Goal: Task Accomplishment & Management: Manage account settings

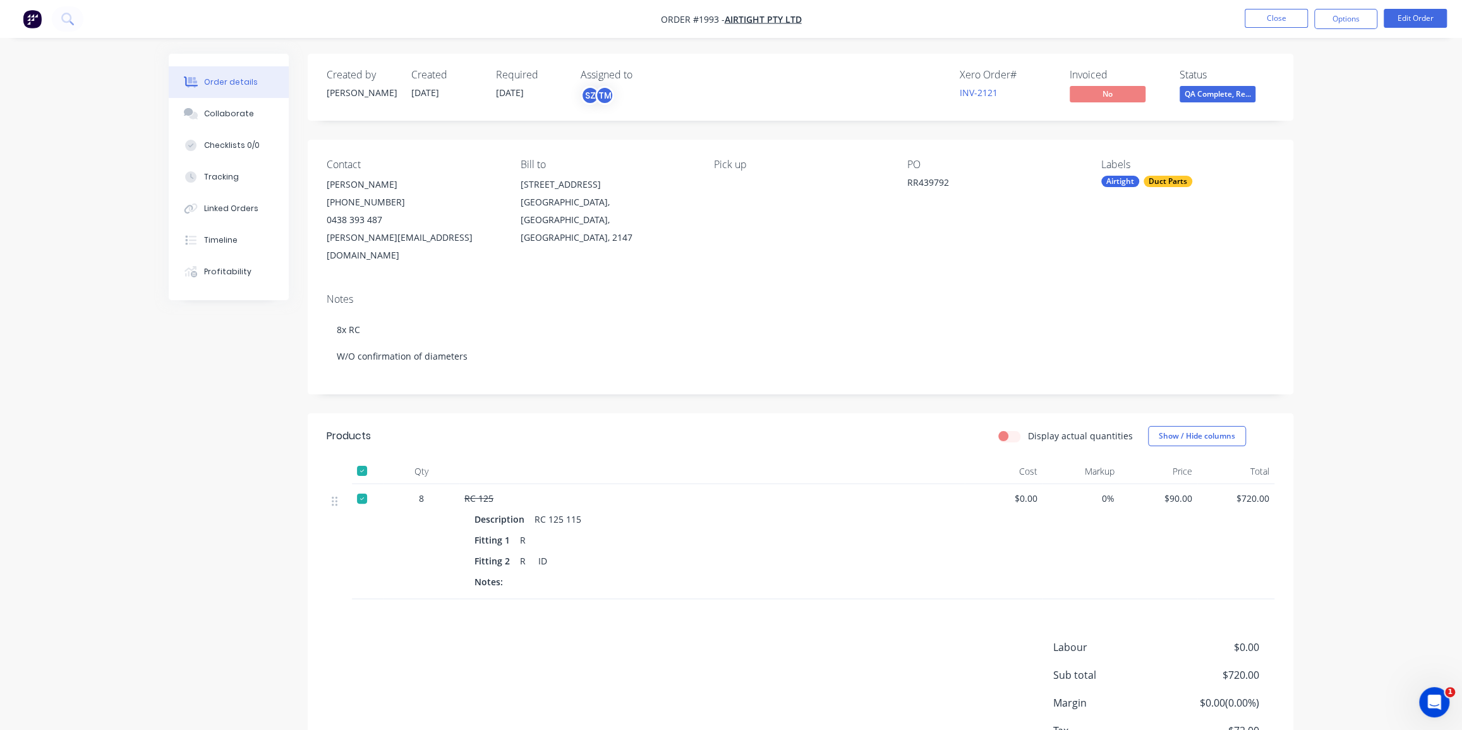
scroll to position [76, 0]
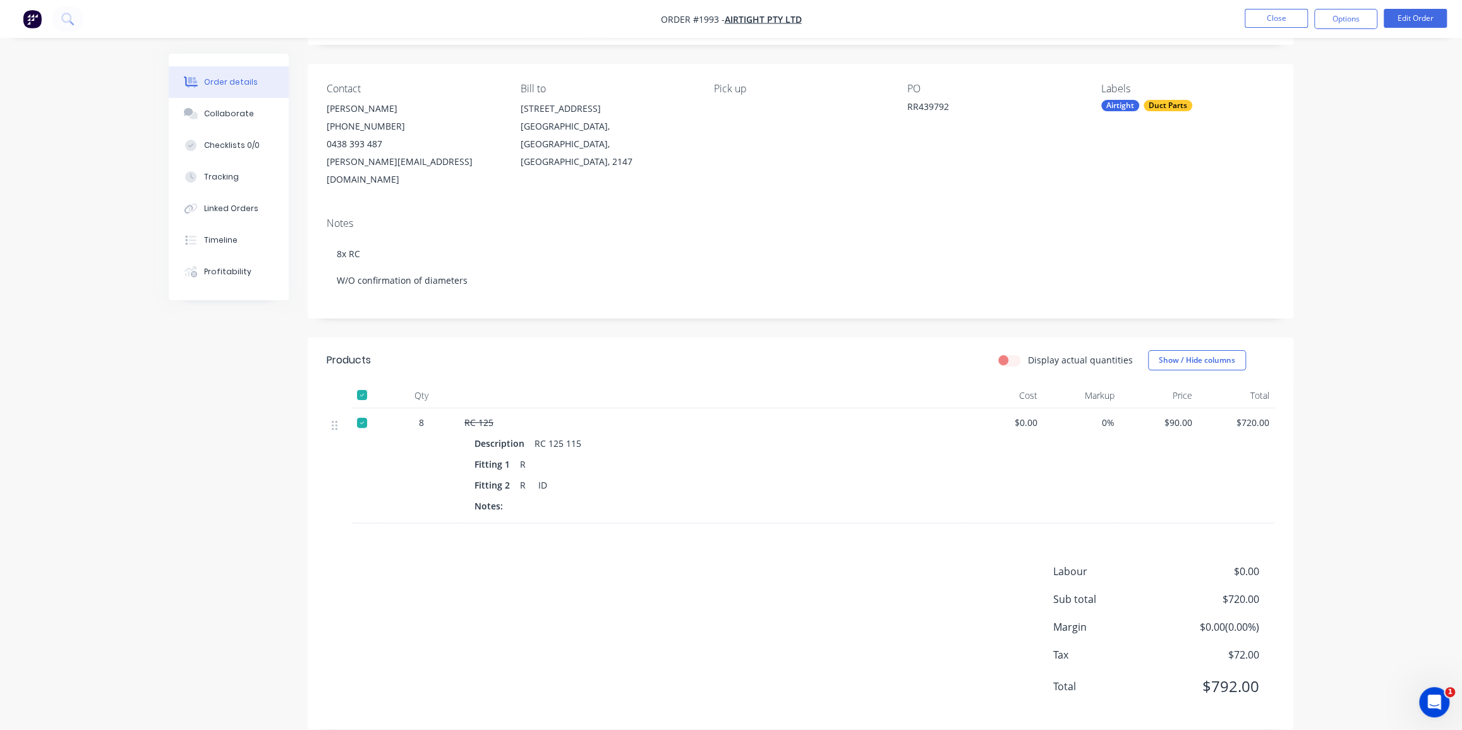
click at [34, 19] on img "button" at bounding box center [32, 18] width 19 height 19
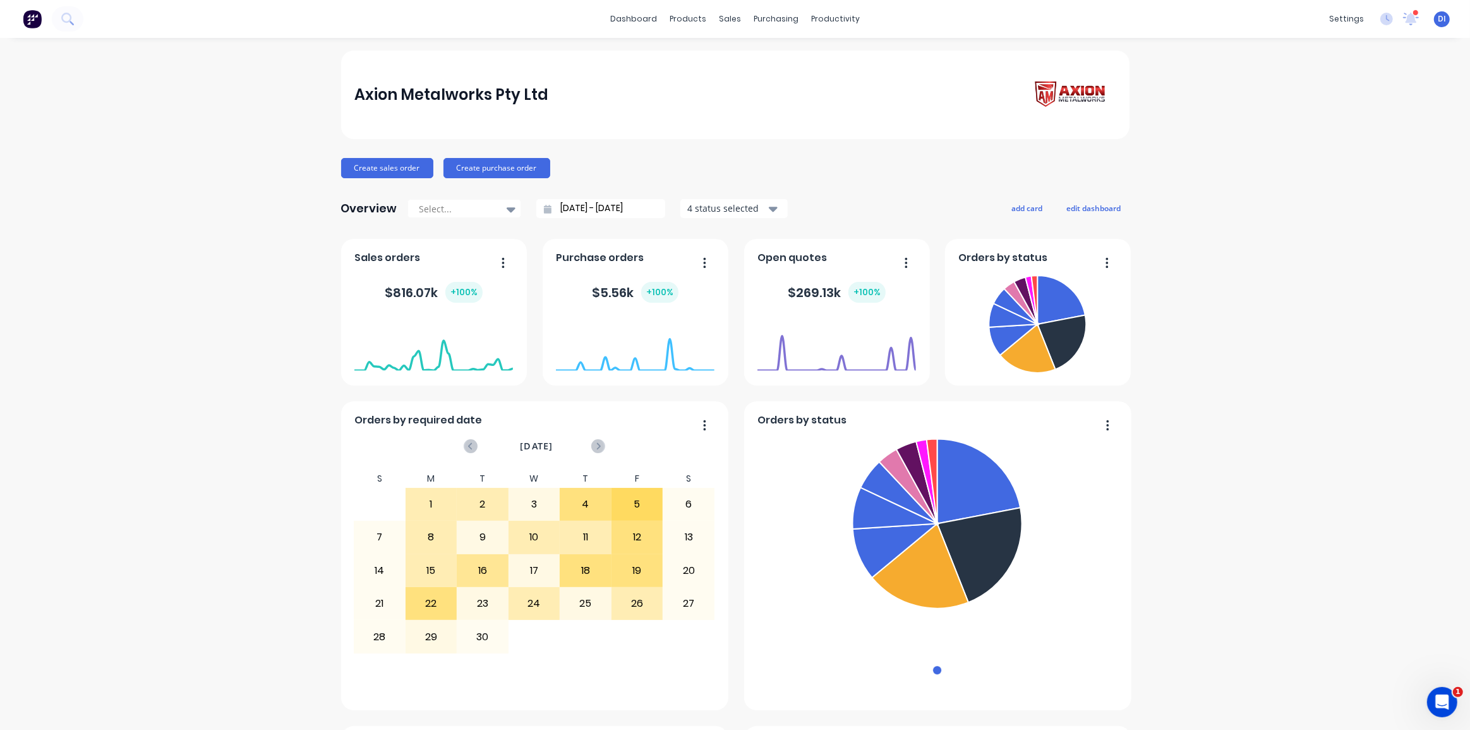
click at [236, 172] on div "Axion Metalworks Pty Ltd Create sales order Create purchase order Overview Sele…" at bounding box center [735, 705] width 1470 height 1309
click at [373, 165] on button "Create sales order" at bounding box center [387, 168] width 92 height 20
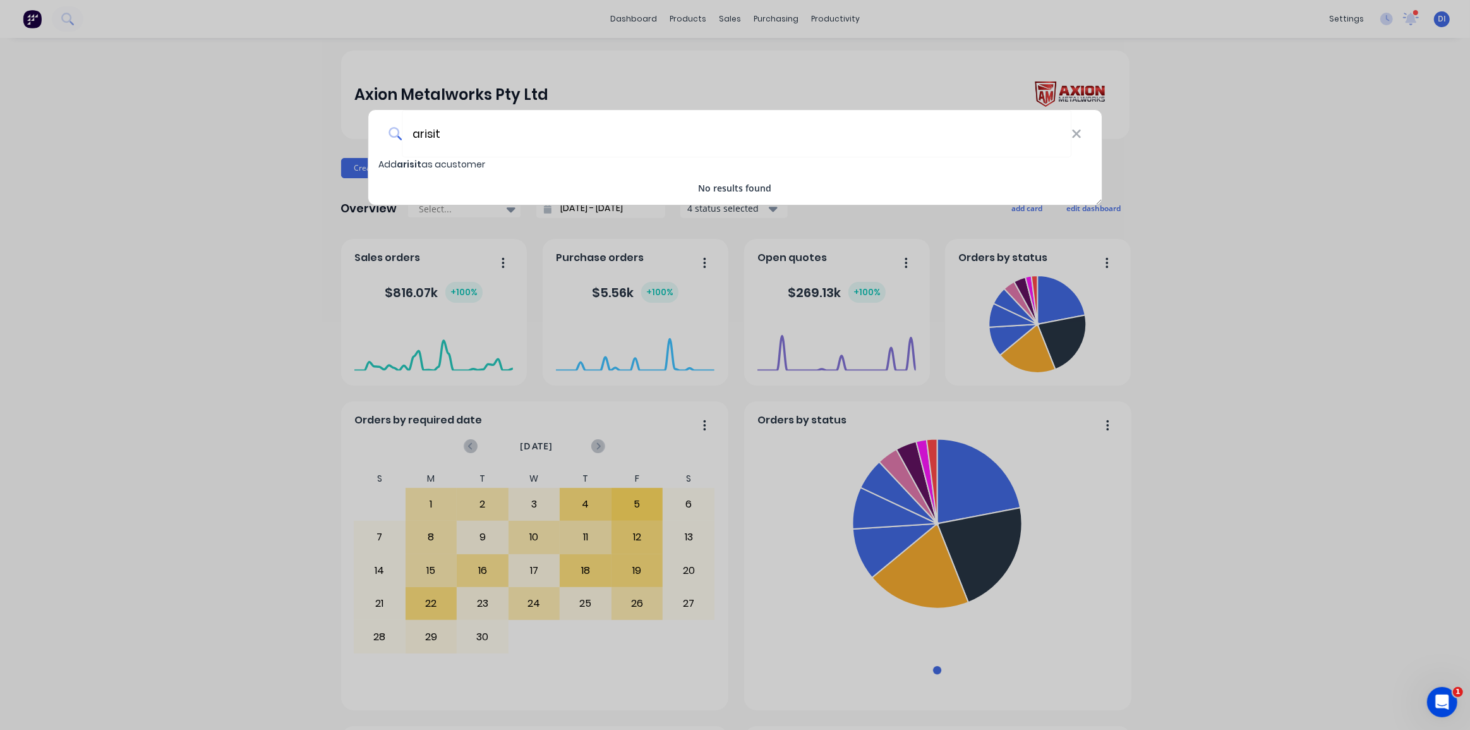
type input "arisit"
click at [419, 164] on span "arisit" at bounding box center [409, 164] width 25 height 13
select select "AU"
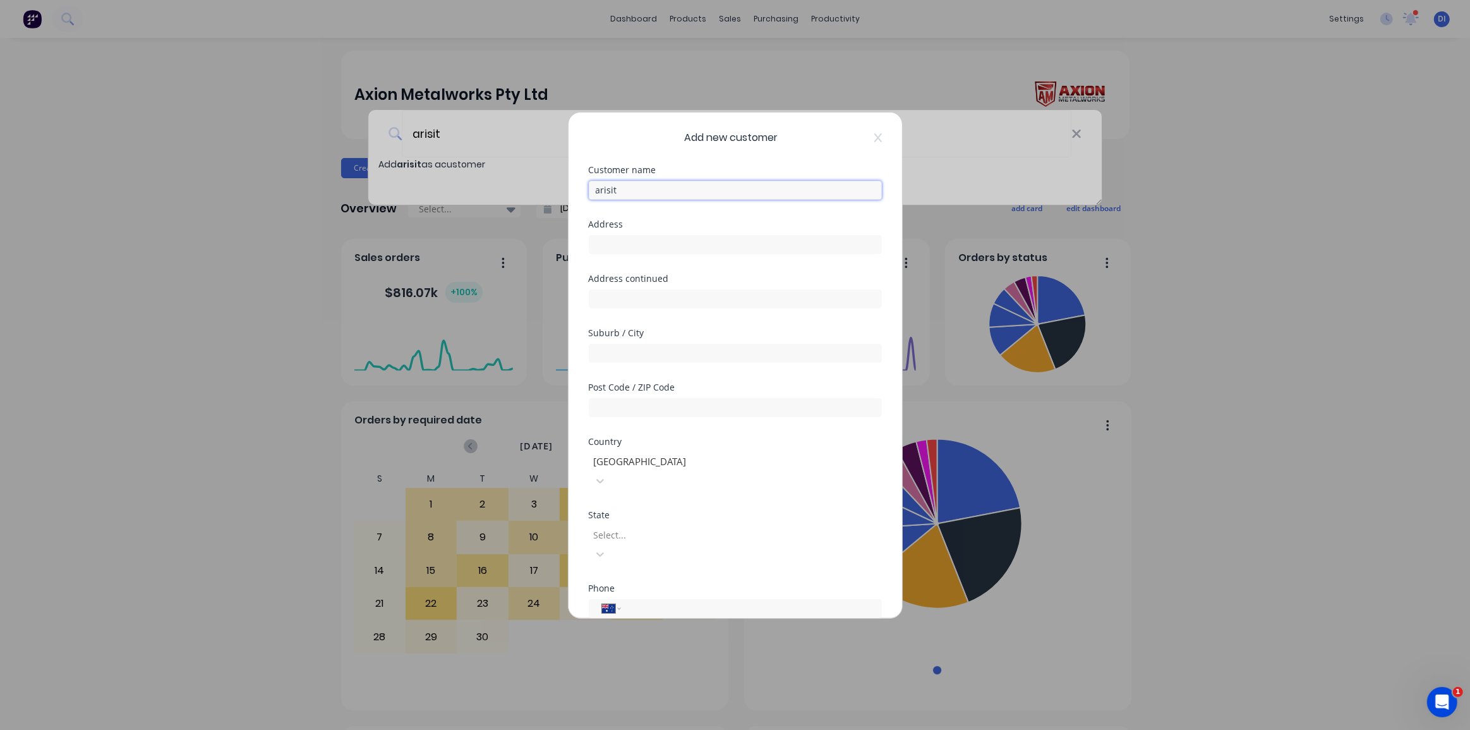
drag, startPoint x: 631, startPoint y: 188, endPoint x: 567, endPoint y: 190, distance: 64.5
click at [567, 190] on div "Add new customer Customer name arisit Address Address continued Suburb / City P…" at bounding box center [735, 365] width 1470 height 730
type input "Arisit Pty. Limited"
click at [617, 236] on input "text" at bounding box center [735, 244] width 293 height 19
drag, startPoint x: 604, startPoint y: 253, endPoint x: 608, endPoint y: 236, distance: 17.3
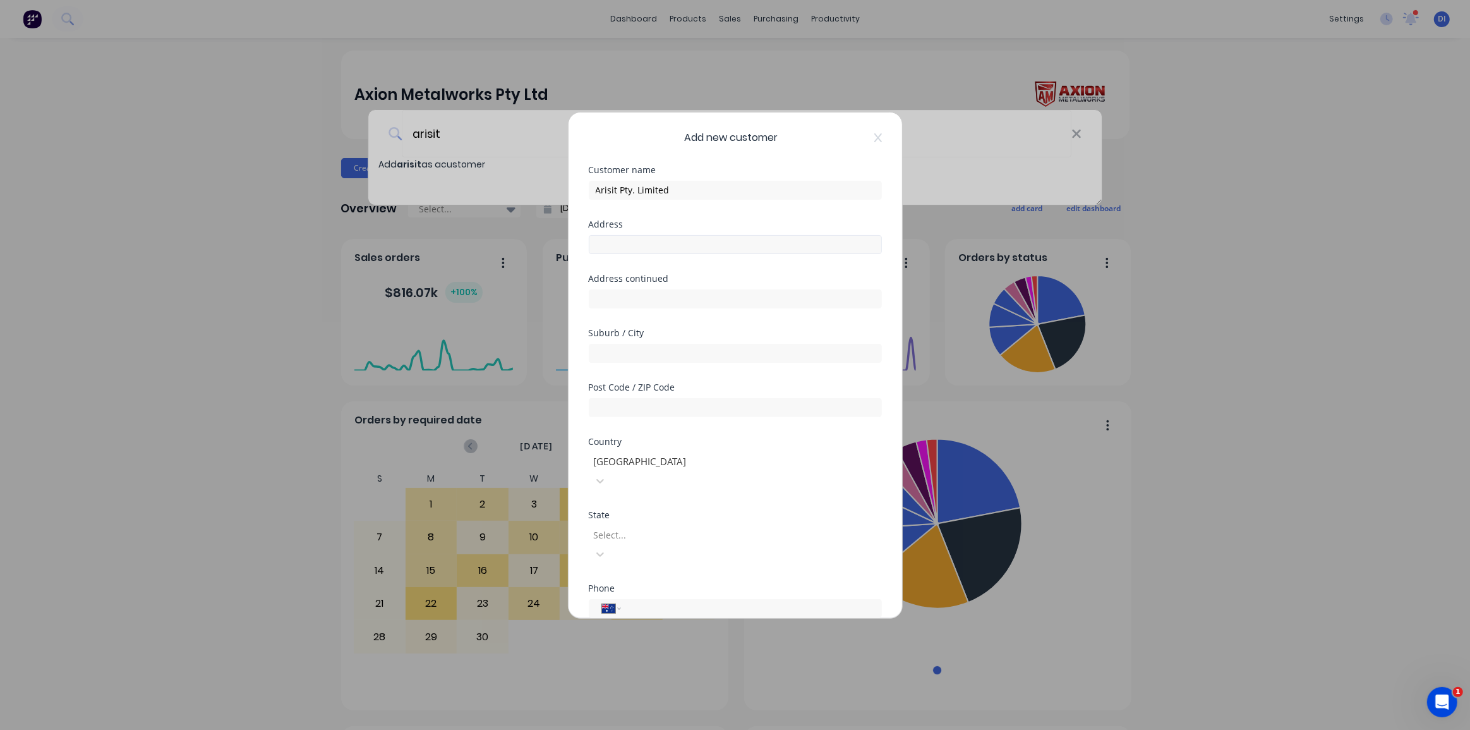
click at [606, 250] on div "Address" at bounding box center [735, 247] width 293 height 54
click at [608, 236] on input "text" at bounding box center [735, 244] width 293 height 19
paste input "[STREET_ADDRESS][PERSON_NAME]"
type input "[STREET_ADDRESS][PERSON_NAME]"
click at [649, 359] on input "text" at bounding box center [735, 353] width 293 height 19
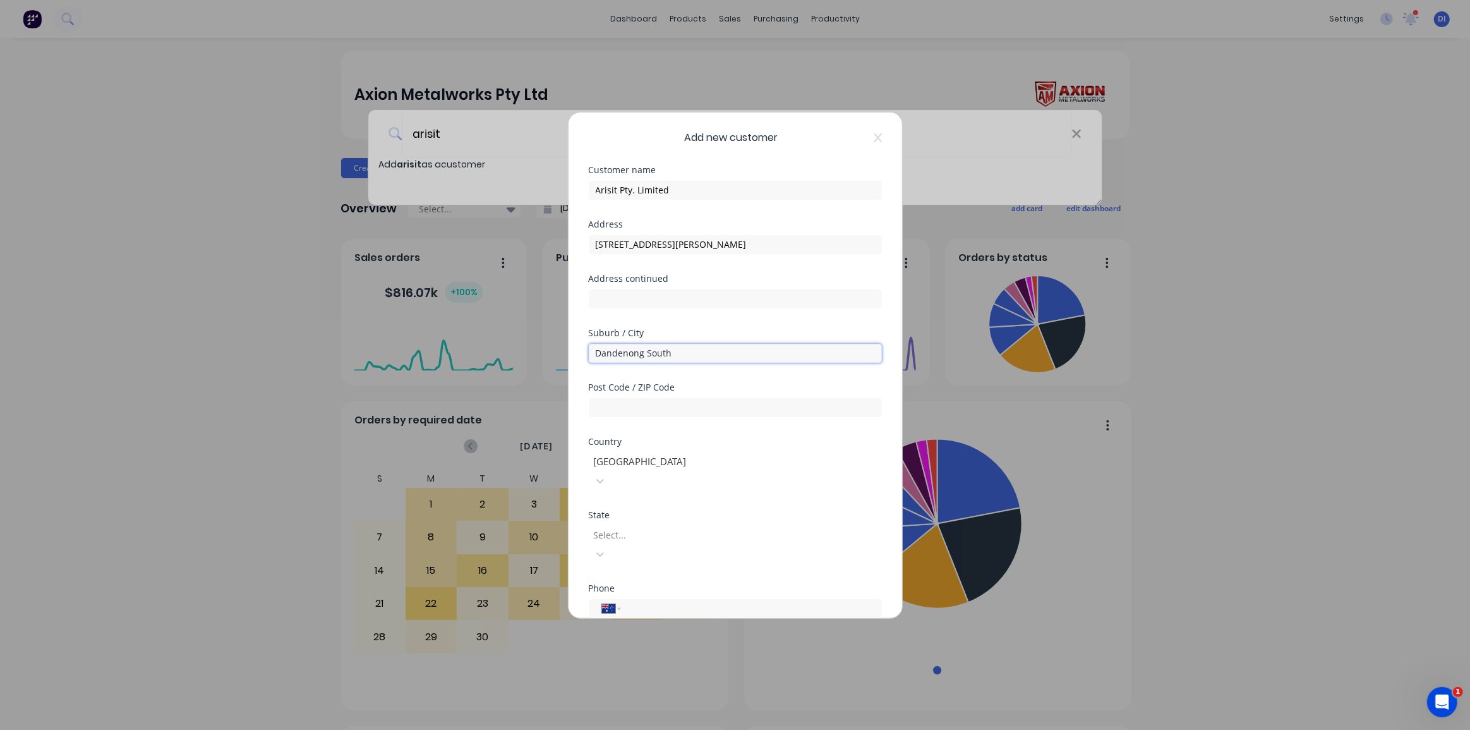
type input "Dandenong South"
type input "3175"
click at [638, 527] on div at bounding box center [683, 535] width 182 height 16
click at [663, 601] on input "tel" at bounding box center [749, 608] width 238 height 15
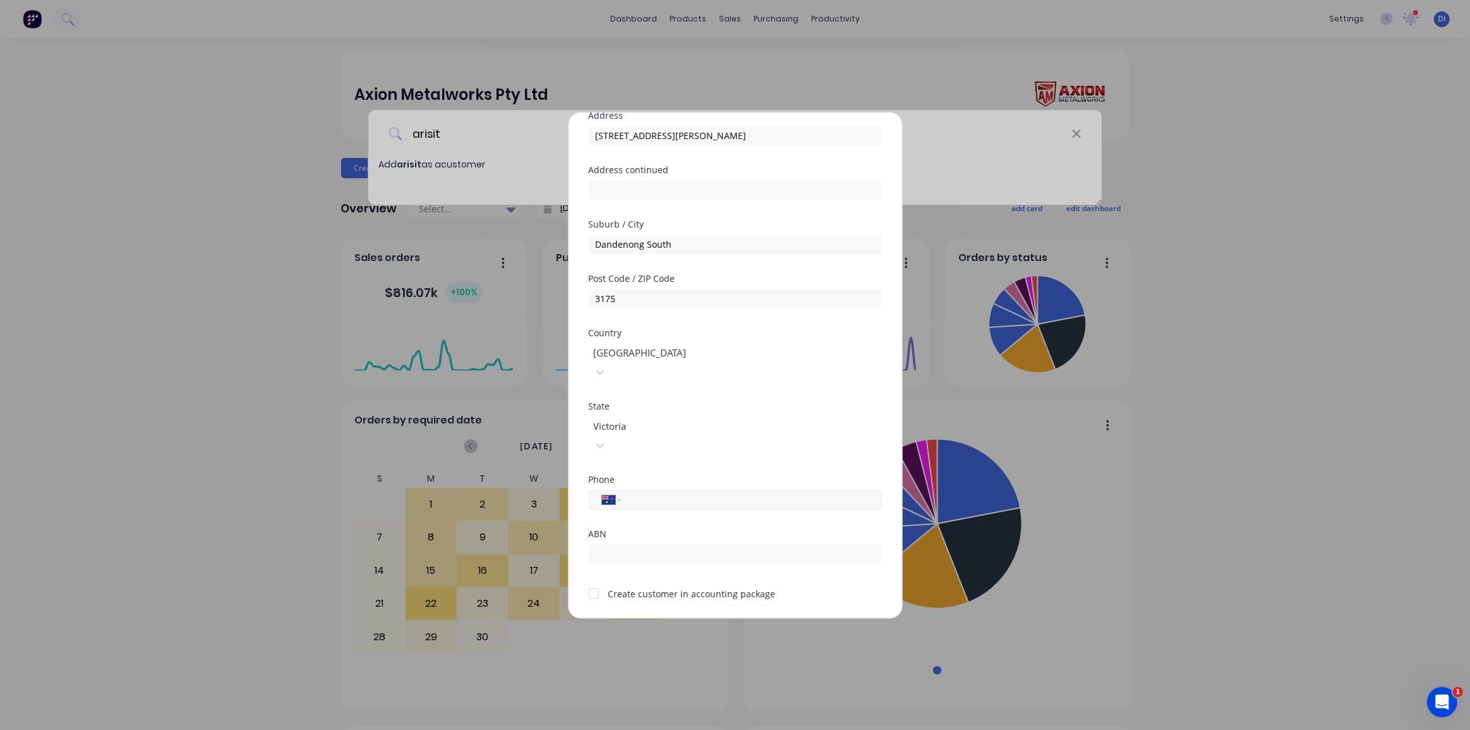
scroll to position [111, 0]
click at [655, 490] on input "tel" at bounding box center [749, 497] width 238 height 15
paste input "0447 646 811"
type input "0447 646 811"
click at [647, 543] on input "text" at bounding box center [735, 552] width 293 height 19
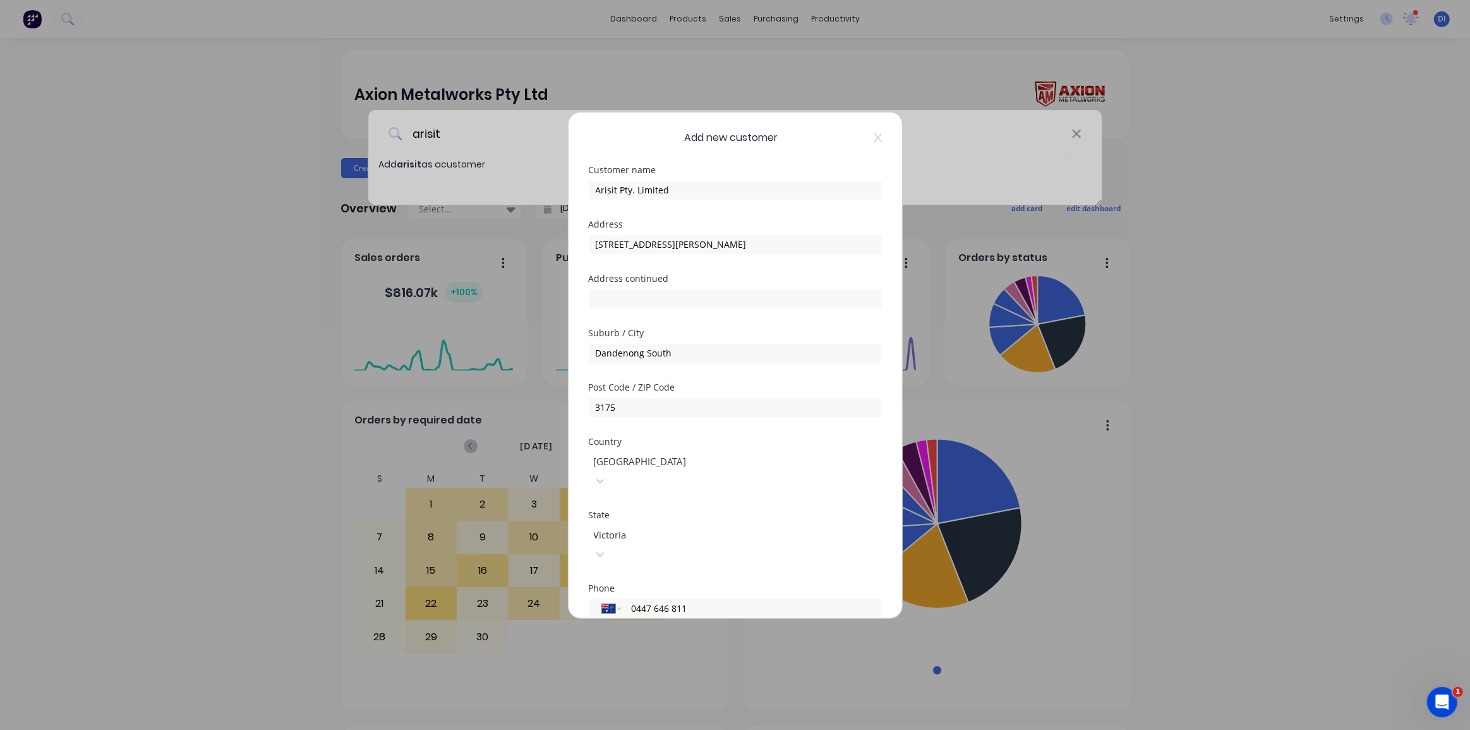
scroll to position [0, 0]
drag, startPoint x: 707, startPoint y: 183, endPoint x: 570, endPoint y: 195, distance: 137.6
click at [570, 195] on div "Add new customer Customer name Arisit Pty. Limited Address 40-44 [PERSON_NAME] …" at bounding box center [735, 364] width 334 height 505
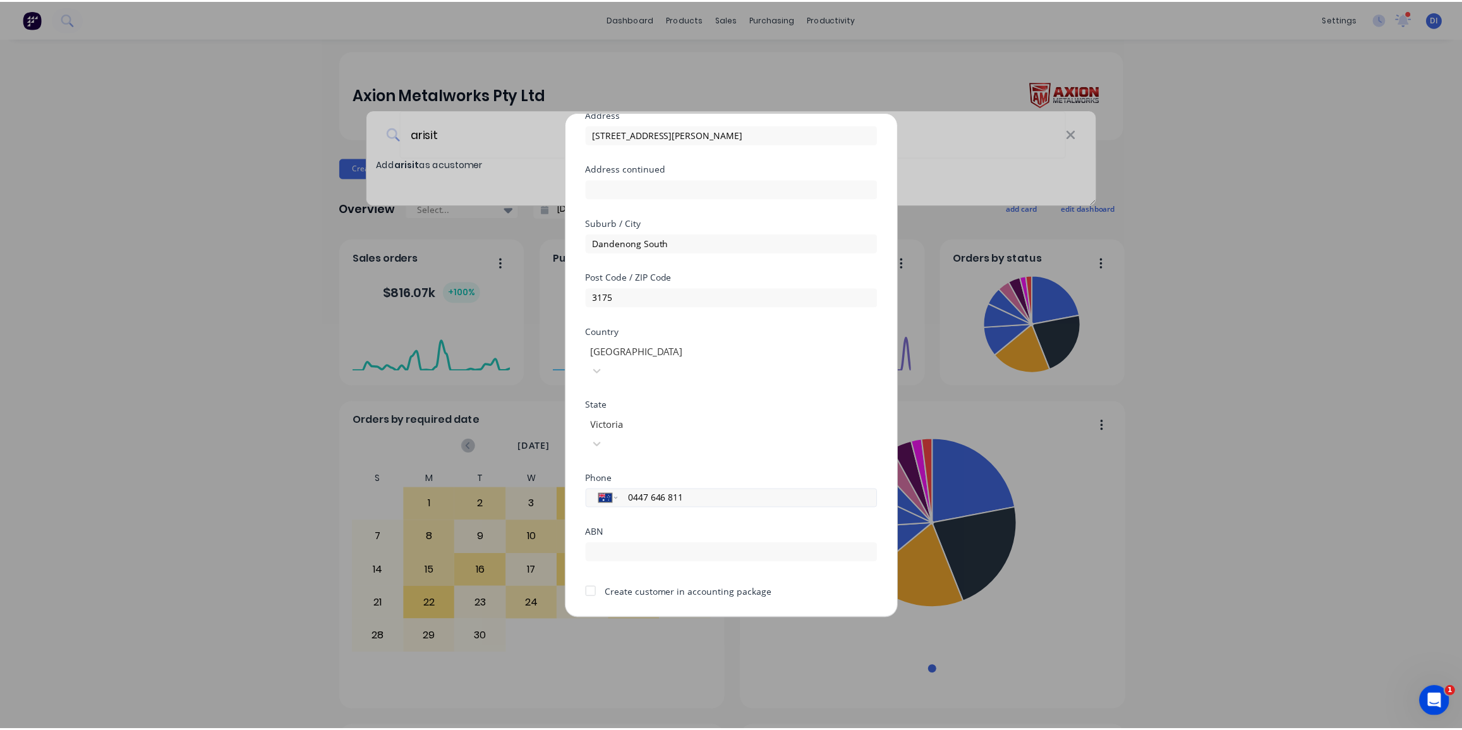
scroll to position [111, 0]
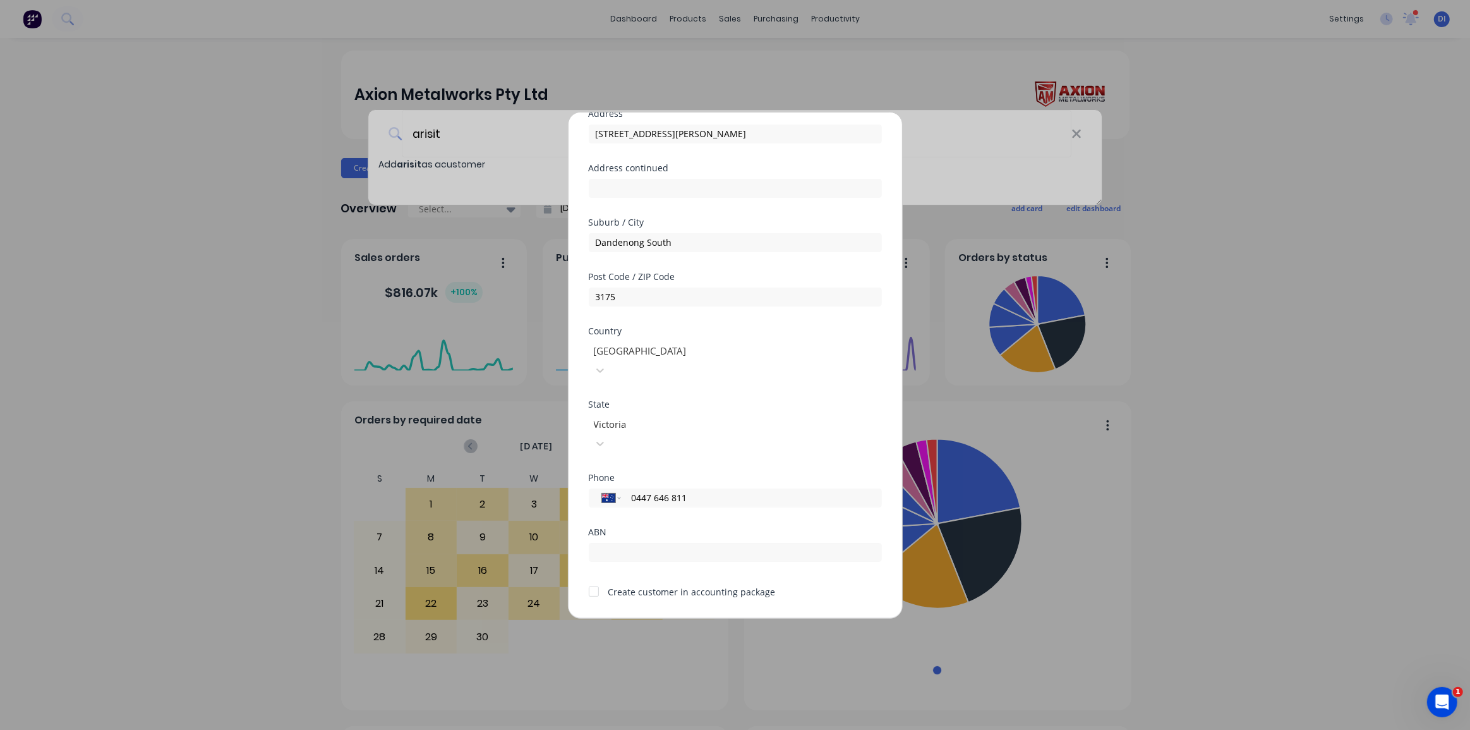
click at [682, 527] on div "ABN" at bounding box center [735, 544] width 293 height 34
click at [676, 543] on input "text" at bounding box center [735, 552] width 293 height 19
paste input "23 091 515 294"
type input "23 091 515 294"
click at [591, 579] on div at bounding box center [593, 591] width 25 height 25
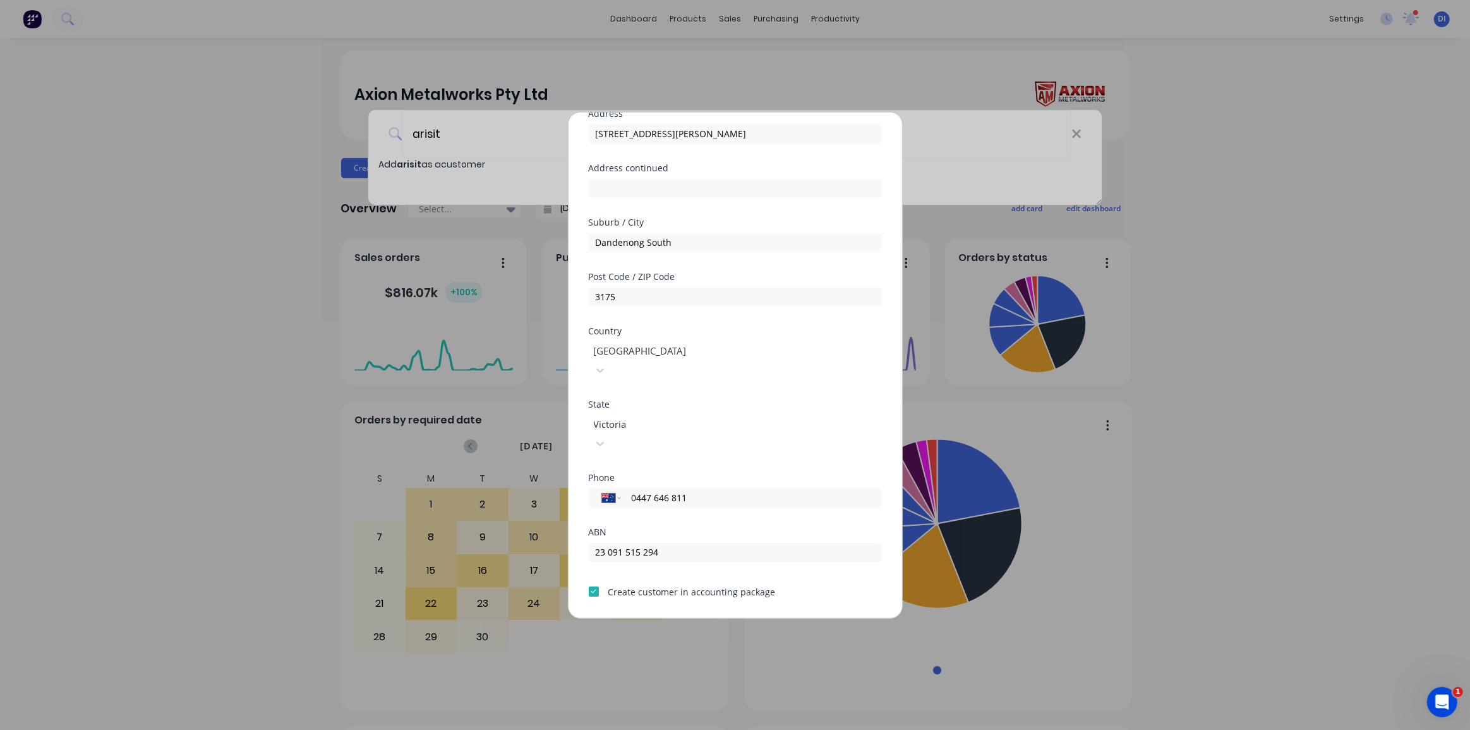
click at [695, 618] on button "Save" at bounding box center [695, 628] width 69 height 20
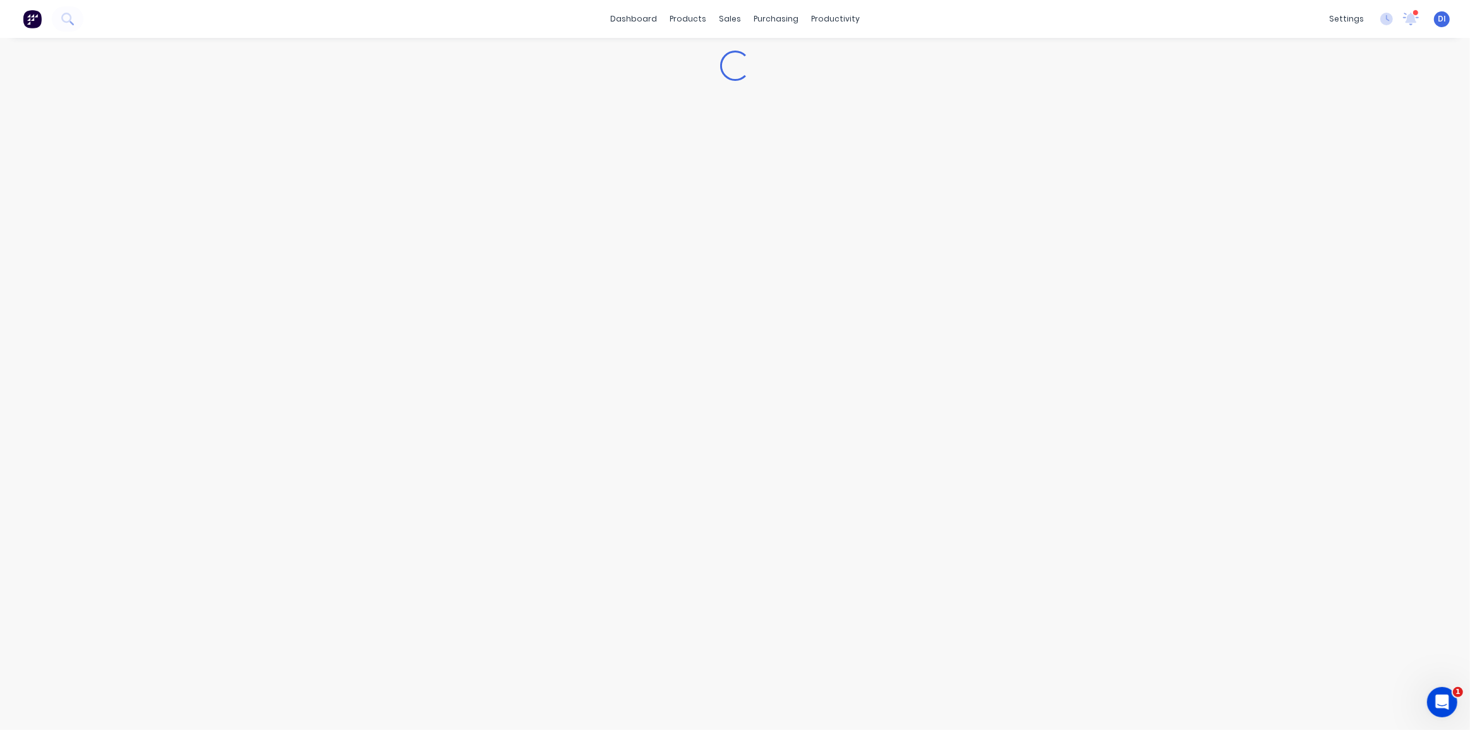
click at [136, 296] on div "Loading..." at bounding box center [735, 384] width 1470 height 692
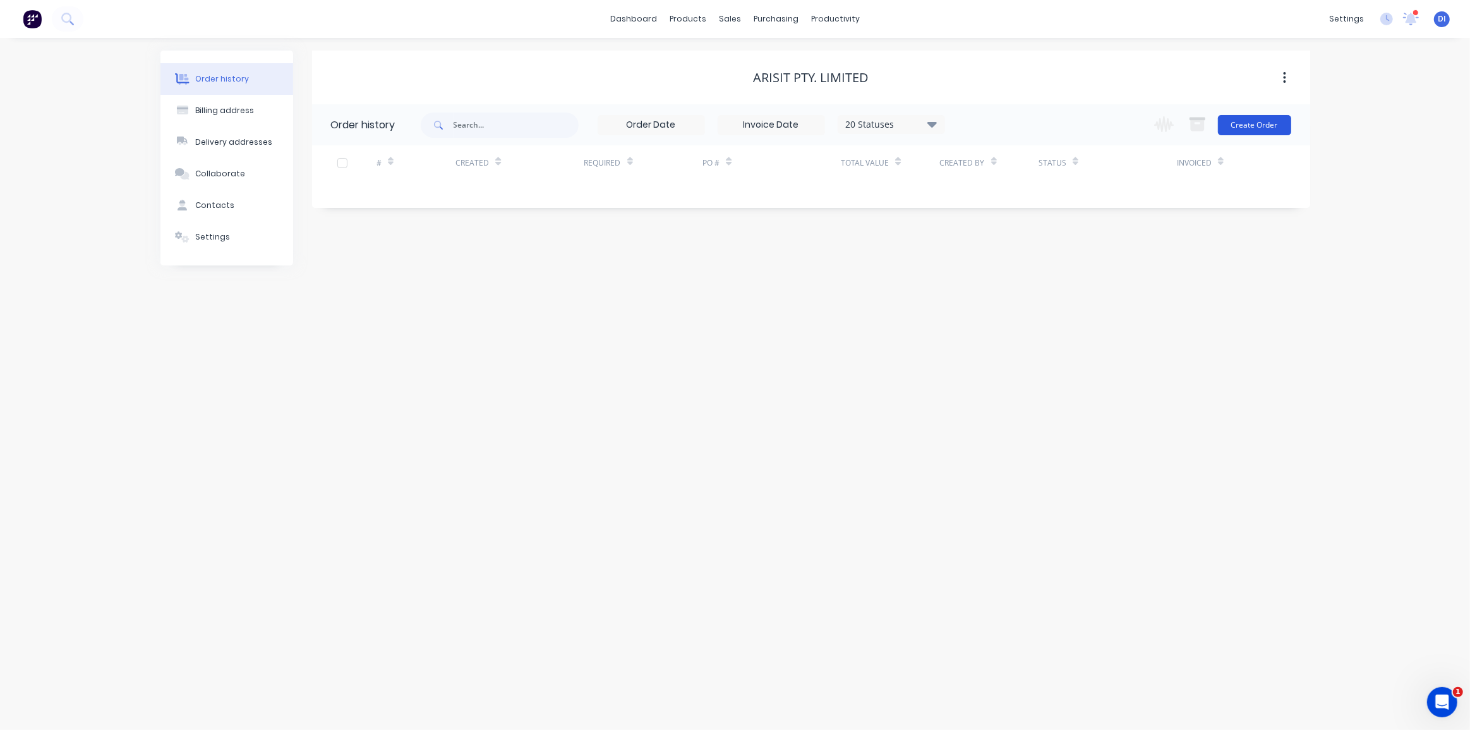
click at [1253, 126] on button "Create Order" at bounding box center [1254, 125] width 73 height 20
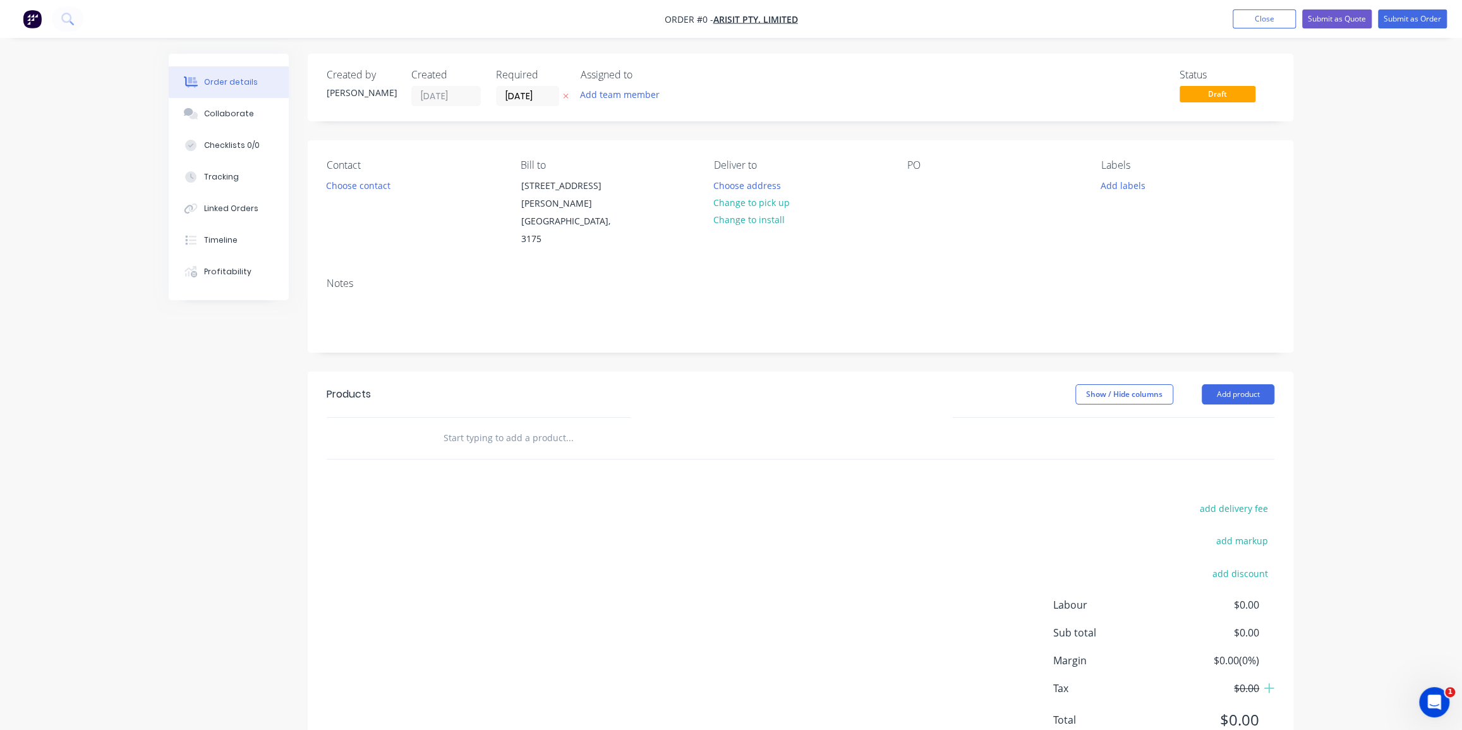
click at [927, 174] on div "PO" at bounding box center [993, 203] width 173 height 89
click at [921, 184] on div at bounding box center [917, 185] width 20 height 18
click at [764, 260] on div "Creating draft order... Loading... Order details Collaborate Checklists 0/0 Tra…" at bounding box center [731, 418] width 1150 height 728
click at [363, 185] on button "Choose contact" at bounding box center [359, 184] width 78 height 17
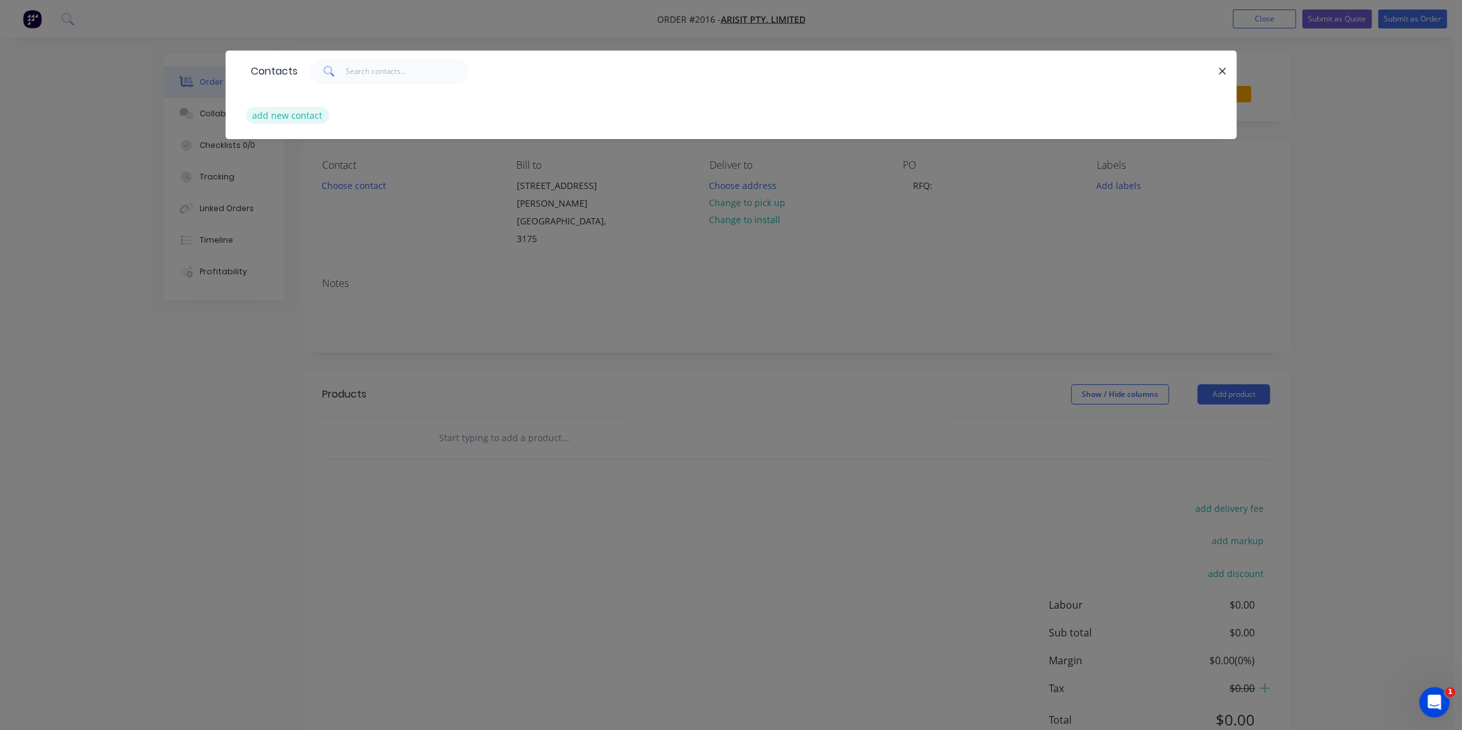
click at [303, 116] on button "add new contact" at bounding box center [287, 115] width 83 height 17
select select "AU"
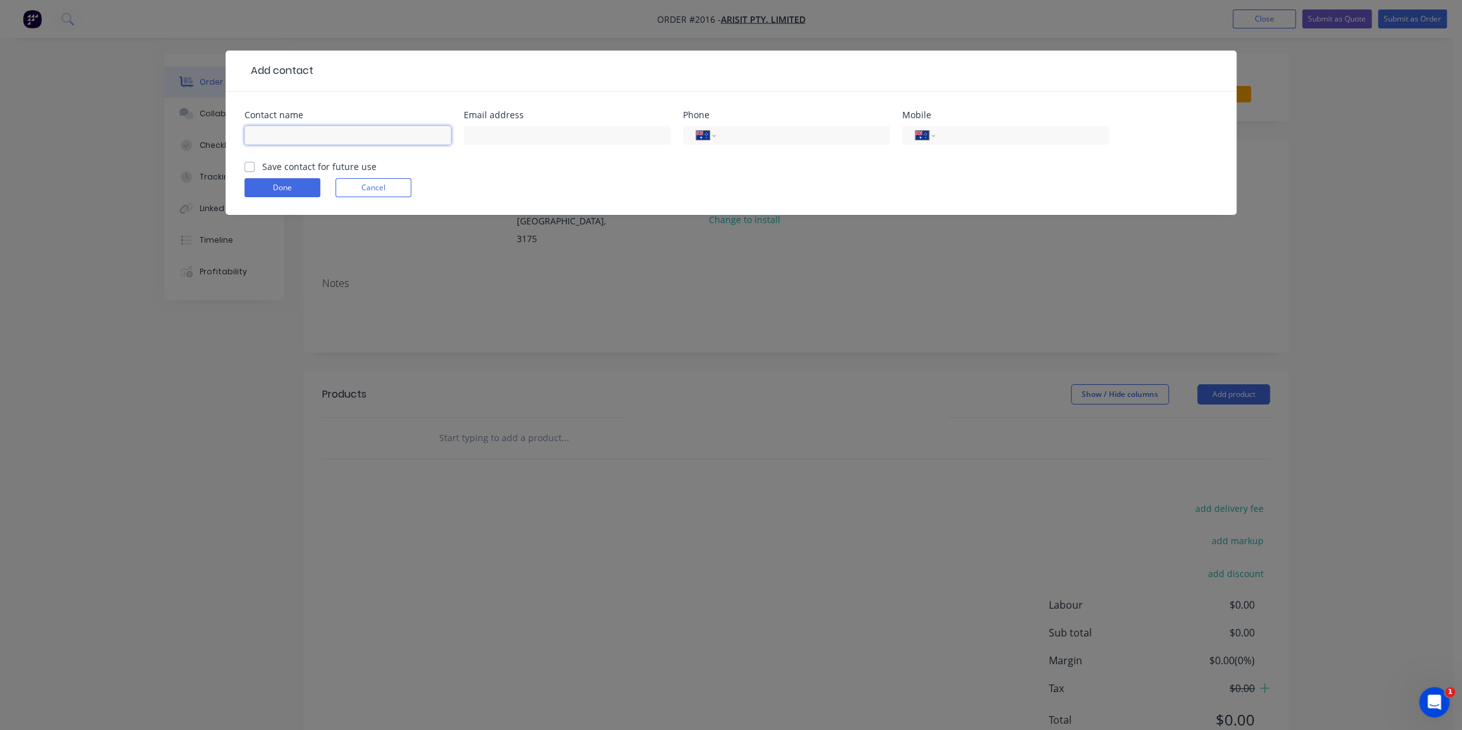
click at [354, 136] on input "text" at bounding box center [347, 135] width 207 height 19
type input "[PERSON_NAME]"
click at [489, 129] on input "text" at bounding box center [567, 135] width 207 height 19
paste input "[PERSON_NAME] <[PERSON_NAME][EMAIL_ADDRESS][PERSON_NAME][DOMAIN_NAME]>"
drag, startPoint x: 533, startPoint y: 135, endPoint x: 448, endPoint y: 137, distance: 85.3
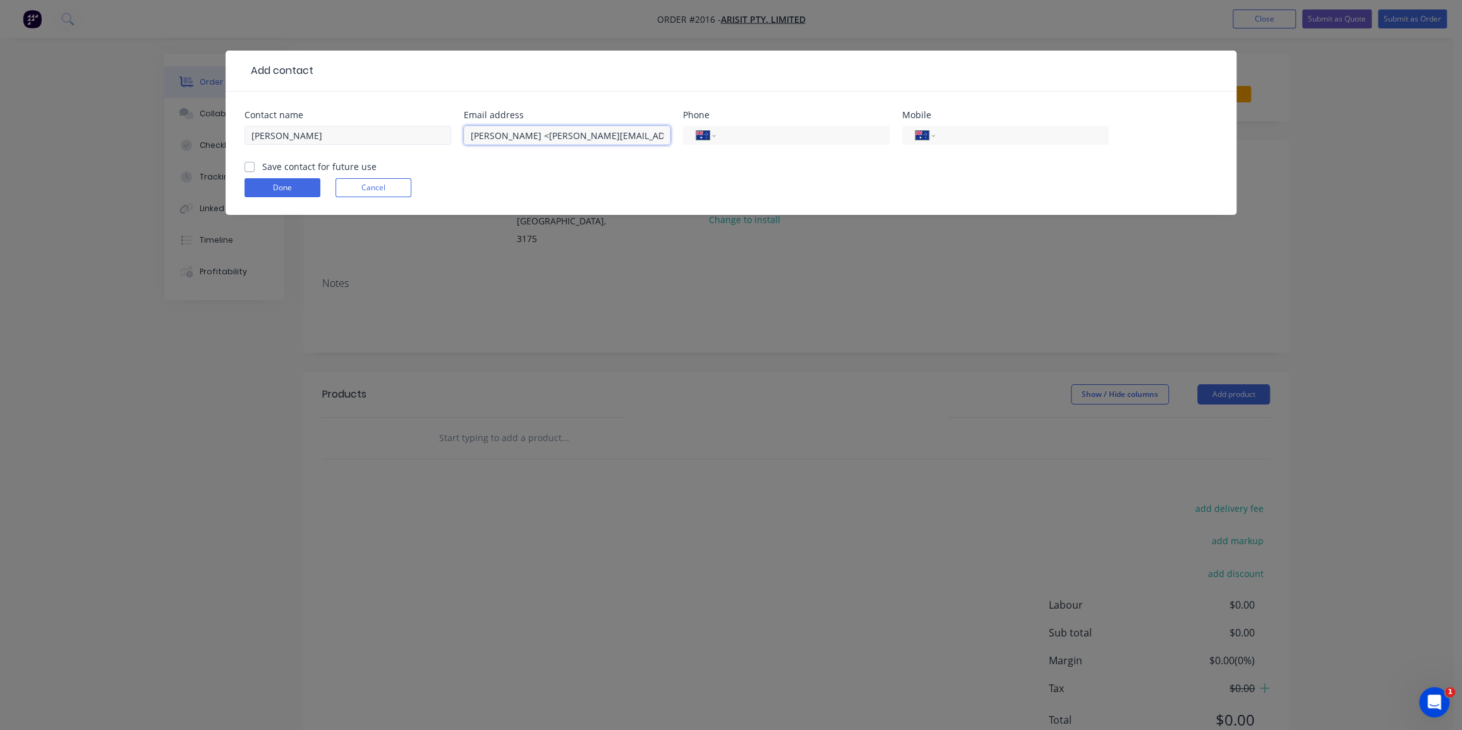
click at [448, 137] on div "Contact name [PERSON_NAME] Email address [PERSON_NAME][GEOGRAPHIC_DATA] <[PERSO…" at bounding box center [730, 135] width 973 height 49
click at [635, 134] on input "[PERSON_NAME][EMAIL_ADDRESS][PERSON_NAME][DOMAIN_NAME]>" at bounding box center [567, 135] width 207 height 19
type input "[PERSON_NAME][EMAIL_ADDRESS][PERSON_NAME][DOMAIN_NAME]"
click at [739, 139] on input "tel" at bounding box center [801, 135] width 152 height 15
type input "1300 762 219"
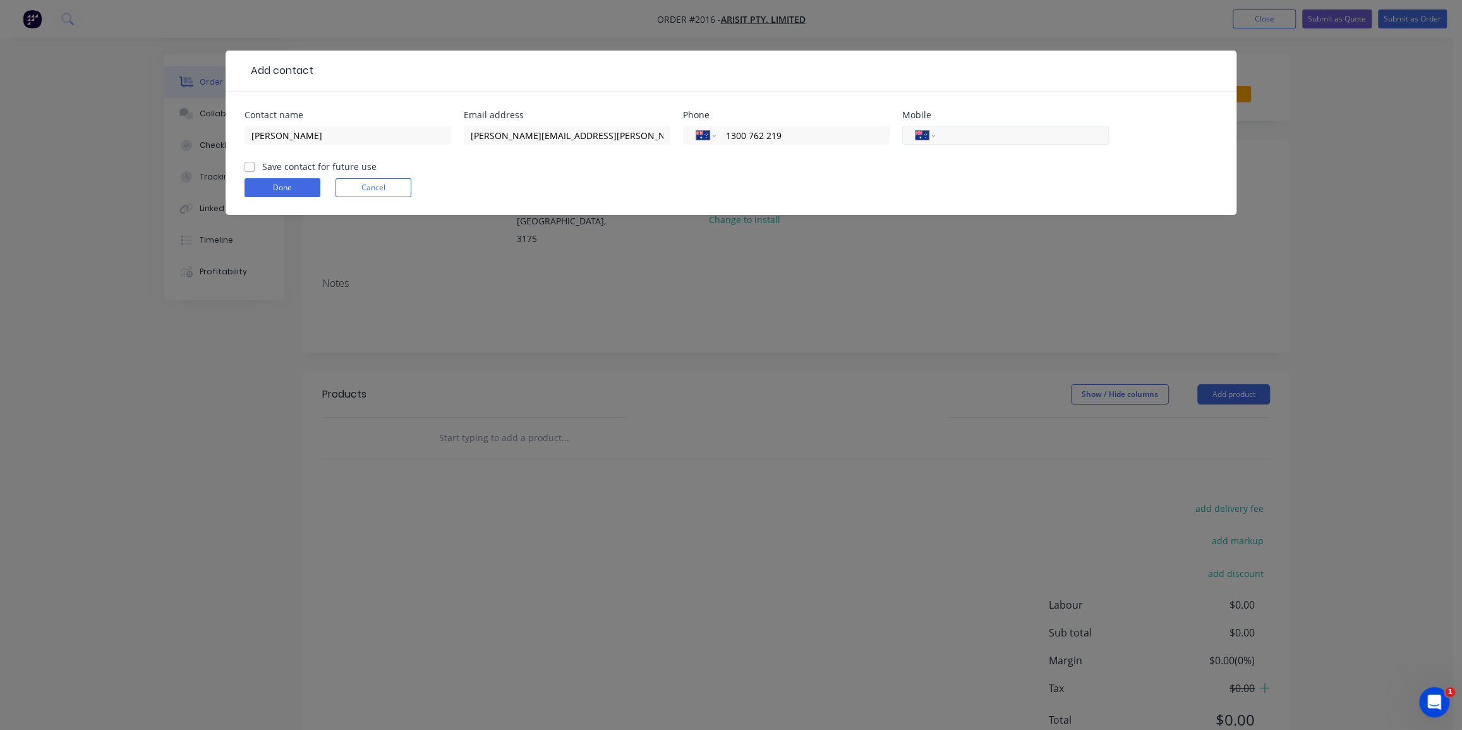
click at [985, 140] on input "tel" at bounding box center [1020, 135] width 152 height 15
type input "0447 646 811"
click at [265, 158] on div "[PERSON_NAME]" at bounding box center [347, 141] width 207 height 37
click at [262, 165] on label "Save contact for future use" at bounding box center [319, 166] width 114 height 13
click at [252, 165] on input "Save contact for future use" at bounding box center [249, 166] width 10 height 12
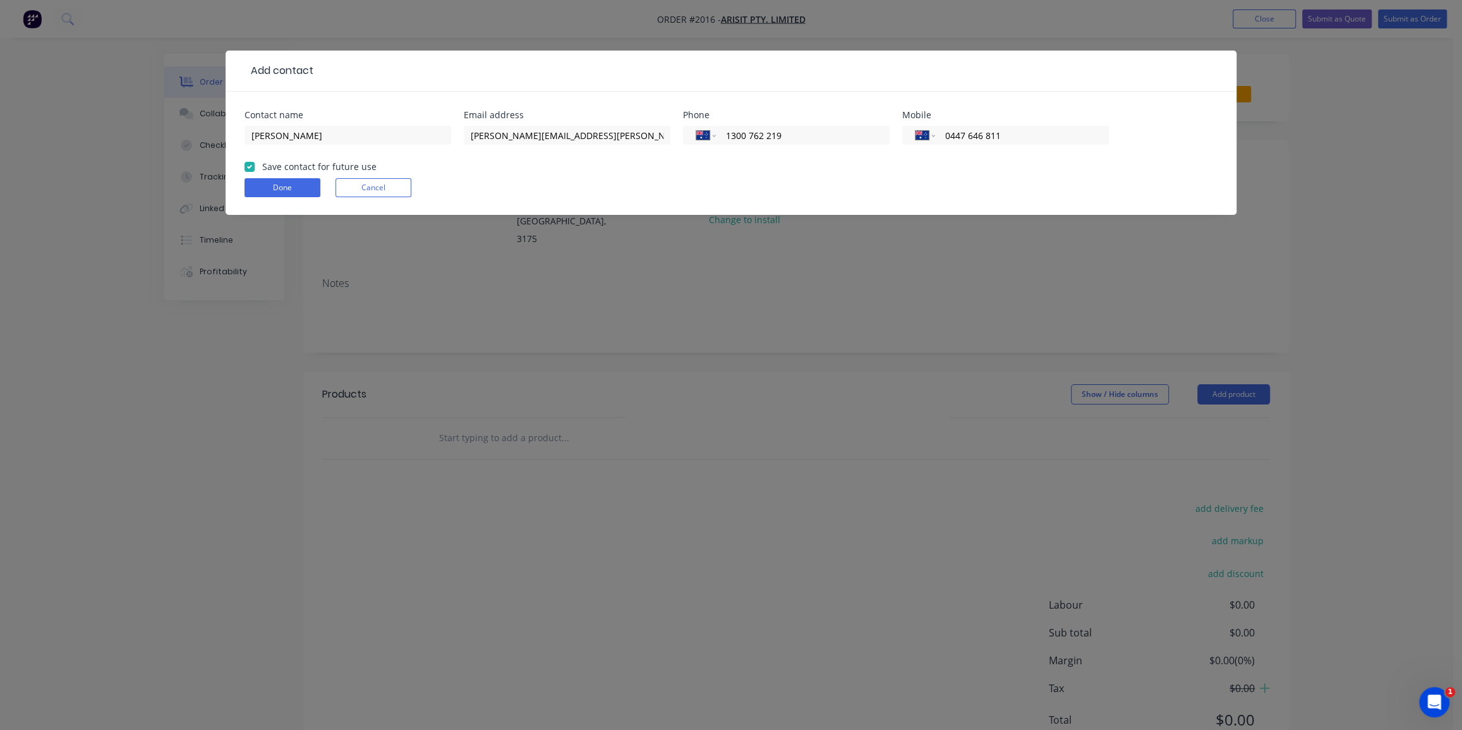
checkbox input "true"
click at [266, 186] on button "Done" at bounding box center [282, 187] width 76 height 19
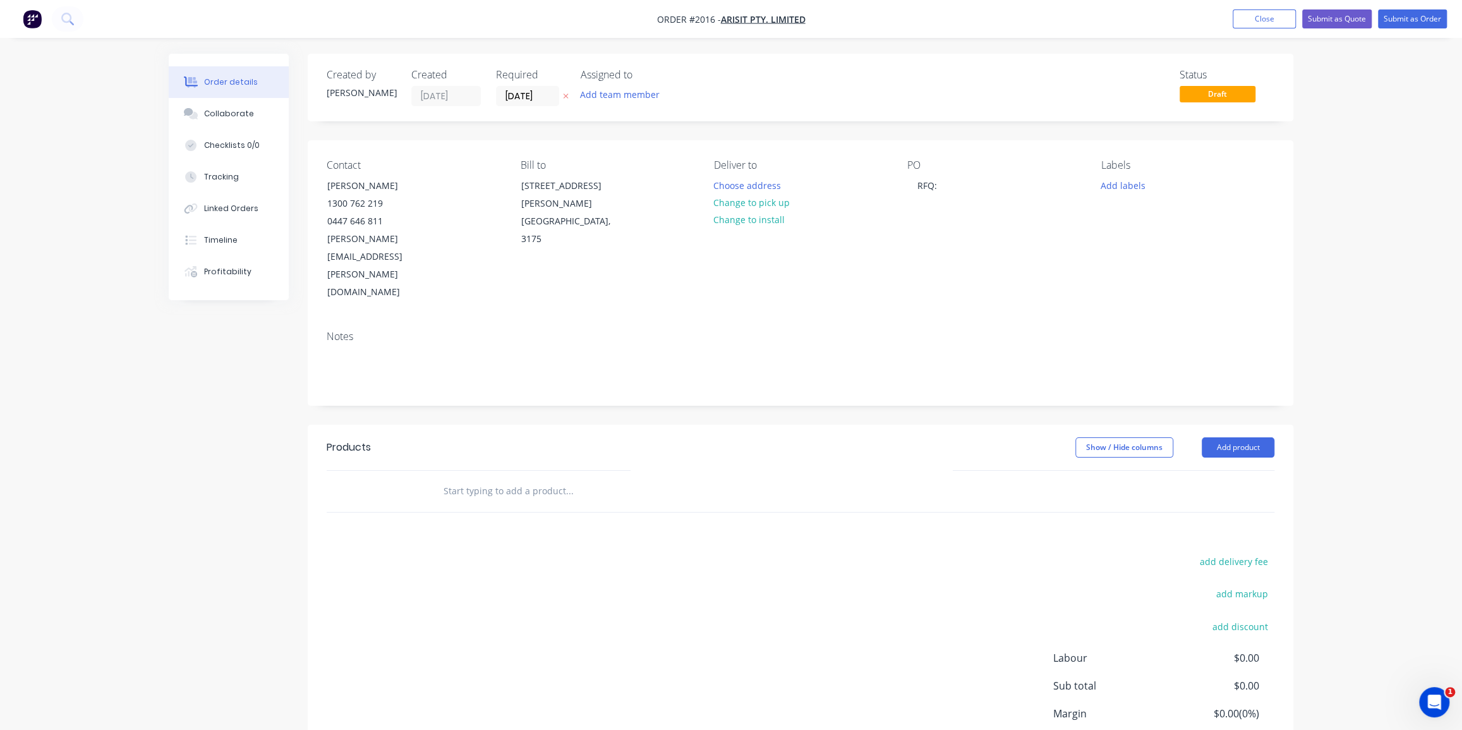
click at [1332, 224] on div "Order details Collaborate Checklists 0/0 Tracking Linked Orders Timeline Profit…" at bounding box center [731, 417] width 1462 height 834
click at [940, 182] on div "RFQ:" at bounding box center [927, 185] width 40 height 18
click at [547, 478] on input "text" at bounding box center [569, 490] width 253 height 25
click at [488, 478] on input "custom part" at bounding box center [569, 490] width 253 height 25
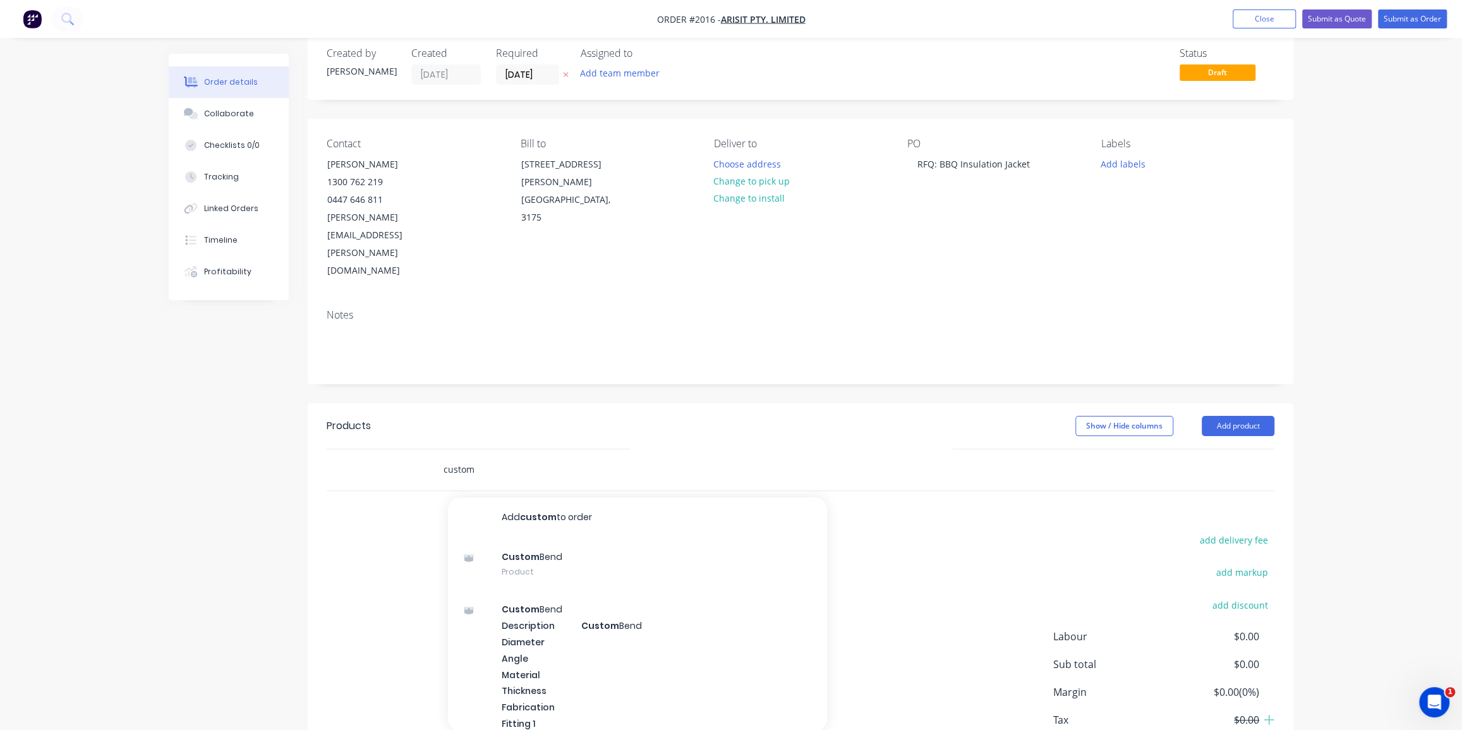
scroll to position [51, 0]
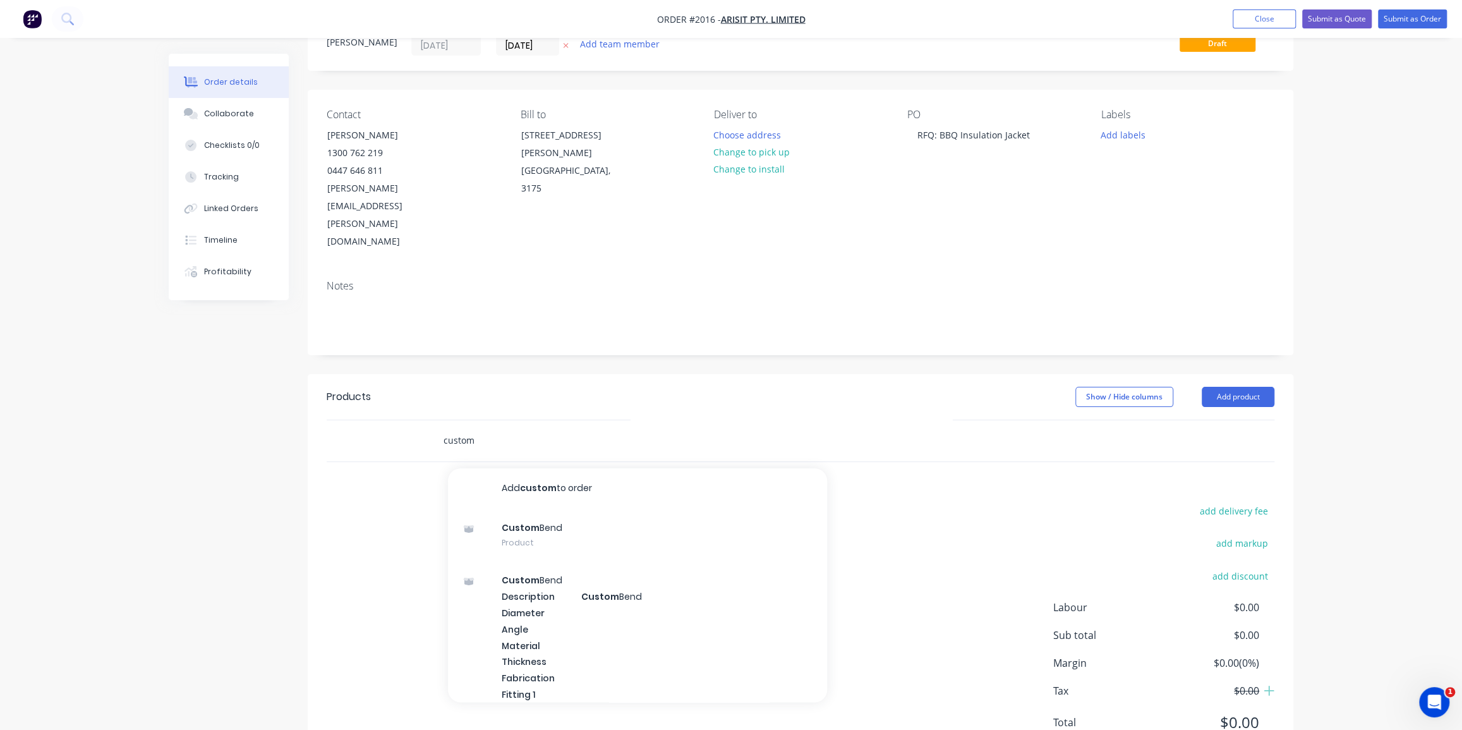
type input "custom"
click at [337, 526] on div "add delivery fee add markup add discount Labour $0.00 Sub total $0.00 Margin $0…" at bounding box center [800, 624] width 947 height 244
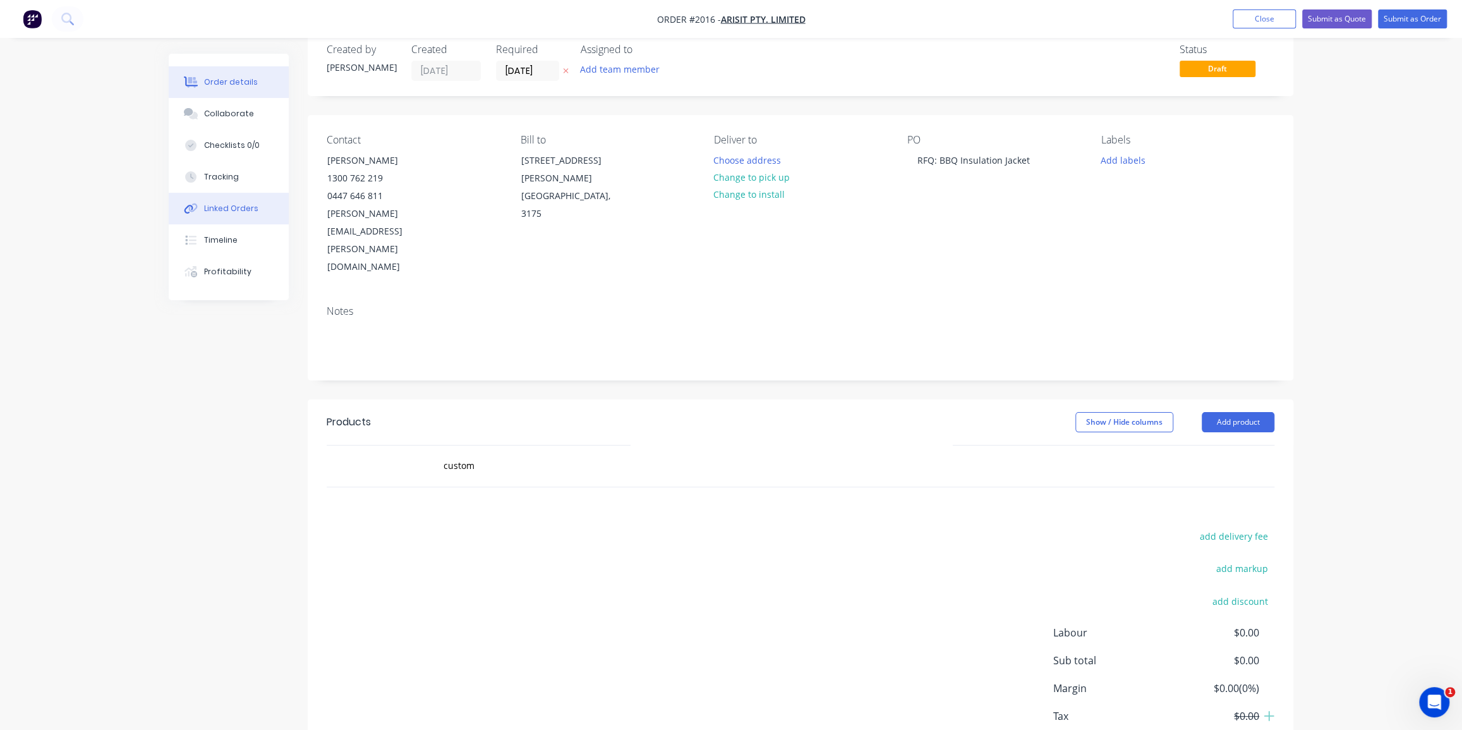
scroll to position [0, 0]
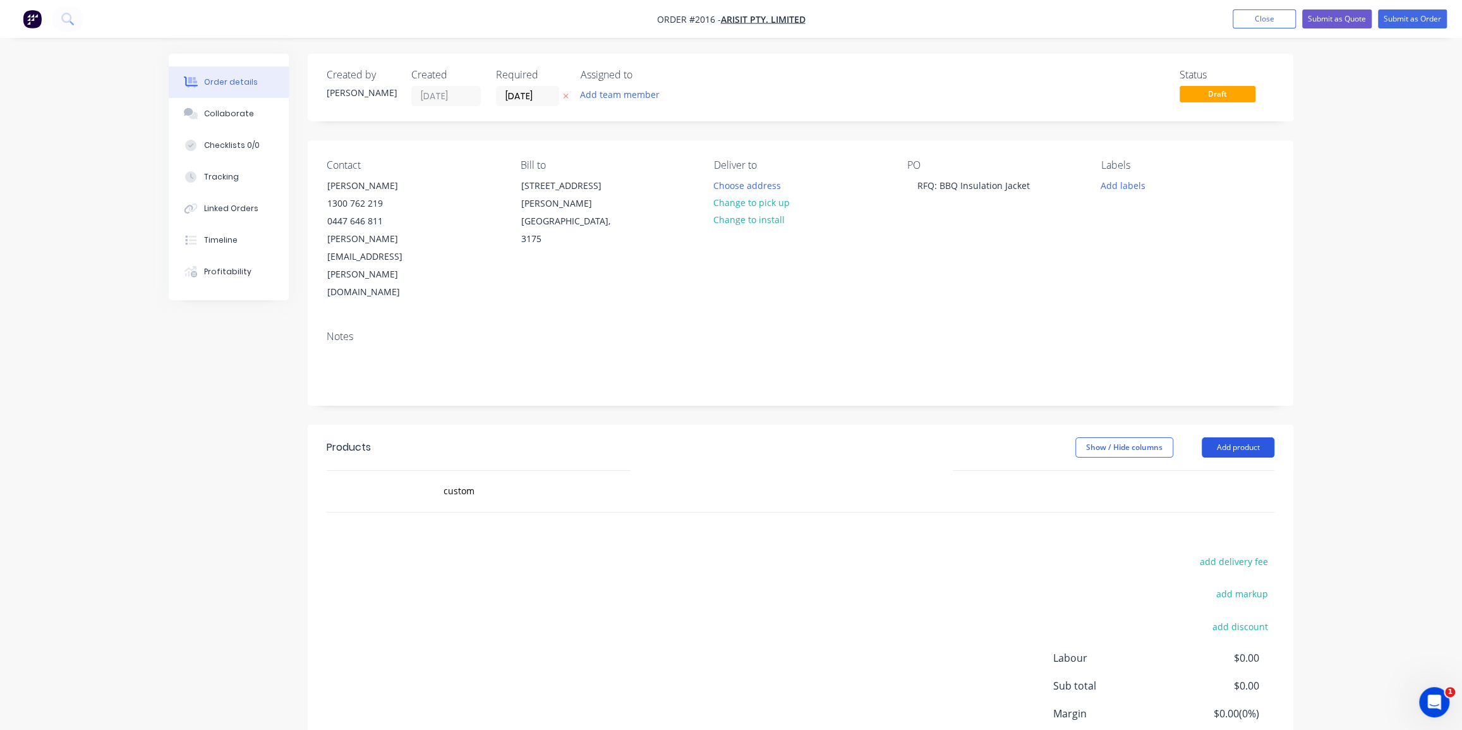
click at [1236, 437] on button "Add product" at bounding box center [1237, 447] width 73 height 20
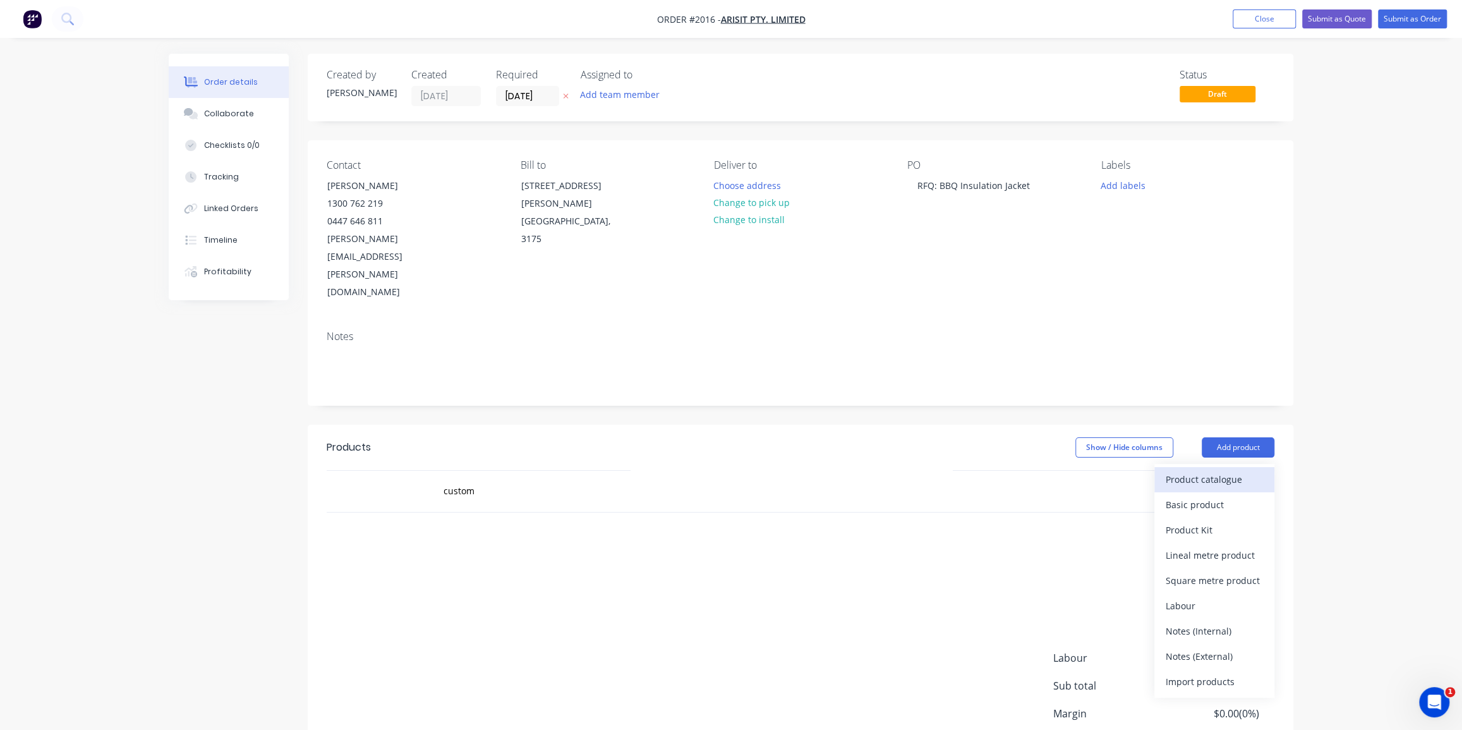
click at [1213, 470] on div "Product catalogue" at bounding box center [1213, 479] width 97 height 18
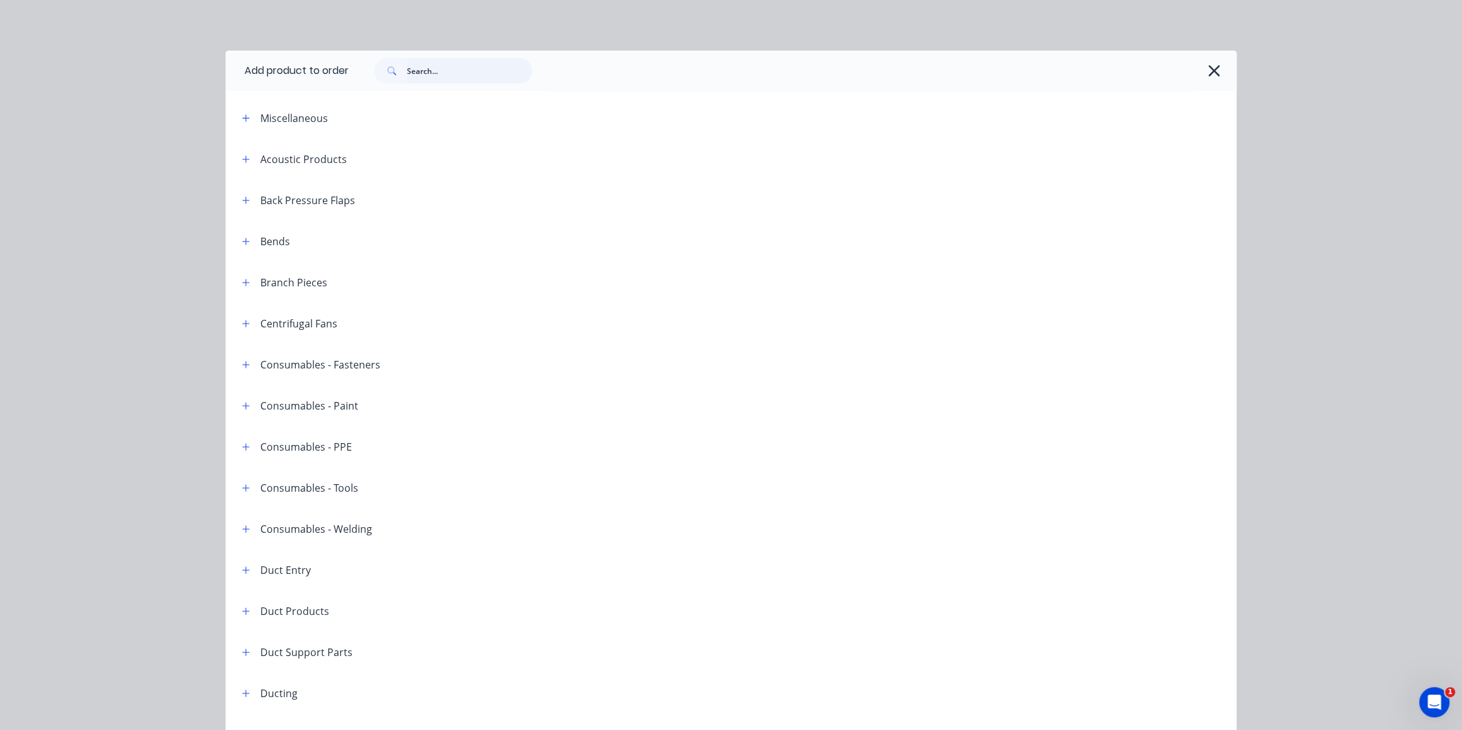
click at [407, 68] on input "text" at bounding box center [469, 70] width 125 height 25
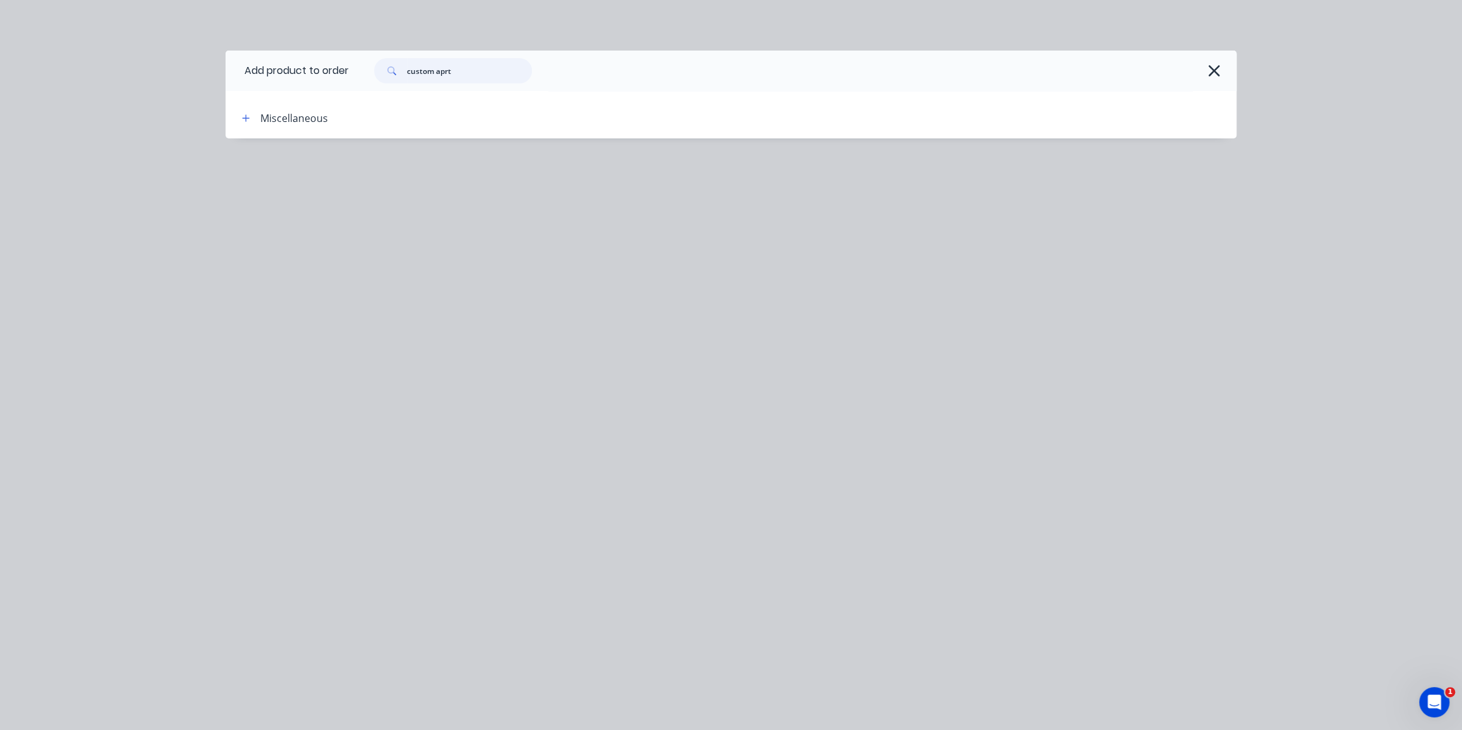
click at [440, 70] on input "custom aprt" at bounding box center [469, 70] width 125 height 25
type input "custom part"
click at [270, 116] on div "Miscellaneous" at bounding box center [294, 118] width 68 height 15
click at [248, 117] on icon "button" at bounding box center [246, 117] width 7 height 7
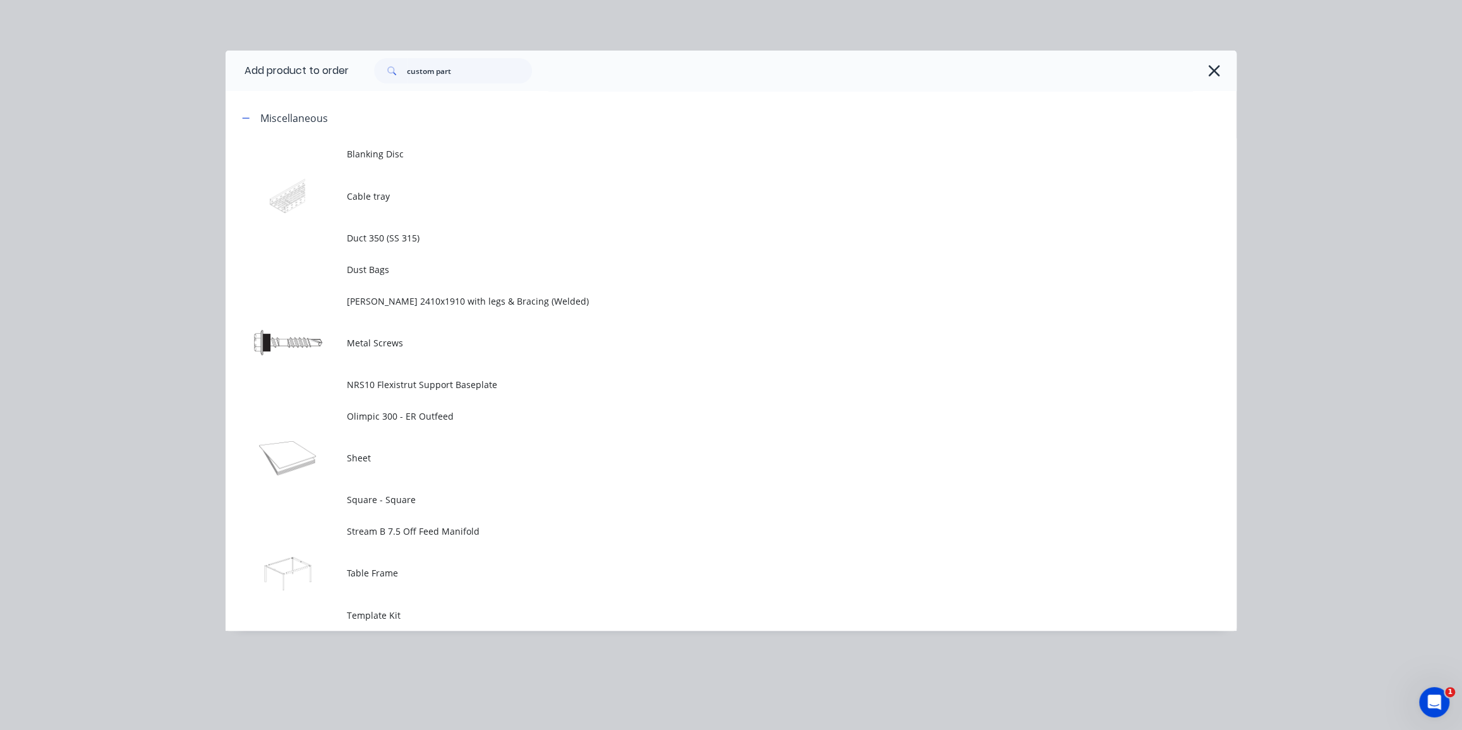
click at [597, 76] on div "custom part" at bounding box center [786, 70] width 875 height 25
click at [1220, 66] on button "button" at bounding box center [1213, 71] width 20 height 20
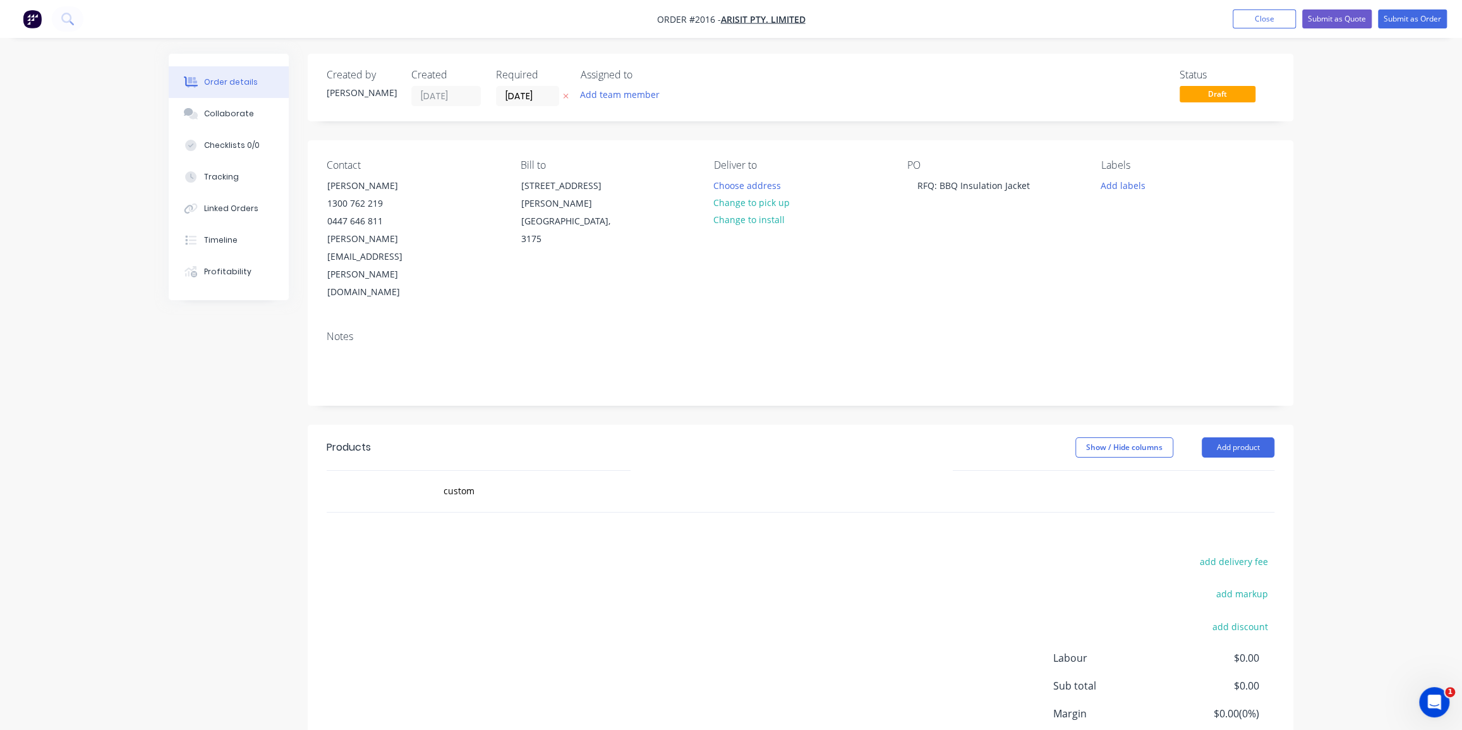
click at [1295, 195] on div "Order details Collaborate Checklists 0/0 Tracking Linked Orders Timeline Profit…" at bounding box center [731, 444] width 1150 height 781
click at [1237, 437] on button "Add product" at bounding box center [1237, 447] width 73 height 20
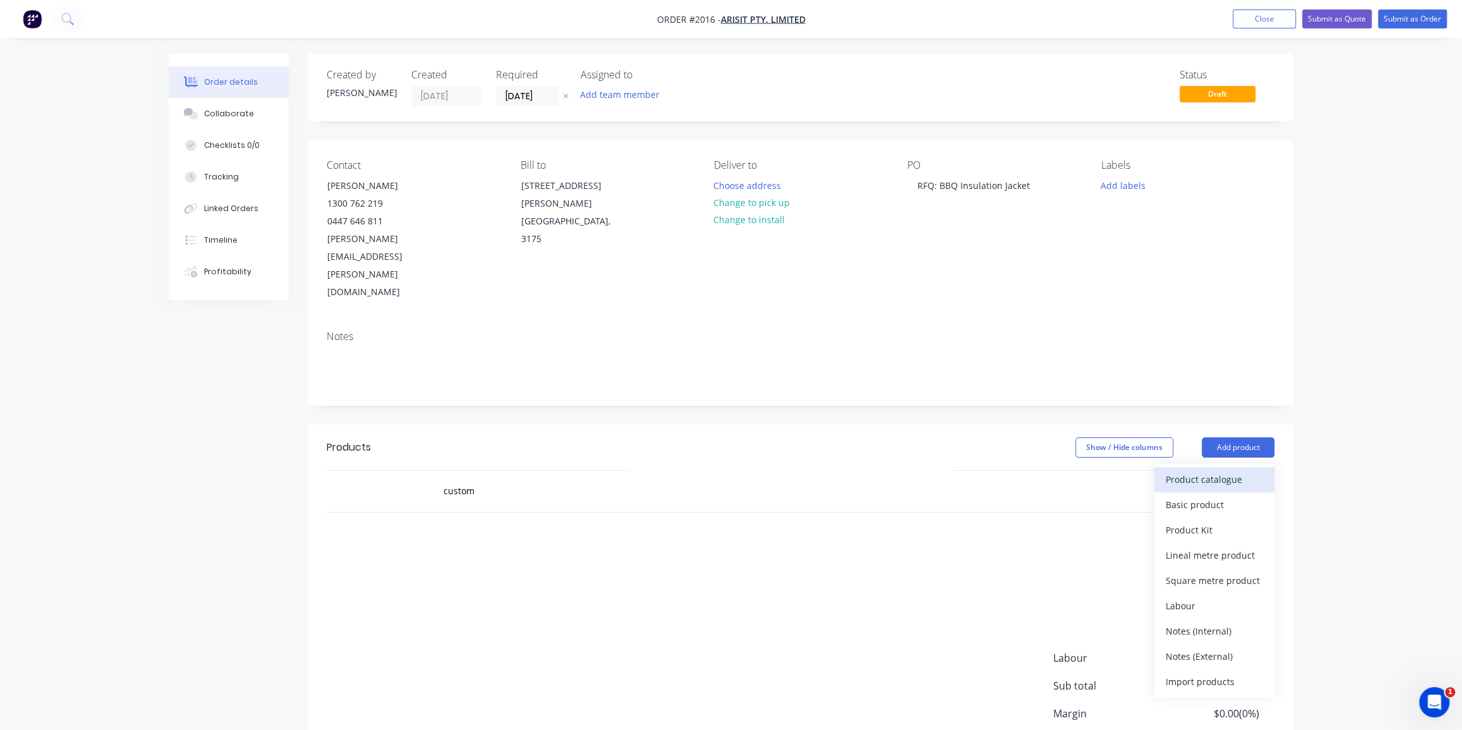
click at [1202, 470] on div "Product catalogue" at bounding box center [1213, 479] width 97 height 18
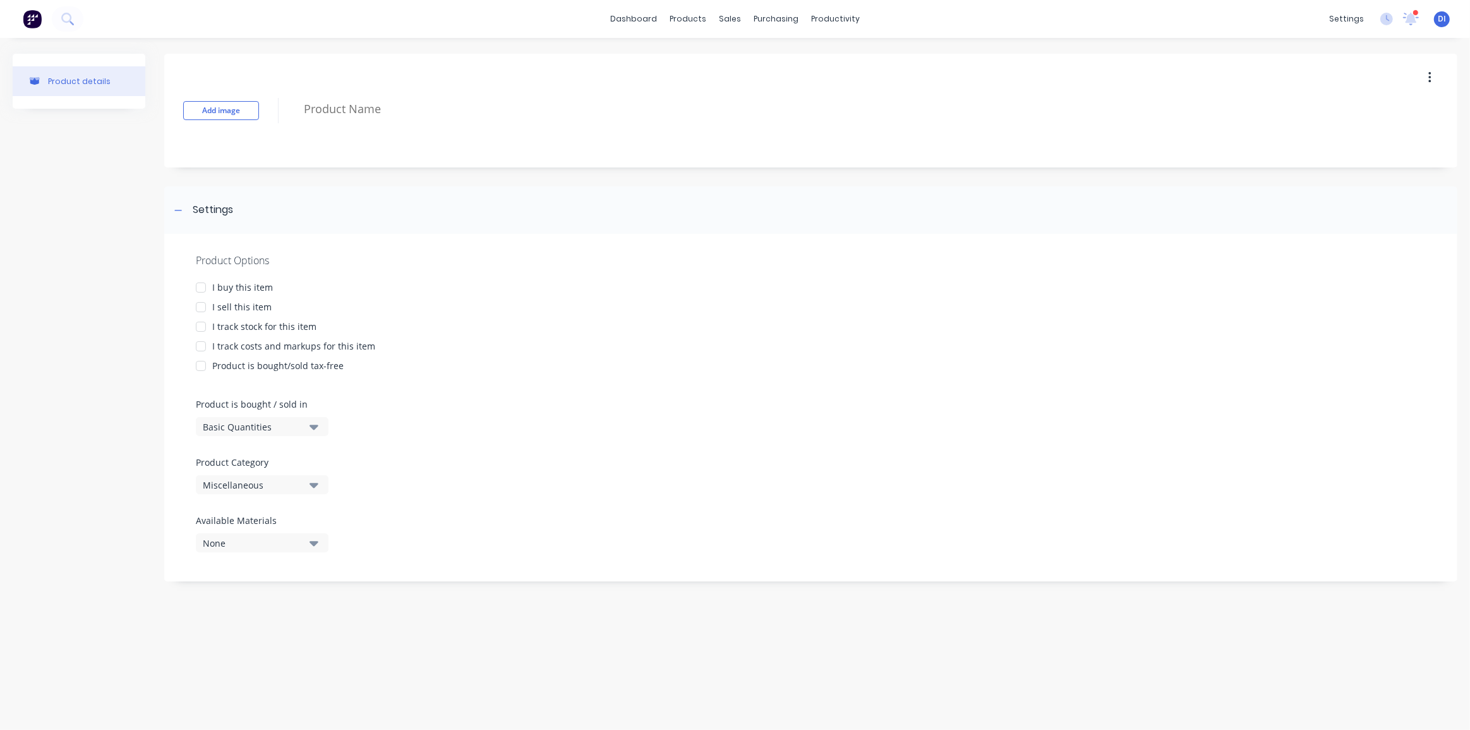
click at [198, 309] on div at bounding box center [200, 306] width 25 height 25
click at [198, 326] on div at bounding box center [200, 326] width 25 height 25
click at [202, 344] on div at bounding box center [200, 346] width 25 height 25
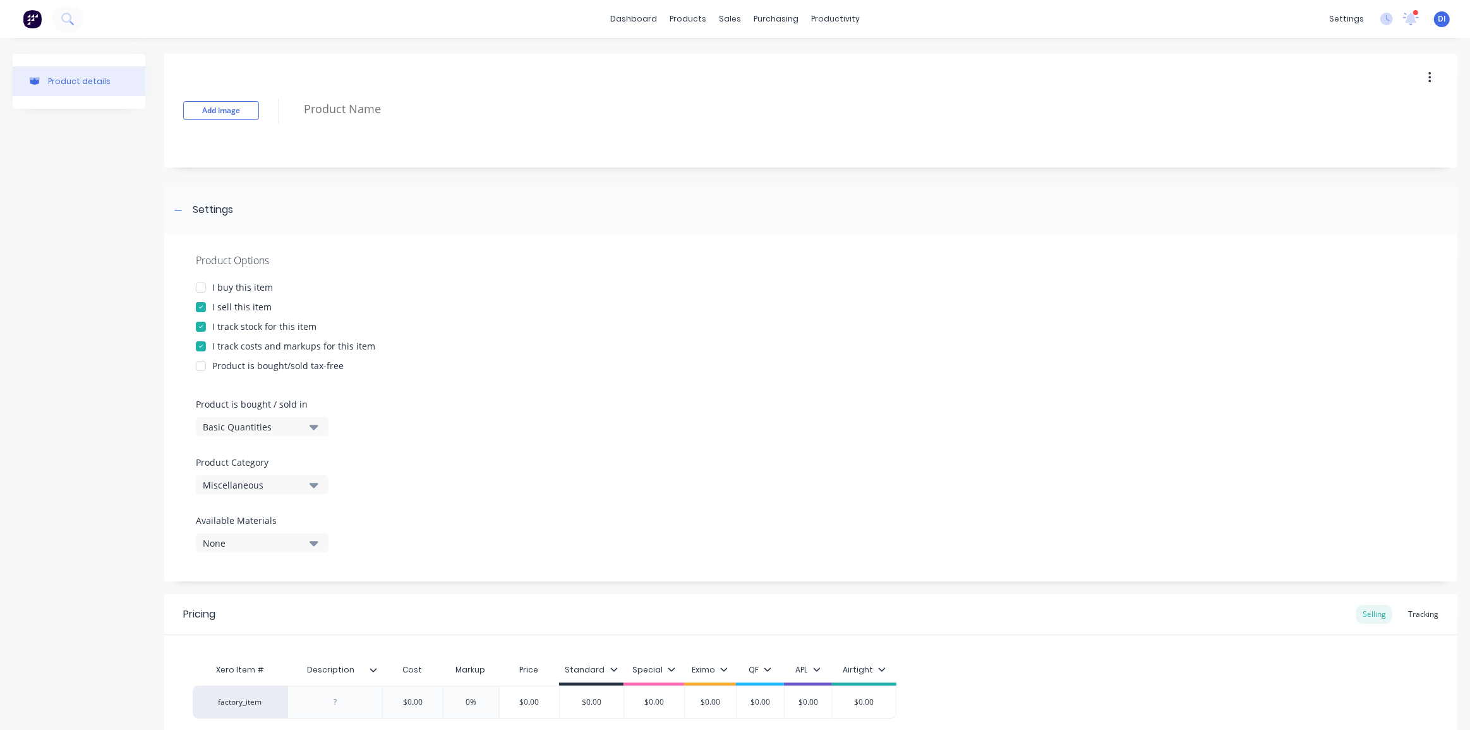
click at [198, 328] on div at bounding box center [200, 326] width 25 height 25
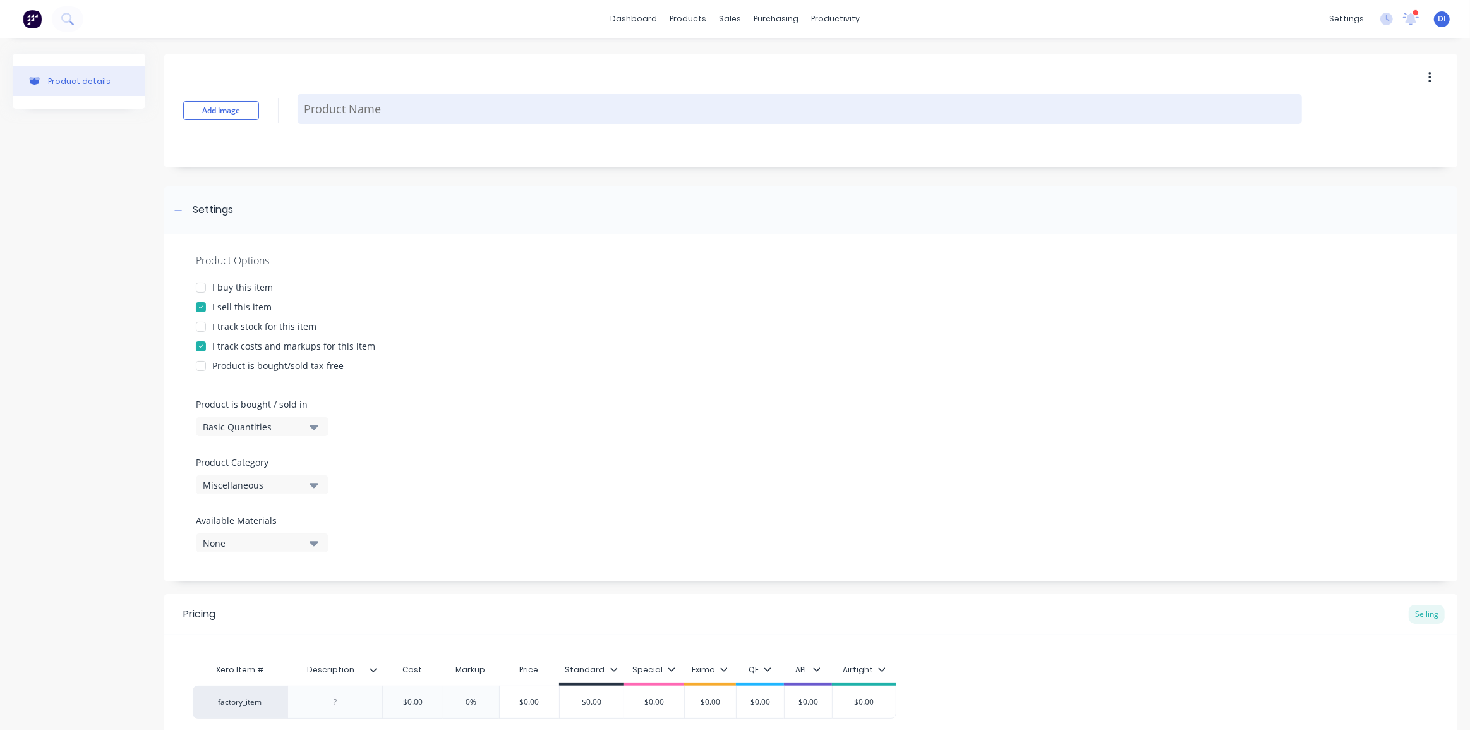
type textarea "x"
click at [342, 111] on textarea at bounding box center [800, 109] width 1004 height 30
type textarea "C"
type textarea "x"
type textarea "Cu"
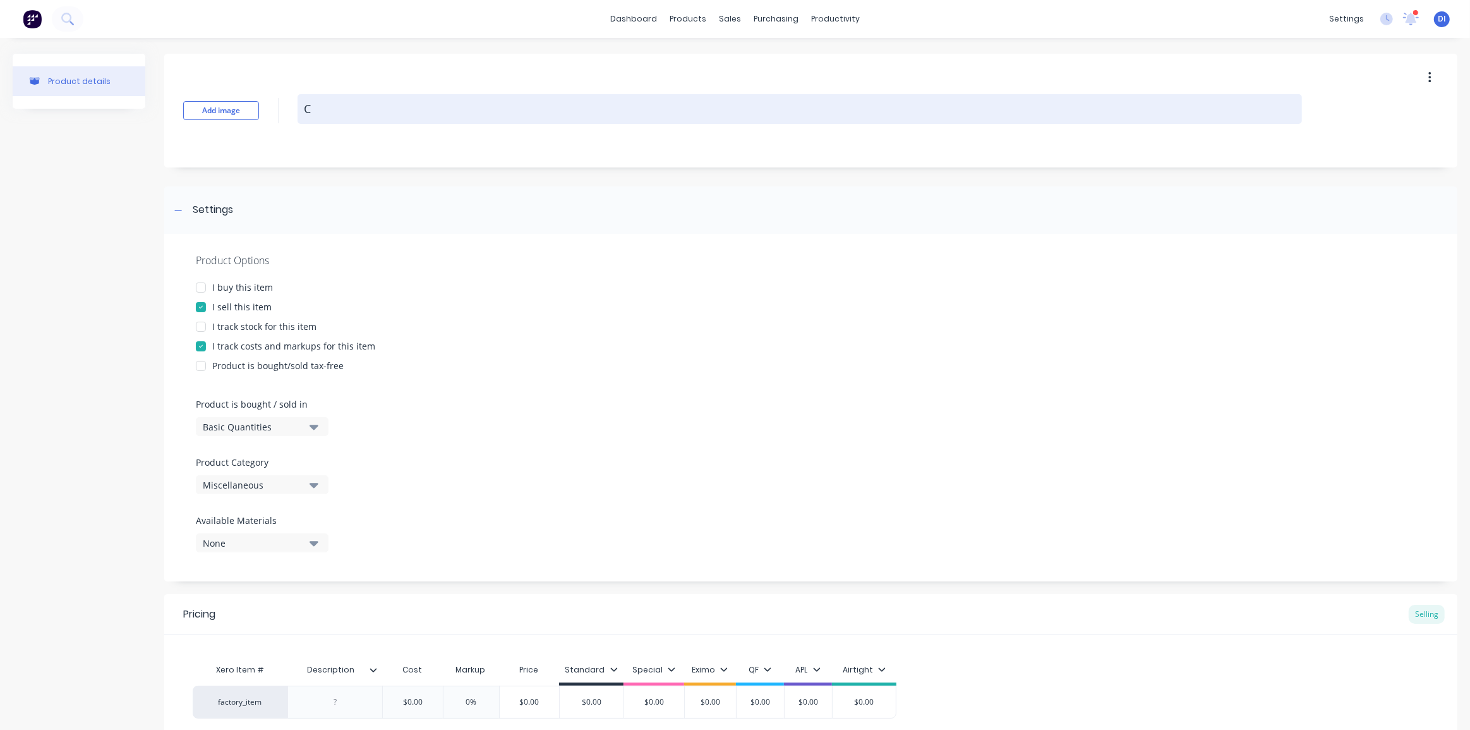
type textarea "x"
type textarea "Cus"
type textarea "x"
type textarea "Cust"
type textarea "x"
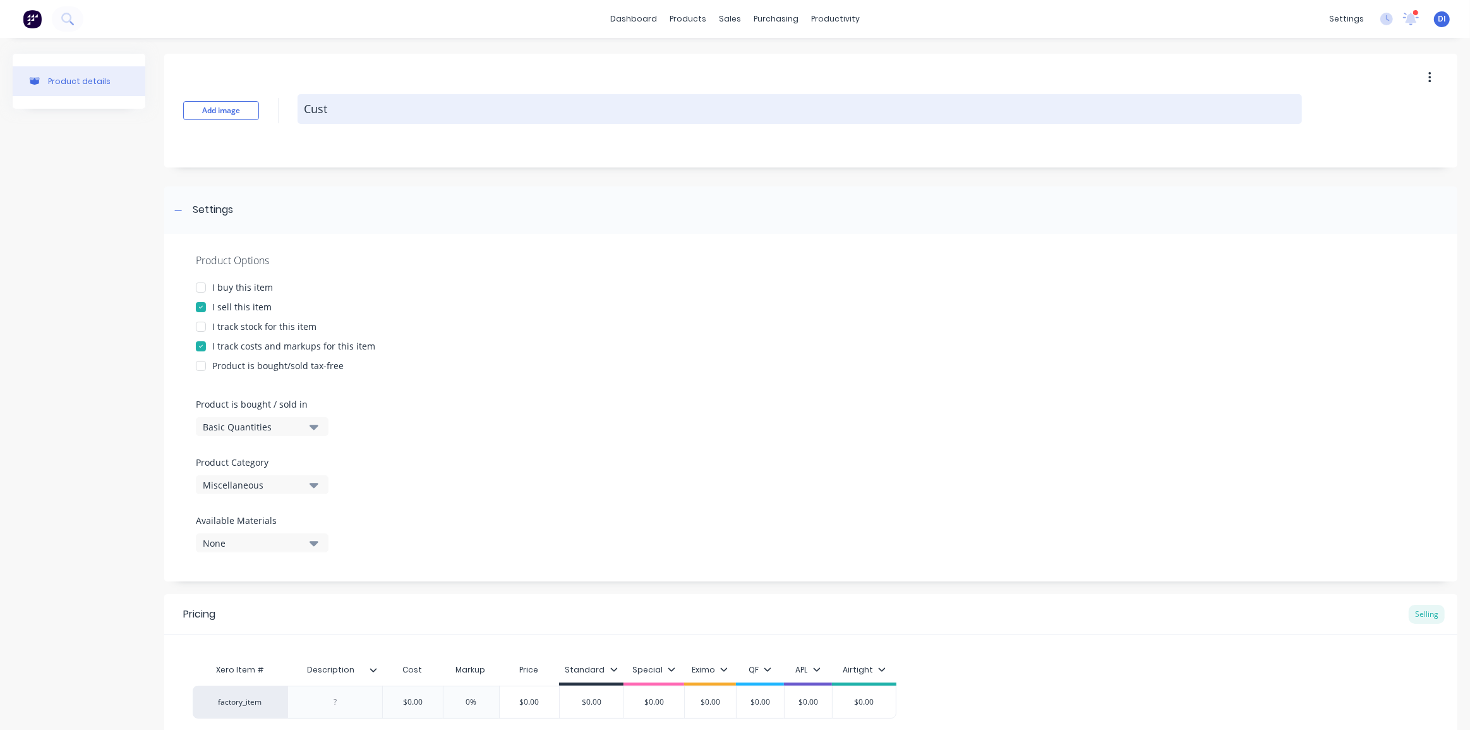
type textarea "Custo"
type textarea "x"
type textarea "Custom"
type textarea "x"
type textarea "Custom"
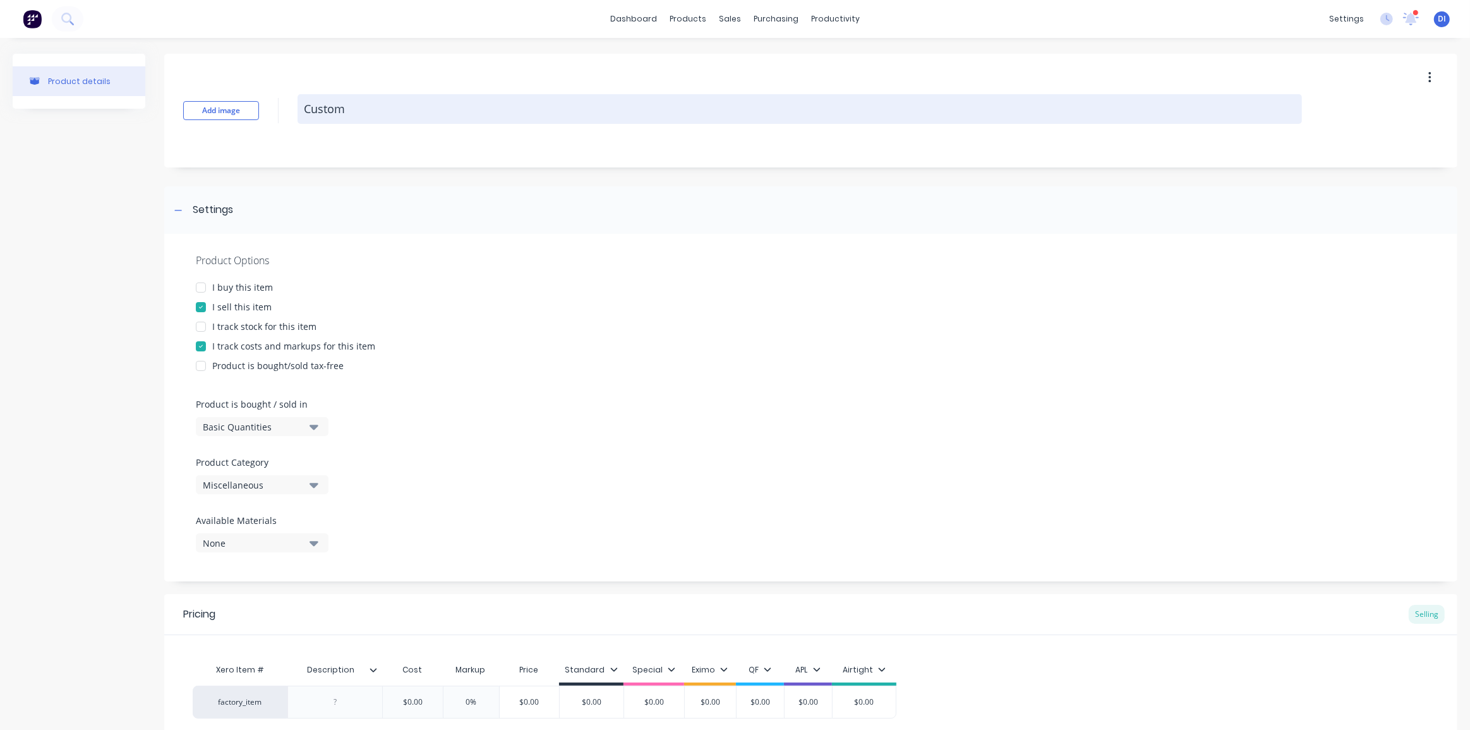
type textarea "x"
type textarea "Custom P"
type textarea "x"
type textarea "Custom Pa"
type textarea "x"
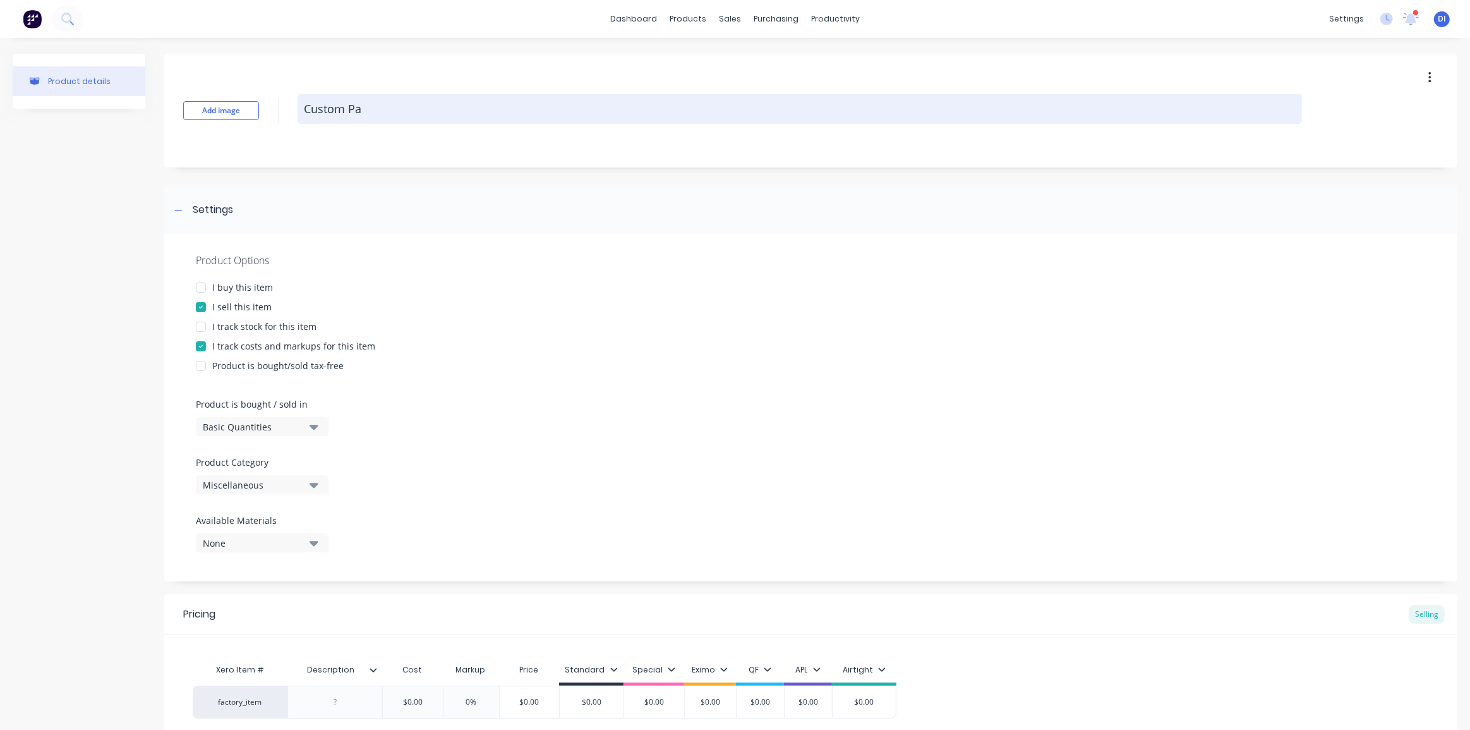
type textarea "Custom Par"
type textarea "x"
type textarea "Custom Part"
type textarea "x"
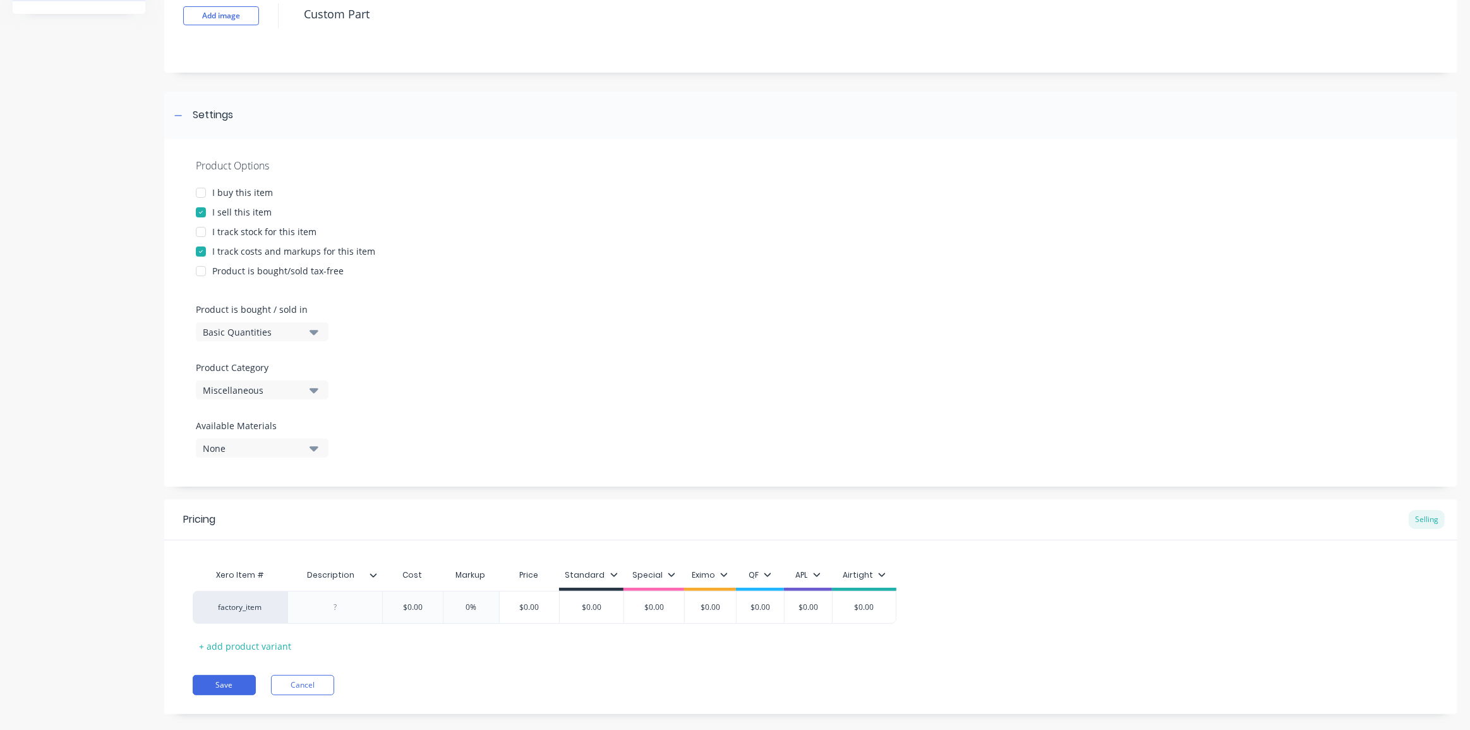
scroll to position [113, 0]
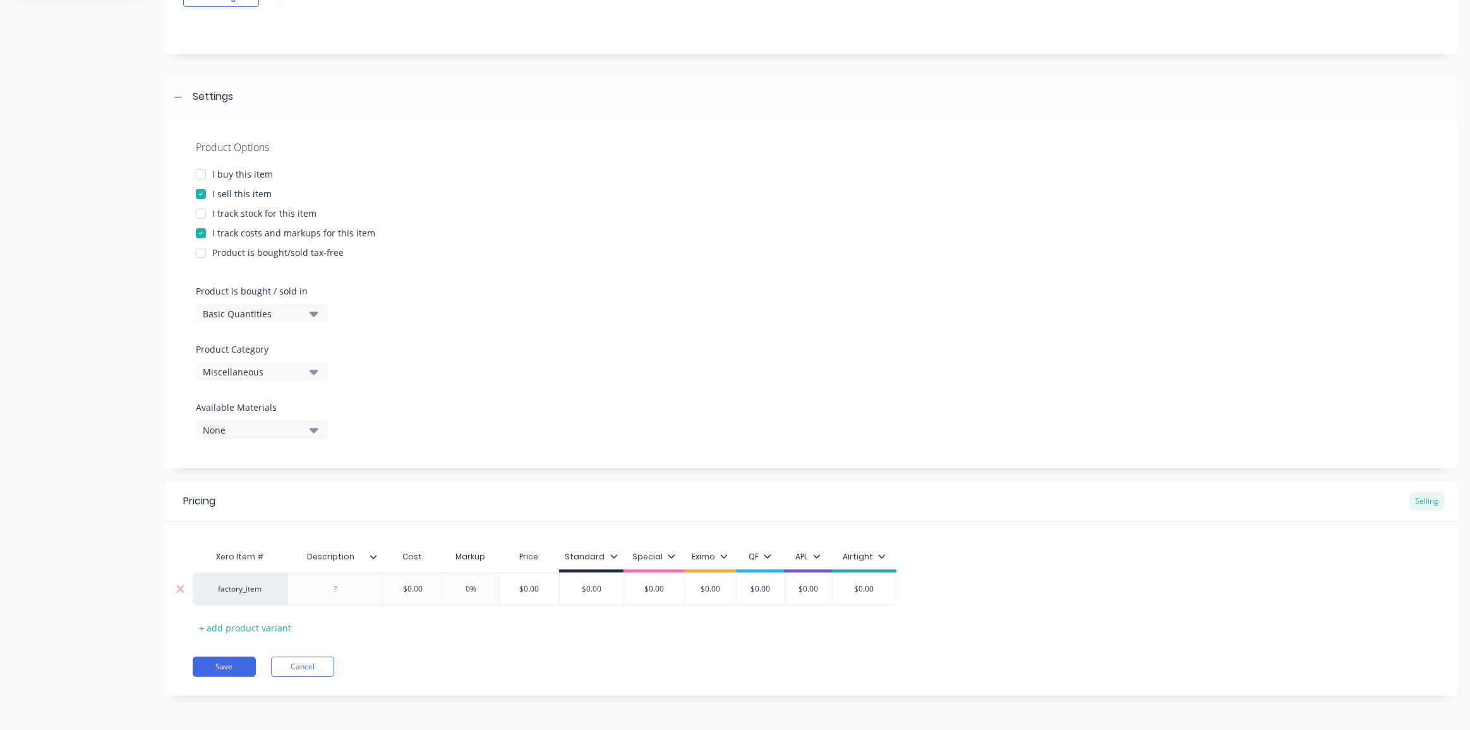
type textarea "Custom Part"
click at [340, 586] on div at bounding box center [335, 588] width 63 height 16
click at [373, 556] on icon at bounding box center [374, 557] width 8 height 8
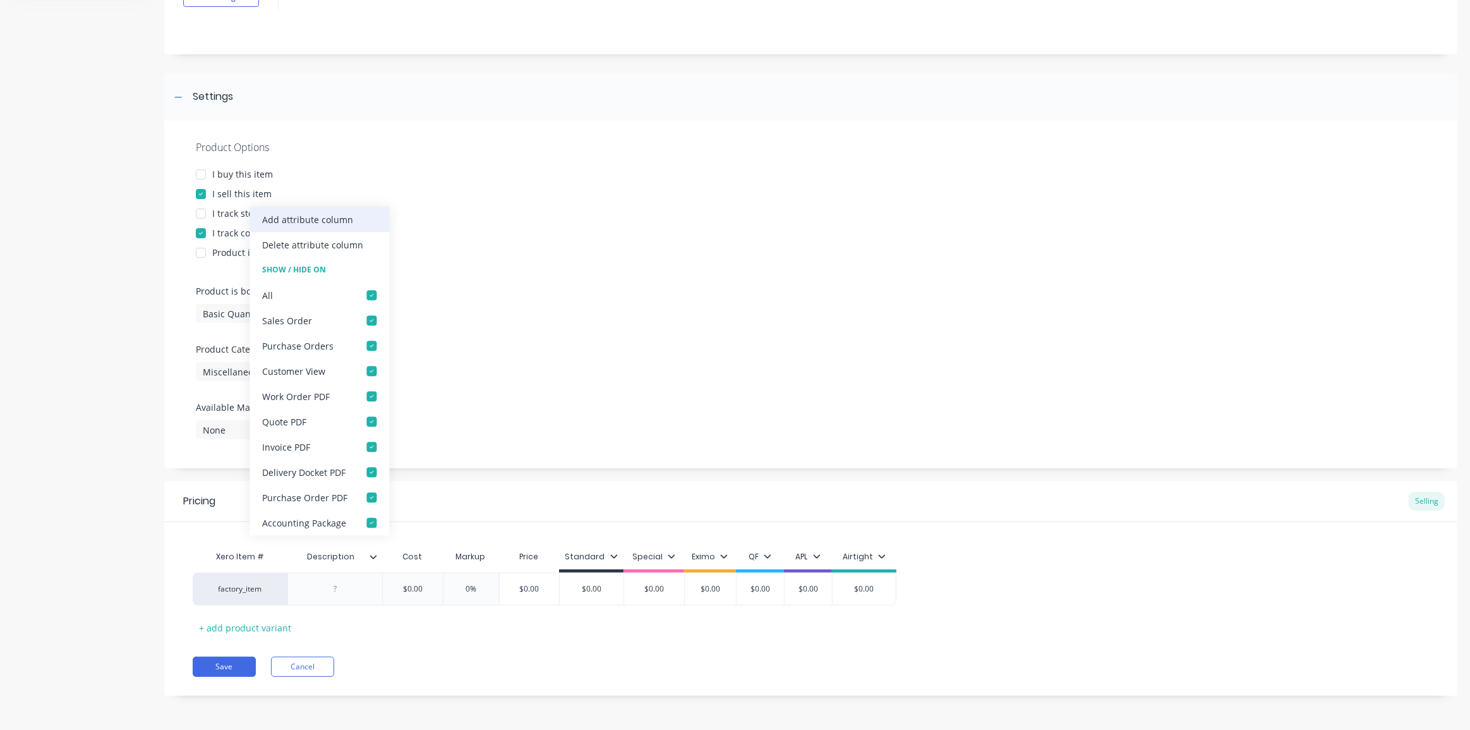
click at [317, 220] on div "Add attribute column" at bounding box center [307, 219] width 91 height 13
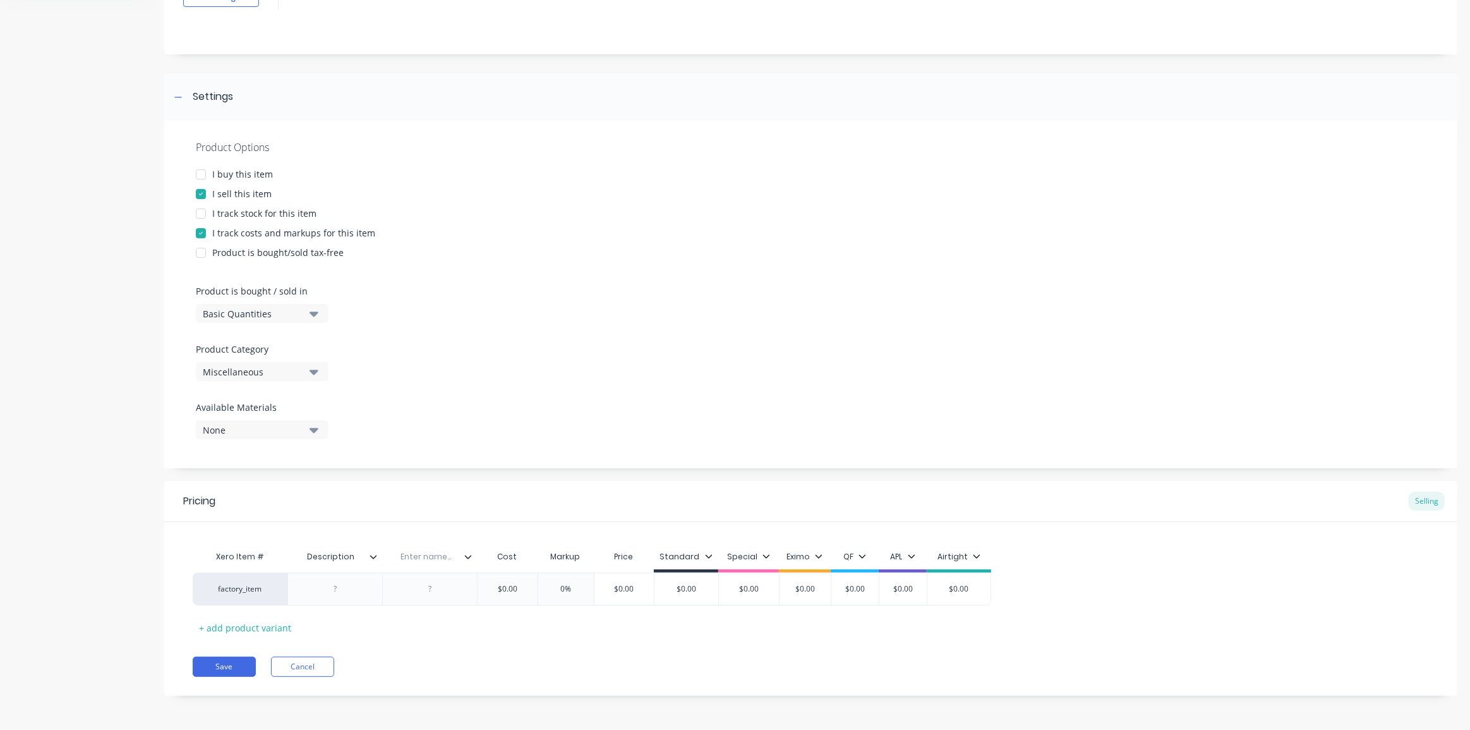
click at [373, 555] on icon at bounding box center [374, 557] width 8 height 8
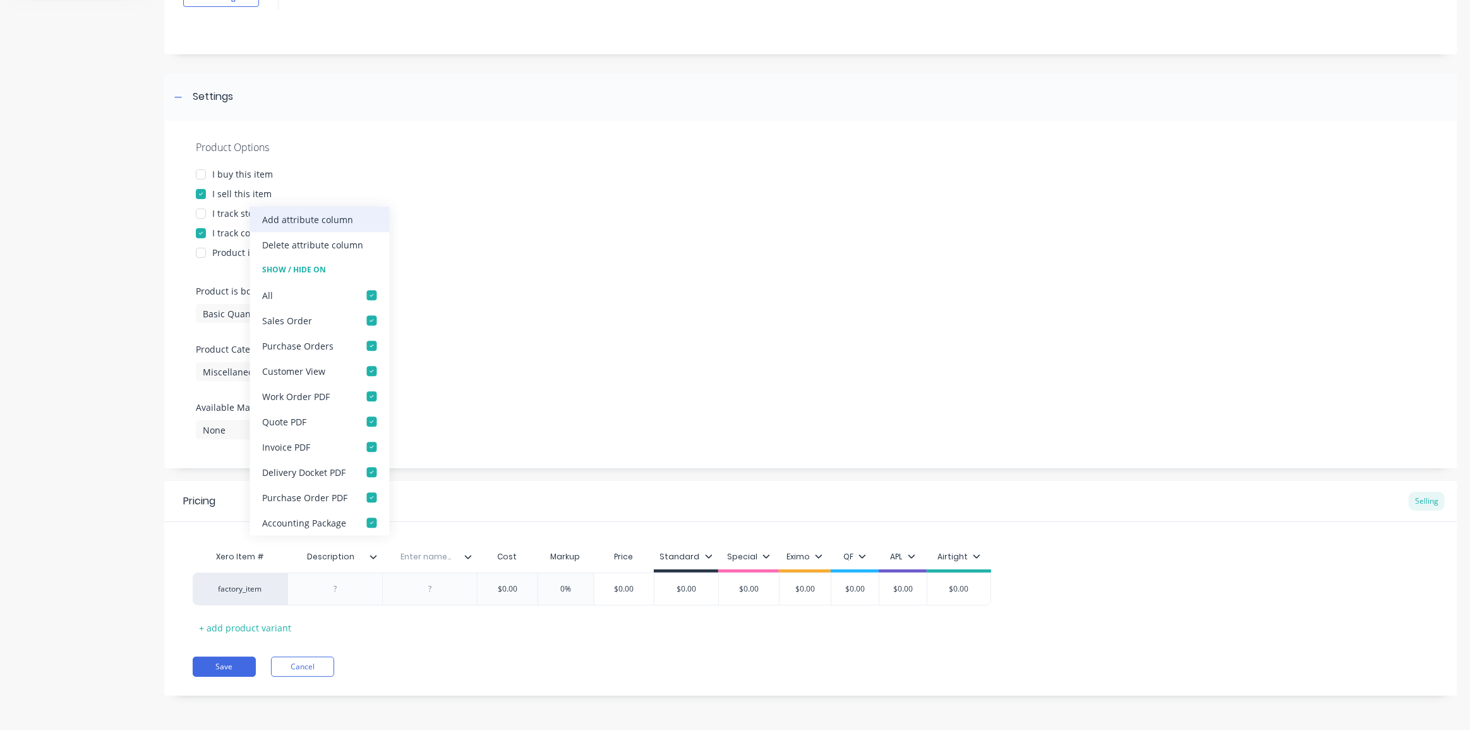
click at [339, 223] on div "Add attribute column" at bounding box center [307, 219] width 91 height 13
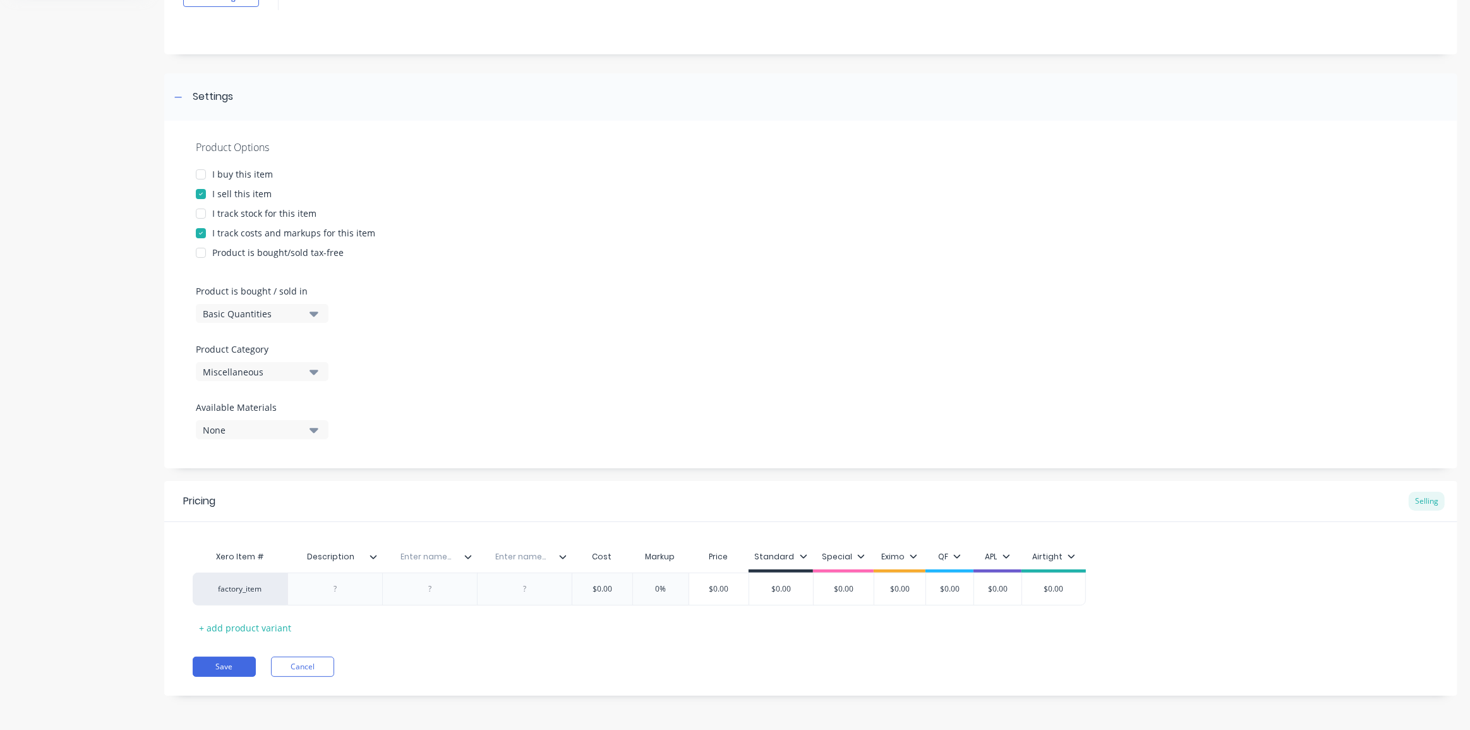
type textarea "x"
click at [373, 550] on div "Description" at bounding box center [330, 557] width 87 height 32
type input "Description"
click at [373, 556] on icon at bounding box center [374, 557] width 8 height 8
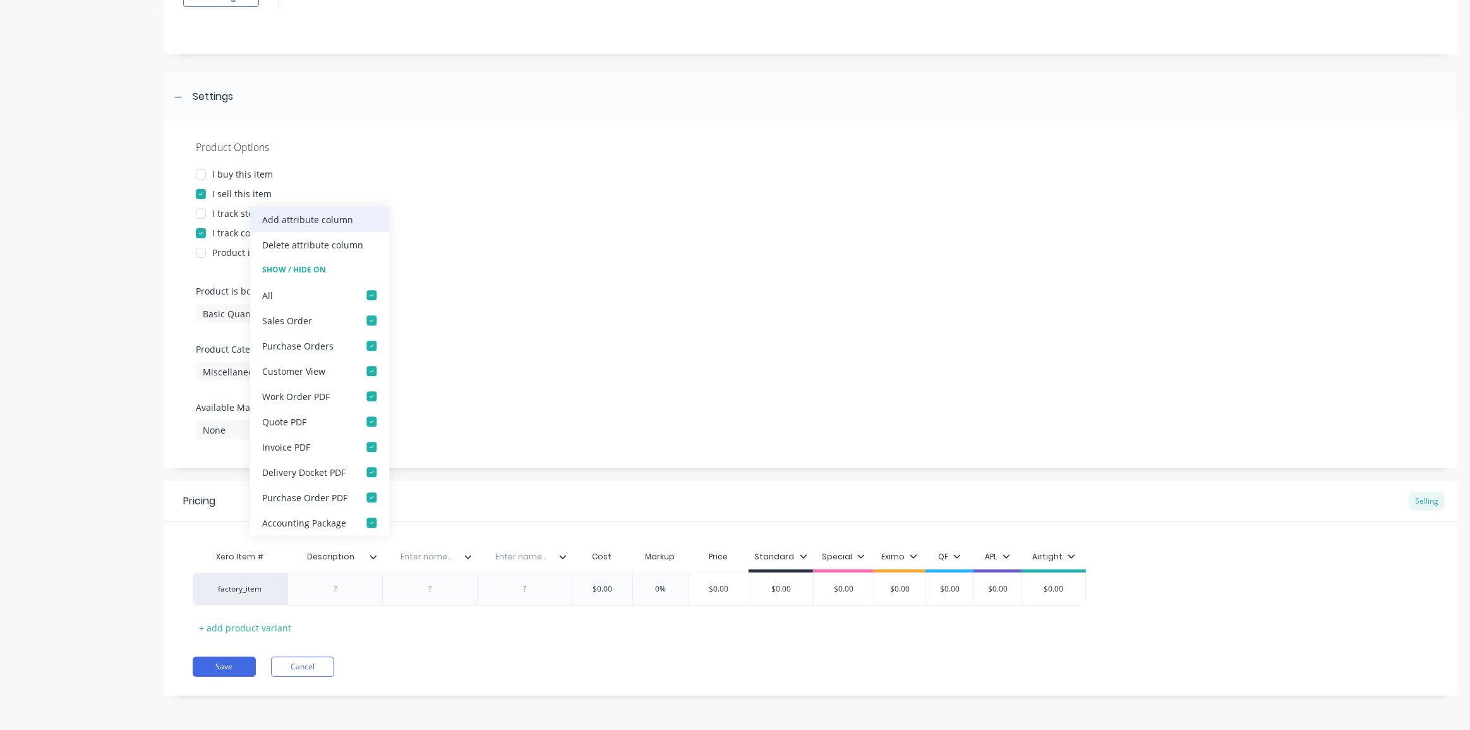
click at [310, 219] on div "Add attribute column" at bounding box center [307, 219] width 91 height 13
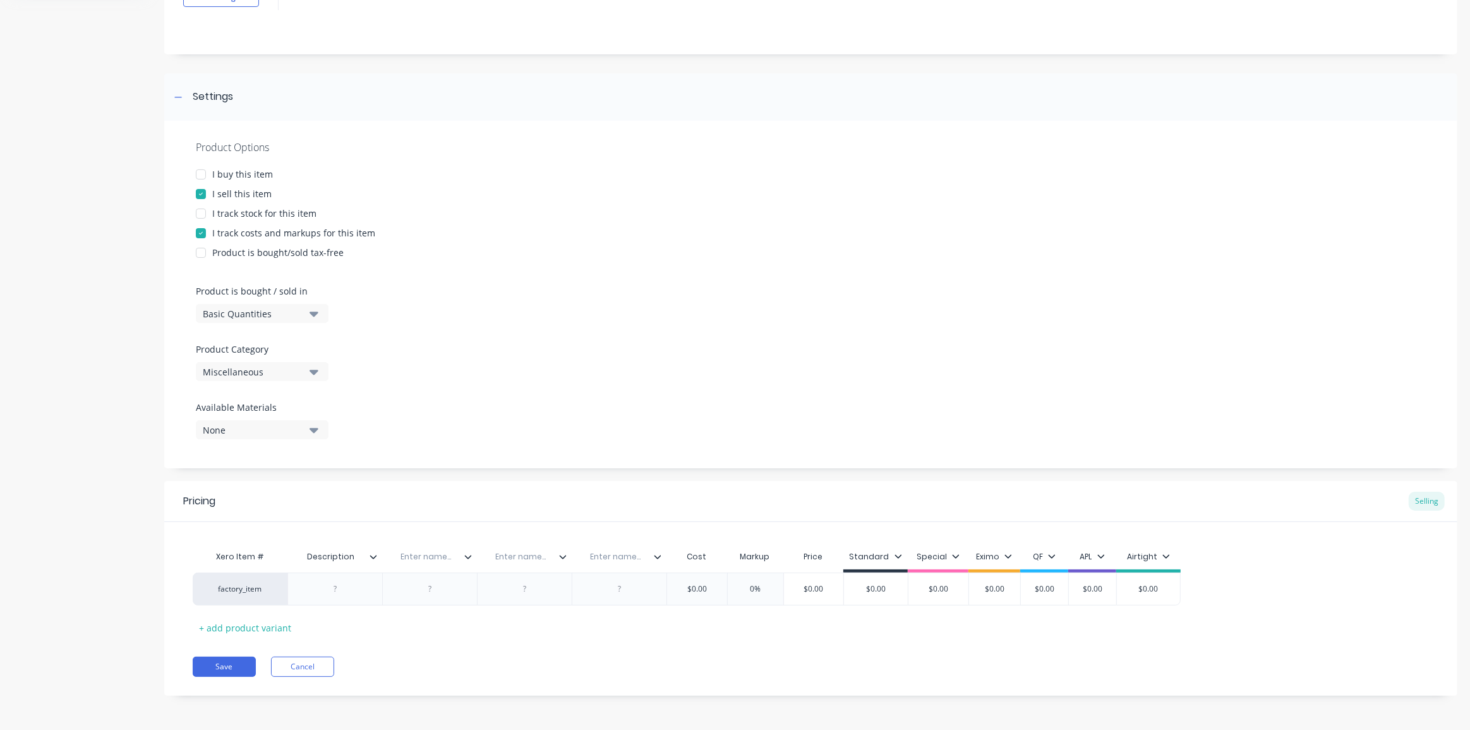
click at [373, 557] on icon at bounding box center [373, 557] width 7 height 4
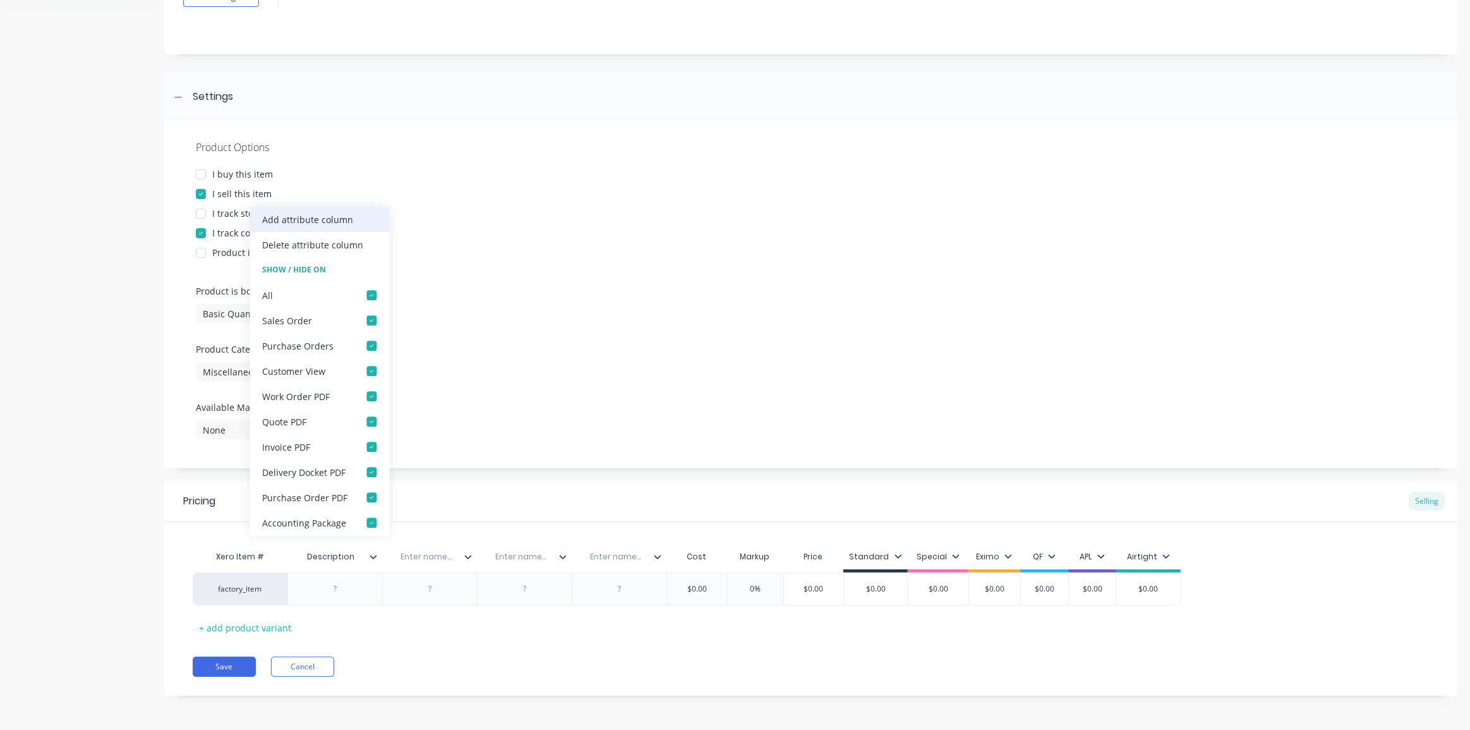
click at [335, 215] on div "Add attribute column" at bounding box center [307, 219] width 91 height 13
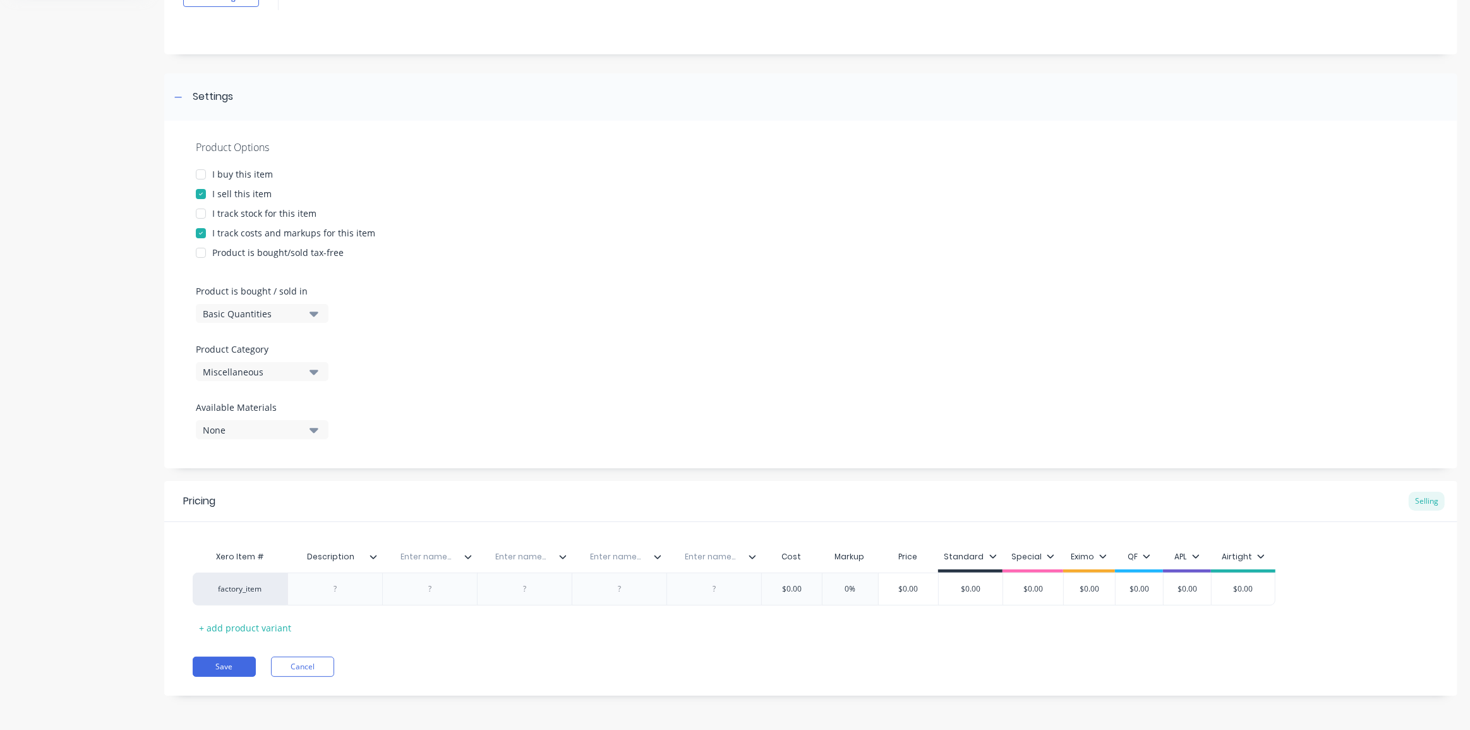
drag, startPoint x: 471, startPoint y: 664, endPoint x: 353, endPoint y: 613, distance: 128.5
click at [471, 664] on div "Save Cancel" at bounding box center [825, 666] width 1265 height 20
click at [332, 584] on div at bounding box center [335, 588] width 63 height 16
type textarea "x"
click at [431, 553] on input "text" at bounding box center [425, 556] width 87 height 11
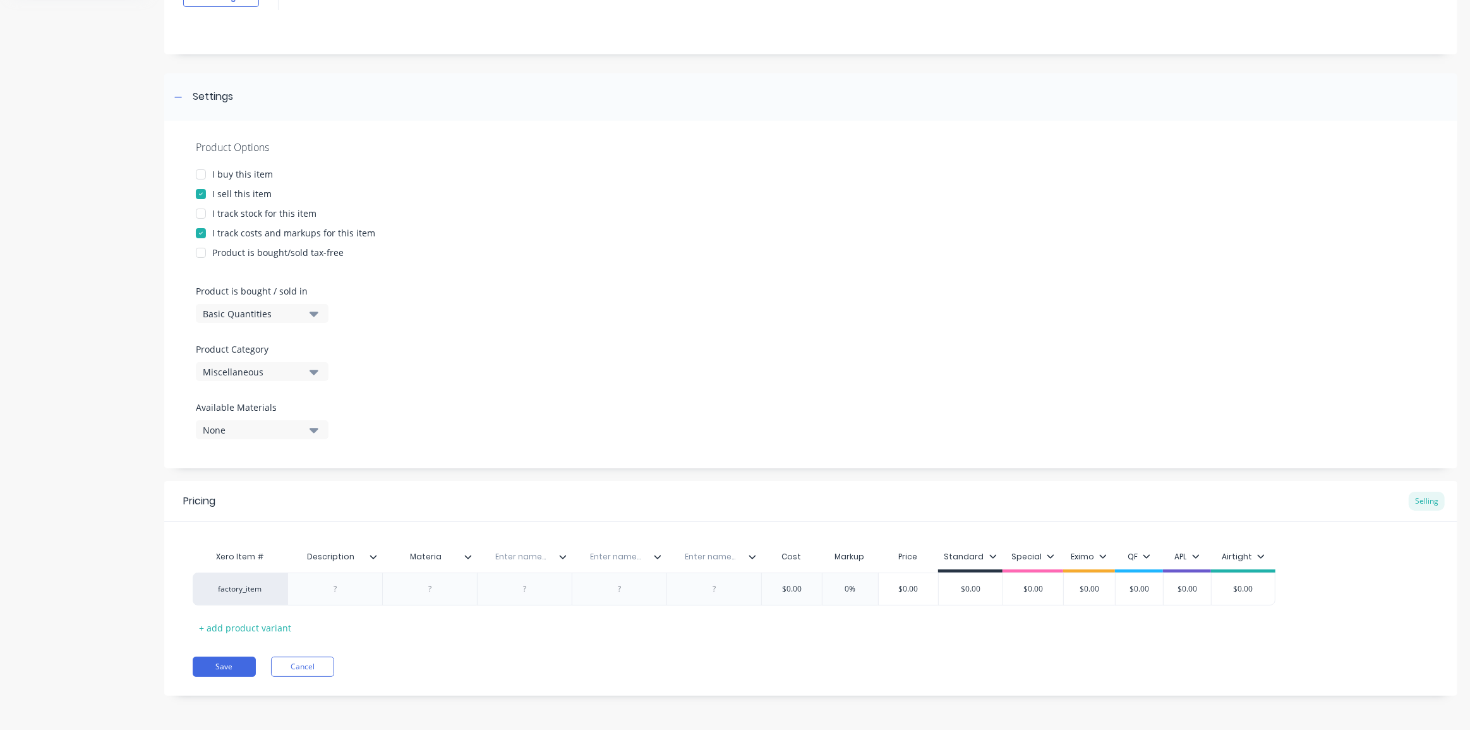
type input "Material"
type textarea "x"
click at [524, 556] on div "Enter name..." at bounding box center [524, 556] width 95 height 25
click at [524, 556] on input "text" at bounding box center [520, 556] width 87 height 11
type input "Design Supplied"
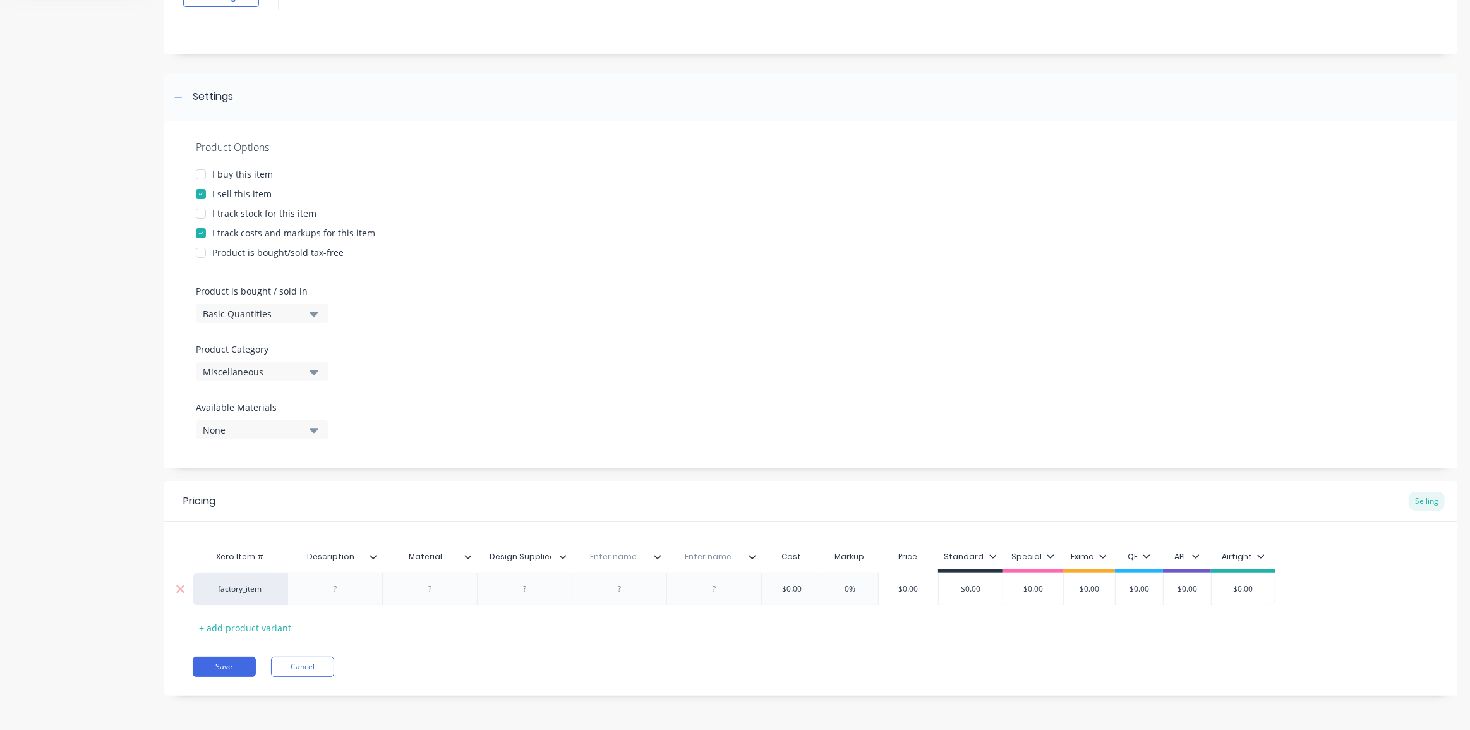
type textarea "x"
click at [618, 560] on input "text" at bounding box center [615, 556] width 87 height 11
type input "Dimensions"
type textarea "x"
click at [718, 555] on input "text" at bounding box center [709, 556] width 87 height 11
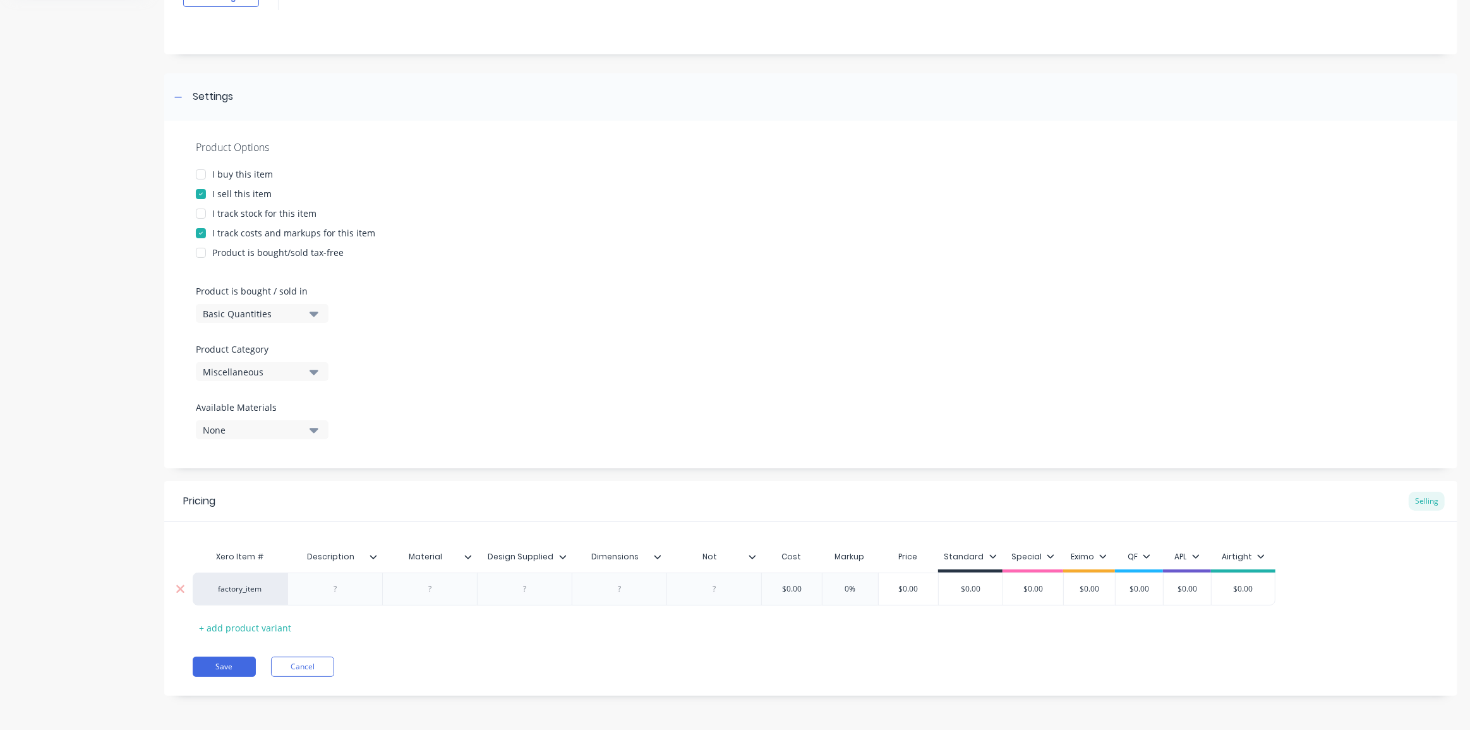
type input "Note"
click at [752, 553] on icon at bounding box center [753, 557] width 8 height 8
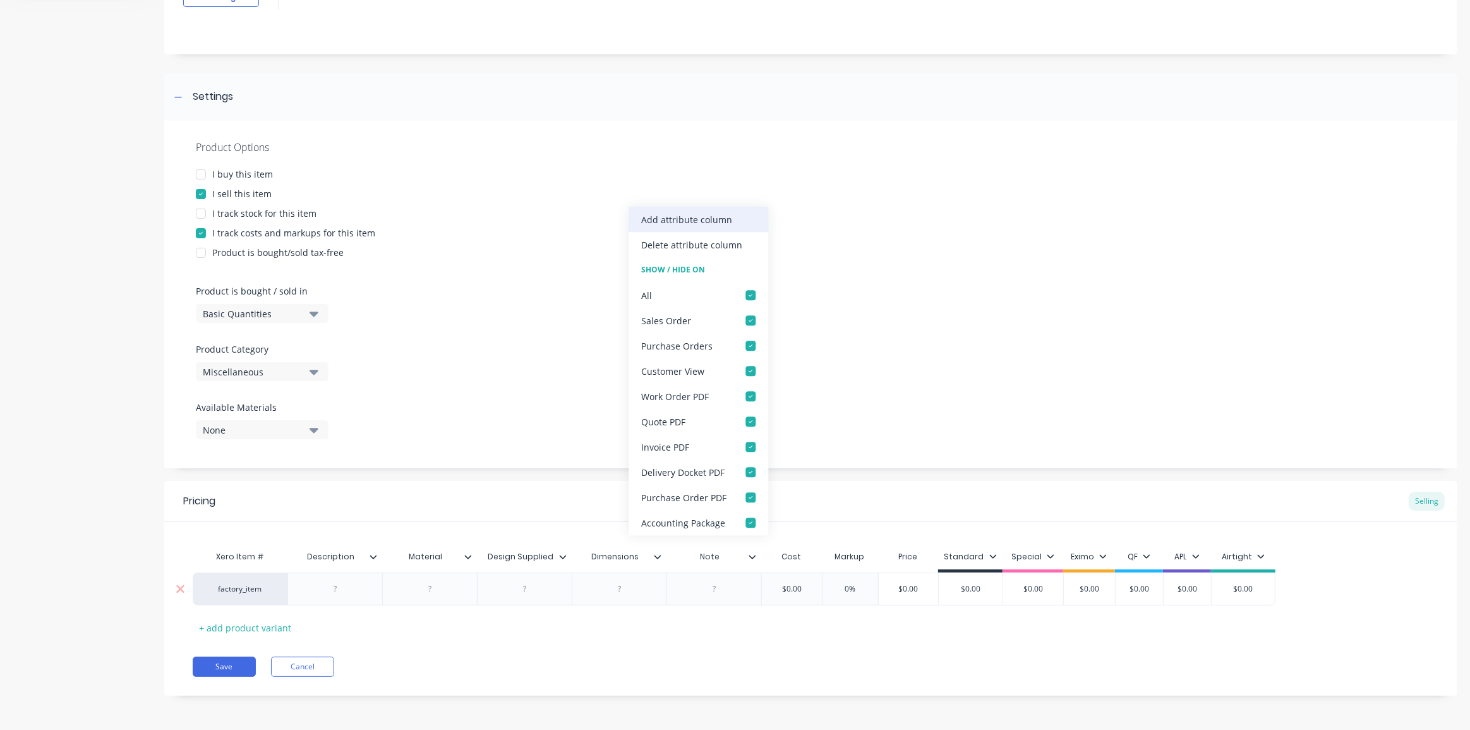
click at [688, 227] on div "Add attribute column" at bounding box center [699, 219] width 140 height 25
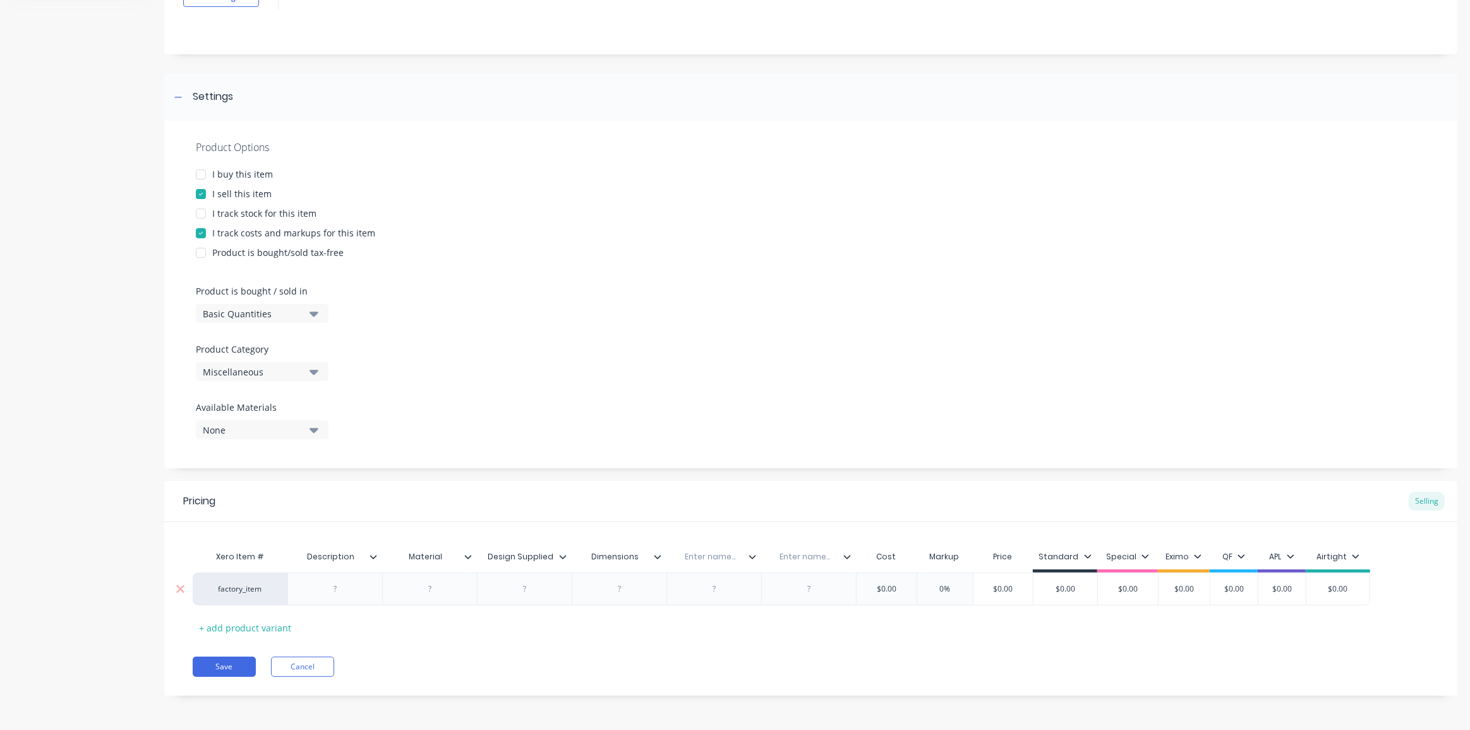
click at [754, 556] on icon at bounding box center [753, 557] width 8 height 8
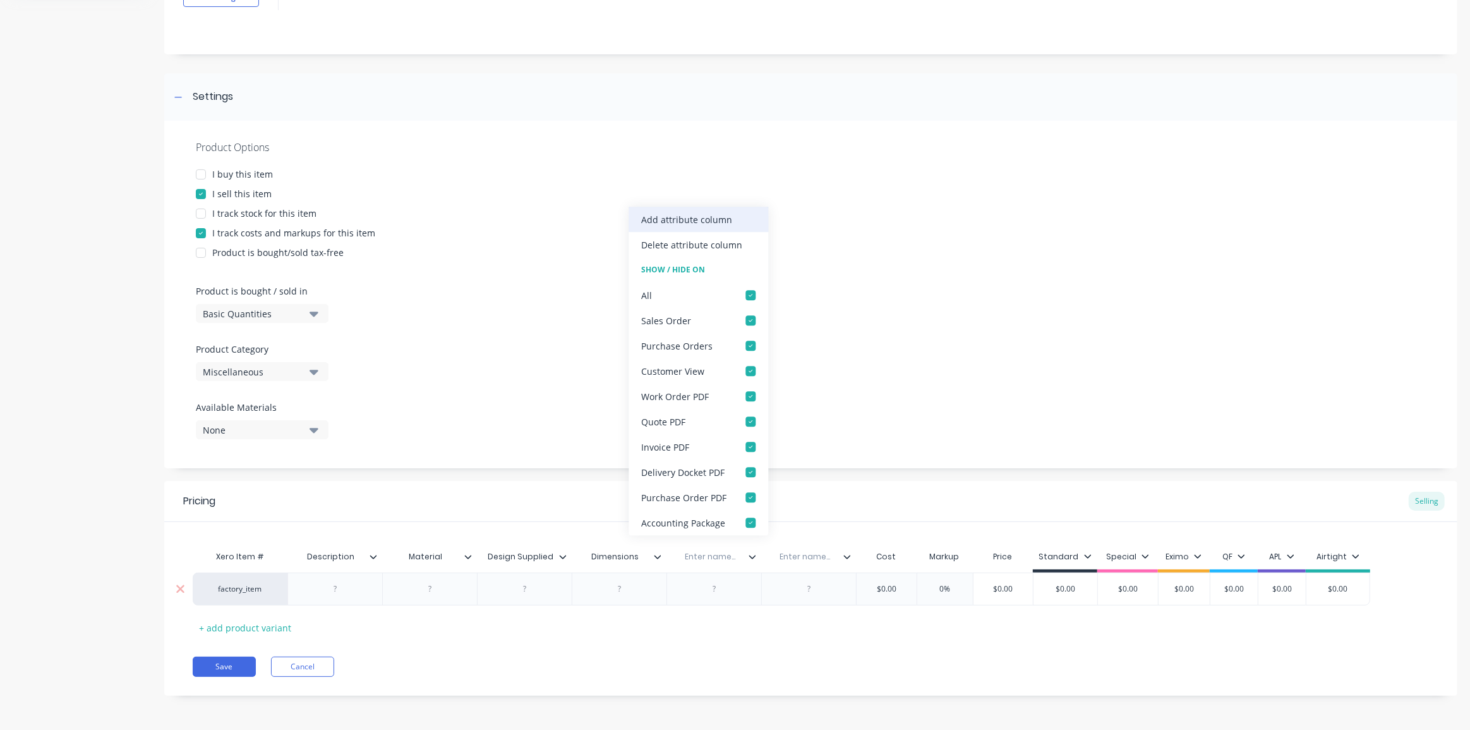
click at [675, 224] on div "Add attribute column" at bounding box center [686, 219] width 91 height 13
type textarea "x"
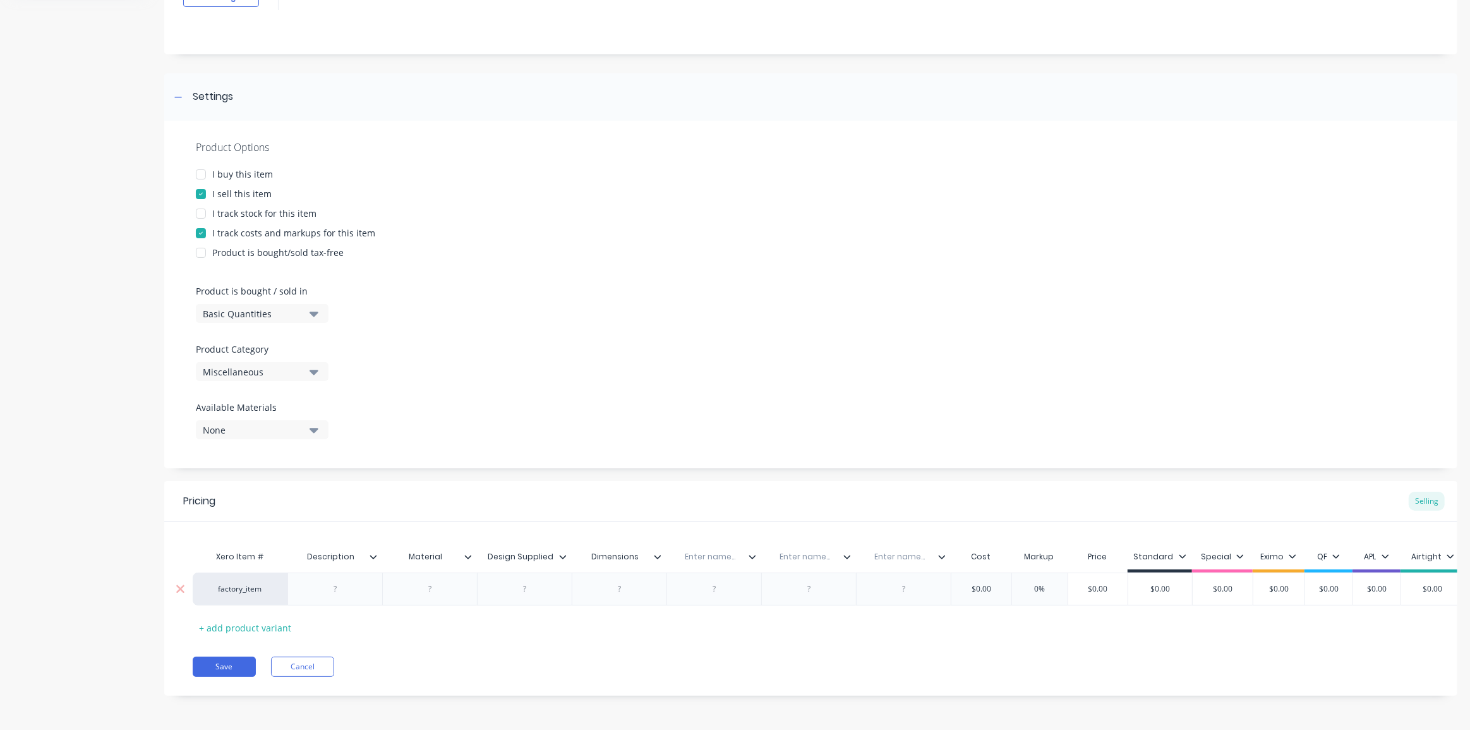
click at [711, 562] on div "Enter name..." at bounding box center [709, 557] width 87 height 32
click at [711, 556] on input "text" at bounding box center [709, 556] width 87 height 11
type input "Note"
type textarea "x"
click at [808, 558] on input "text" at bounding box center [804, 556] width 87 height 11
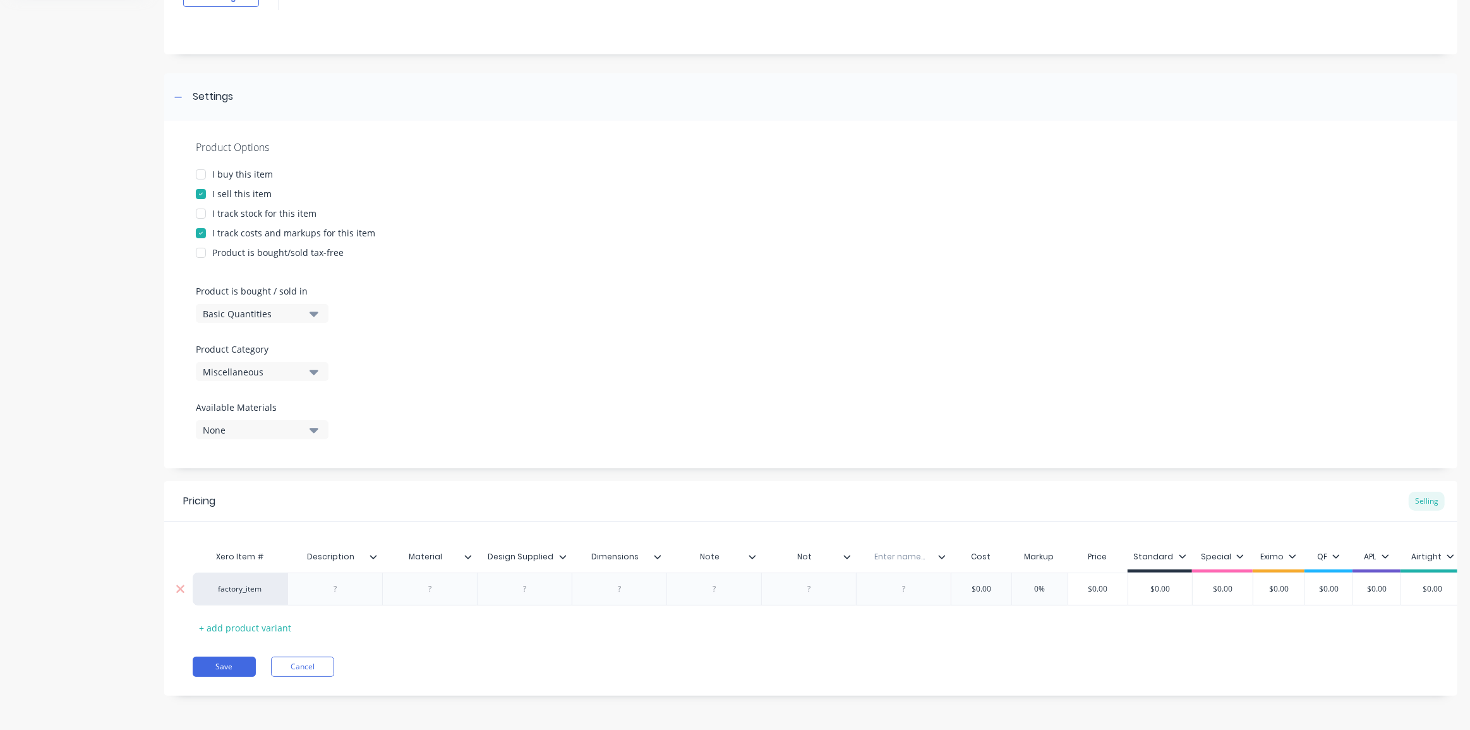
type input "Note"
type textarea "x"
click at [900, 553] on input "text" at bounding box center [899, 556] width 87 height 11
type input "Note"
click at [215, 672] on button "Save" at bounding box center [224, 666] width 63 height 20
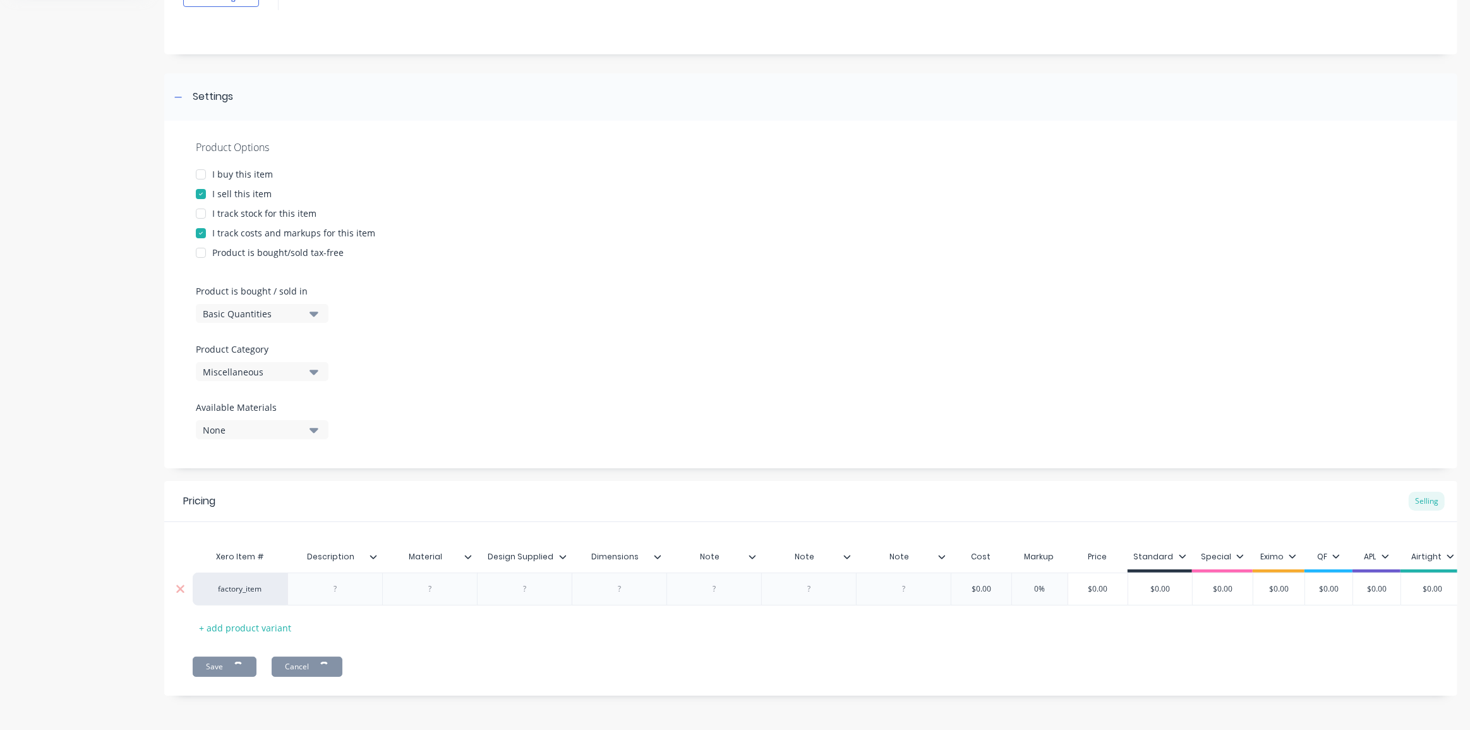
type textarea "x"
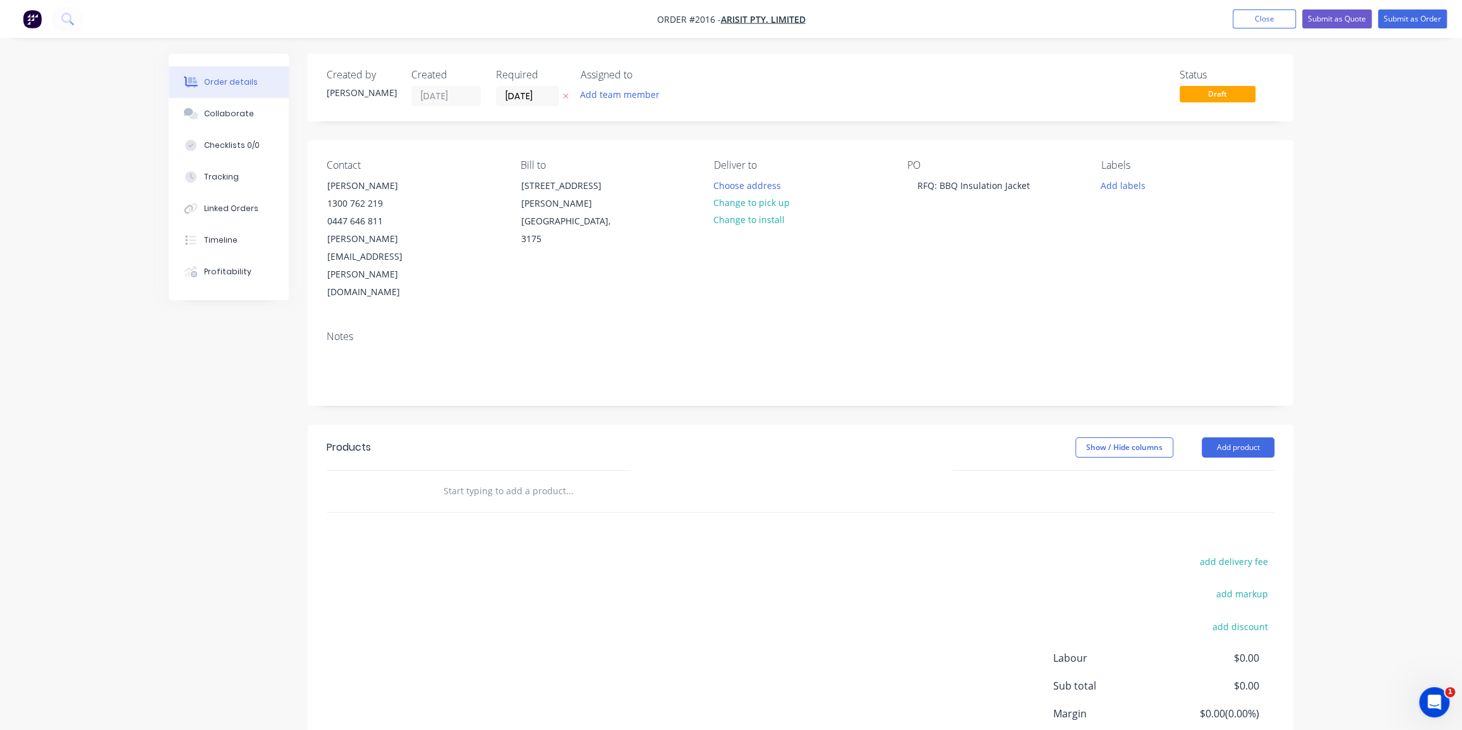
click at [480, 478] on input "text" at bounding box center [569, 490] width 253 height 25
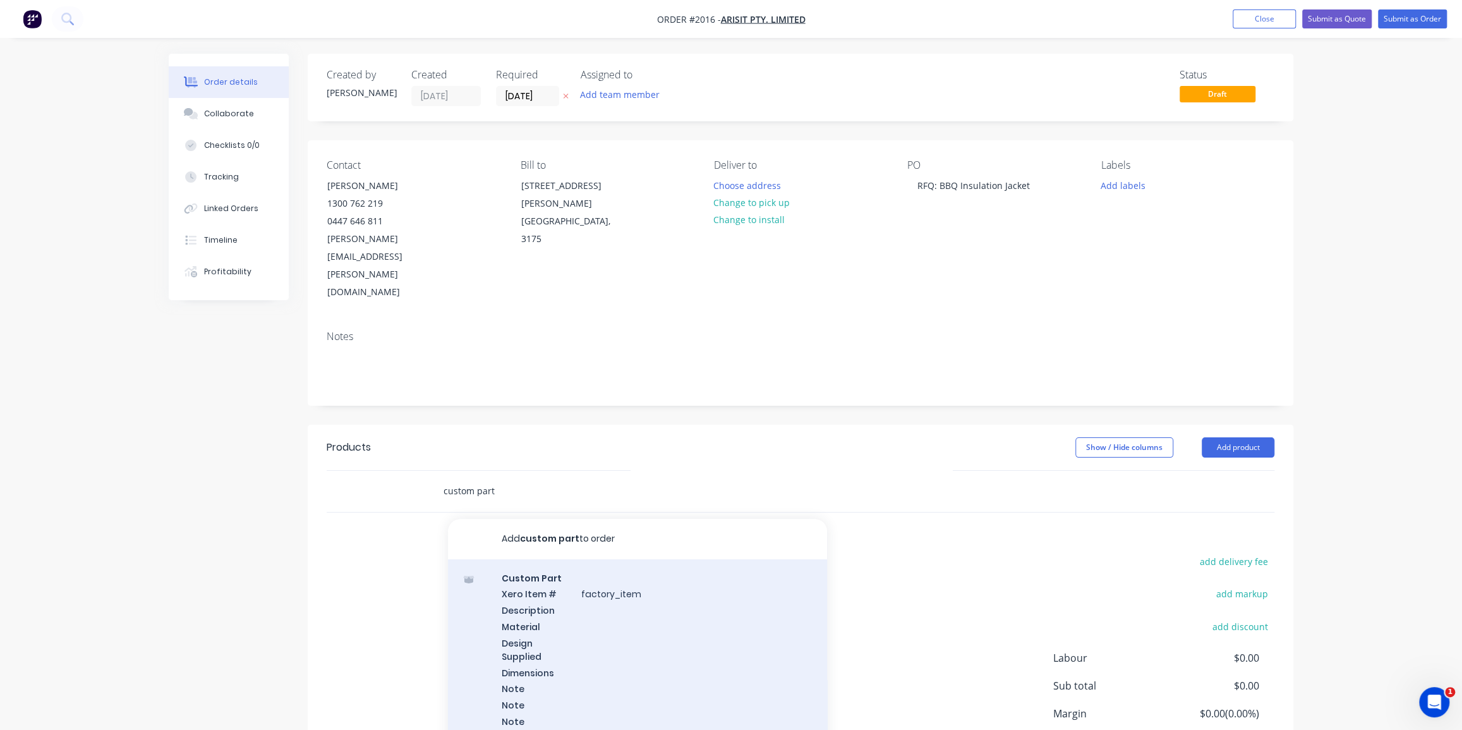
type input "custom part"
click at [593, 568] on div "Custom Part Xero Item # factory_item Description Material Design Supplied Dimen…" at bounding box center [637, 657] width 379 height 196
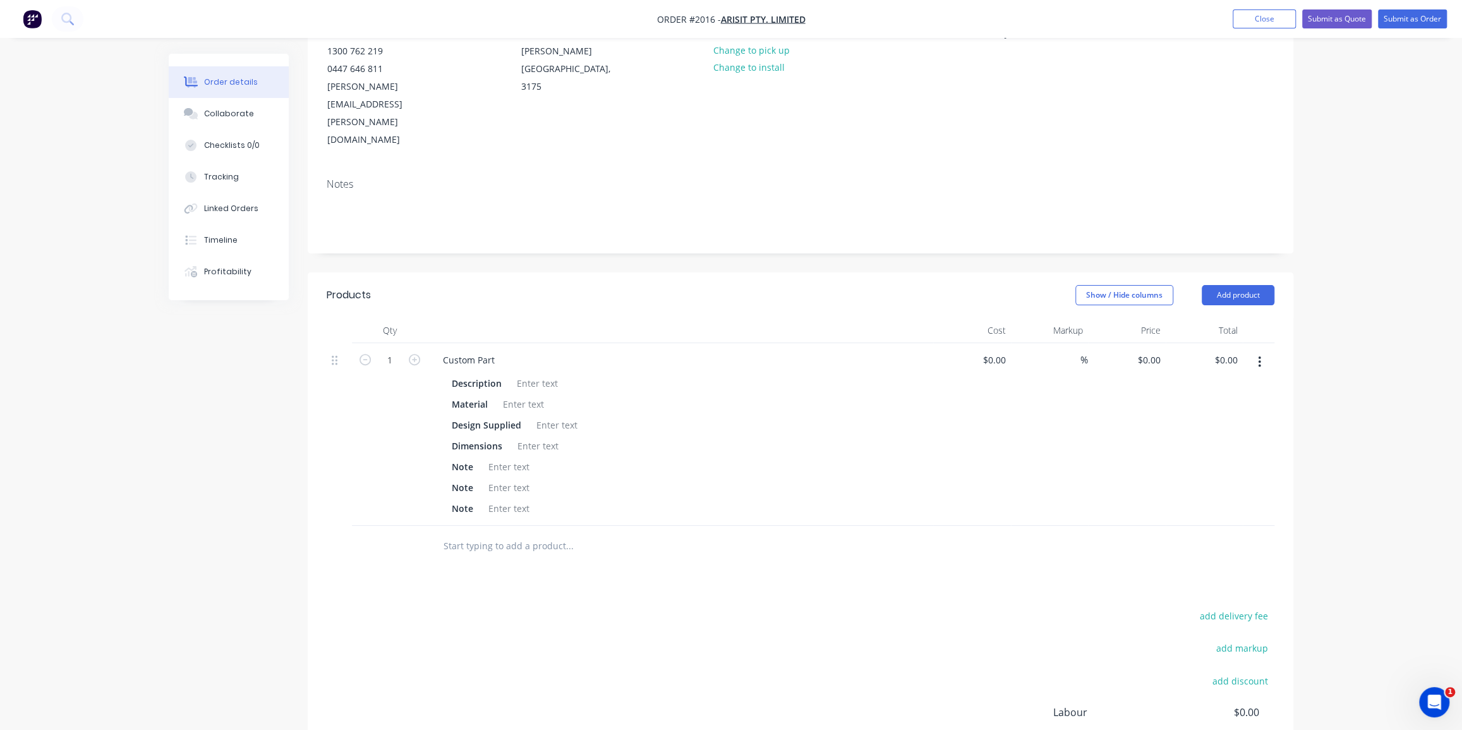
scroll to position [172, 0]
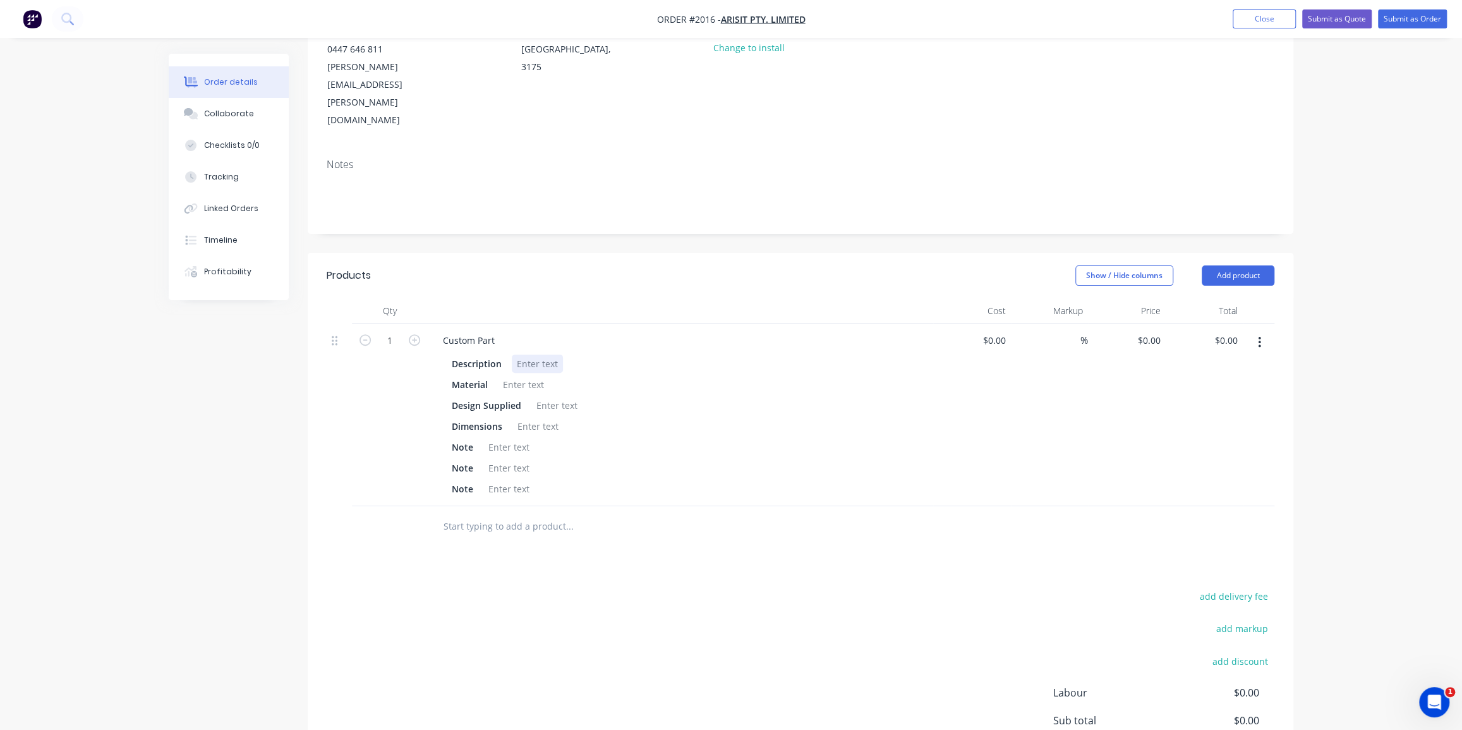
click at [519, 354] on div at bounding box center [537, 363] width 51 height 18
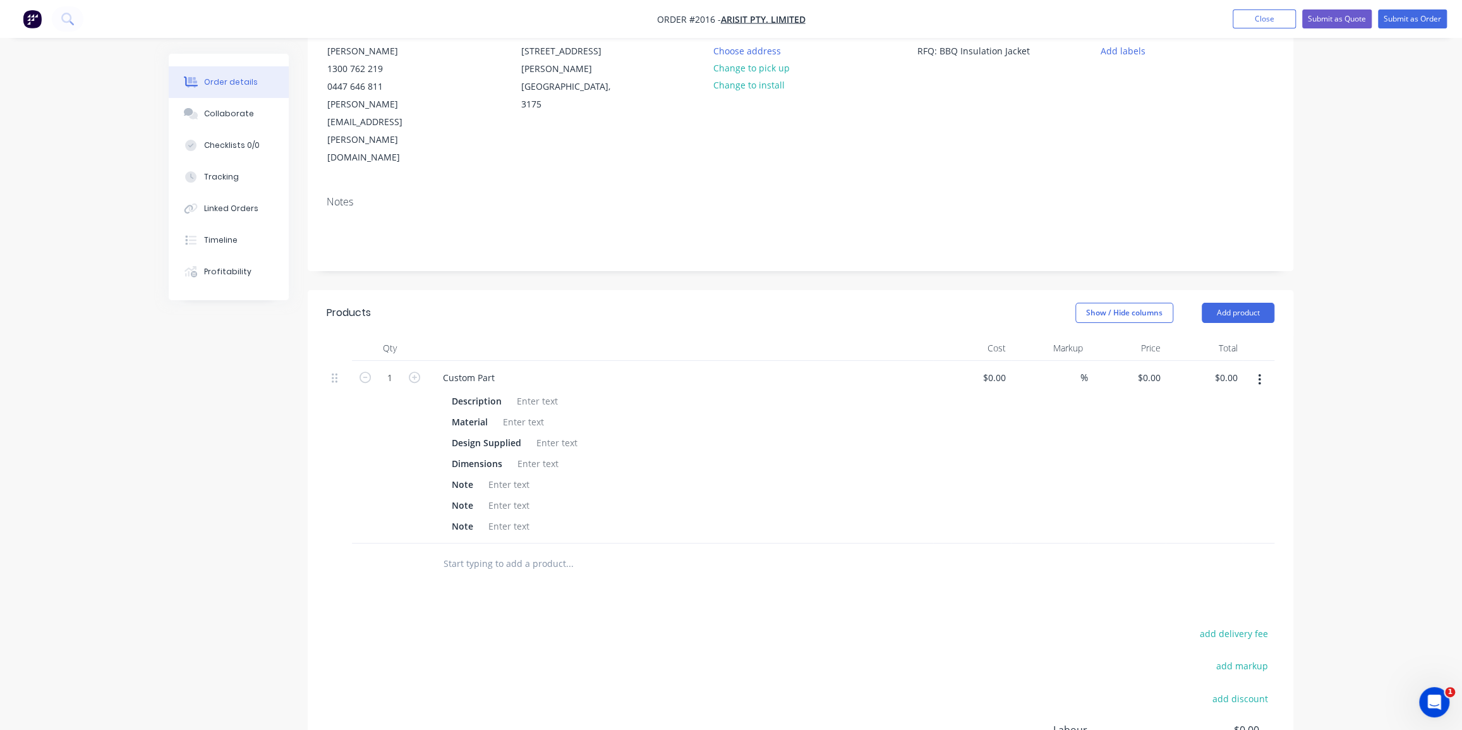
scroll to position [257, 0]
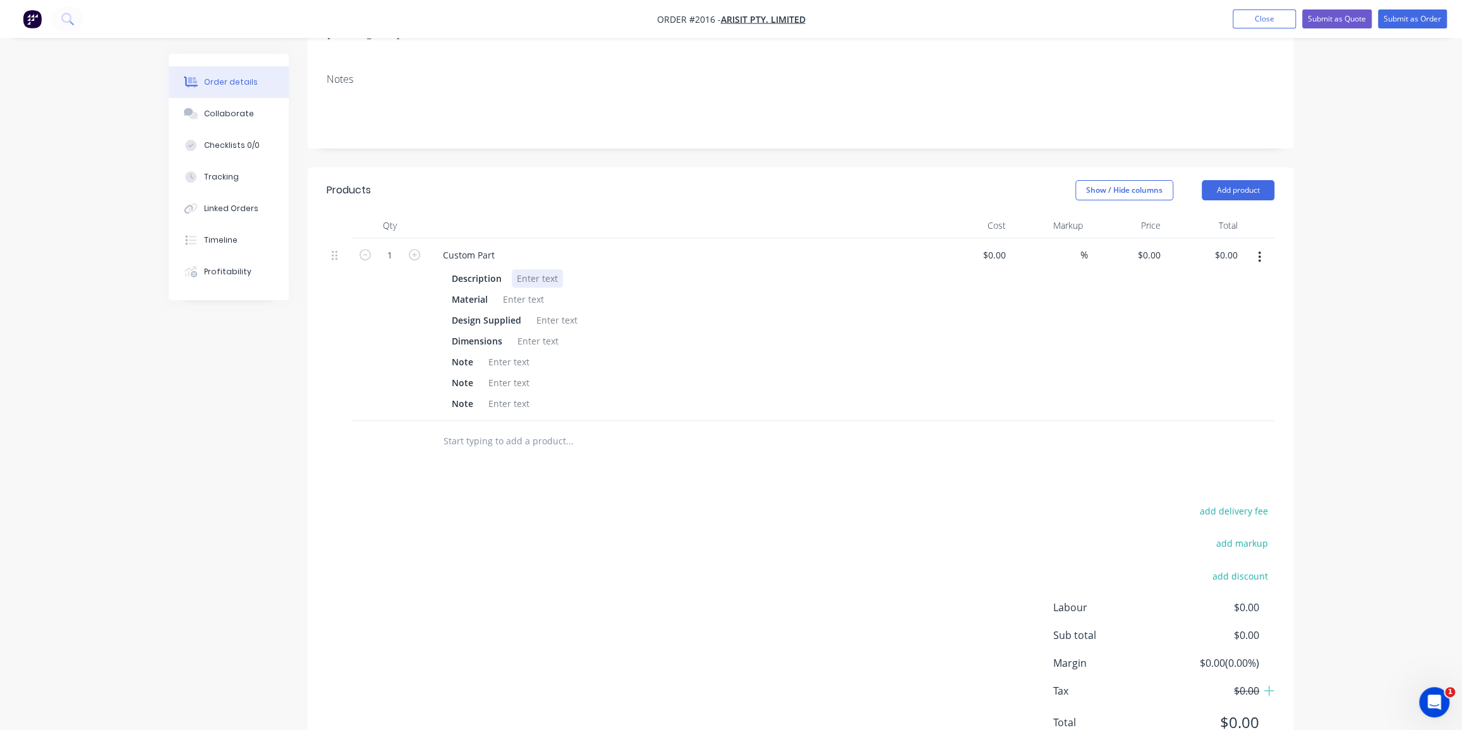
drag, startPoint x: 534, startPoint y: 214, endPoint x: 535, endPoint y: 228, distance: 13.9
click at [534, 267] on div "Description Material Design Supplied Dimensions Note Note Note" at bounding box center [680, 340] width 495 height 146
click at [536, 269] on div at bounding box center [537, 278] width 51 height 18
click at [531, 290] on div at bounding box center [523, 299] width 51 height 18
click at [516, 352] on div at bounding box center [508, 361] width 51 height 18
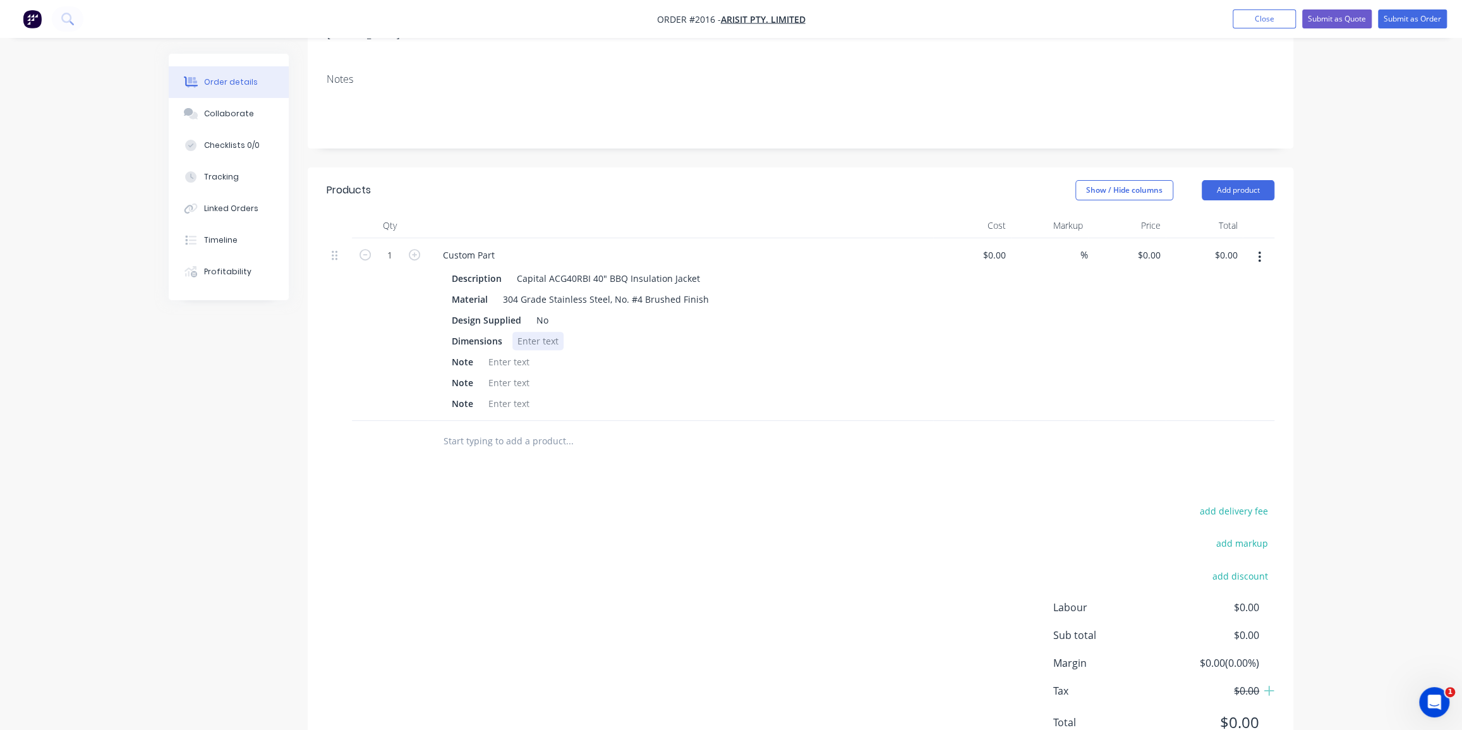
drag, startPoint x: 546, startPoint y: 285, endPoint x: 560, endPoint y: 294, distance: 16.5
click at [546, 332] on div at bounding box center [537, 341] width 51 height 18
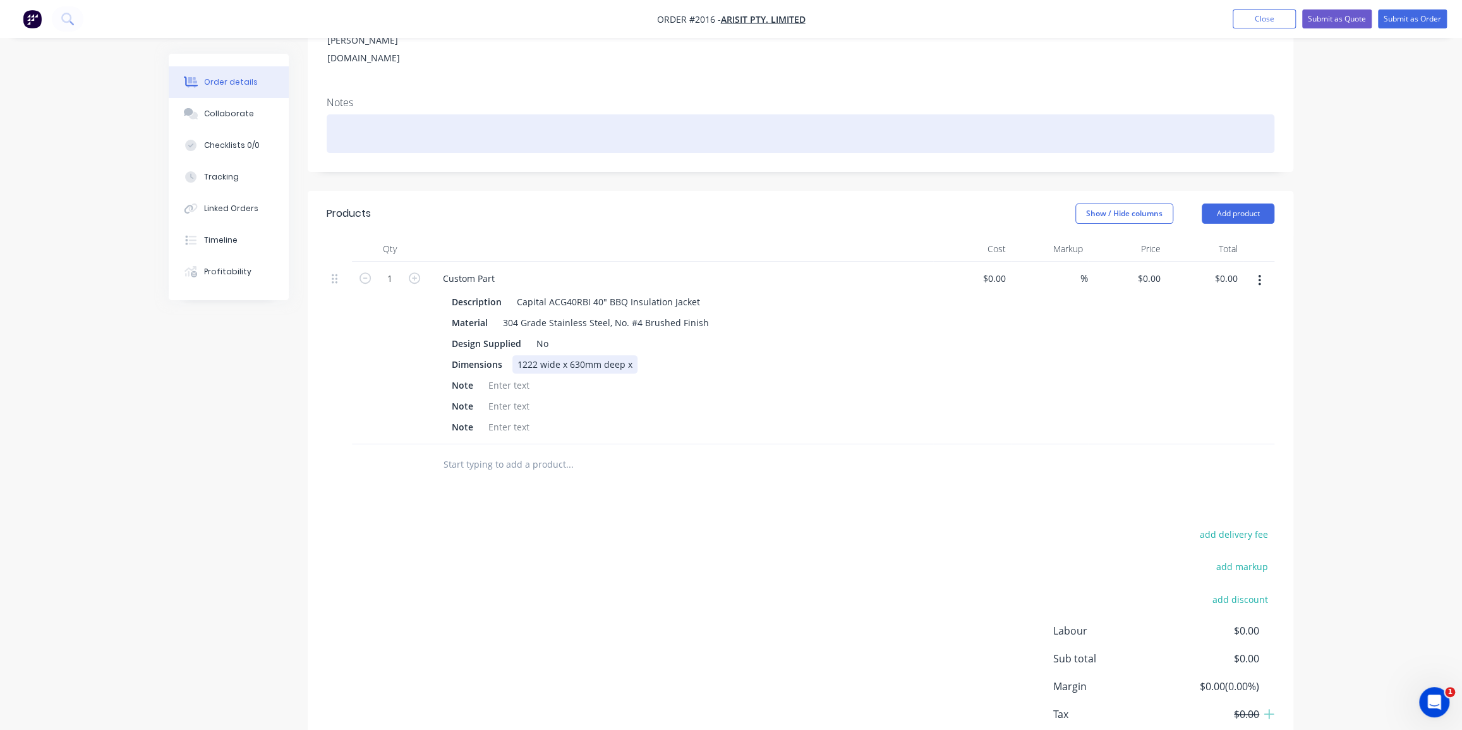
scroll to position [200, 0]
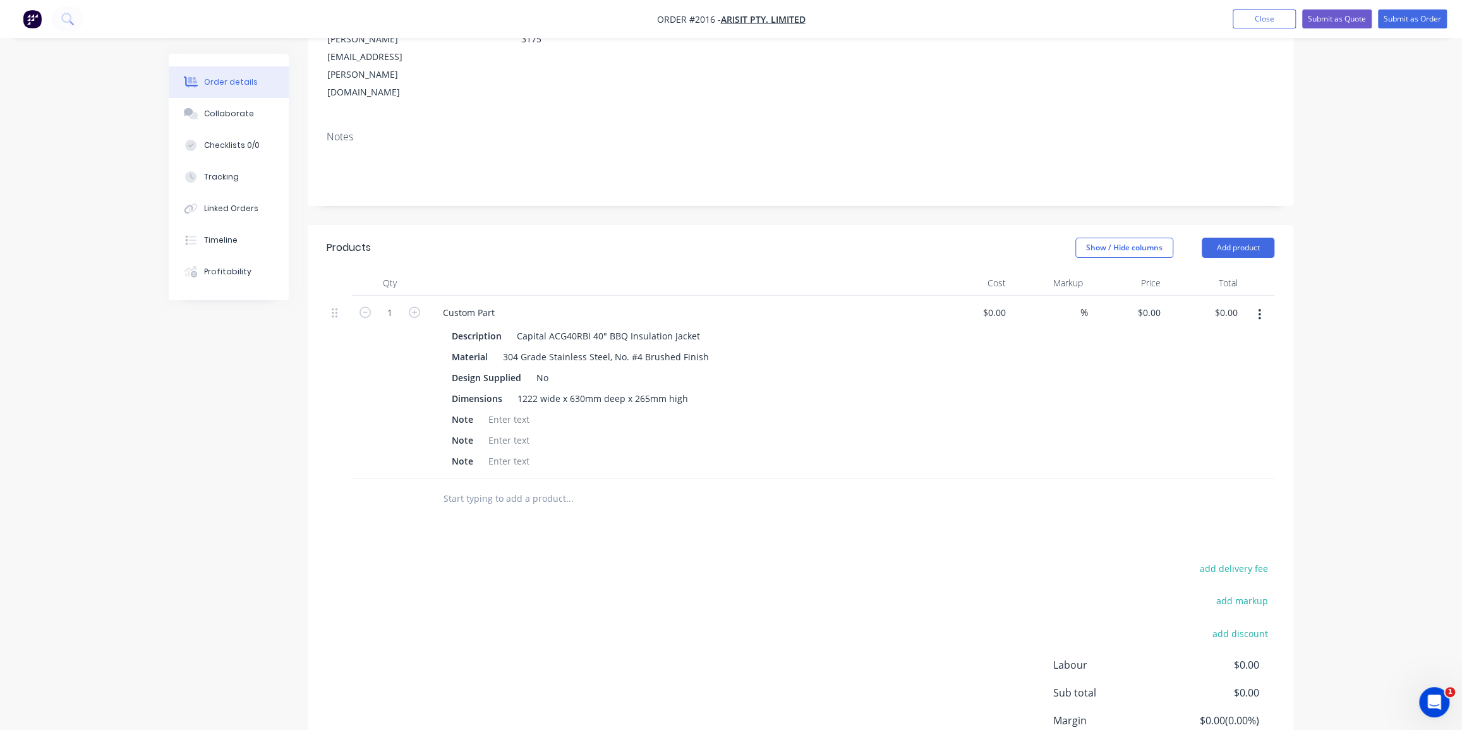
click at [507, 486] on input "text" at bounding box center [569, 498] width 253 height 25
click at [517, 410] on div at bounding box center [508, 419] width 51 height 18
click at [608, 486] on input "text" at bounding box center [569, 498] width 253 height 25
click at [532, 486] on input "text" at bounding box center [569, 498] width 253 height 25
click at [544, 368] on div "No" at bounding box center [542, 377] width 22 height 18
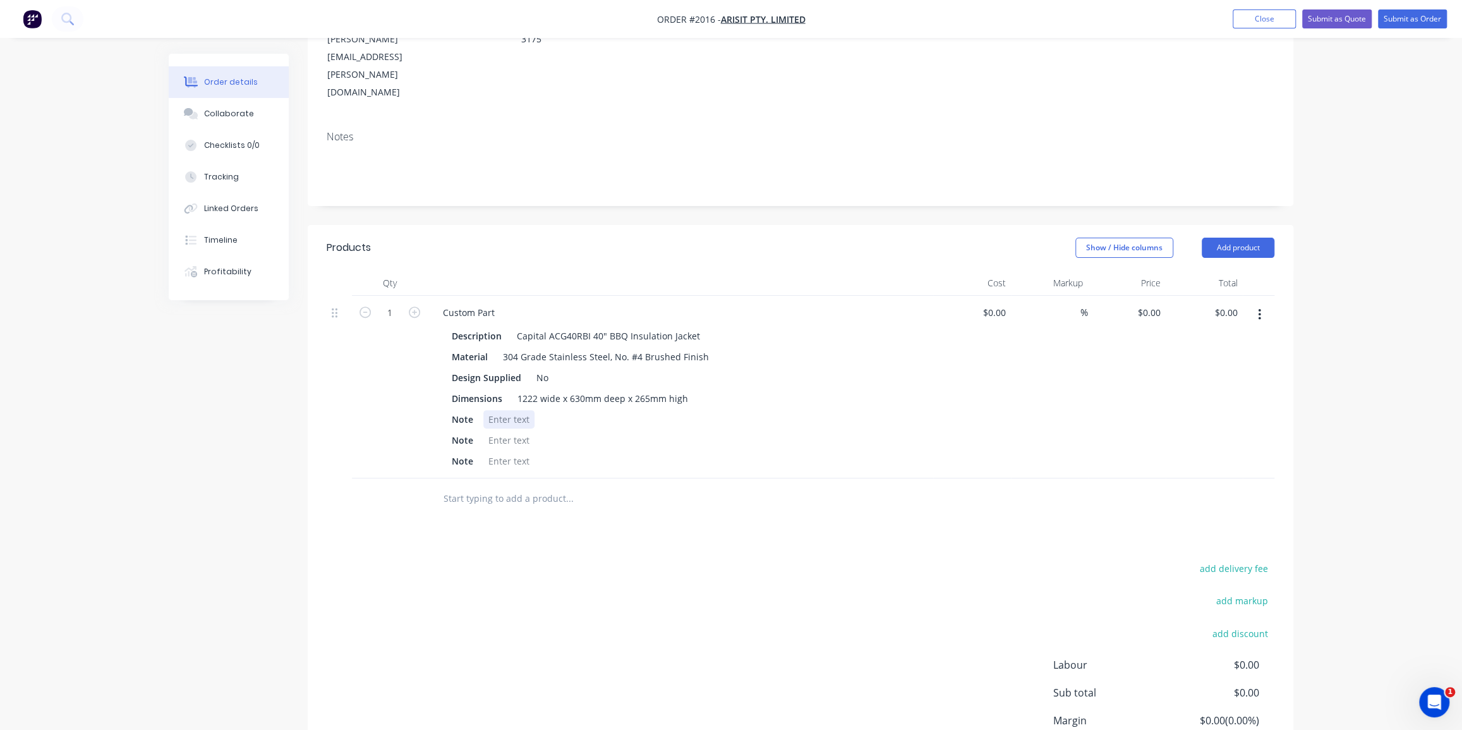
click at [498, 410] on div at bounding box center [508, 419] width 51 height 18
click at [719, 410] on div "Outer Dimensions based on sample drawings provided -" at bounding box center [608, 419] width 250 height 18
drag, startPoint x: 753, startPoint y: 363, endPoint x: 716, endPoint y: 364, distance: 36.7
click at [716, 410] on div "Outer Dimensions based on sample drawings provided - must be" at bounding box center [626, 419] width 287 height 18
click at [507, 431] on div at bounding box center [508, 440] width 51 height 18
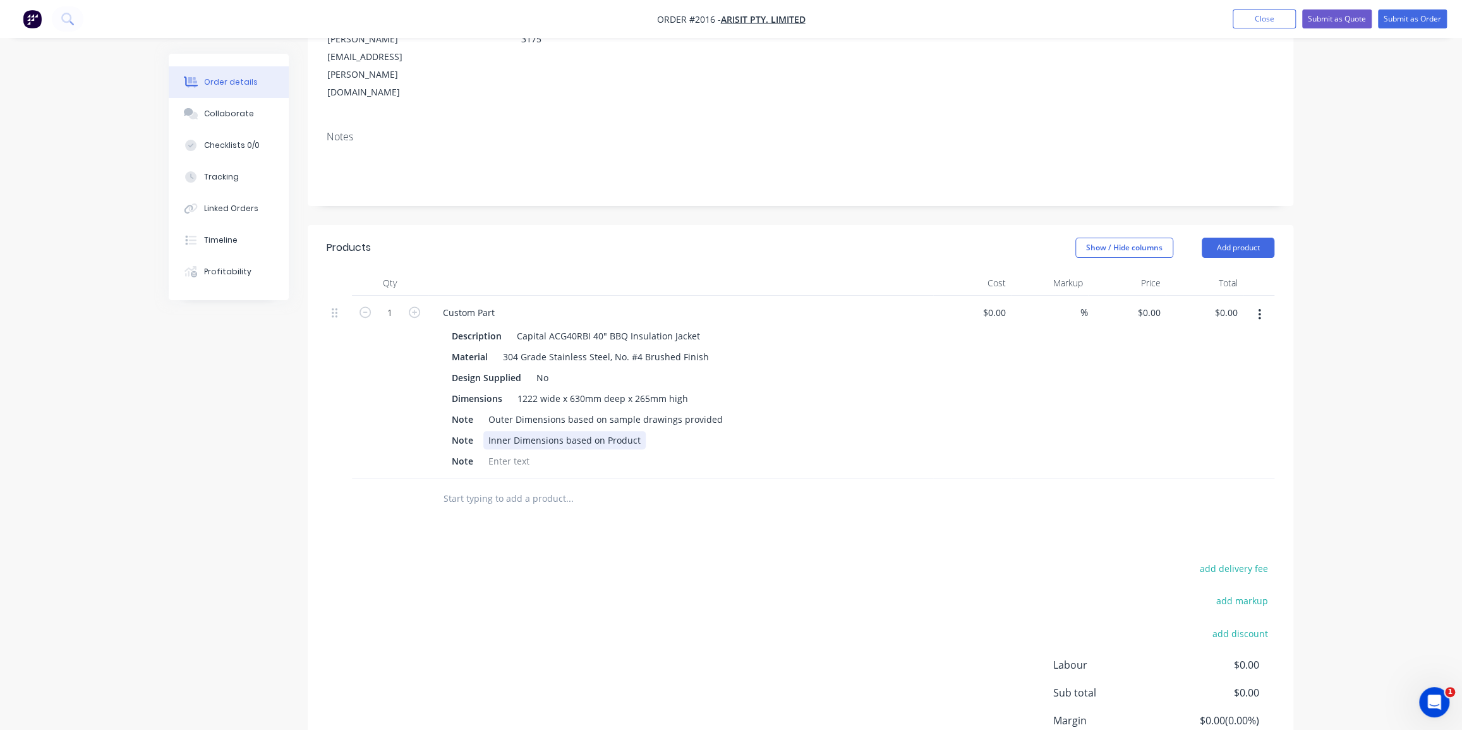
click at [604, 431] on div "Inner Dimensions based on Product" at bounding box center [564, 440] width 162 height 18
click at [525, 486] on input "text" at bounding box center [569, 498] width 253 height 25
click at [505, 452] on div at bounding box center [508, 461] width 51 height 18
click at [546, 486] on input "text" at bounding box center [569, 498] width 253 height 25
click at [1320, 219] on div "Order details Collaborate Checklists 0/0 Tracking Linked Orders Timeline Profit…" at bounding box center [731, 320] width 1462 height 1041
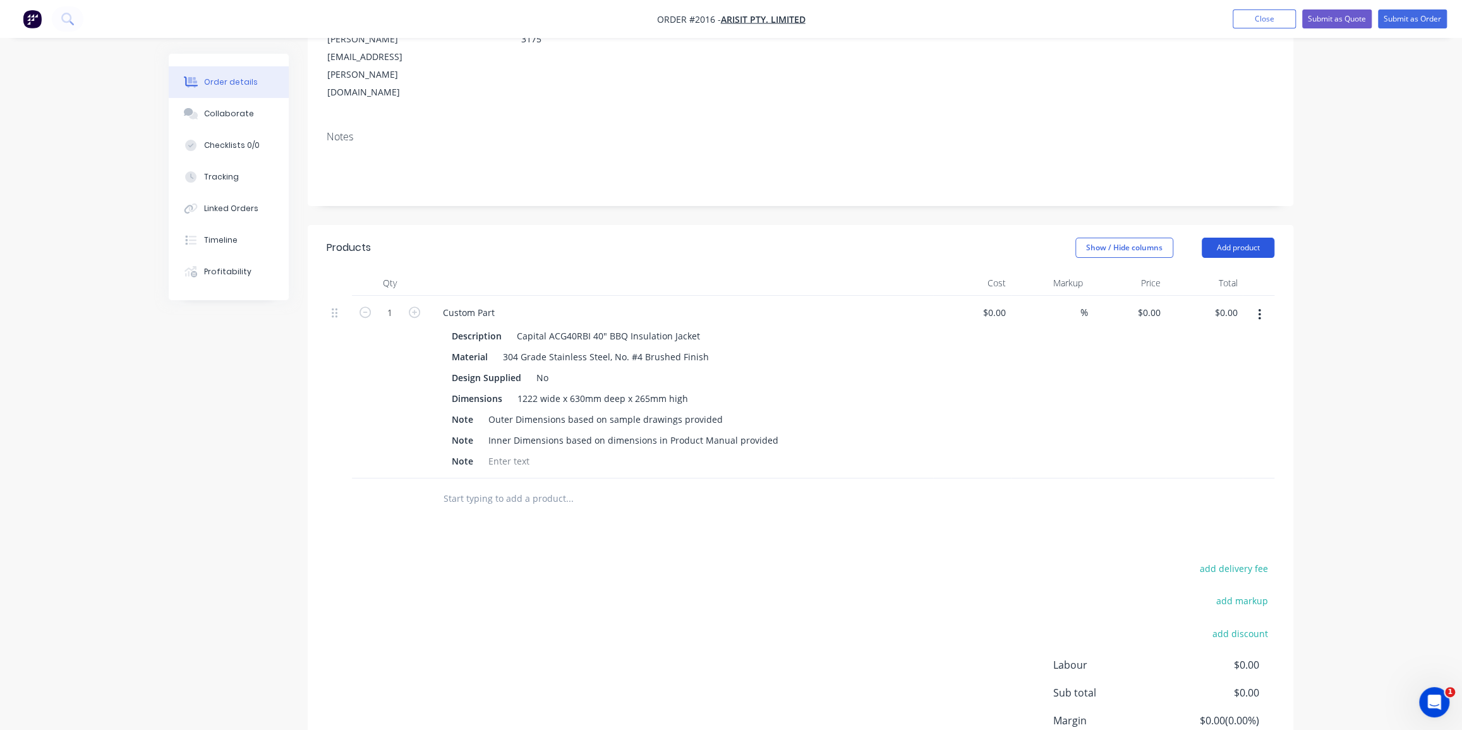
click at [1241, 238] on button "Add product" at bounding box center [1237, 248] width 73 height 20
click at [1210, 447] on div "Notes (External)" at bounding box center [1213, 456] width 97 height 18
click at [505, 486] on div at bounding box center [478, 495] width 91 height 18
click at [489, 486] on div "Lead time: Approx 10 working days Payment Terms:" at bounding box center [517, 502] width 168 height 32
click at [540, 486] on div "Lead time: Approx 10 working days Payment Terms:" at bounding box center [517, 502] width 168 height 32
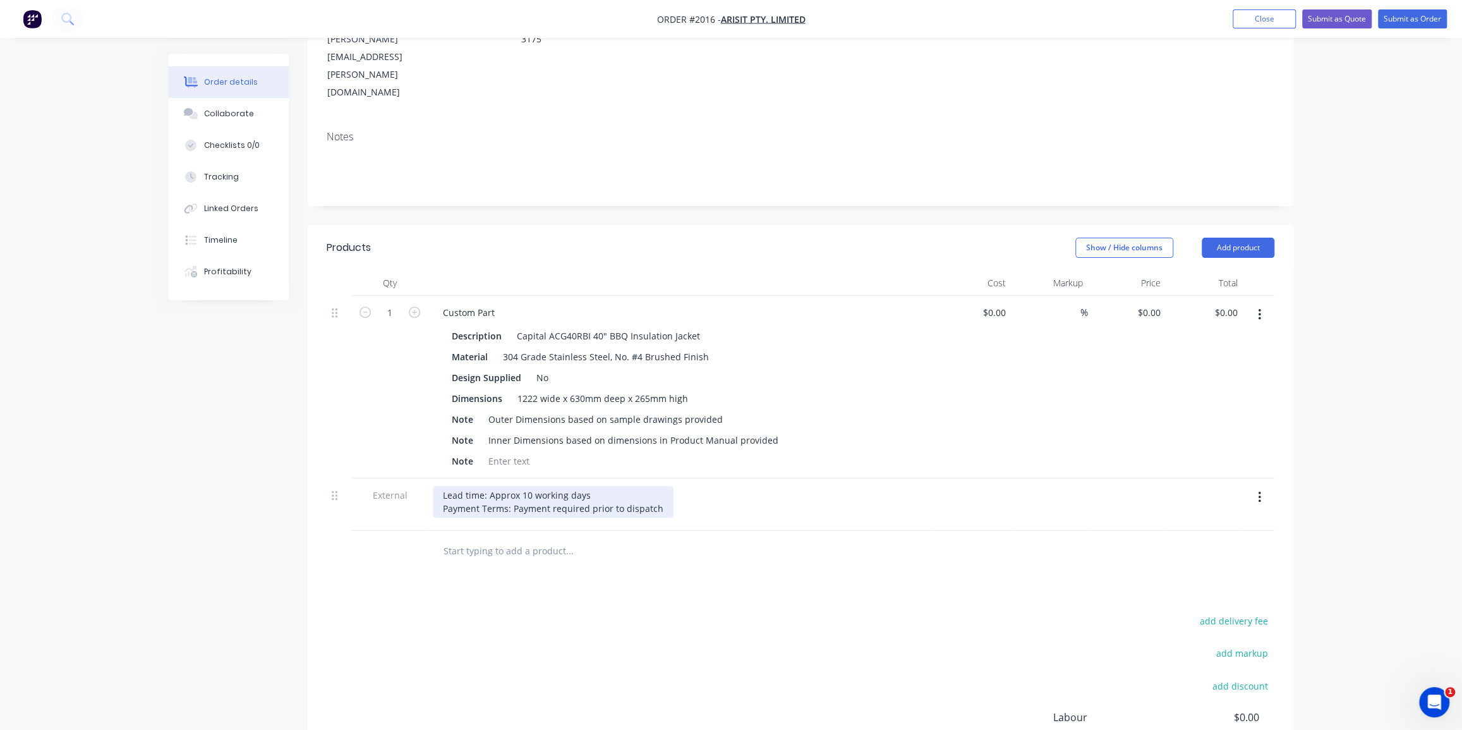
click at [512, 486] on div "Lead time: Approx 10 working days Payment Terms: Payment required prior to disp…" at bounding box center [553, 502] width 241 height 32
click at [489, 486] on div "Lead time: Approx 10 working days Payment Terms: Payment required prior to disp…" at bounding box center [554, 502] width 243 height 32
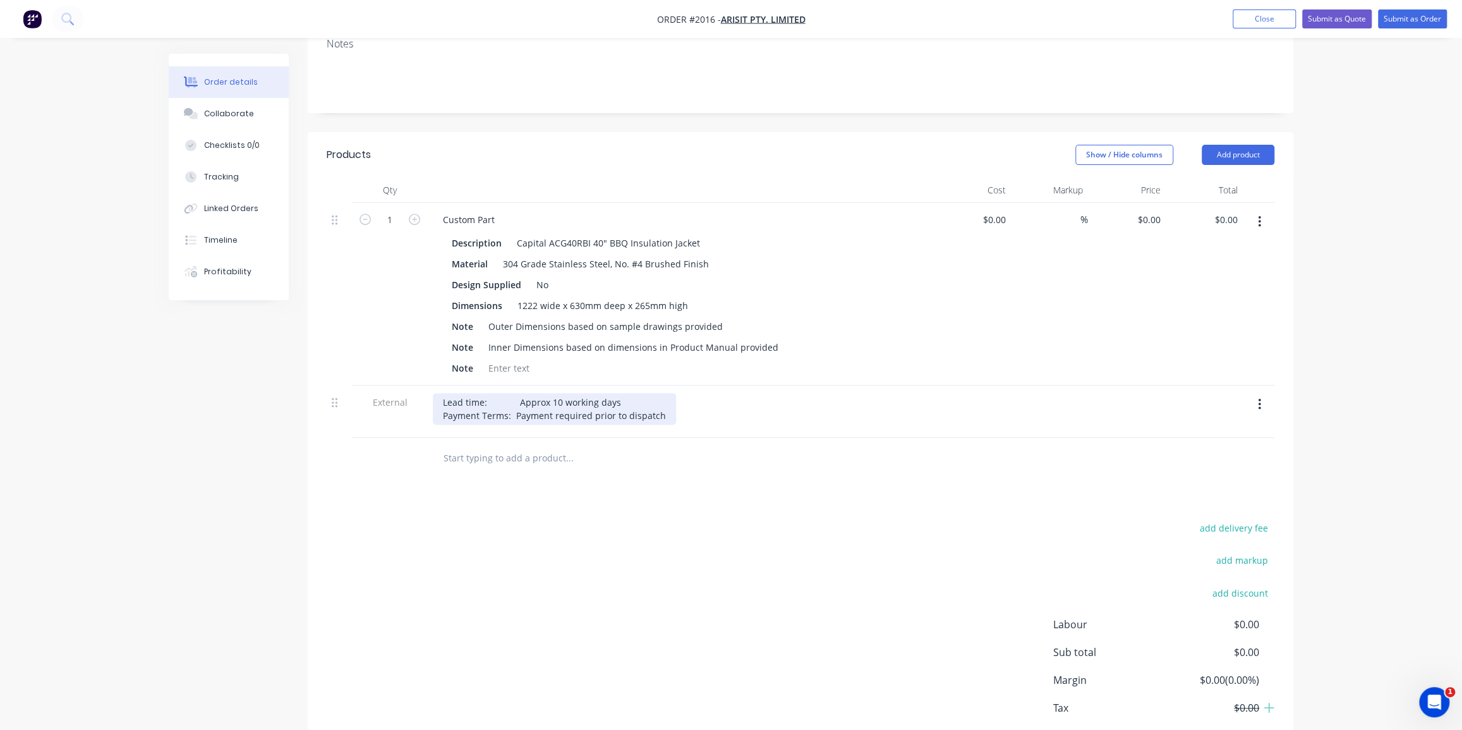
scroll to position [310, 0]
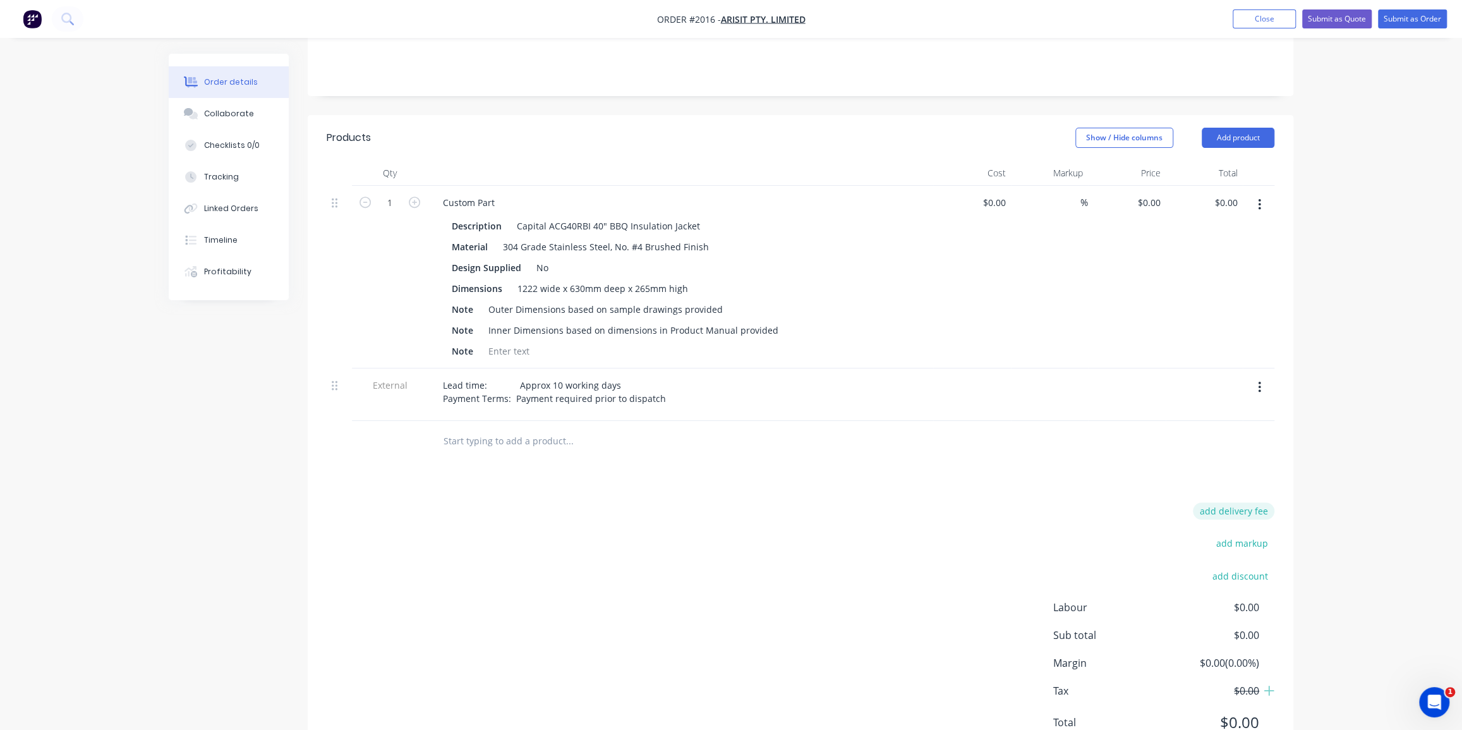
click at [1210, 502] on button "add delivery fee" at bounding box center [1233, 510] width 81 height 17
type input "260"
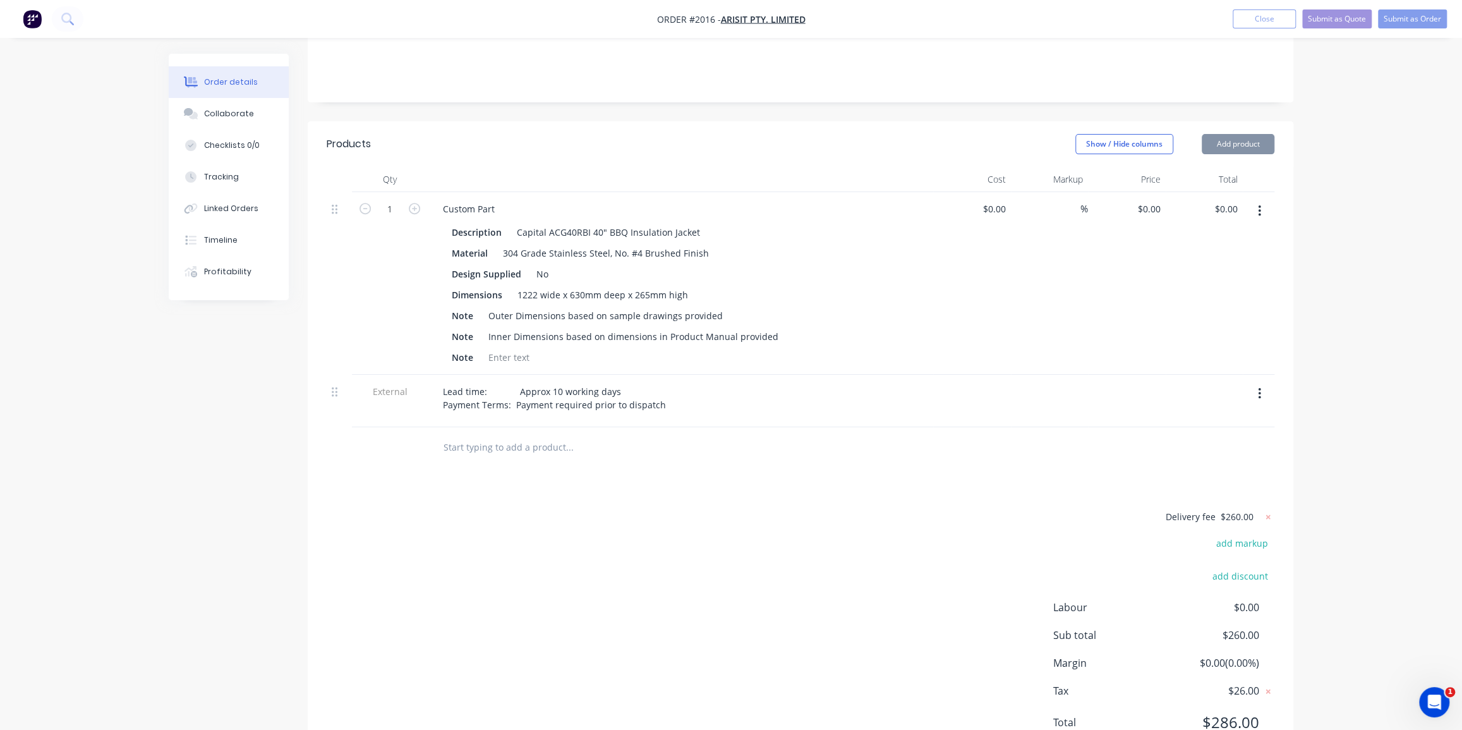
click at [1323, 433] on div "Order details Collaborate Checklists 0/0 Tracking Linked Orders Timeline Profit…" at bounding box center [731, 240] width 1462 height 1087
click at [817, 508] on div "Delivery fee $260.00 add markup add discount Labour $0.00 Sub total $260.00 Mar…" at bounding box center [800, 627] width 947 height 238
click at [558, 435] on input "text" at bounding box center [569, 447] width 253 height 25
click at [1373, 236] on div "Order details Collaborate Checklists 0/0 Tracking Linked Orders Timeline Profit…" at bounding box center [731, 240] width 1462 height 1087
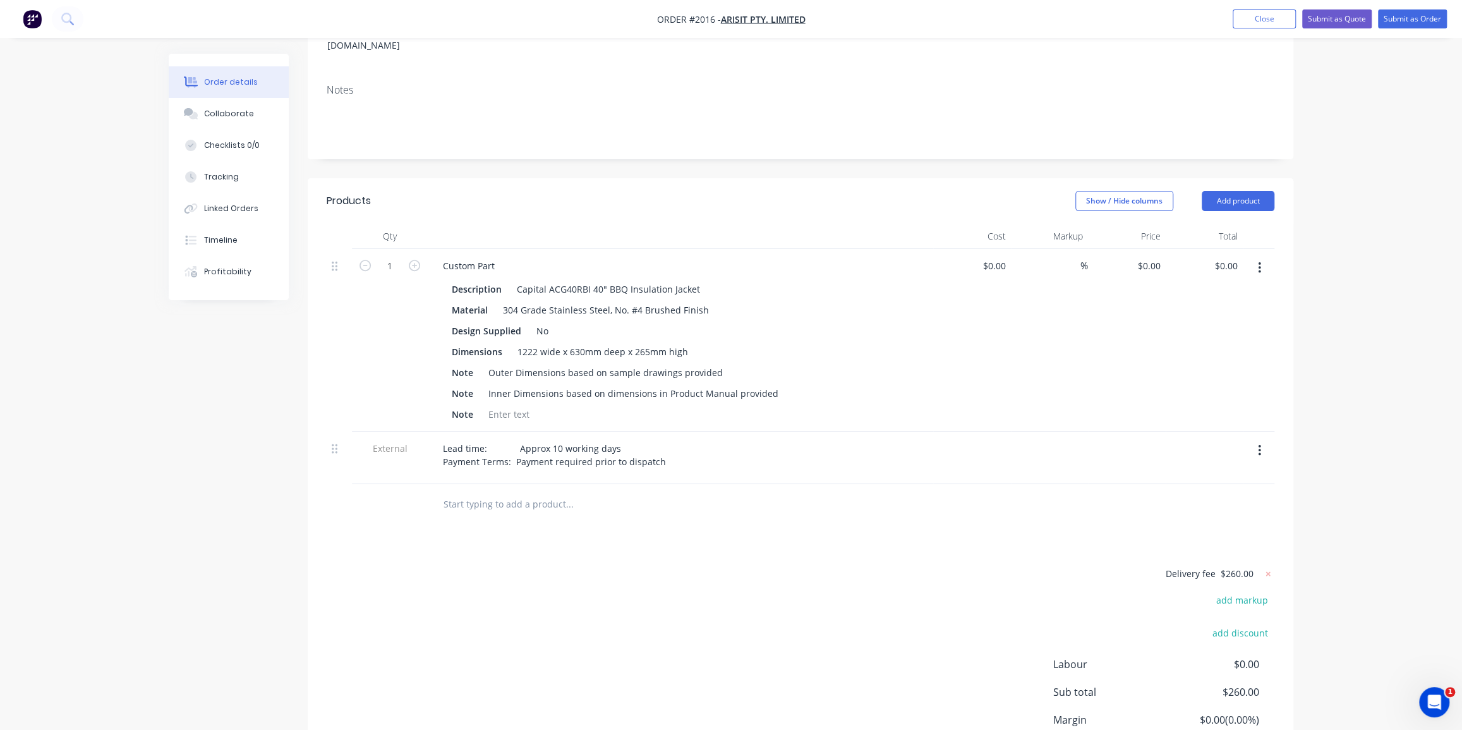
click at [971, 249] on div "$0.00 $0.00" at bounding box center [972, 340] width 78 height 183
click at [991, 256] on div at bounding box center [1001, 265] width 20 height 18
type input "$775.00"
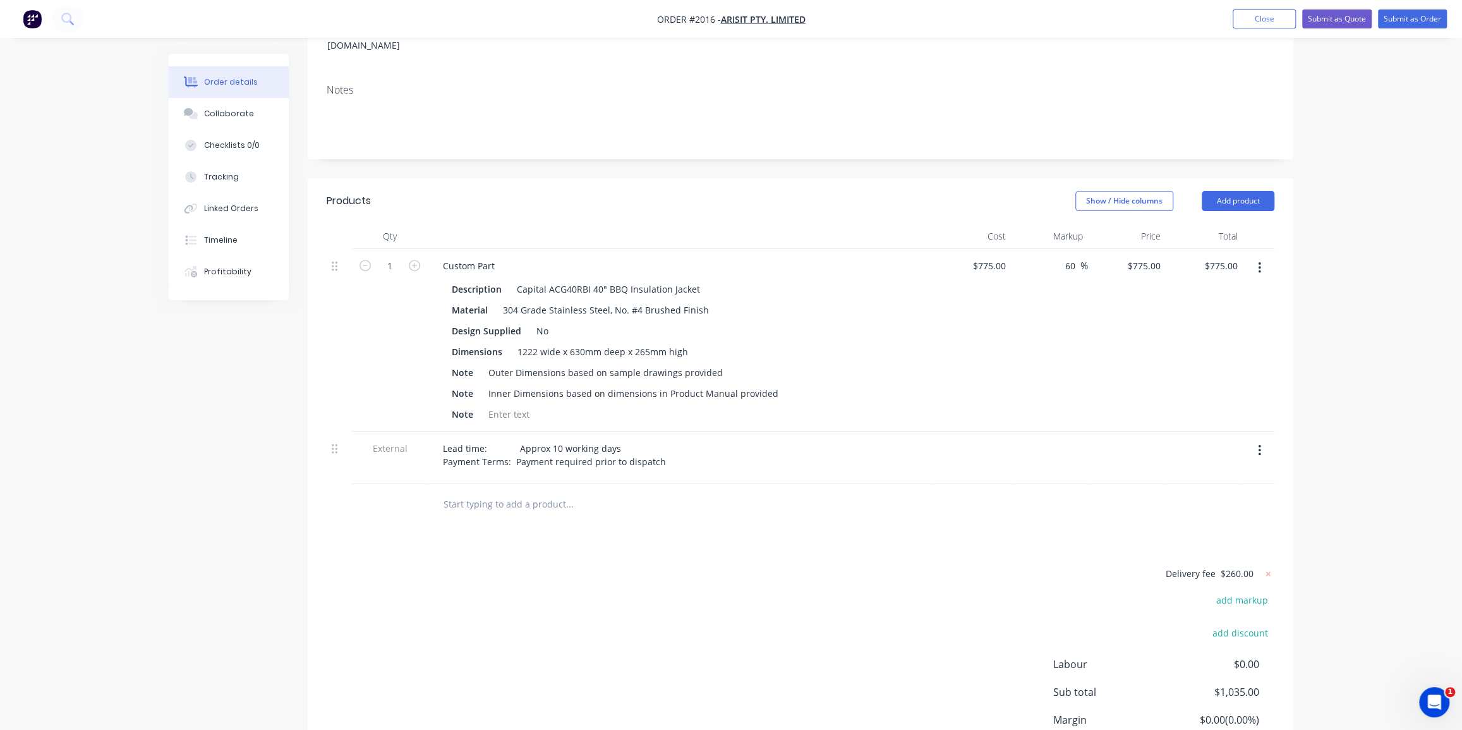
type input "60"
type input "1240"
type input "$1,240.00"
click at [1062, 256] on div "60 60 %" at bounding box center [1073, 265] width 29 height 18
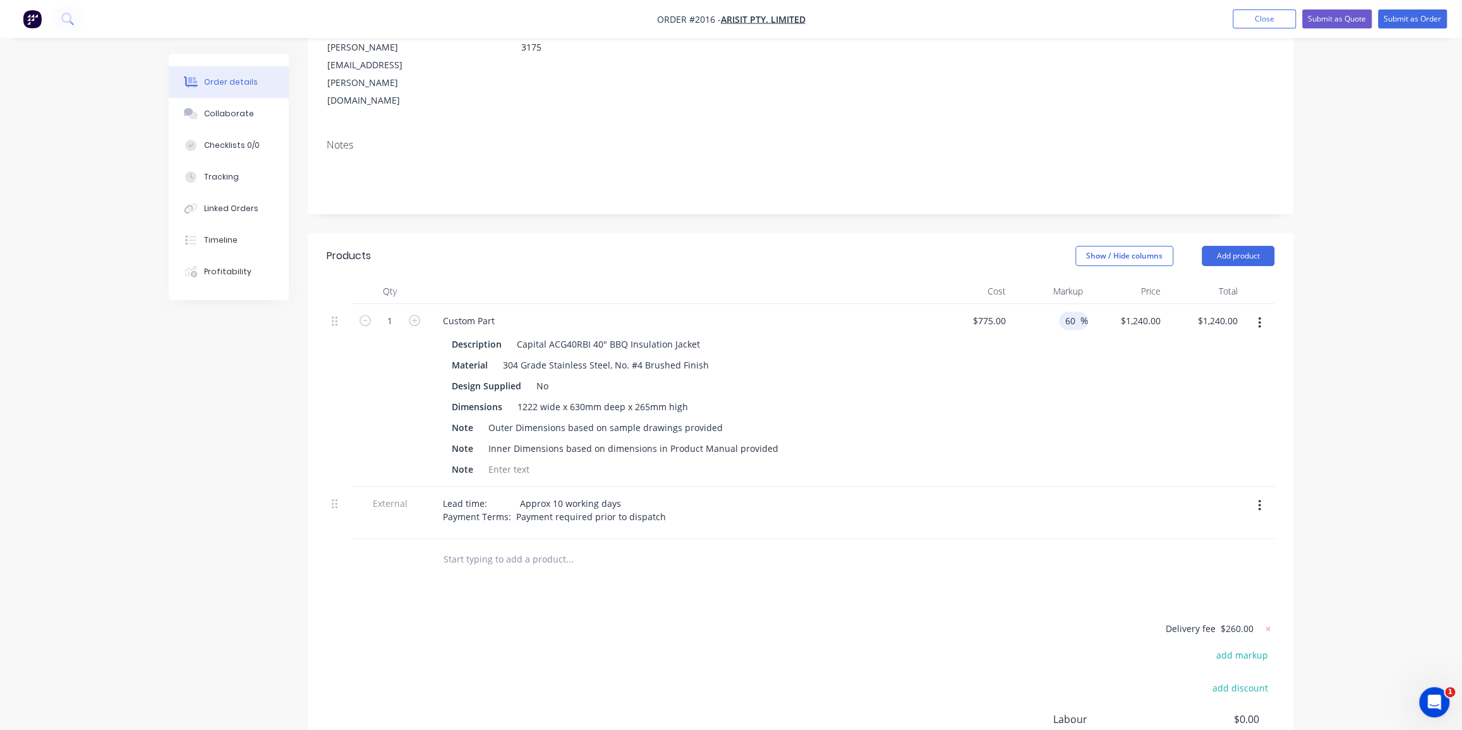
scroll to position [189, 0]
click at [1066, 314] on input "60" at bounding box center [1072, 323] width 16 height 18
type input "50"
type input "1162.5"
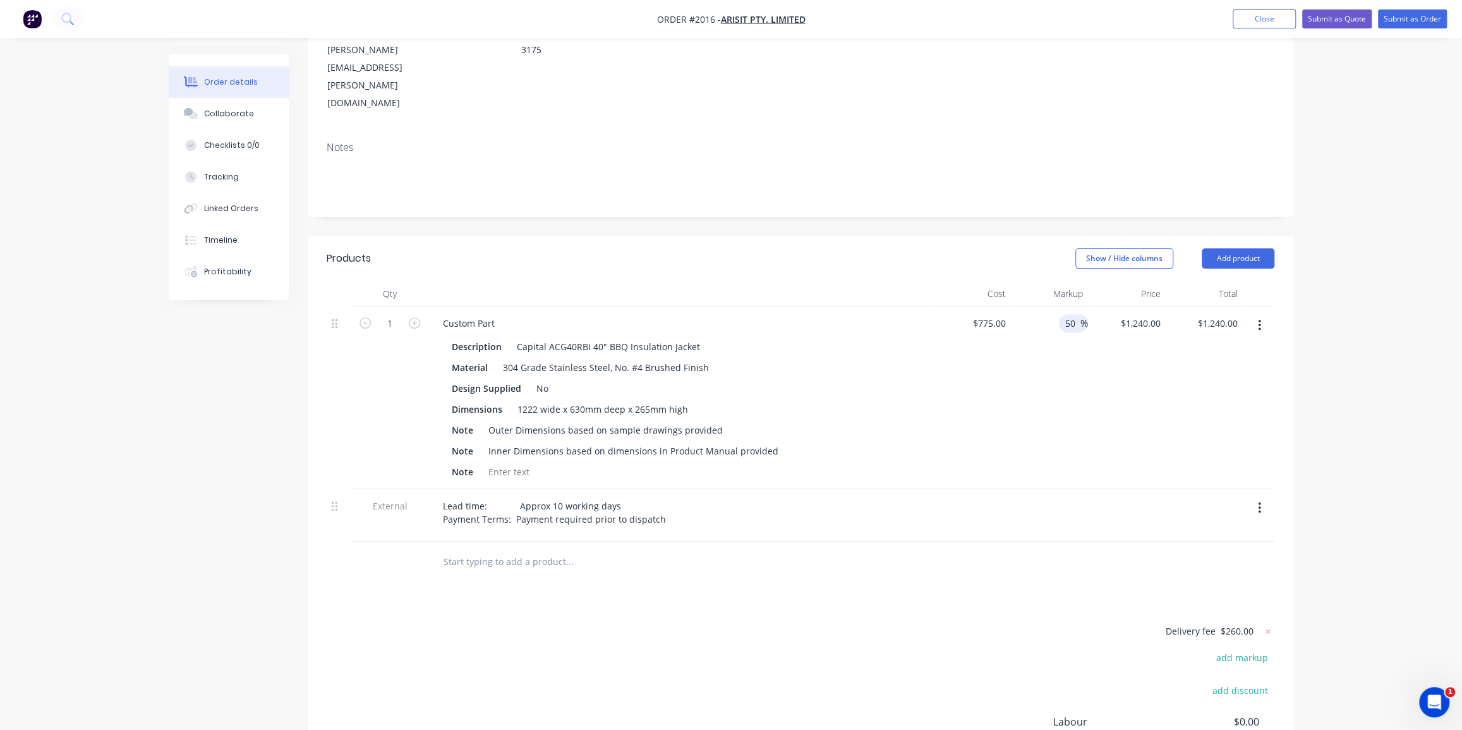
type input "$1,162.50"
click at [1352, 254] on div "Order details Collaborate Checklists 0/0 Tracking Linked Orders Timeline Profit…" at bounding box center [731, 354] width 1462 height 1087
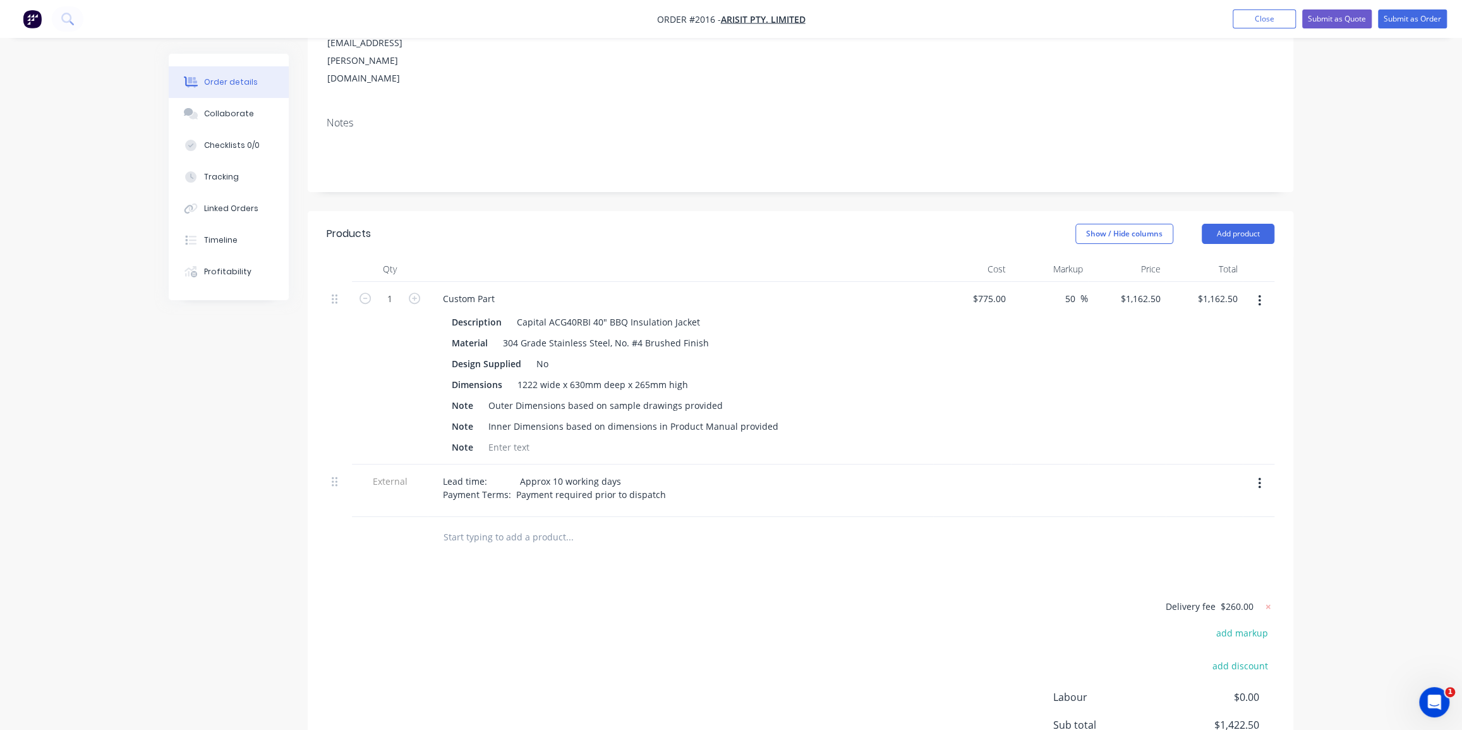
scroll to position [303, 0]
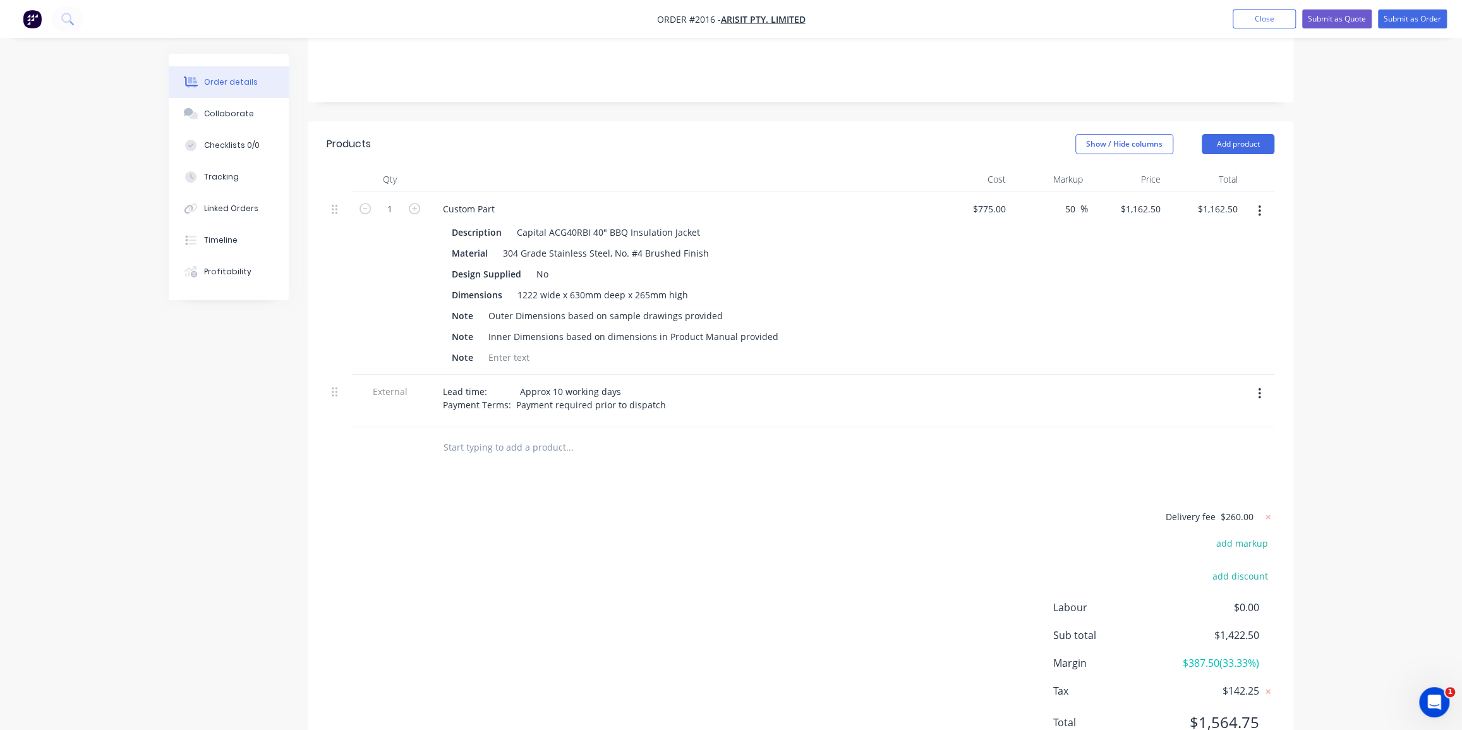
click at [1308, 243] on div "Order details Collaborate Checklists 0/0 Tracking Linked Orders Timeline Profit…" at bounding box center [731, 240] width 1462 height 1087
click at [1067, 200] on input "50" at bounding box center [1072, 209] width 16 height 18
type input "53"
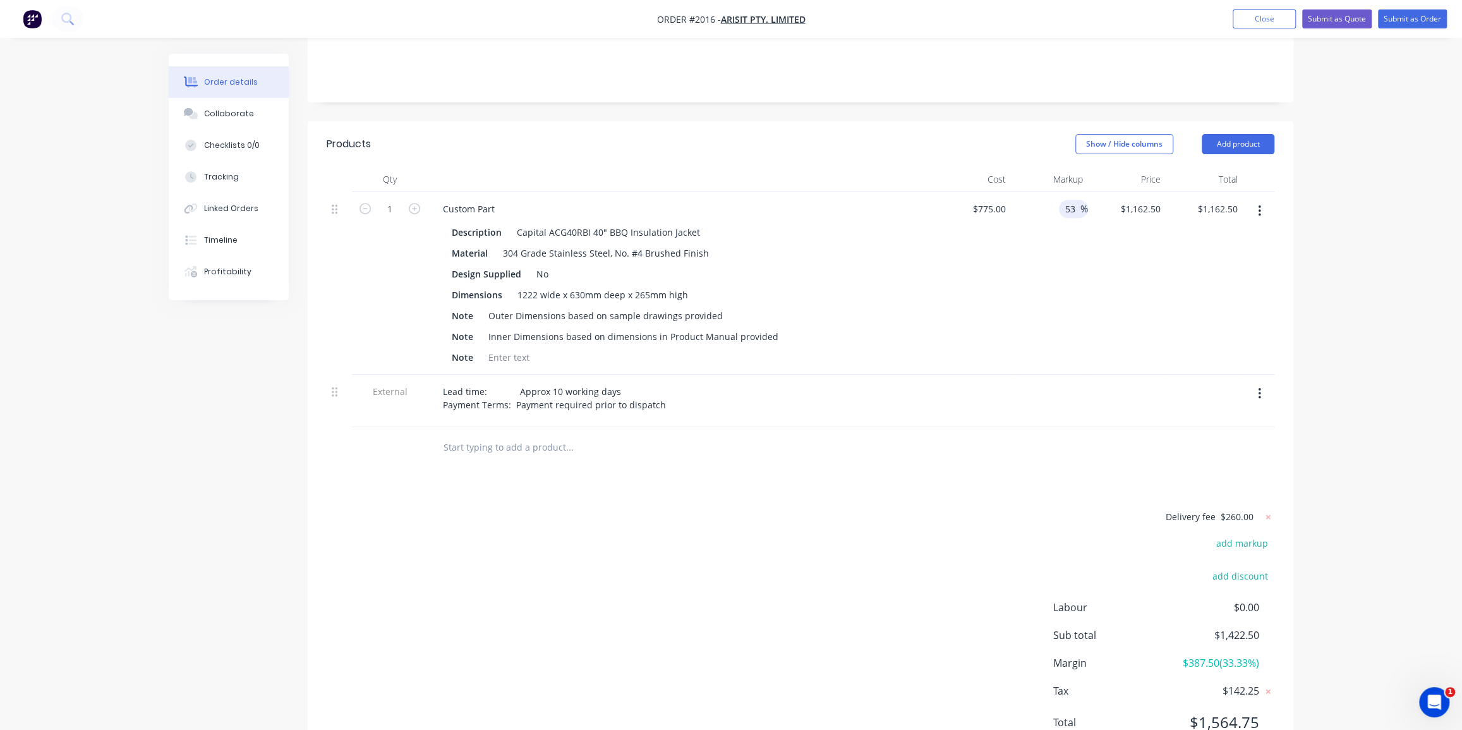
type input "1185.75"
type input "$1,185.75"
click at [1304, 176] on div "Order details Collaborate Checklists 0/0 Tracking Linked Orders Timeline Profit…" at bounding box center [731, 266] width 1150 height 1033
click at [1295, 194] on div "Order details Collaborate Checklists 0/0 Tracking Linked Orders Timeline Profit…" at bounding box center [731, 266] width 1150 height 1033
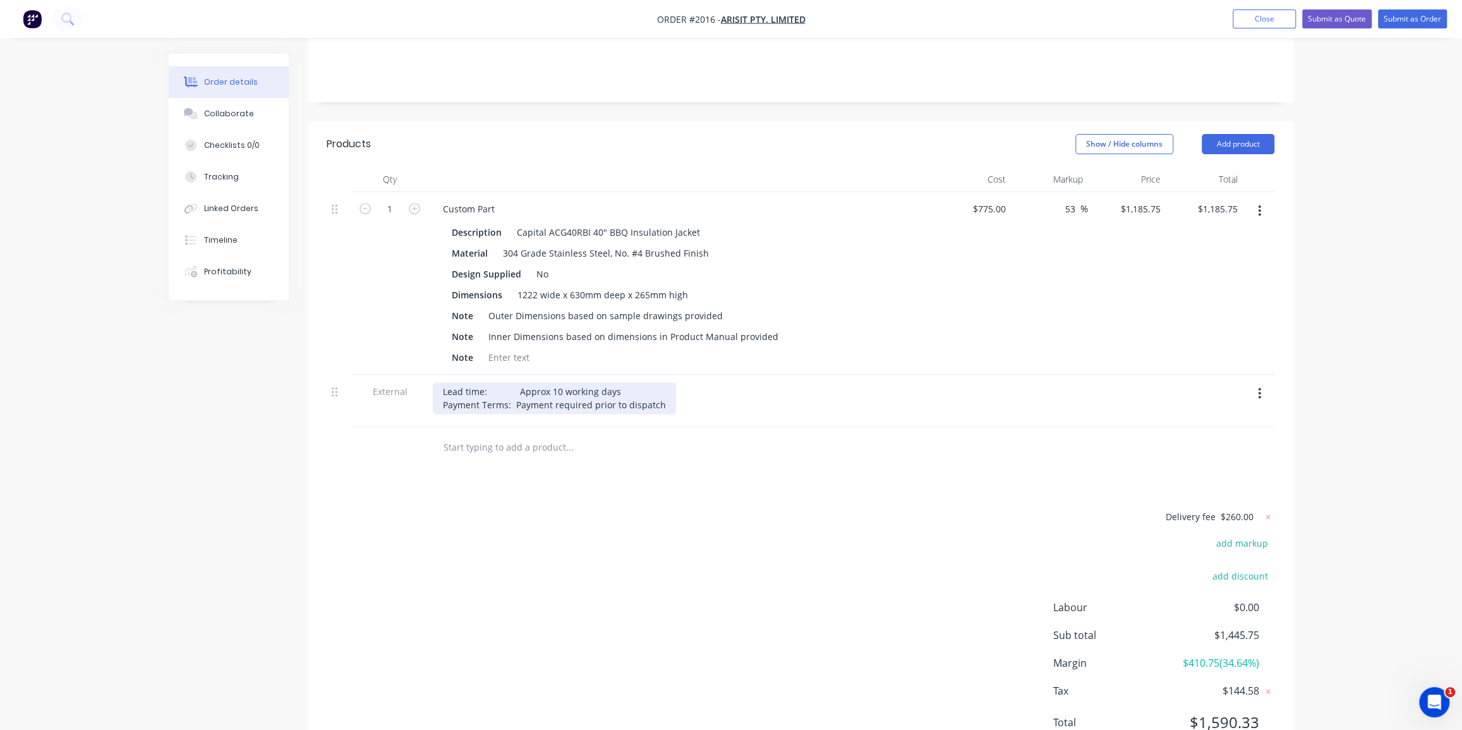
click at [613, 382] on div "Lead time: Approx 10 working days Payment Terms: Payment required prior to disp…" at bounding box center [554, 398] width 243 height 32
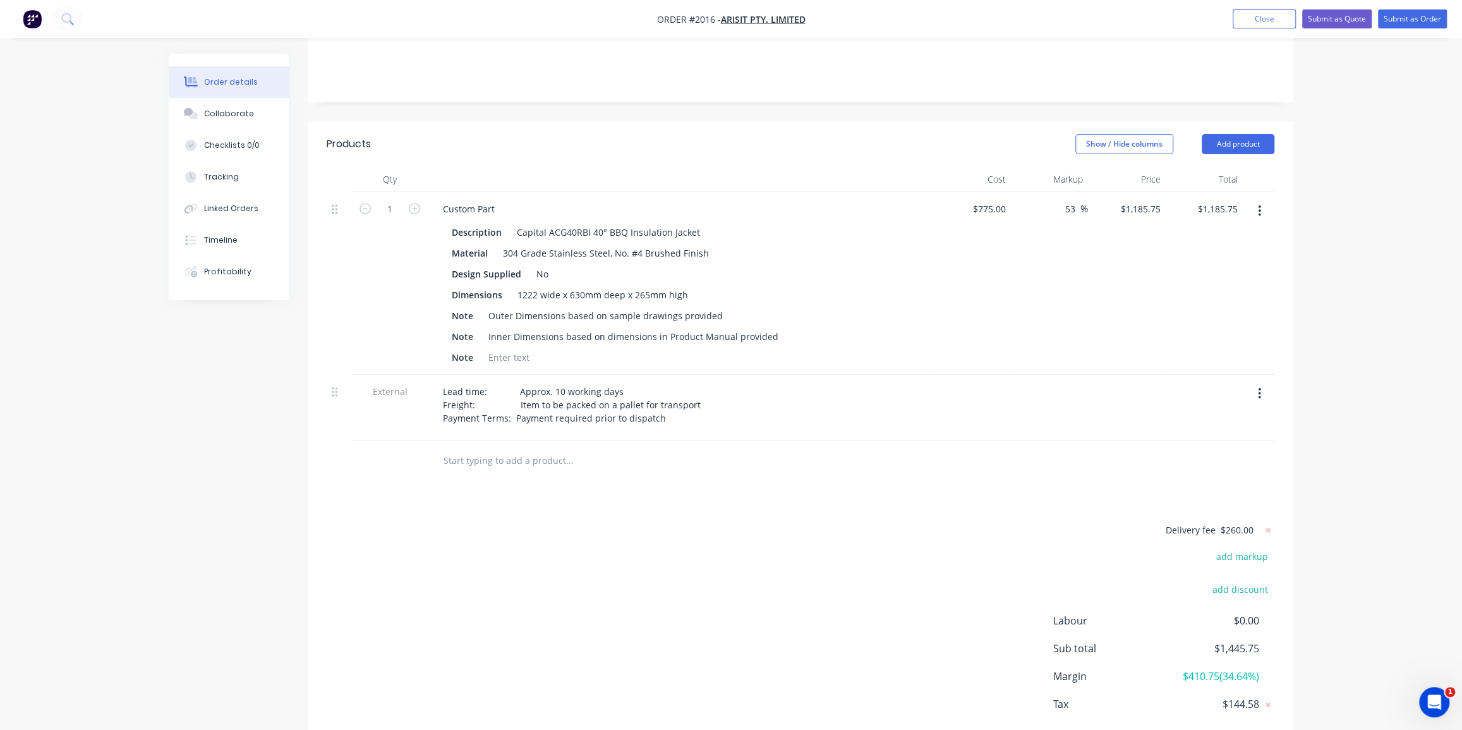
click at [723, 522] on div "Delivery fee $260.00 add markup add discount Labour $0.00 Sub total $1,445.75 M…" at bounding box center [800, 641] width 947 height 238
click at [498, 200] on div "Custom Part" at bounding box center [469, 209] width 72 height 18
click at [548, 265] on div "No" at bounding box center [542, 274] width 22 height 18
click at [543, 265] on div "No" at bounding box center [542, 274] width 22 height 18
click at [544, 265] on div "No" at bounding box center [542, 274] width 22 height 18
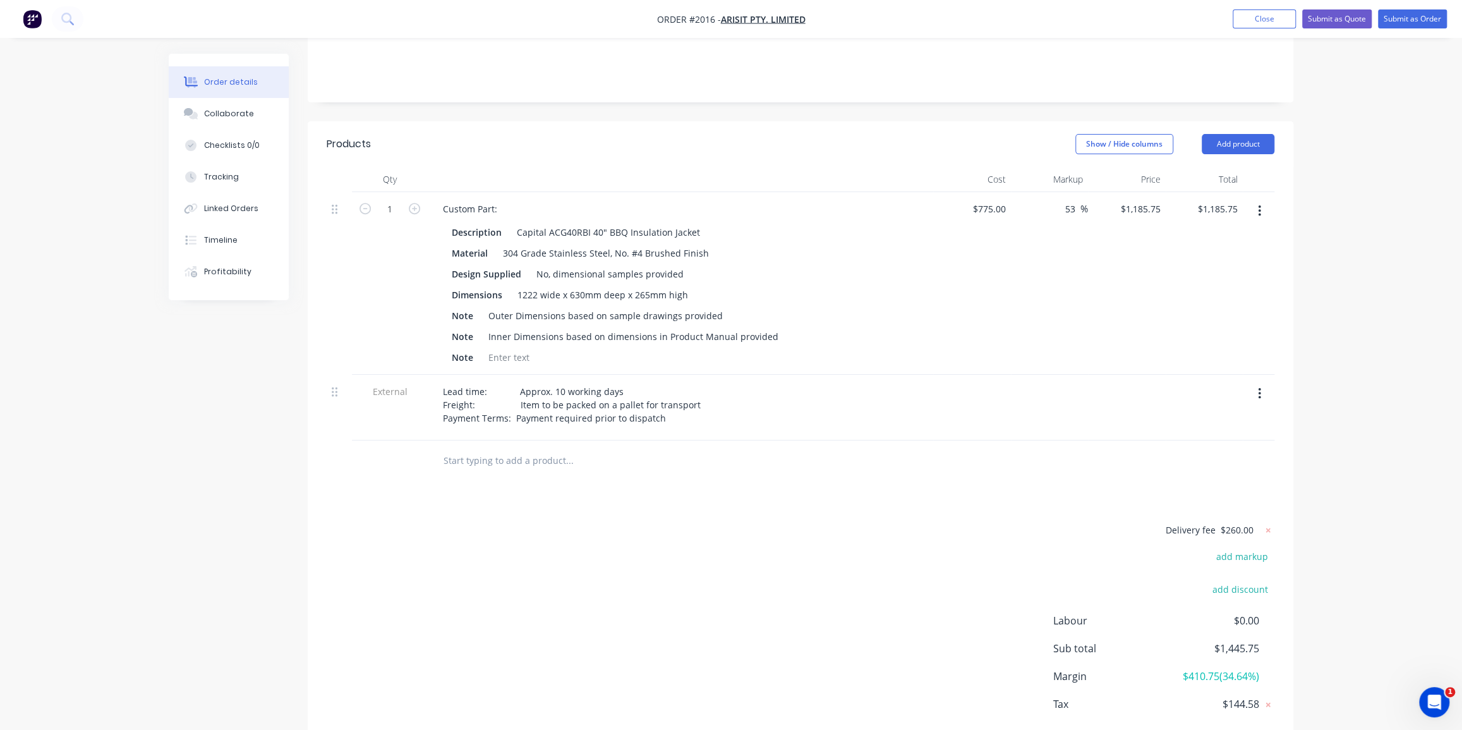
click at [1148, 271] on div "$1,185.75 $1,185.75" at bounding box center [1127, 283] width 78 height 183
click at [1344, 184] on div "Order details Collaborate Checklists 0/0 Tracking Linked Orders Timeline Profit…" at bounding box center [731, 247] width 1462 height 1100
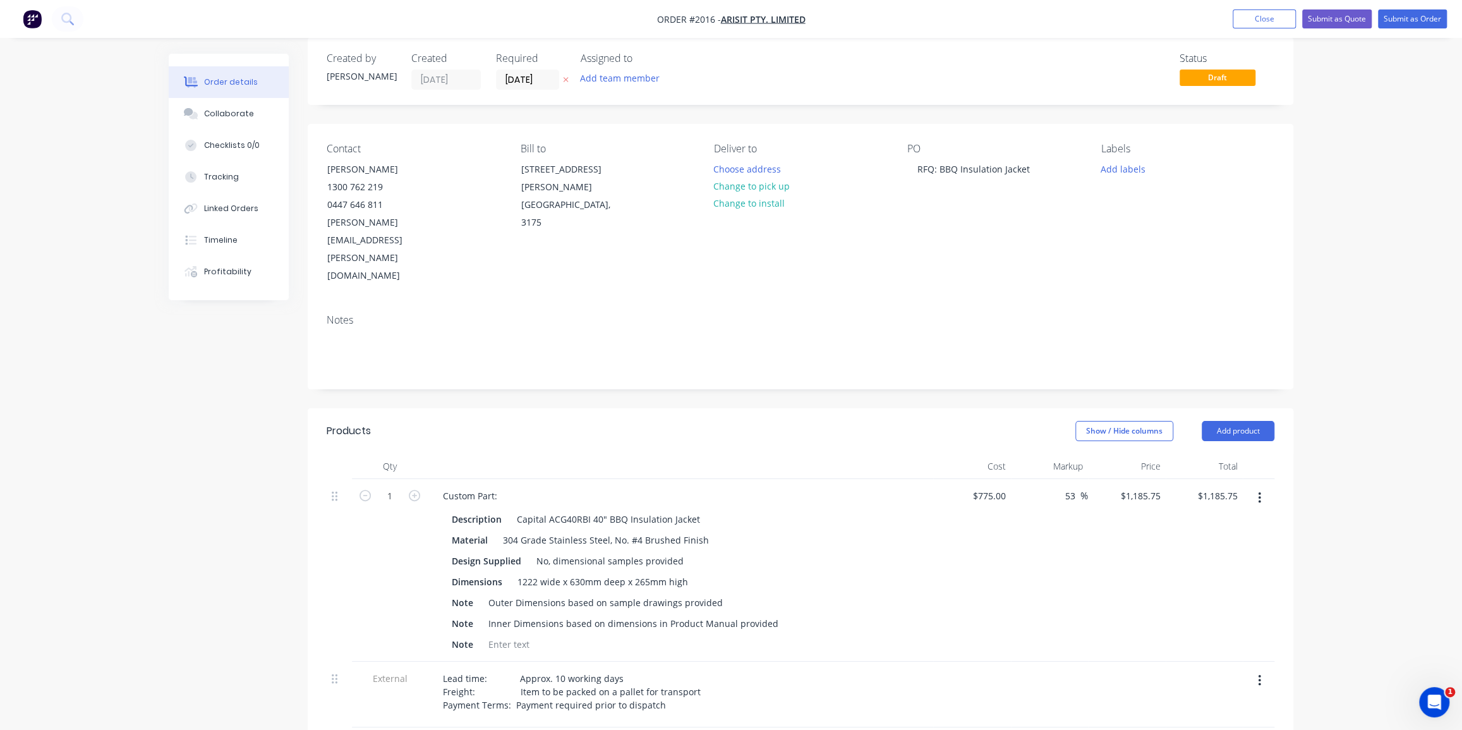
scroll to position [0, 0]
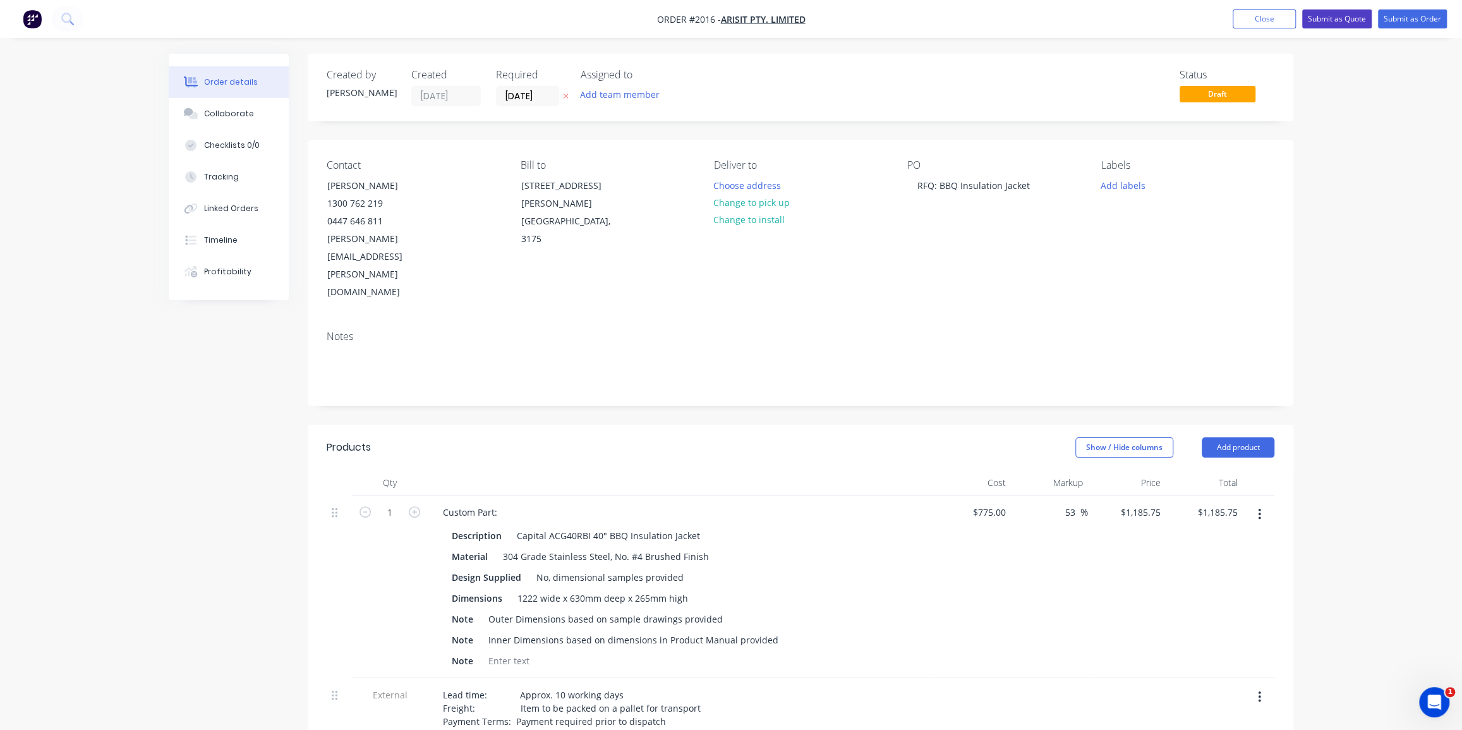
click at [1350, 21] on button "Submit as Quote" at bounding box center [1336, 18] width 69 height 19
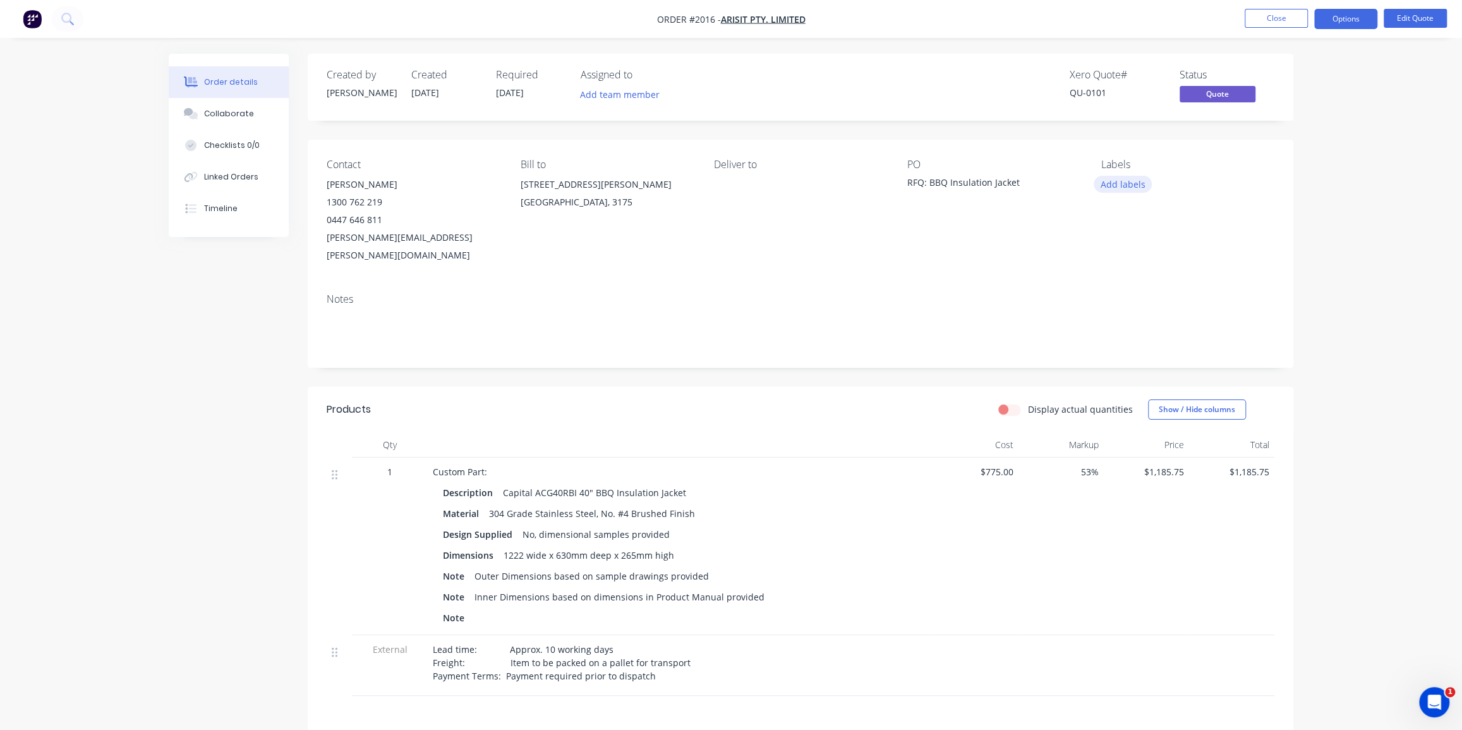
click at [1129, 187] on button "Add labels" at bounding box center [1122, 184] width 58 height 17
click at [1160, 219] on input "text" at bounding box center [1206, 221] width 132 height 25
click at [1143, 348] on div "Stainless" at bounding box center [1156, 348] width 43 height 14
click at [1148, 219] on input "sta" at bounding box center [1206, 215] width 132 height 25
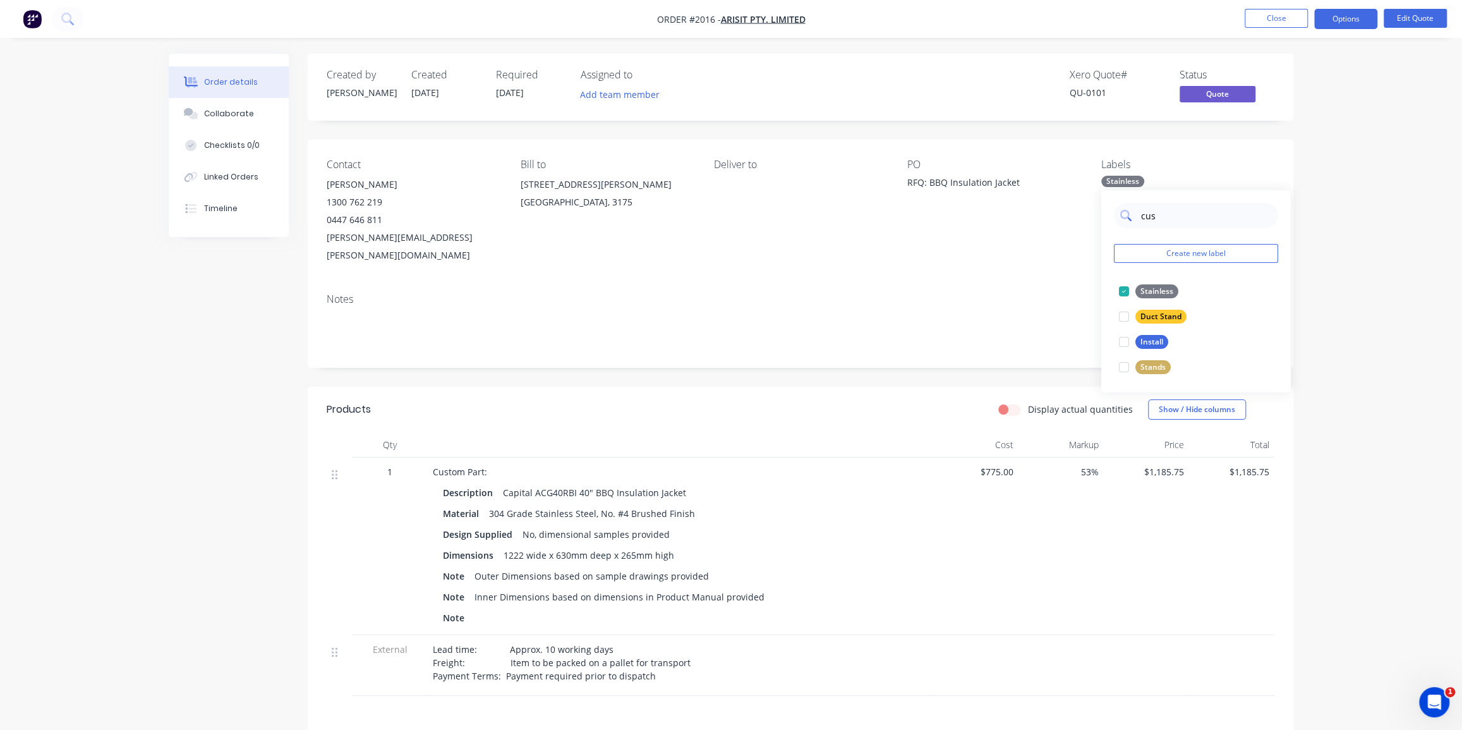
type input "cust"
click at [1131, 290] on div at bounding box center [1123, 291] width 25 height 25
click at [1322, 236] on div "Order details Collaborate Checklists 0/0 Linked Orders Timeline Order details C…" at bounding box center [731, 474] width 1462 height 948
click at [1345, 20] on button "Options" at bounding box center [1345, 19] width 63 height 20
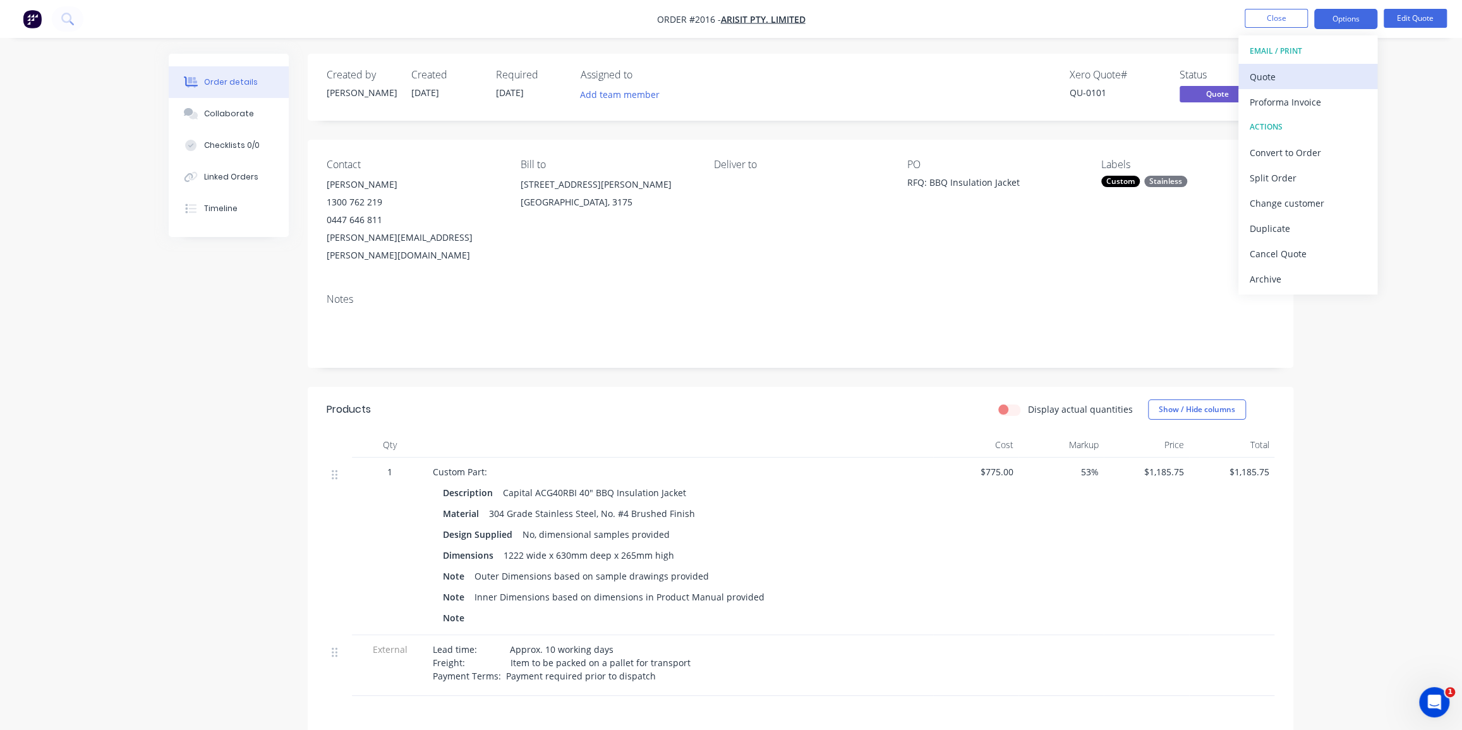
click at [1275, 76] on div "Quote" at bounding box center [1307, 77] width 116 height 18
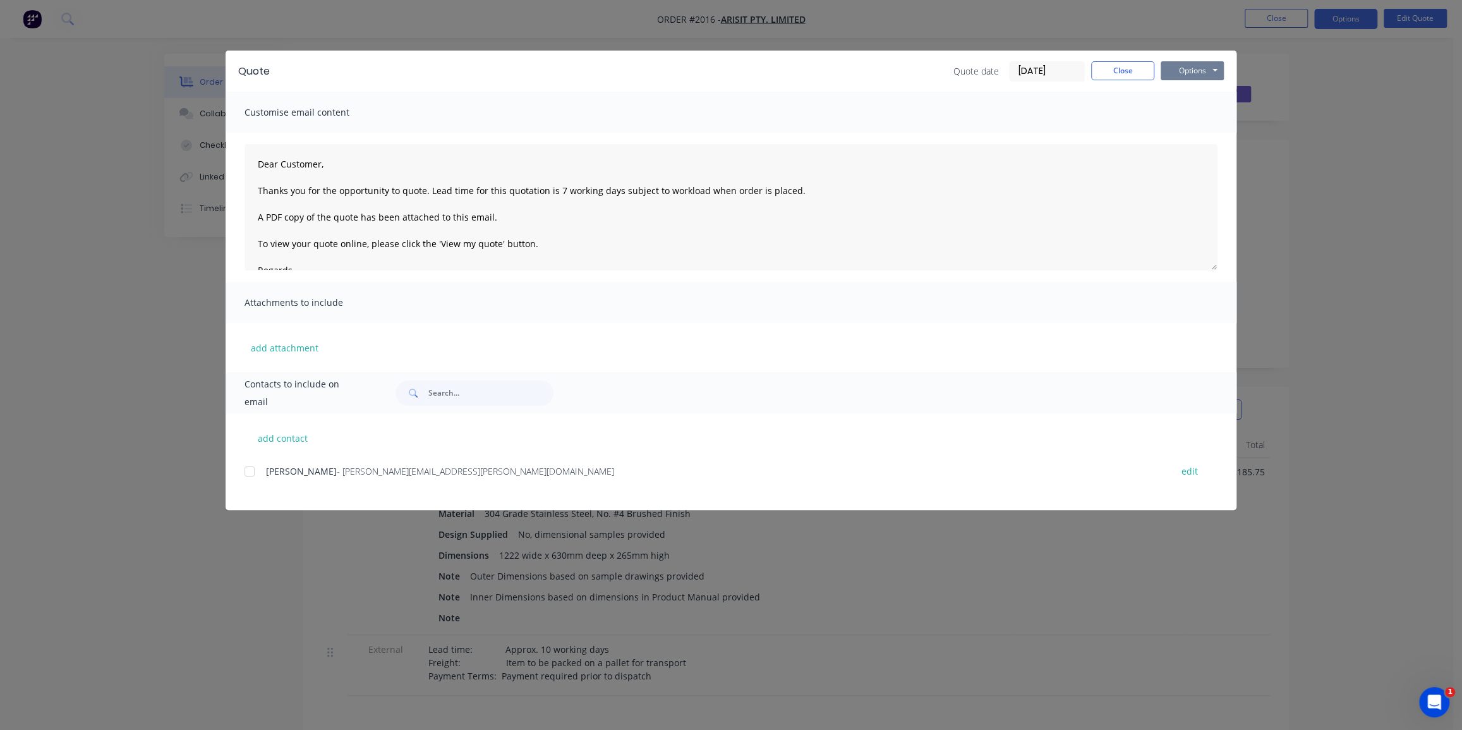
click at [1179, 69] on button "Options" at bounding box center [1191, 70] width 63 height 19
click at [1187, 111] on button "Print" at bounding box center [1200, 114] width 81 height 21
drag, startPoint x: 1130, startPoint y: 73, endPoint x: 1205, endPoint y: 39, distance: 82.3
click at [1130, 72] on button "Close" at bounding box center [1122, 70] width 63 height 19
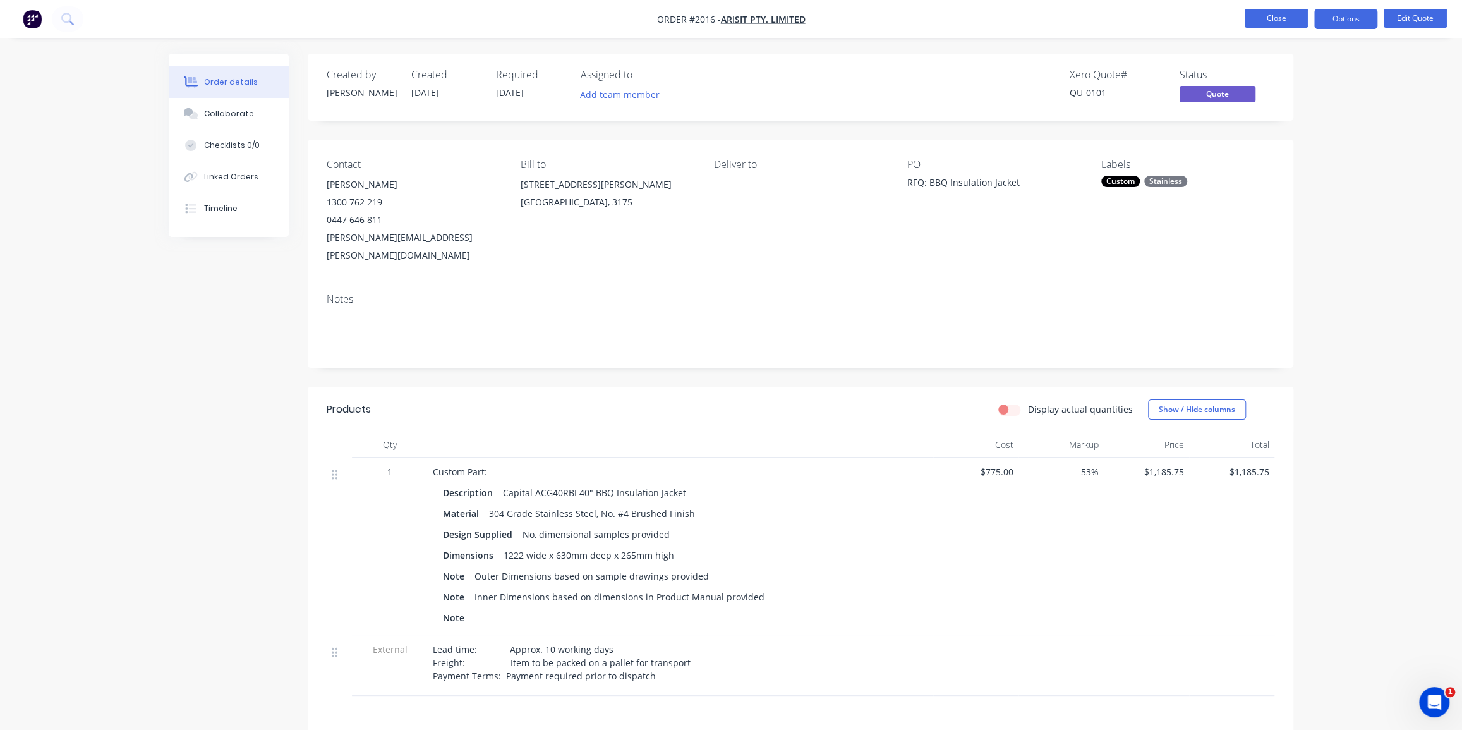
click at [1255, 25] on button "Close" at bounding box center [1275, 18] width 63 height 19
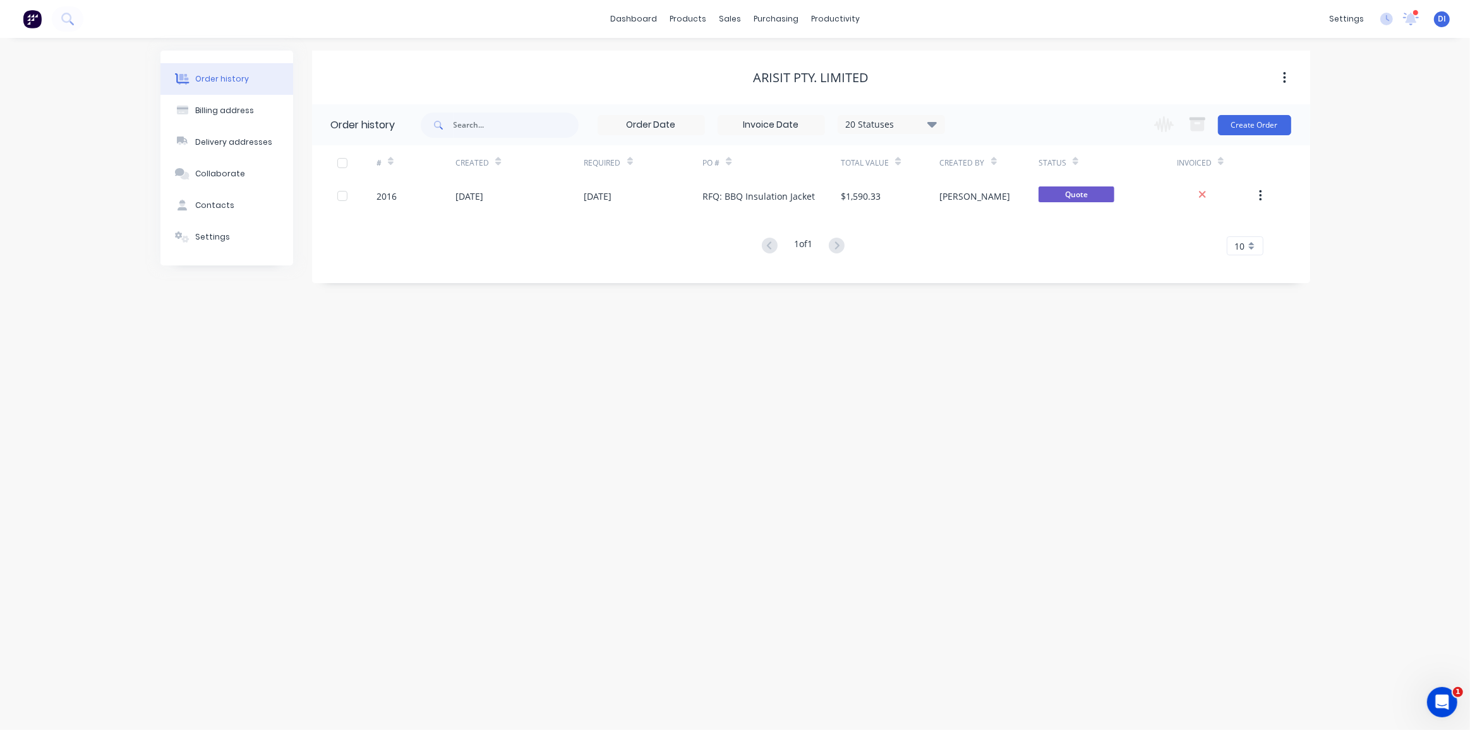
drag, startPoint x: 610, startPoint y: 508, endPoint x: 623, endPoint y: 484, distance: 27.4
click at [610, 507] on div "Order history Billing address Delivery addresses Collaborate Contacts Settings …" at bounding box center [735, 384] width 1470 height 692
click at [45, 20] on div at bounding box center [41, 18] width 83 height 25
click at [72, 19] on icon at bounding box center [67, 19] width 12 height 12
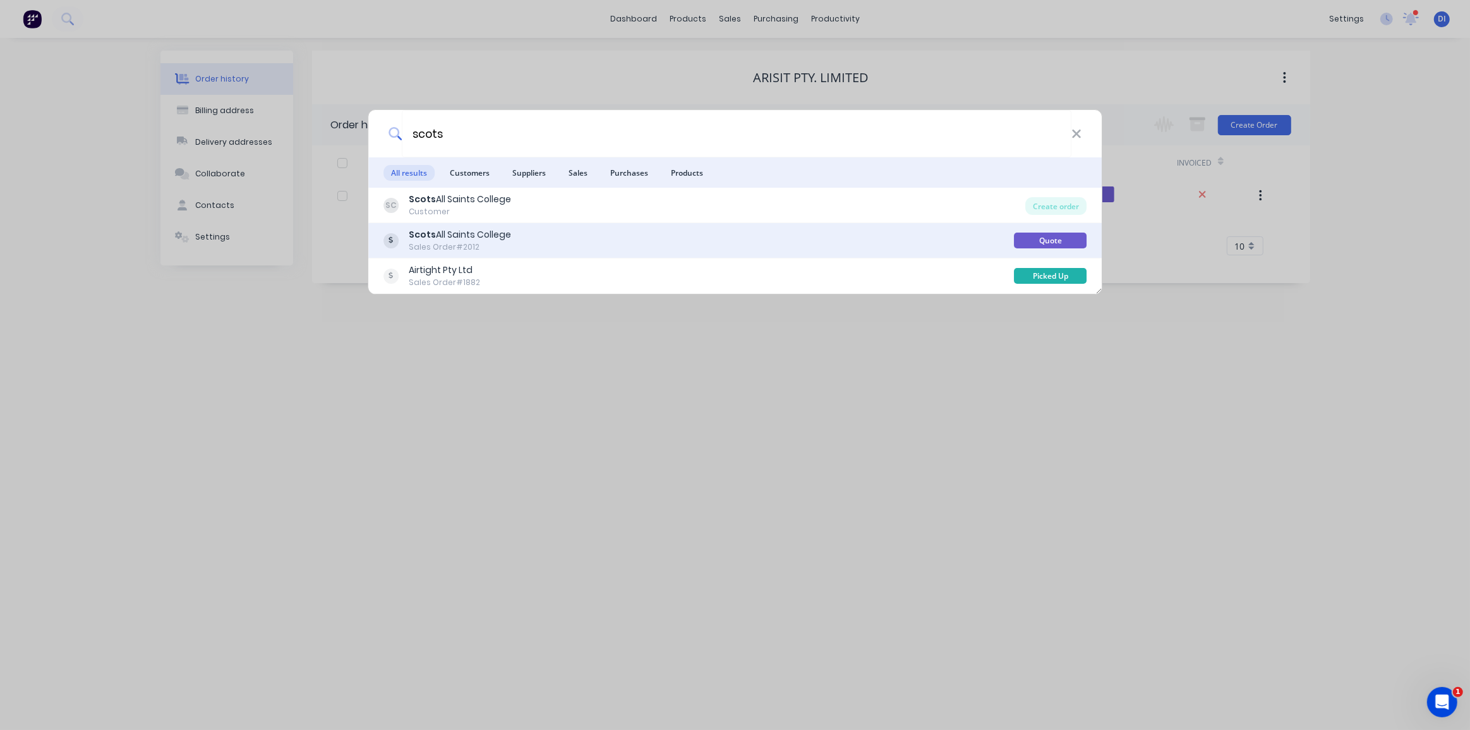
type input "scots"
click at [575, 231] on div "Scots All Saints College Sales Order #2012" at bounding box center [698, 240] width 631 height 25
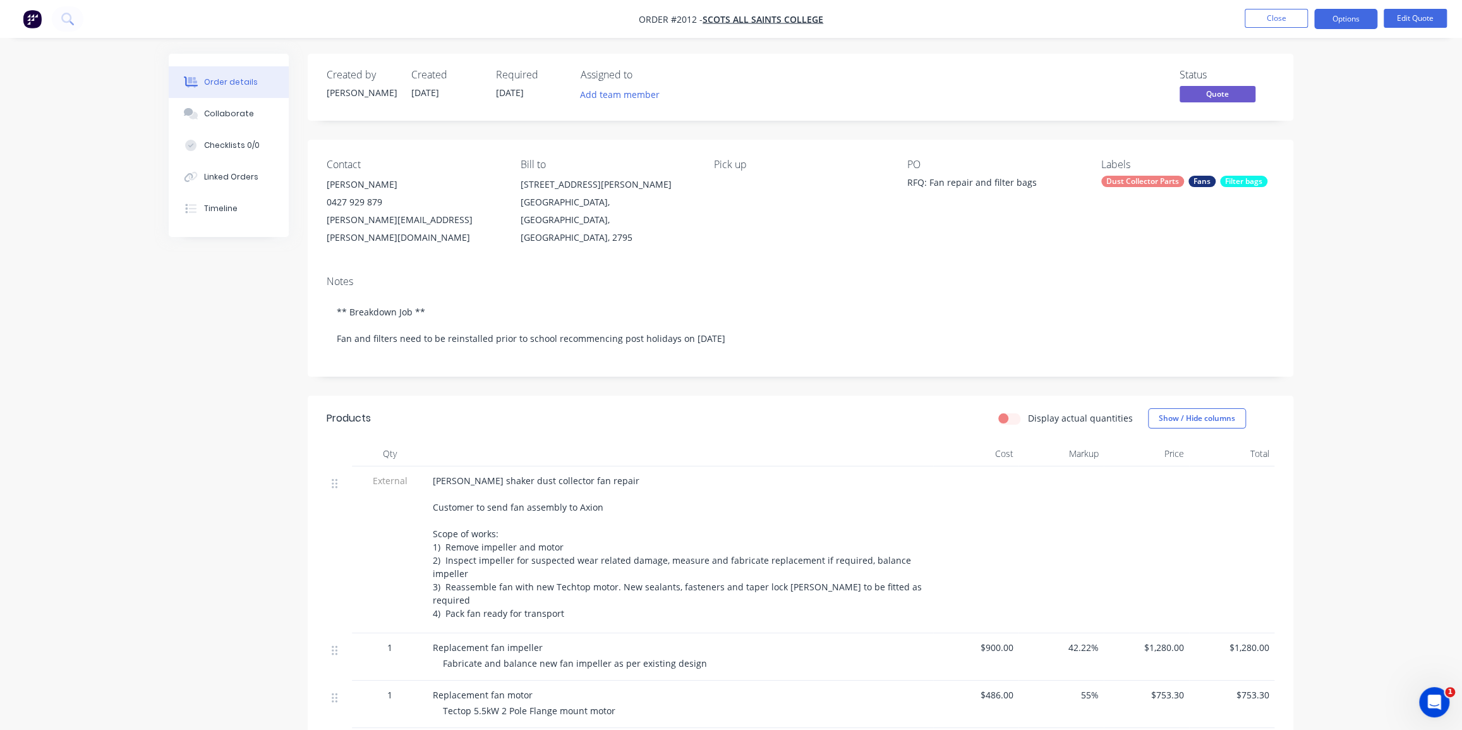
drag, startPoint x: 1341, startPoint y: 102, endPoint x: 1398, endPoint y: 4, distance: 112.7
click at [1342, 98] on div "Order details Collaborate Checklists 0/0 Linked Orders Timeline Order details C…" at bounding box center [731, 600] width 1462 height 1200
click at [1411, 15] on button "Edit Quote" at bounding box center [1414, 18] width 63 height 19
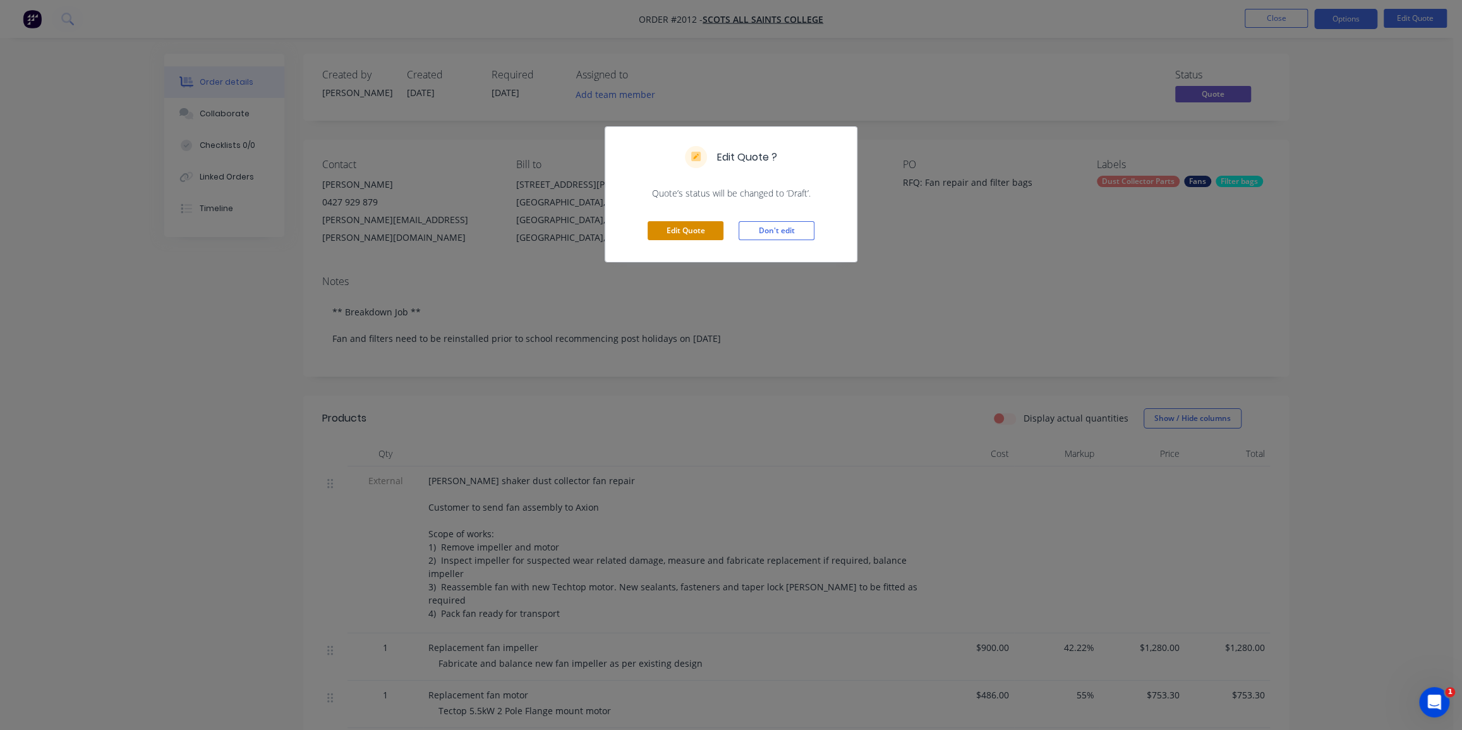
click at [707, 231] on button "Edit Quote" at bounding box center [685, 230] width 76 height 19
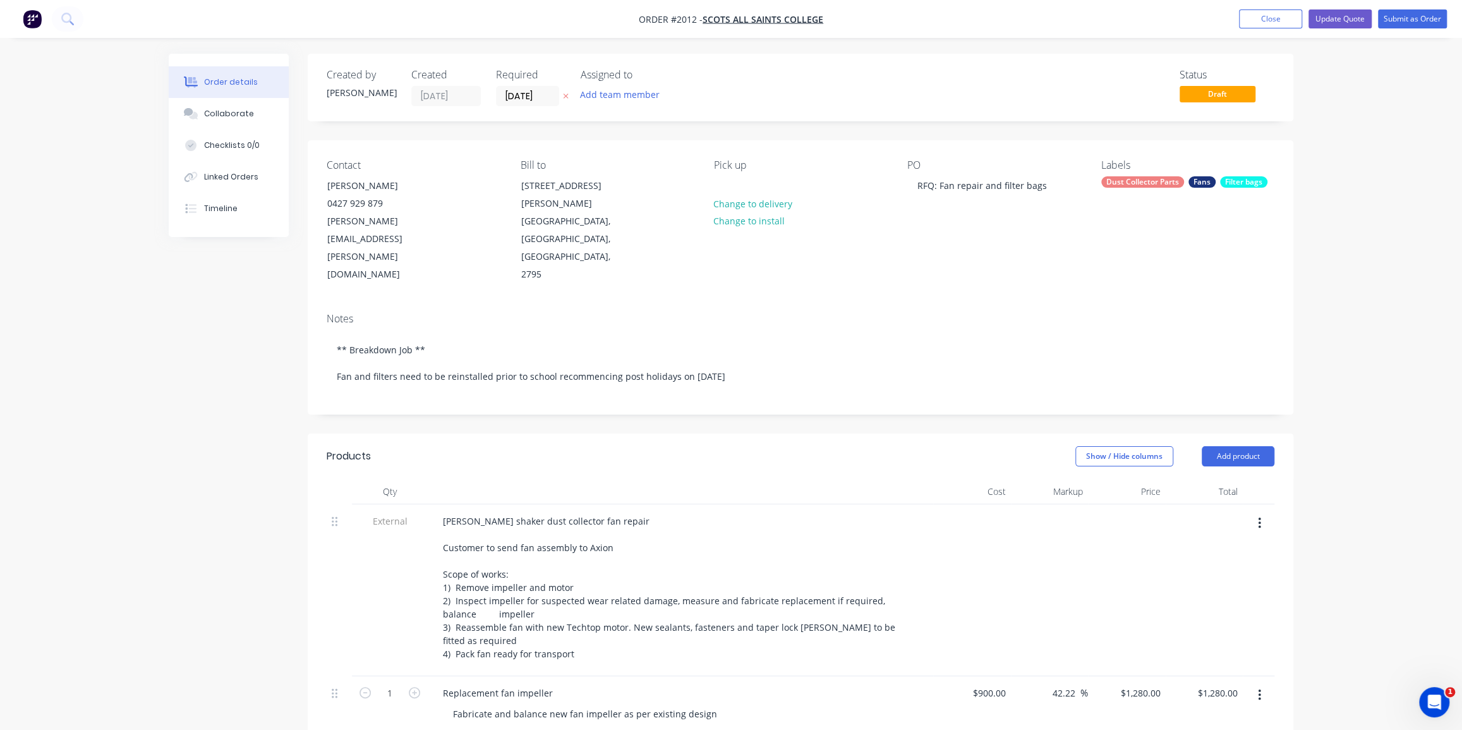
click at [1332, 131] on div "Order details Collaborate Checklists 0/0 Linked Orders Timeline Order details C…" at bounding box center [731, 727] width 1462 height 1454
click at [1405, 18] on button "Submit as Order" at bounding box center [1412, 18] width 69 height 19
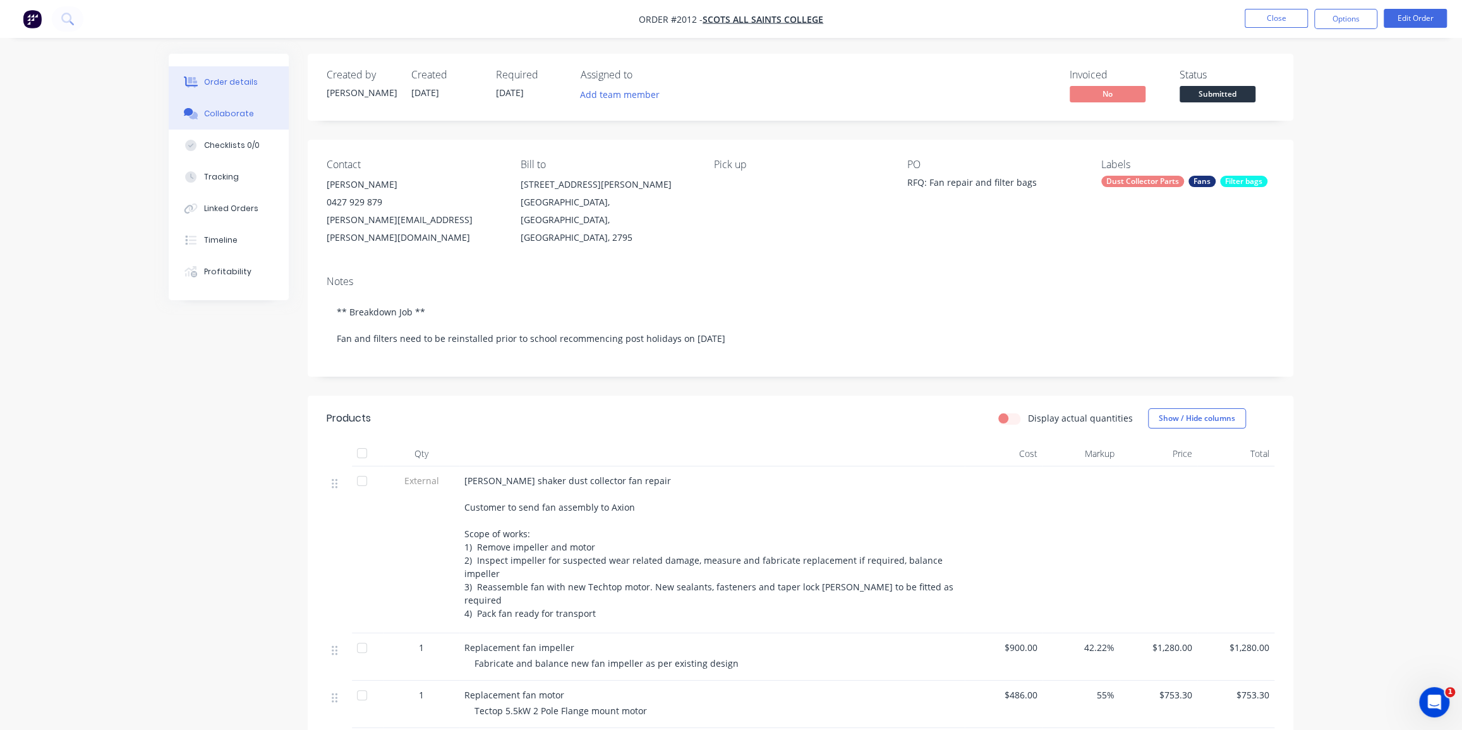
click at [243, 114] on div "Collaborate" at bounding box center [229, 113] width 50 height 11
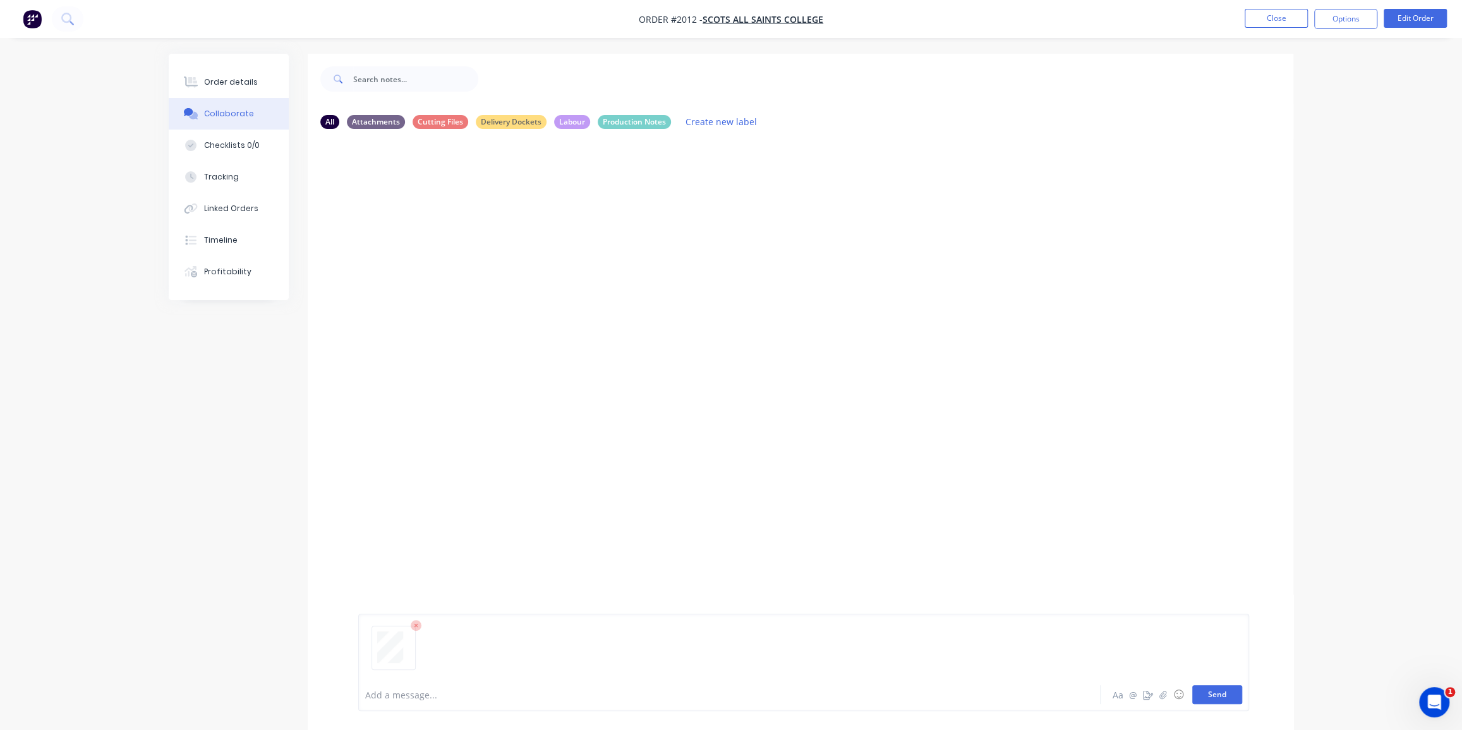
click at [1222, 699] on button "Send" at bounding box center [1217, 694] width 50 height 19
click at [202, 74] on button "Order details" at bounding box center [229, 82] width 120 height 32
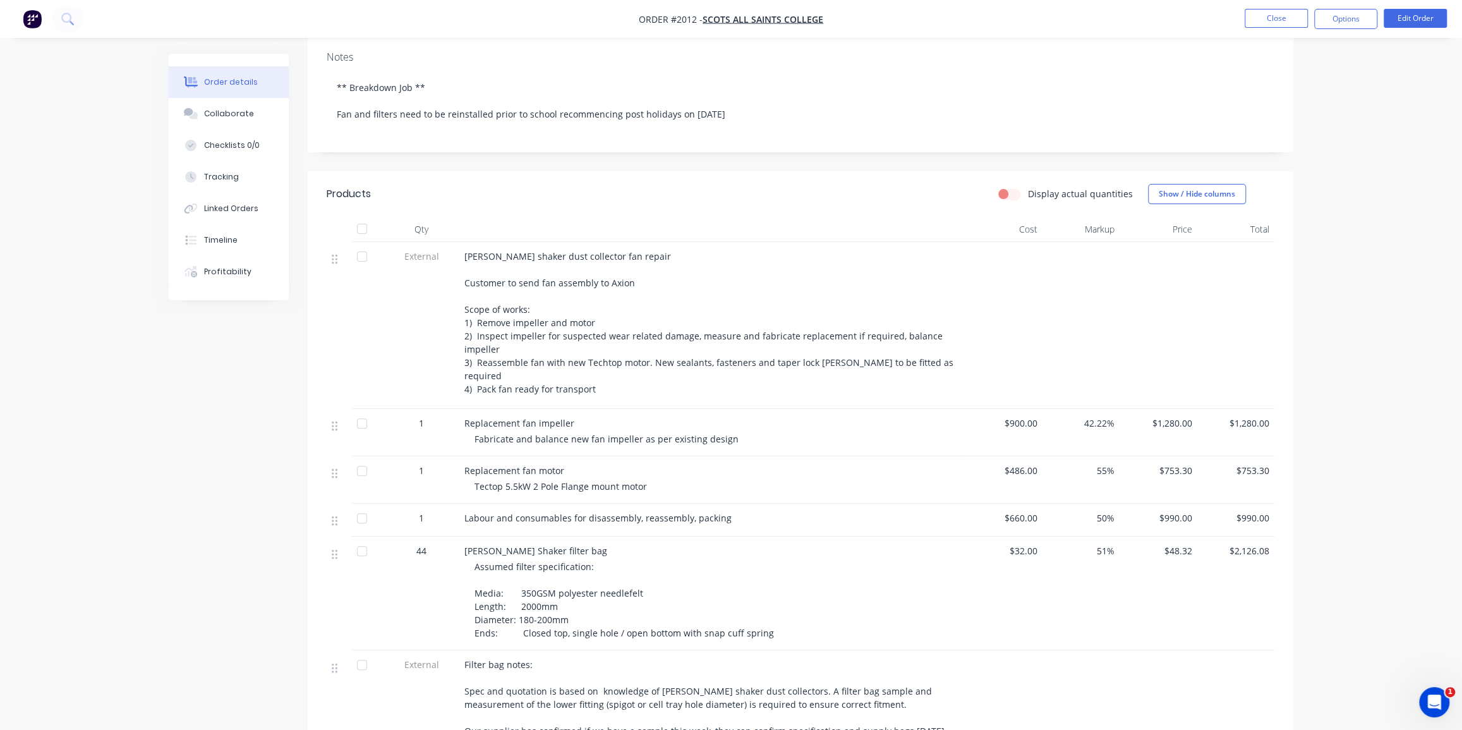
scroll to position [229, 0]
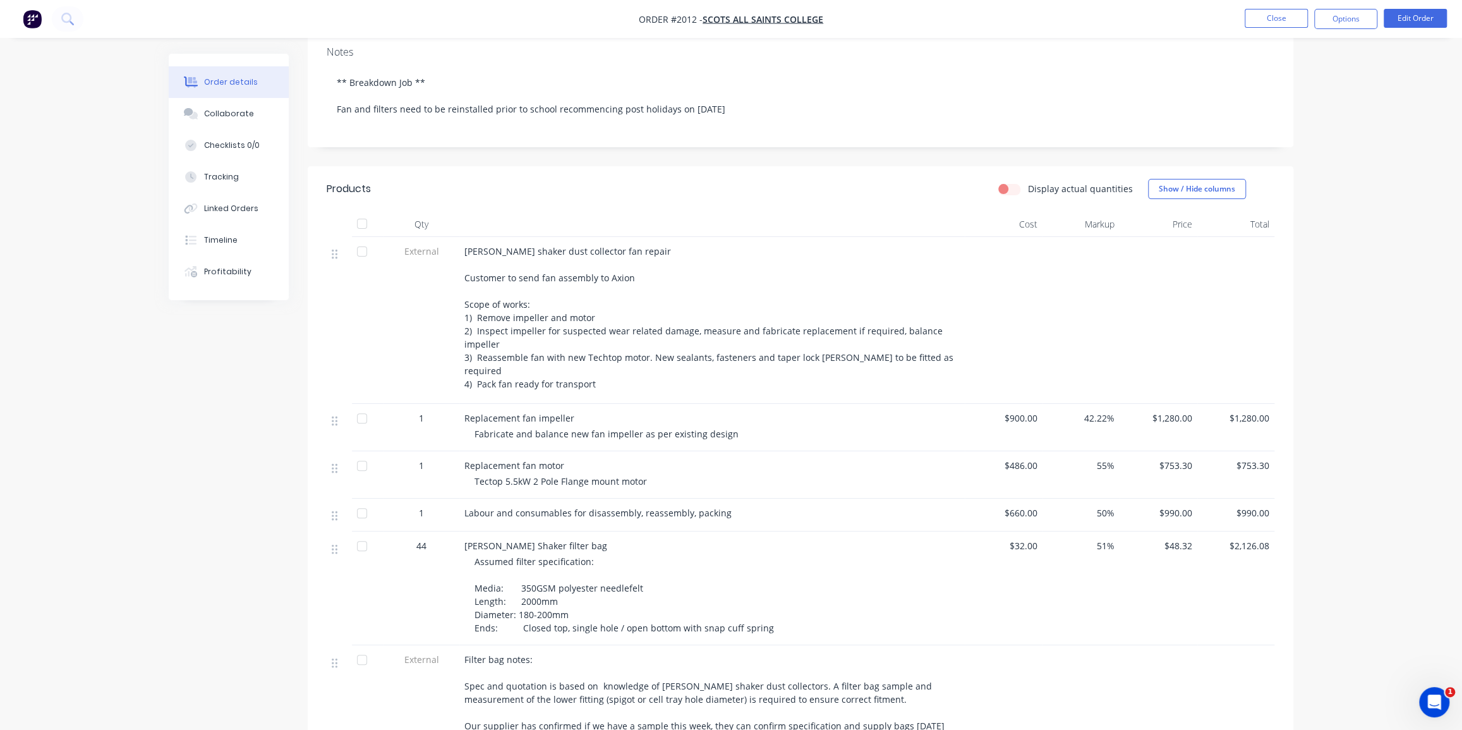
click at [490, 475] on span "Tectop 5.5kW 2 Pole Flange mount motor" at bounding box center [560, 481] width 172 height 12
click at [488, 475] on span "Tectop 5.5kW 2 Pole Flange mount motor" at bounding box center [560, 481] width 172 height 12
click at [1405, 14] on button "Edit Order" at bounding box center [1414, 18] width 63 height 19
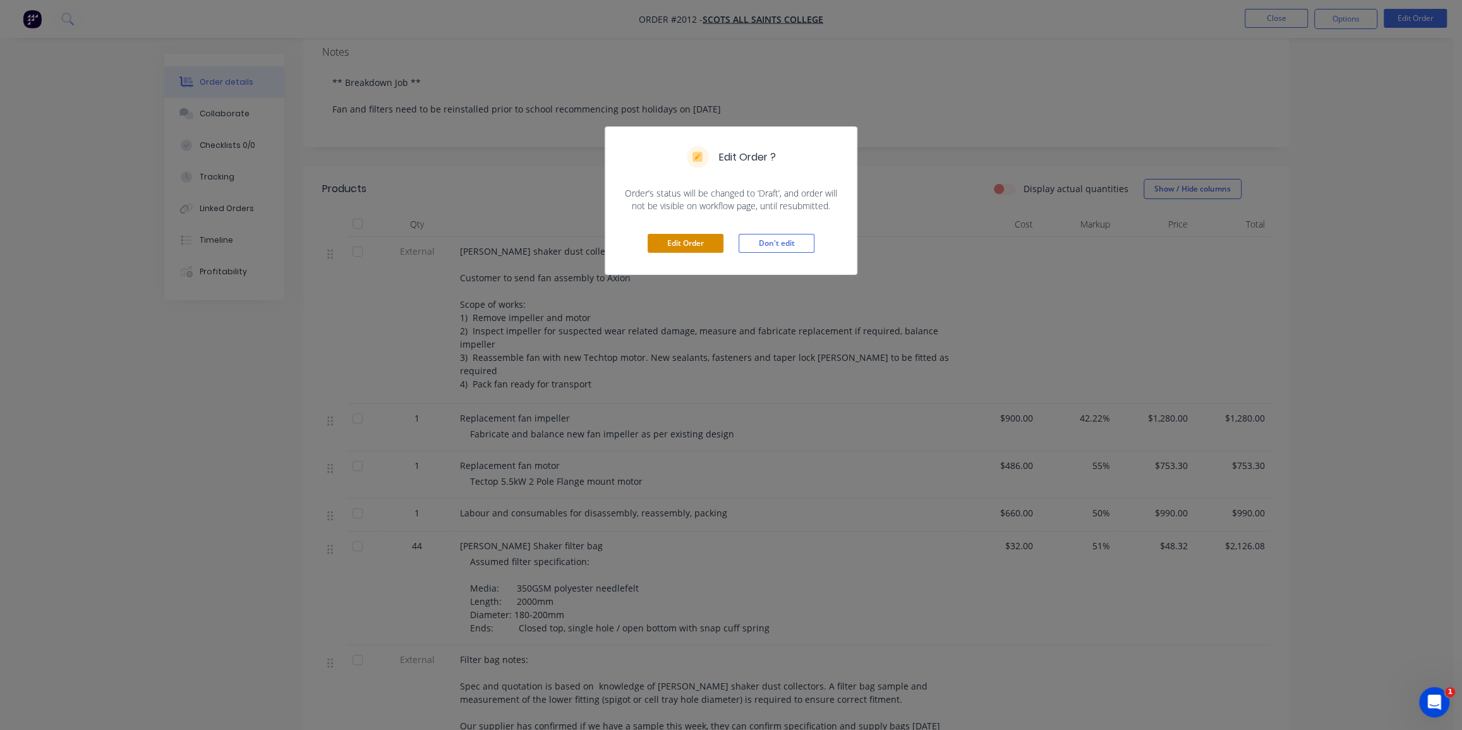
click at [697, 244] on button "Edit Order" at bounding box center [685, 243] width 76 height 19
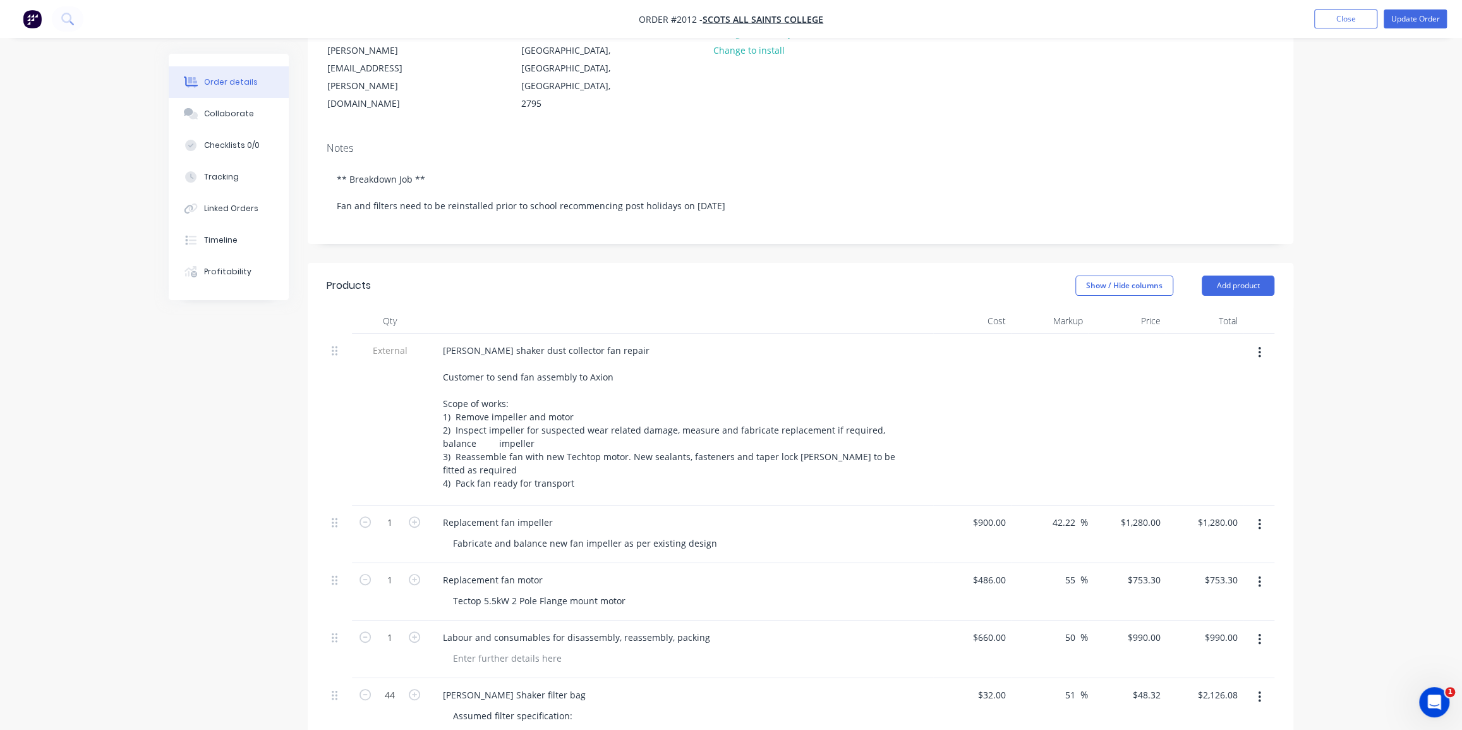
scroll to position [287, 0]
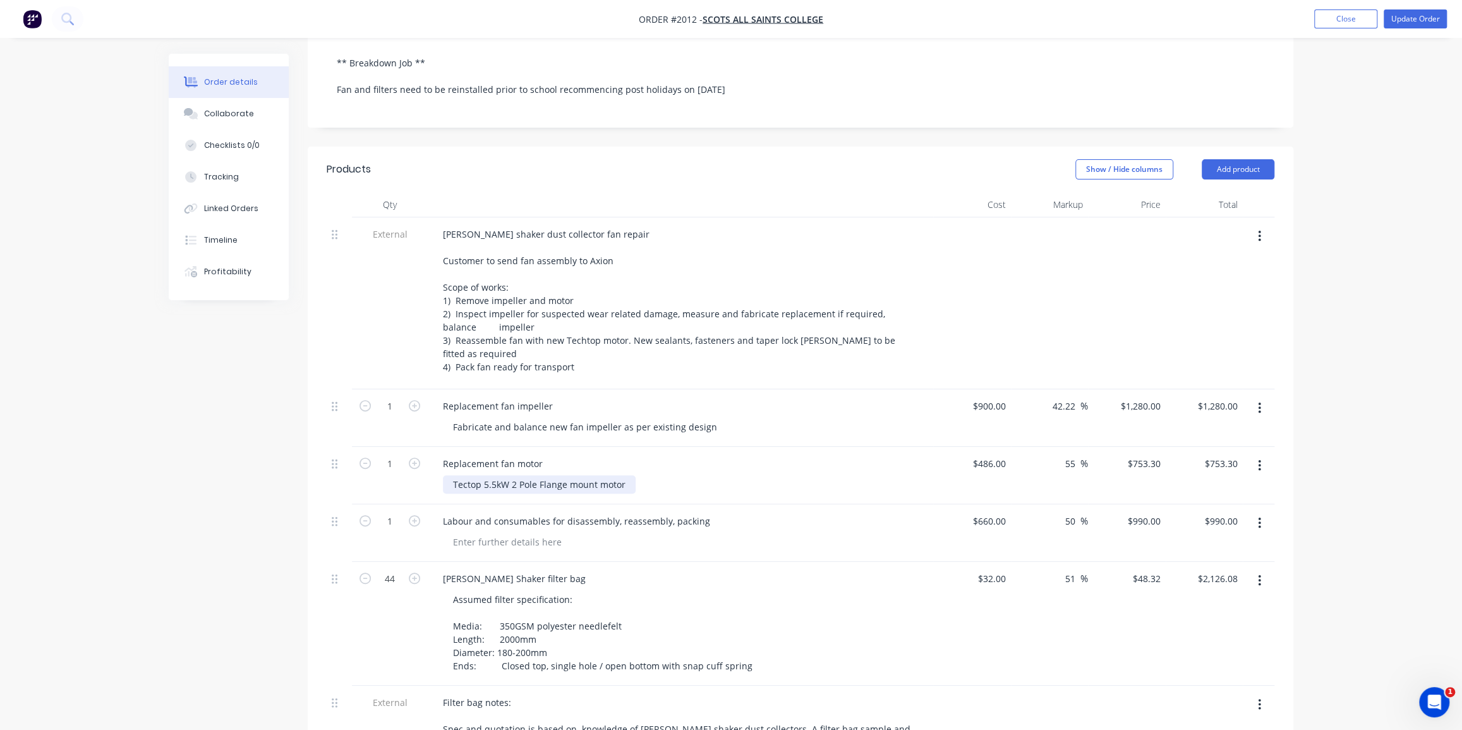
click at [464, 475] on div "Tectop 5.5kW 2 Pole Flange mount motor" at bounding box center [539, 484] width 193 height 18
click at [1325, 248] on div "Order details Collaborate Checklists 0/0 Tracking Linked Orders Timeline Profit…" at bounding box center [731, 440] width 1462 height 1454
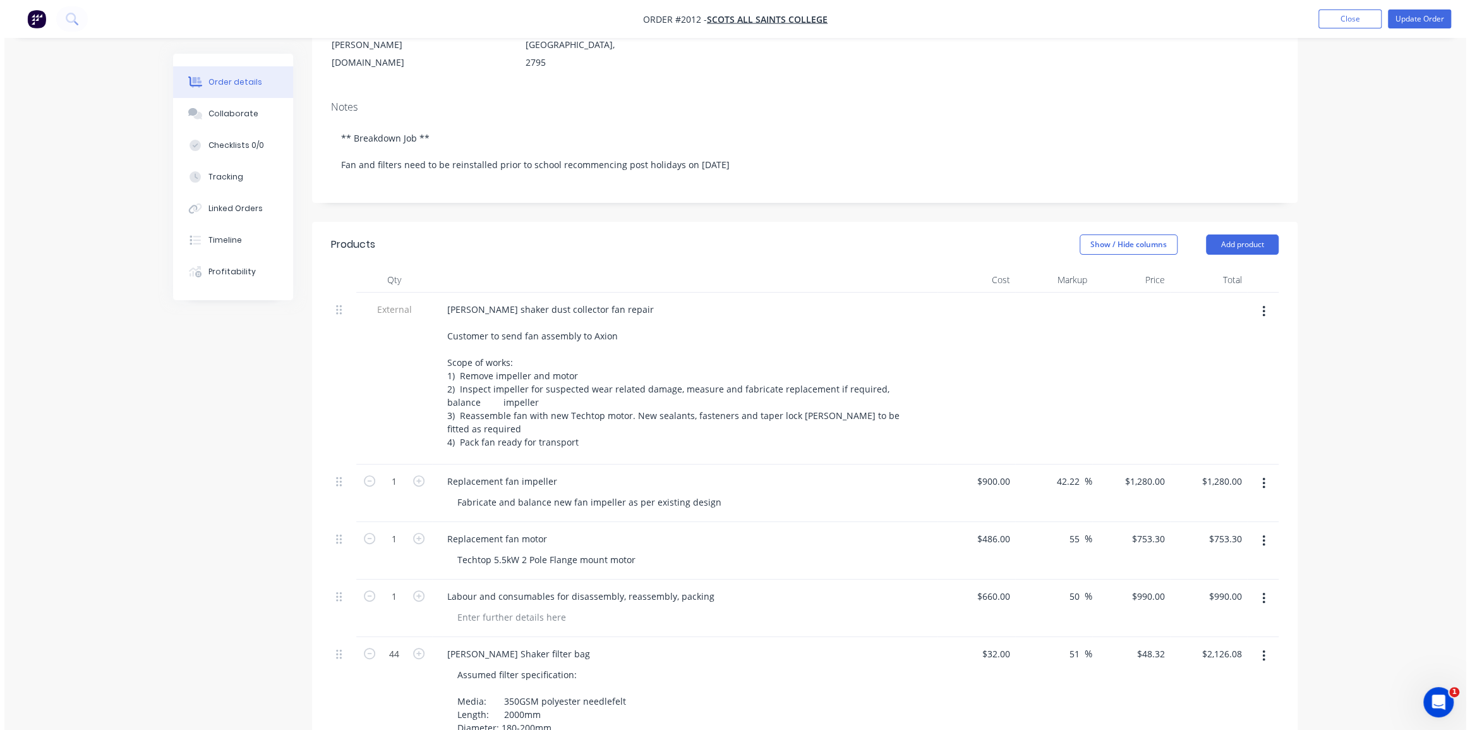
scroll to position [0, 0]
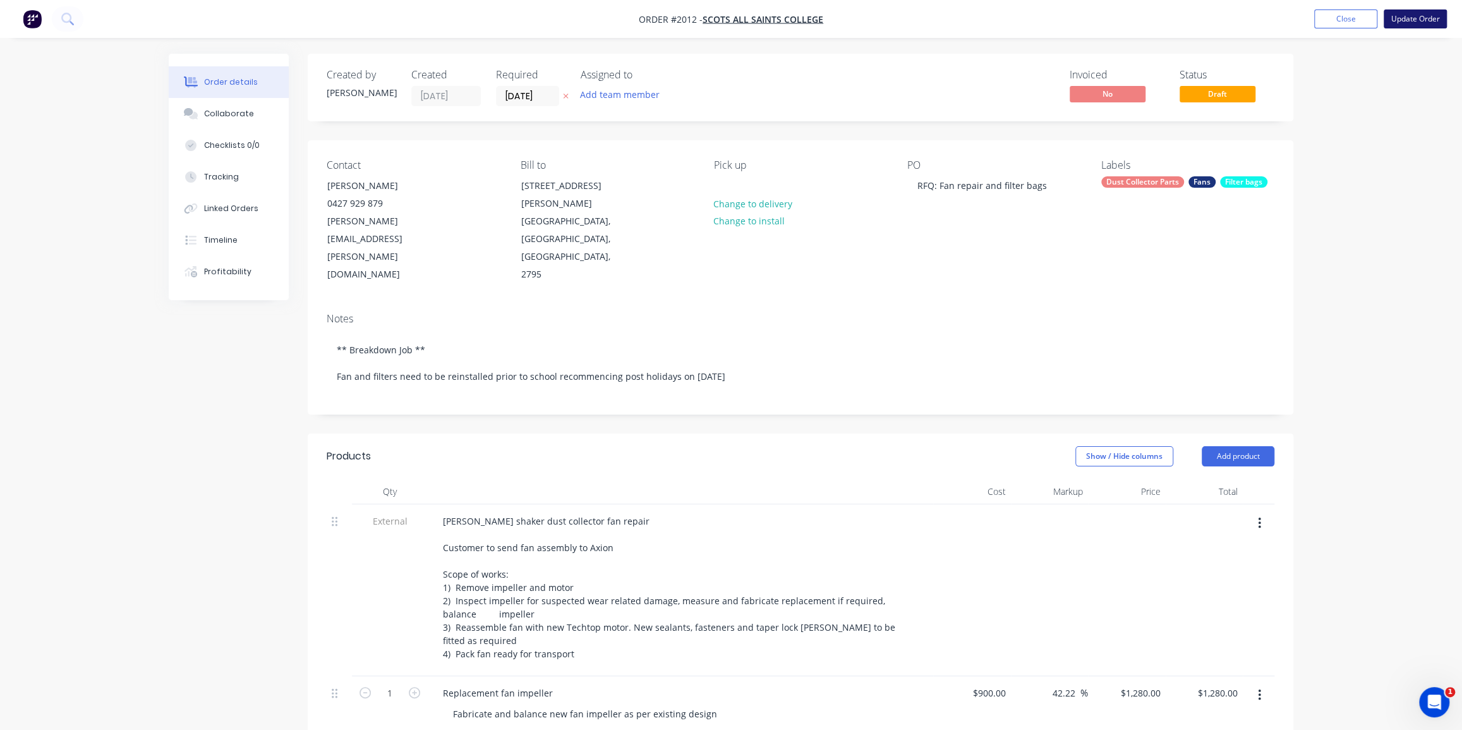
click at [1403, 18] on button "Update Order" at bounding box center [1414, 18] width 63 height 19
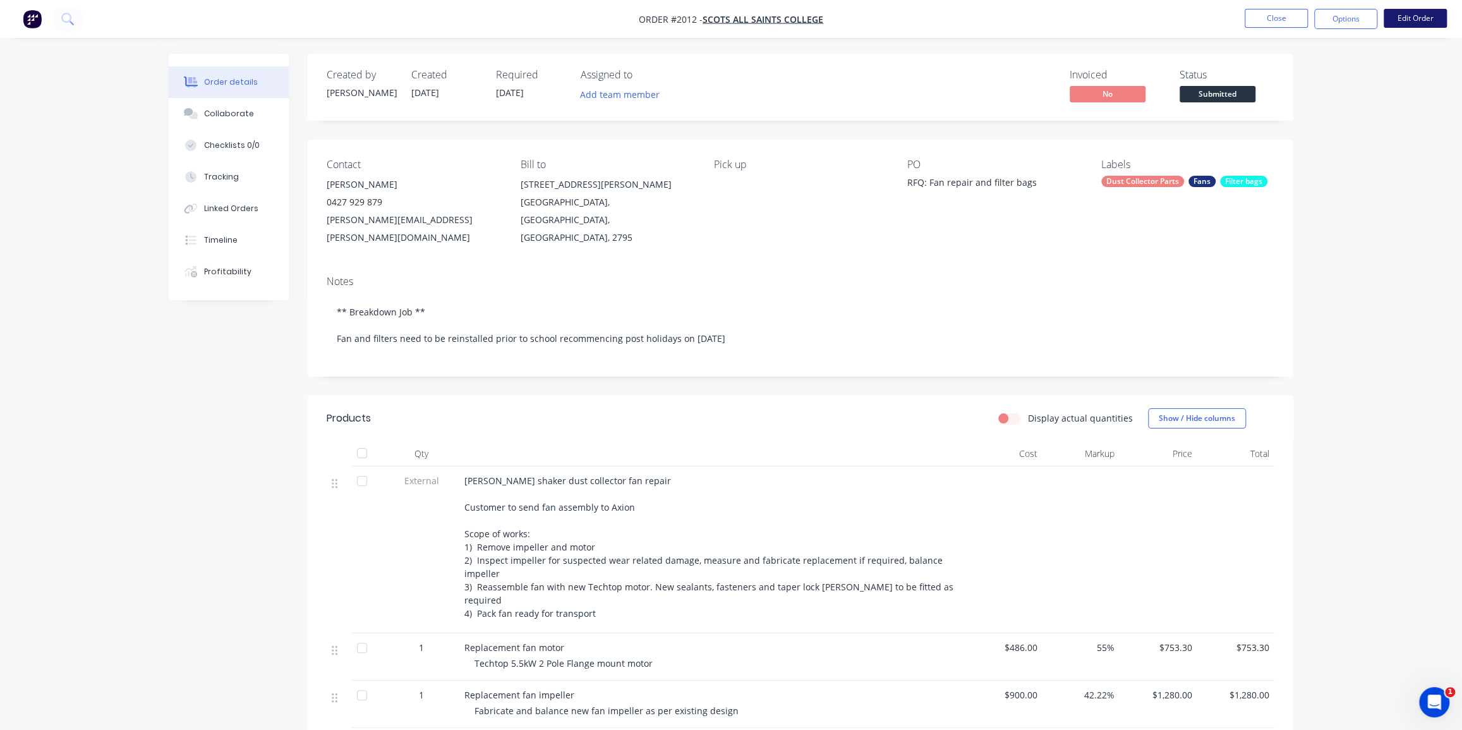
click at [1426, 13] on button "Edit Order" at bounding box center [1414, 18] width 63 height 19
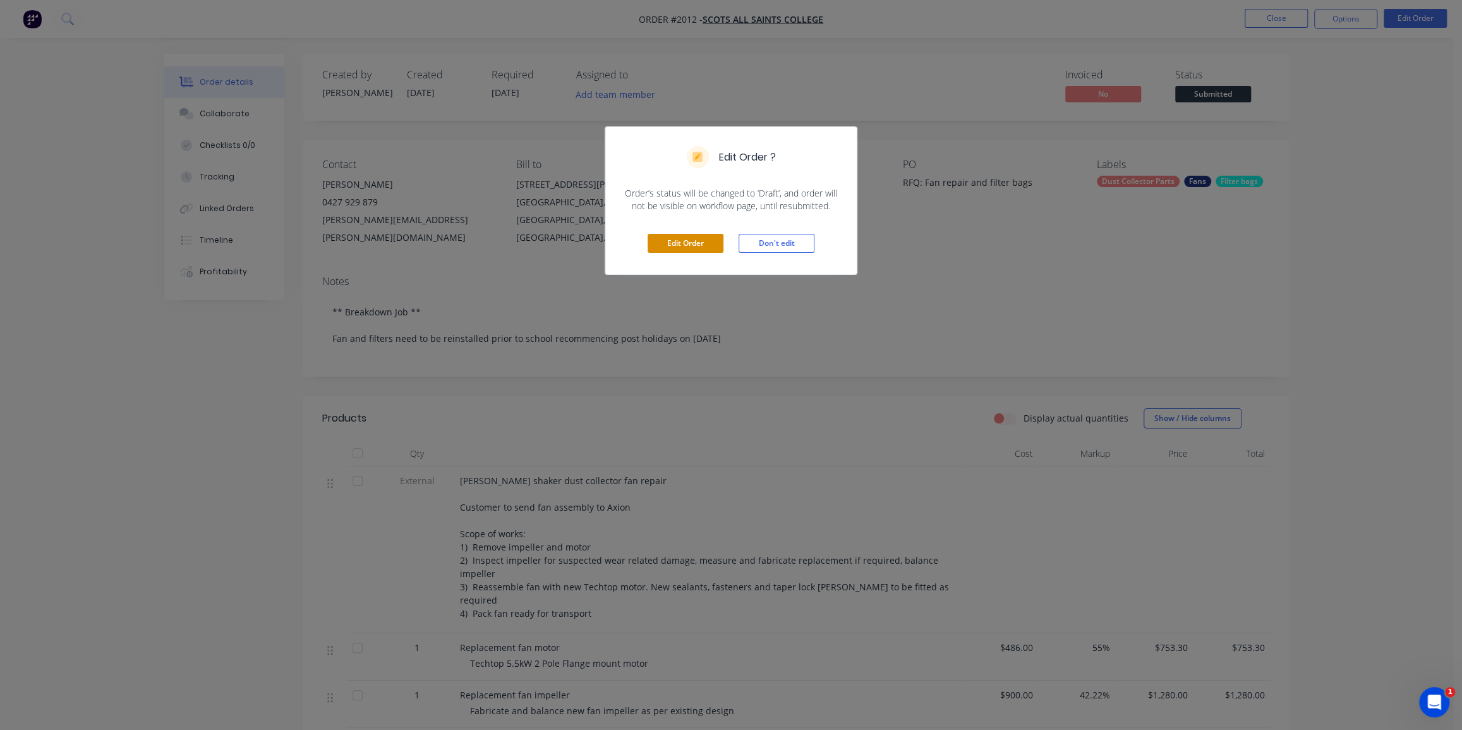
click at [684, 238] on button "Edit Order" at bounding box center [685, 243] width 76 height 19
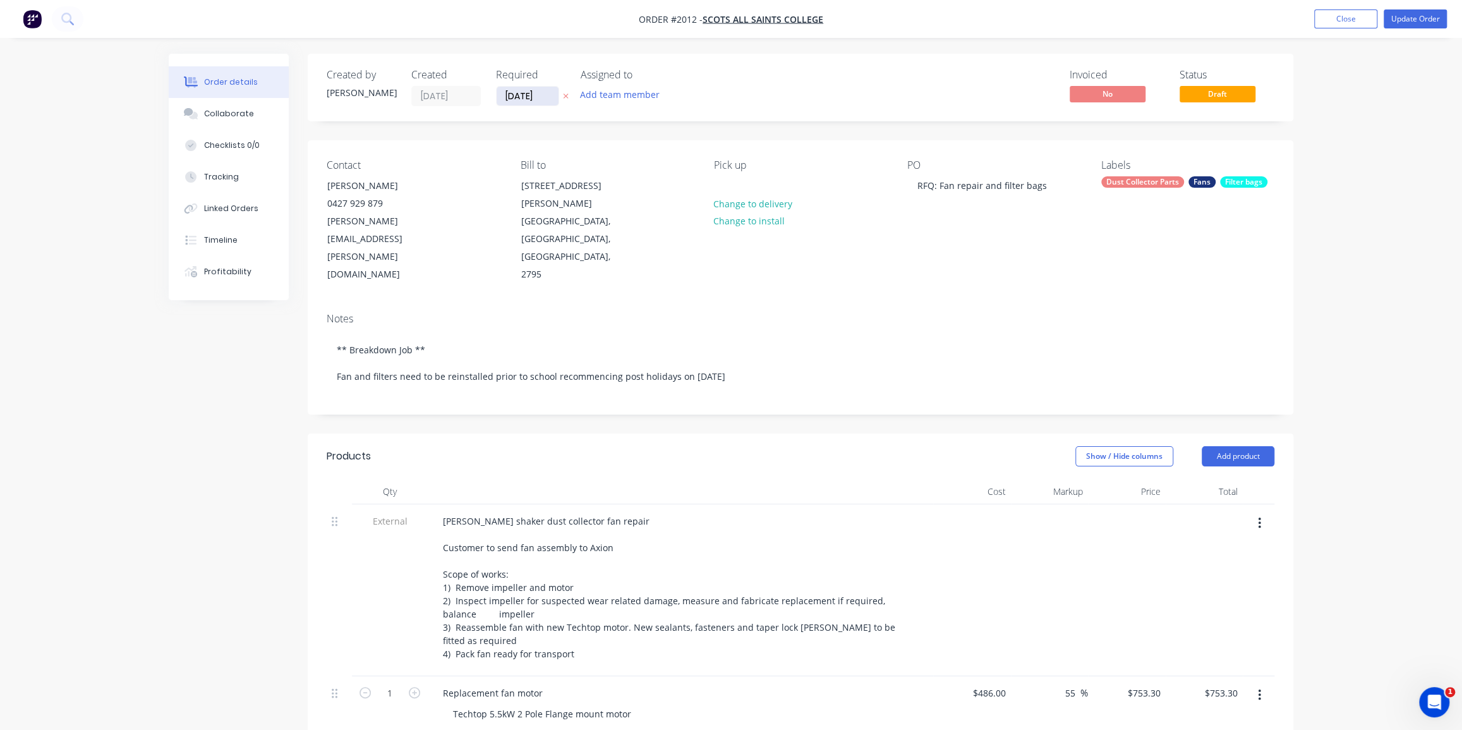
click at [529, 100] on input "[DATE]" at bounding box center [527, 96] width 62 height 19
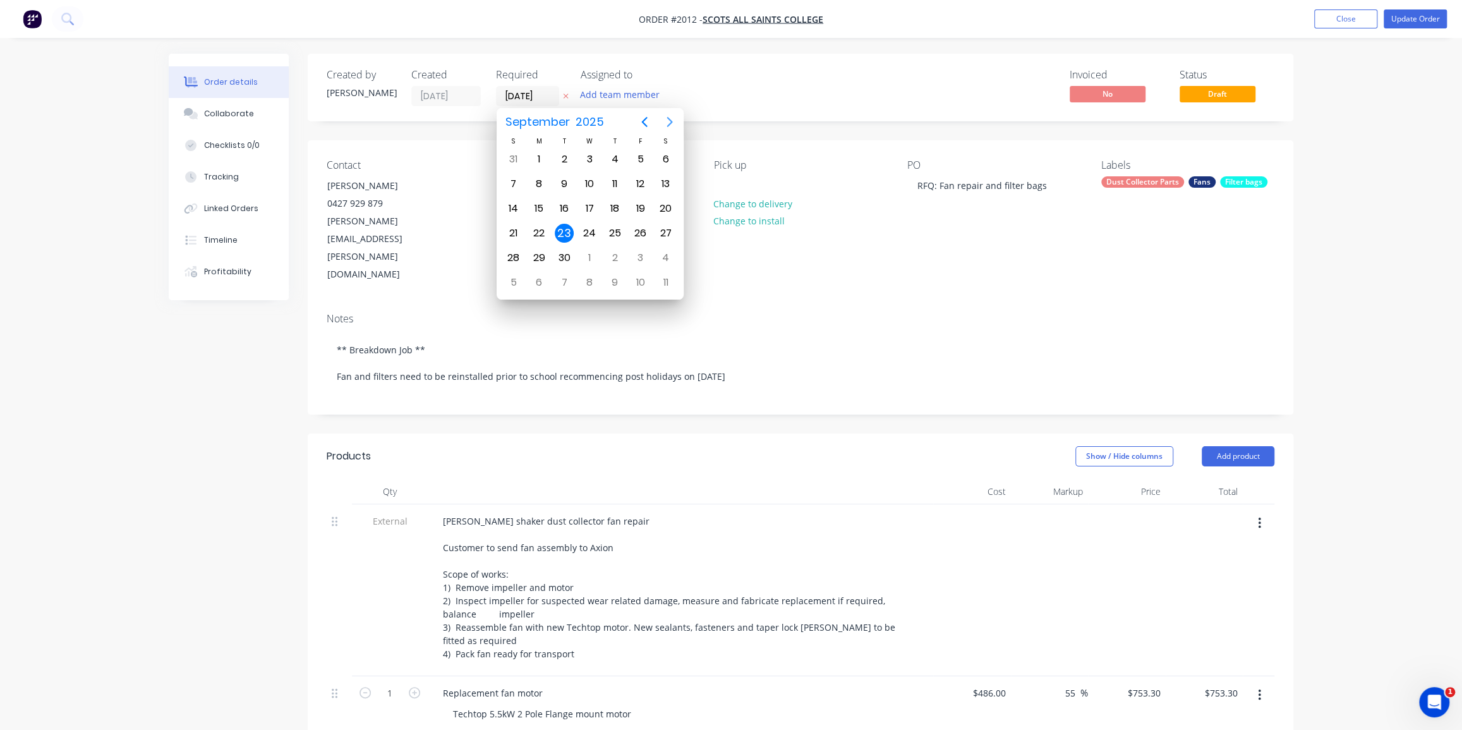
click at [669, 119] on icon "Next page" at bounding box center [669, 122] width 6 height 10
click at [543, 181] on div "6" at bounding box center [538, 183] width 19 height 19
type input "06/10/25"
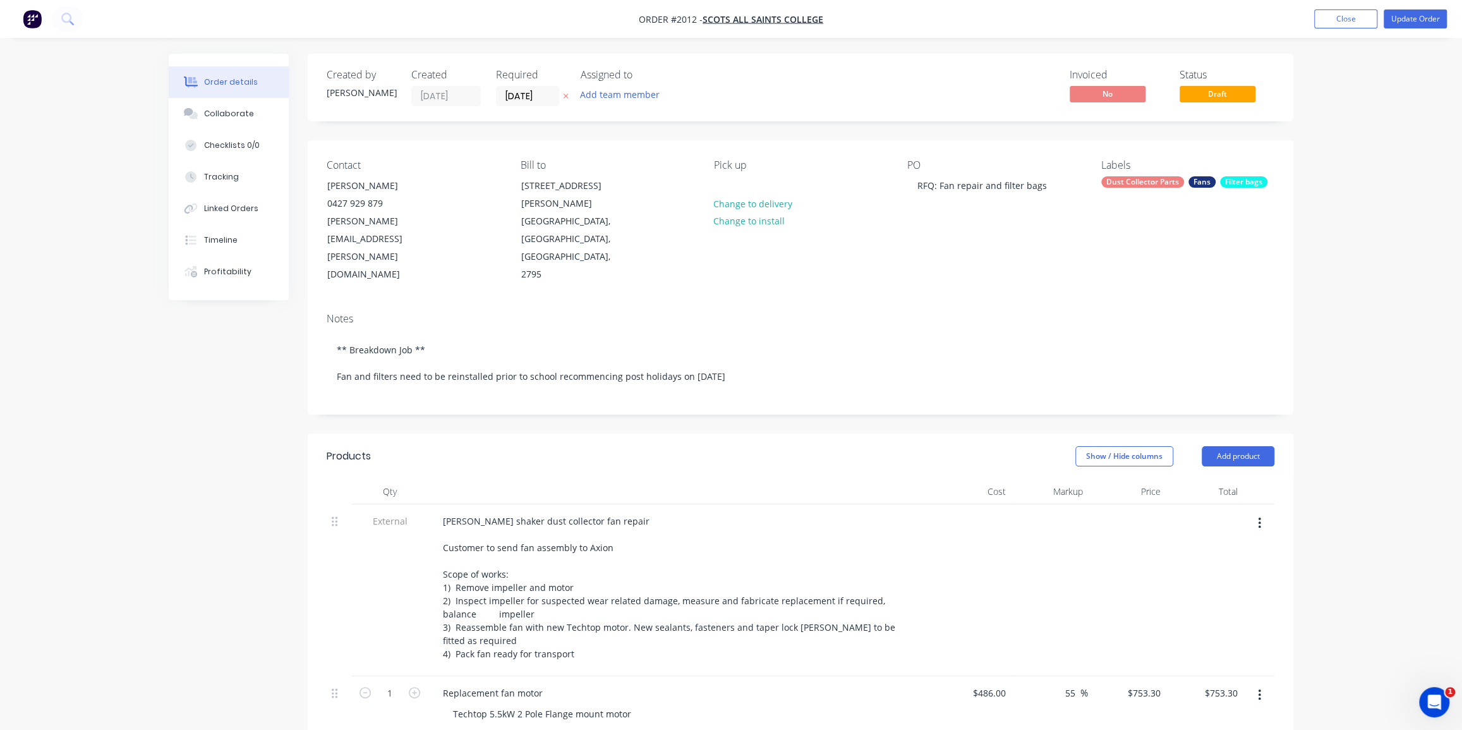
click at [1354, 112] on div "Order details Collaborate Checklists 0/0 Tracking Linked Orders Timeline Profit…" at bounding box center [731, 727] width 1462 height 1454
click at [138, 328] on div "Order details Collaborate Checklists 0/0 Tracking Linked Orders Timeline Profit…" at bounding box center [731, 727] width 1462 height 1454
click at [1345, 217] on div "Order details Collaborate Checklists 0/0 Tracking Linked Orders Timeline Profit…" at bounding box center [731, 727] width 1462 height 1454
click at [1407, 13] on button "Update Order" at bounding box center [1414, 18] width 63 height 19
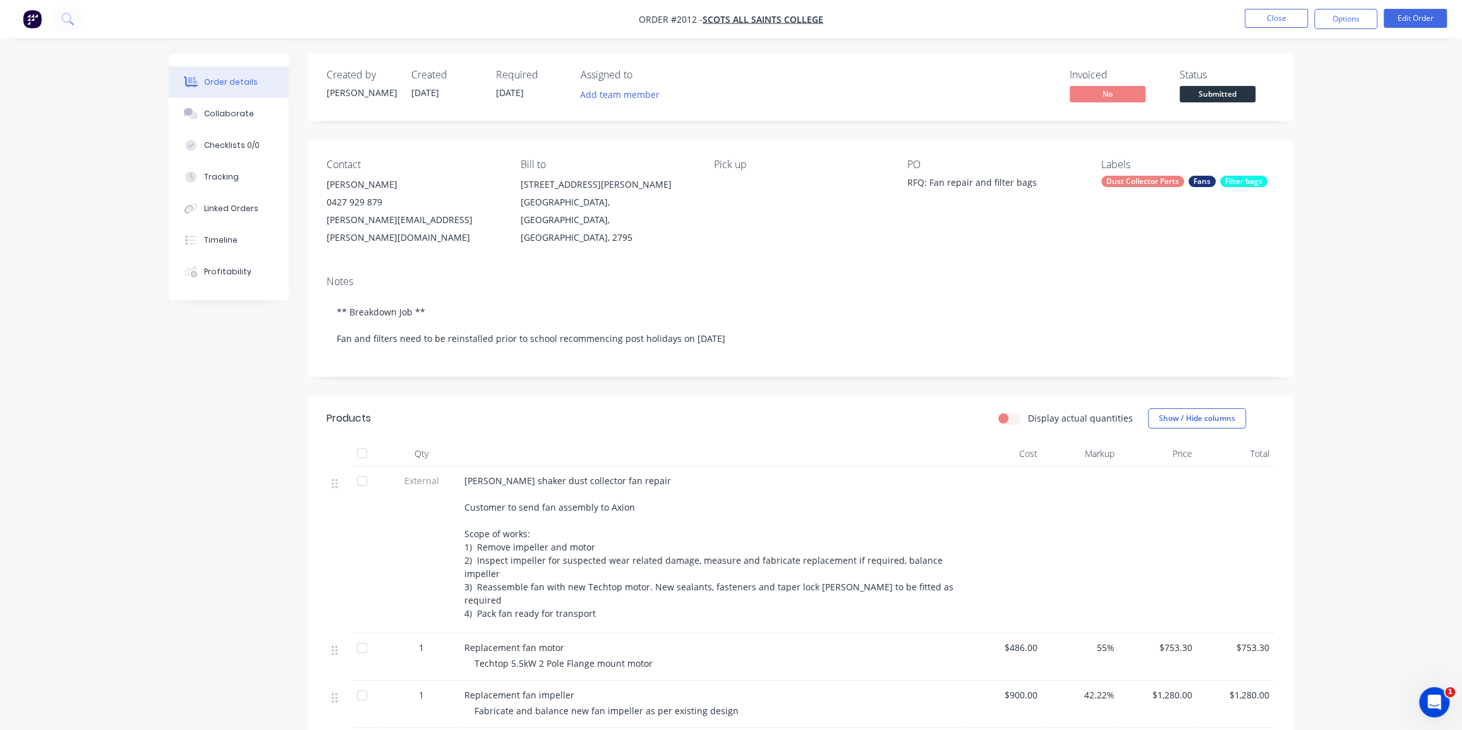
click at [1333, 177] on div "Order details Collaborate Checklists 0/0 Tracking Linked Orders Timeline Profit…" at bounding box center [731, 600] width 1462 height 1200
click at [1282, 18] on button "Close" at bounding box center [1275, 18] width 63 height 19
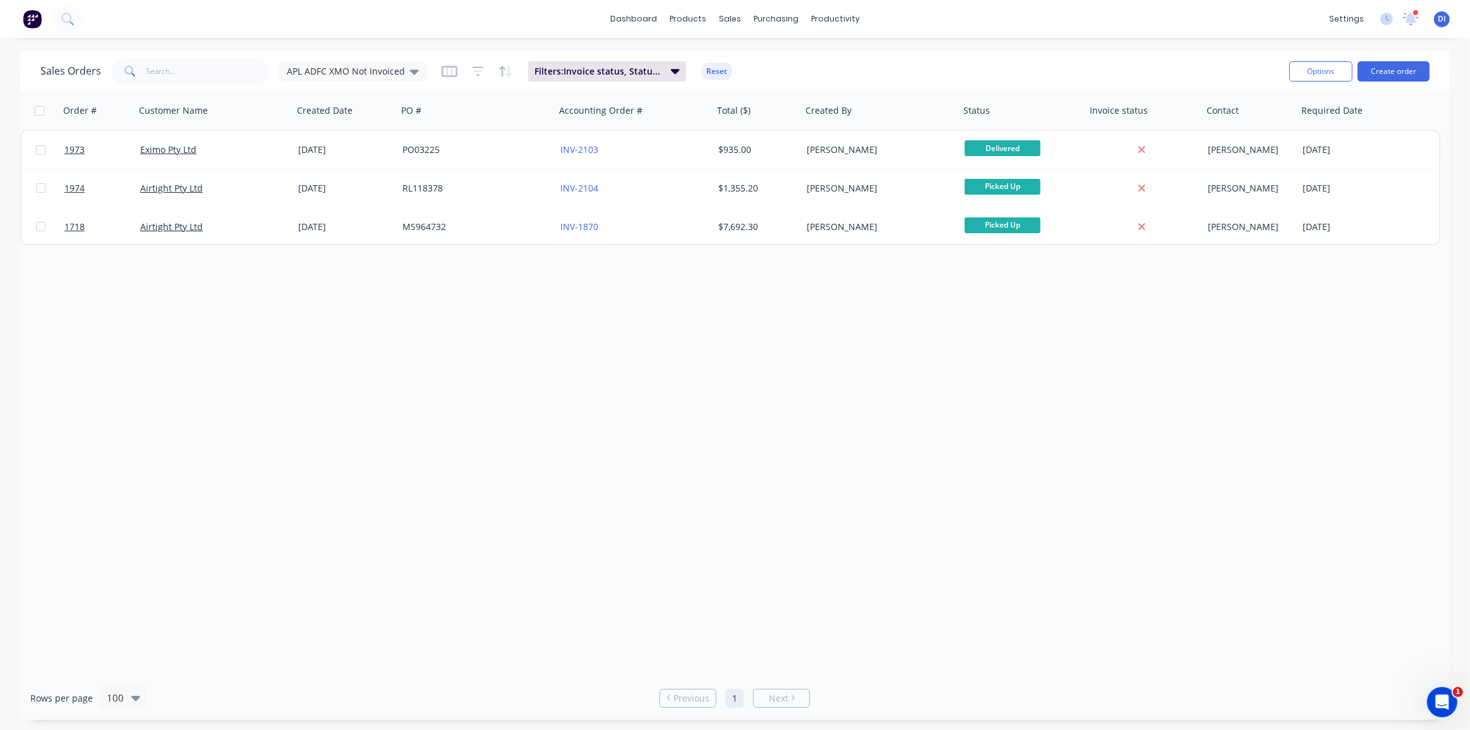
click at [992, 442] on div "Order # Customer Name Created Date PO # Accounting Order # Total ($) Created By…" at bounding box center [734, 384] width 1429 height 584
click at [757, 398] on div "Order # Customer Name Created Date PO # Accounting Order # Total ($) Created By…" at bounding box center [734, 384] width 1429 height 584
click at [728, 396] on div "Order # Customer Name Created Date PO # Accounting Order # Total ($) Created By…" at bounding box center [734, 384] width 1429 height 584
click at [30, 20] on img at bounding box center [32, 18] width 19 height 19
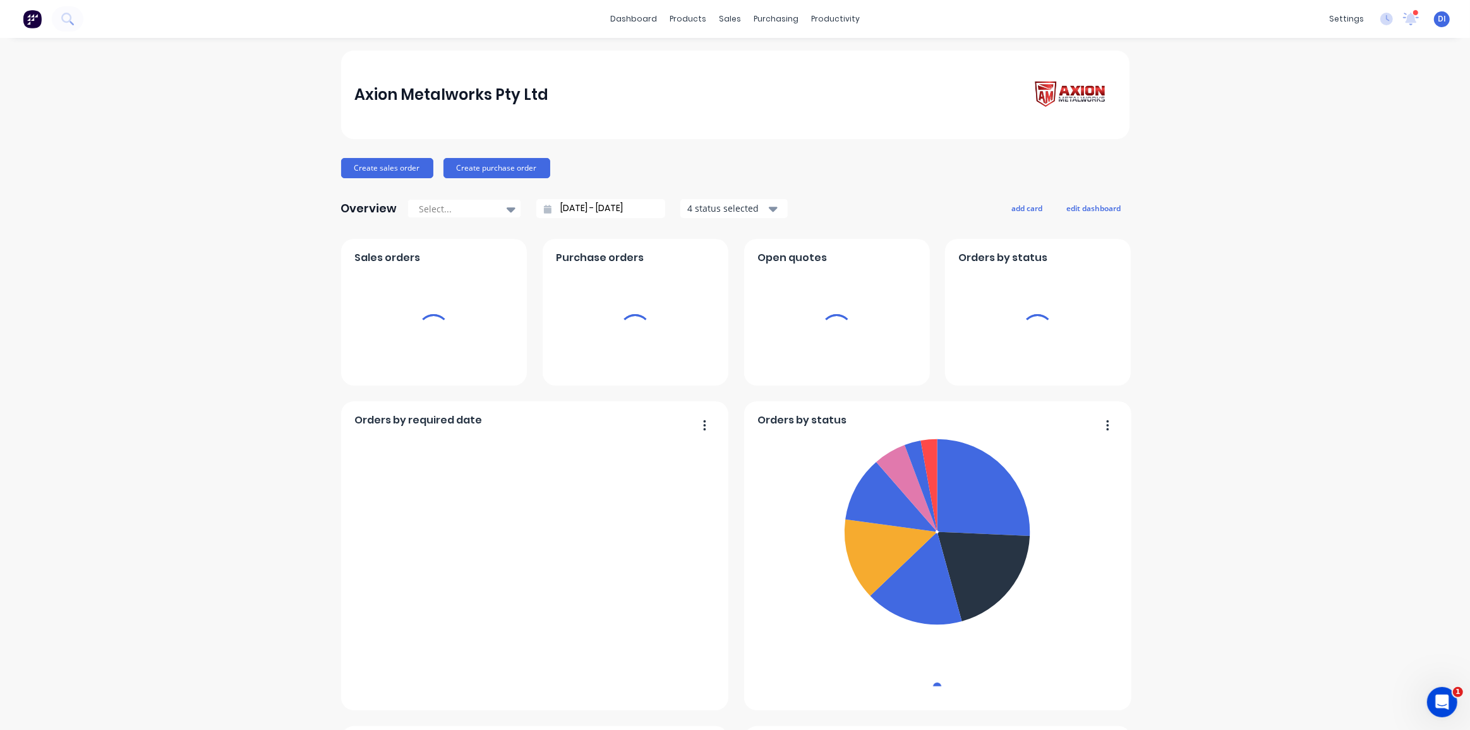
click at [289, 138] on div "Axion Metalworks Pty Ltd Create sales order Create purchase order Overview Sele…" at bounding box center [735, 705] width 1470 height 1309
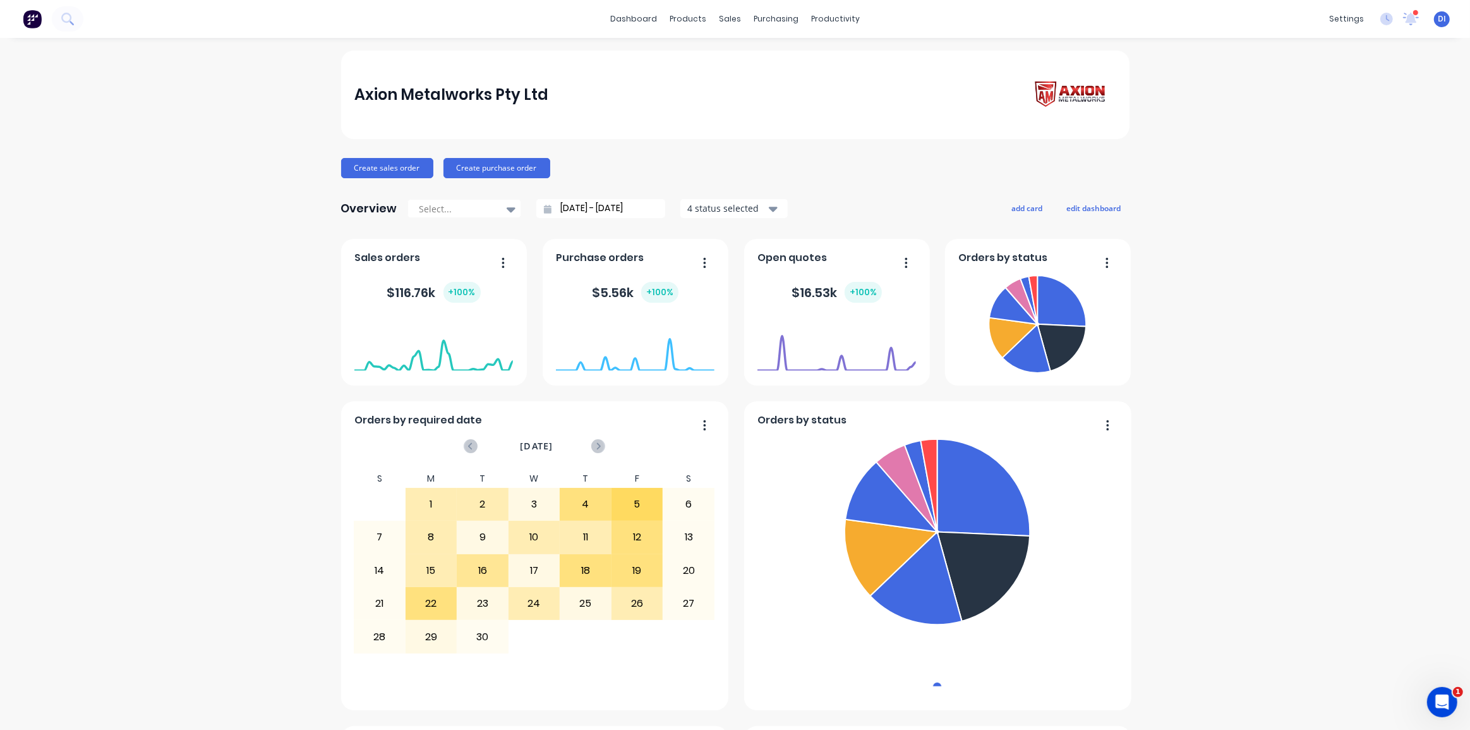
click at [709, 51] on div "Axion Metalworks Pty Ltd" at bounding box center [735, 95] width 788 height 88
click at [719, 60] on div "Product Catalogue" at bounding box center [740, 60] width 78 height 11
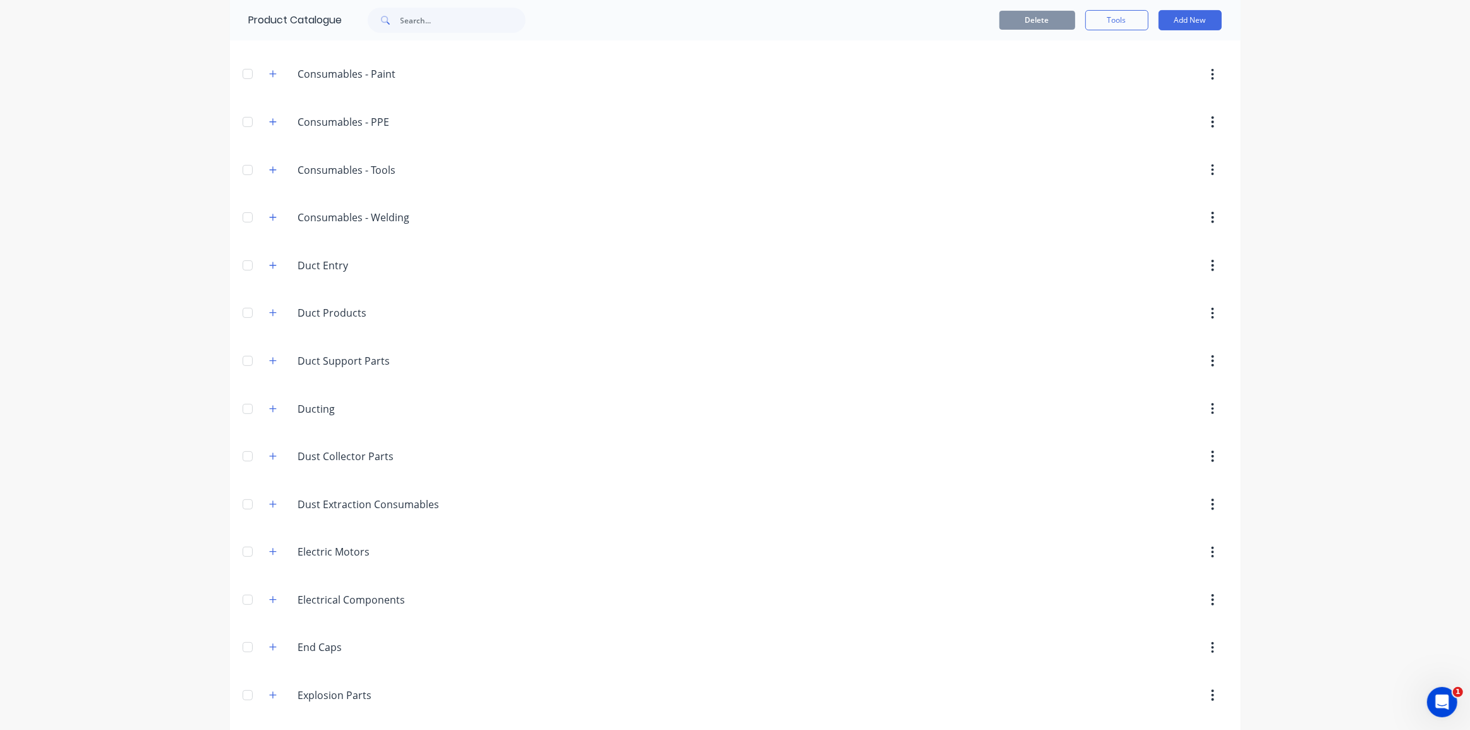
scroll to position [402, 0]
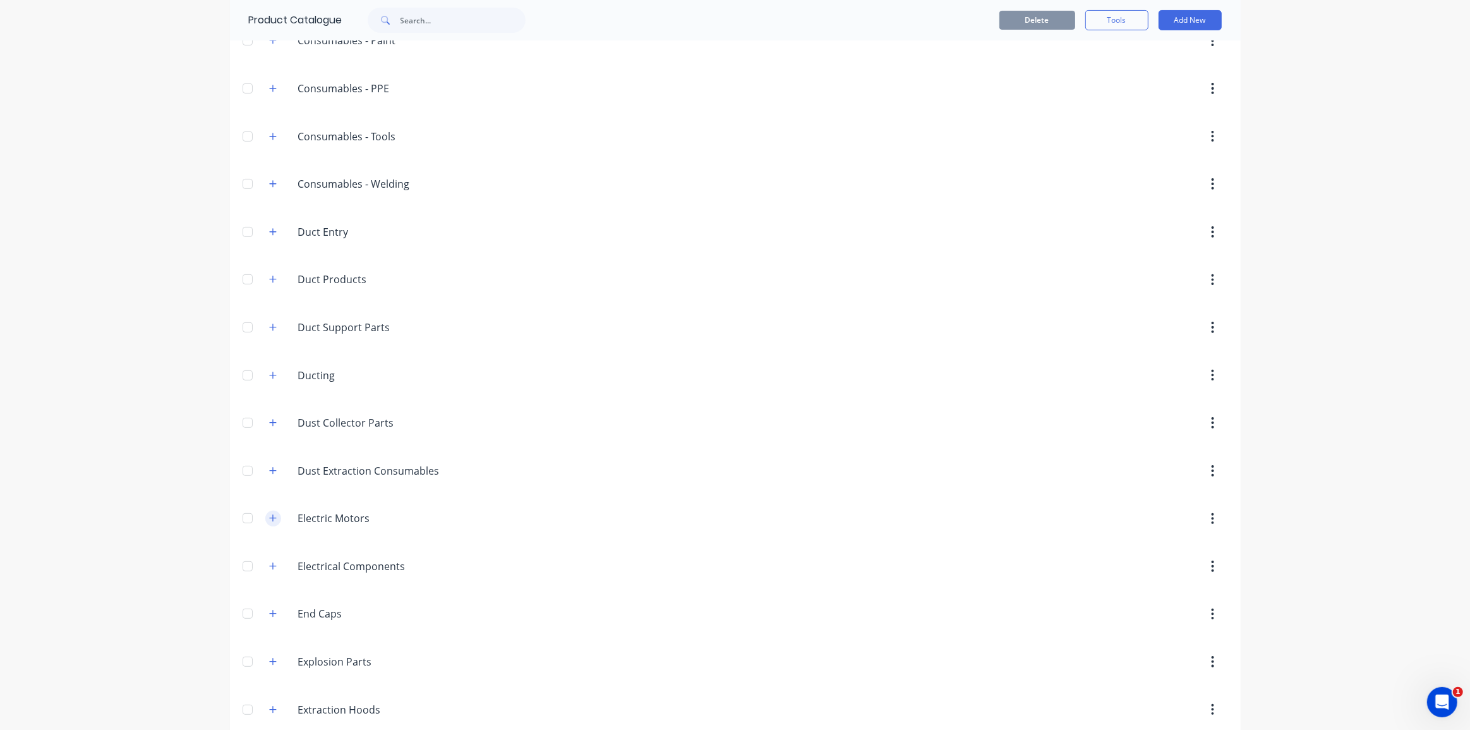
click at [269, 516] on icon "button" at bounding box center [272, 518] width 7 height 7
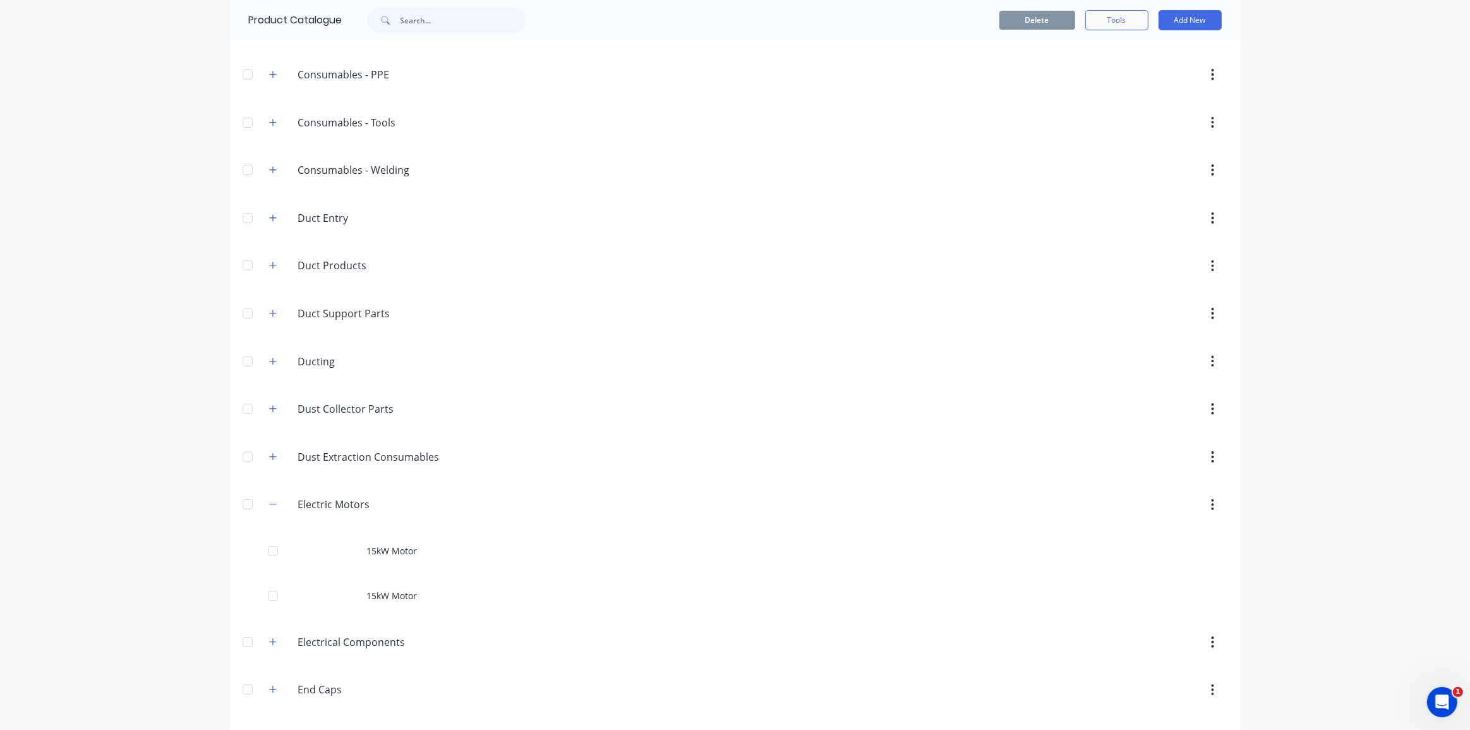
scroll to position [632, 0]
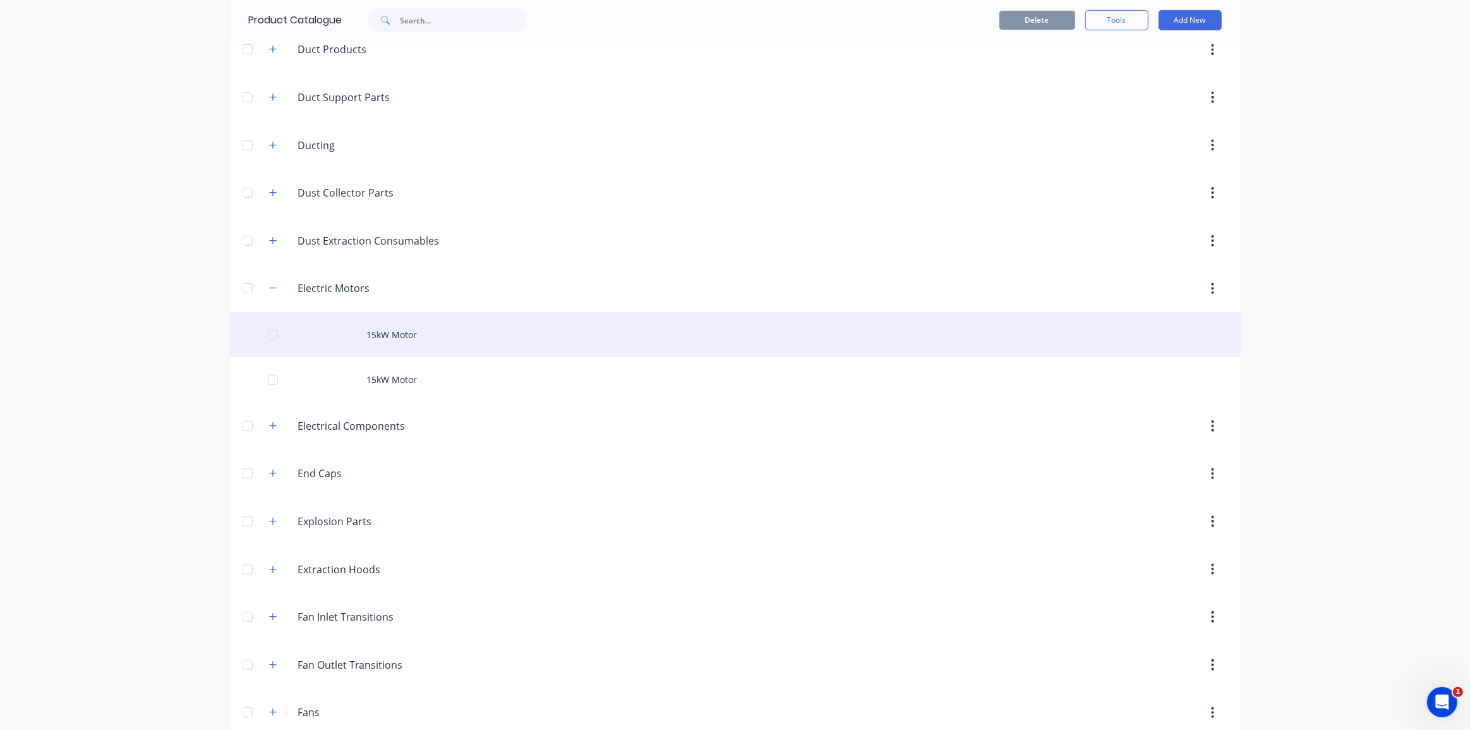
click at [447, 327] on div "15kW Motor" at bounding box center [735, 334] width 1011 height 45
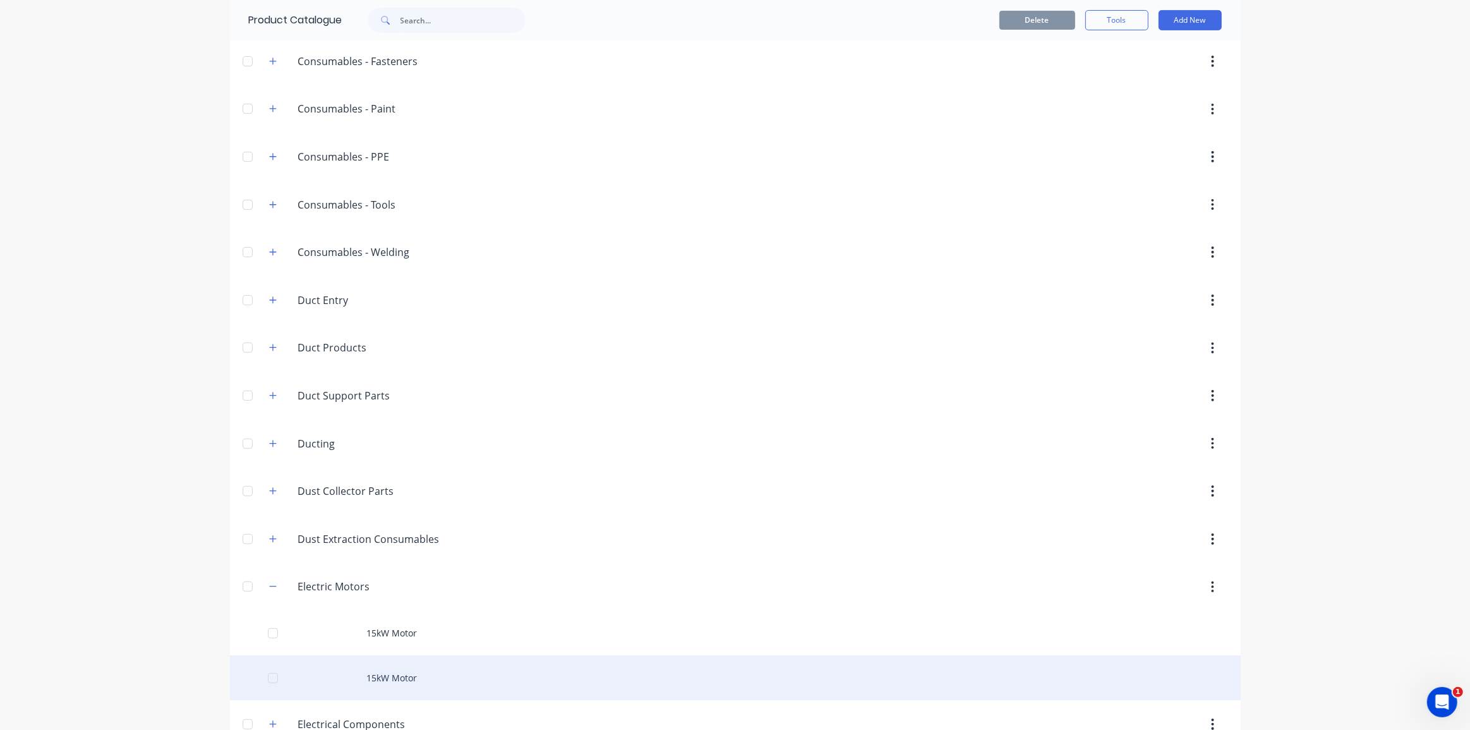
scroll to position [517, 0]
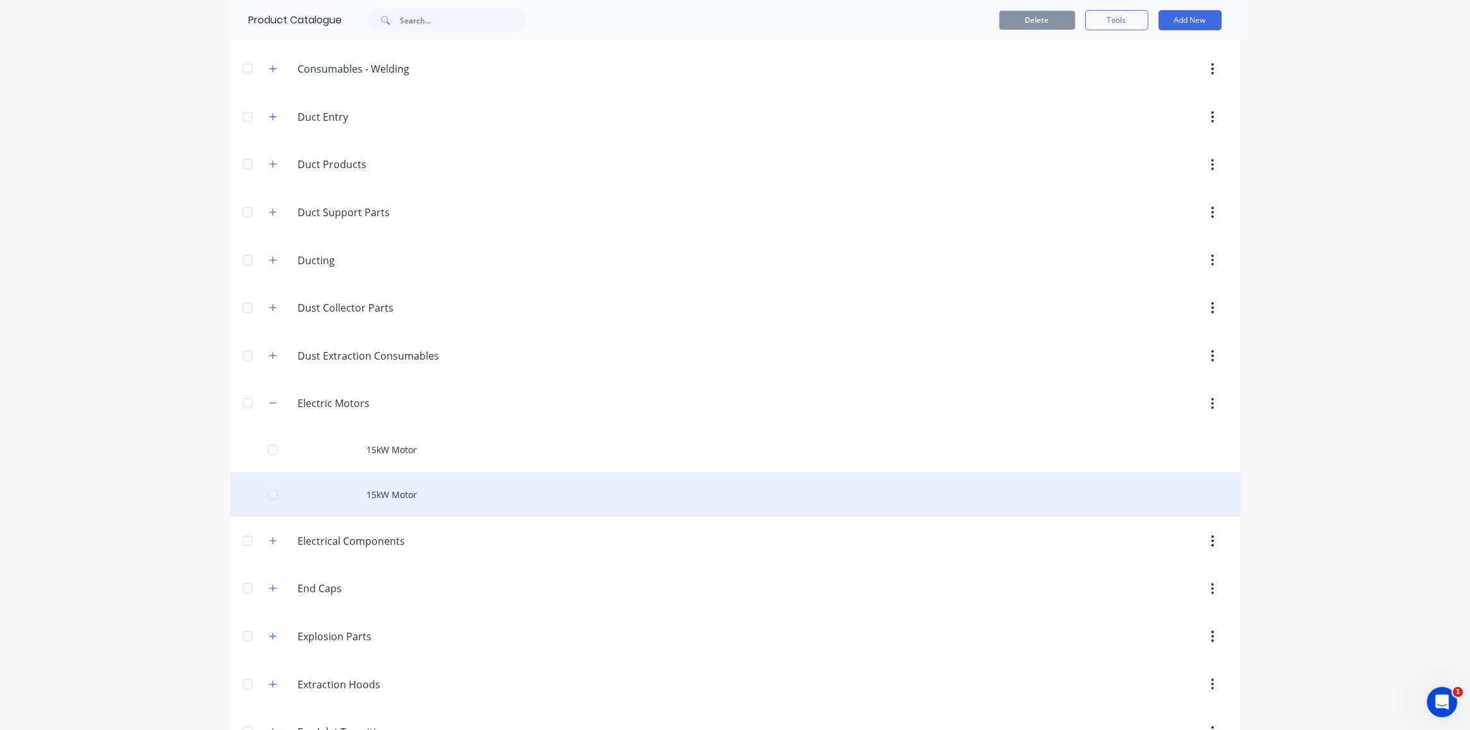
click at [410, 496] on div "15kW Motor" at bounding box center [735, 494] width 1011 height 45
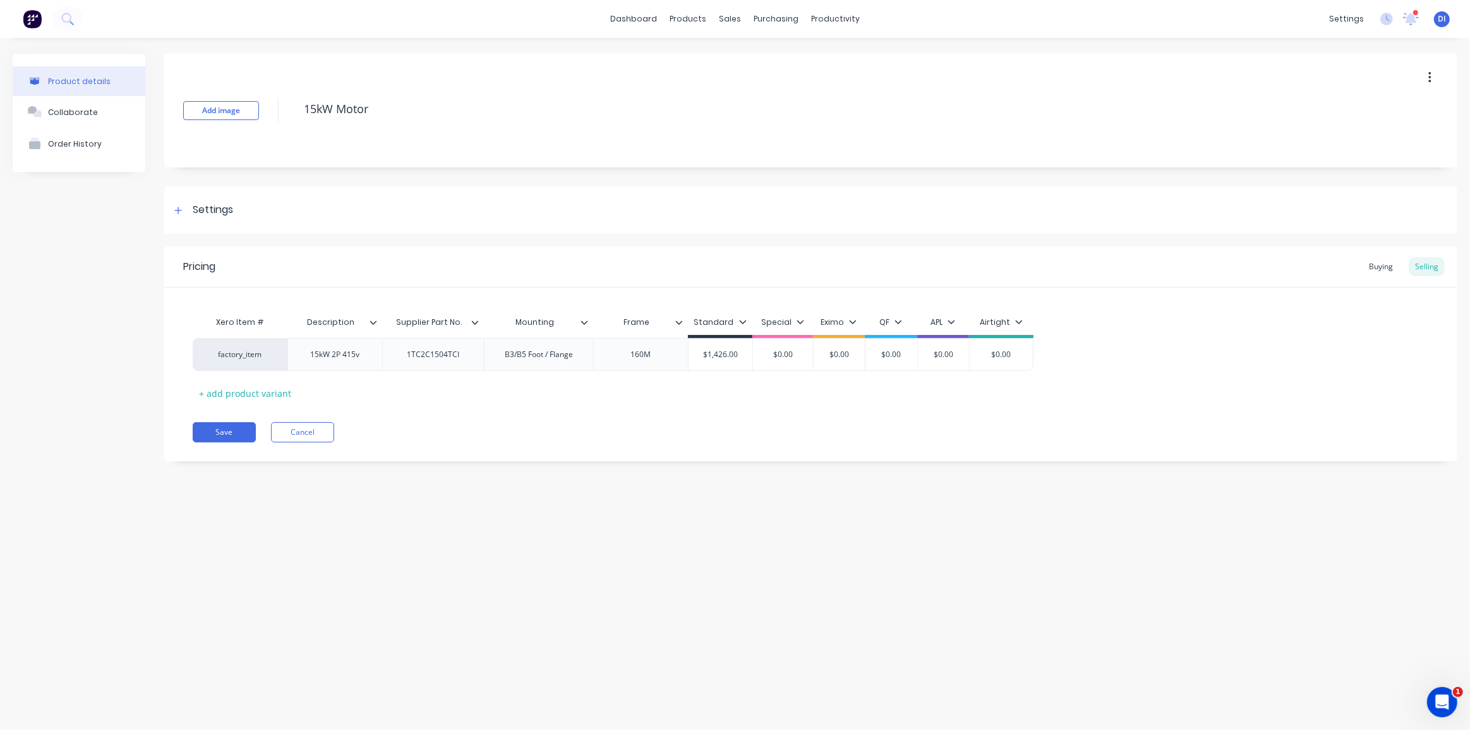
click at [468, 434] on div "Save Cancel" at bounding box center [825, 432] width 1265 height 20
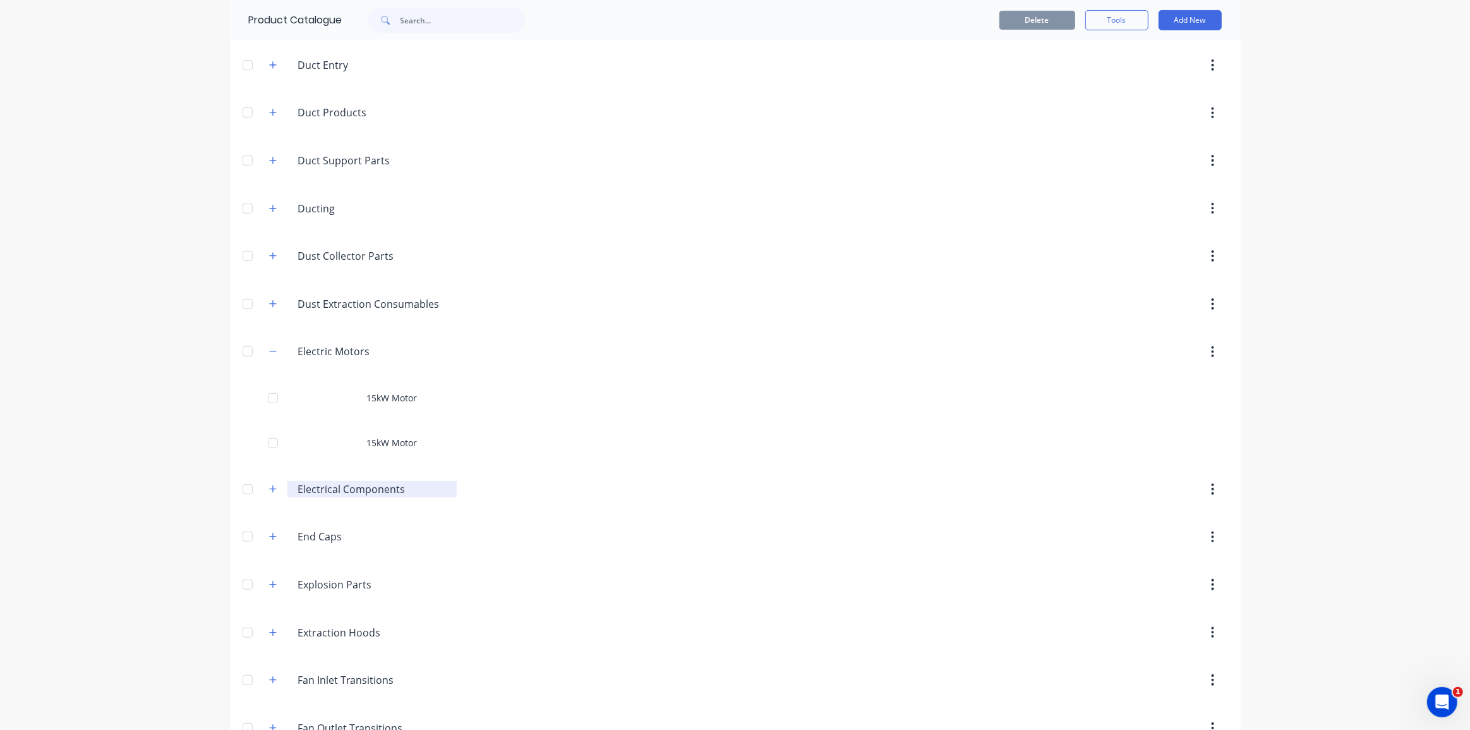
scroll to position [574, 0]
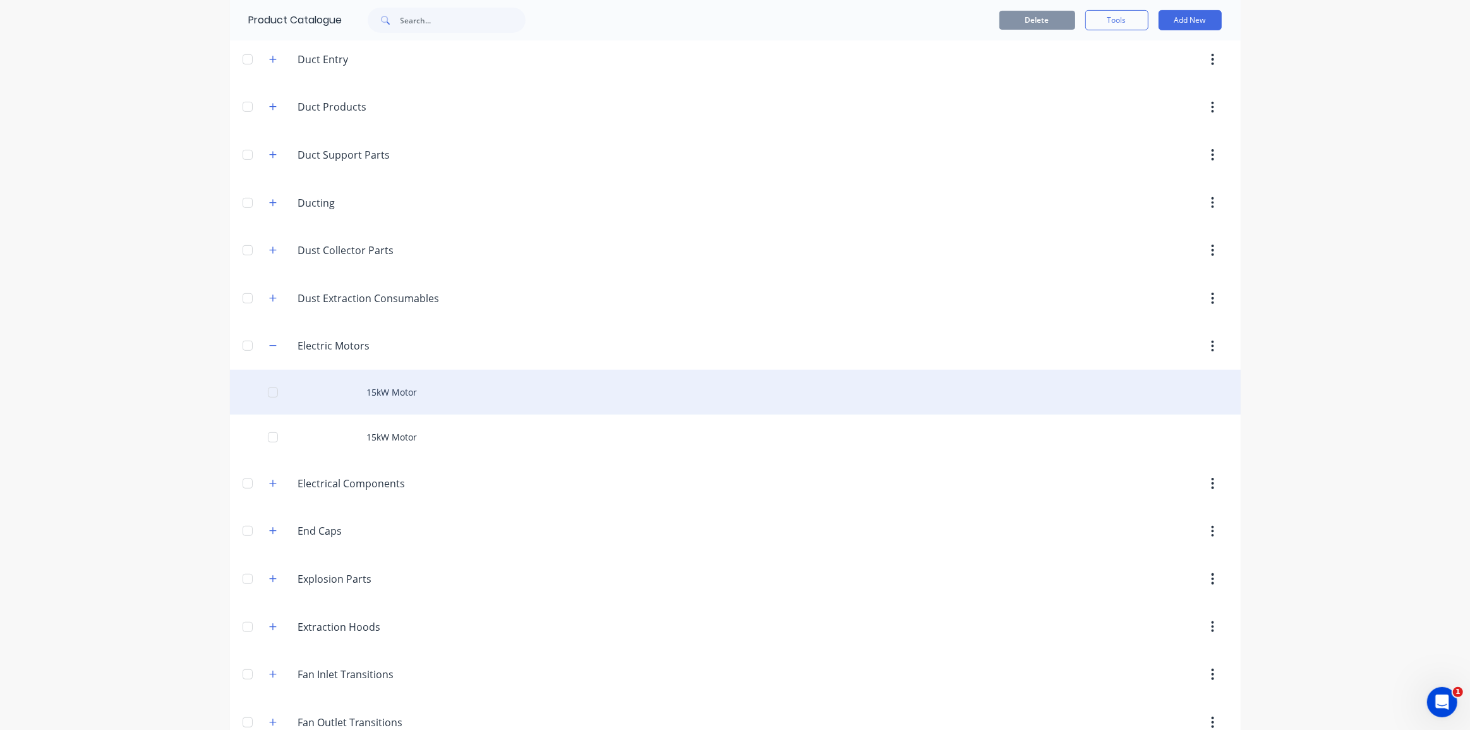
click at [396, 386] on div "15kW Motor" at bounding box center [735, 392] width 1011 height 45
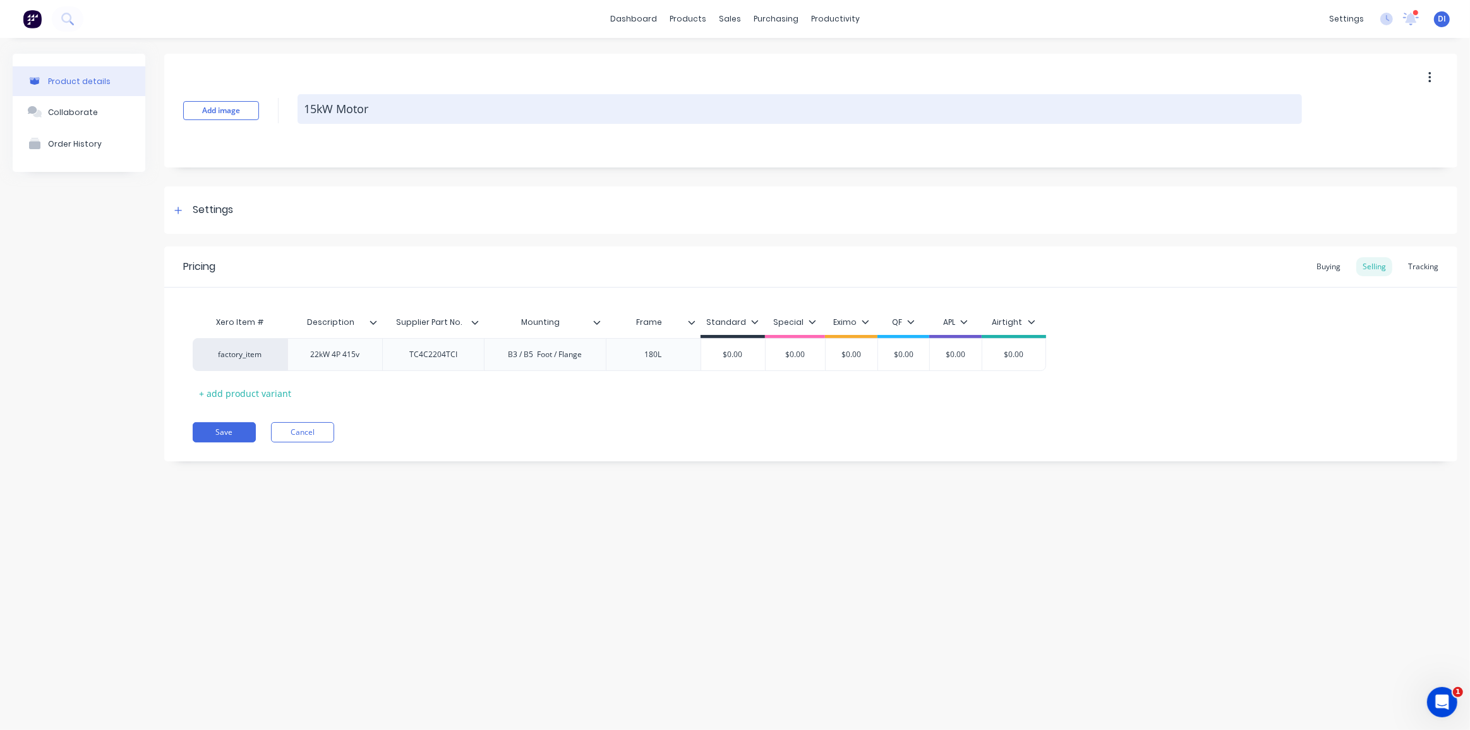
click at [315, 107] on textarea "15kW Motor" at bounding box center [800, 109] width 1004 height 30
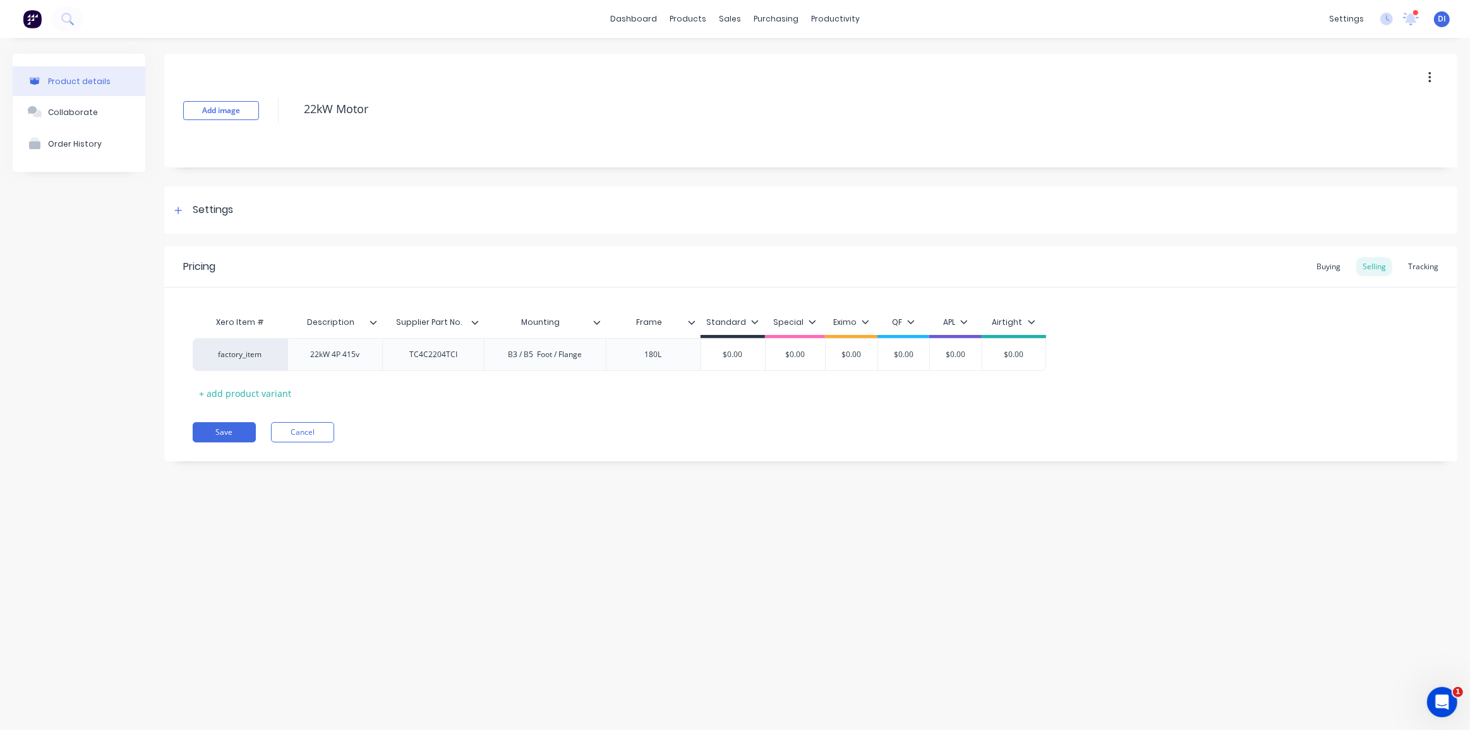
type textarea "22kW Motor"
click at [442, 435] on div "Save Cancel" at bounding box center [825, 432] width 1265 height 20
click at [231, 436] on button "Save" at bounding box center [224, 432] width 63 height 20
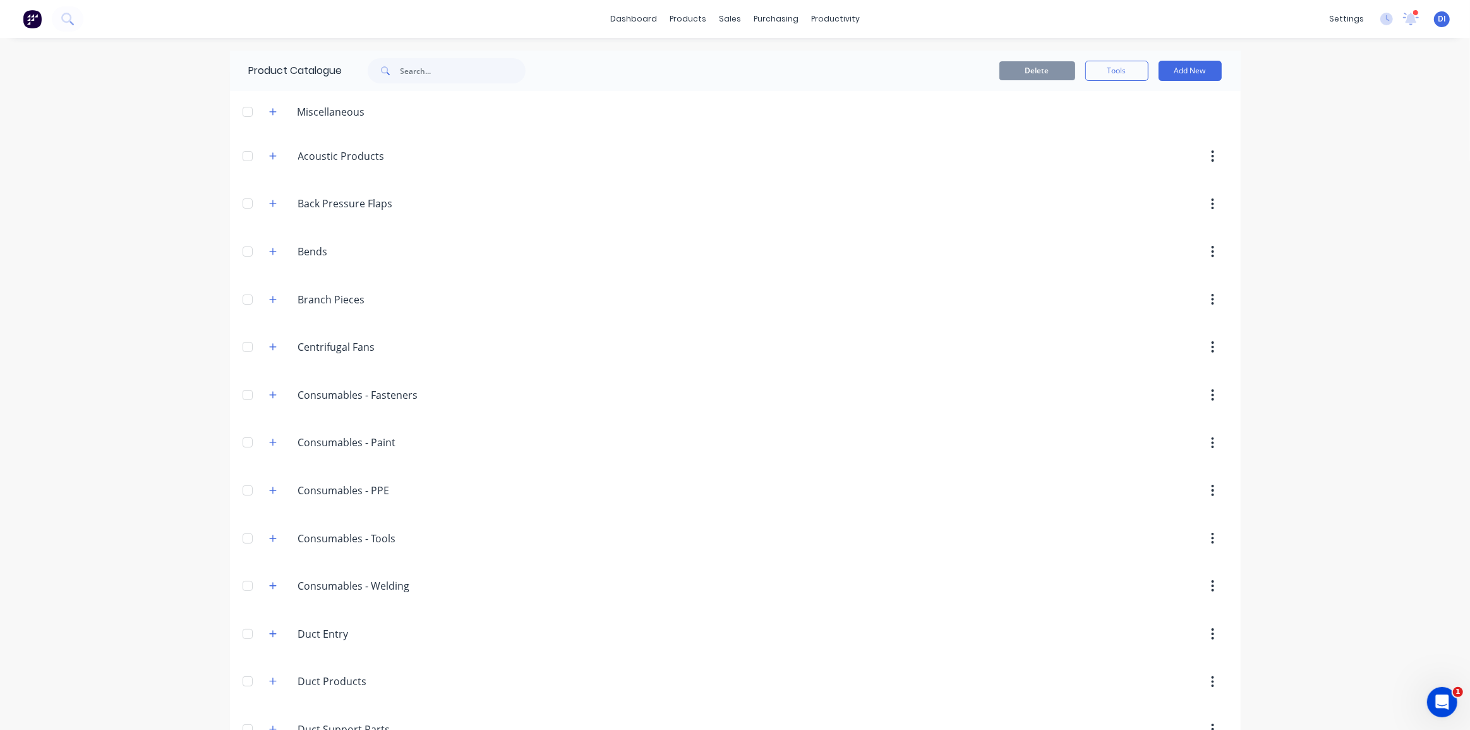
click at [1320, 163] on div "dashboard products sales purchasing productivity dashboard products Product Cat…" at bounding box center [735, 365] width 1470 height 730
click at [93, 294] on div "dashboard products sales purchasing productivity dashboard products Product Cat…" at bounding box center [735, 365] width 1470 height 730
click at [176, 277] on div "dashboard products sales purchasing productivity dashboard products Product Cat…" at bounding box center [735, 365] width 1470 height 730
click at [19, 18] on button at bounding box center [32, 18] width 27 height 25
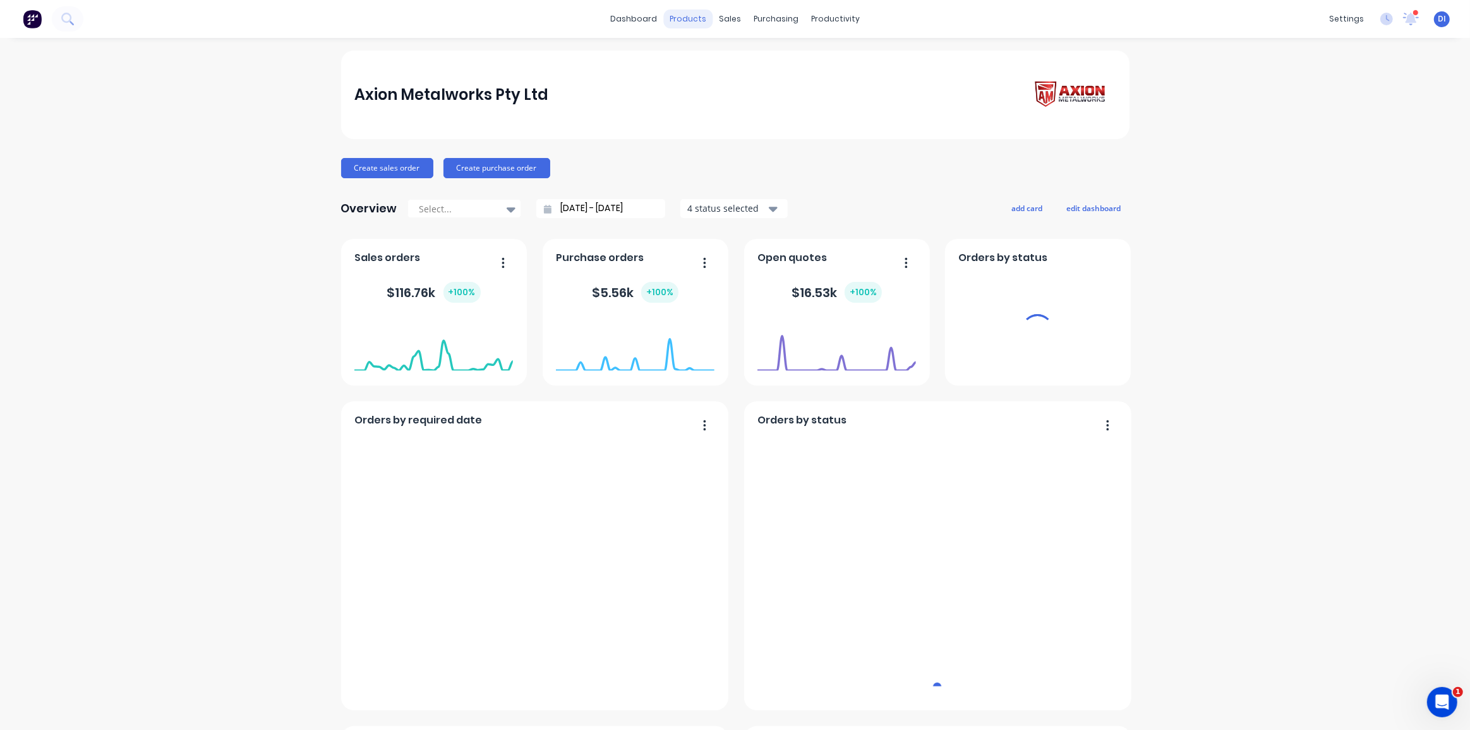
click at [692, 16] on div "products" at bounding box center [687, 18] width 49 height 19
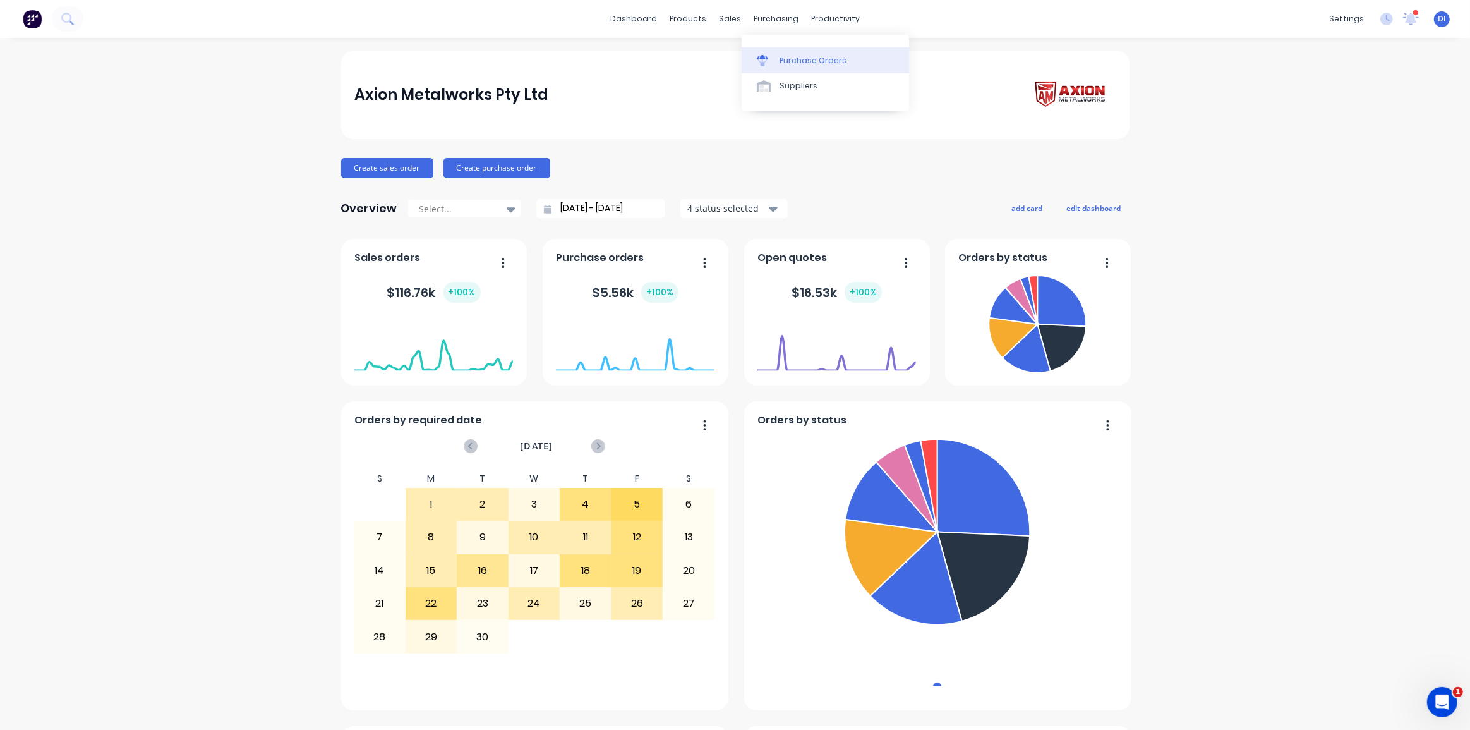
click at [790, 57] on div "Purchase Orders" at bounding box center [812, 60] width 67 height 11
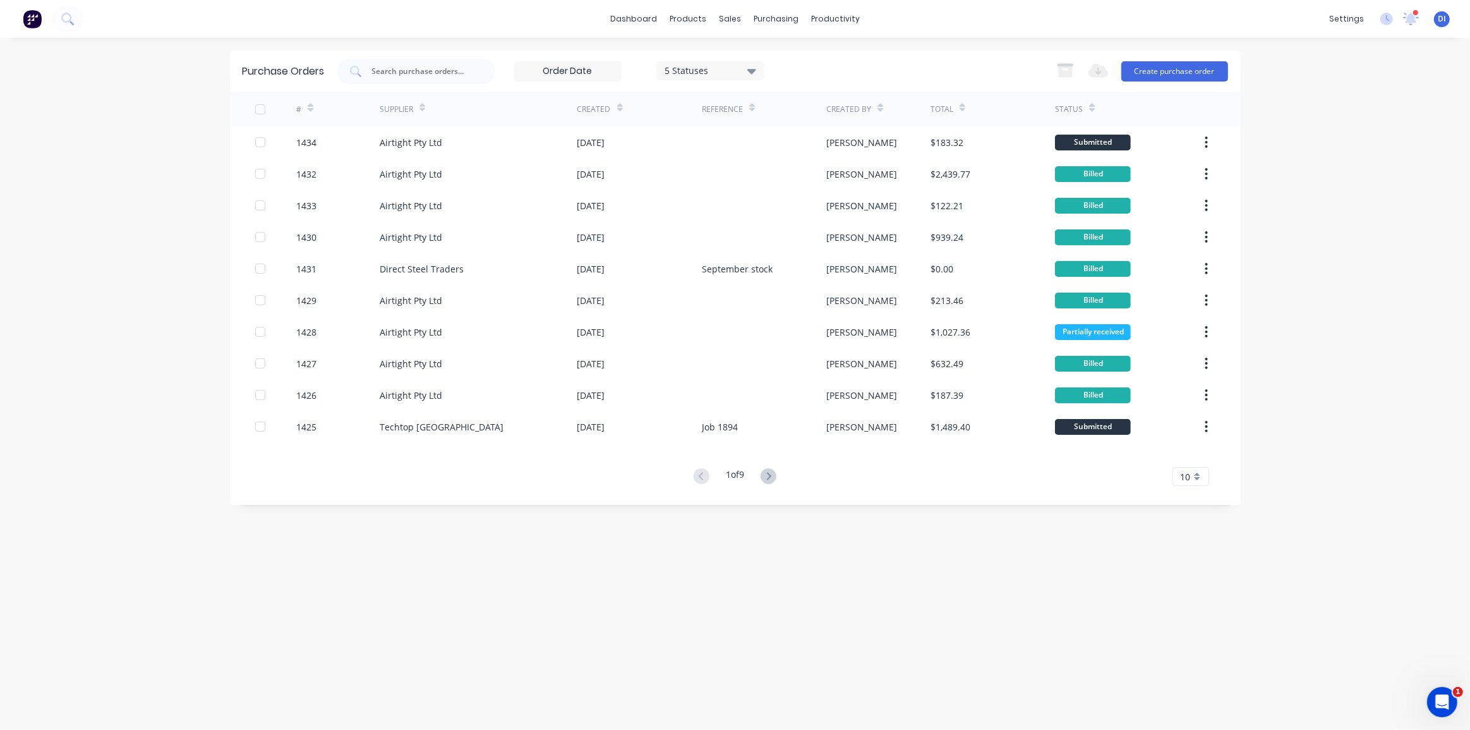
click at [1312, 208] on div "dashboard products sales purchasing productivity dashboard products Product Cat…" at bounding box center [735, 365] width 1470 height 730
click at [1196, 474] on div "10" at bounding box center [1190, 476] width 37 height 19
click at [1191, 631] on div "35" at bounding box center [1190, 633] width 35 height 22
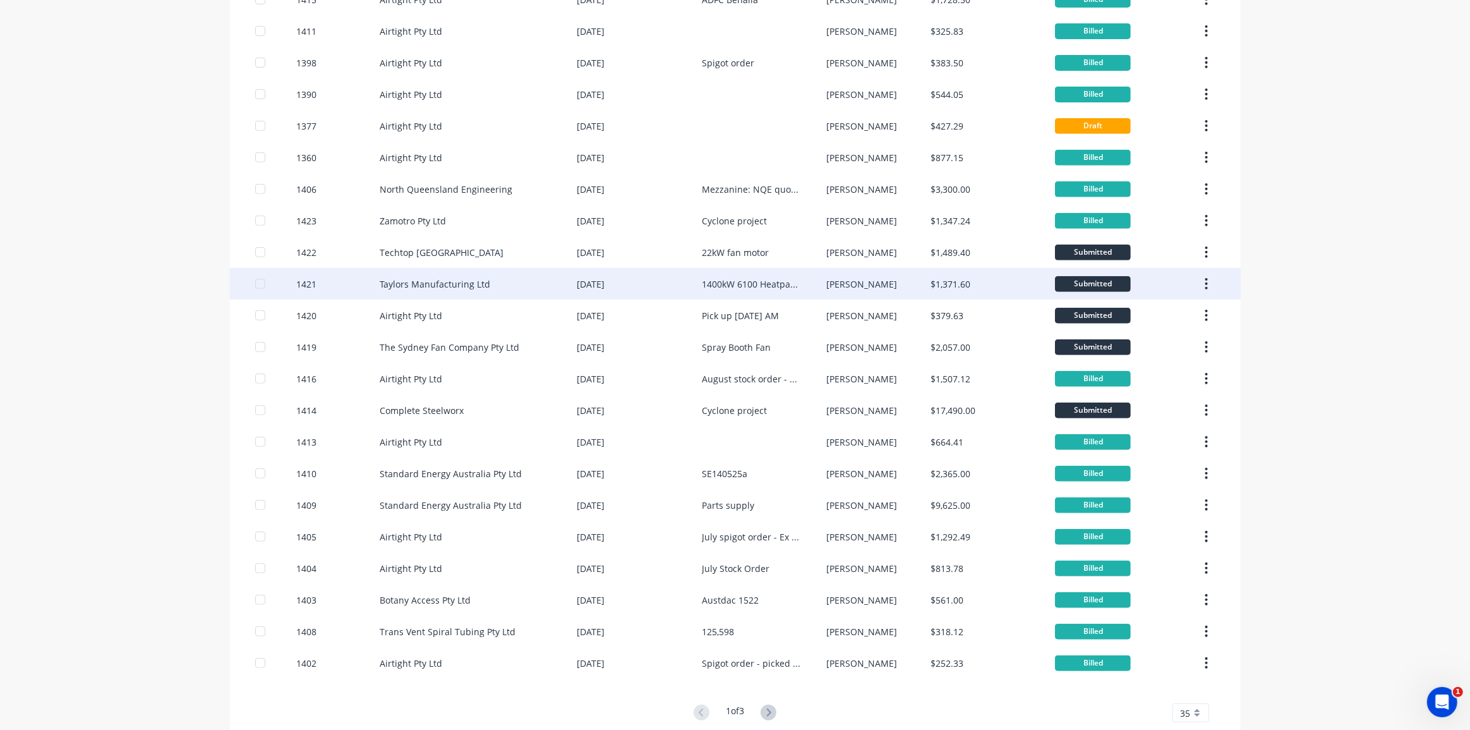
scroll to position [577, 0]
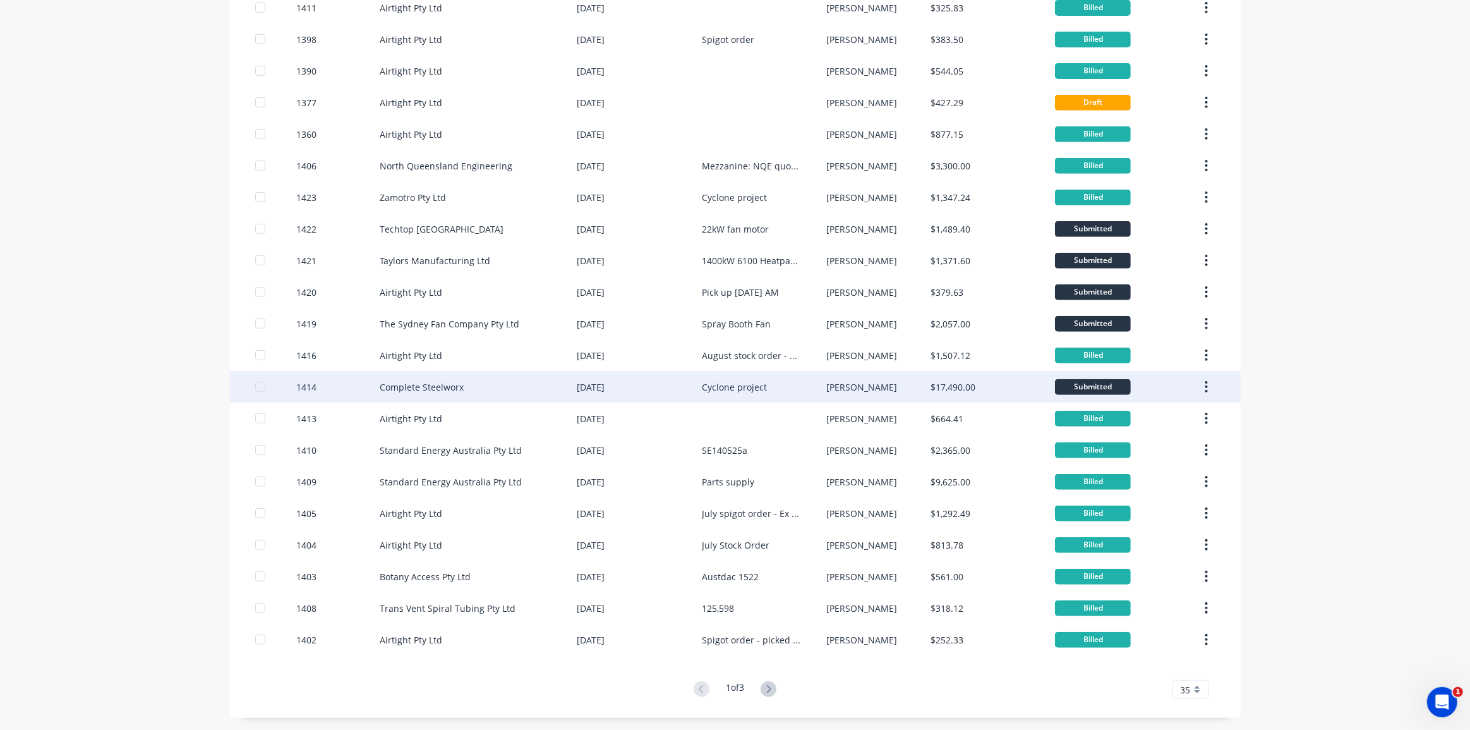
click at [826, 387] on div "[PERSON_NAME]" at bounding box center [861, 386] width 71 height 13
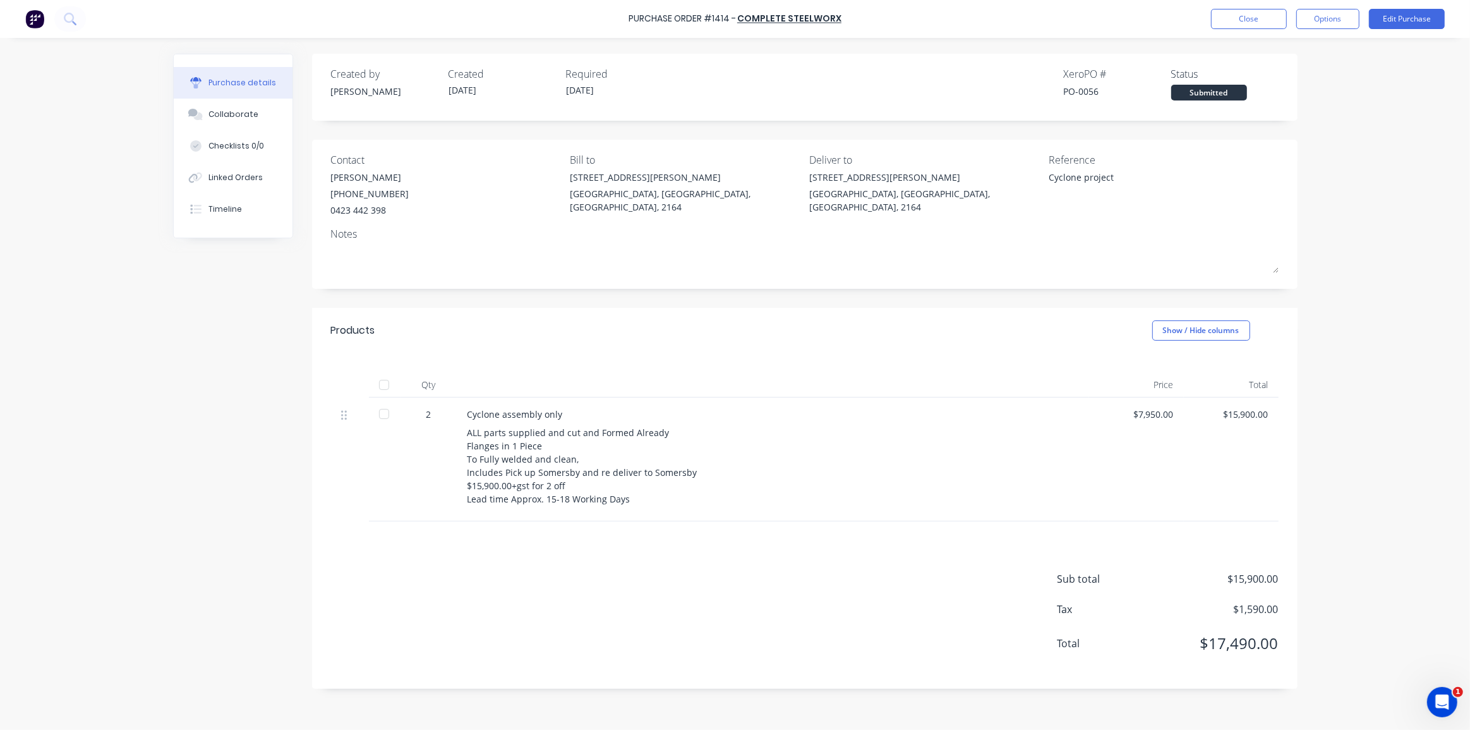
click at [1350, 411] on div "Purchase Order #1414 - Complete Steelworx Close Options Edit Purchase Purchase …" at bounding box center [735, 365] width 1470 height 730
click at [1400, 25] on button "Edit Purchase" at bounding box center [1407, 19] width 76 height 20
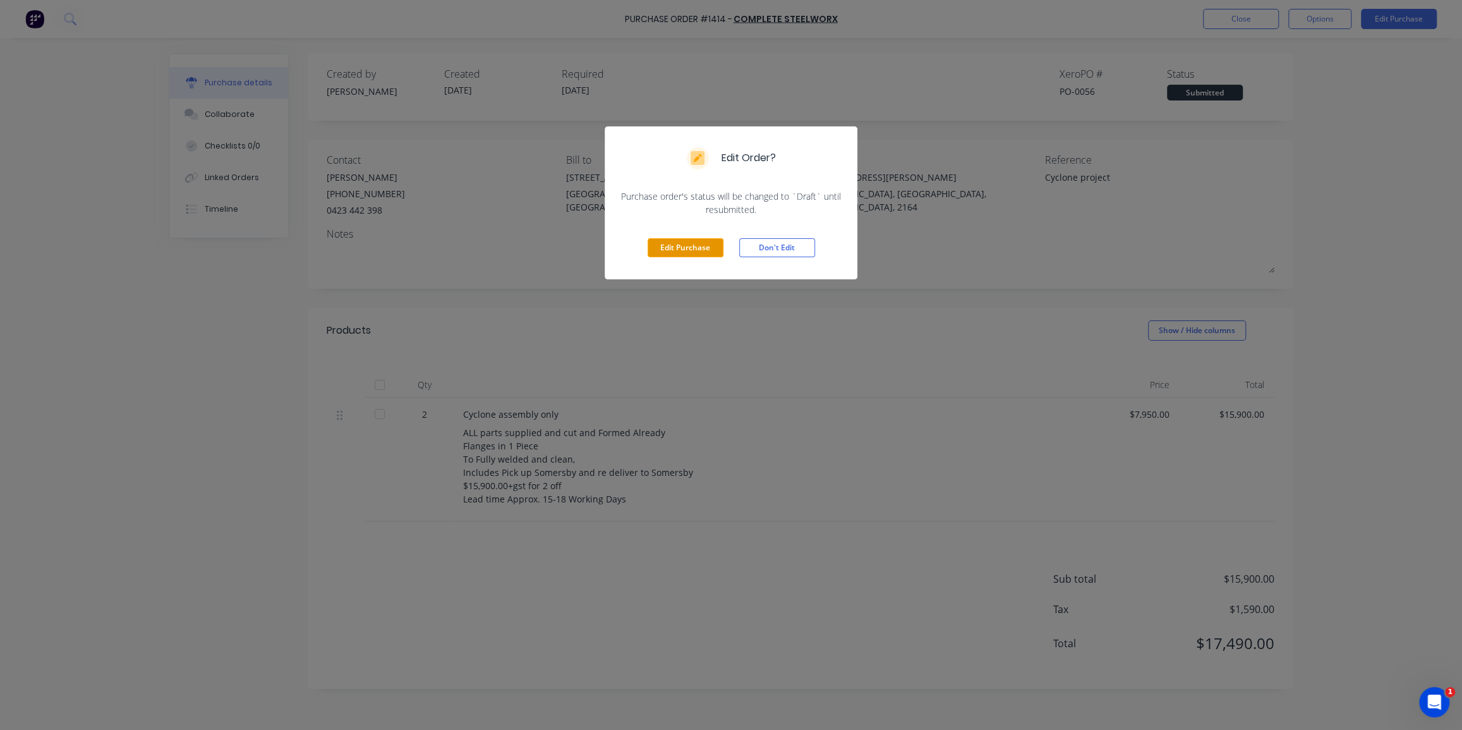
click at [696, 243] on button "Edit Purchase" at bounding box center [685, 247] width 76 height 19
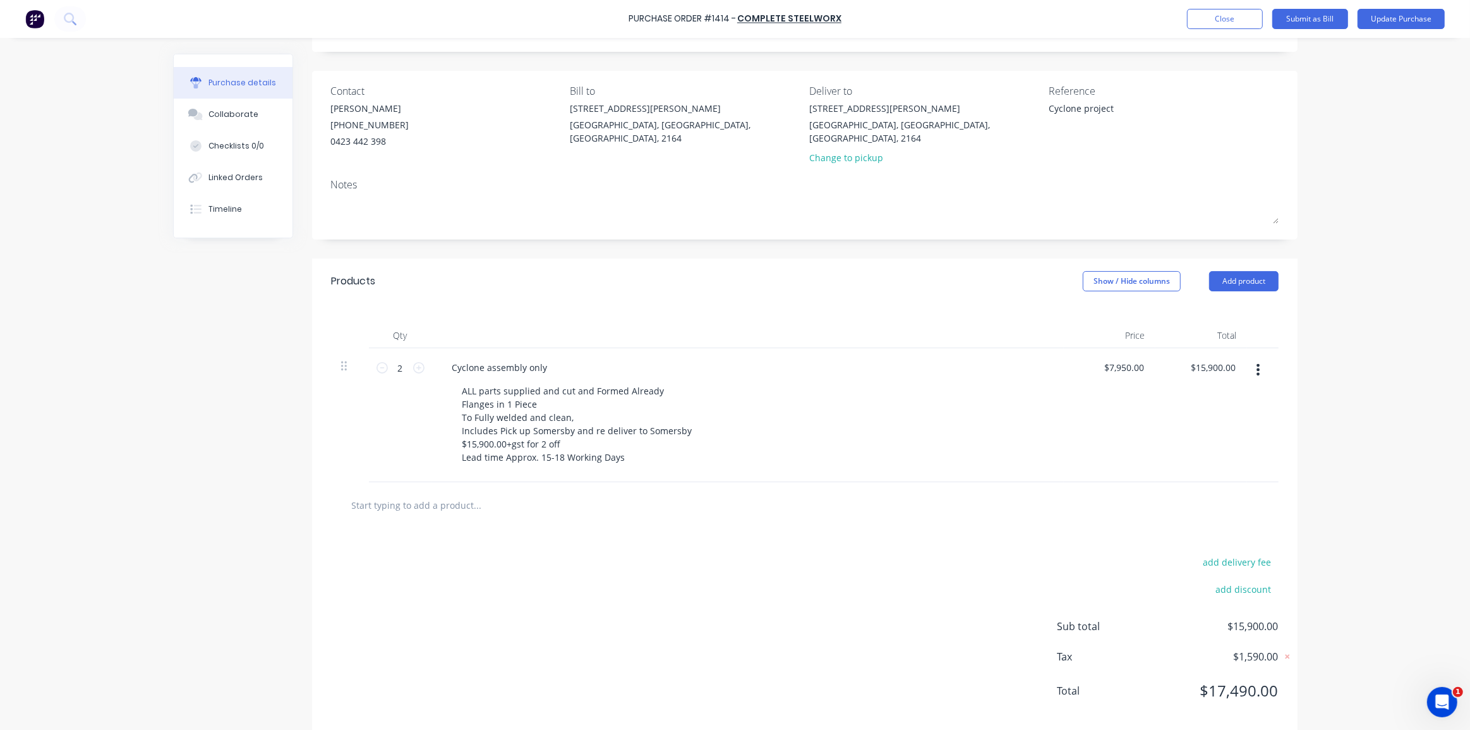
scroll to position [75, 0]
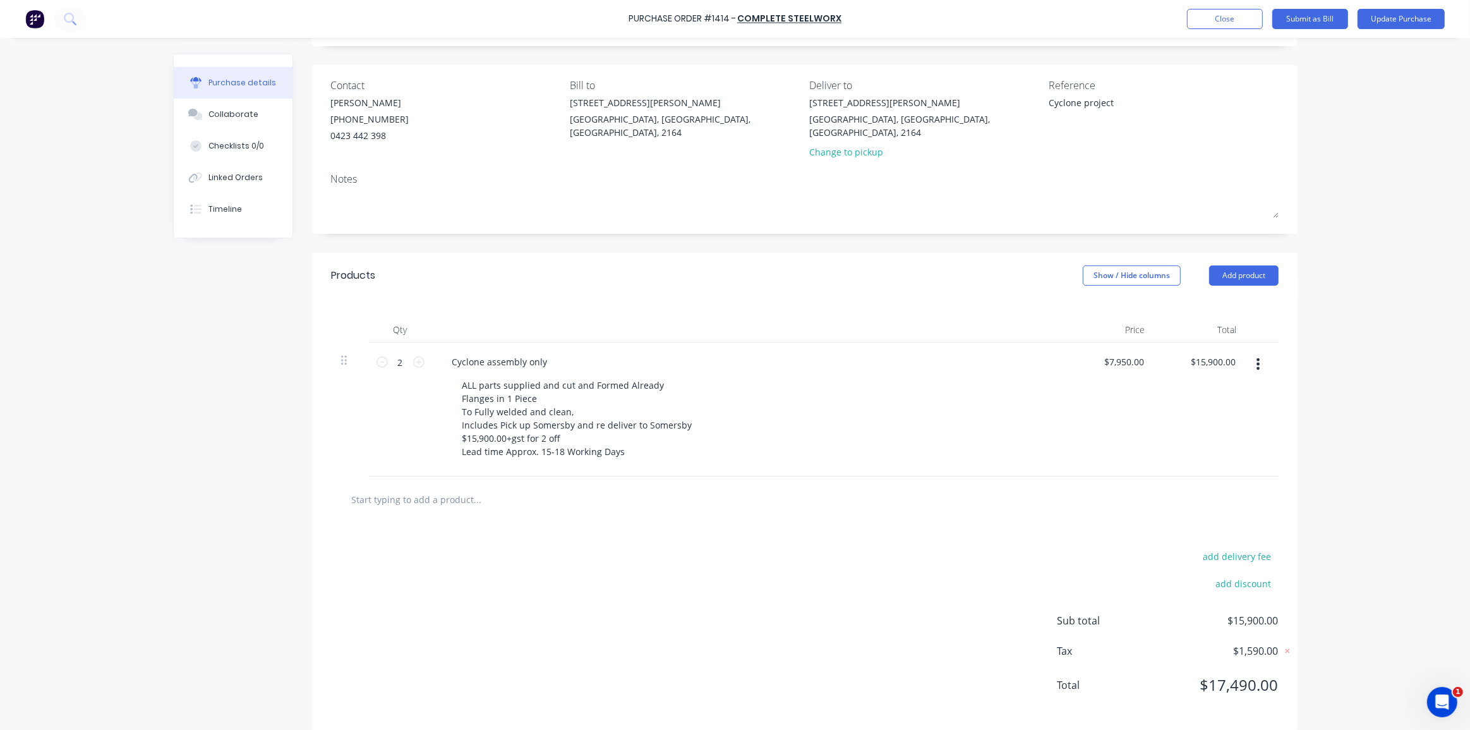
click at [455, 486] on input "text" at bounding box center [477, 498] width 253 height 25
click at [451, 486] on input "text" at bounding box center [477, 498] width 253 height 25
click at [373, 495] on input "A" at bounding box center [477, 498] width 253 height 25
click at [371, 493] on input "A" at bounding box center [477, 498] width 253 height 25
click at [369, 491] on input "A" at bounding box center [477, 498] width 253 height 25
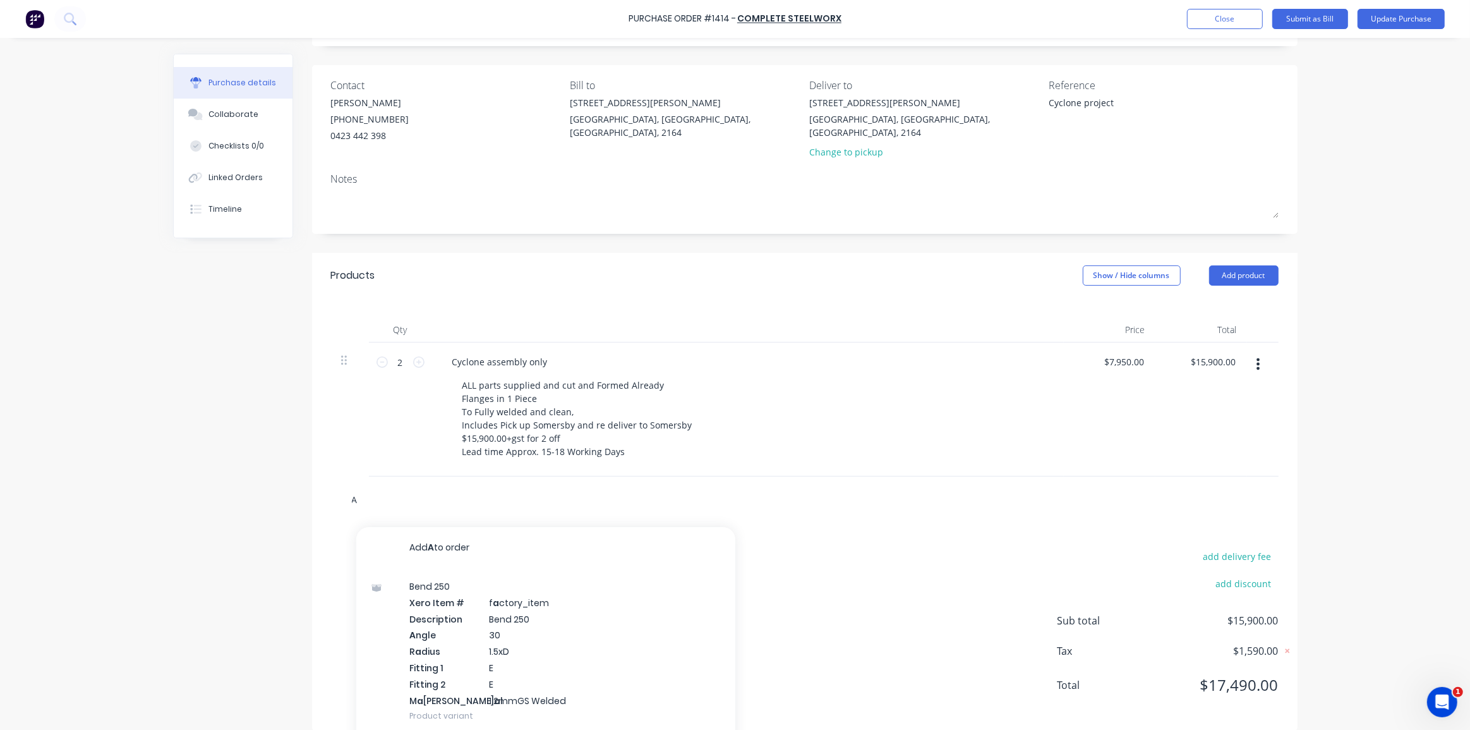
paste input "dditional Flanges and Gusset not Supplied as Per Quote - 1214"
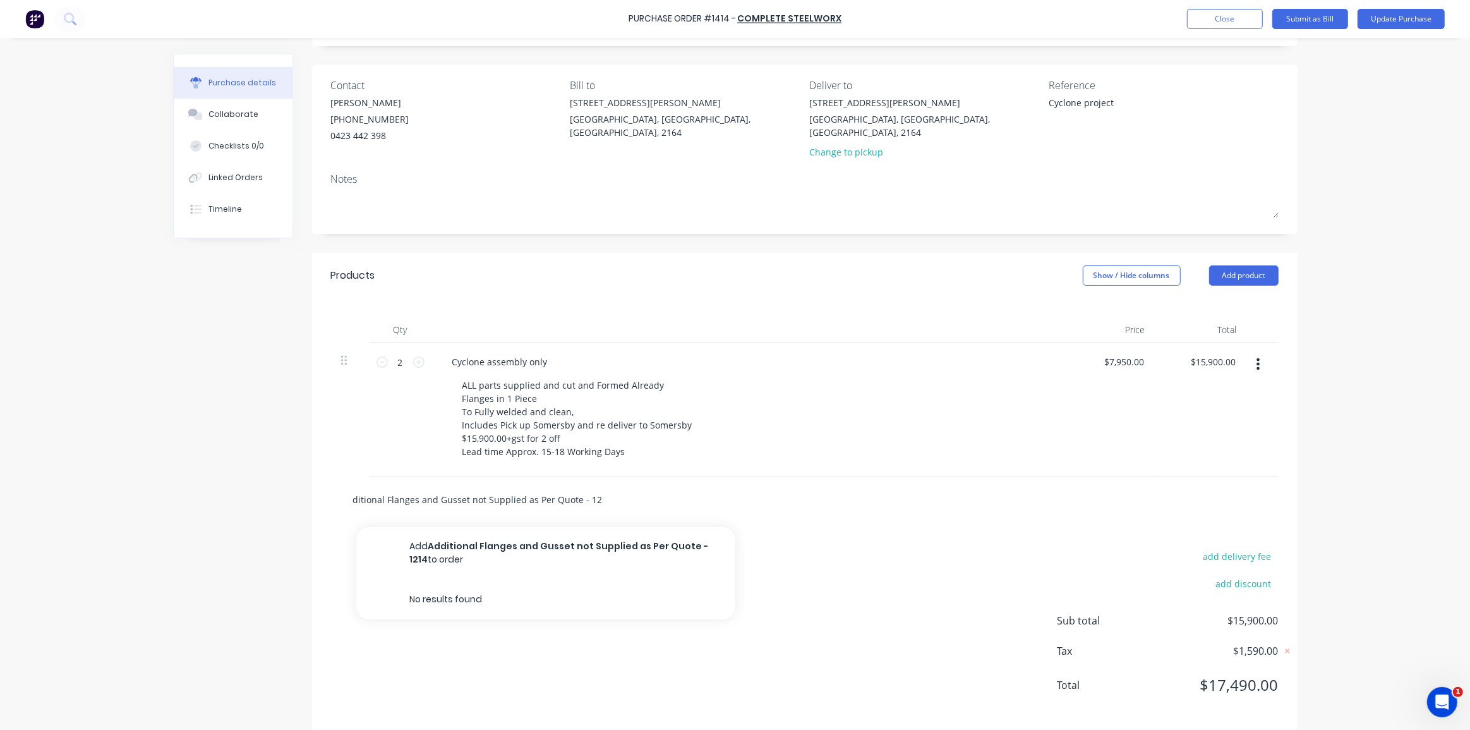
click at [351, 486] on input "Additional Flanges and Gusset not Supplied as Per Quote - 1214" at bounding box center [477, 498] width 253 height 25
type input "AdAdditional Flanges and Gusset not Supplied as Per Quote - 1214"
click at [598, 476] on div "AdAdditional Flanges and Gusset not Supplied as Per Quote - 1214 Add AdAddition…" at bounding box center [804, 499] width 947 height 46
click at [534, 486] on input "AdAdditional Flanges and Gusset not Supplied as Per Quote - 1214" at bounding box center [477, 498] width 253 height 25
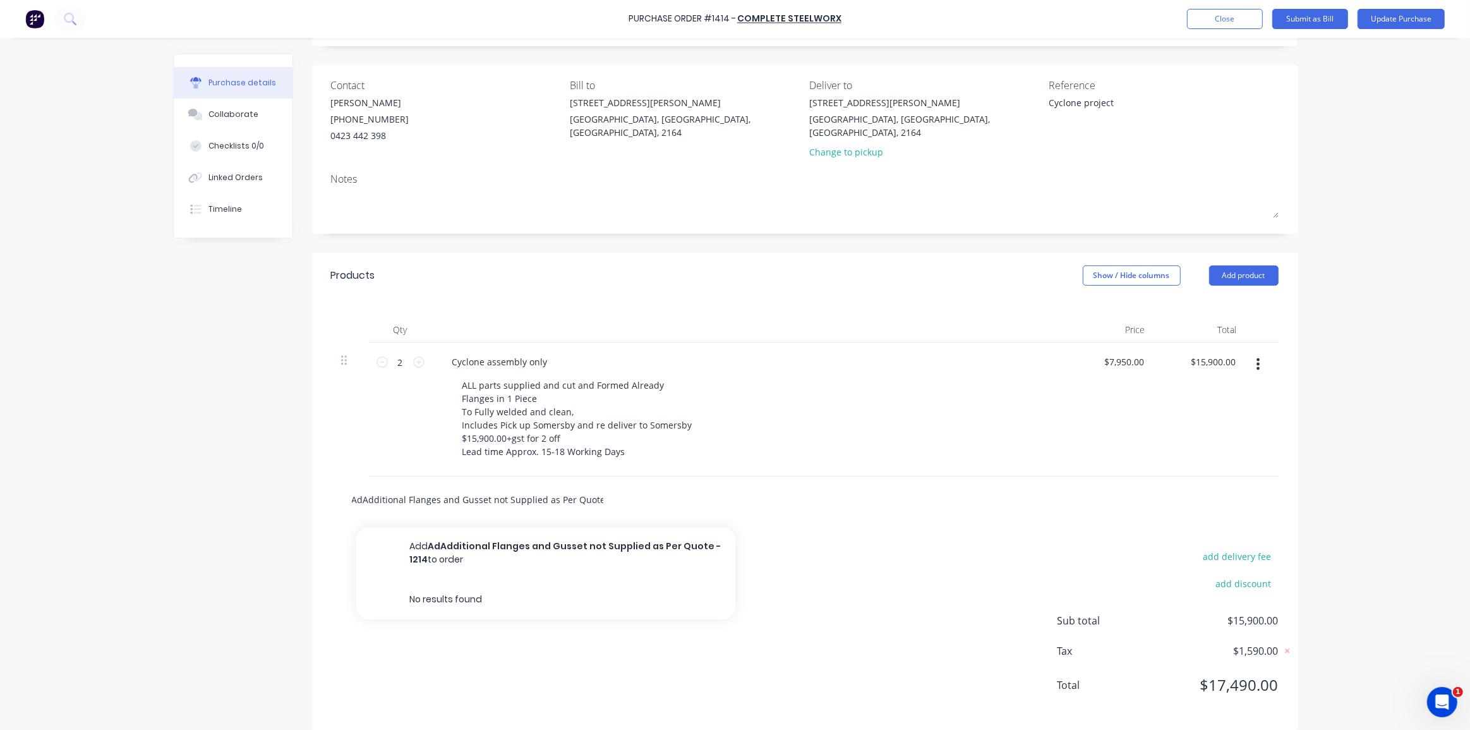
click at [426, 491] on input "AdAdditional Flanges and Gusset not Supplied as Per Quote - 1214" at bounding box center [477, 498] width 253 height 25
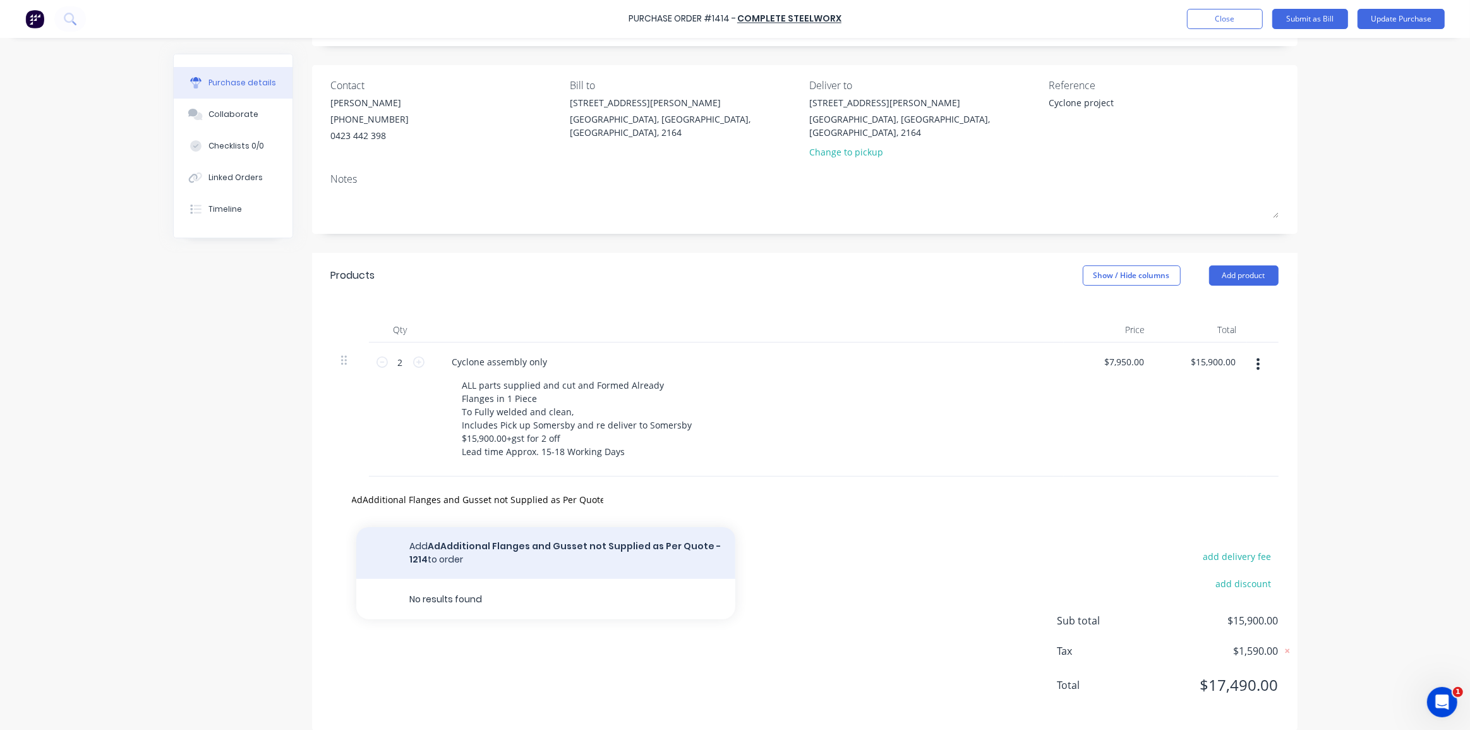
click at [467, 532] on button "Add AdAdditional Flanges and Gusset not Supplied as Per Quote - 1214 to order" at bounding box center [545, 553] width 379 height 52
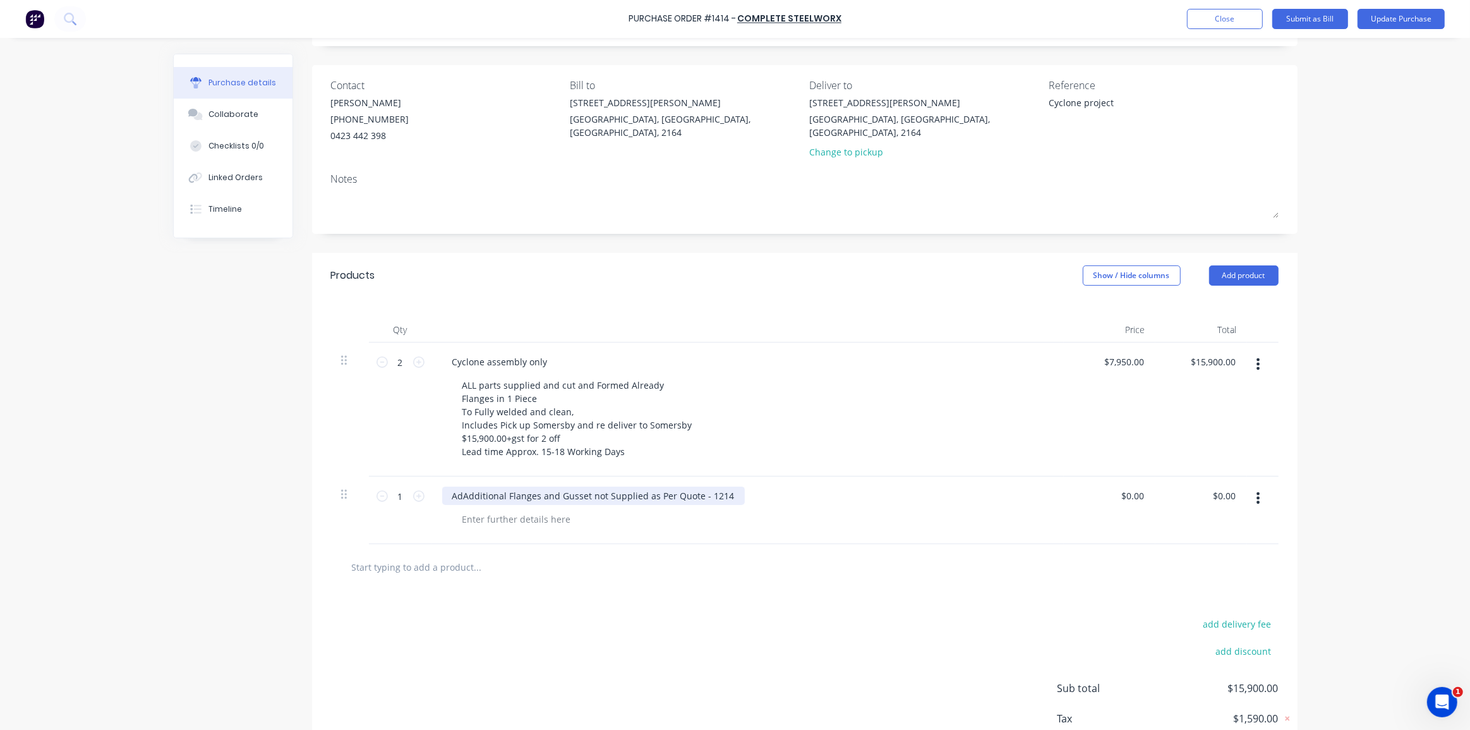
click at [459, 486] on div "AdAdditional Flanges and Gusset not Supplied as Per Quote - 1214" at bounding box center [593, 495] width 303 height 18
click at [1132, 486] on input "0.00" at bounding box center [1134, 495] width 24 height 18
click at [1331, 447] on div "Purchase Order #1414 - Complete Steelworx Add product Close Submit as Bill Upda…" at bounding box center [735, 365] width 1470 height 730
click at [1314, 445] on div "Purchase Order #1414 - Complete Steelworx Add product Close Submit as Bill Upda…" at bounding box center [735, 365] width 1470 height 730
click at [1122, 486] on input "0.00" at bounding box center [1134, 495] width 24 height 18
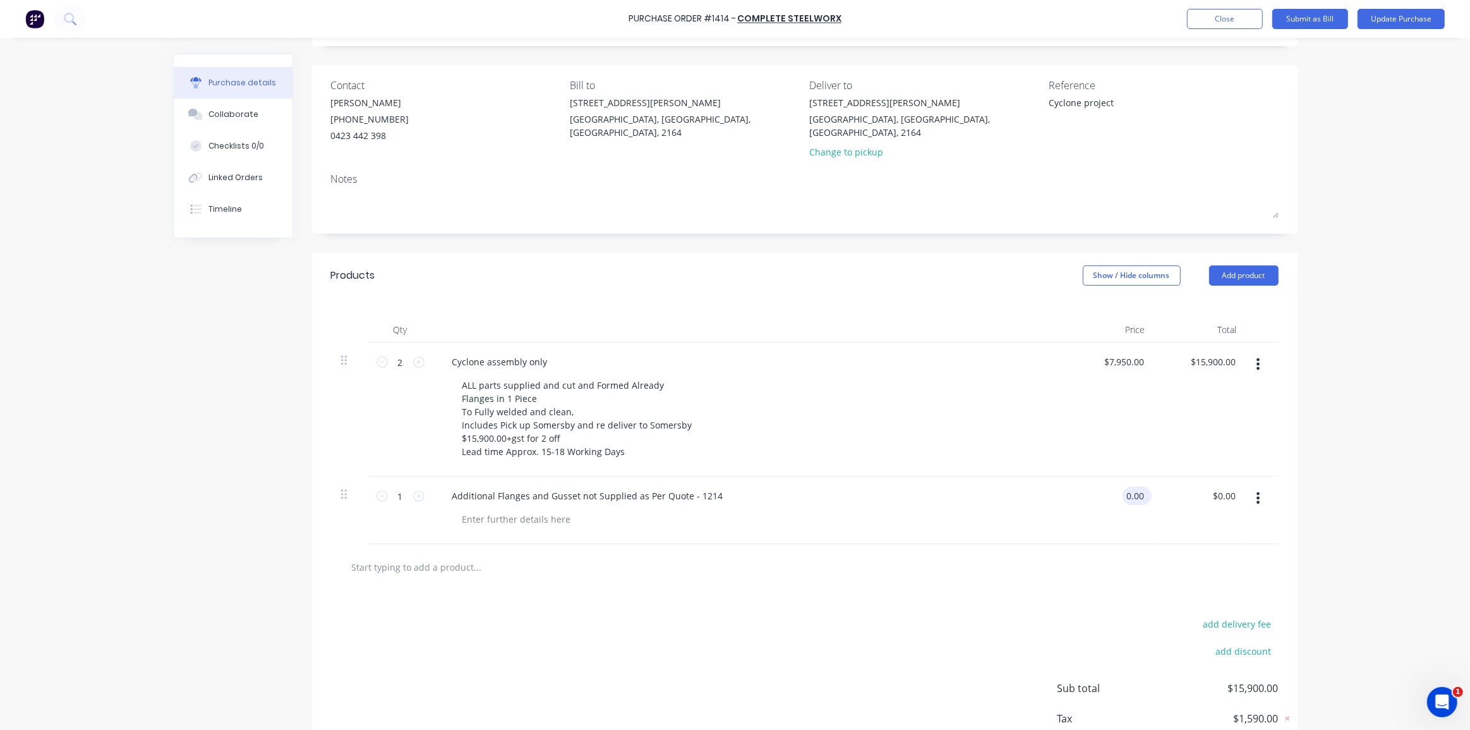
click at [1128, 486] on input "0.00" at bounding box center [1134, 495] width 24 height 18
type input "$618.40"
click at [1308, 435] on div "Purchase Order #1414 - Complete Steelworx Add product Close Submit as Bill Upda…" at bounding box center [735, 365] width 1470 height 730
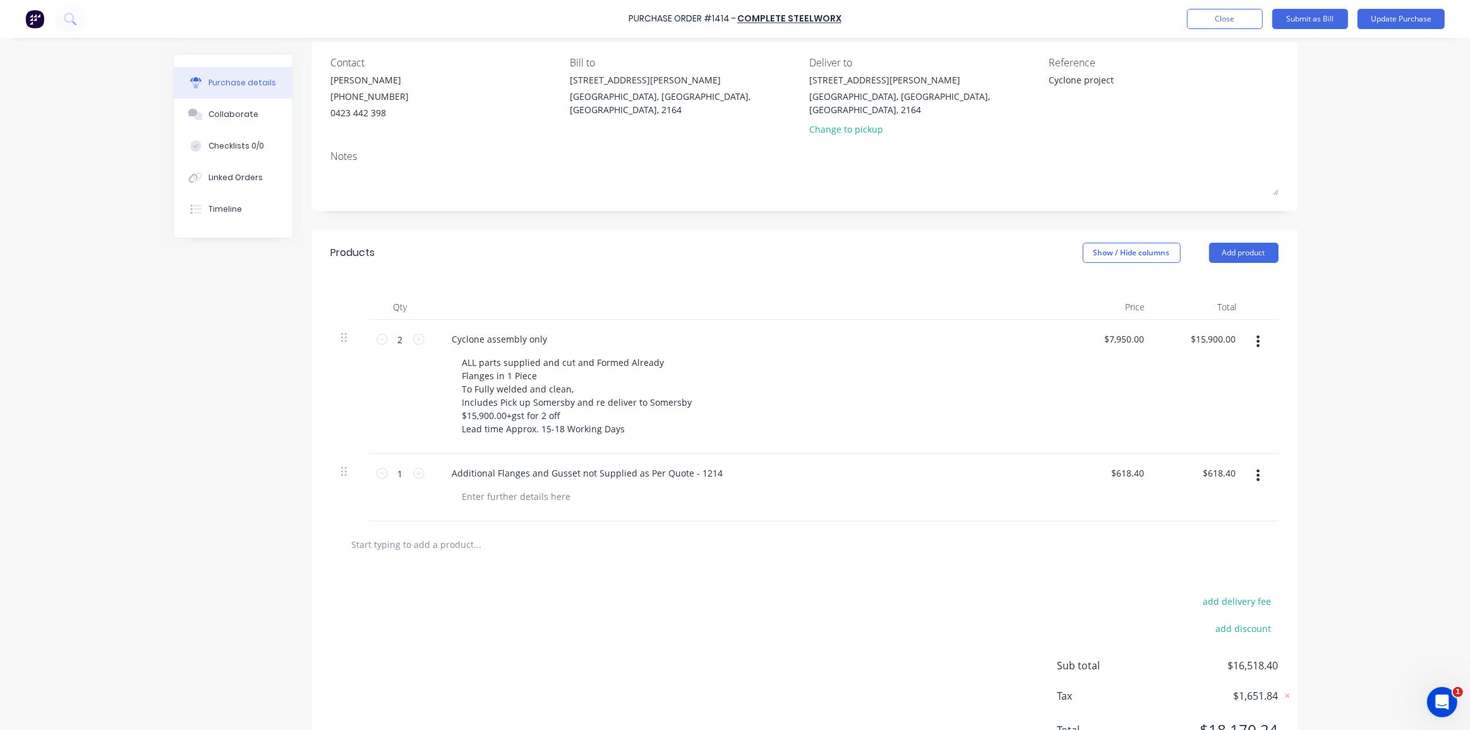
scroll to position [132, 0]
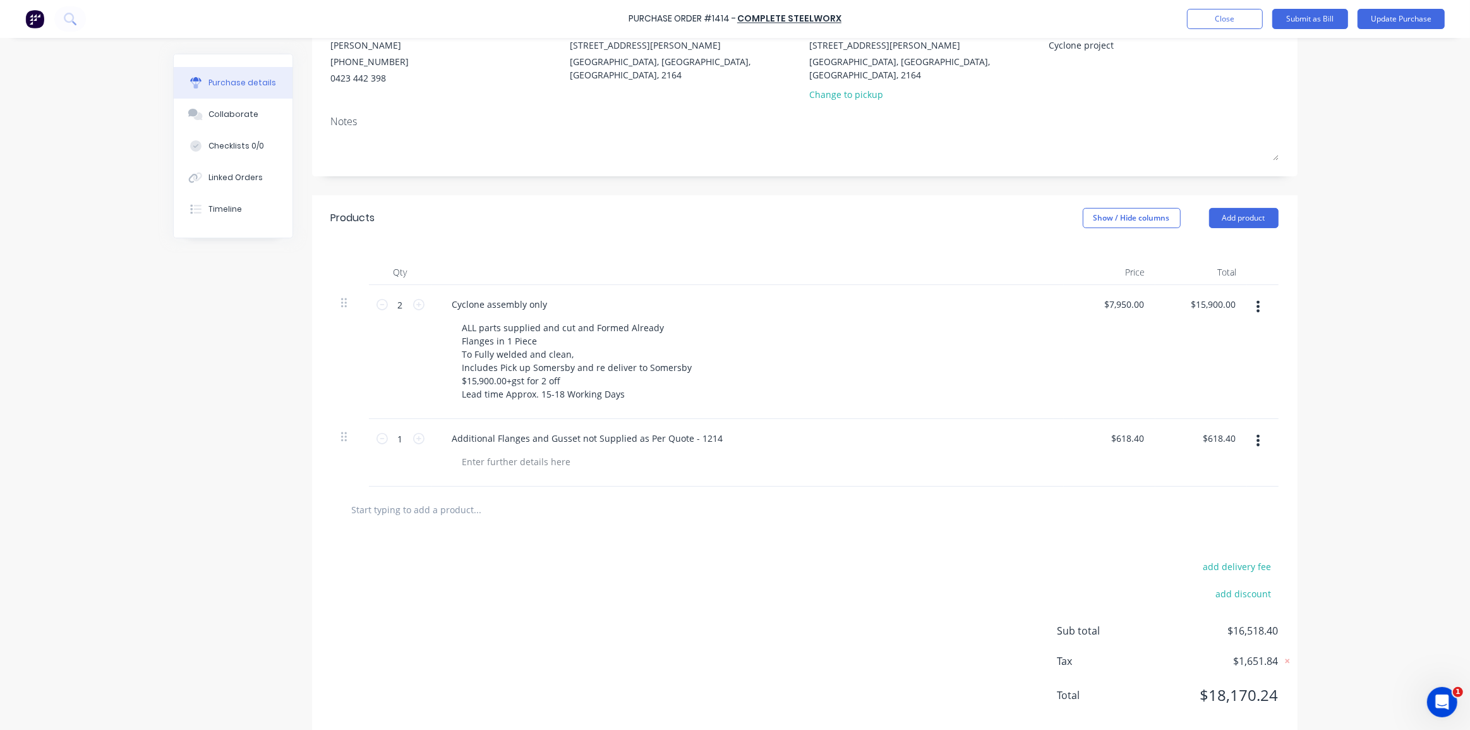
click at [1329, 439] on div "Purchase Order #1414 - Complete Steelworx Add product Close Submit as Bill Upda…" at bounding box center [735, 365] width 1470 height 730
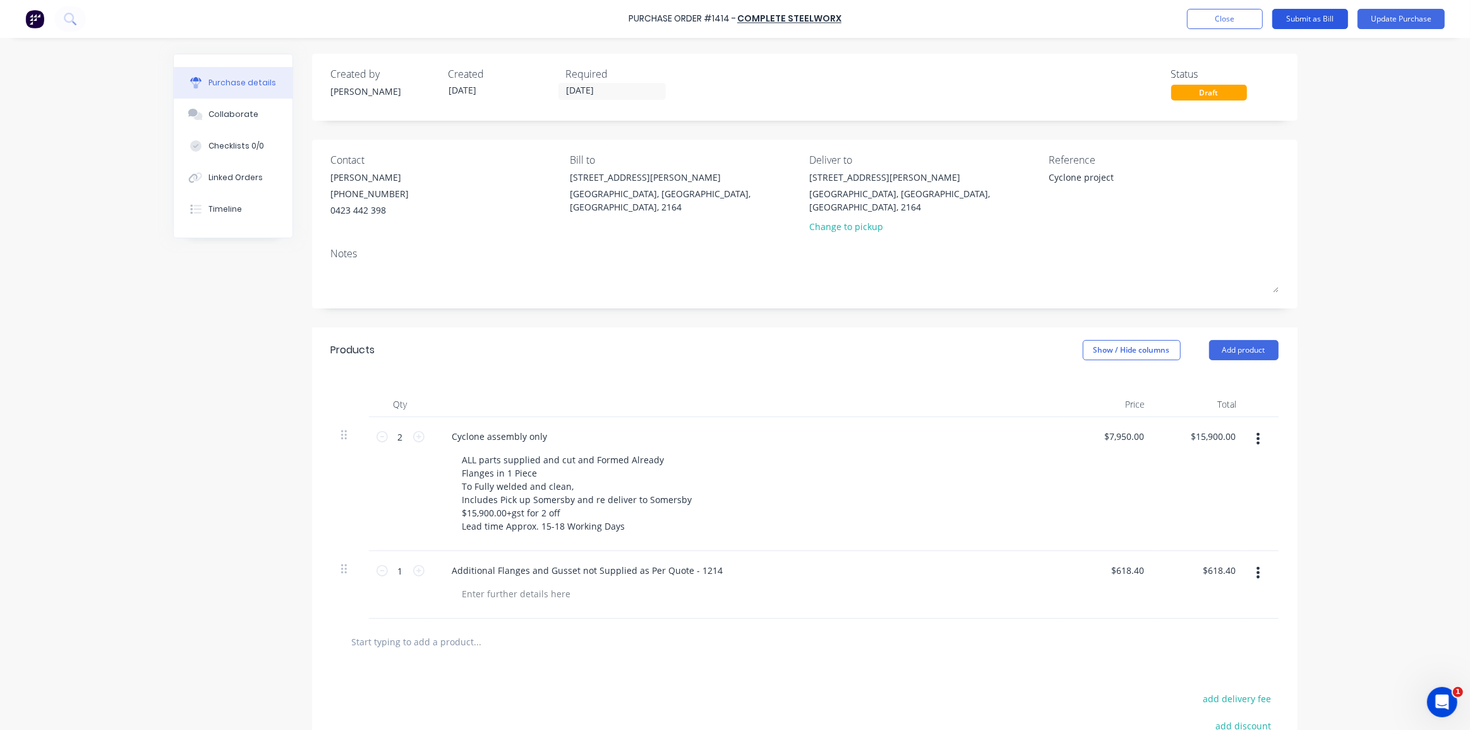
click at [1321, 19] on button "Submit as Bill" at bounding box center [1310, 19] width 76 height 20
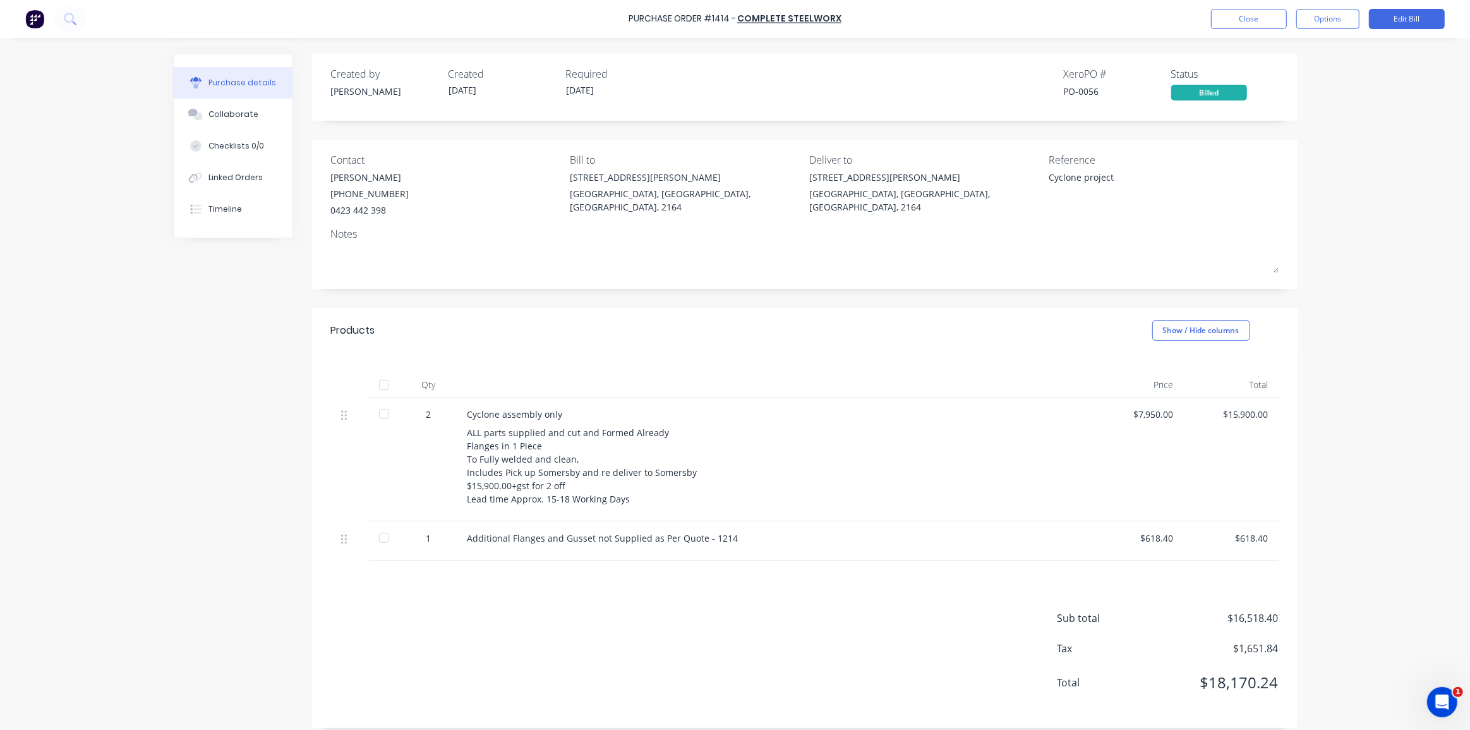
click at [1333, 345] on div "Purchase Order #1414 - Complete Steelworx Close Options Edit Bill Purchase deta…" at bounding box center [735, 365] width 1470 height 730
drag, startPoint x: 1351, startPoint y: 95, endPoint x: 1257, endPoint y: 37, distance: 110.6
click at [1350, 95] on div "Purchase Order #1414 - Complete Steelworx Close Options Edit Bill Purchase deta…" at bounding box center [735, 365] width 1470 height 730
click at [1251, 21] on button "Close" at bounding box center [1249, 19] width 76 height 20
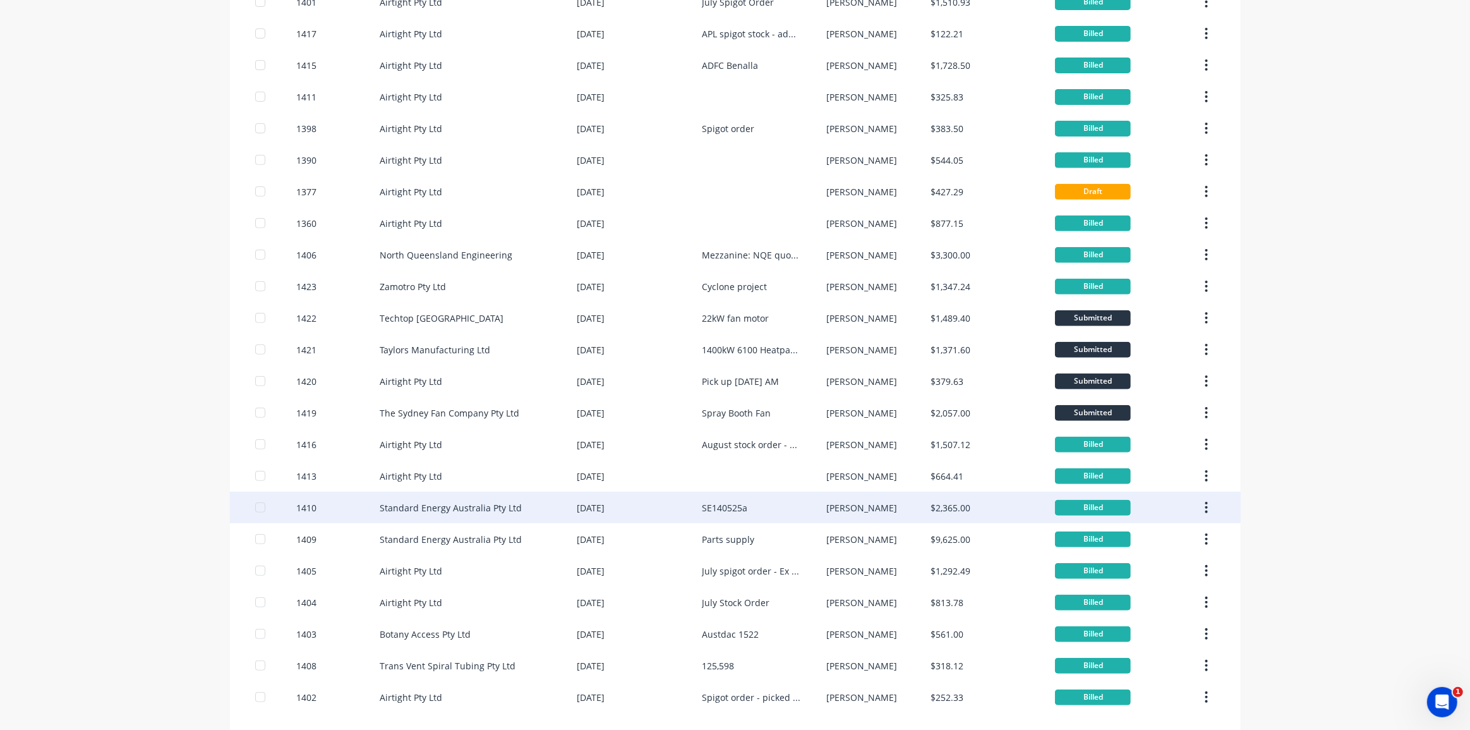
scroll to position [577, 0]
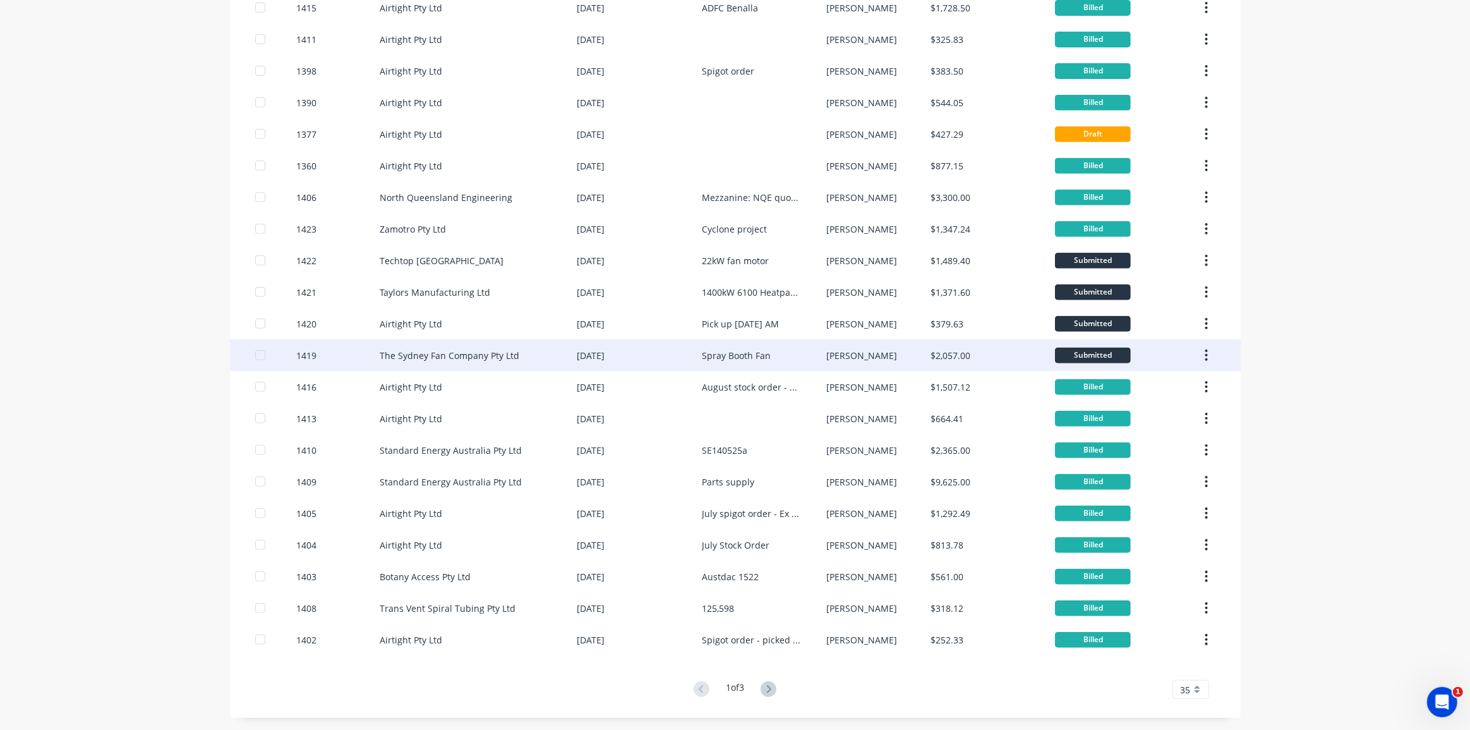
click at [1196, 352] on button "button" at bounding box center [1206, 355] width 30 height 23
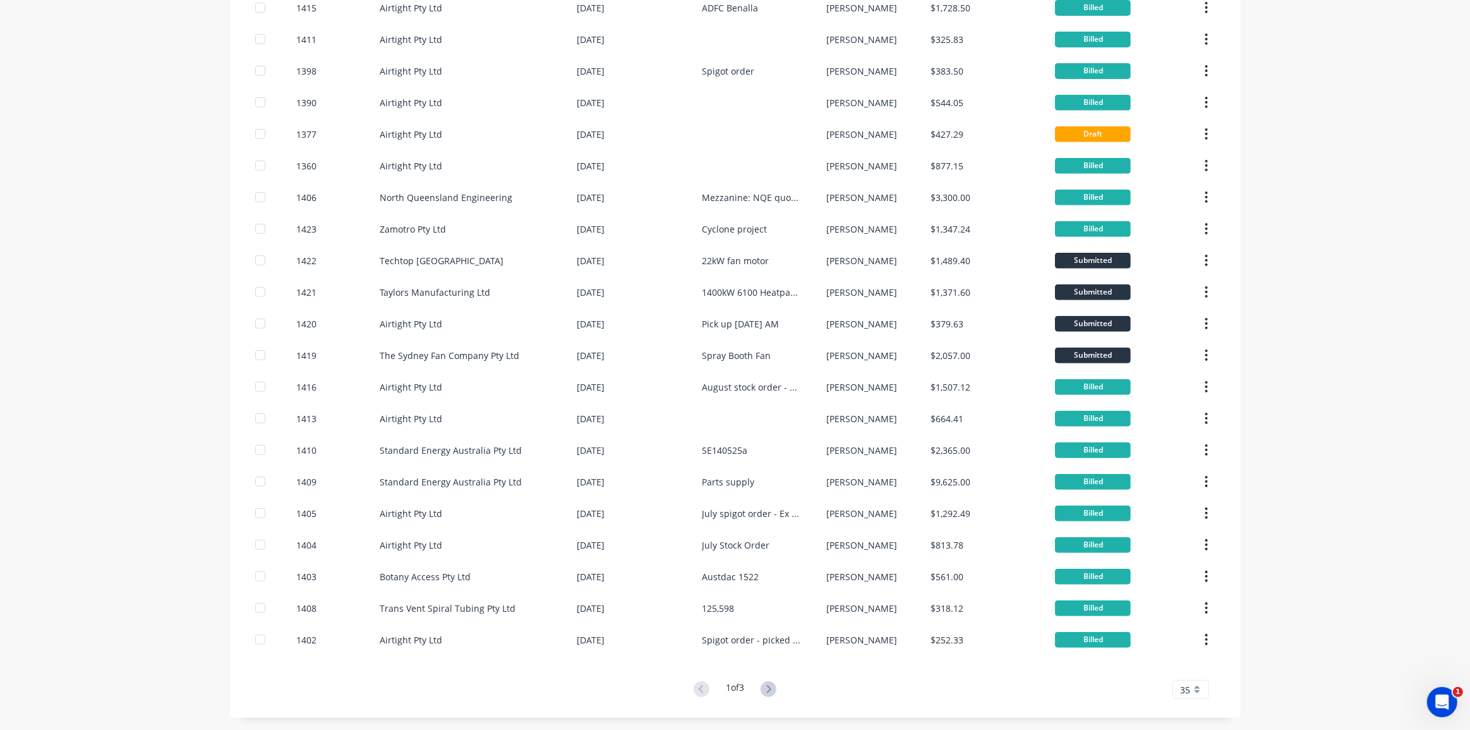
click at [1288, 322] on div "dashboard products sales purchasing productivity dashboard products Product Cat…" at bounding box center [735, 365] width 1470 height 730
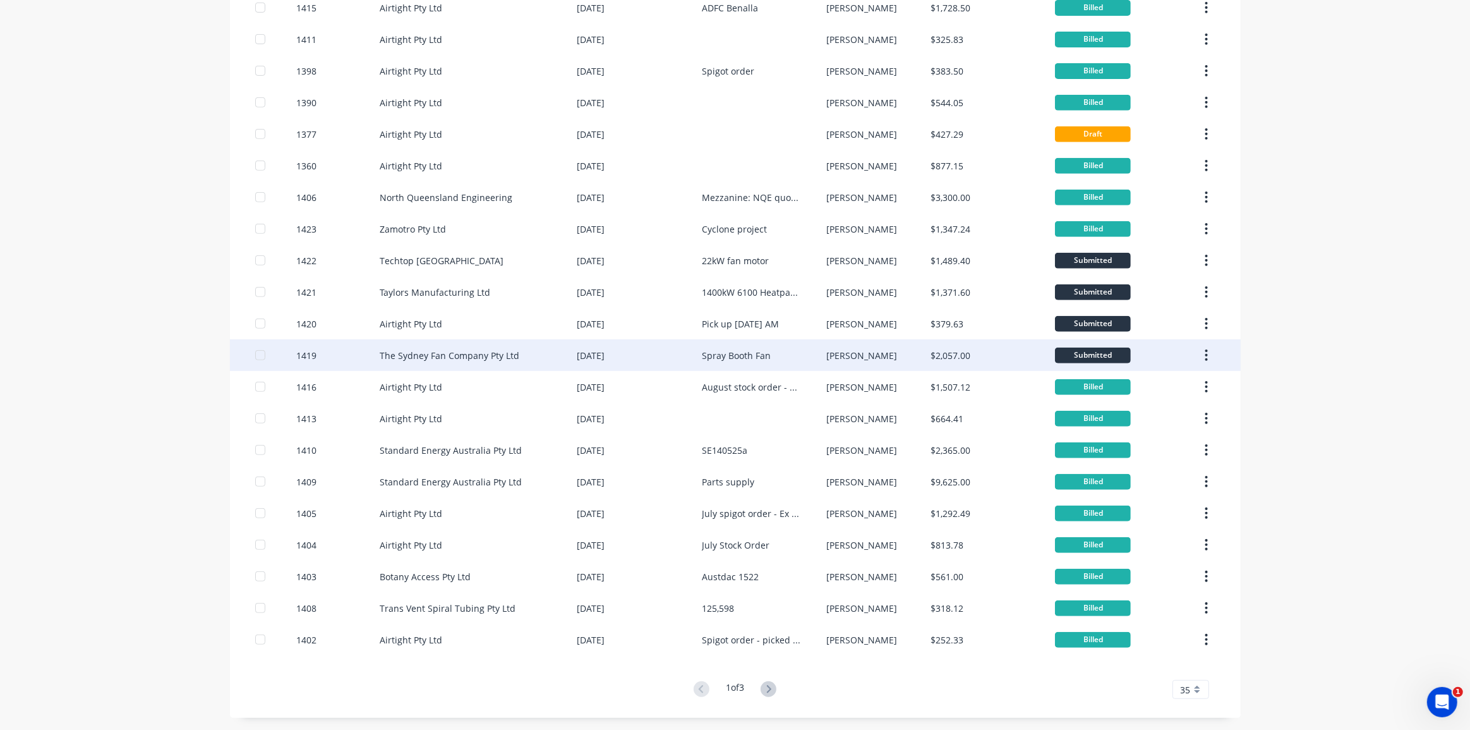
click at [779, 356] on div "Spray Booth Fan" at bounding box center [764, 355] width 124 height 32
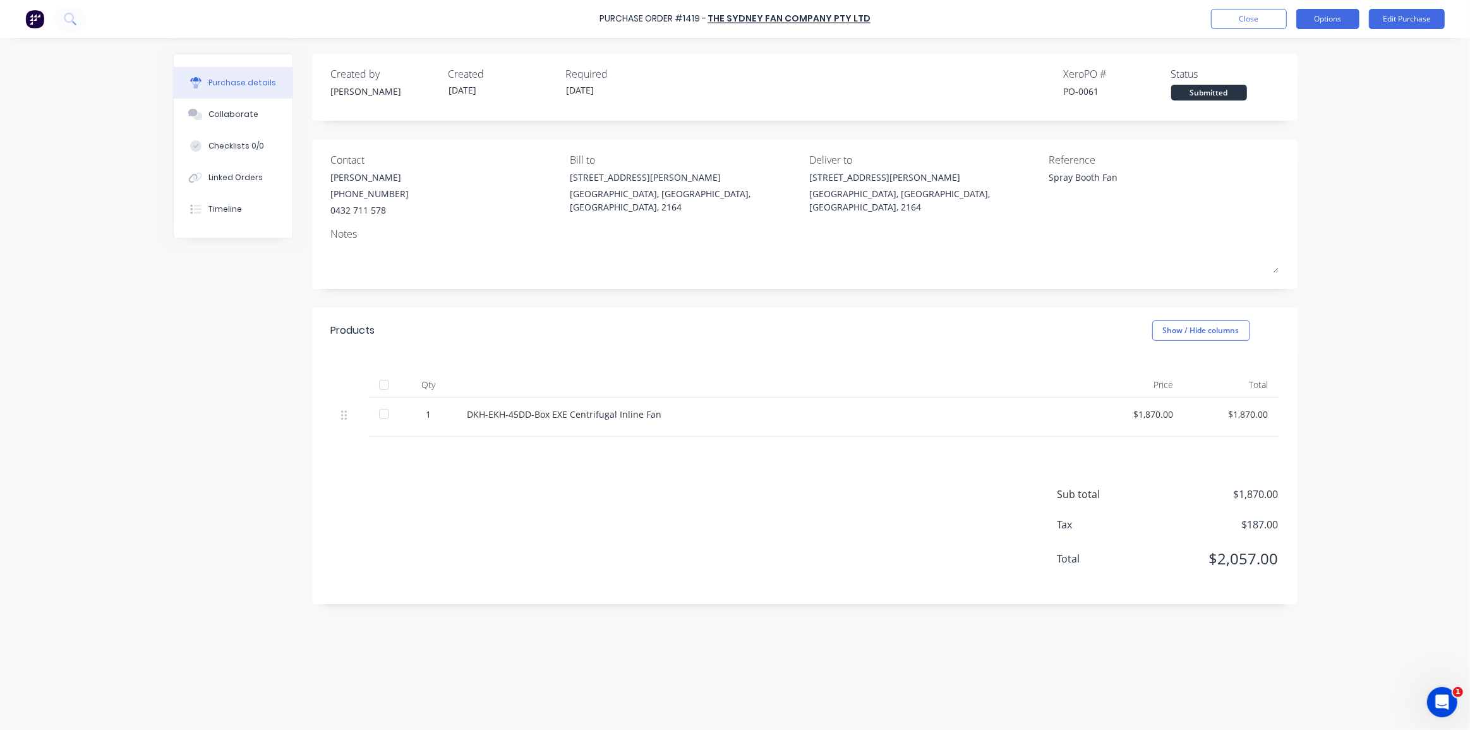
click at [1325, 25] on button "Options" at bounding box center [1327, 19] width 63 height 20
click at [1289, 72] on div "Convert to Bill" at bounding box center [1299, 77] width 97 height 18
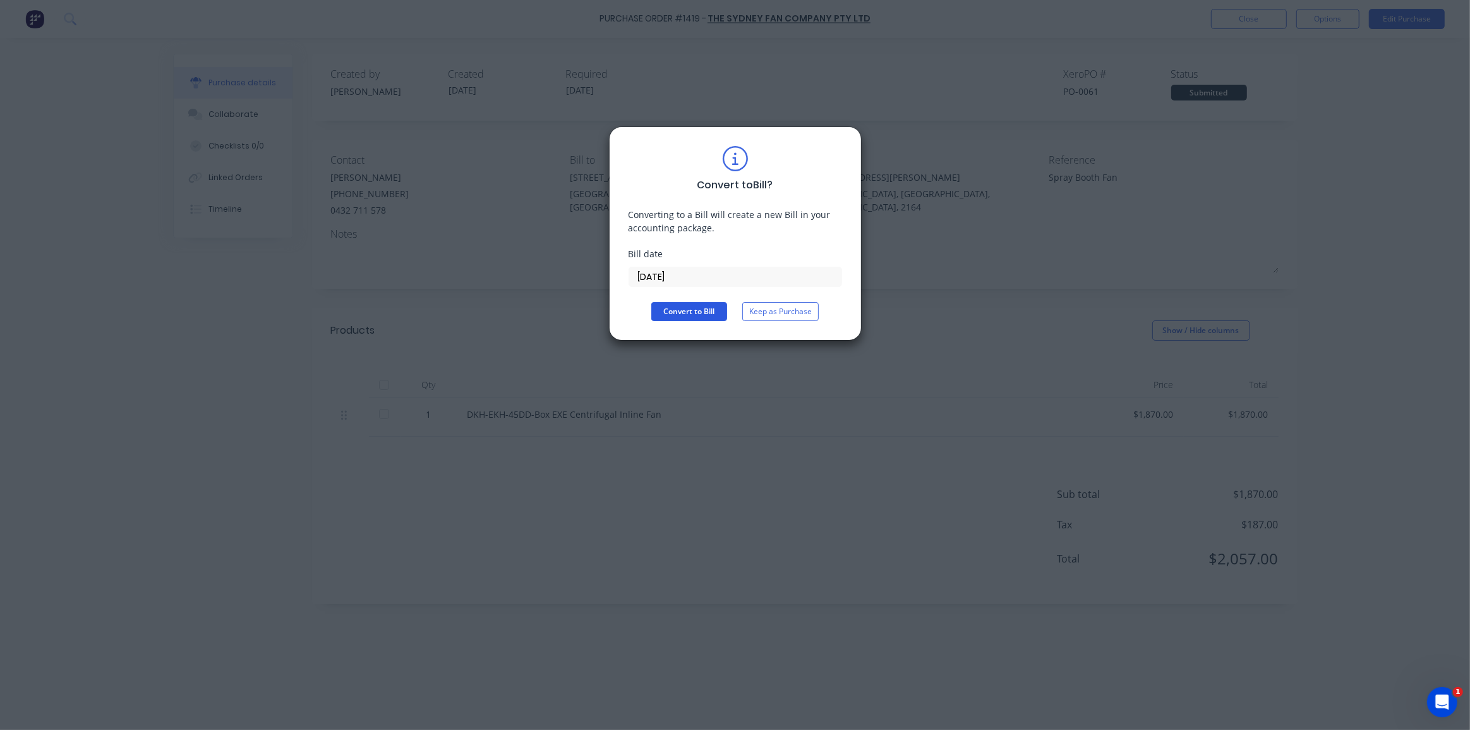
click at [705, 310] on button "Convert to Bill" at bounding box center [689, 311] width 76 height 19
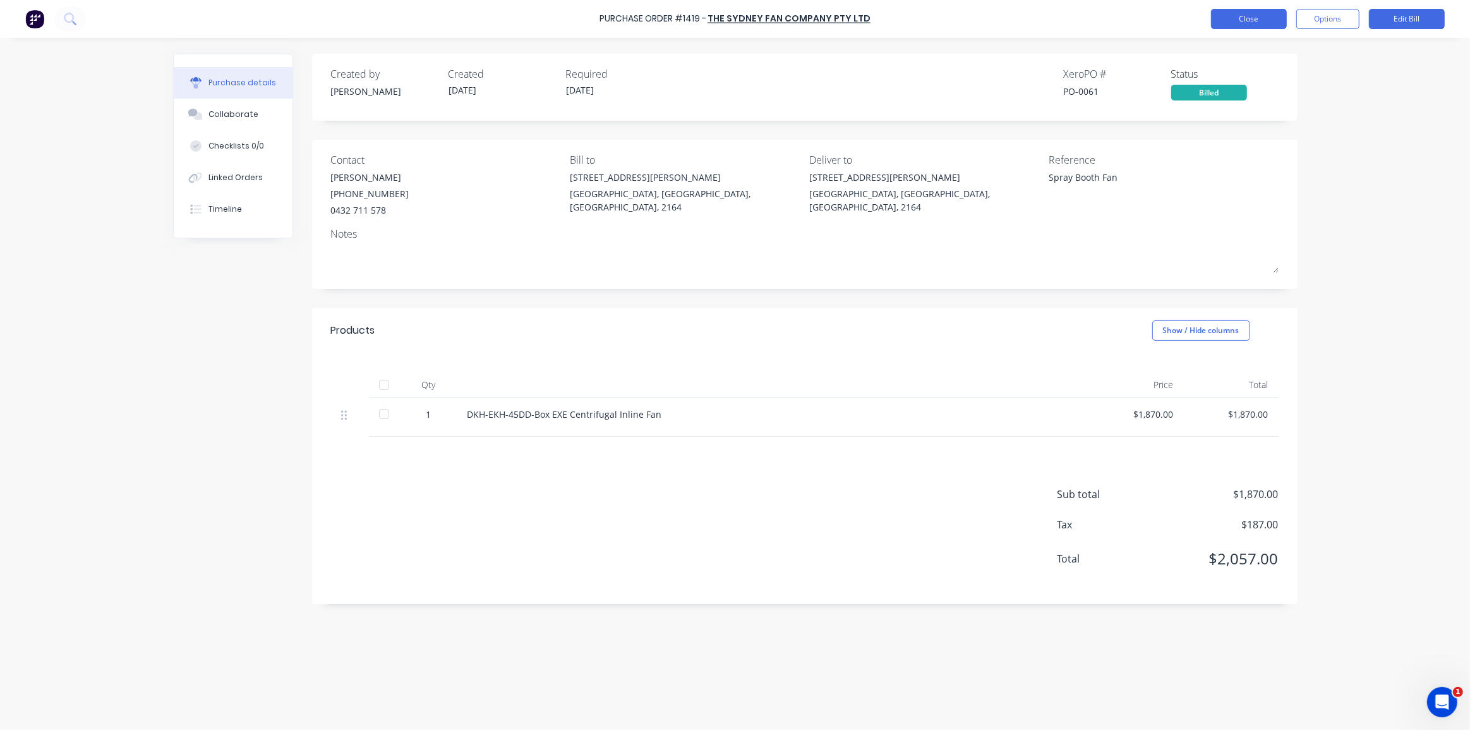
click at [1264, 18] on button "Close" at bounding box center [1249, 19] width 76 height 20
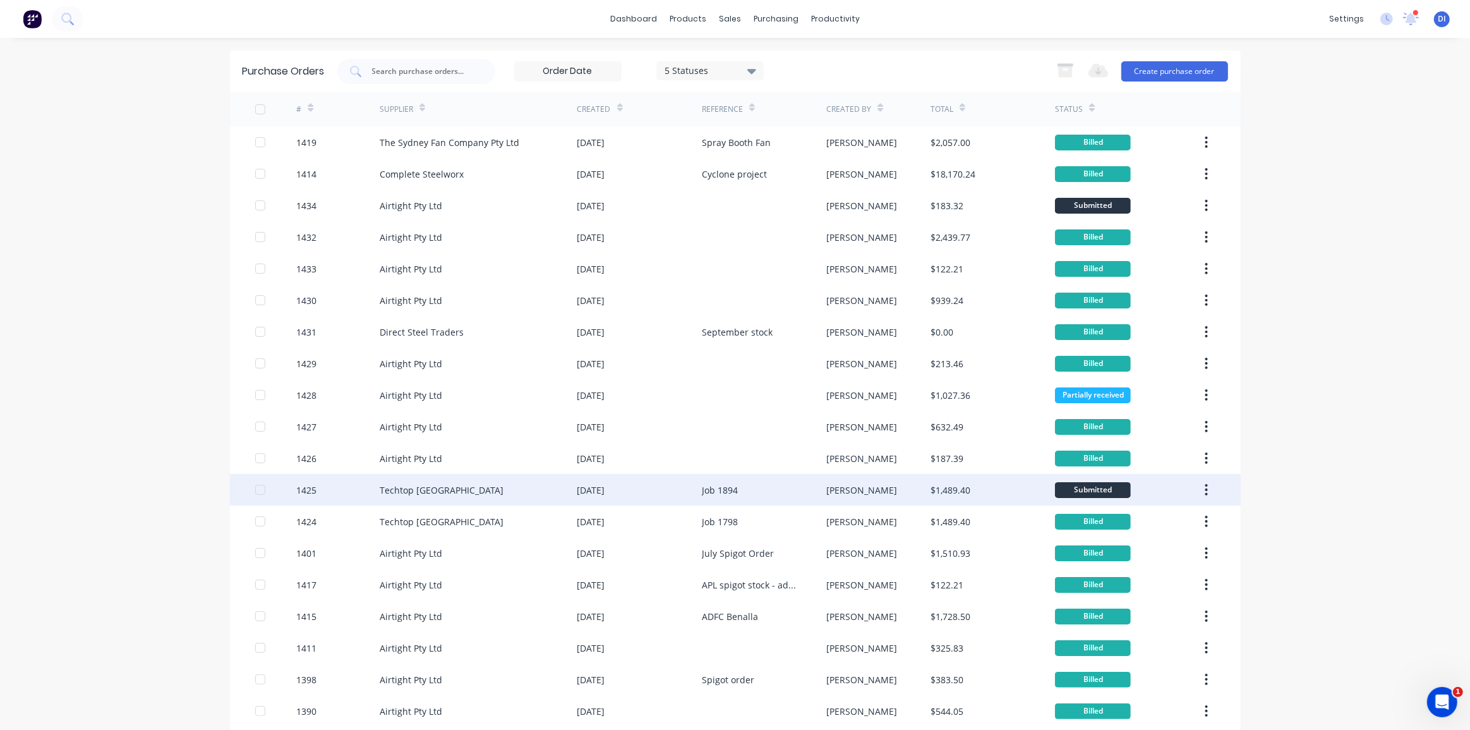
click at [912, 491] on div "[PERSON_NAME]" at bounding box center [878, 490] width 104 height 32
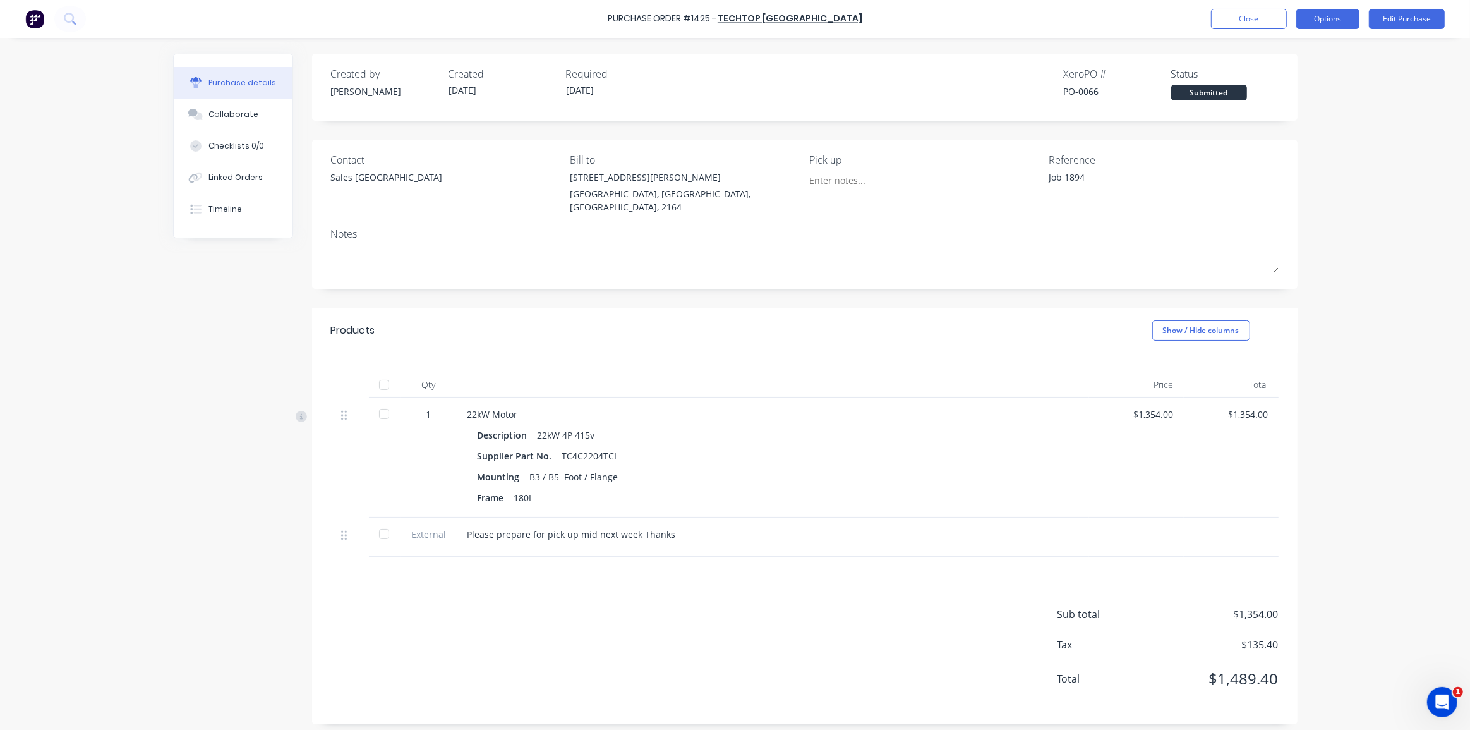
click at [1326, 21] on button "Options" at bounding box center [1327, 19] width 63 height 20
click at [1294, 70] on div "Convert to Bill" at bounding box center [1299, 77] width 97 height 18
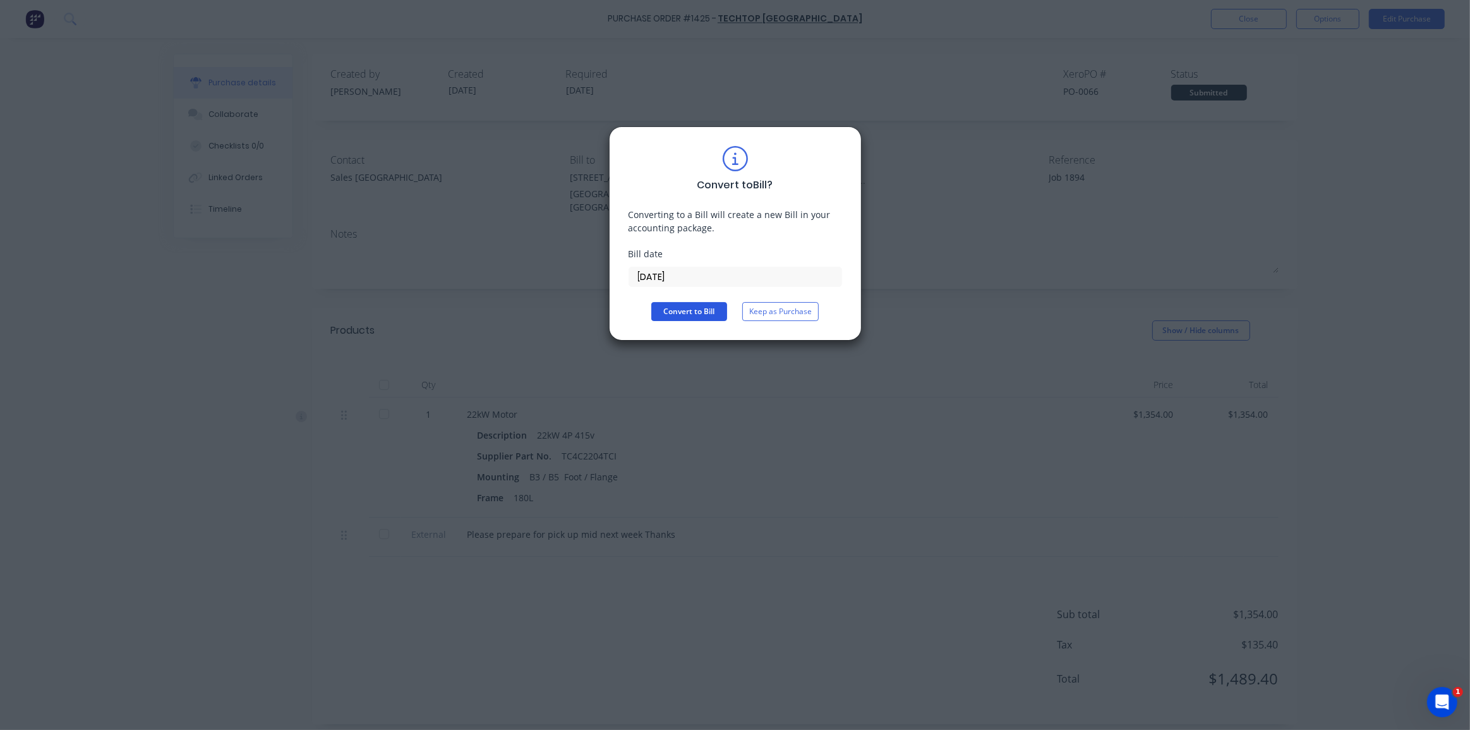
click at [689, 315] on button "Convert to Bill" at bounding box center [689, 311] width 76 height 19
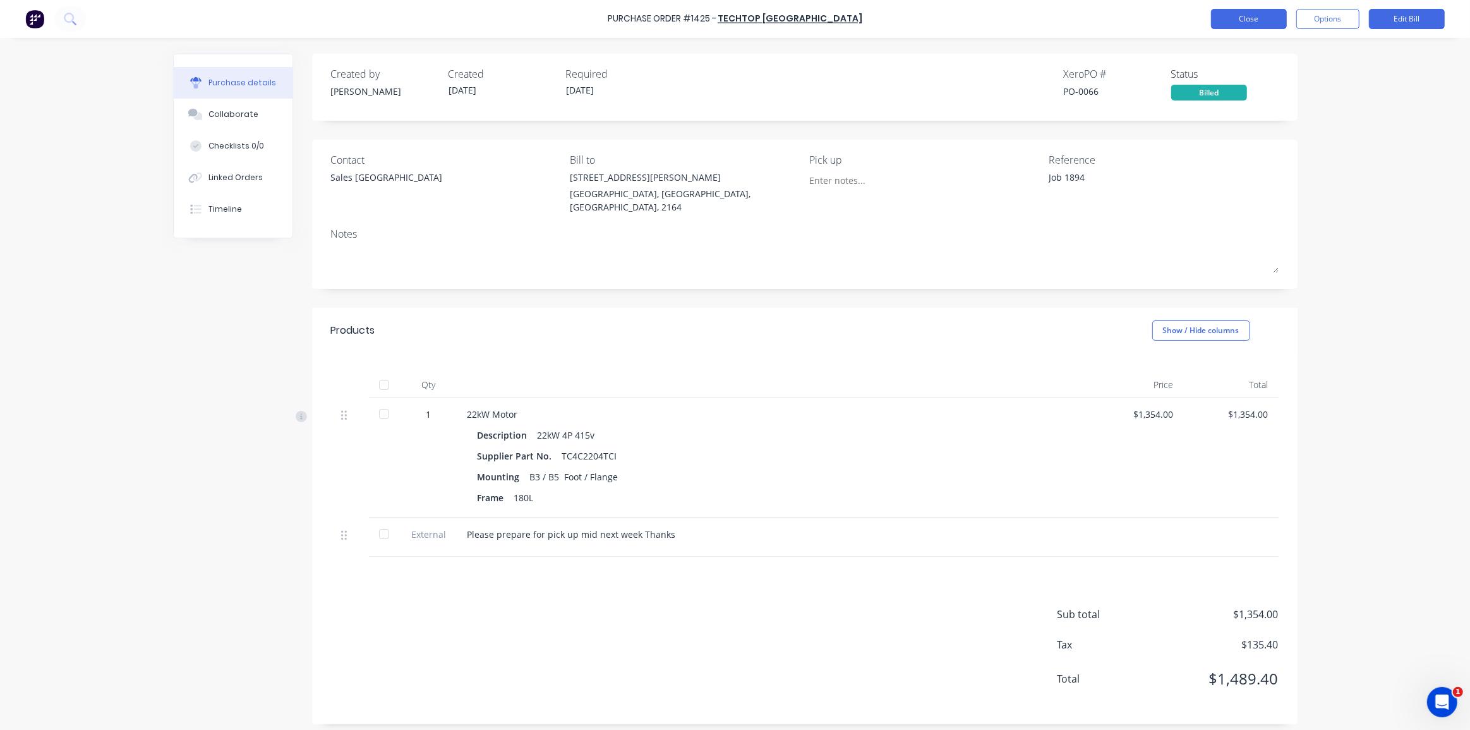
click at [1265, 16] on button "Close" at bounding box center [1249, 19] width 76 height 20
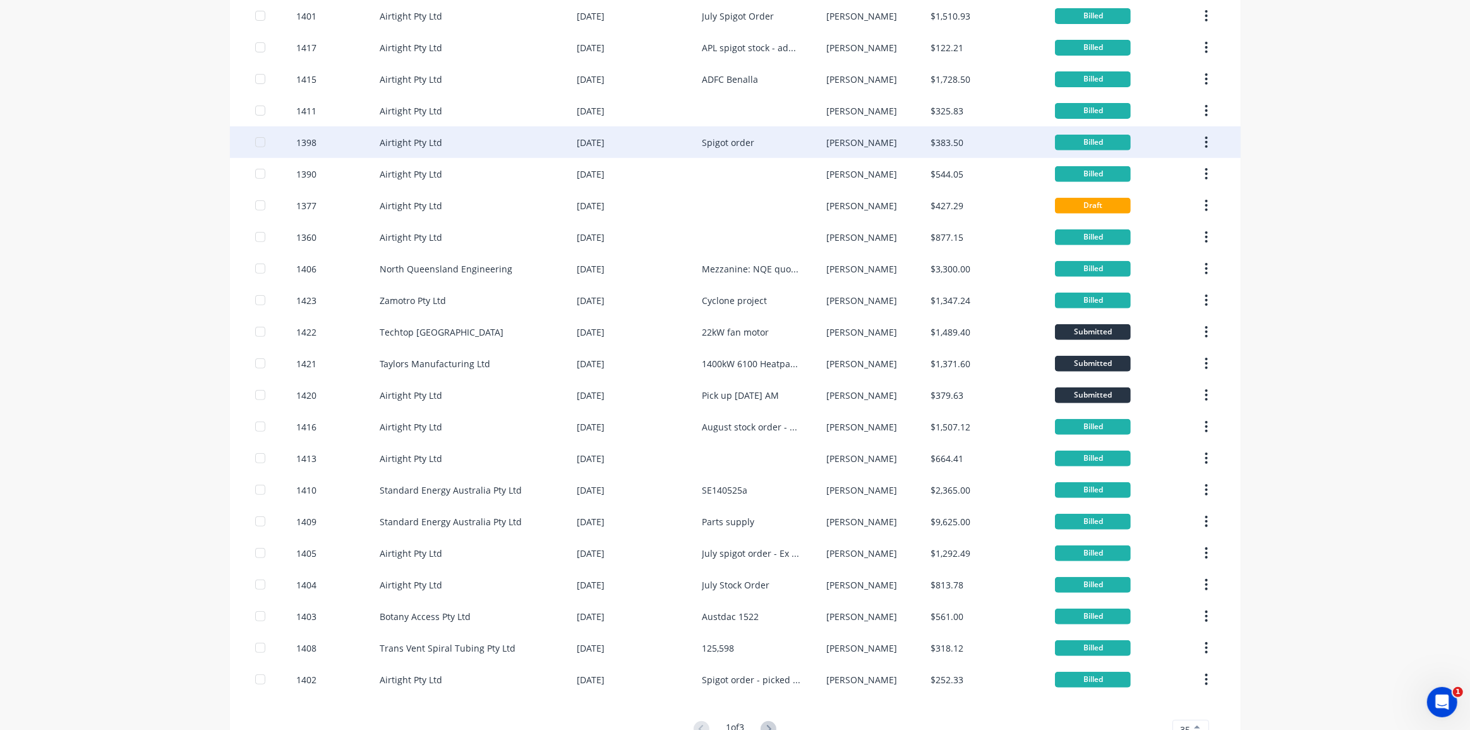
scroll to position [577, 0]
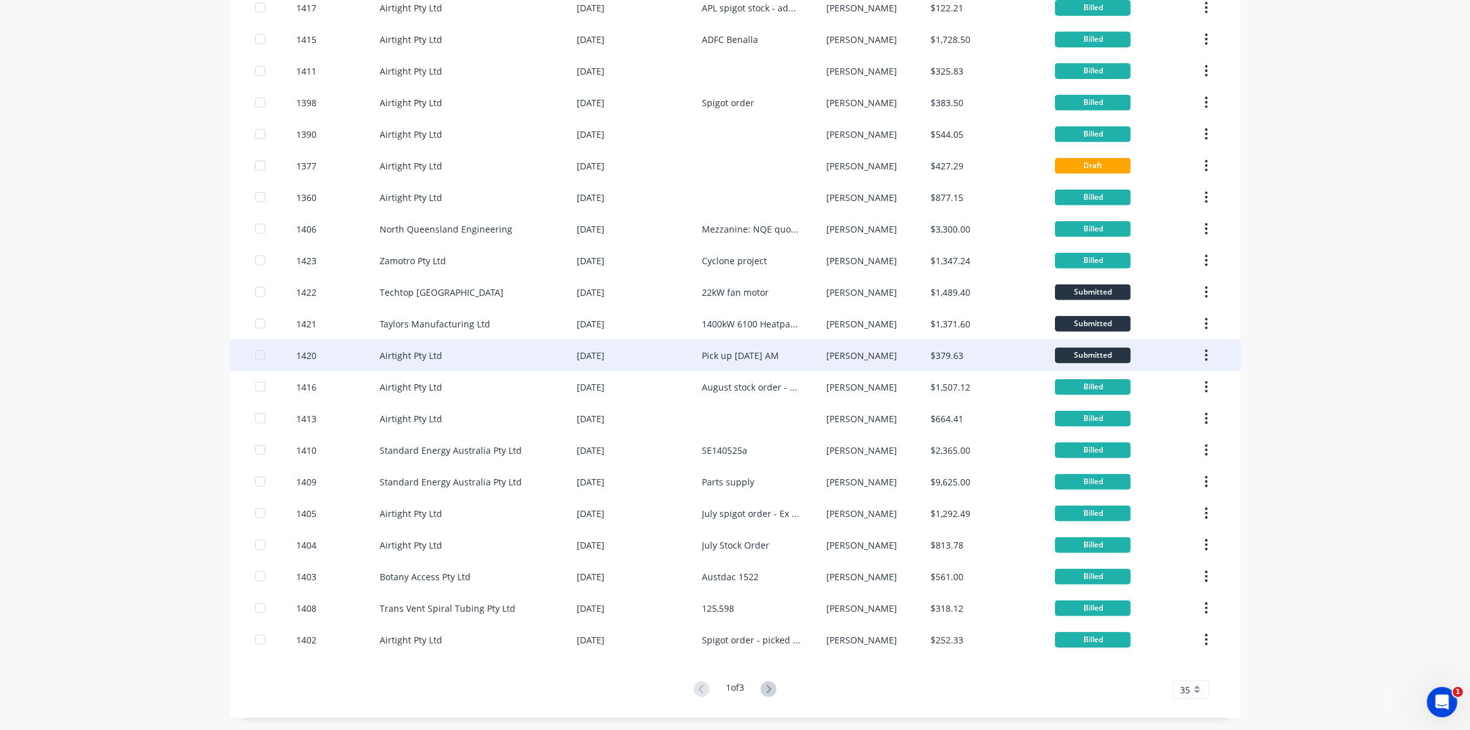
click at [802, 356] on div "Pick up 6/08/2025 AM" at bounding box center [764, 355] width 124 height 32
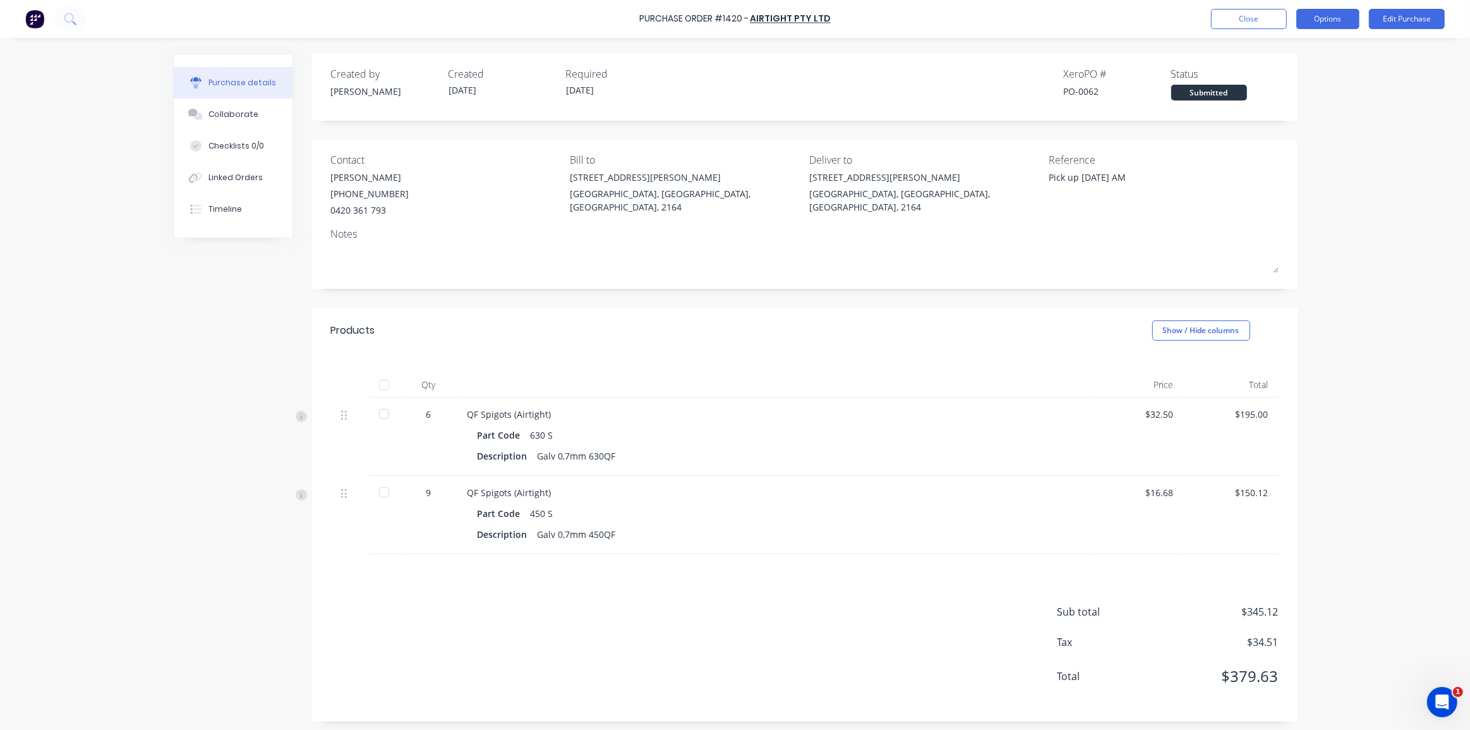
click at [1320, 18] on button "Options" at bounding box center [1327, 19] width 63 height 20
click at [1276, 72] on div "Convert to Bill" at bounding box center [1299, 77] width 97 height 18
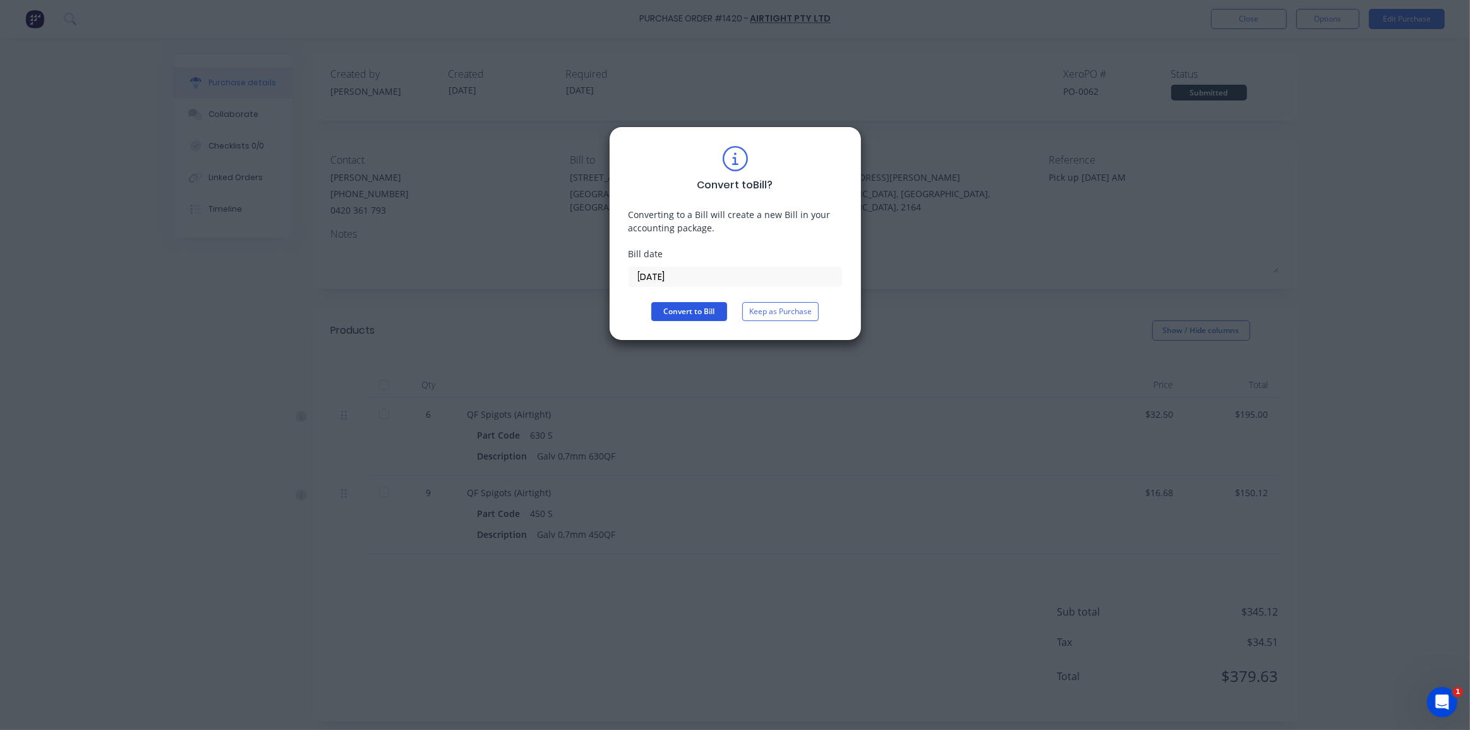
click at [694, 305] on button "Convert to Bill" at bounding box center [689, 311] width 76 height 19
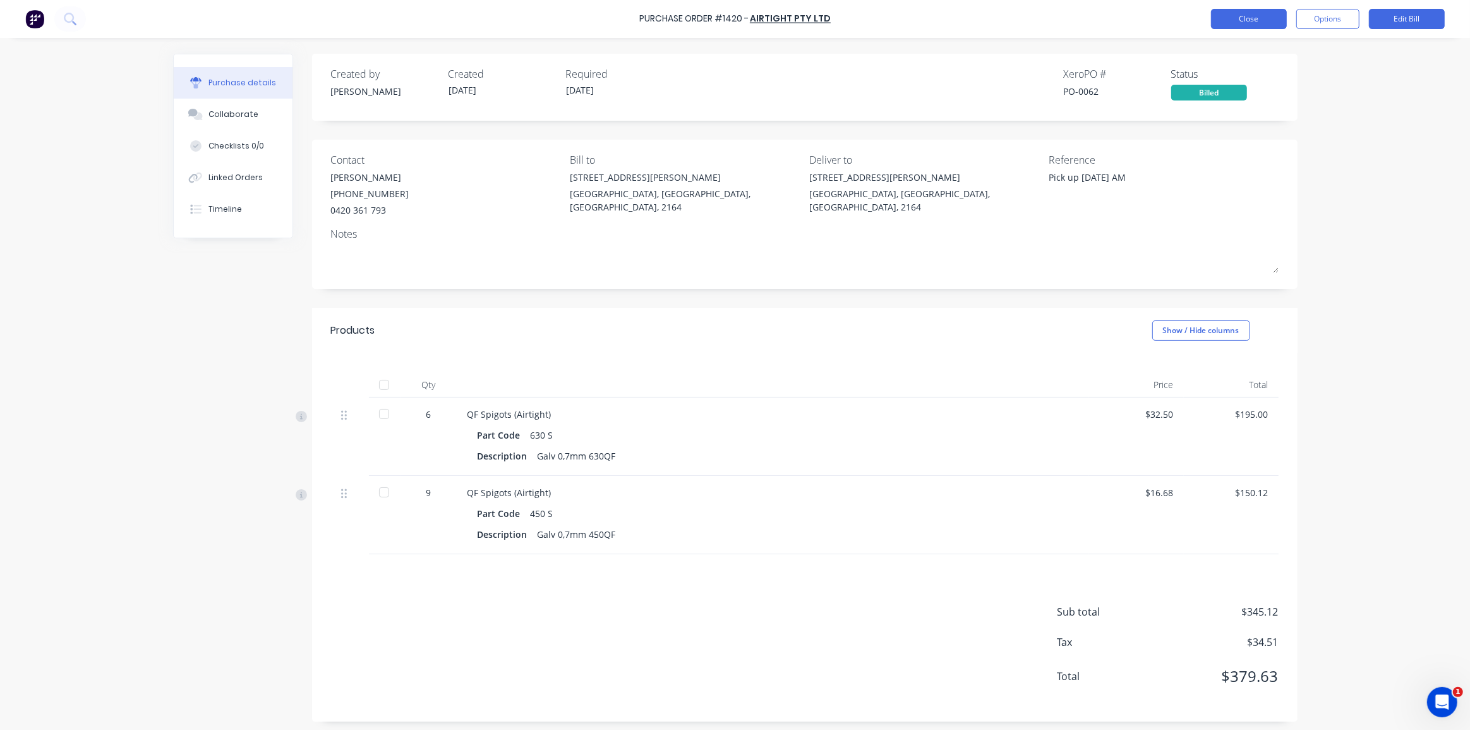
click at [1261, 19] on button "Close" at bounding box center [1249, 19] width 76 height 20
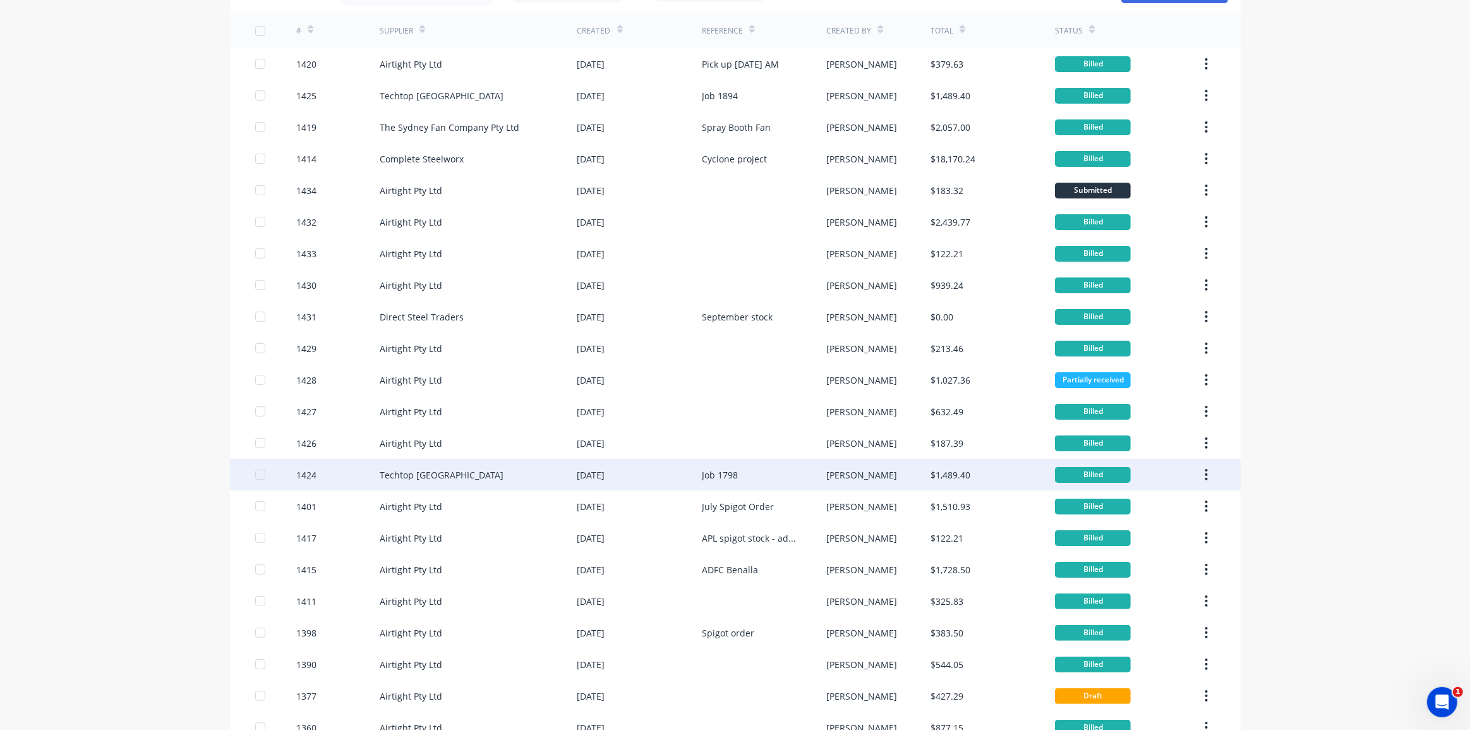
scroll to position [577, 0]
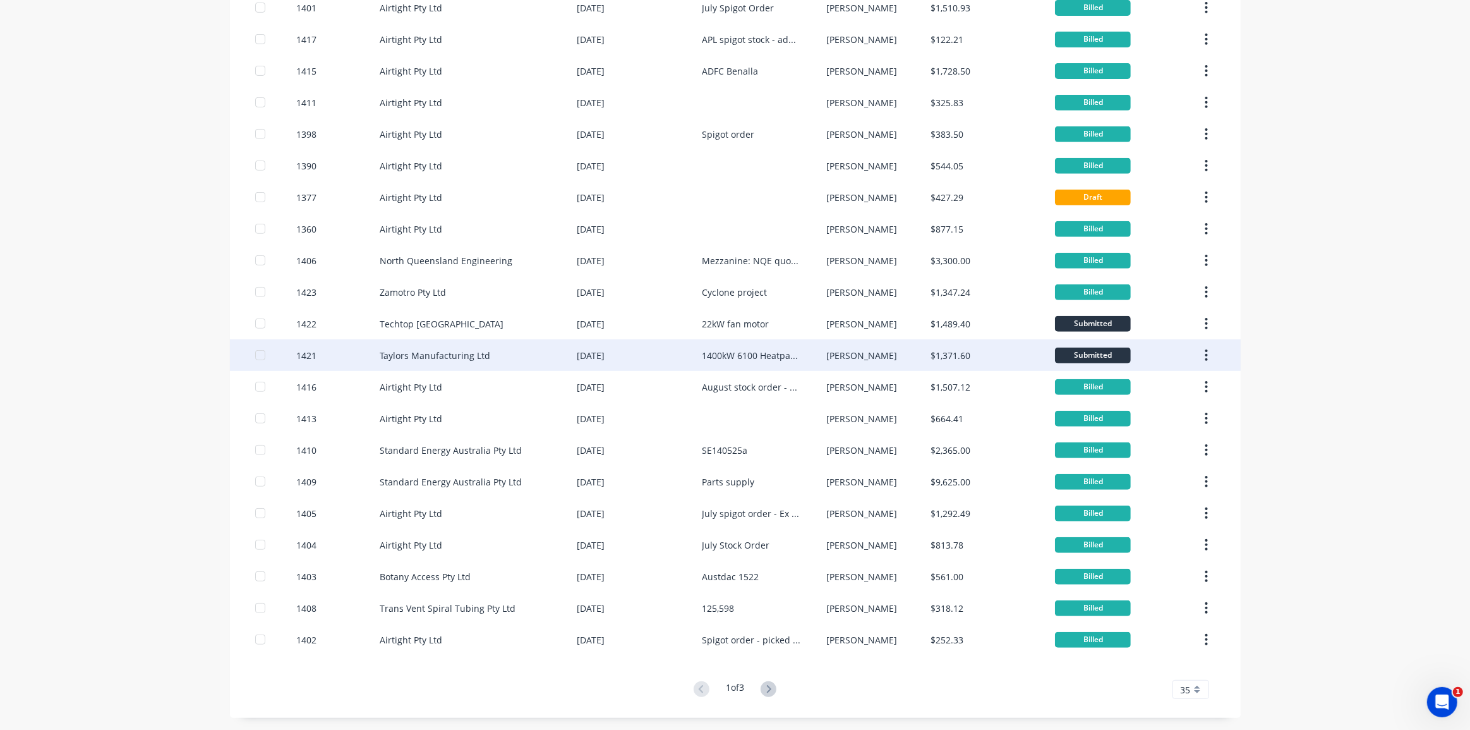
click at [790, 355] on div "1400kW 6100 Heatpak Retort" at bounding box center [751, 355] width 99 height 13
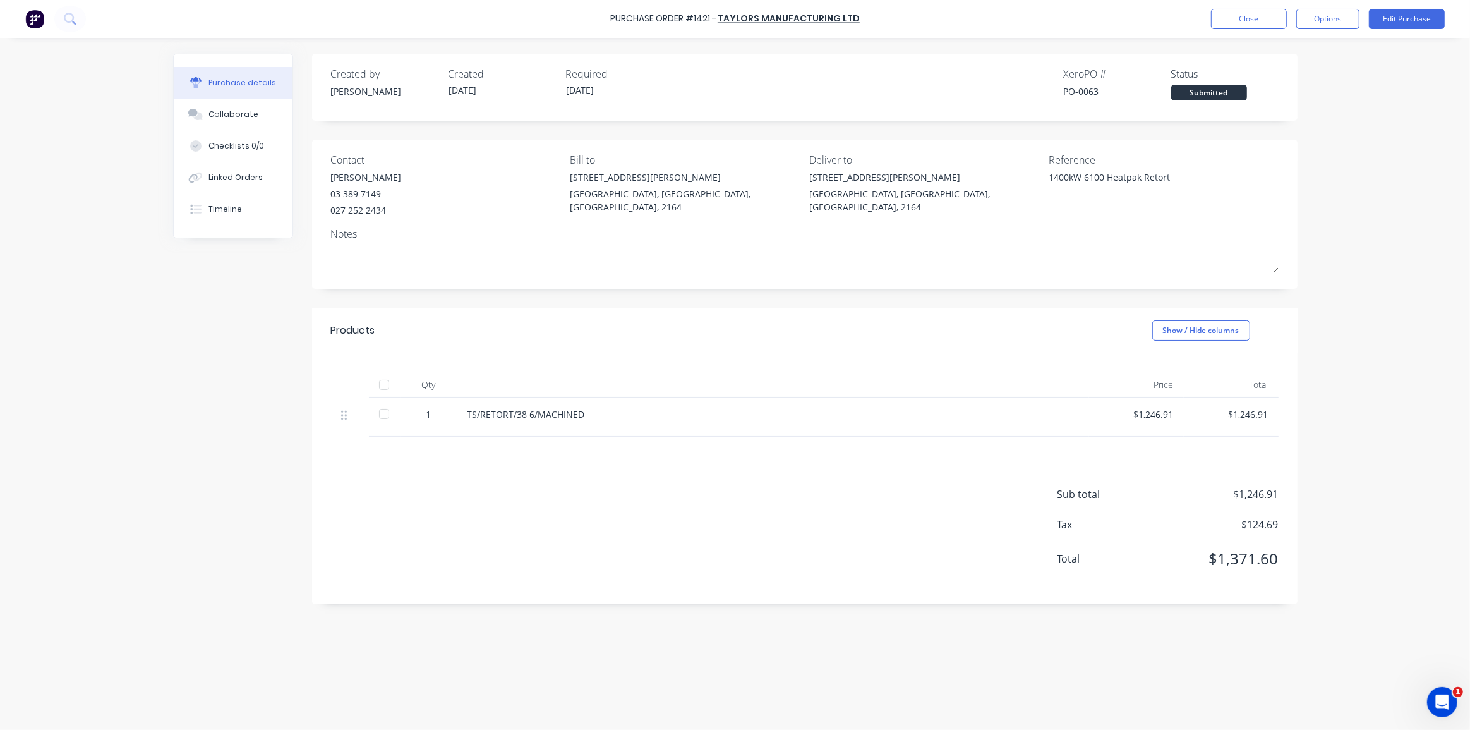
drag, startPoint x: 1314, startPoint y: 19, endPoint x: 1332, endPoint y: 101, distance: 83.9
click at [1332, 101] on div "Purchase Order #1421 - Taylors Manufacturing Ltd Close Options Edit Purchase Pu…" at bounding box center [735, 365] width 1470 height 730
click at [1335, 114] on div "Purchase Order #1421 - Taylors Manufacturing Ltd Close Options Edit Purchase Pu…" at bounding box center [735, 365] width 1470 height 730
click at [1237, 12] on button "Close" at bounding box center [1249, 19] width 76 height 20
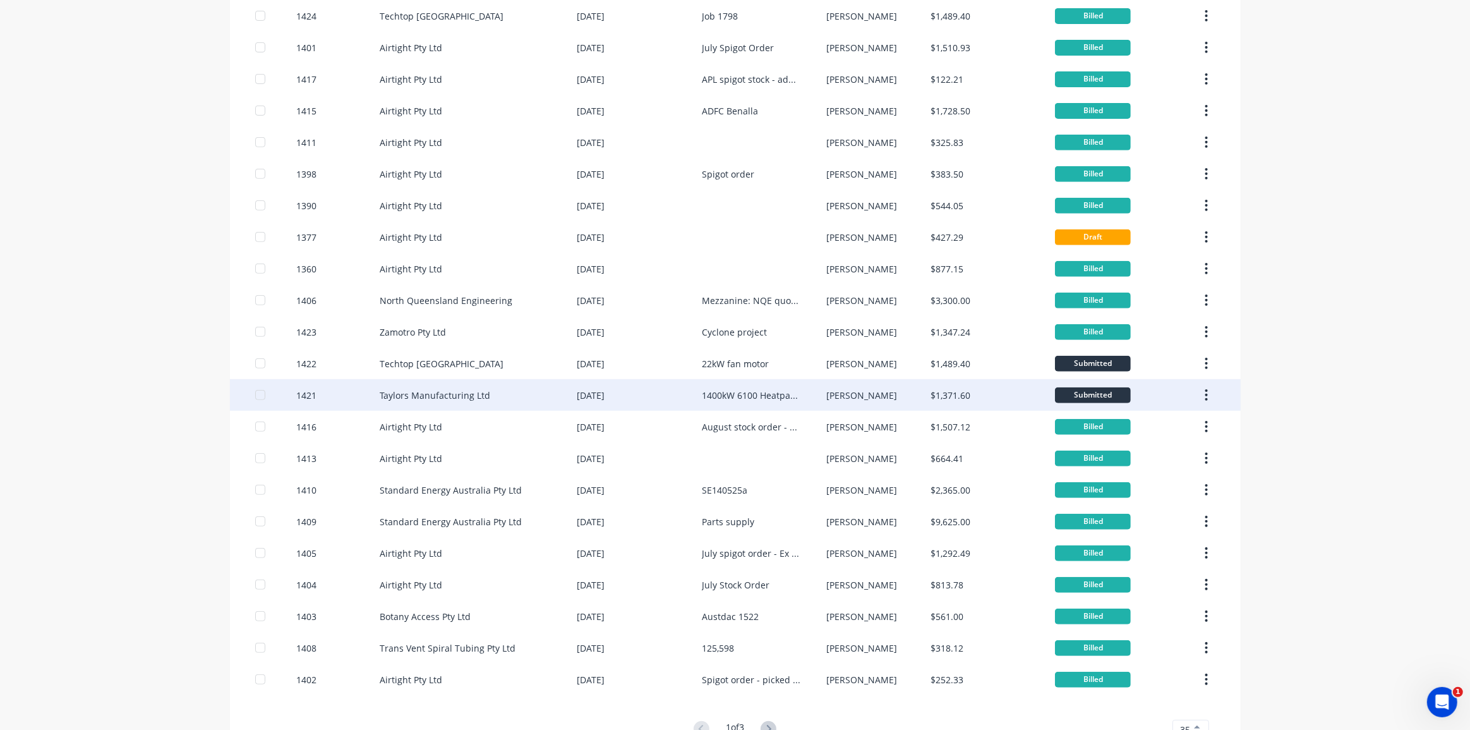
scroll to position [577, 0]
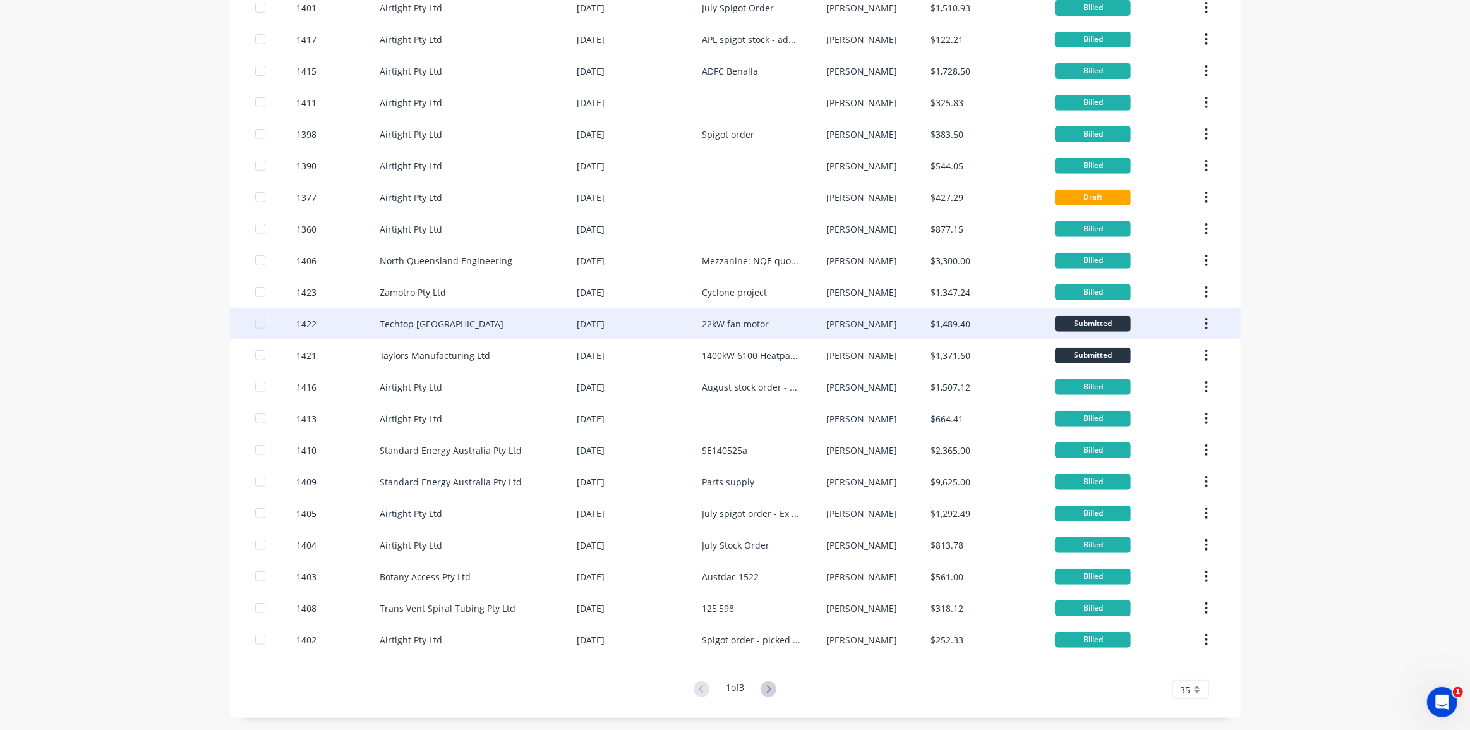
click at [845, 322] on div "[PERSON_NAME]" at bounding box center [878, 324] width 104 height 32
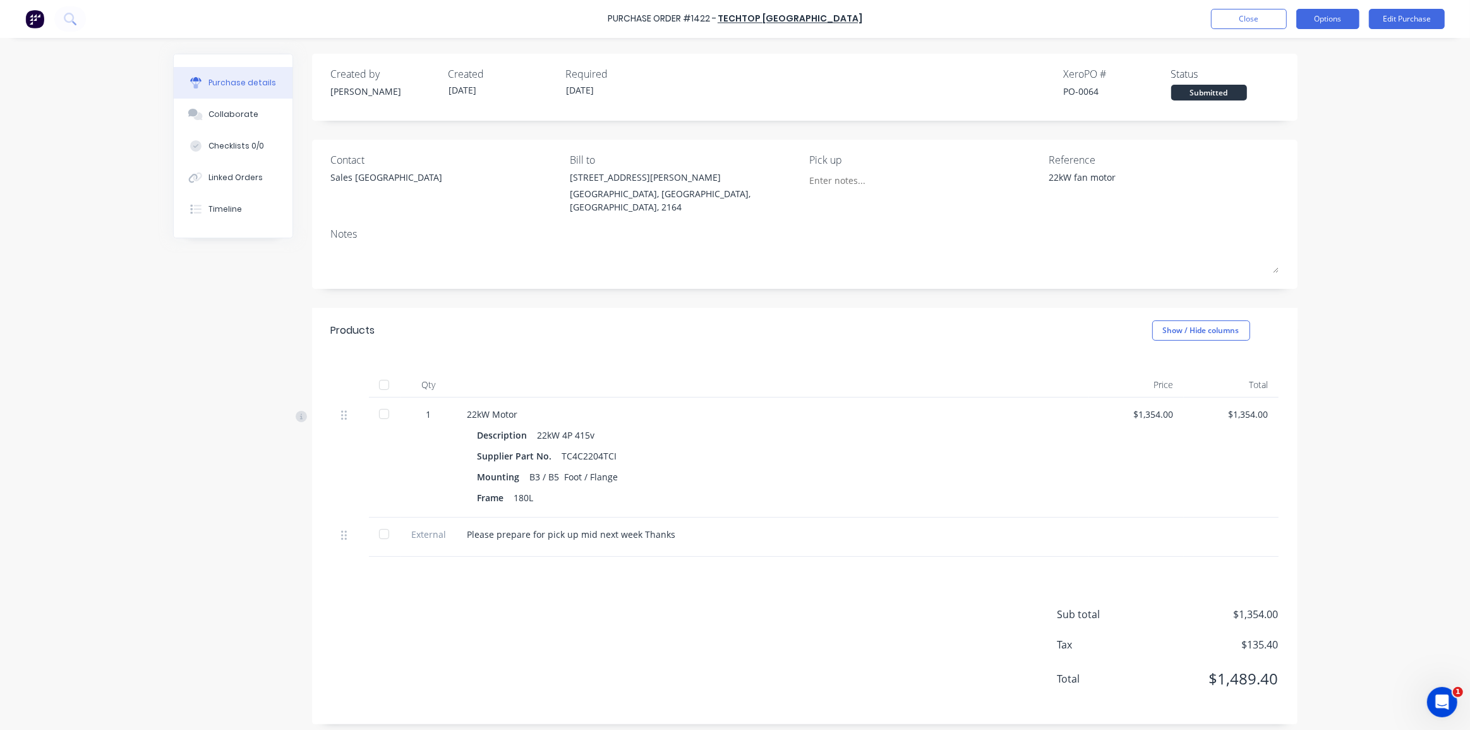
click at [1329, 21] on button "Options" at bounding box center [1327, 19] width 63 height 20
click at [1288, 77] on div "Convert to Bill" at bounding box center [1299, 77] width 97 height 18
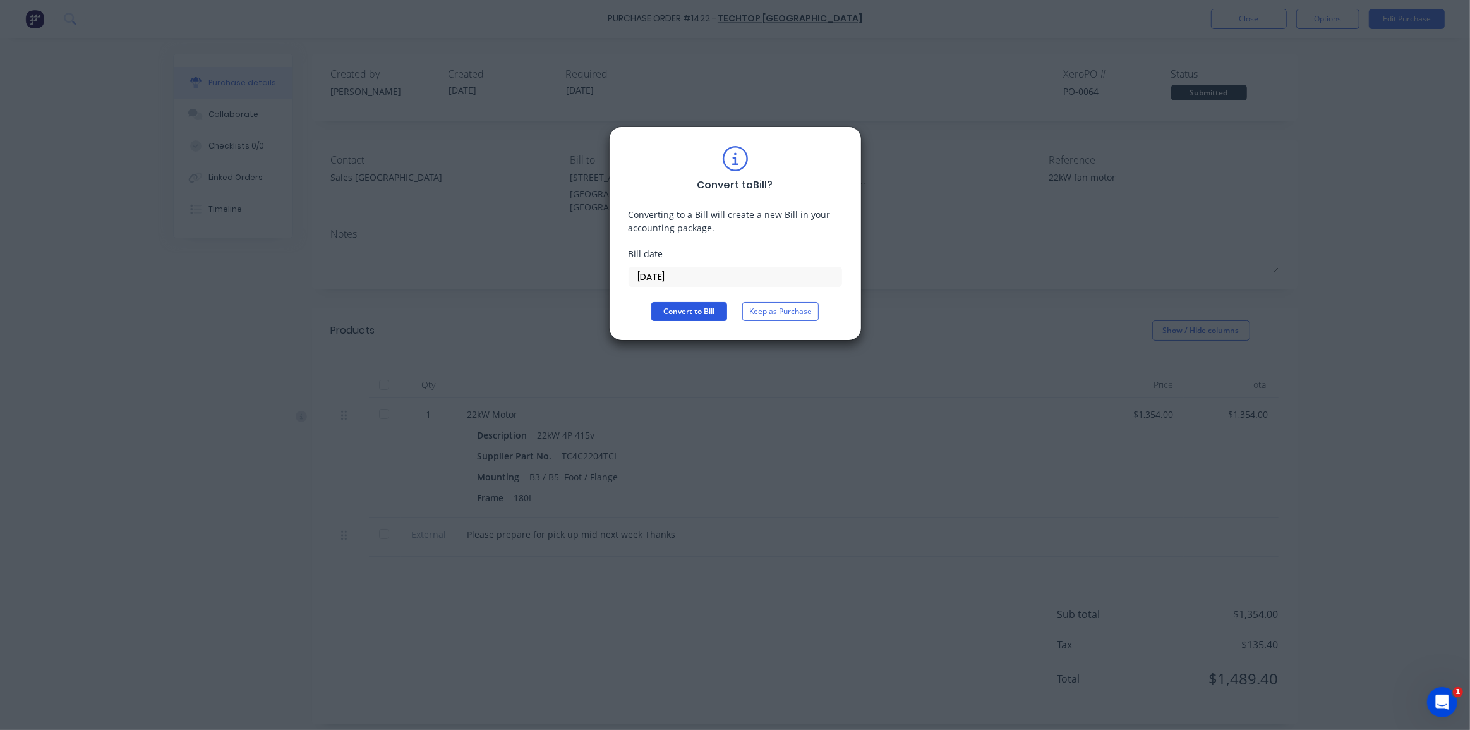
click at [681, 306] on button "Convert to Bill" at bounding box center [689, 311] width 76 height 19
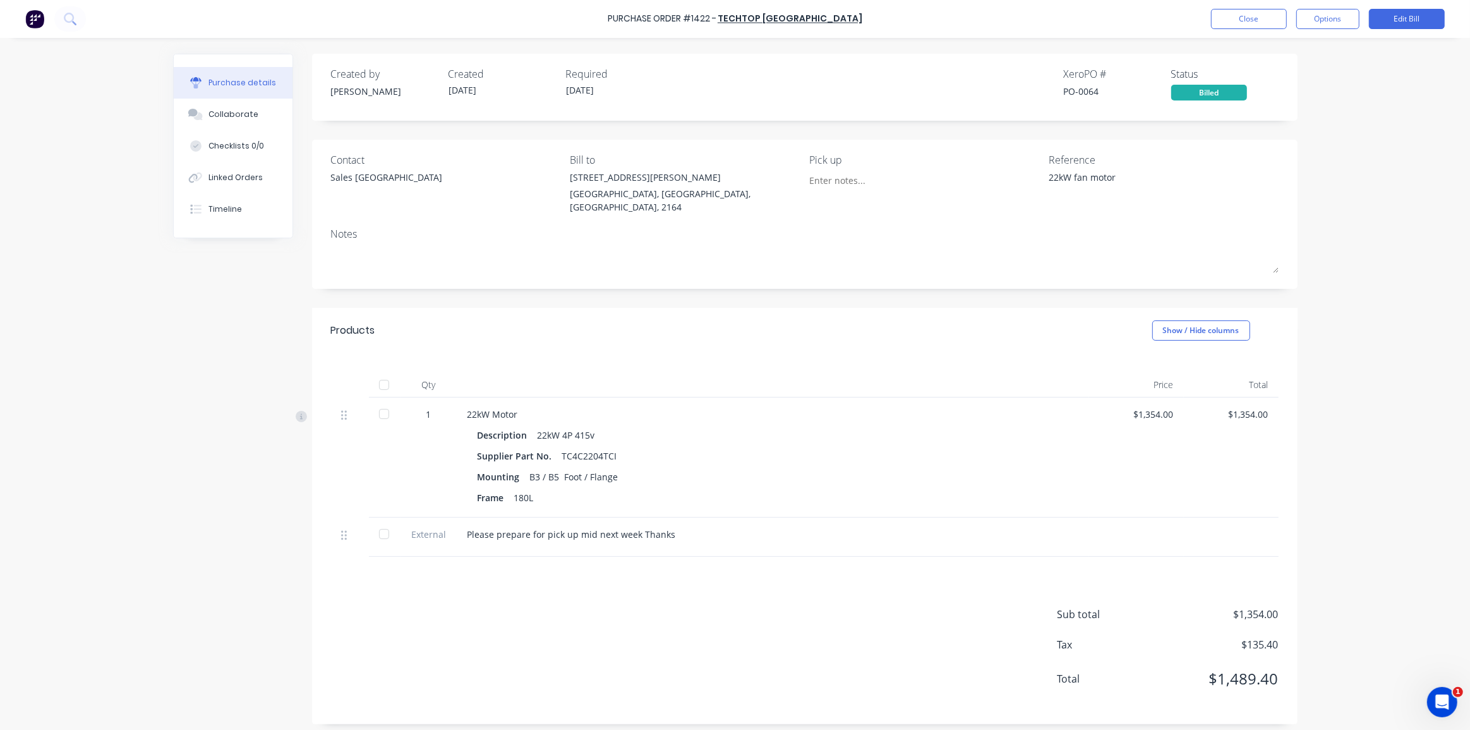
click at [1333, 260] on div "Purchase Order #1422 - Techtop Australia Close Options Edit Bill Purchase detai…" at bounding box center [735, 365] width 1470 height 730
click at [1253, 23] on button "Close" at bounding box center [1249, 19] width 76 height 20
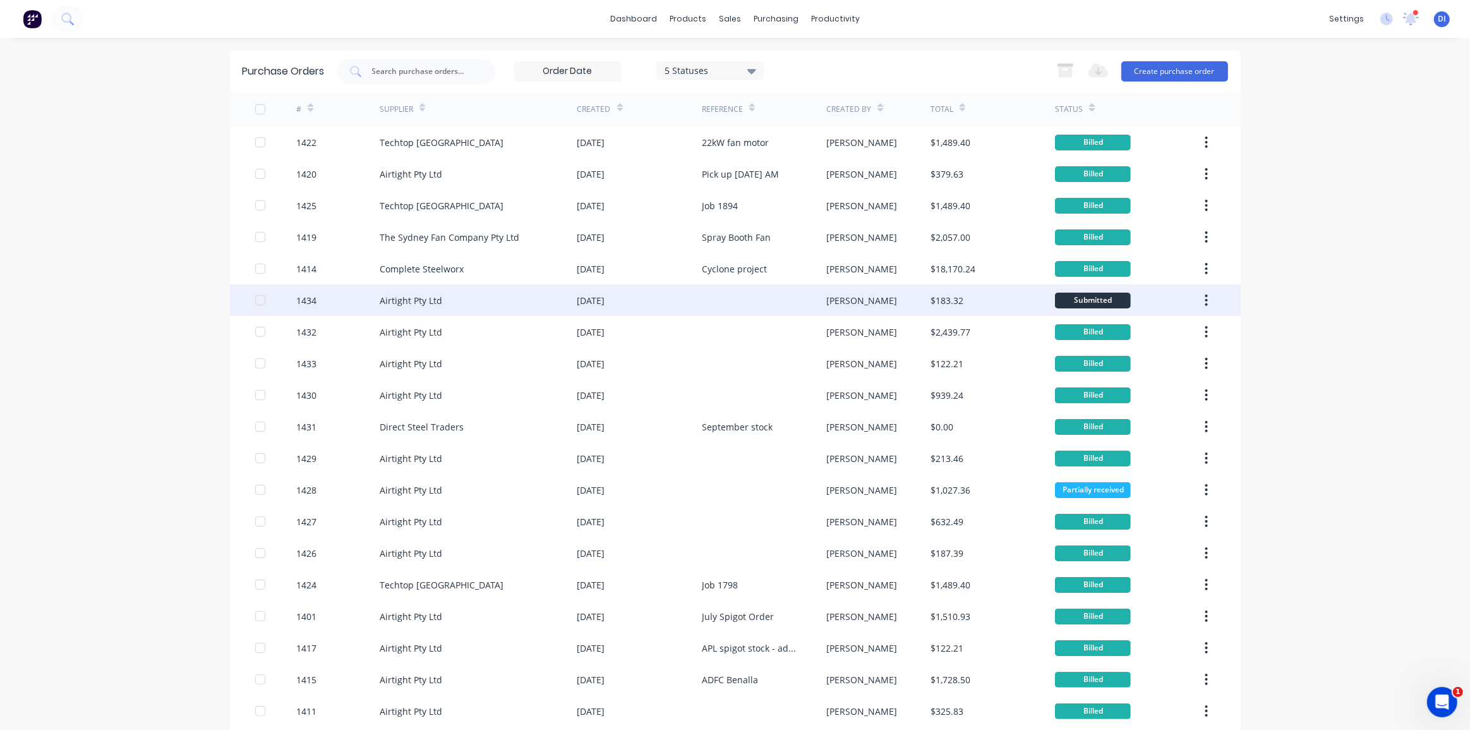
click at [743, 301] on div at bounding box center [764, 300] width 124 height 32
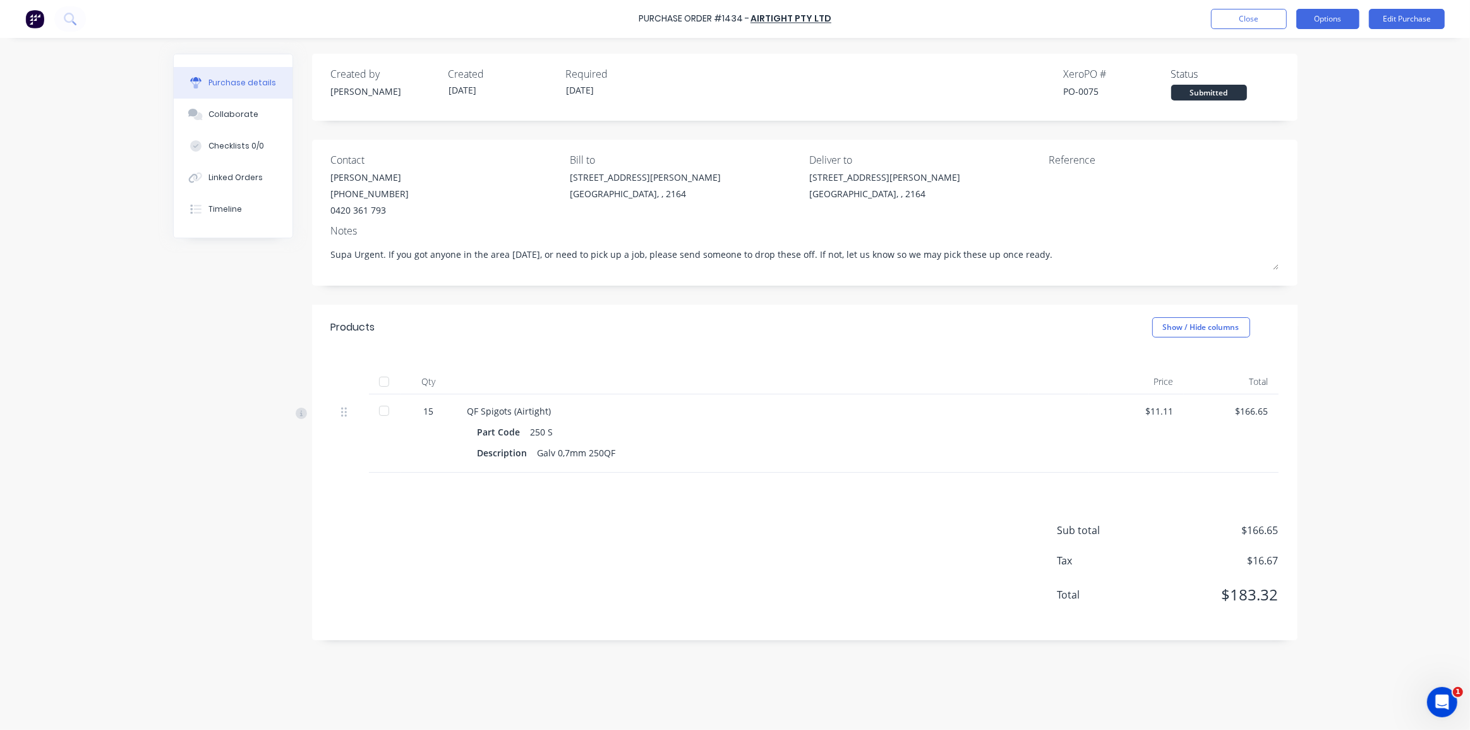
click at [1326, 10] on button "Options" at bounding box center [1327, 19] width 63 height 20
click at [1286, 72] on div "Convert to Bill" at bounding box center [1299, 77] width 97 height 18
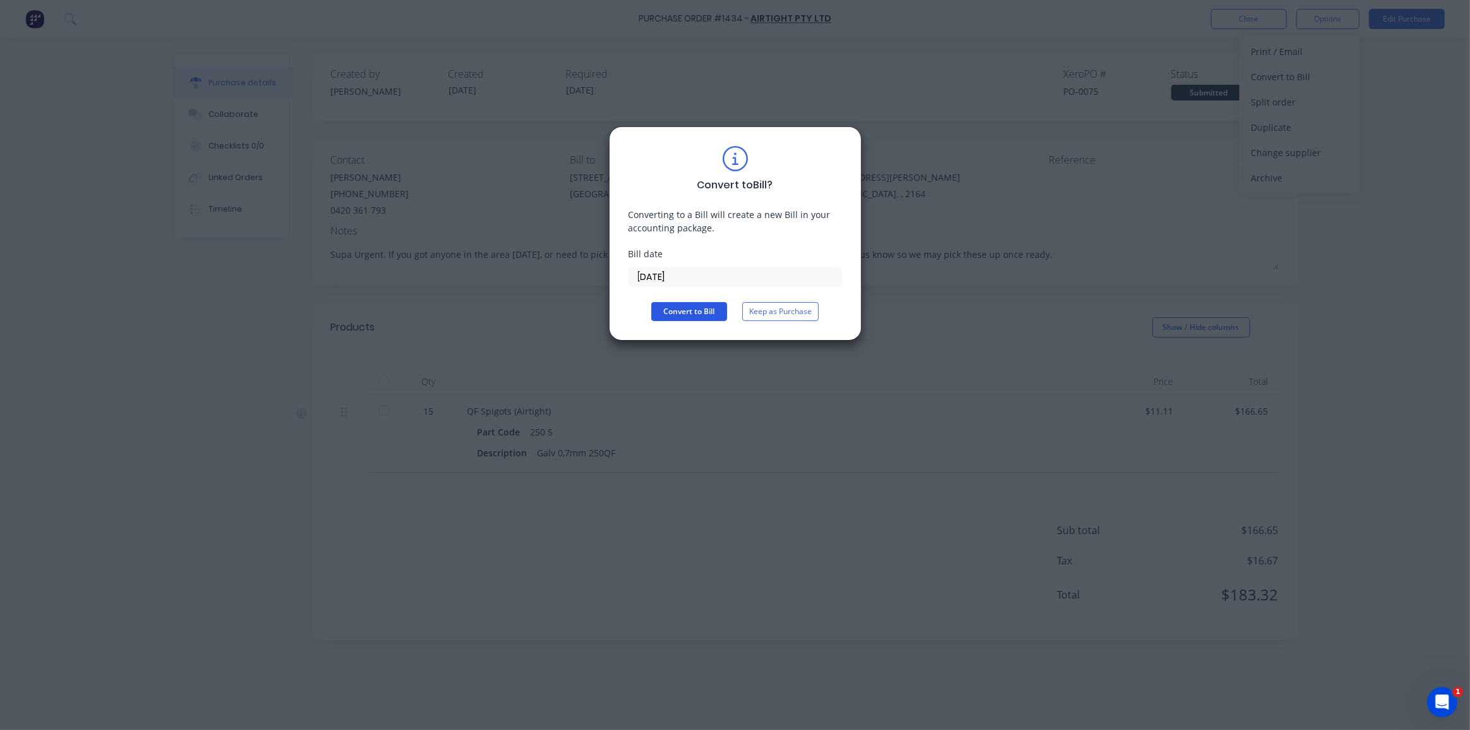
click at [697, 306] on button "Convert to Bill" at bounding box center [689, 311] width 76 height 19
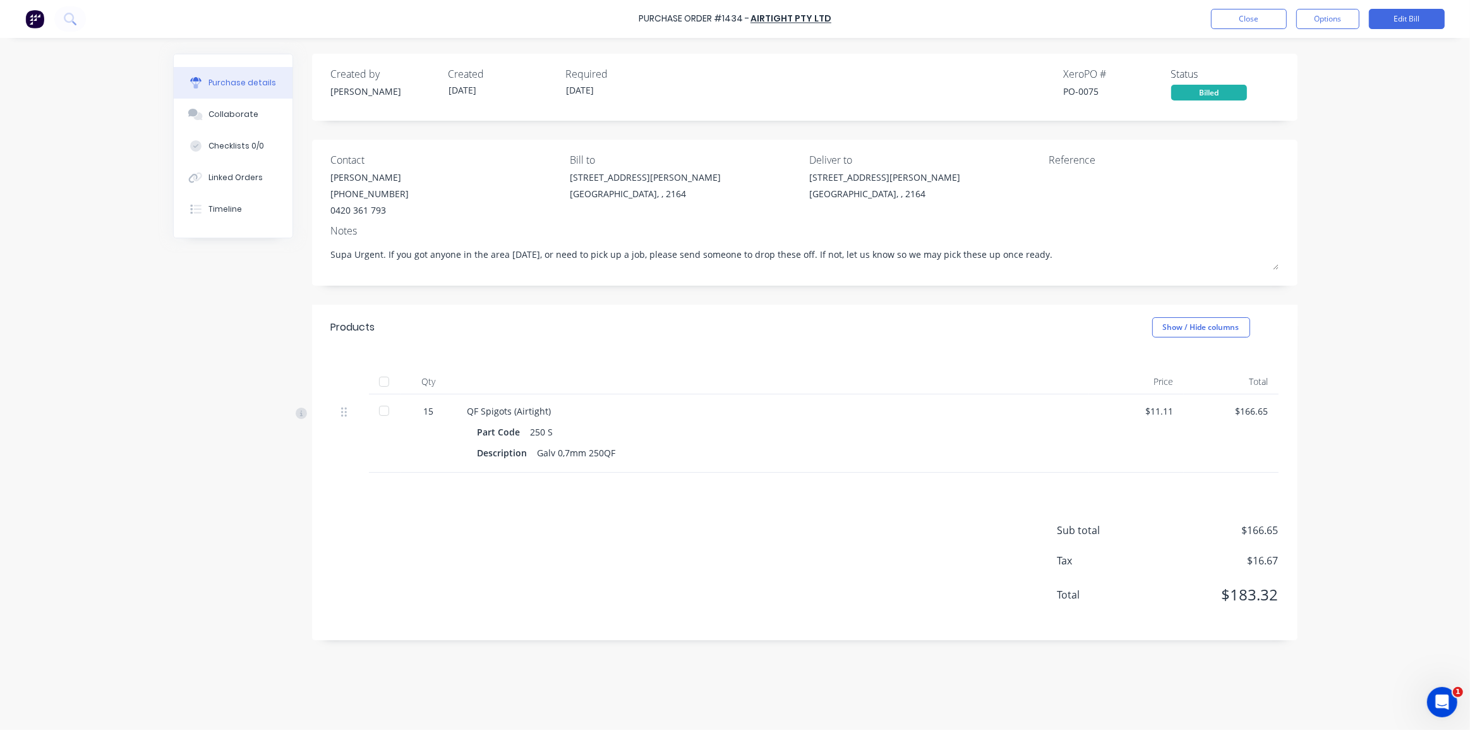
click at [1330, 208] on div "Purchase Order #1434 - Airtight Pty Ltd Close Options Edit Bill Purchase detail…" at bounding box center [735, 365] width 1470 height 730
click at [1325, 165] on div "Purchase Order #1434 - Airtight Pty Ltd Close Options Edit Bill Purchase detail…" at bounding box center [735, 365] width 1470 height 730
click at [1250, 21] on button "Close" at bounding box center [1249, 19] width 76 height 20
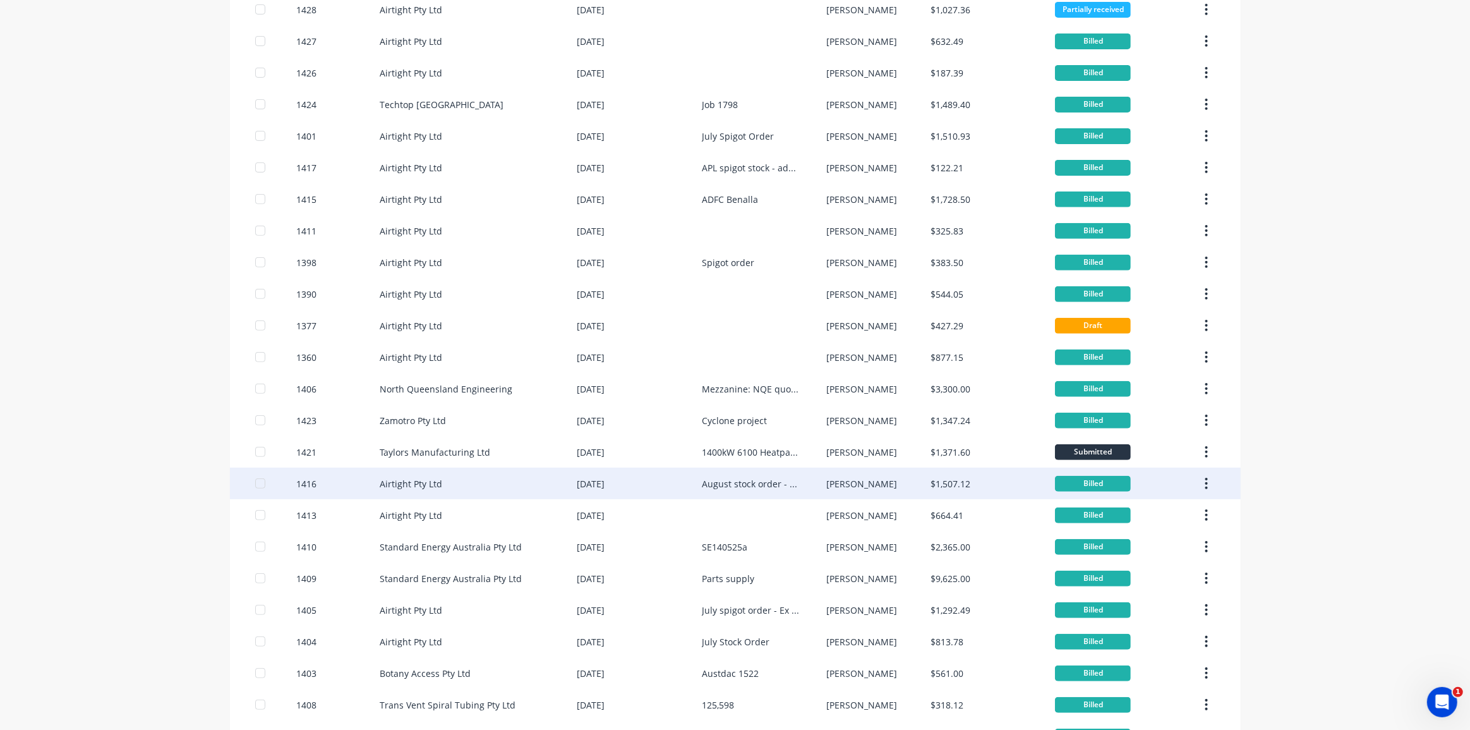
scroll to position [577, 0]
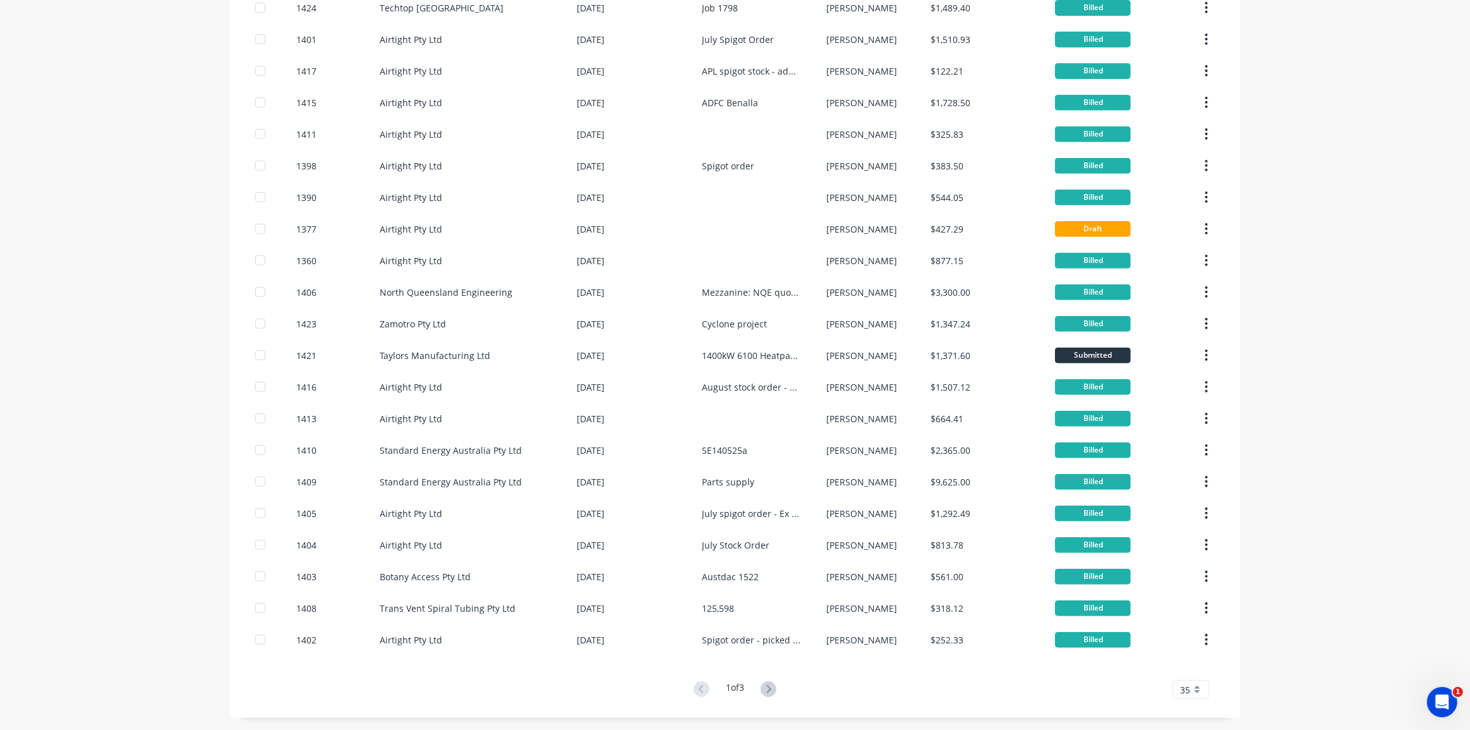
click at [1191, 688] on div "35" at bounding box center [1190, 689] width 37 height 19
click at [1192, 689] on div "35" at bounding box center [1190, 689] width 37 height 19
click at [761, 685] on icon at bounding box center [769, 689] width 16 height 16
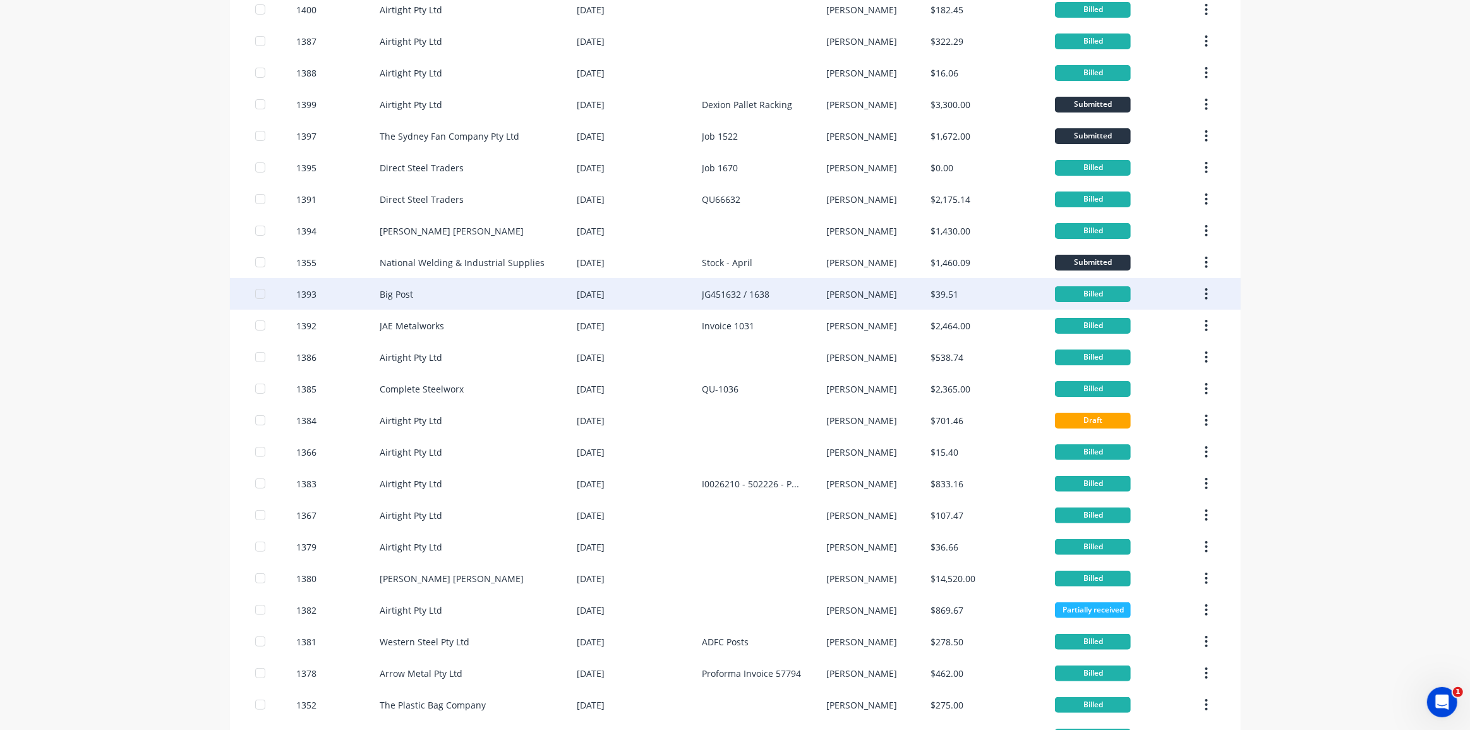
scroll to position [229, 0]
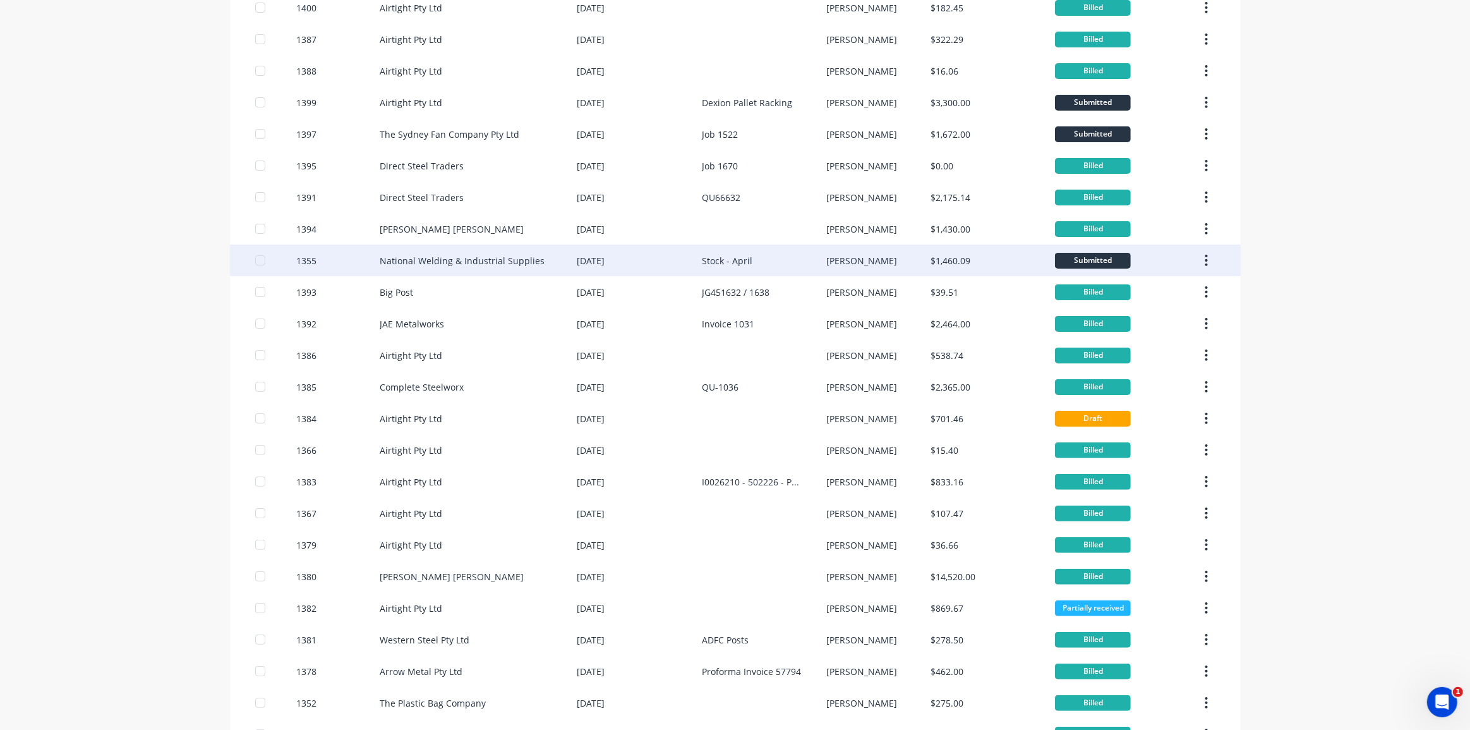
click at [826, 255] on div "[PERSON_NAME]" at bounding box center [861, 260] width 71 height 13
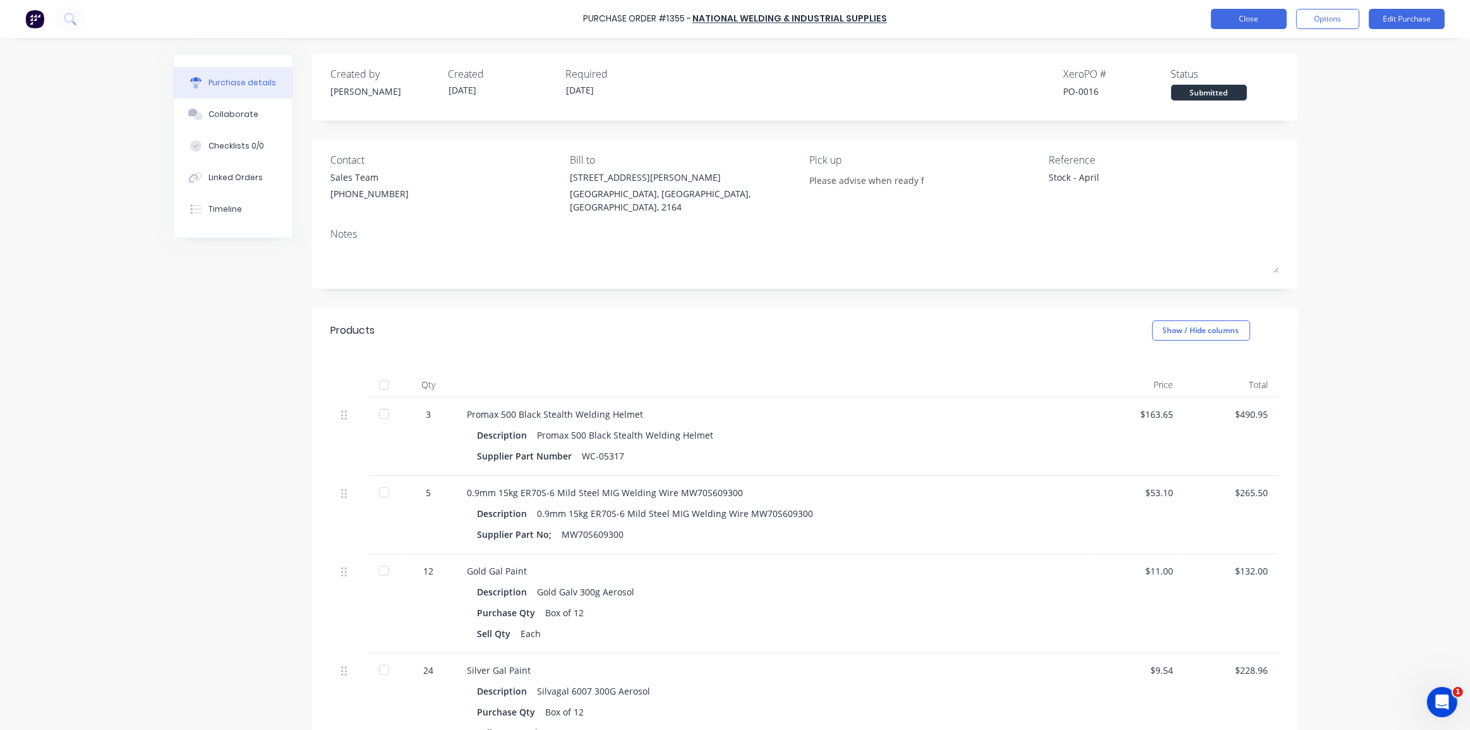
click at [1265, 18] on button "Close" at bounding box center [1249, 19] width 76 height 20
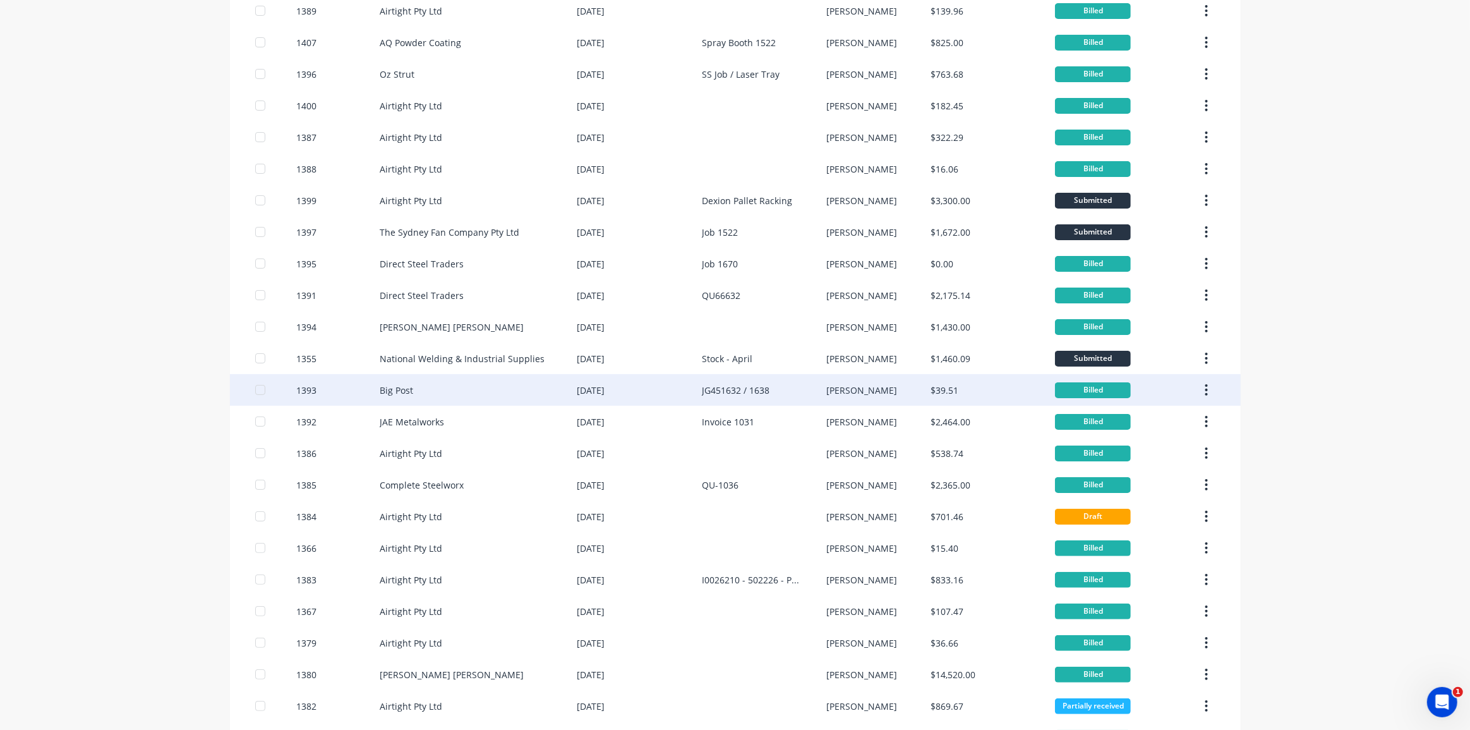
scroll to position [117, 0]
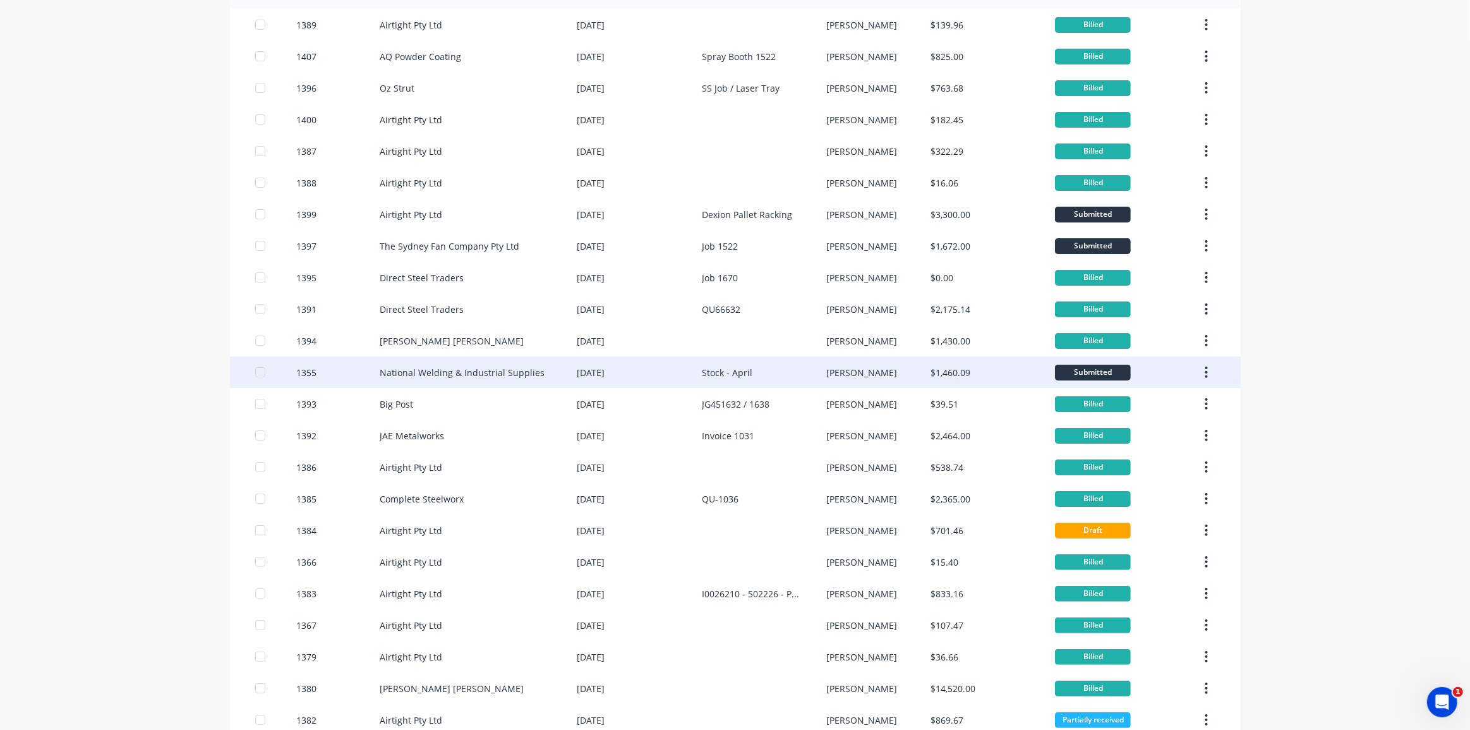
click at [1205, 370] on icon "button" at bounding box center [1206, 372] width 3 height 14
click at [1166, 409] on div "Archive" at bounding box center [1161, 405] width 97 height 18
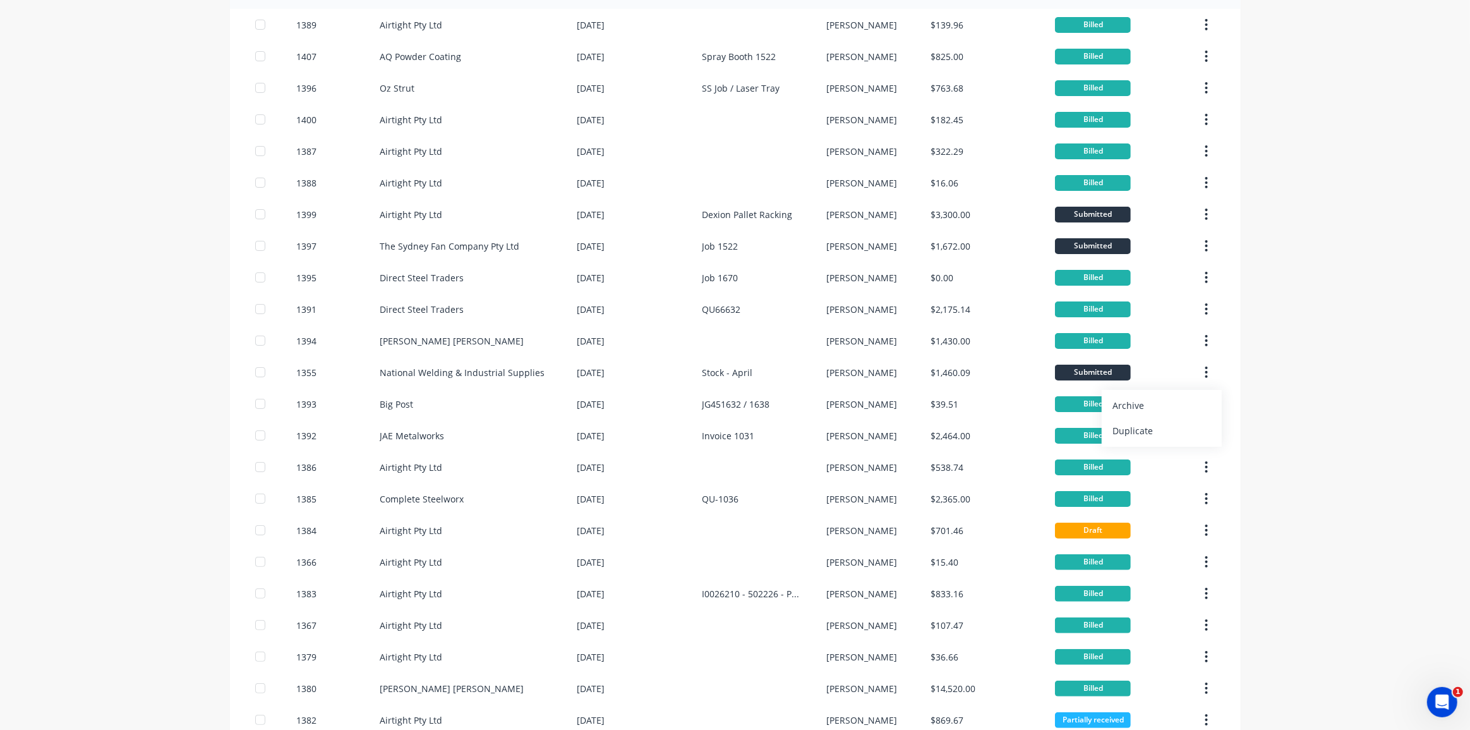
scroll to position [0, 0]
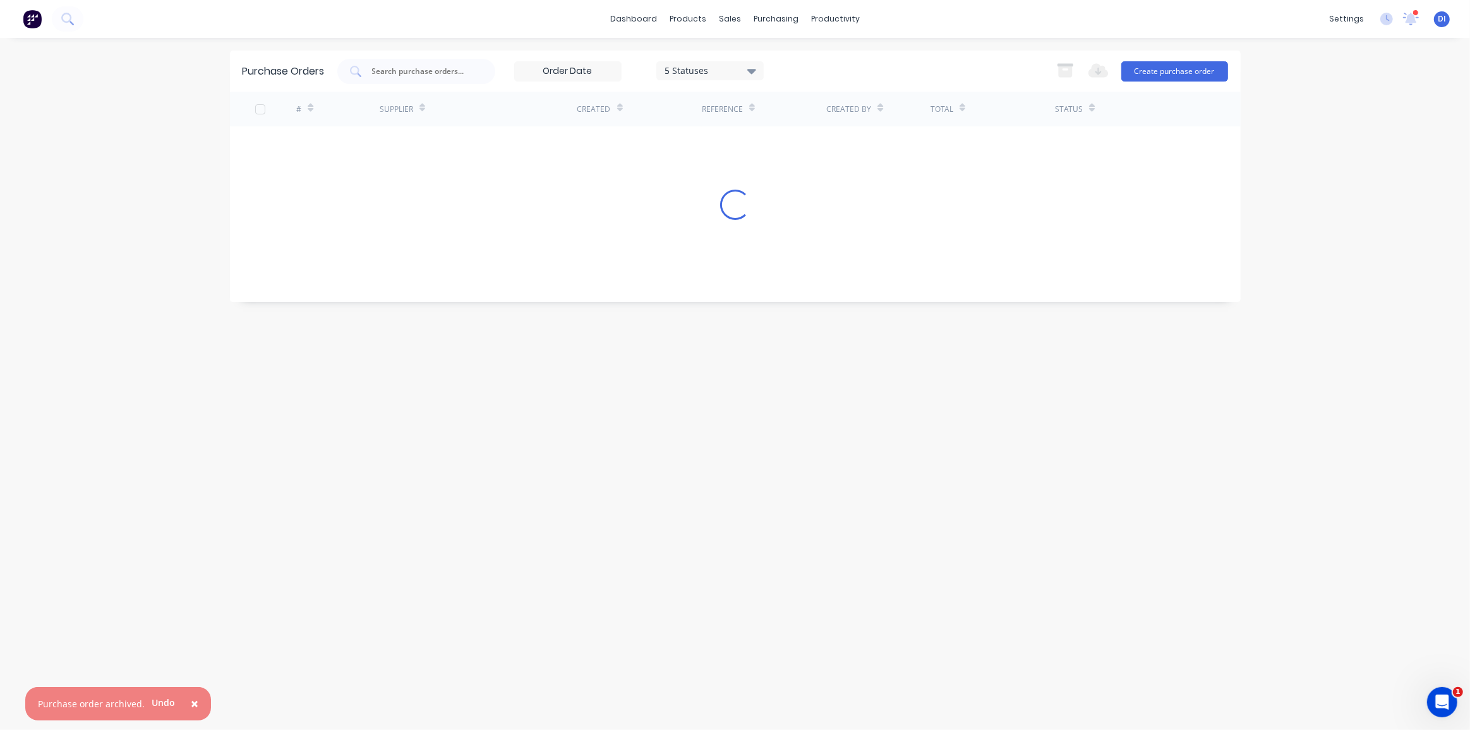
click at [1296, 301] on div "× Purchase order archived. Undo dashboard products sales purchasing productivit…" at bounding box center [735, 365] width 1470 height 730
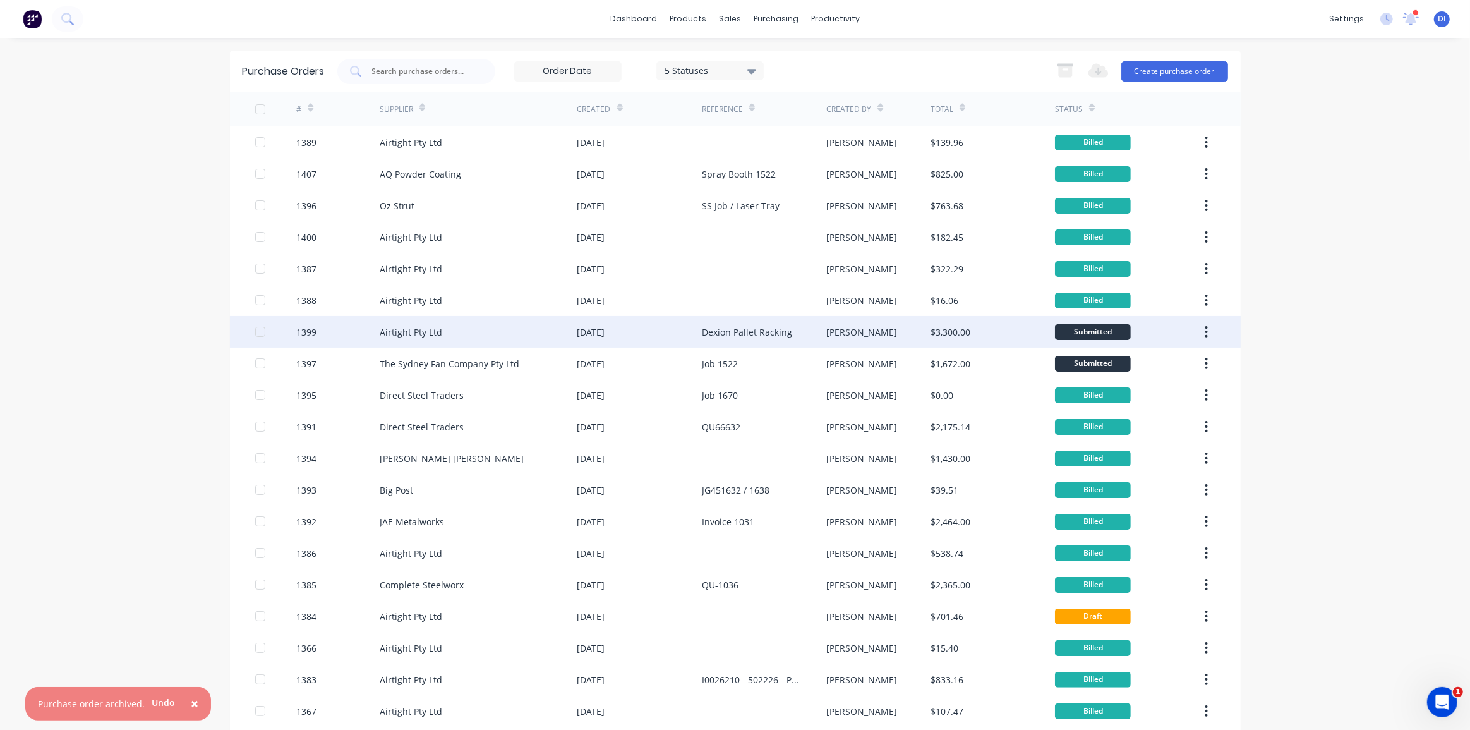
click at [1205, 327] on icon "button" at bounding box center [1206, 332] width 3 height 14
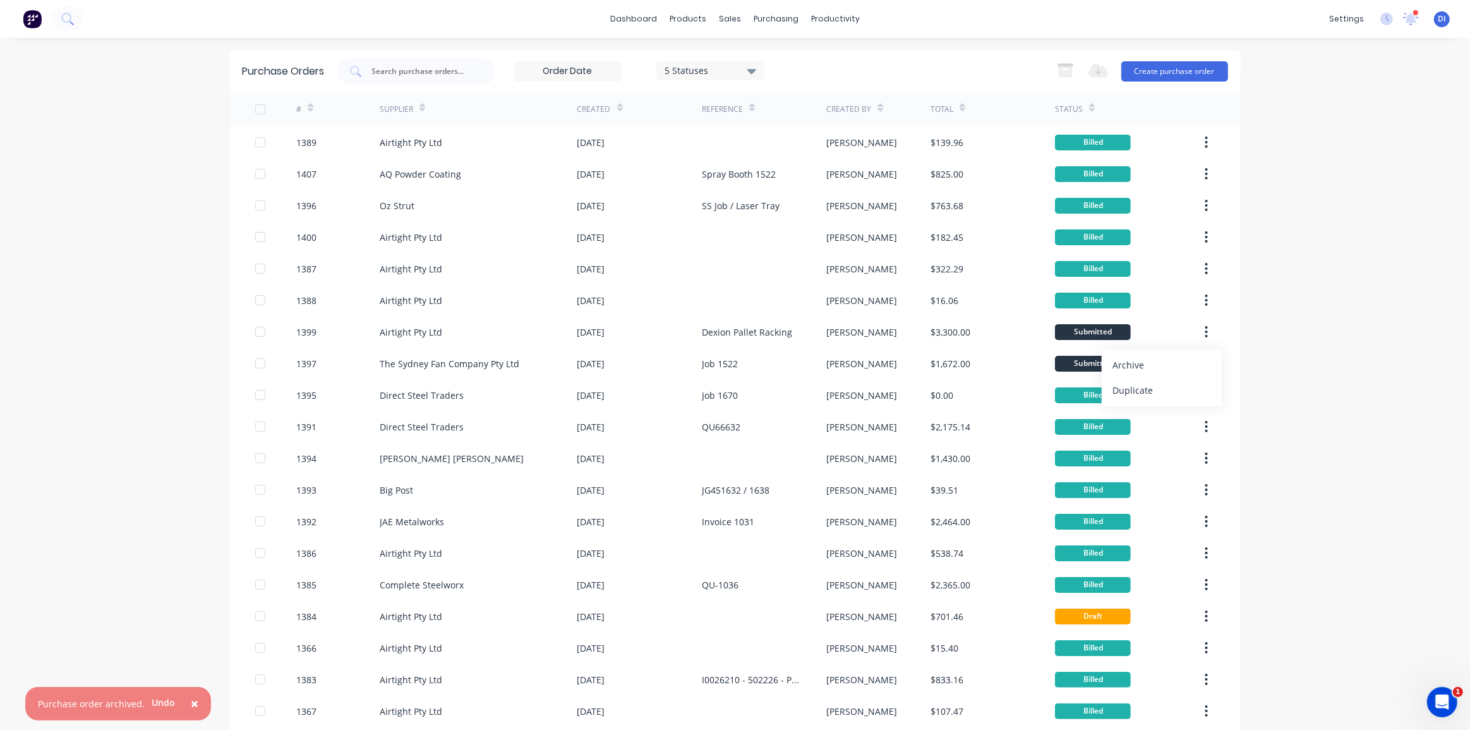
click at [1368, 304] on div "× Purchase order archived. Undo dashboard products sales purchasing productivit…" at bounding box center [735, 365] width 1470 height 730
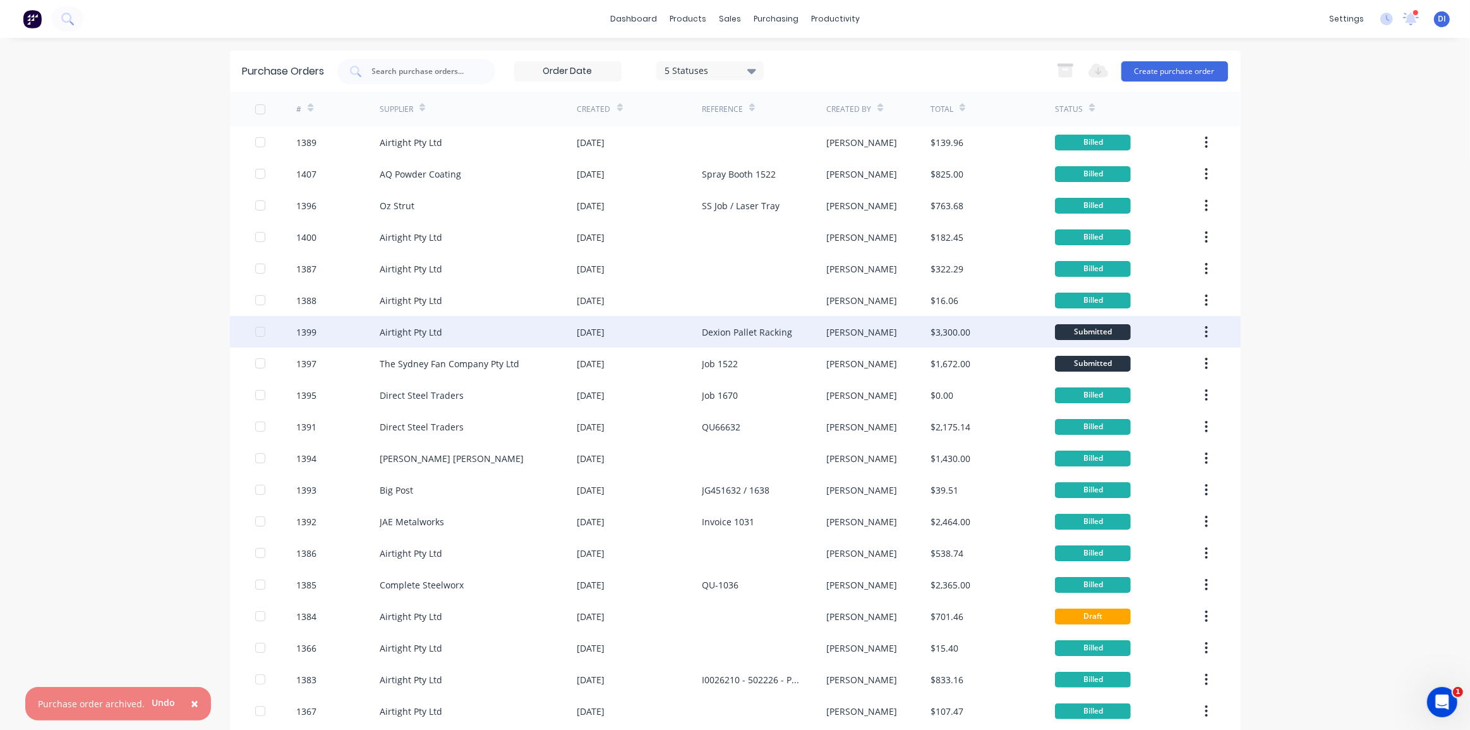
click at [259, 331] on div at bounding box center [260, 331] width 25 height 25
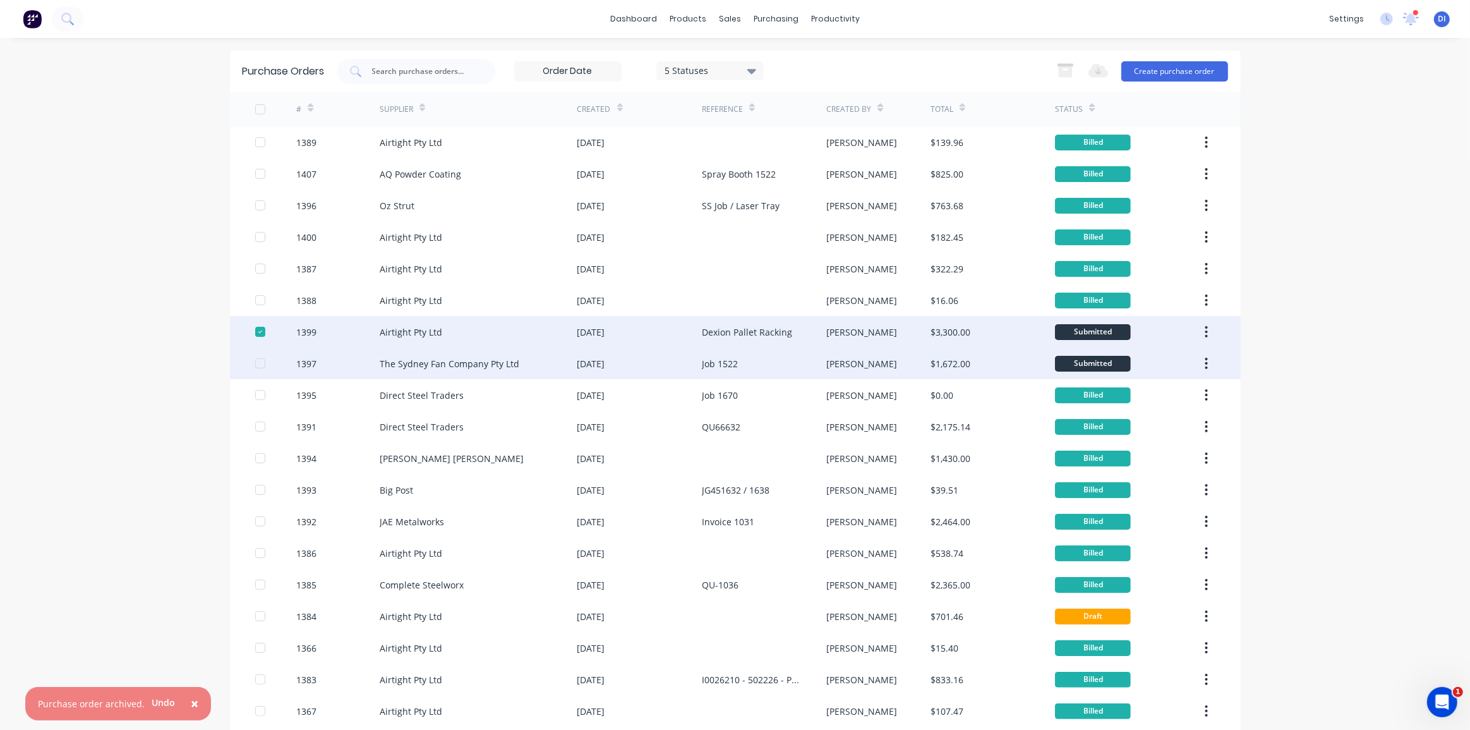
click at [253, 362] on div at bounding box center [260, 363] width 25 height 25
click at [736, 68] on div "5 Statuses" at bounding box center [710, 70] width 90 height 13
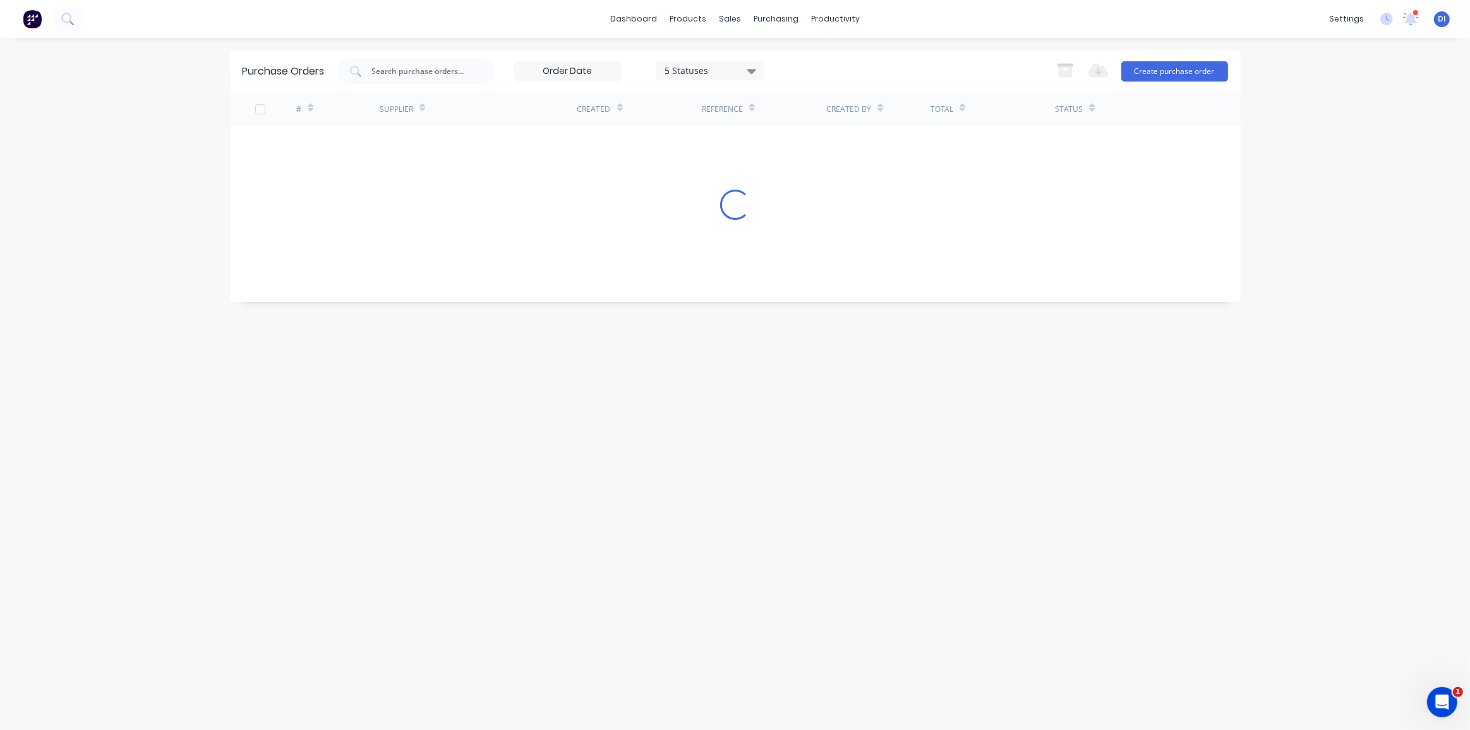
click at [845, 61] on div "5 Statuses 5 Statuses Export to Excel (XLSX) Create purchase order" at bounding box center [782, 71] width 891 height 25
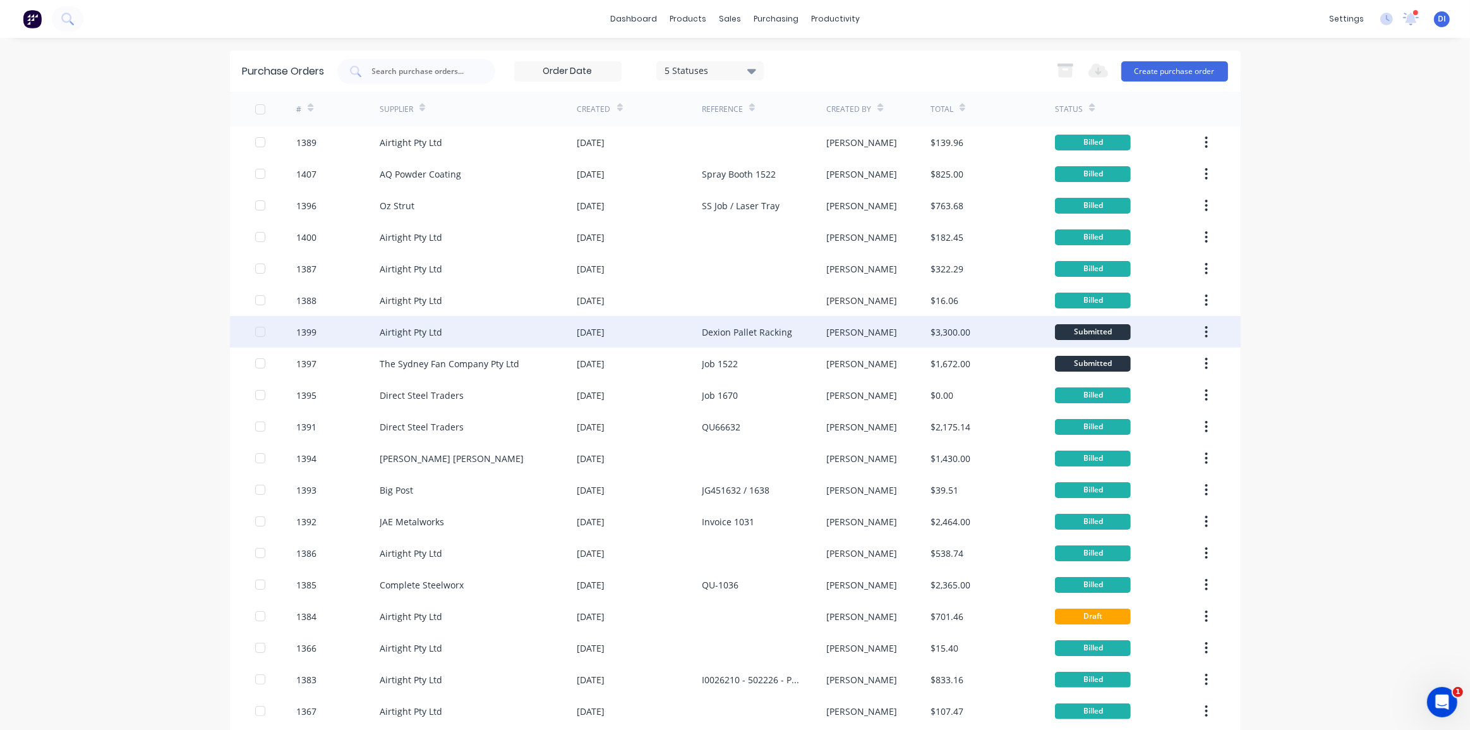
click at [776, 338] on div "Dexion Pallet Racking" at bounding box center [747, 331] width 90 height 13
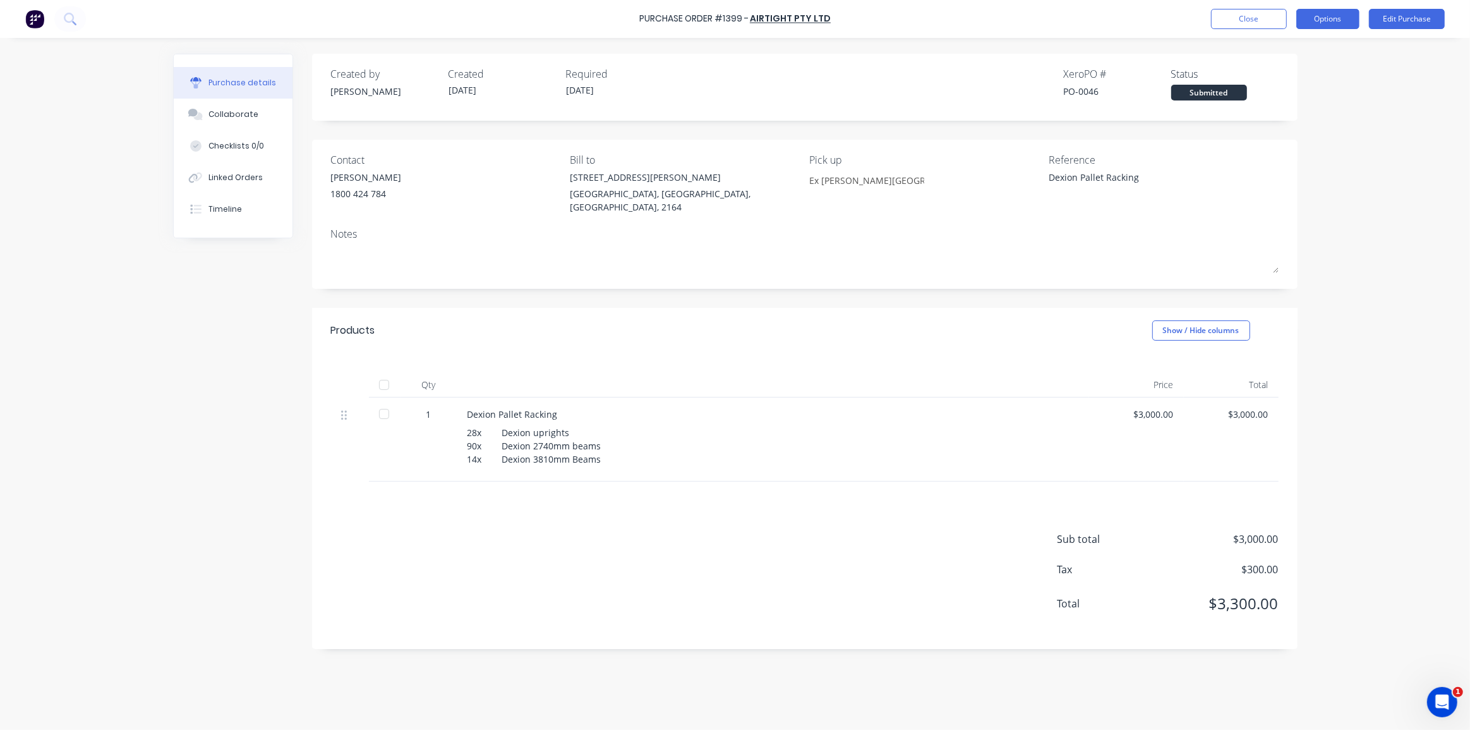
click at [1326, 16] on button "Options" at bounding box center [1327, 19] width 63 height 20
click at [1301, 77] on div "Convert to Bill" at bounding box center [1299, 77] width 97 height 18
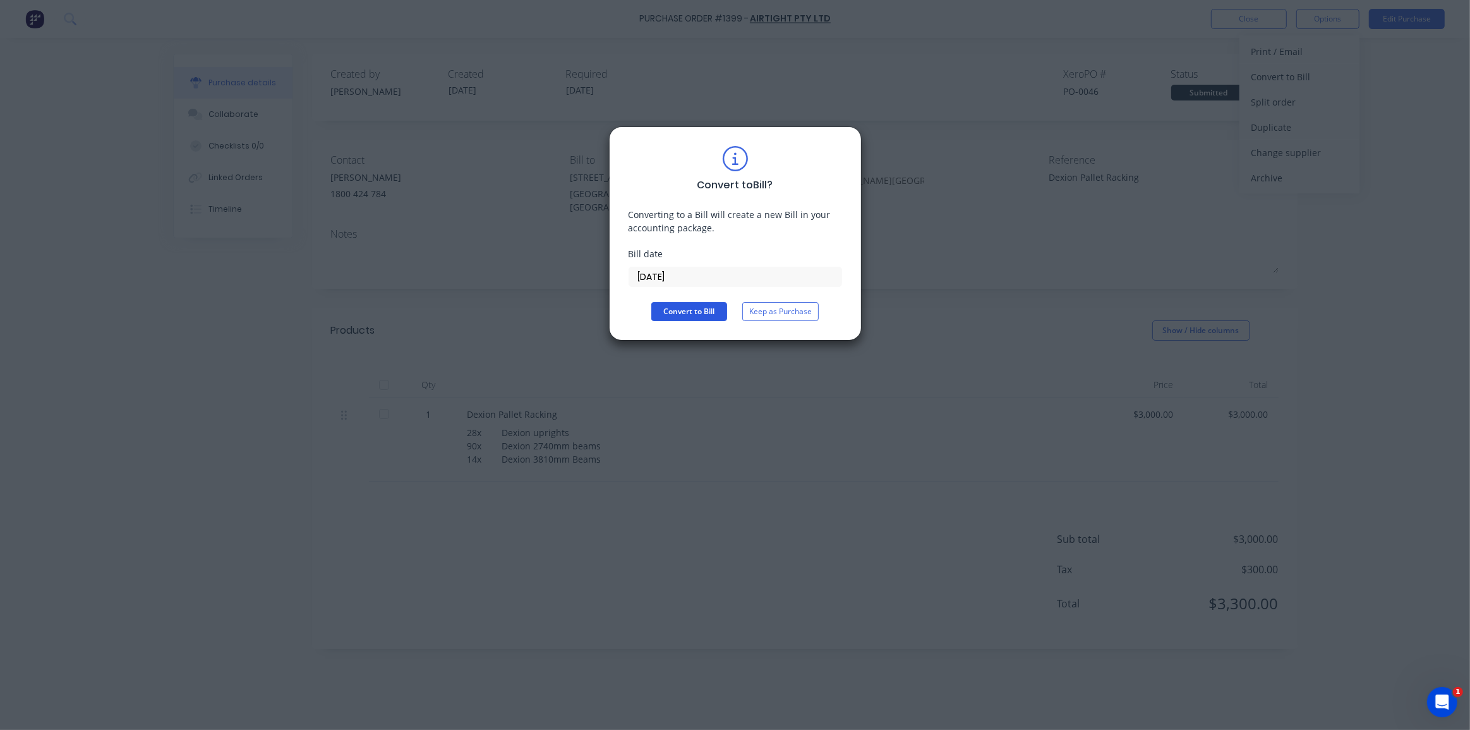
click at [695, 312] on button "Convert to Bill" at bounding box center [689, 311] width 76 height 19
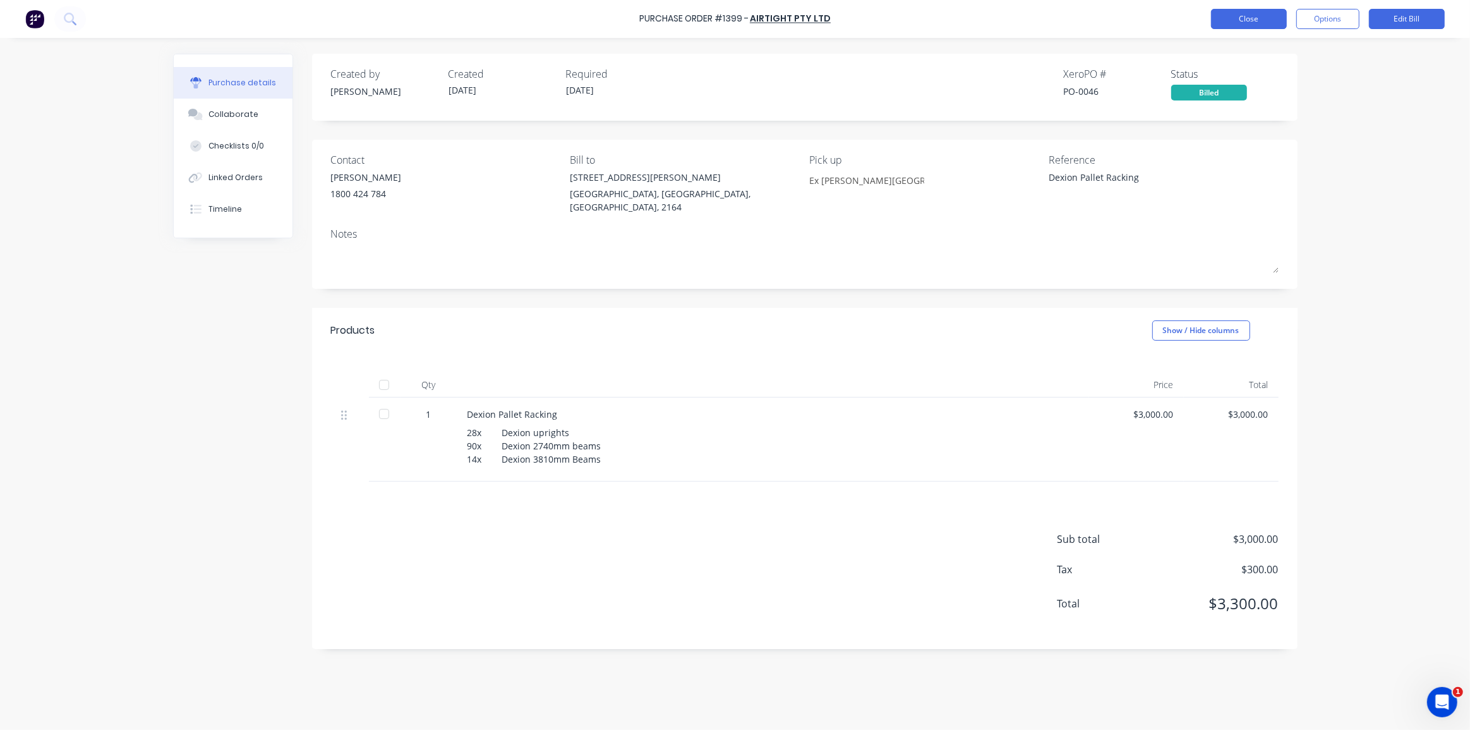
click at [1256, 21] on button "Close" at bounding box center [1249, 19] width 76 height 20
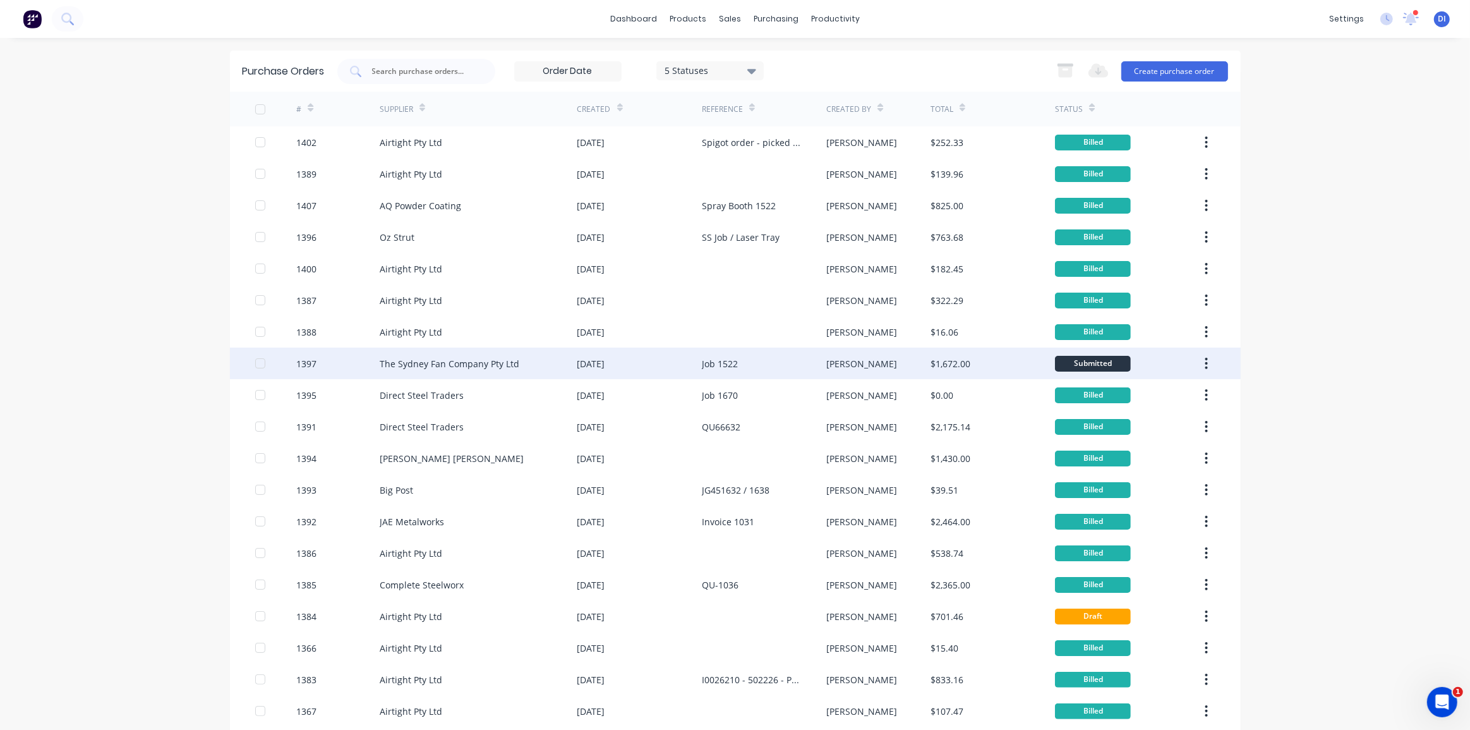
click at [979, 354] on div "$1,672.00" at bounding box center [992, 363] width 124 height 32
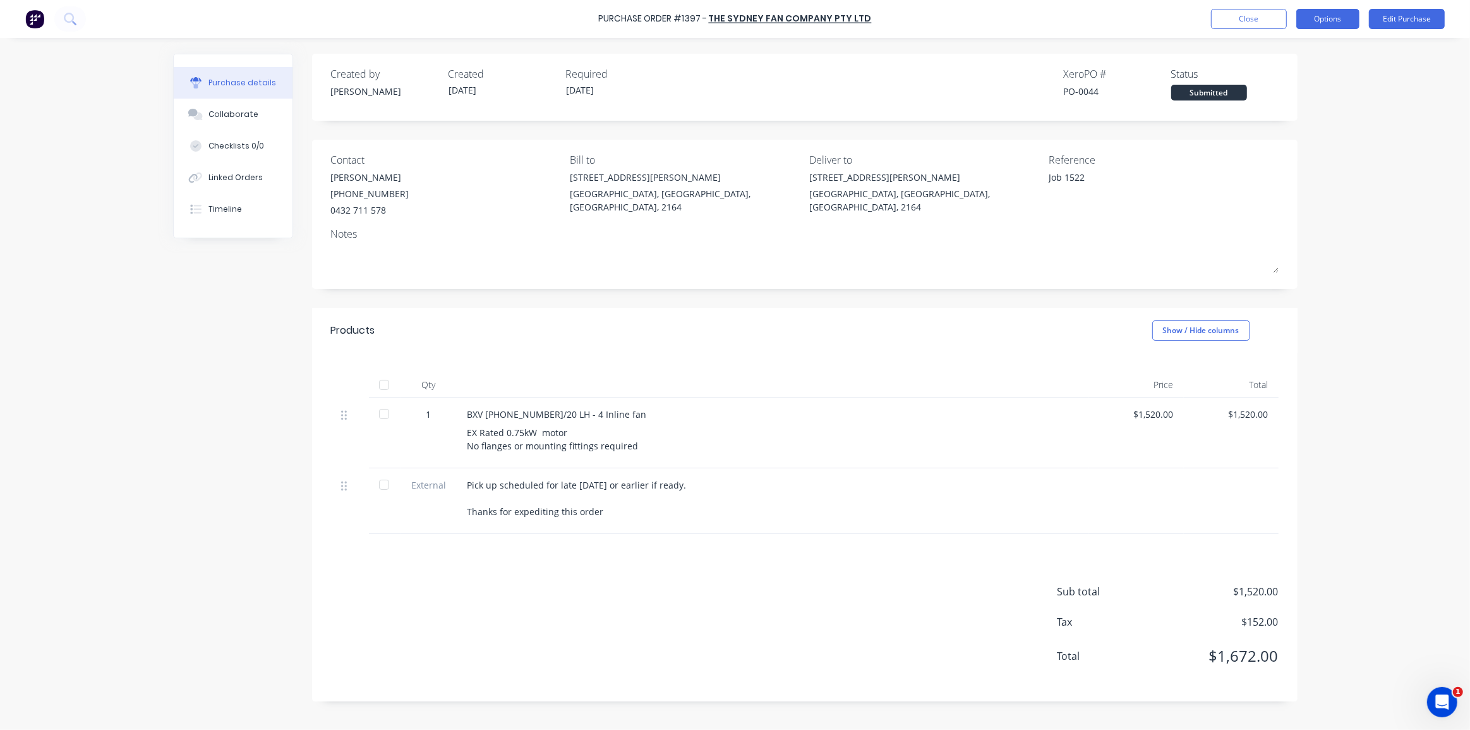
click at [1314, 21] on button "Options" at bounding box center [1327, 19] width 63 height 20
click at [1273, 76] on div "Convert to Bill" at bounding box center [1299, 77] width 97 height 18
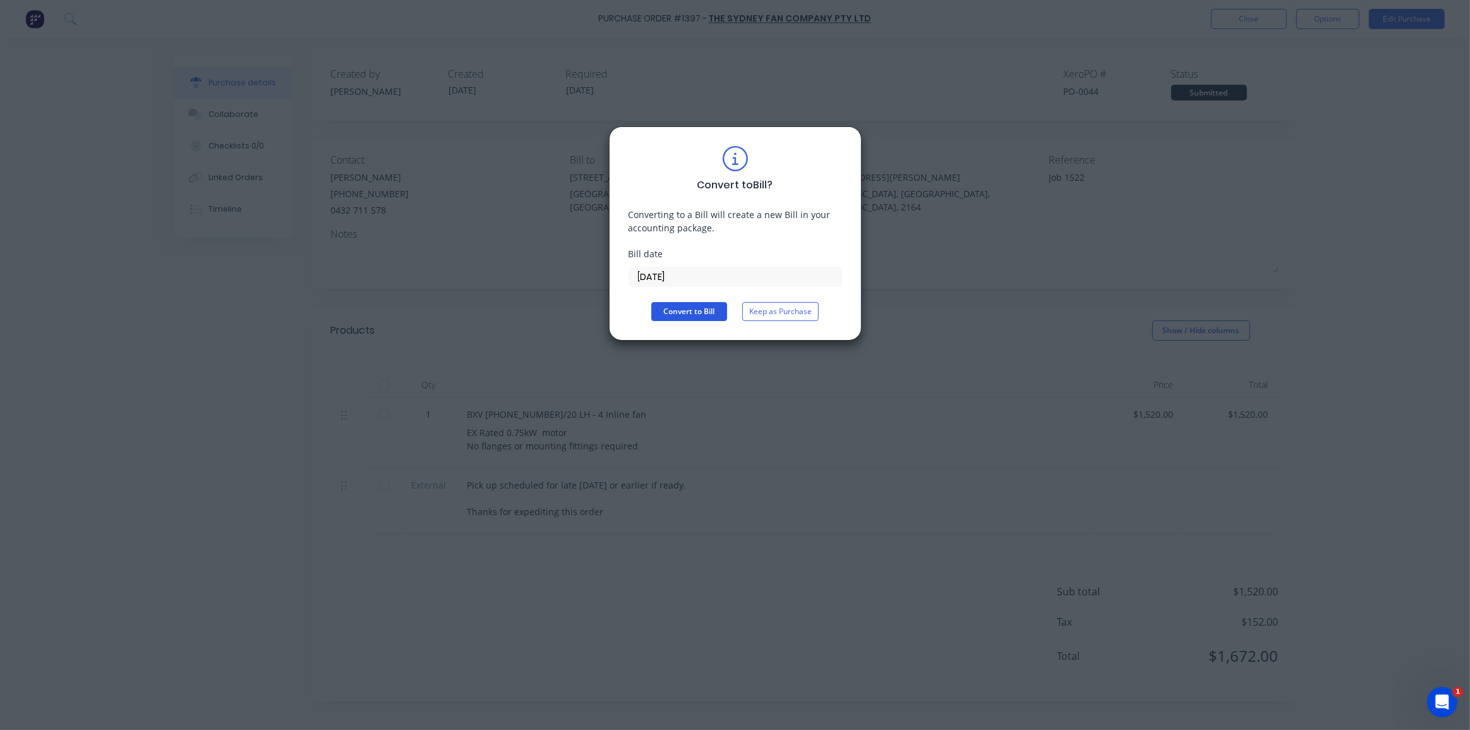
click at [686, 309] on button "Convert to Bill" at bounding box center [689, 311] width 76 height 19
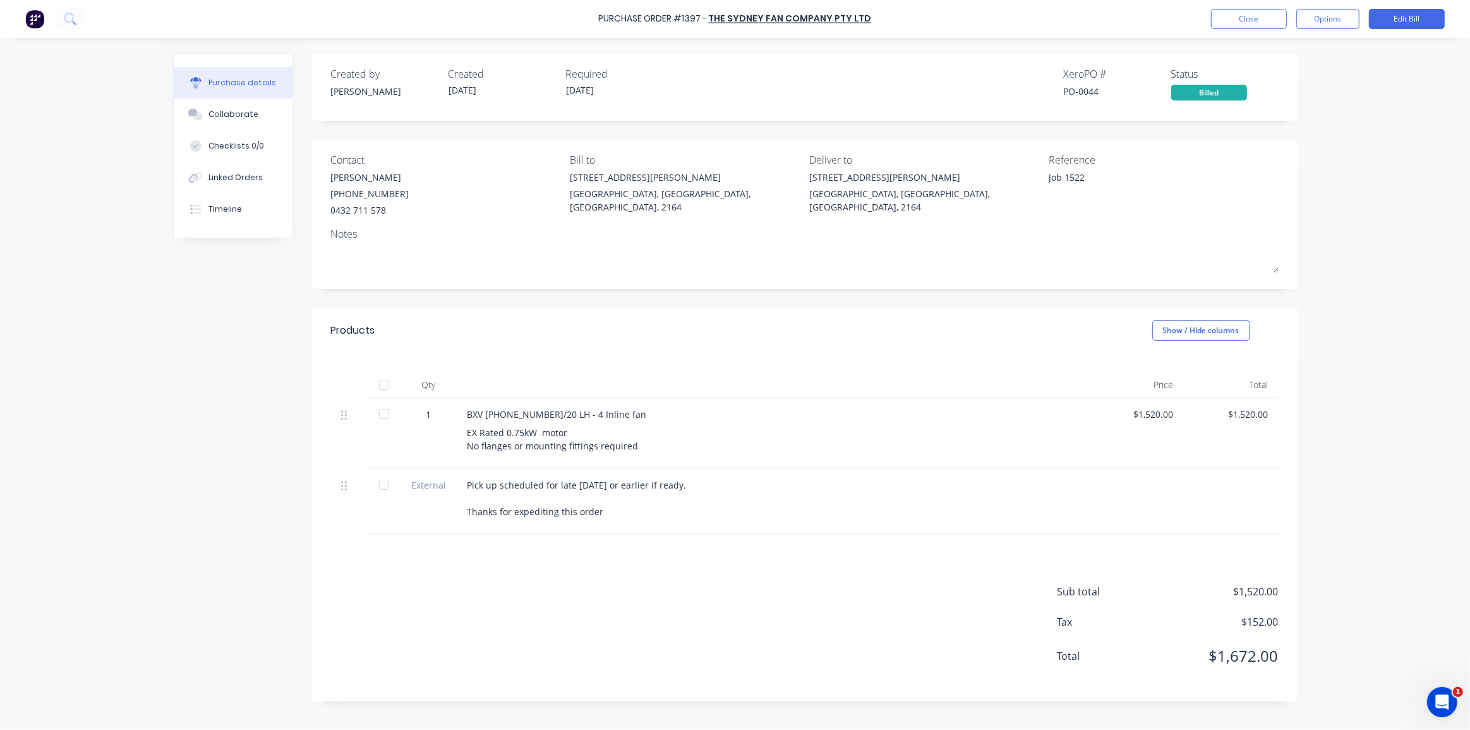
click at [1344, 214] on div "Purchase Order #1397 - The Sydney Fan Company Pty Ltd Close Options Edit Bill P…" at bounding box center [735, 365] width 1470 height 730
click at [1256, 16] on button "Close" at bounding box center [1249, 19] width 76 height 20
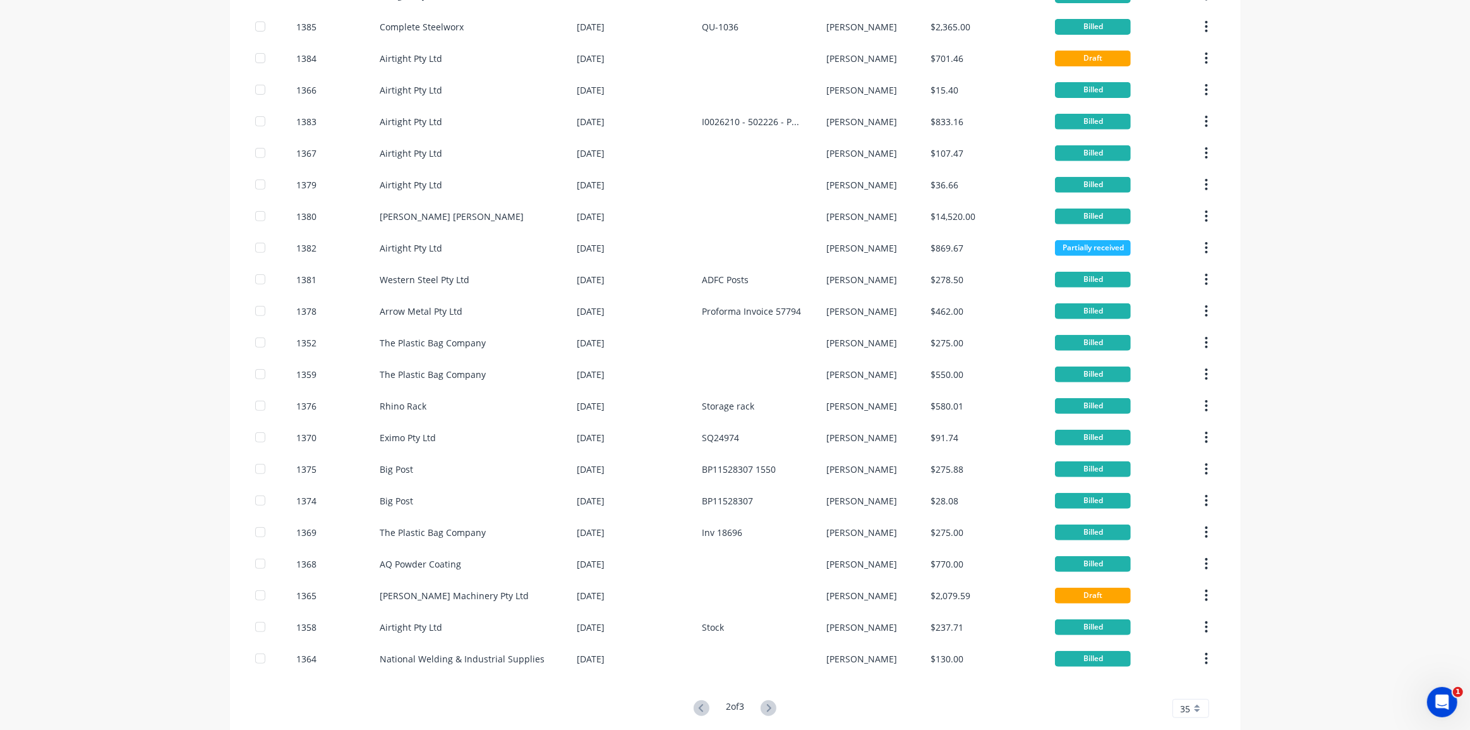
scroll to position [577, 0]
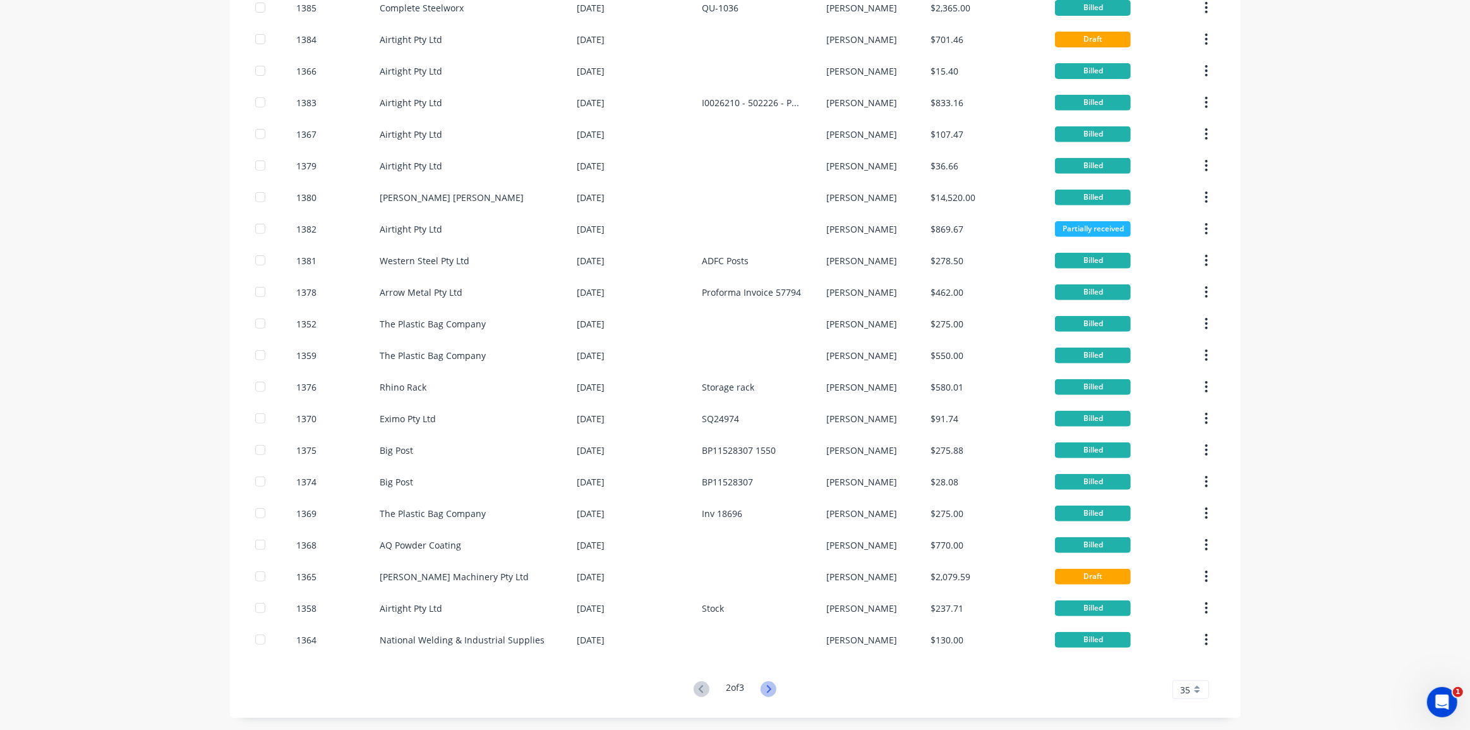
click at [762, 694] on icon at bounding box center [769, 689] width 16 height 16
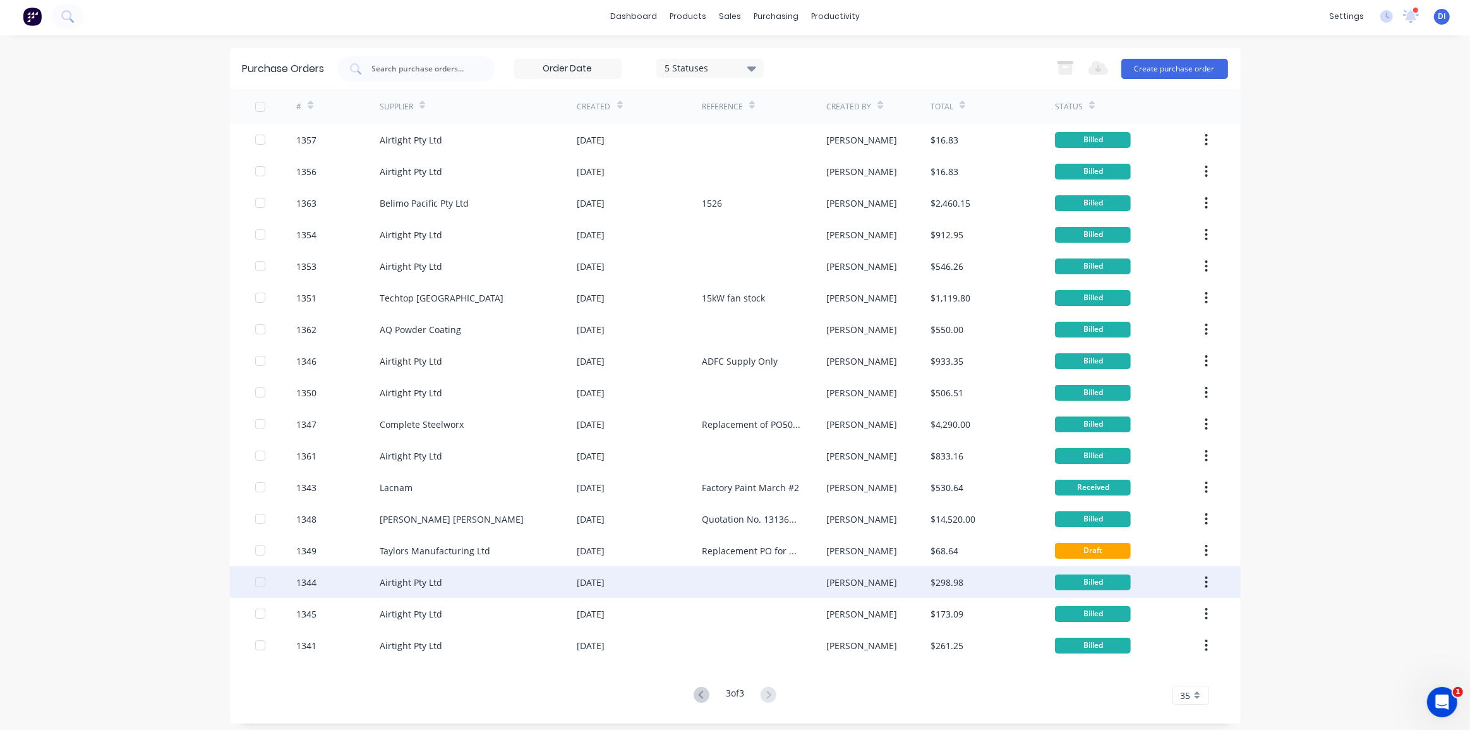
scroll to position [0, 0]
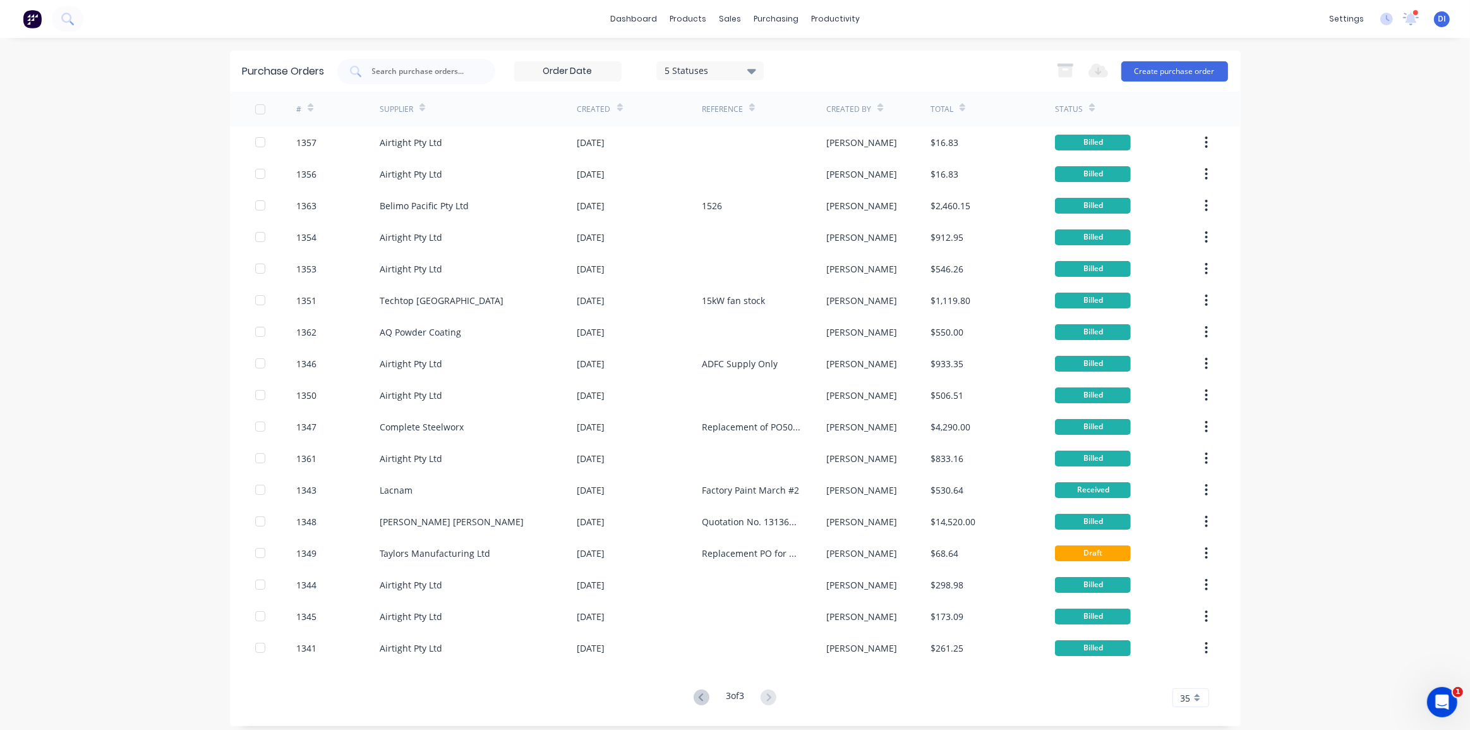
click at [695, 688] on div "# Supplier Created Reference Created By Total Status 1357 Airtight Pty Ltd 16 A…" at bounding box center [735, 399] width 1011 height 615
click at [694, 693] on icon at bounding box center [702, 697] width 16 height 16
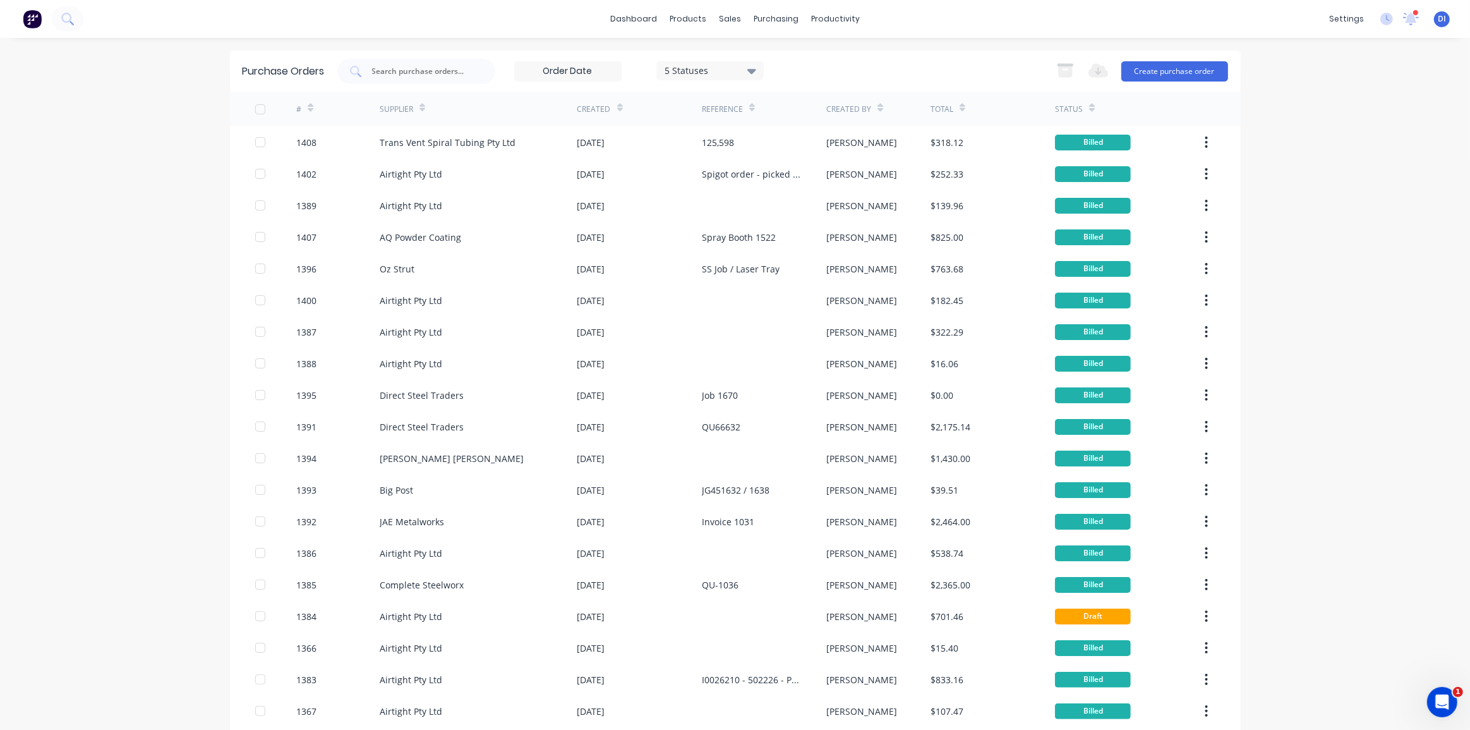
click at [23, 15] on img at bounding box center [32, 18] width 19 height 19
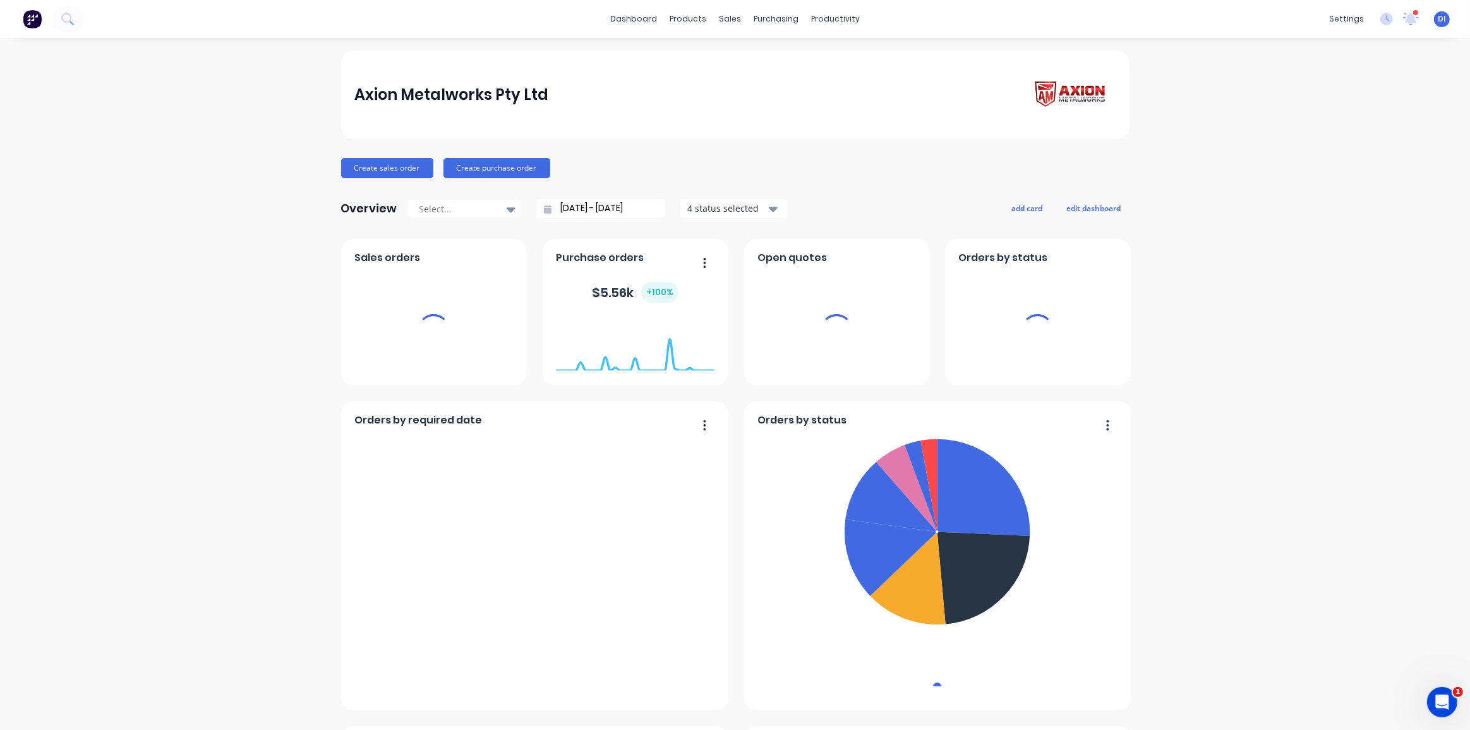
drag, startPoint x: 1367, startPoint y: 215, endPoint x: 1339, endPoint y: 205, distance: 29.4
click at [1365, 214] on div "Axion Metalworks Pty Ltd Create sales order Create purchase order Overview Sele…" at bounding box center [735, 705] width 1470 height 1309
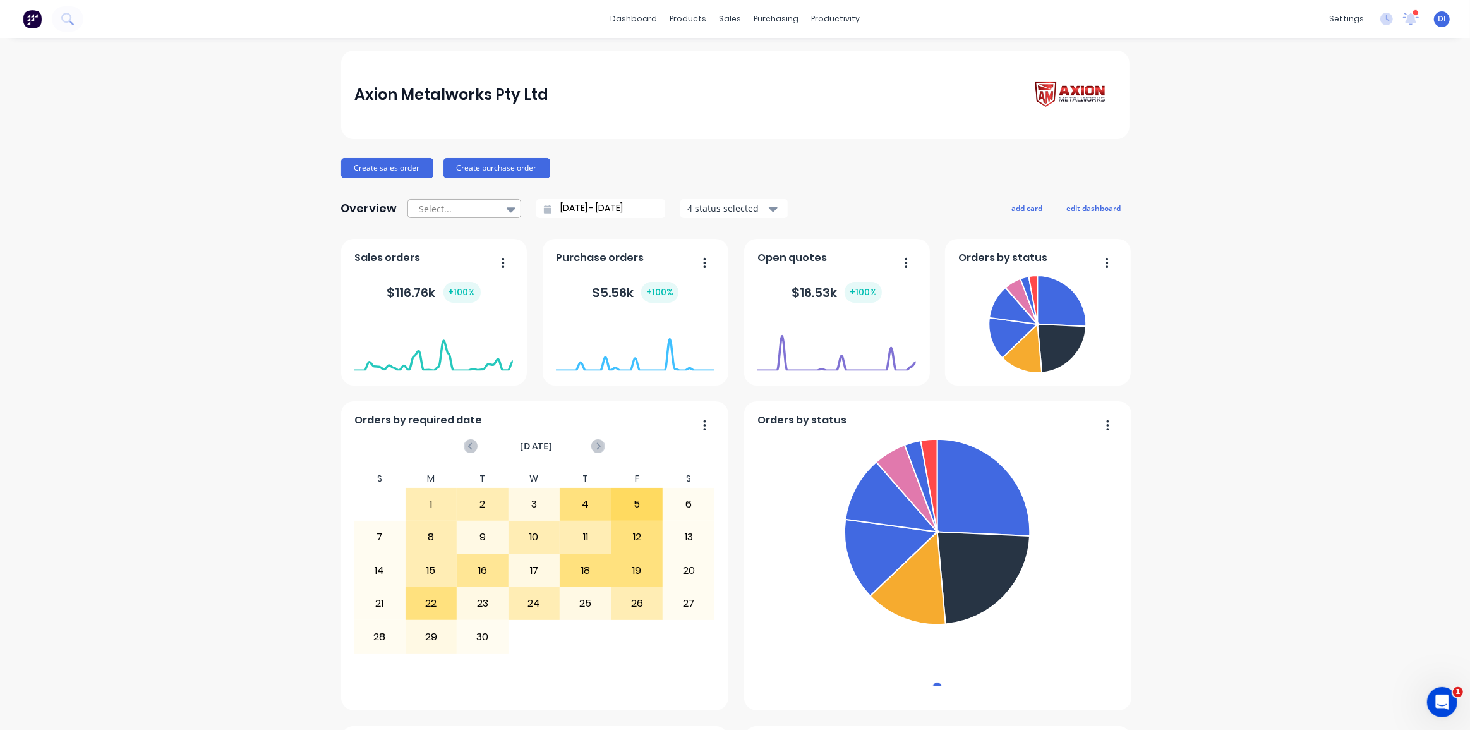
click at [480, 211] on div at bounding box center [458, 209] width 80 height 16
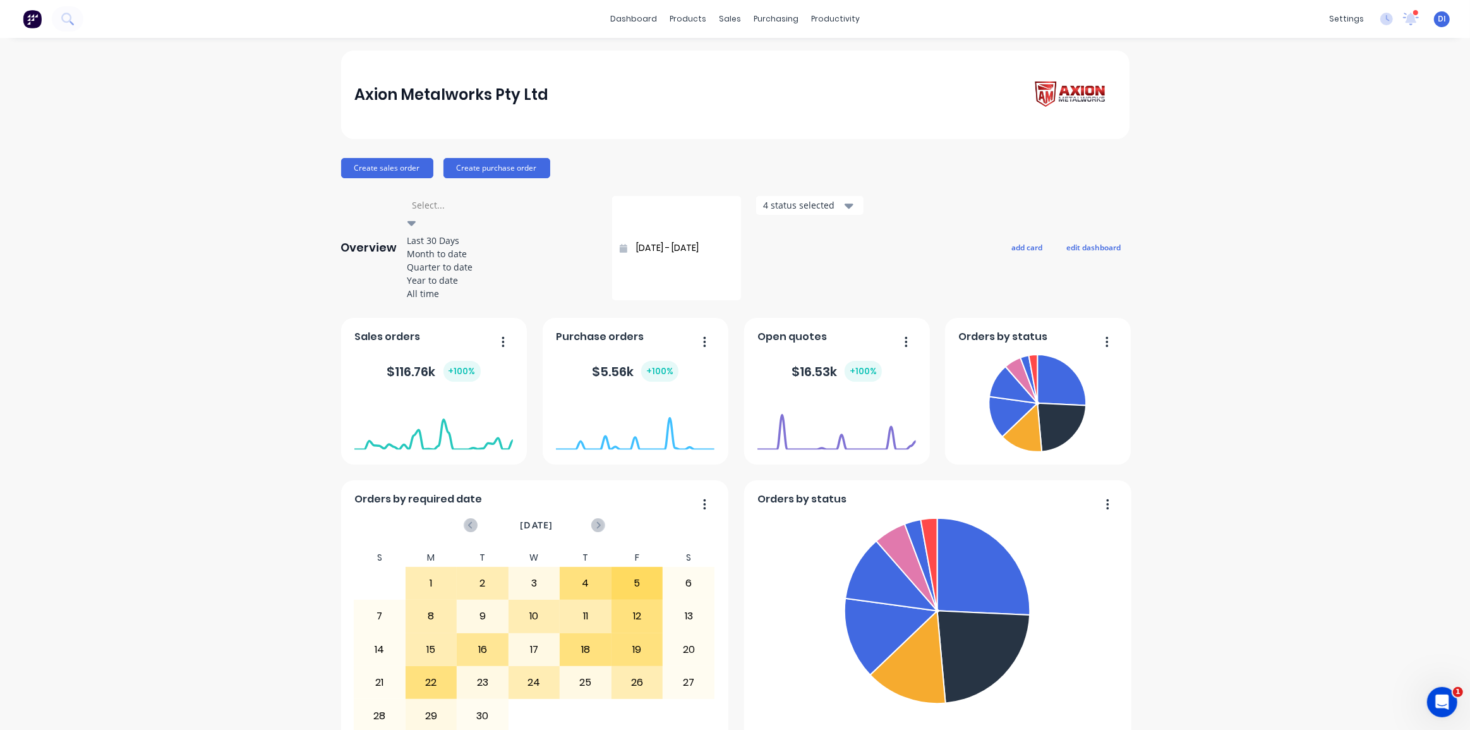
click at [462, 260] on div "Month to date" at bounding box center [501, 253] width 189 height 13
type input "01/09/25 - 23/09/25"
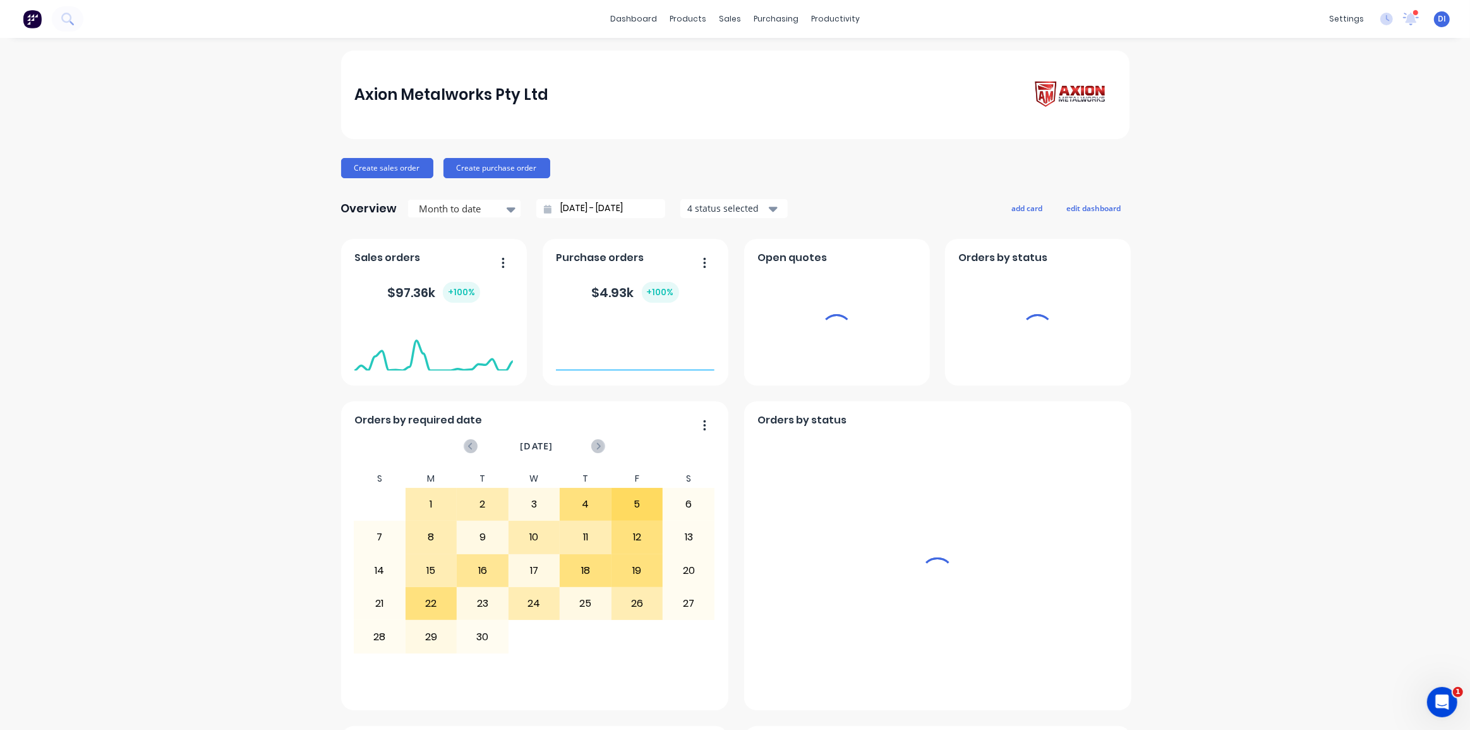
click at [1285, 220] on div "Axion Metalworks Pty Ltd Create sales order Create purchase order Overview Mont…" at bounding box center [735, 705] width 1470 height 1309
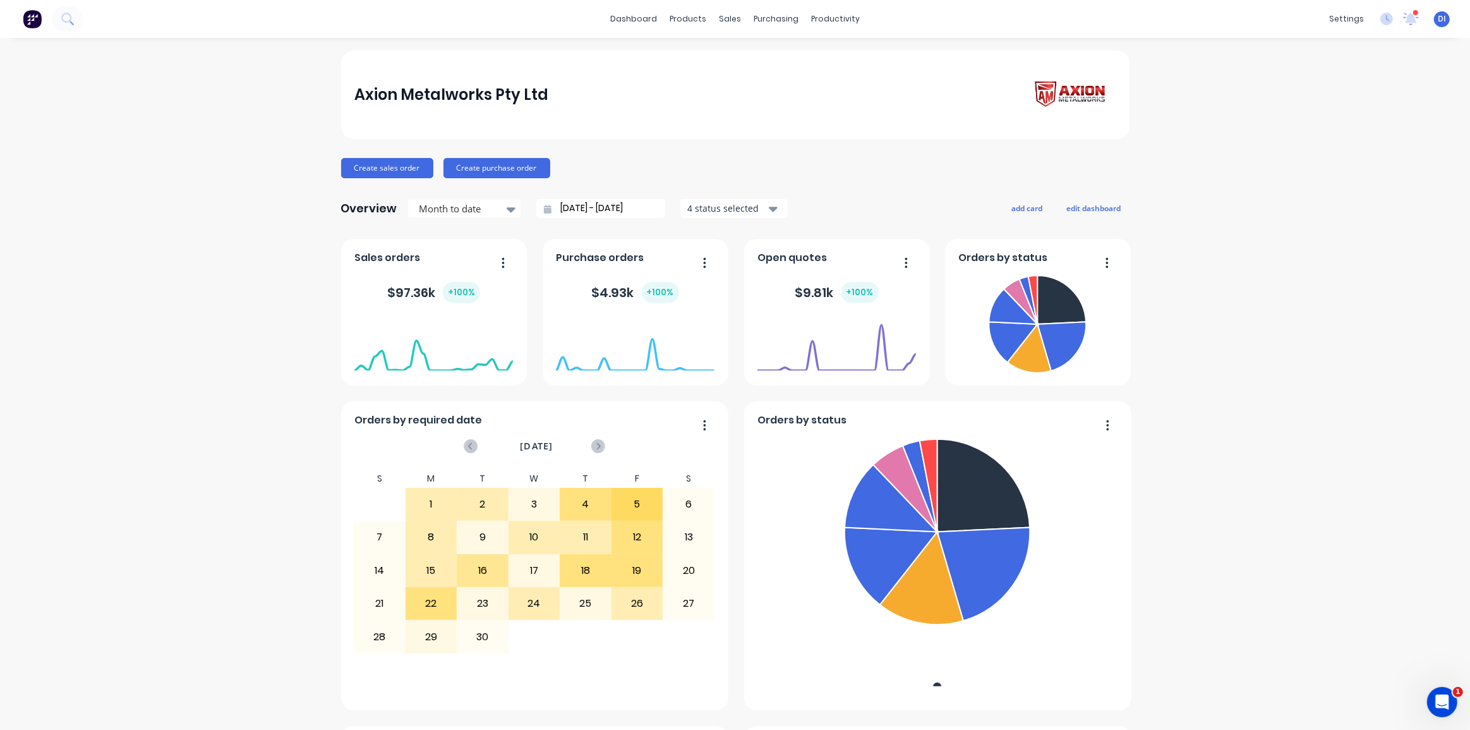
click at [1285, 220] on div "Axion Metalworks Pty Ltd Create sales order Create purchase order Overview Mont…" at bounding box center [735, 705] width 1470 height 1309
click at [791, 53] on link "Purchase Orders" at bounding box center [825, 59] width 167 height 25
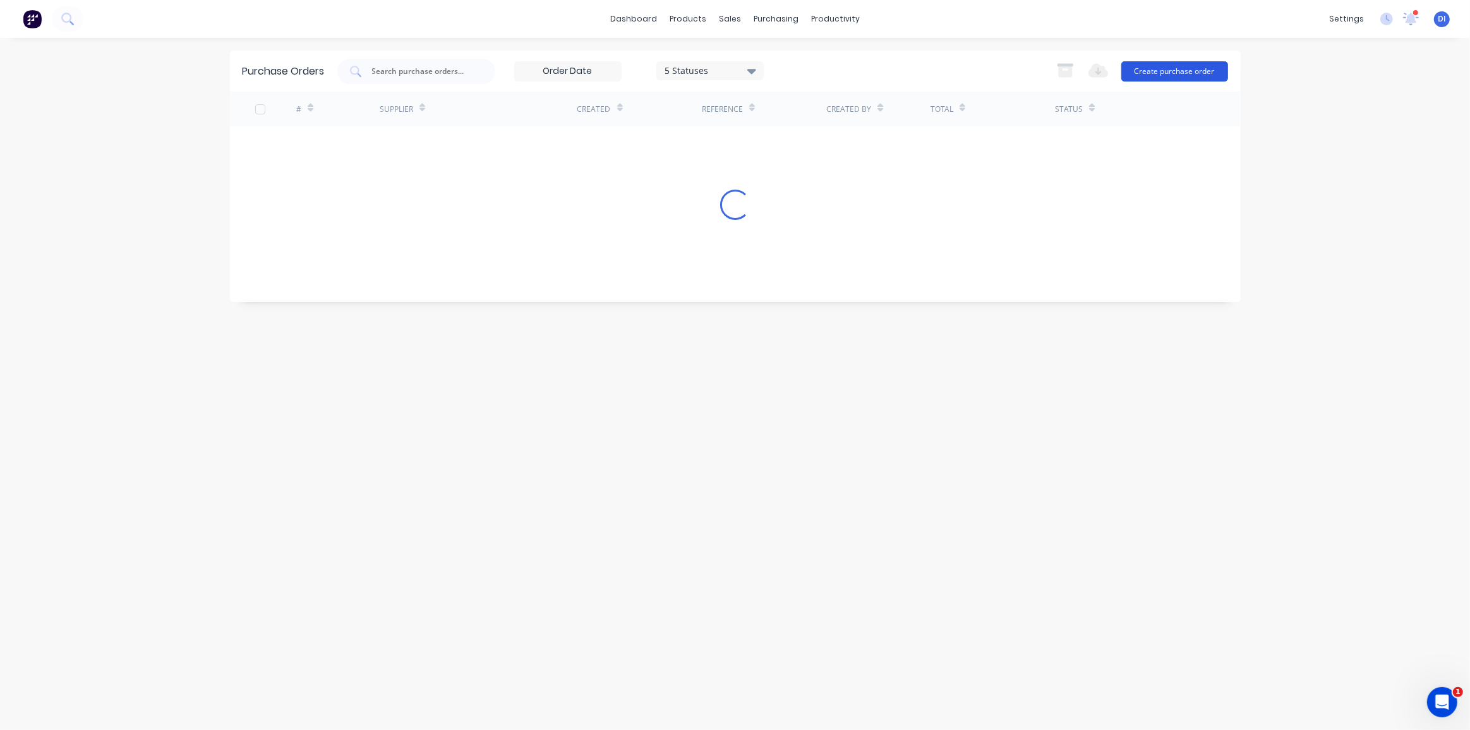
click at [1159, 73] on button "Create purchase order" at bounding box center [1174, 71] width 107 height 20
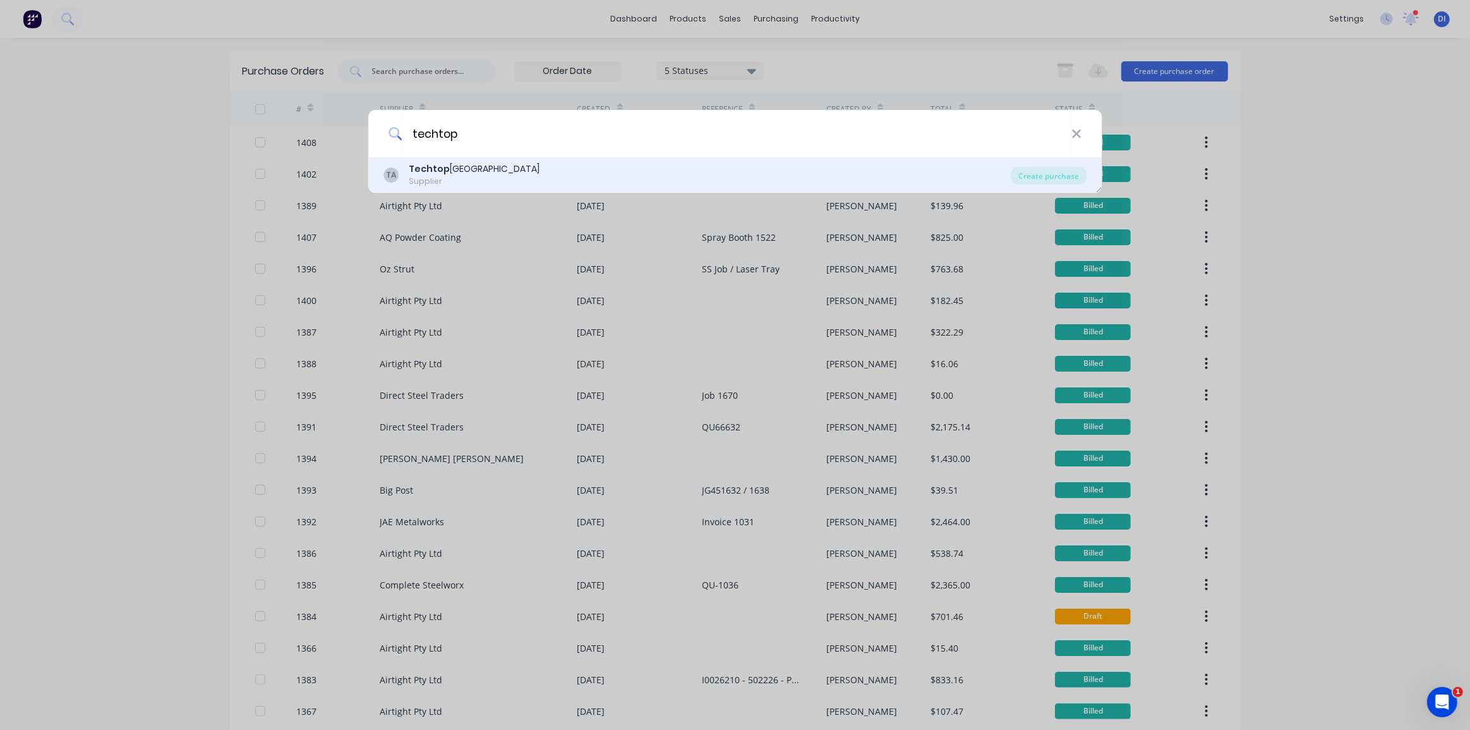
type input "techtop"
click at [505, 176] on div "TA Techtop Australia Supplier" at bounding box center [697, 174] width 628 height 25
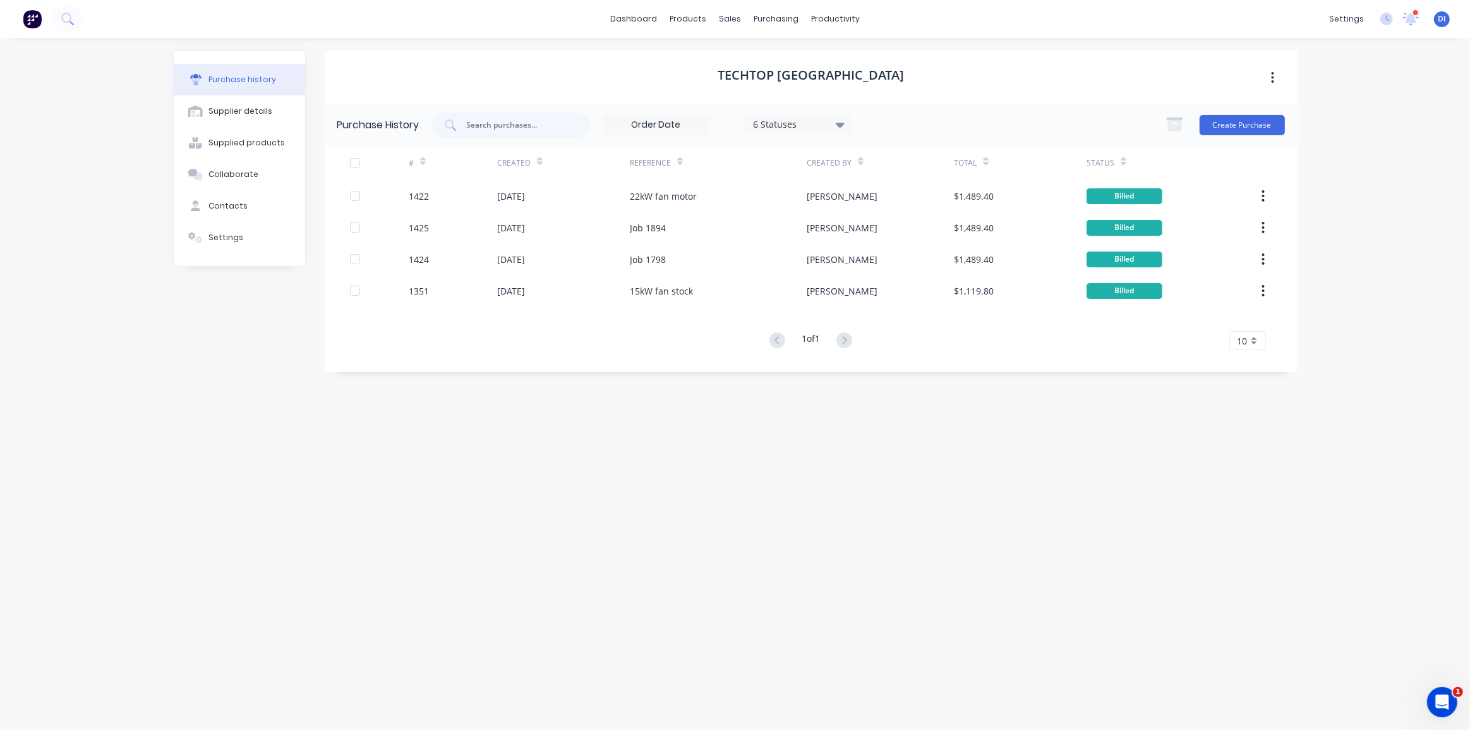
click at [695, 443] on div "Techtop Australia Purchase History 6 Statuses 6 Statuses Create Purchase # Crea…" at bounding box center [811, 378] width 973 height 654
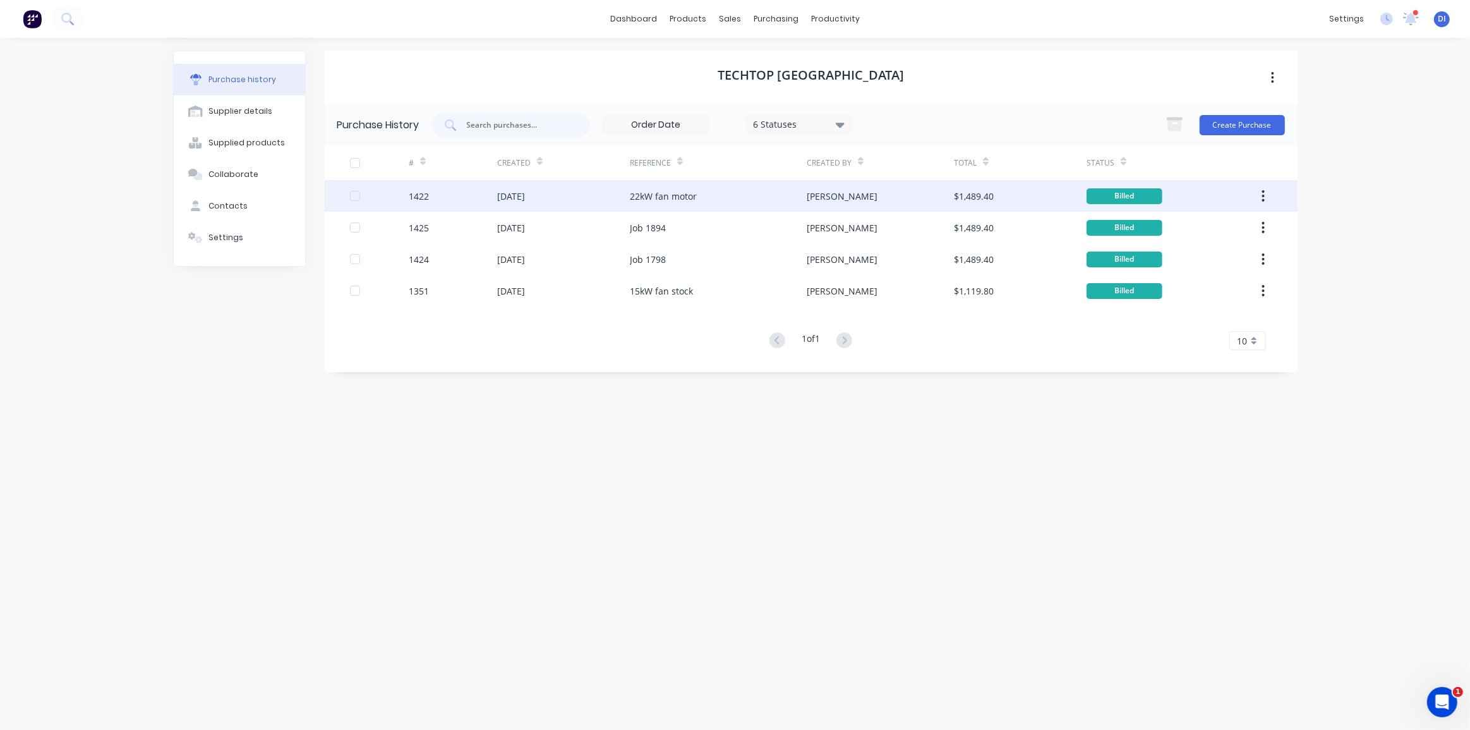
click at [1261, 197] on button "button" at bounding box center [1263, 195] width 30 height 23
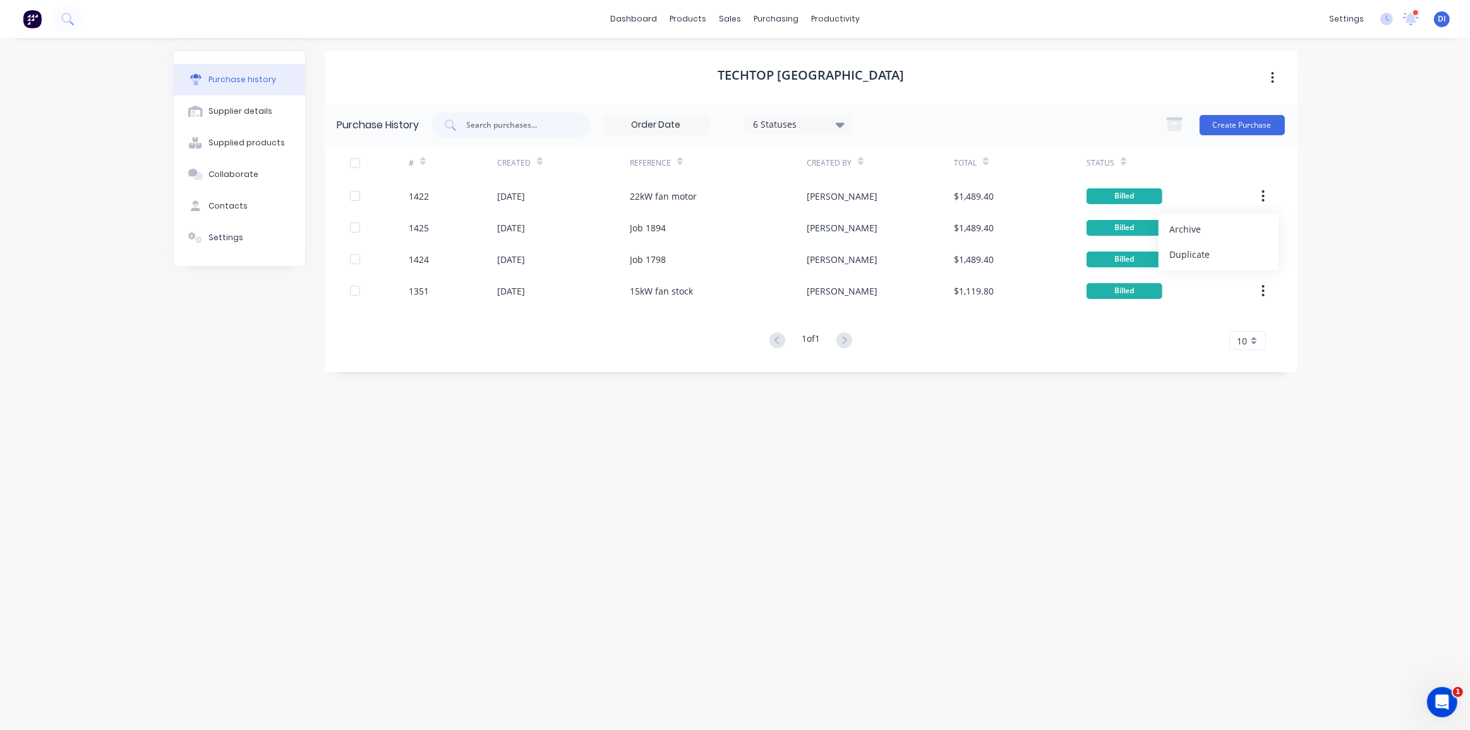
drag, startPoint x: 1220, startPoint y: 253, endPoint x: 1365, endPoint y: 251, distance: 145.3
click at [1365, 251] on div "dashboard products sales purchasing productivity dashboard products Product Cat…" at bounding box center [735, 365] width 1470 height 730
click at [1367, 249] on div "dashboard products sales purchasing productivity dashboard products Product Cat…" at bounding box center [735, 365] width 1470 height 730
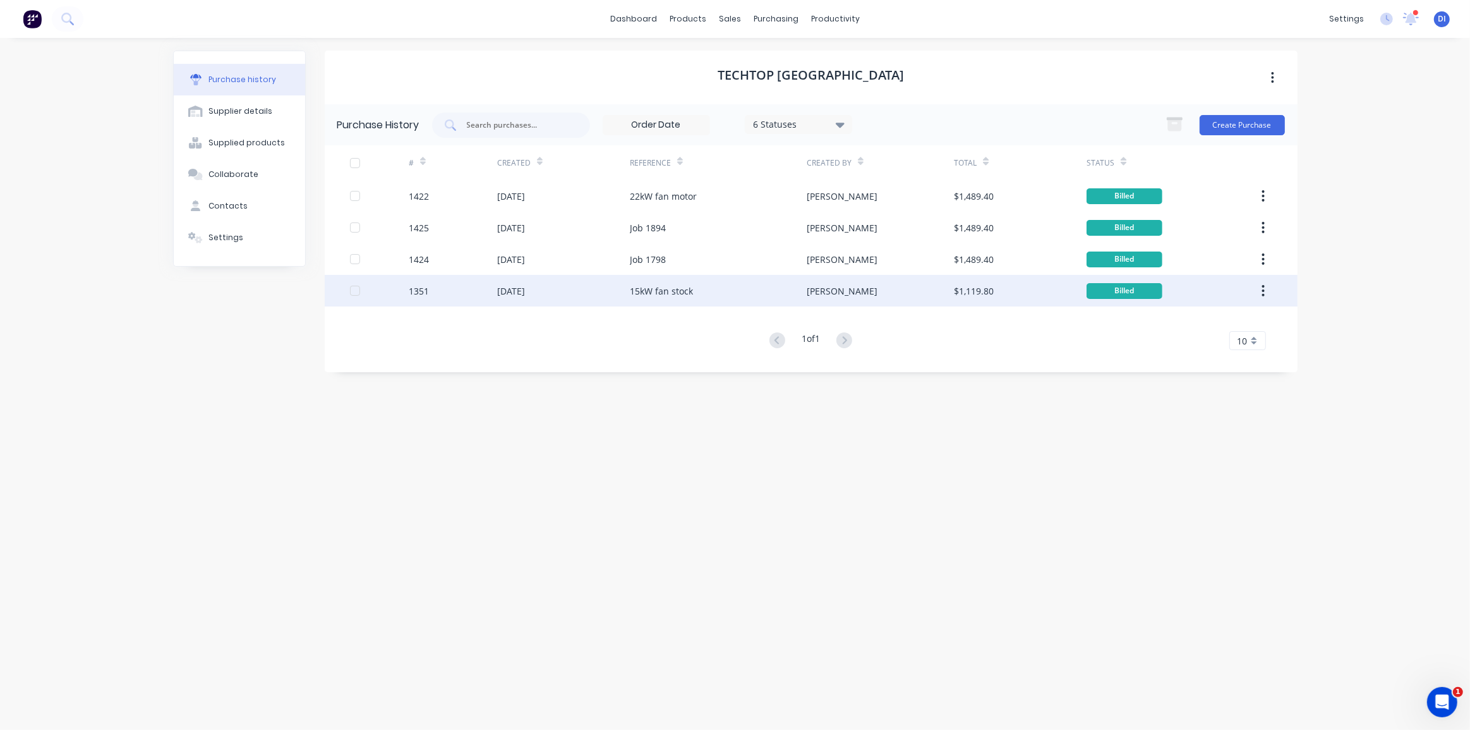
click at [1265, 286] on button "button" at bounding box center [1263, 290] width 30 height 23
click at [1212, 351] on div "Duplicate" at bounding box center [1218, 349] width 97 height 18
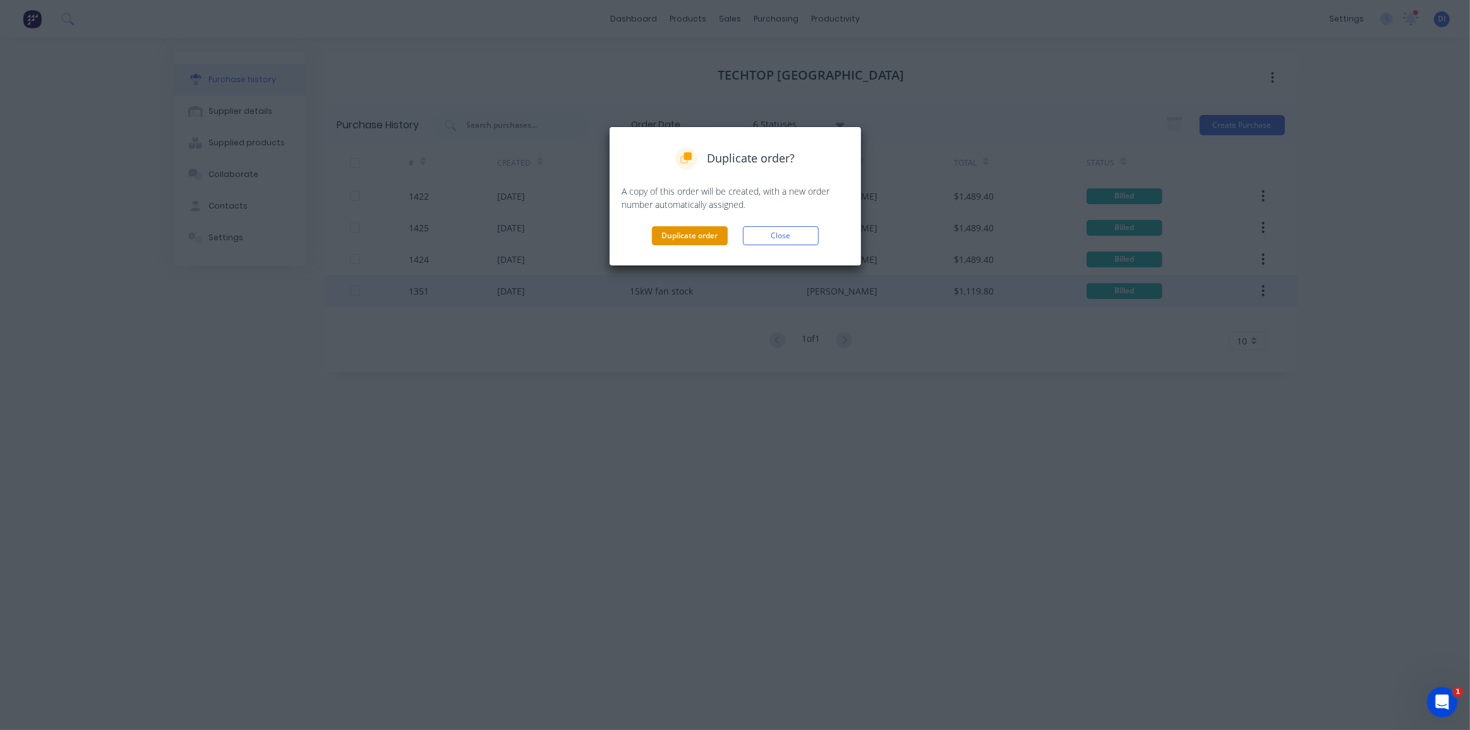
click at [671, 234] on button "Duplicate order" at bounding box center [690, 235] width 76 height 19
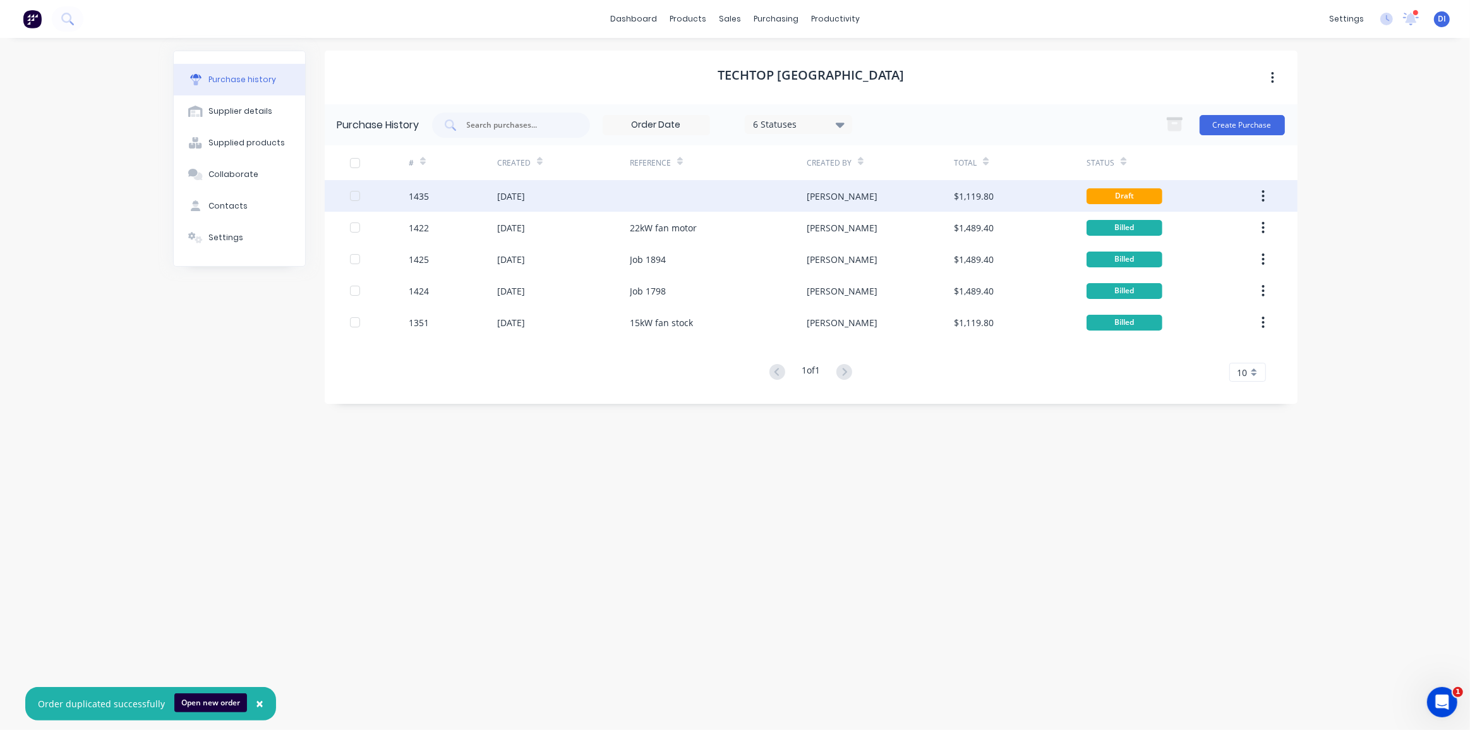
click at [666, 192] on div at bounding box center [718, 196] width 177 height 32
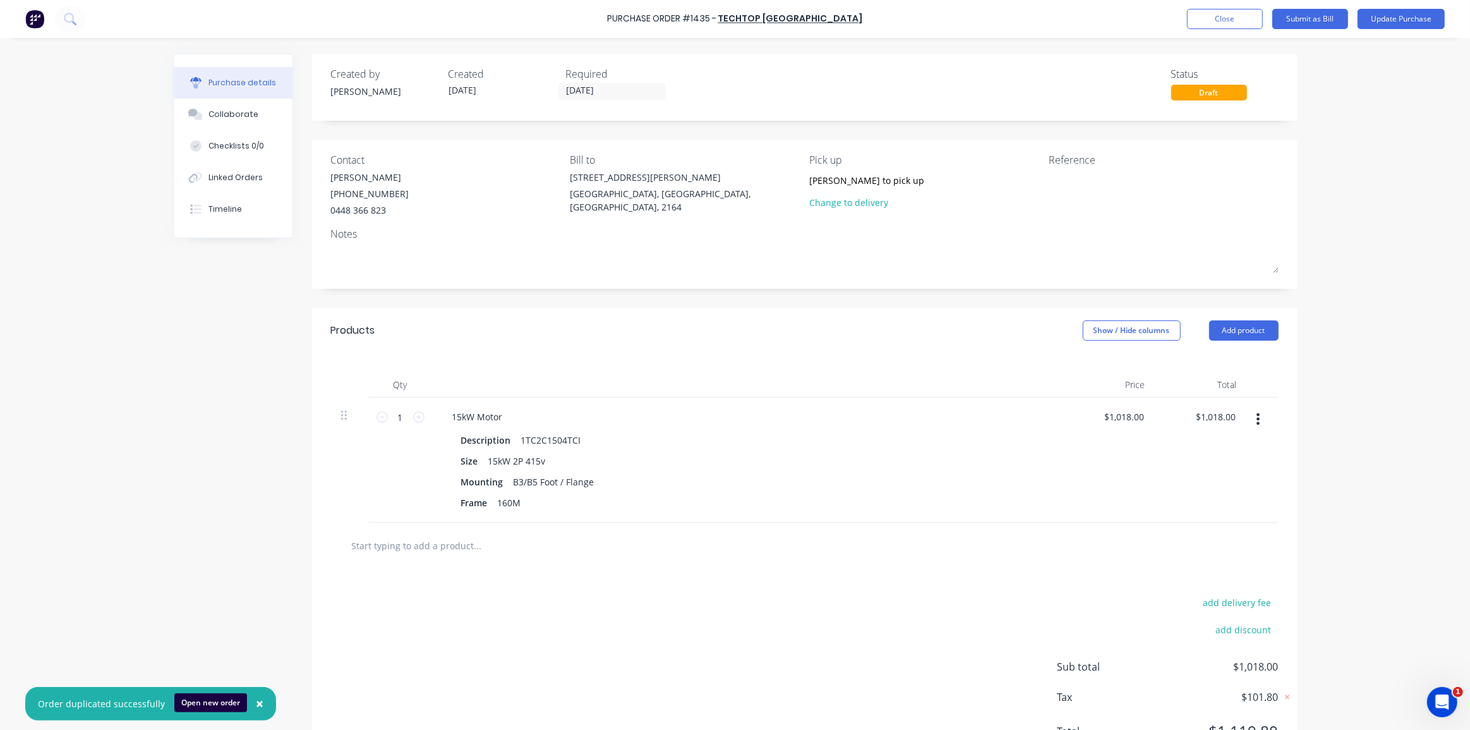
click at [802, 289] on div "Created by Dean Created 23/09/25 Required 23/09/25 Status Draft Contact Keiron …" at bounding box center [804, 415] width 985 height 723
click at [830, 173] on input "Owen to pick up today" at bounding box center [866, 180] width 115 height 19
type input "P"
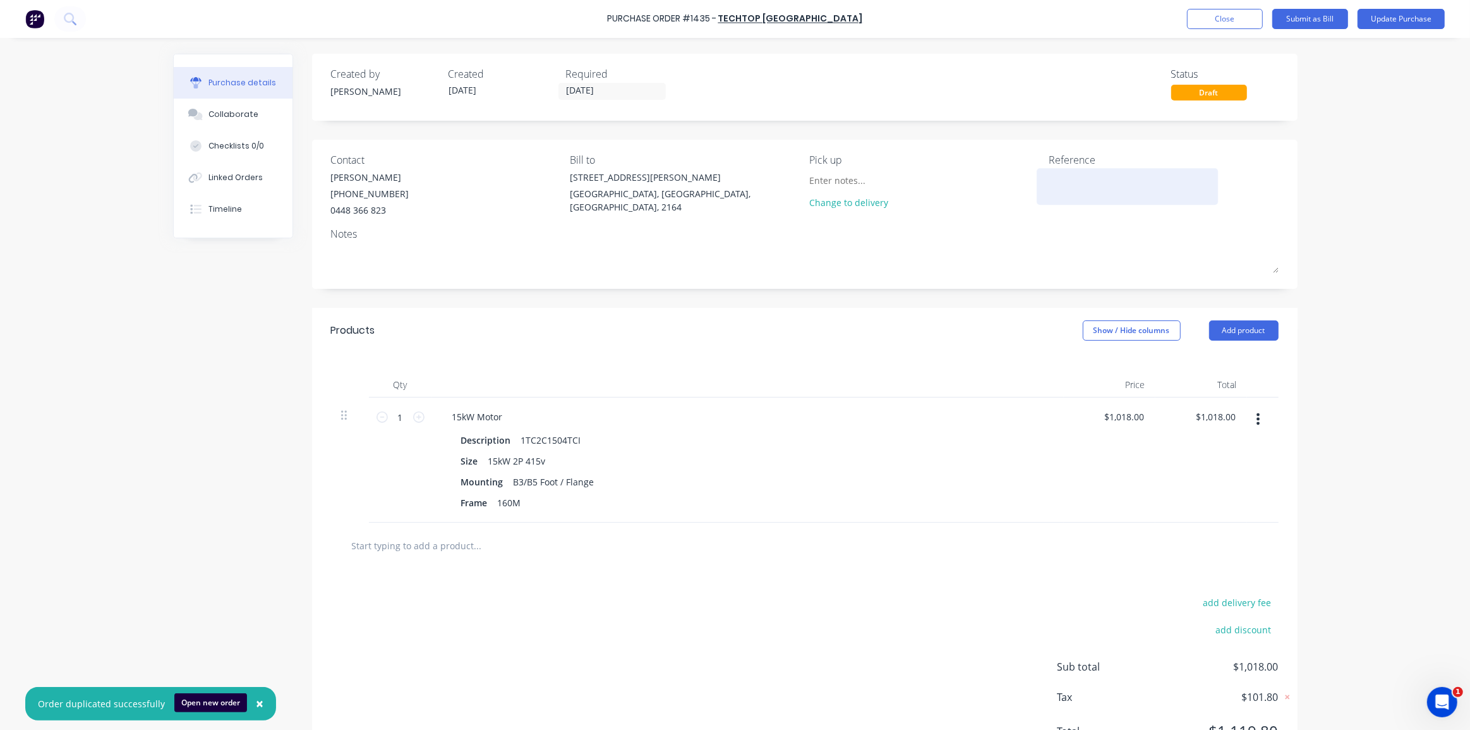
click at [1049, 172] on div at bounding box center [1128, 187] width 158 height 32
click at [1061, 180] on textarea at bounding box center [1128, 185] width 158 height 28
click at [1056, 181] on textarea at bounding box center [1128, 185] width 158 height 28
paste textarea "Order #2006 -"
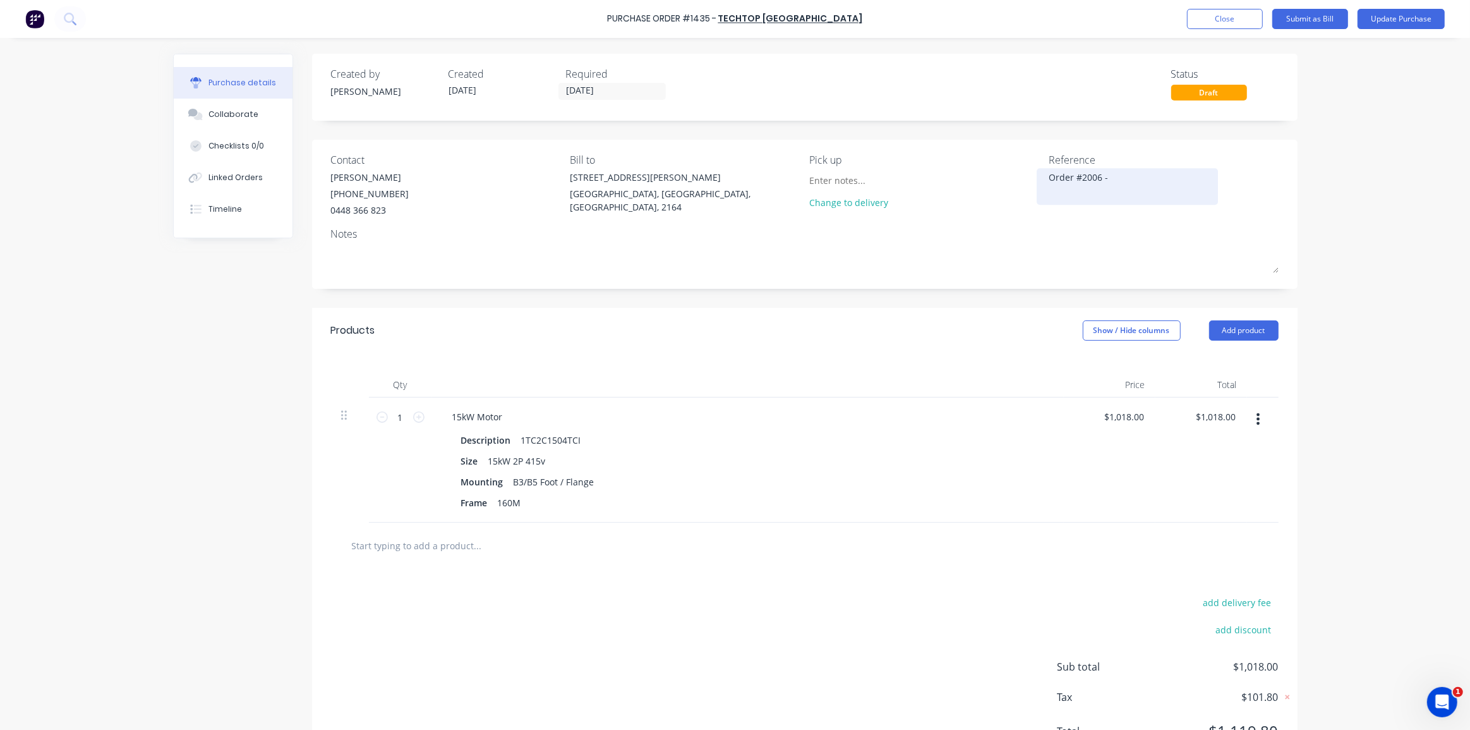
drag, startPoint x: 1067, startPoint y: 176, endPoint x: 1037, endPoint y: 177, distance: 30.3
click at [1049, 177] on div "Order #2006 -" at bounding box center [1128, 187] width 158 height 32
click at [1049, 177] on textarea "Order #2006 -" at bounding box center [1128, 185] width 158 height 28
click at [1049, 176] on textarea "Order #2006 -" at bounding box center [1128, 185] width 158 height 28
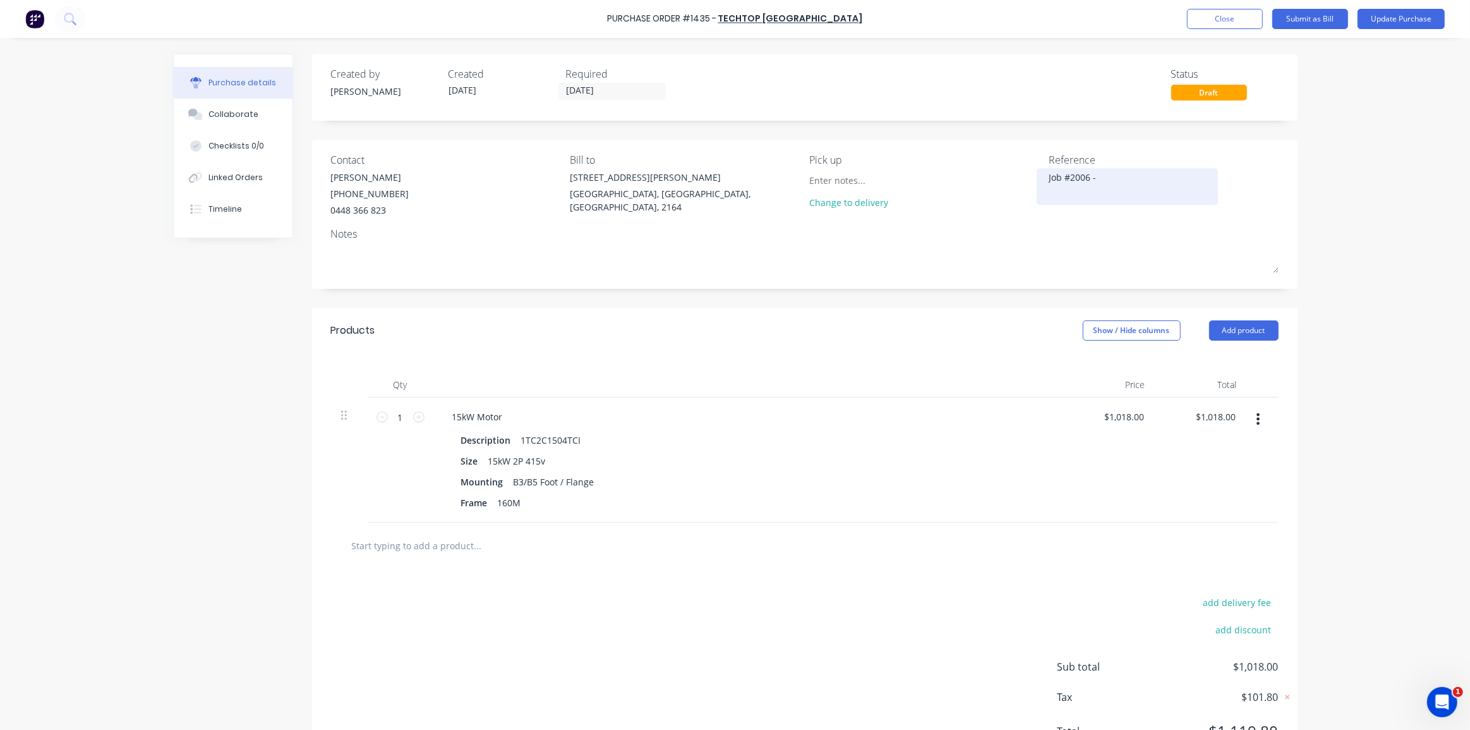
click at [1122, 177] on textarea "Job #2006 -" at bounding box center [1128, 185] width 158 height 28
type textarea "Job #2006"
drag, startPoint x: 1306, startPoint y: 207, endPoint x: 1303, endPoint y: 195, distance: 12.9
click at [1306, 207] on div "Purchase Order #1435 - Techtop Australia Add product Close Submit as Bill Updat…" at bounding box center [735, 365] width 1470 height 730
click at [230, 173] on div "Linked Orders" at bounding box center [235, 177] width 54 height 11
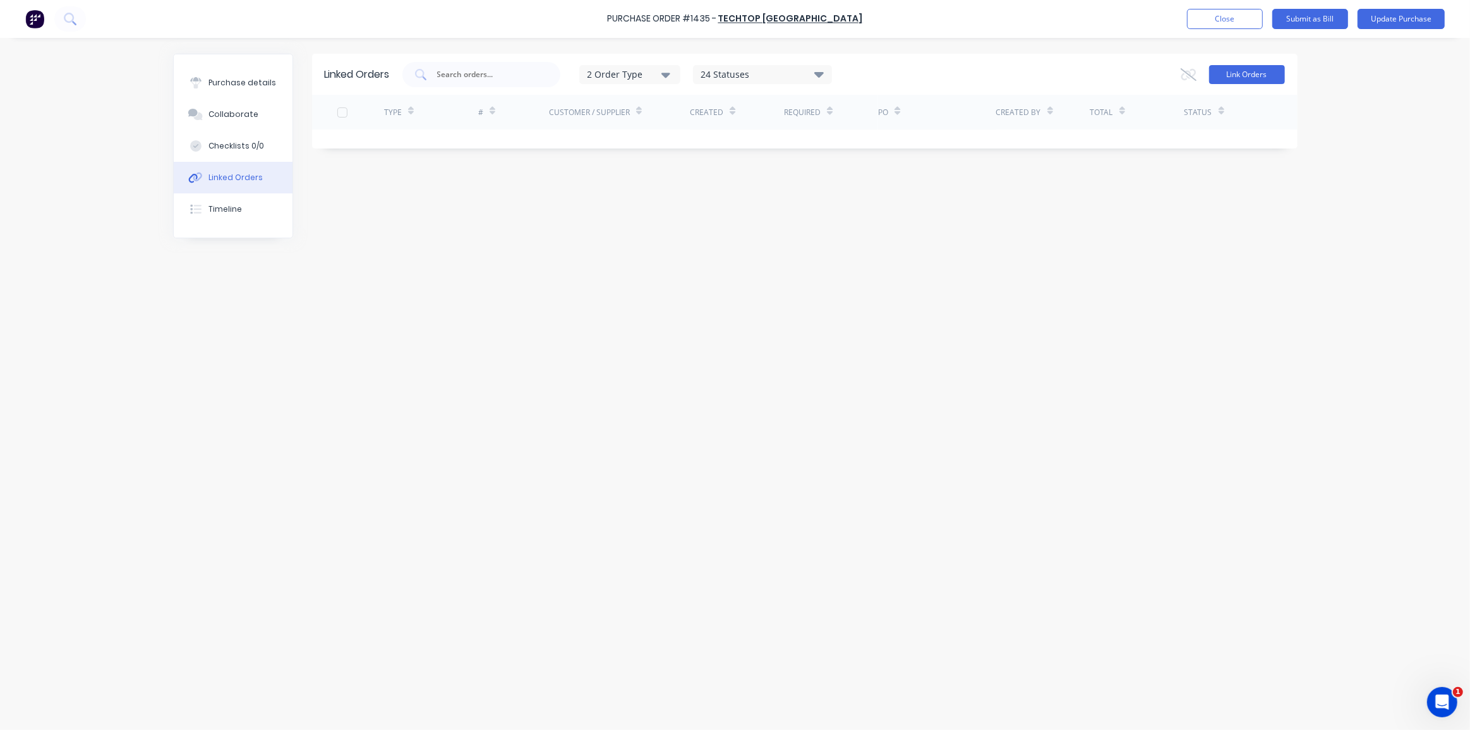
click at [1237, 76] on button "Link Orders" at bounding box center [1247, 74] width 76 height 19
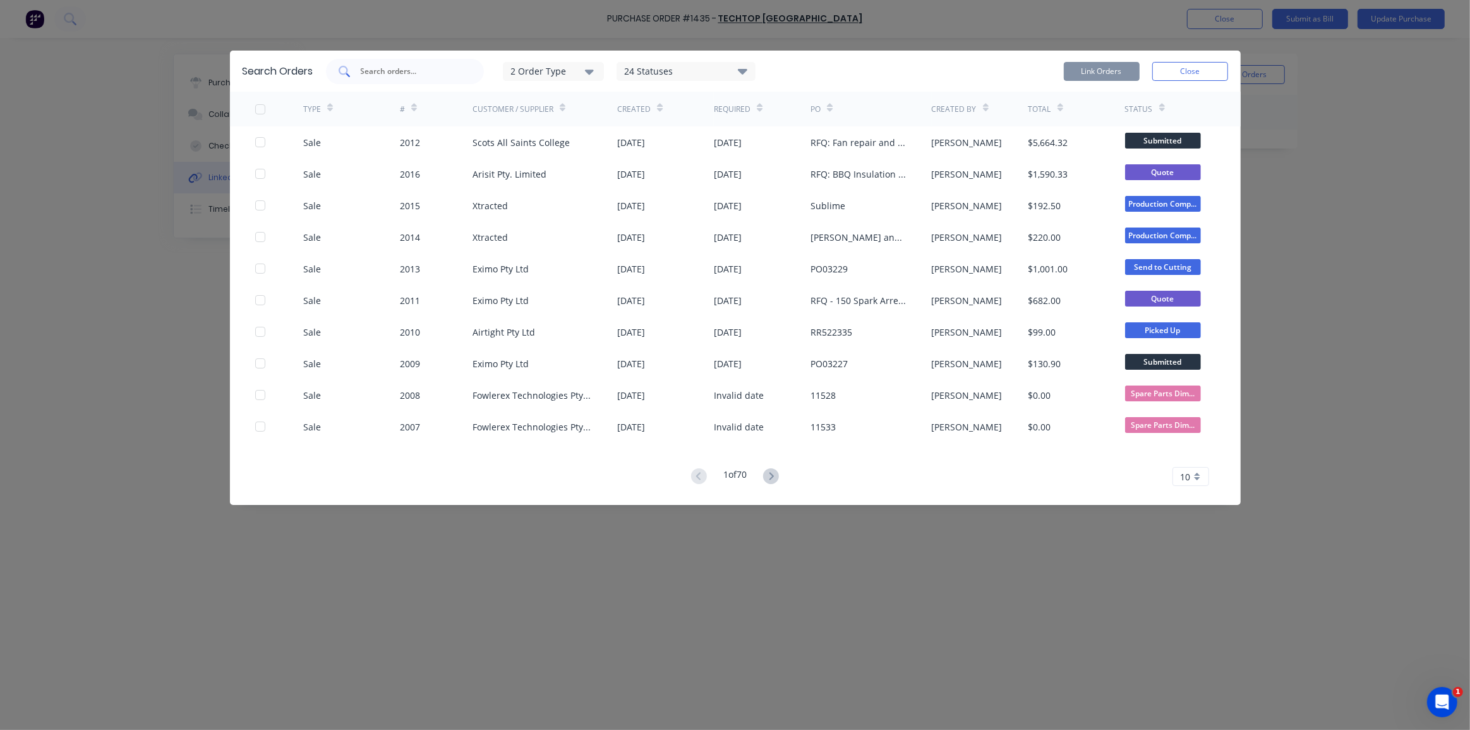
click at [385, 71] on input "text" at bounding box center [411, 71] width 105 height 13
paste input "Order #2006 -"
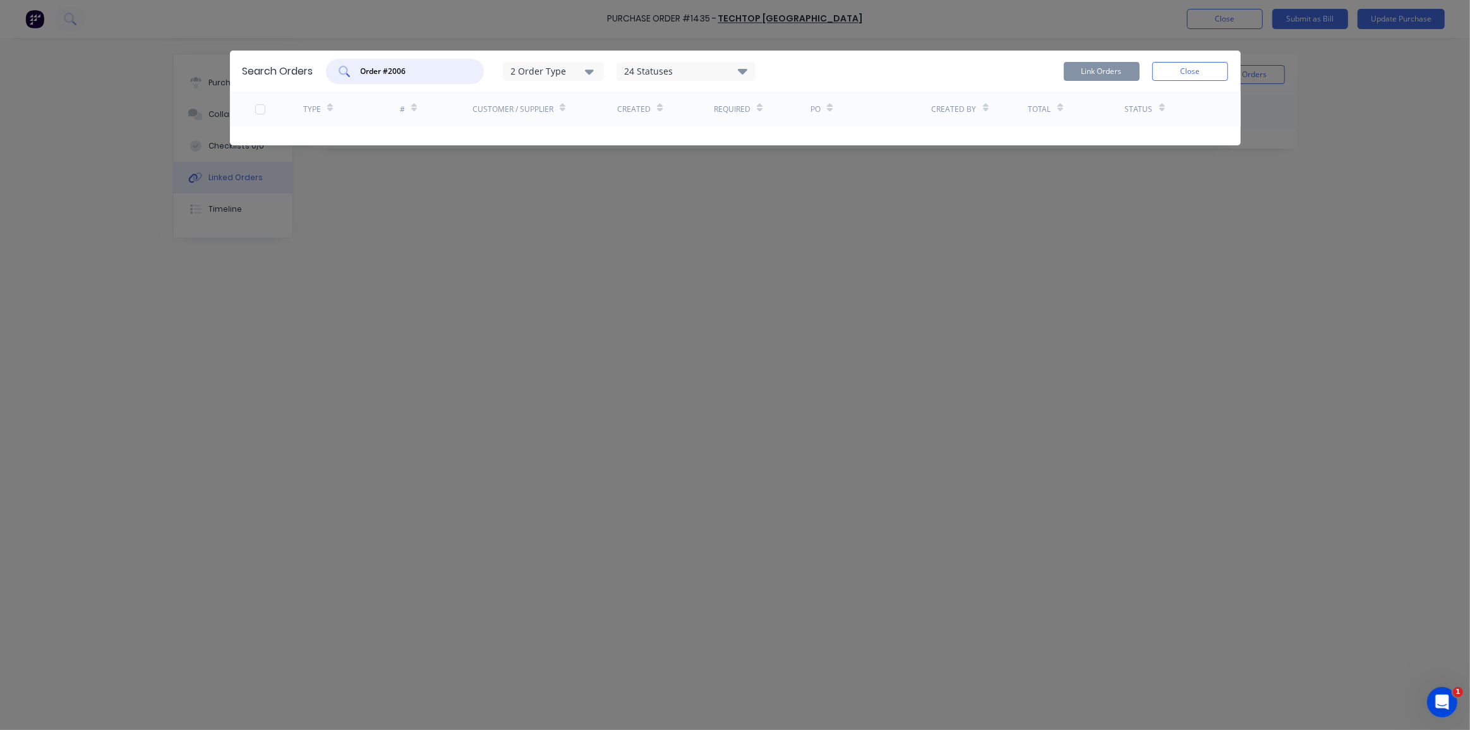
drag, startPoint x: 385, startPoint y: 69, endPoint x: 341, endPoint y: 72, distance: 44.3
click at [341, 72] on div "Order #2006" at bounding box center [405, 71] width 158 height 25
click at [365, 69] on input "#2006" at bounding box center [411, 71] width 105 height 13
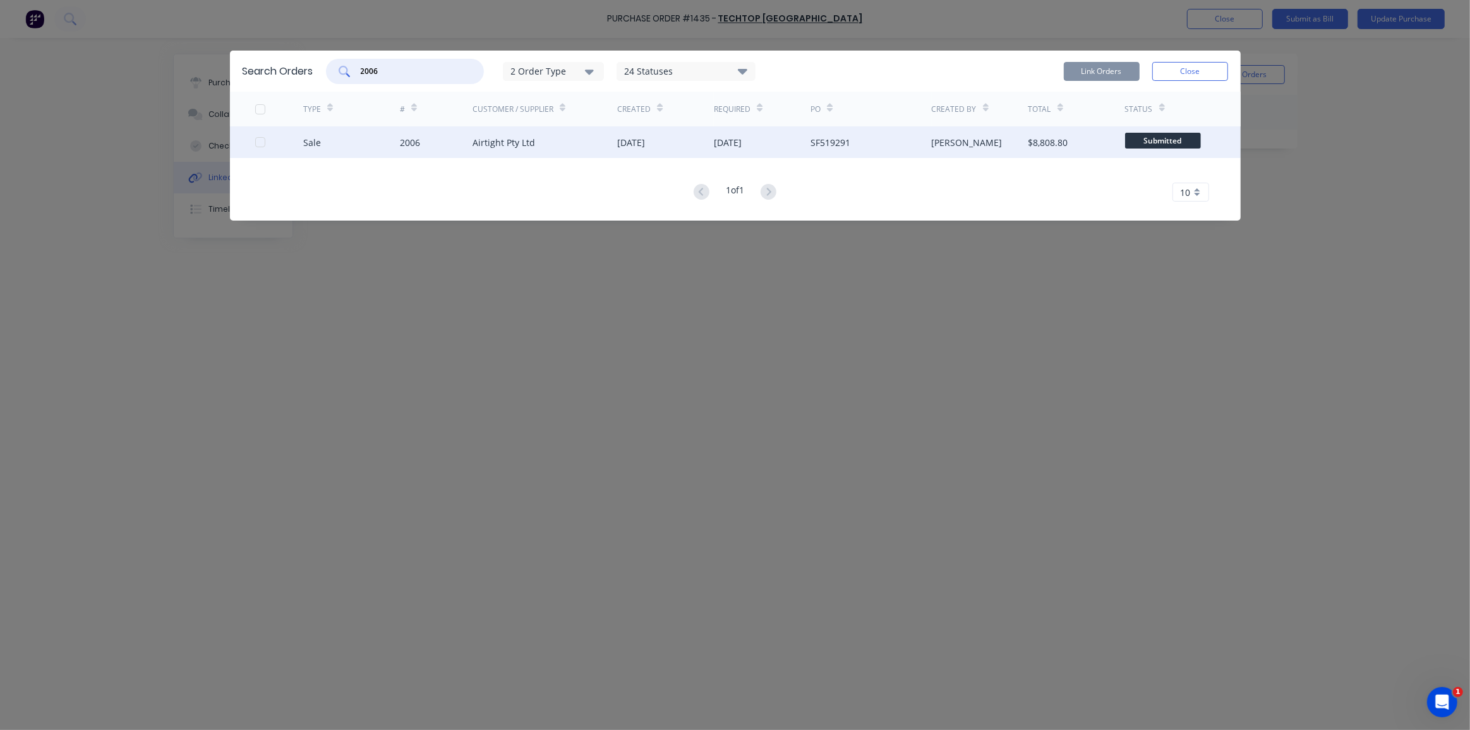
click at [258, 143] on div at bounding box center [260, 141] width 25 height 25
type input "2006"
click at [1119, 75] on button "Link Orders" at bounding box center [1102, 71] width 76 height 19
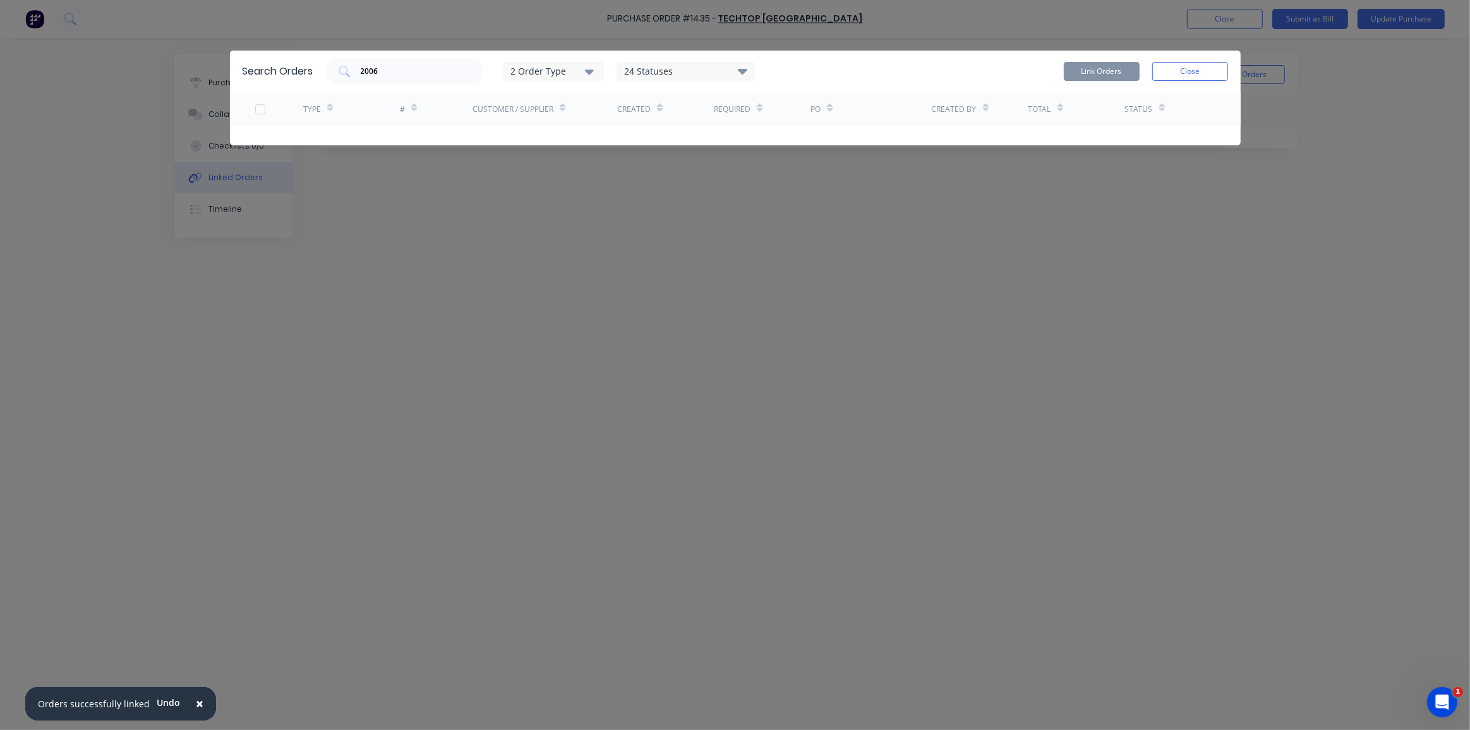
click at [1173, 258] on div "Search Orders 2006 2 Order Type 24 Statuses Sales Order Status All Archived Dra…" at bounding box center [735, 365] width 1470 height 730
click at [1179, 72] on button "Close" at bounding box center [1190, 71] width 76 height 19
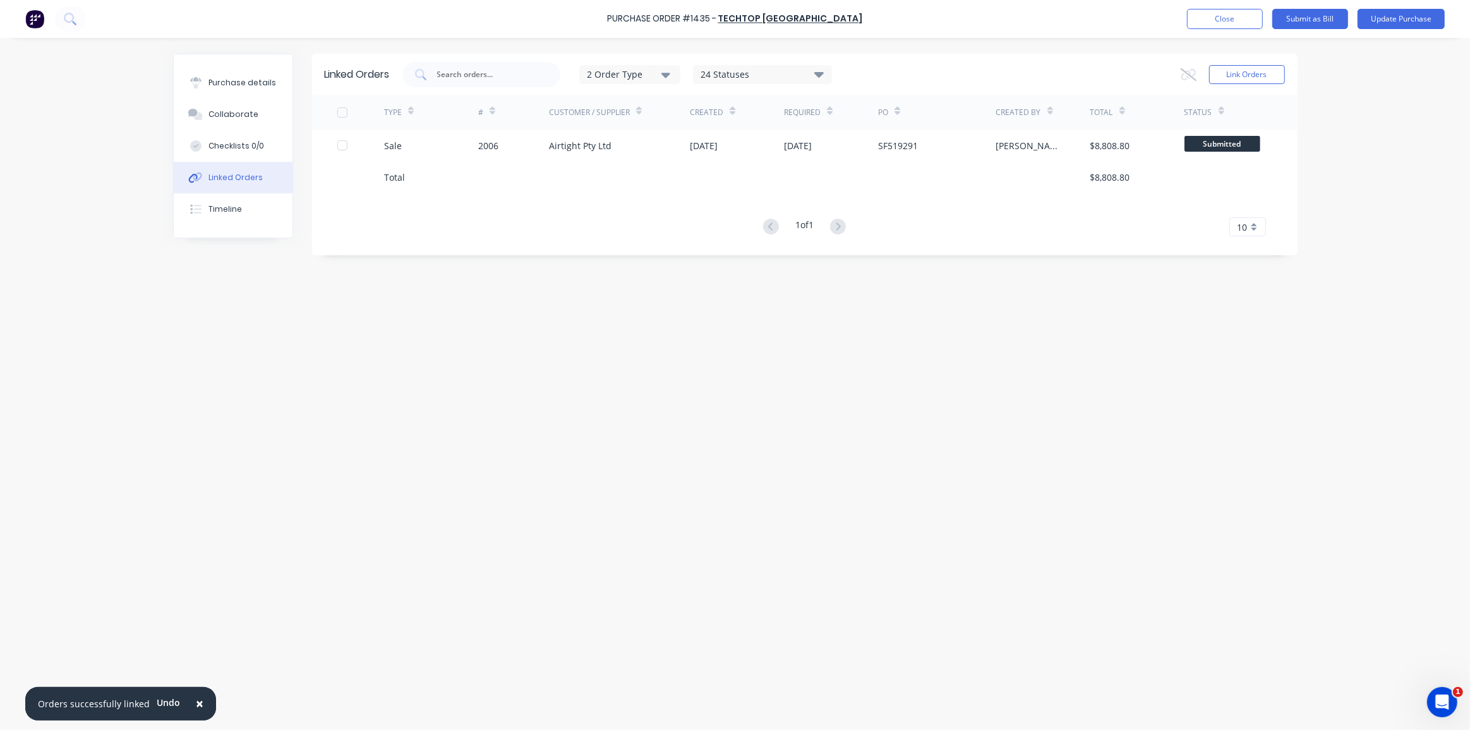
drag, startPoint x: 625, startPoint y: 382, endPoint x: 455, endPoint y: 284, distance: 195.2
click at [606, 368] on div "Linked Orders 2 Order Type 24 Statuses Sales Order Status All Archived Draft Qu…" at bounding box center [735, 381] width 1124 height 654
click at [236, 74] on button "Purchase details" at bounding box center [233, 83] width 119 height 32
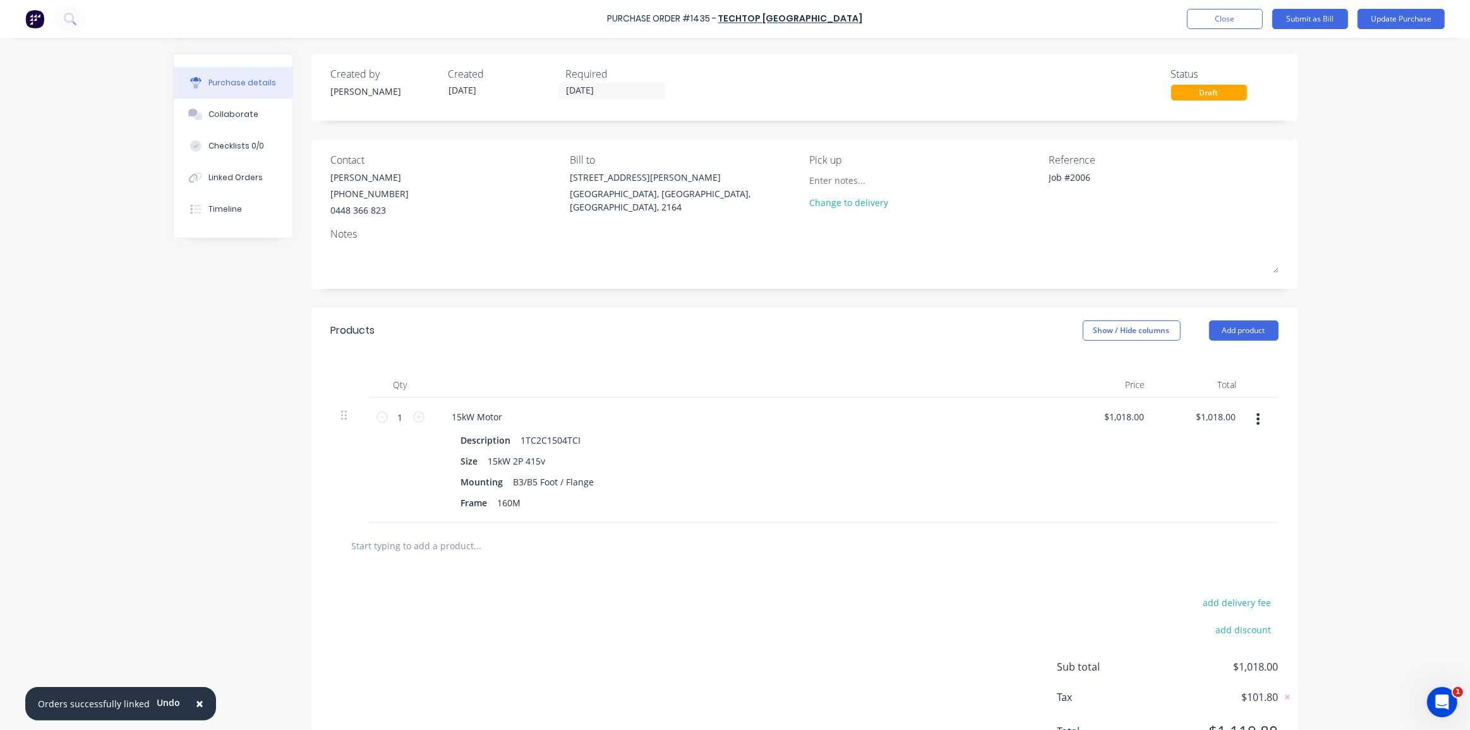
click at [1378, 84] on div "× Orders successfully linked Undo Purchase Order #1435 - Techtop Australia Add …" at bounding box center [735, 365] width 1470 height 730
click at [1387, 18] on button "Update Purchase" at bounding box center [1400, 19] width 87 height 20
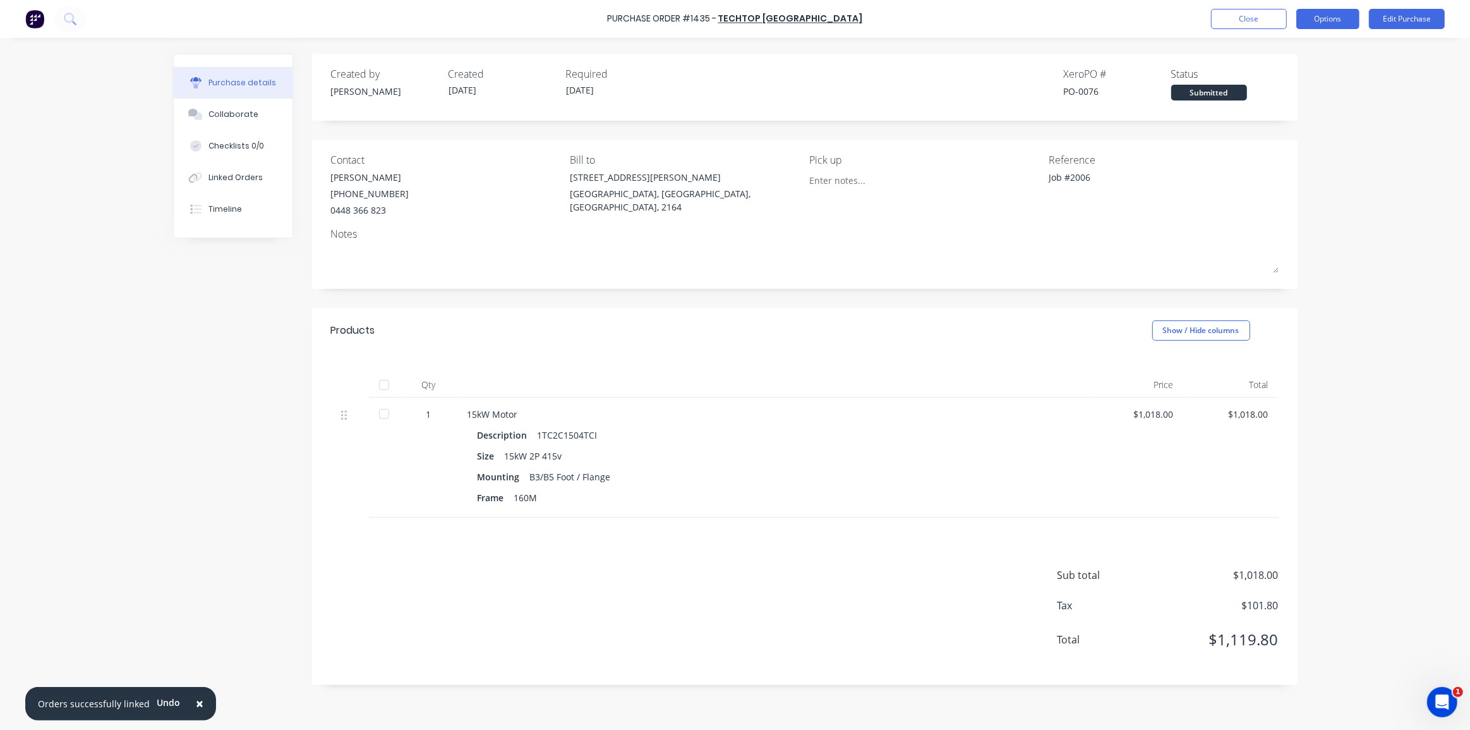
click at [1334, 24] on button "Options" at bounding box center [1327, 19] width 63 height 20
click at [1281, 51] on div "Print / Email" at bounding box center [1299, 51] width 97 height 18
click at [1356, 178] on div "× Orders successfully linked Undo Purchase Order #1435 - Techtop Australia Clos…" at bounding box center [735, 365] width 1470 height 730
click at [1391, 18] on button "Edit Purchase" at bounding box center [1407, 19] width 76 height 20
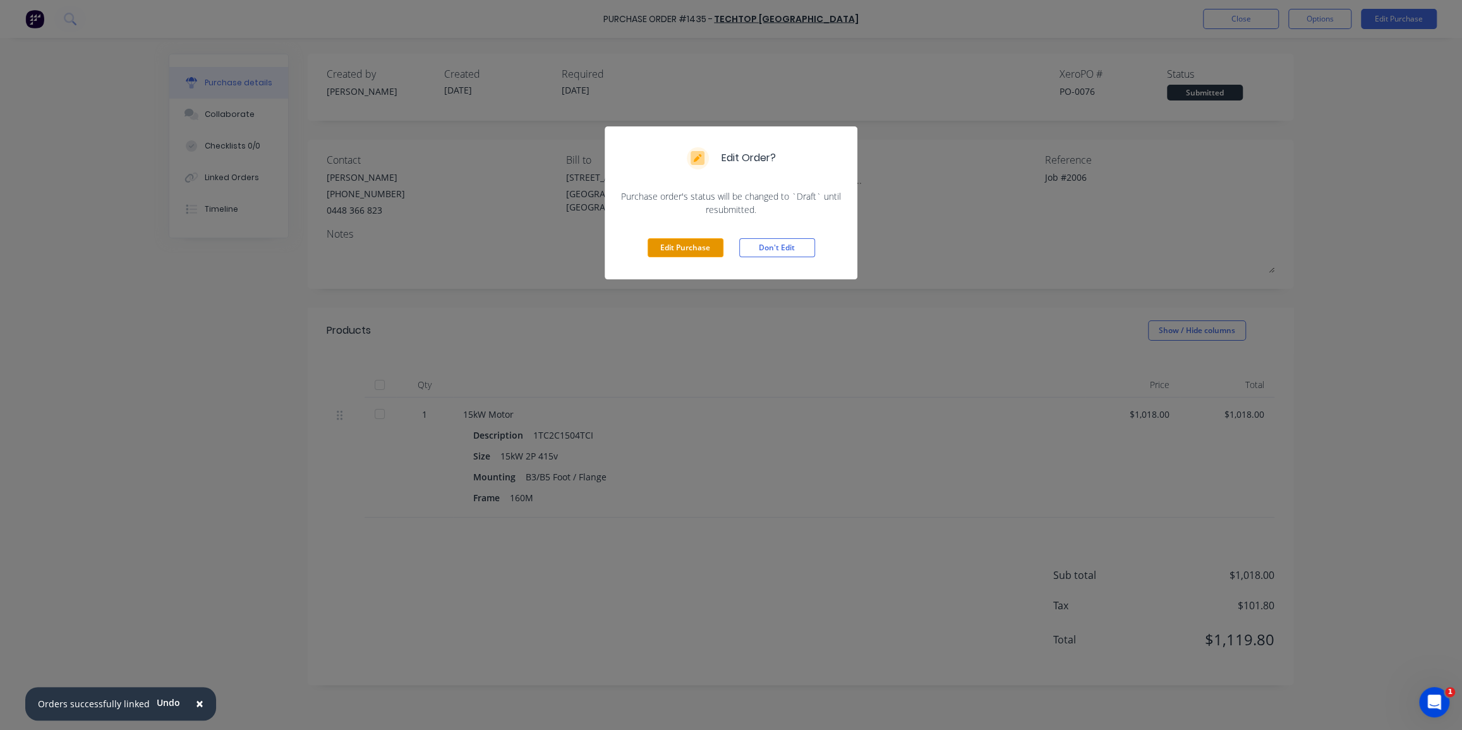
click at [661, 255] on button "Edit Purchase" at bounding box center [685, 247] width 76 height 19
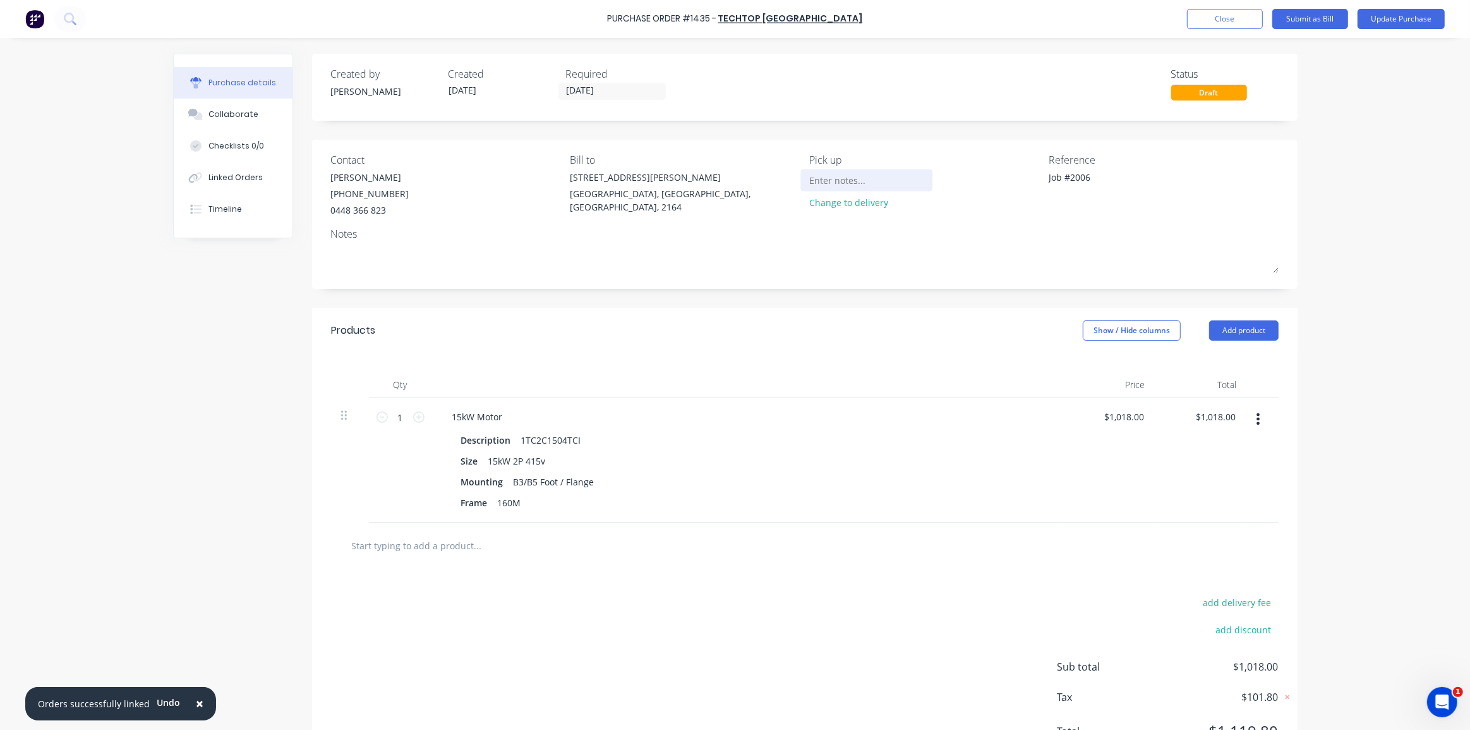
click at [828, 179] on input at bounding box center [866, 180] width 115 height 19
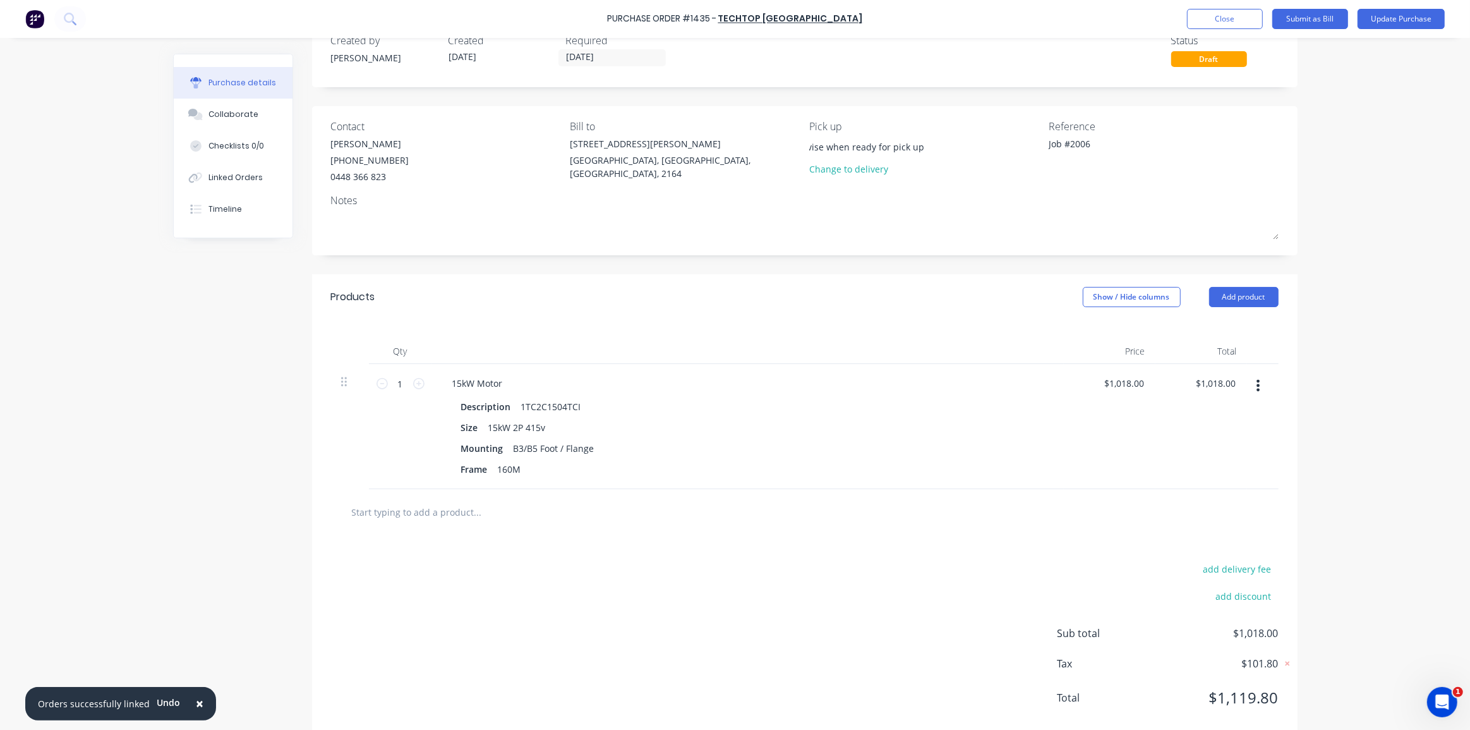
scroll to position [56, 0]
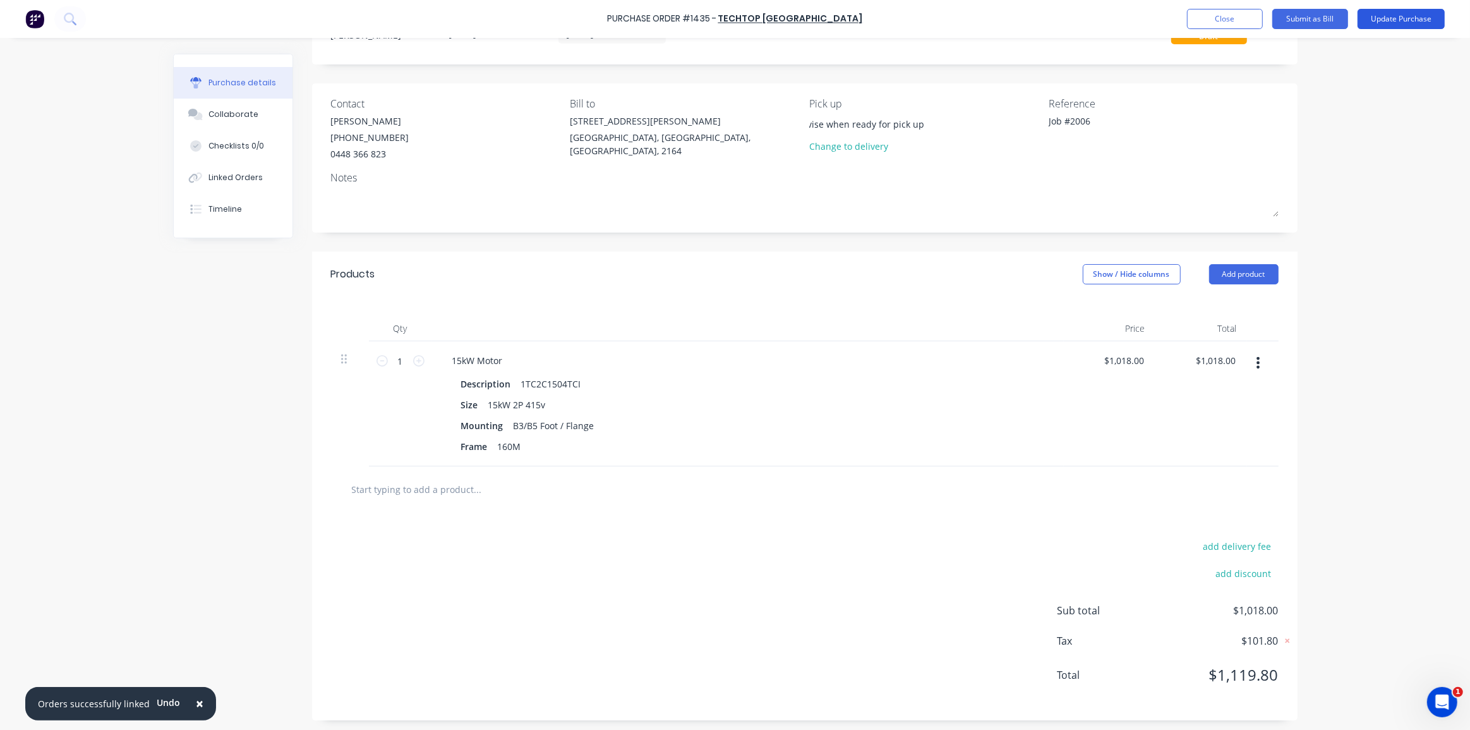
type input "Please advise when ready for pick up"
click at [1407, 18] on button "Update Purchase" at bounding box center [1400, 19] width 87 height 20
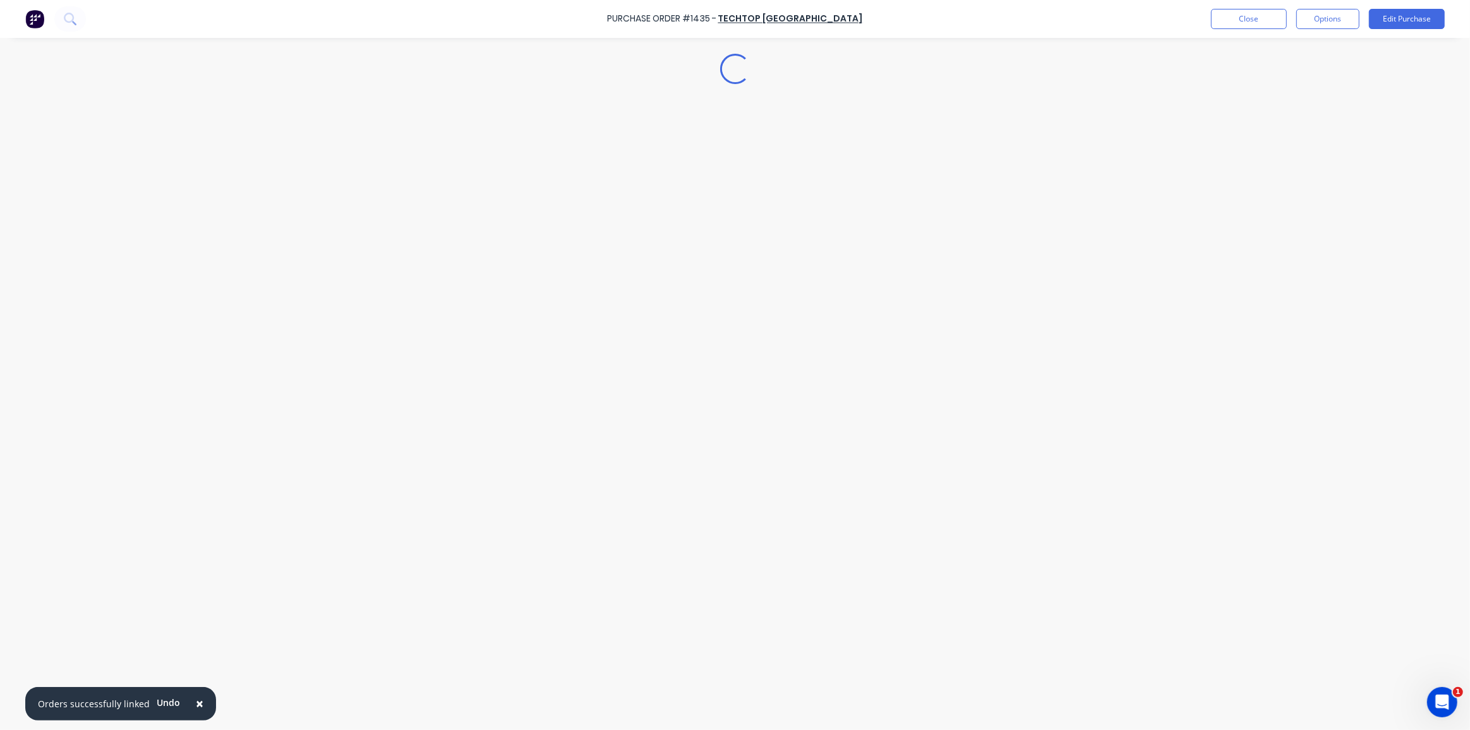
scroll to position [0, 0]
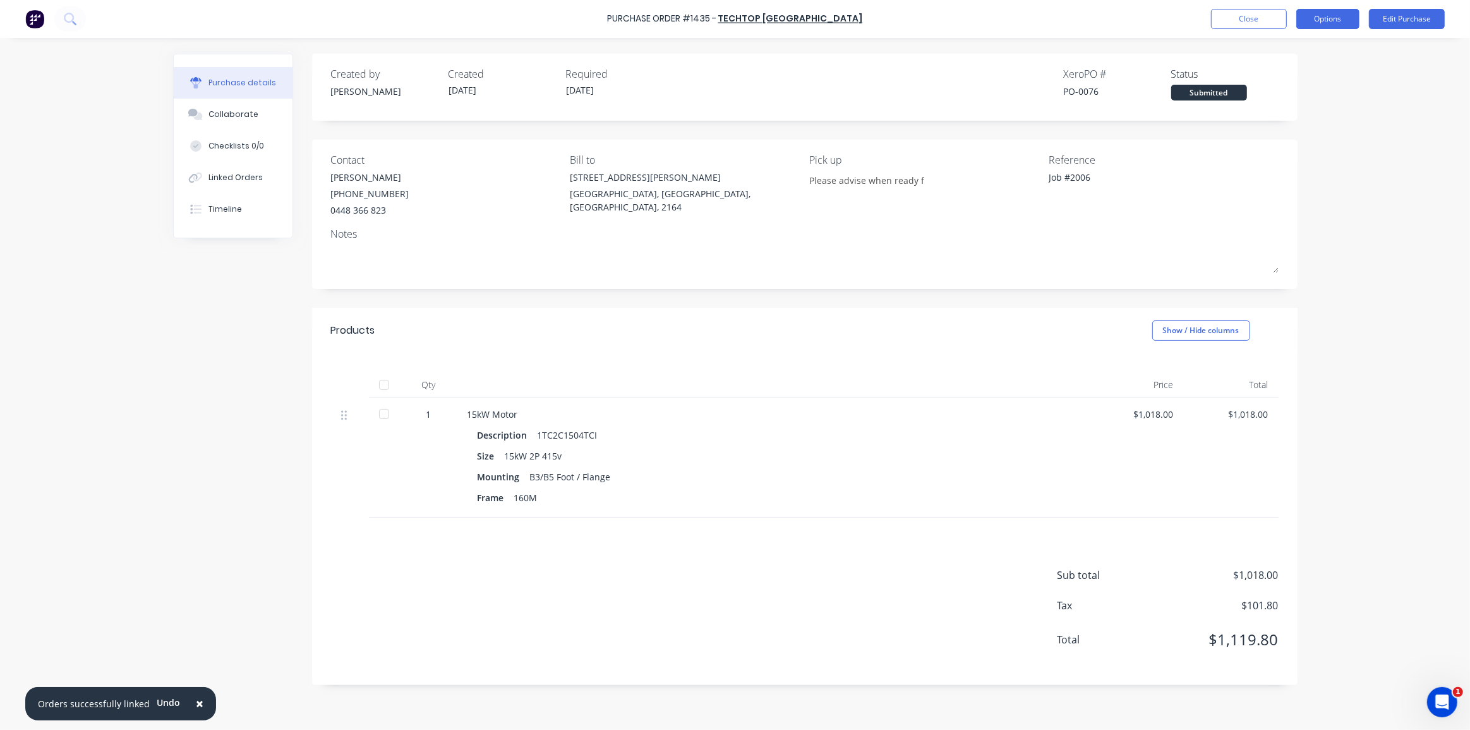
click at [1326, 20] on button "Options" at bounding box center [1327, 19] width 63 height 20
click at [1302, 99] on div "Without pricing" at bounding box center [1299, 102] width 97 height 18
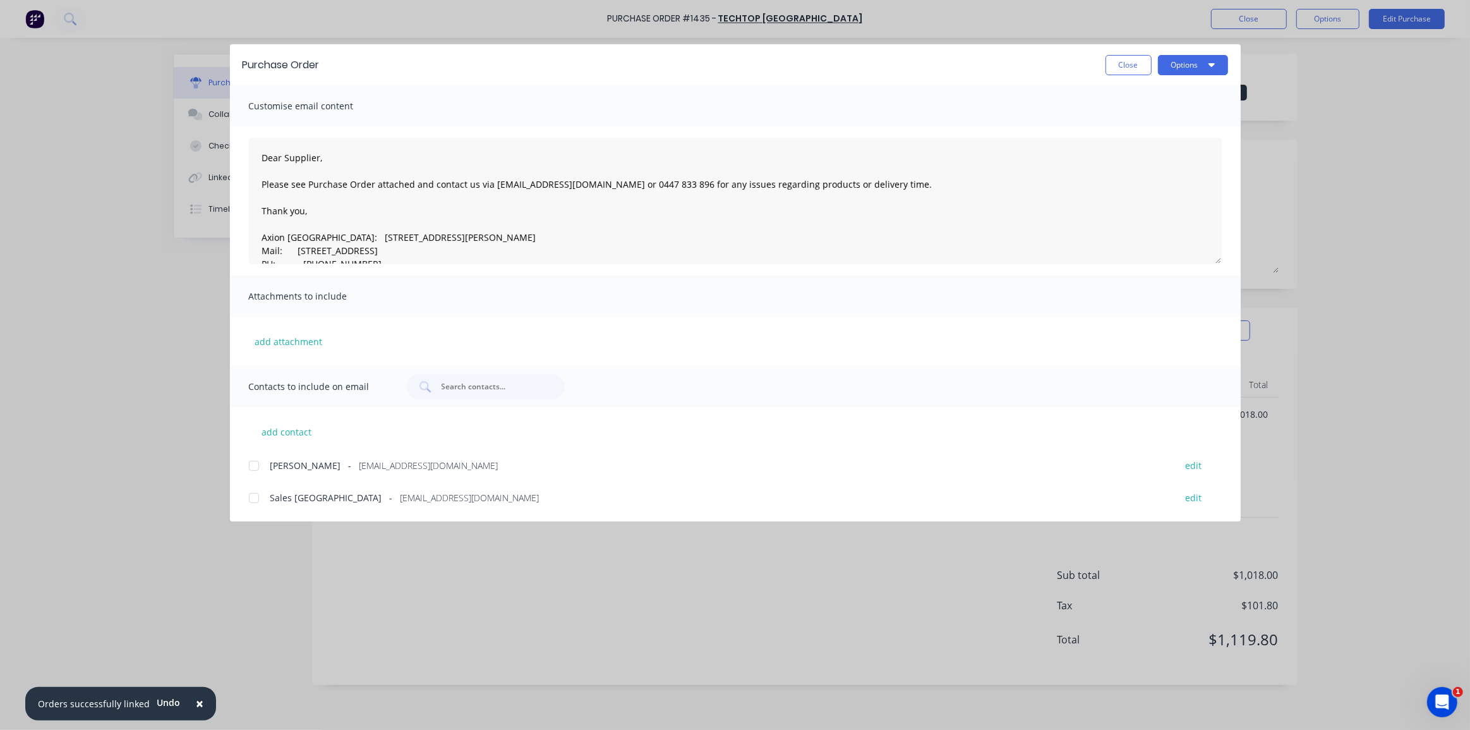
click at [246, 499] on div at bounding box center [253, 497] width 25 height 25
click at [1176, 62] on button "Options" at bounding box center [1193, 65] width 70 height 20
click at [1151, 147] on div "Email" at bounding box center [1167, 147] width 97 height 18
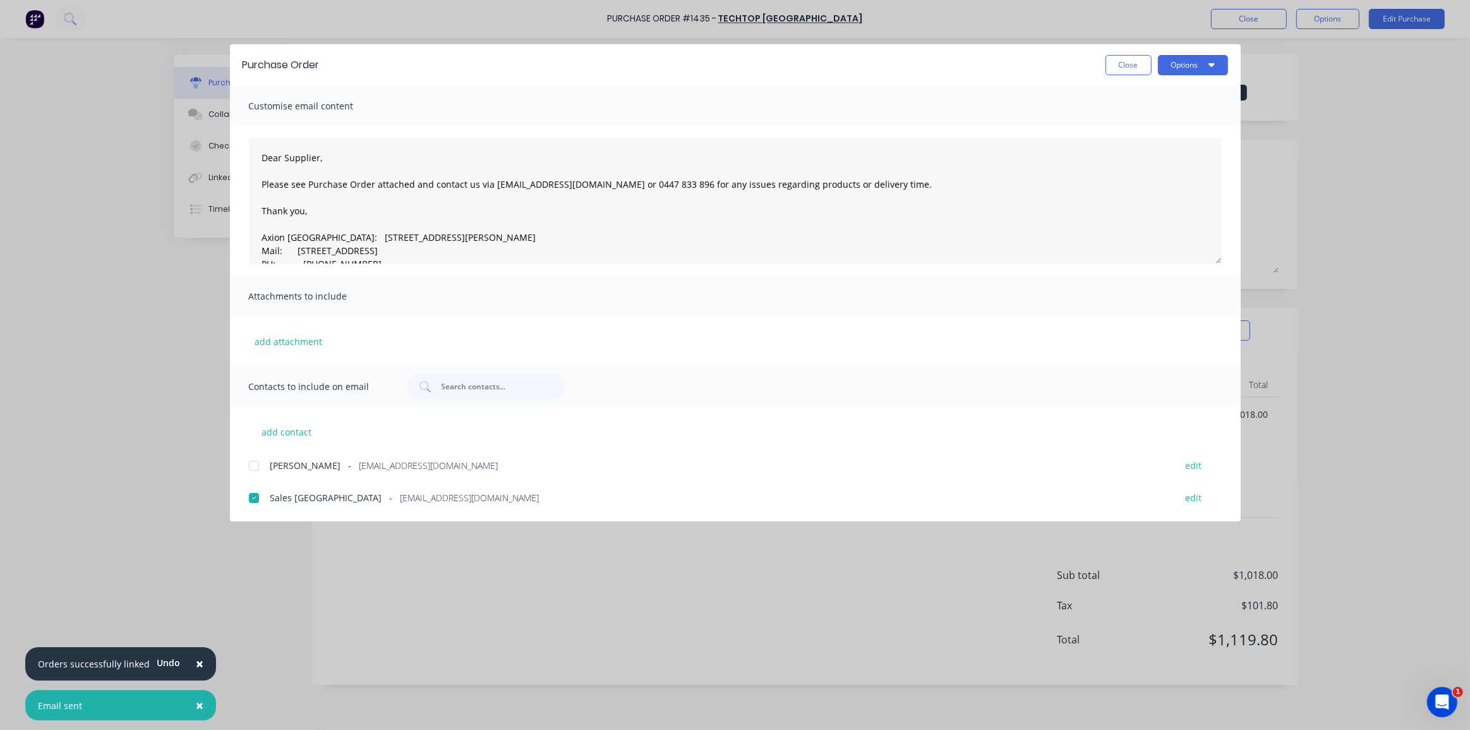
click at [1331, 143] on div "Purchase Order Close Options Customise email content Dear Supplier, Please see …" at bounding box center [735, 365] width 1470 height 730
click at [1132, 63] on button "Close" at bounding box center [1128, 65] width 46 height 20
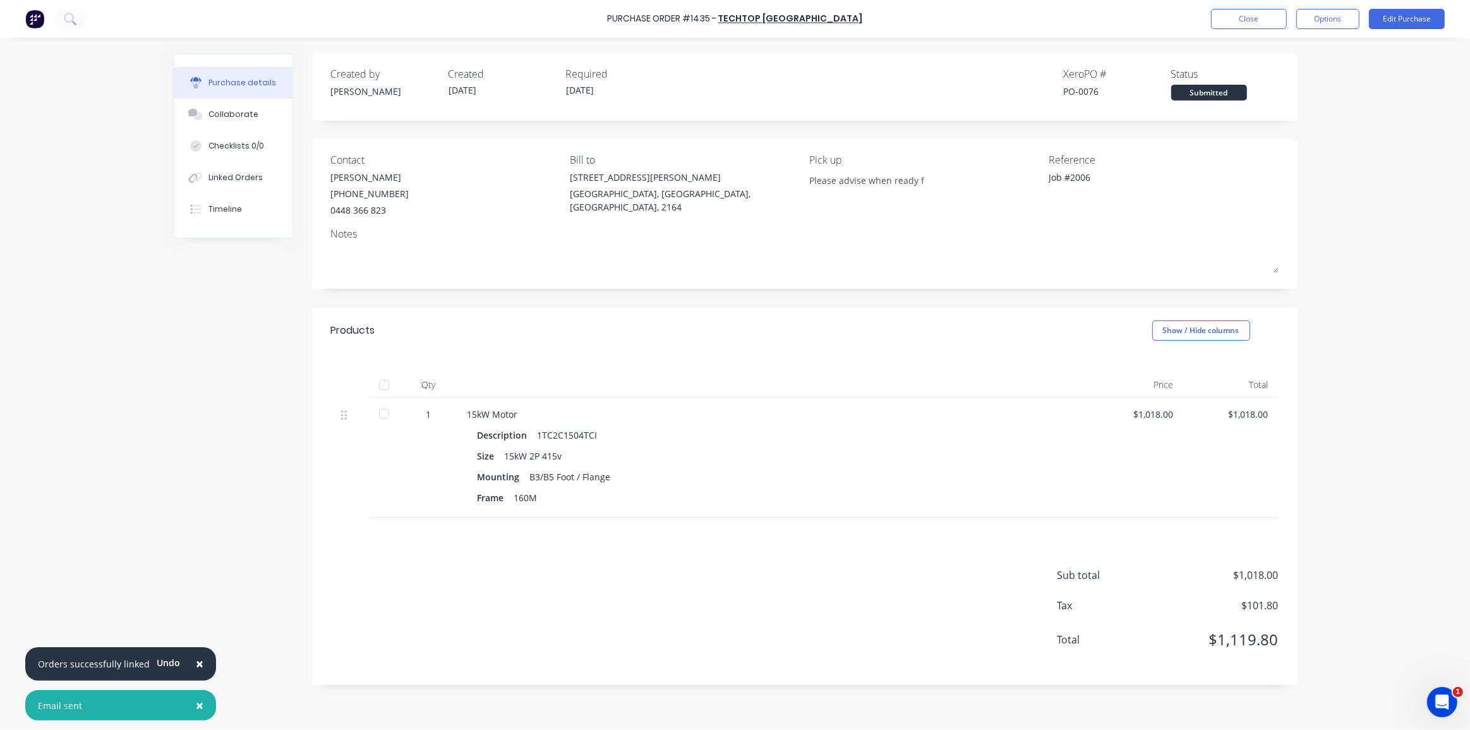
click at [1323, 105] on div "× Orders successfully linked Undo × Email sent Purchase Order #1435 - Techtop A…" at bounding box center [735, 365] width 1470 height 730
click at [1251, 22] on button "Close" at bounding box center [1249, 19] width 76 height 20
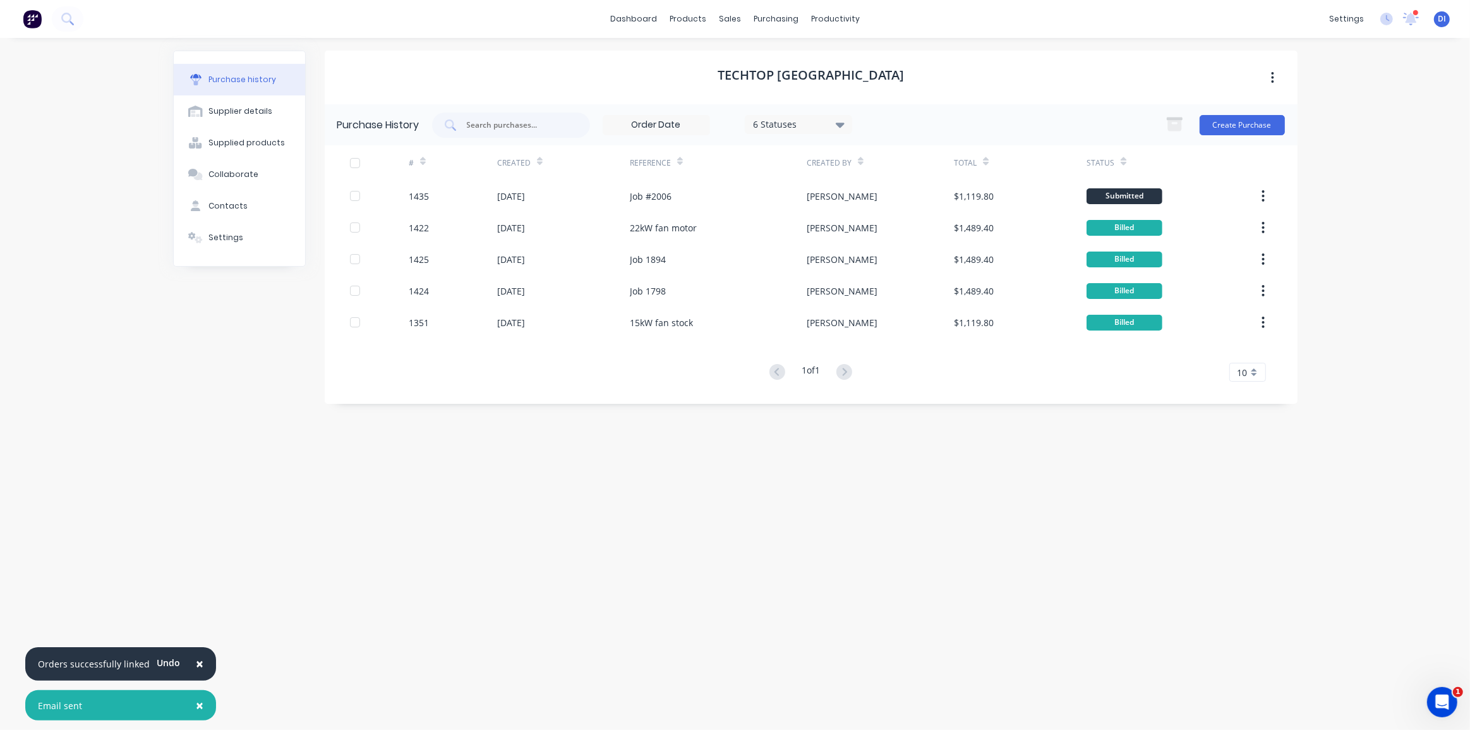
click at [1353, 198] on div "× Orders successfully linked Undo × Email sent dashboard products sales purchas…" at bounding box center [735, 365] width 1470 height 730
drag, startPoint x: 1244, startPoint y: 122, endPoint x: 1323, endPoint y: 135, distance: 80.1
click at [1323, 135] on div "× Orders successfully linked Undo × Email sent dashboard products sales purchas…" at bounding box center [735, 365] width 1470 height 730
click at [1356, 184] on div "× Orders successfully linked Undo × Email sent dashboard products sales purchas…" at bounding box center [735, 365] width 1470 height 730
click at [1347, 181] on div "× Orders successfully linked Undo × Email sent dashboard products sales purchas…" at bounding box center [735, 365] width 1470 height 730
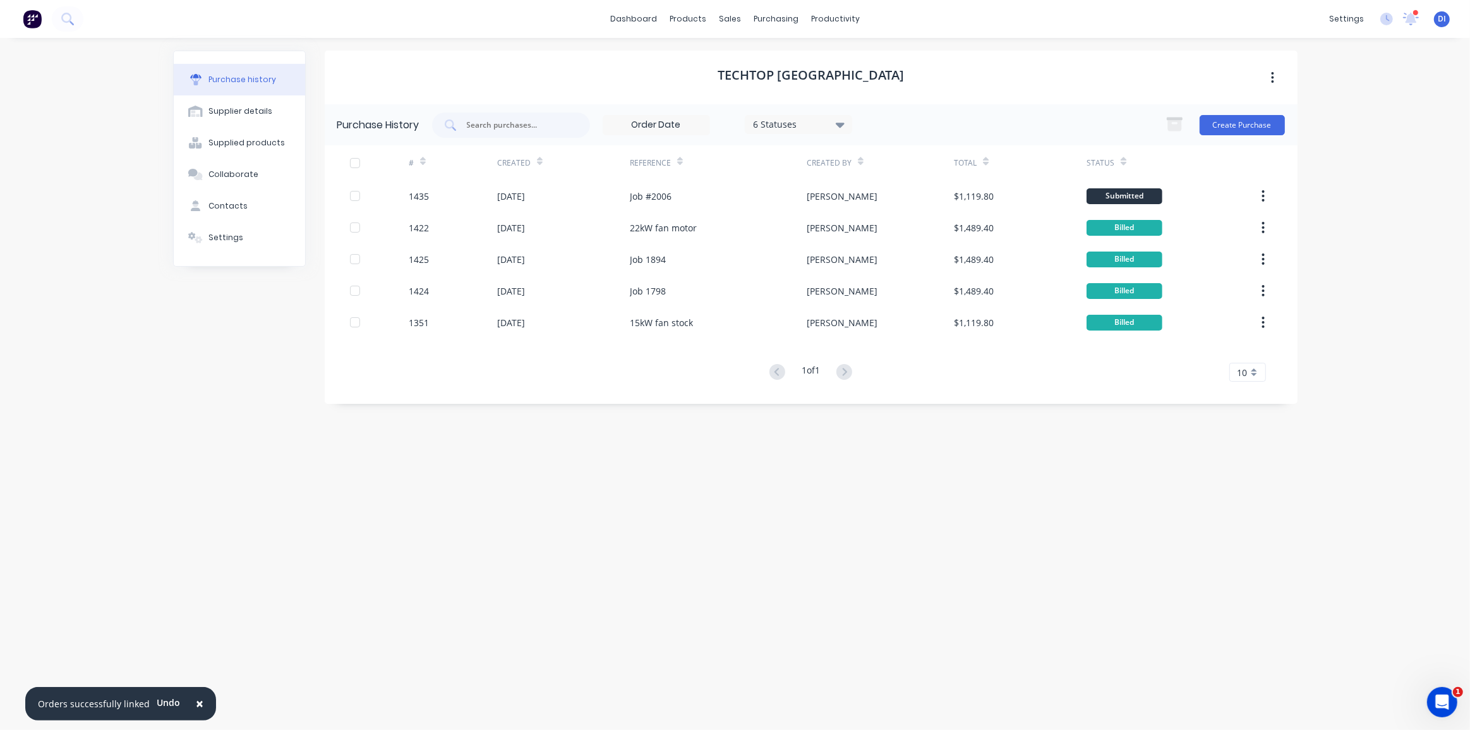
click at [1364, 95] on div "× Orders successfully linked Undo dashboard products sales purchasing productiv…" at bounding box center [735, 365] width 1470 height 730
drag, startPoint x: 1358, startPoint y: 208, endPoint x: 1349, endPoint y: 193, distance: 17.9
click at [1357, 207] on div "× Orders successfully linked Undo dashboard products sales purchasing productiv…" at bounding box center [735, 365] width 1470 height 730
click at [1250, 121] on button "Create Purchase" at bounding box center [1242, 125] width 85 height 20
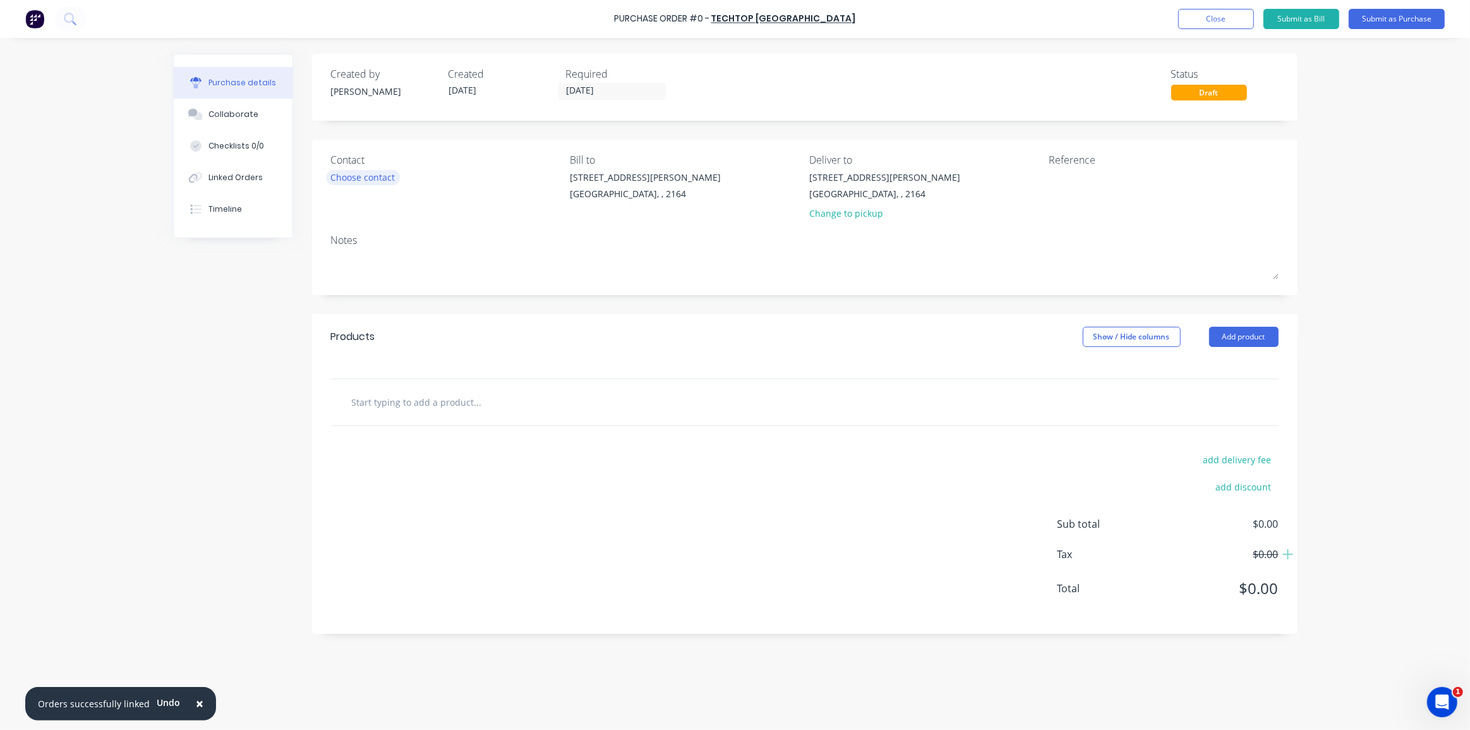
click at [357, 177] on div "Choose contact" at bounding box center [363, 177] width 64 height 13
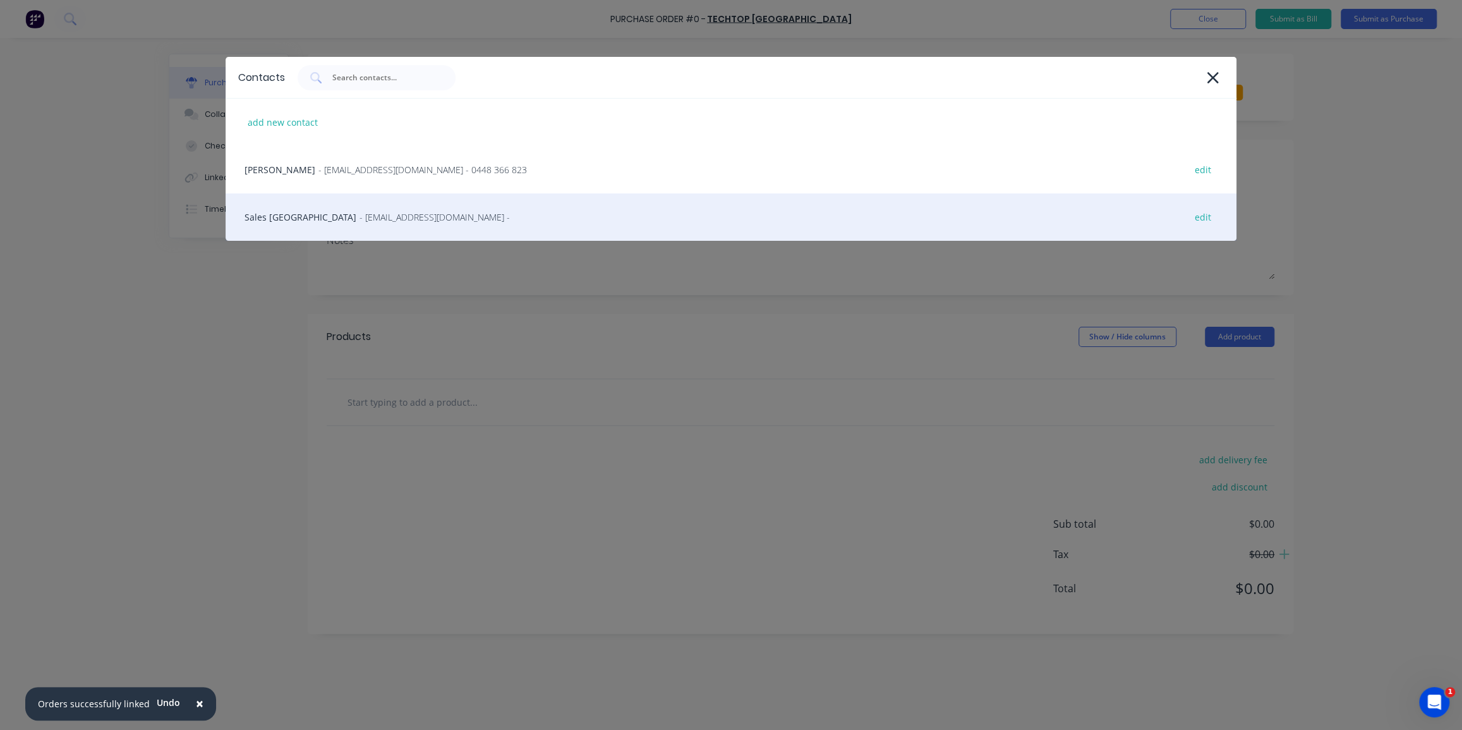
click at [359, 214] on span "- nswsales@techtop.com.au -" at bounding box center [434, 216] width 150 height 13
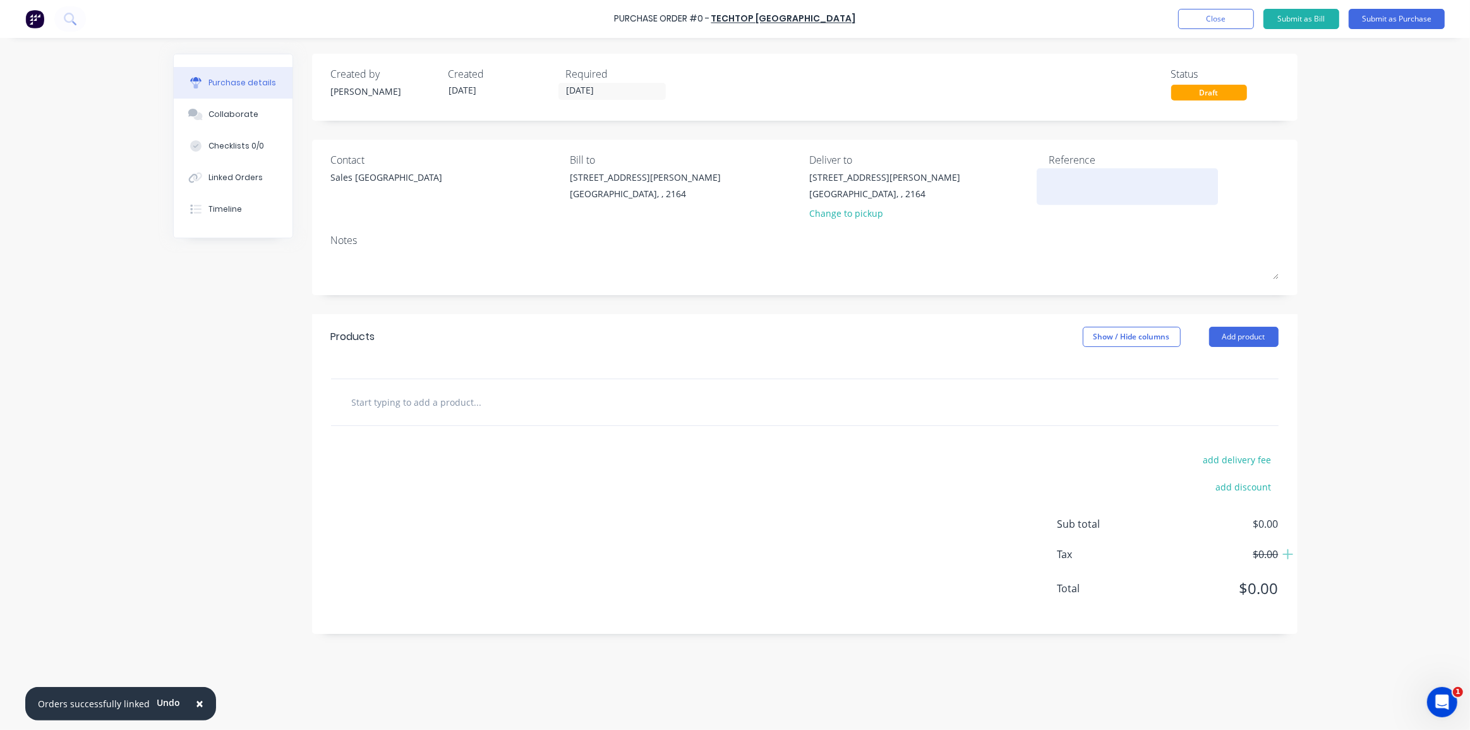
click at [1065, 177] on textarea at bounding box center [1128, 185] width 158 height 28
click at [1049, 179] on textarea at bounding box center [1128, 185] width 158 height 28
click at [1056, 178] on textarea "JOb 1958" at bounding box center [1128, 185] width 158 height 28
type textarea "Job 1958"
drag, startPoint x: 930, startPoint y: 193, endPoint x: 855, endPoint y: 189, distance: 75.9
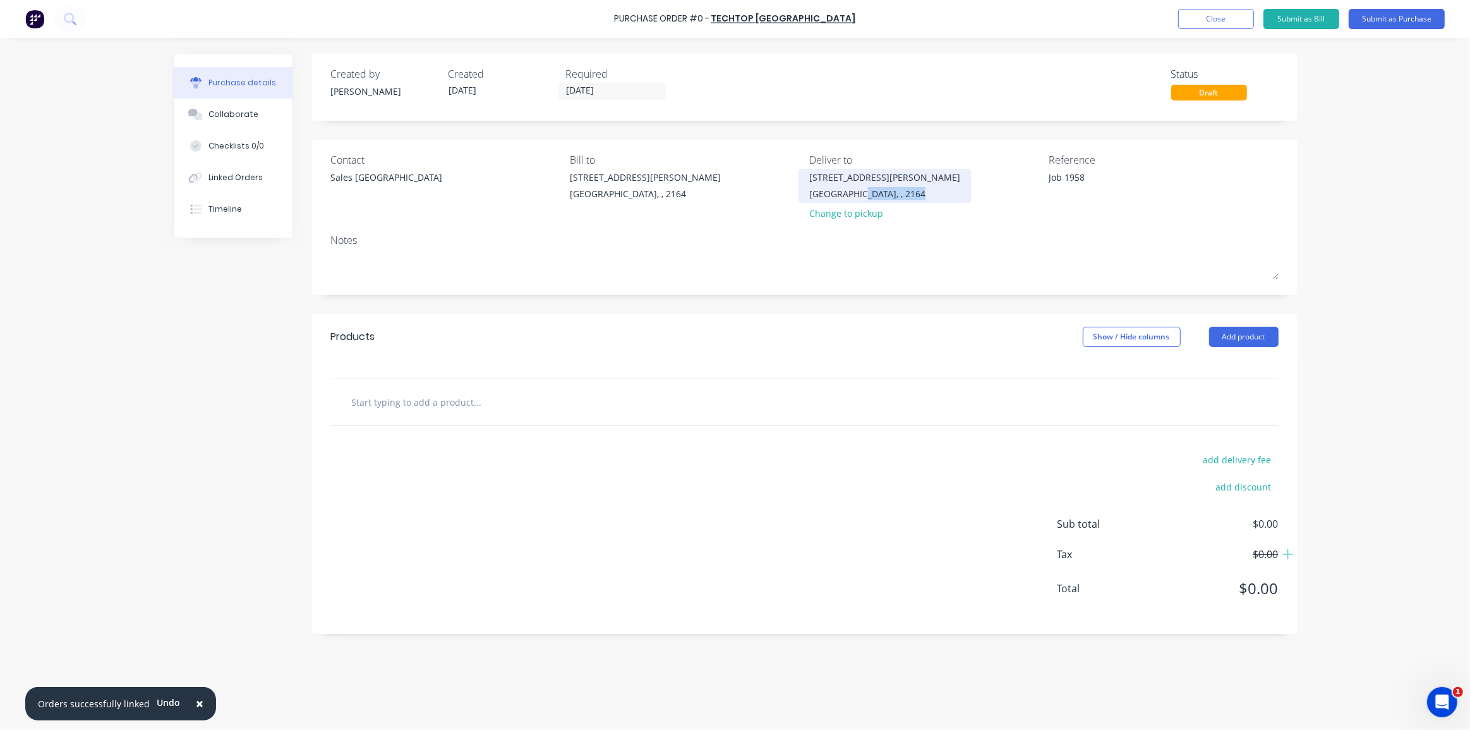
click at [855, 189] on div "26 Hargraves Place Wetherill Park, , 2164 Change to pickup" at bounding box center [924, 199] width 230 height 56
click at [860, 215] on div "Change to pickup" at bounding box center [884, 213] width 151 height 13
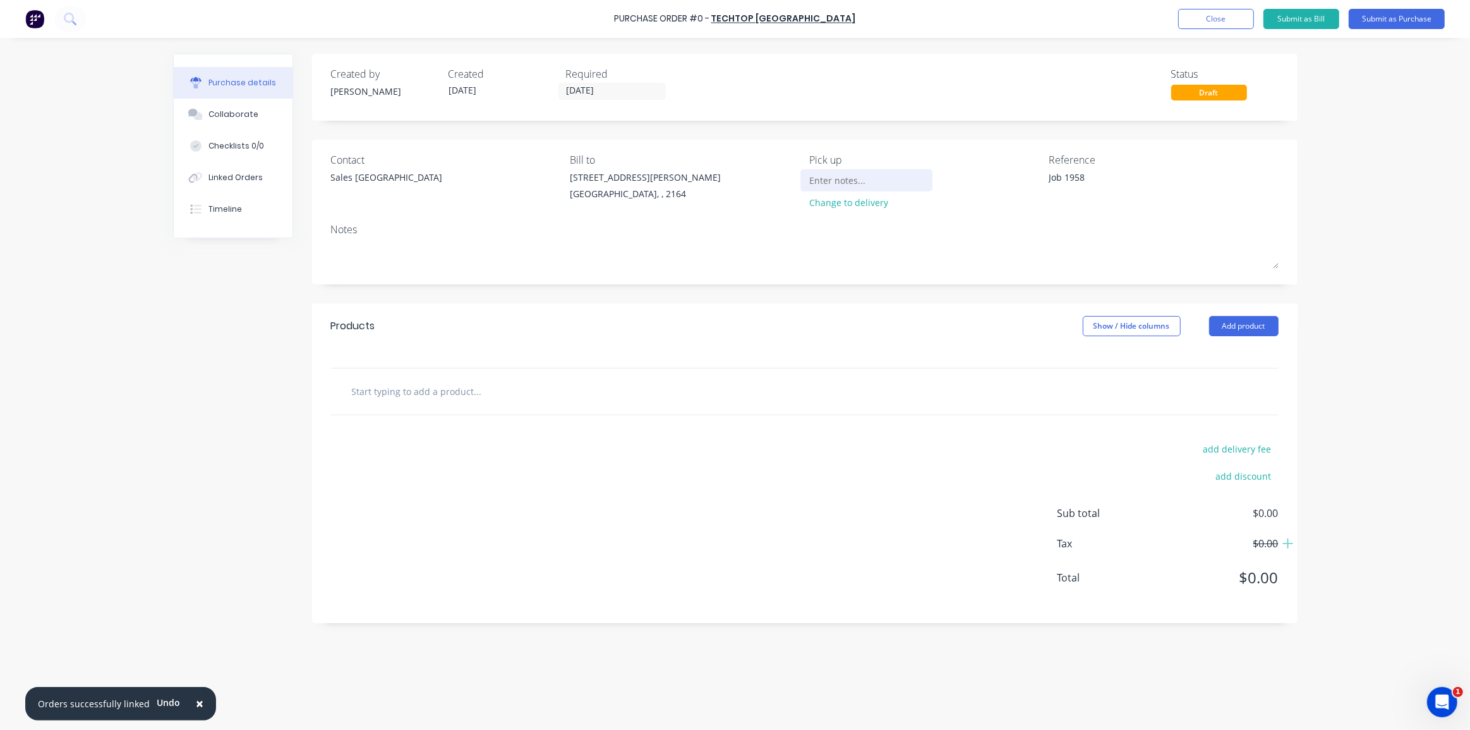
click at [841, 181] on input at bounding box center [866, 180] width 115 height 19
type input "Please advise when ready"
click at [460, 393] on input "text" at bounding box center [477, 390] width 253 height 25
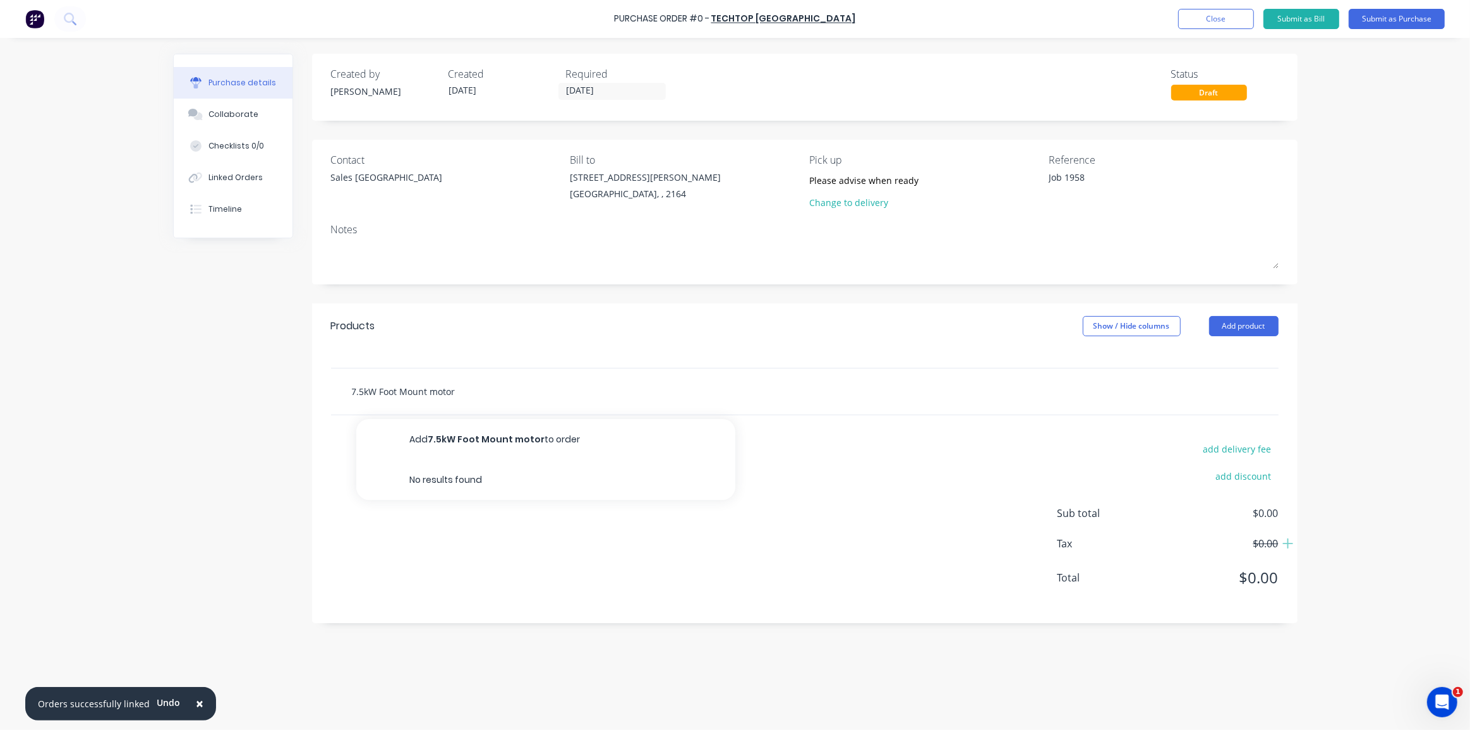
click at [378, 390] on input "7.5kW Foot Mount motor" at bounding box center [477, 390] width 253 height 25
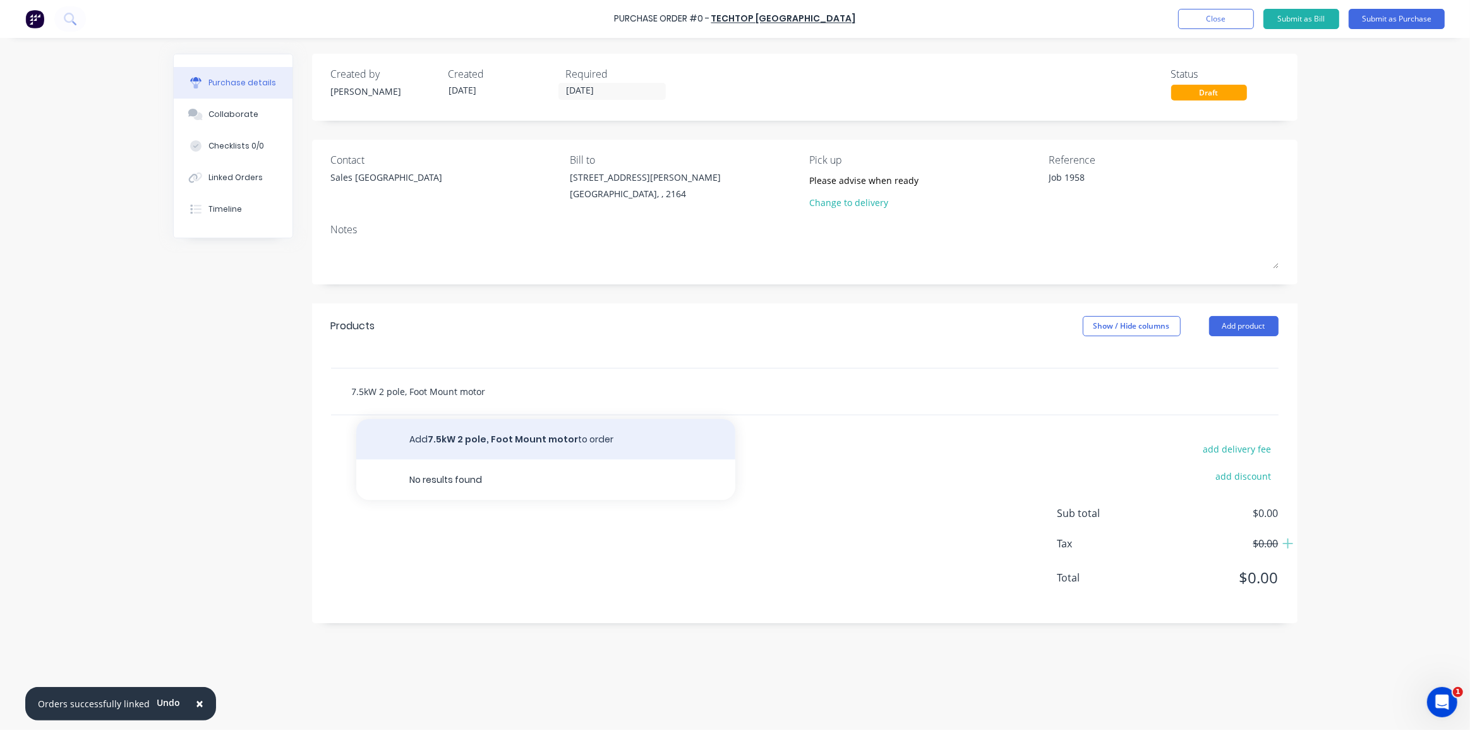
type input "7.5kW 2 pole, Foot Mount motor"
click at [613, 437] on button "Add 7.5kW 2 pole, Foot Mount motor to order" at bounding box center [545, 439] width 379 height 40
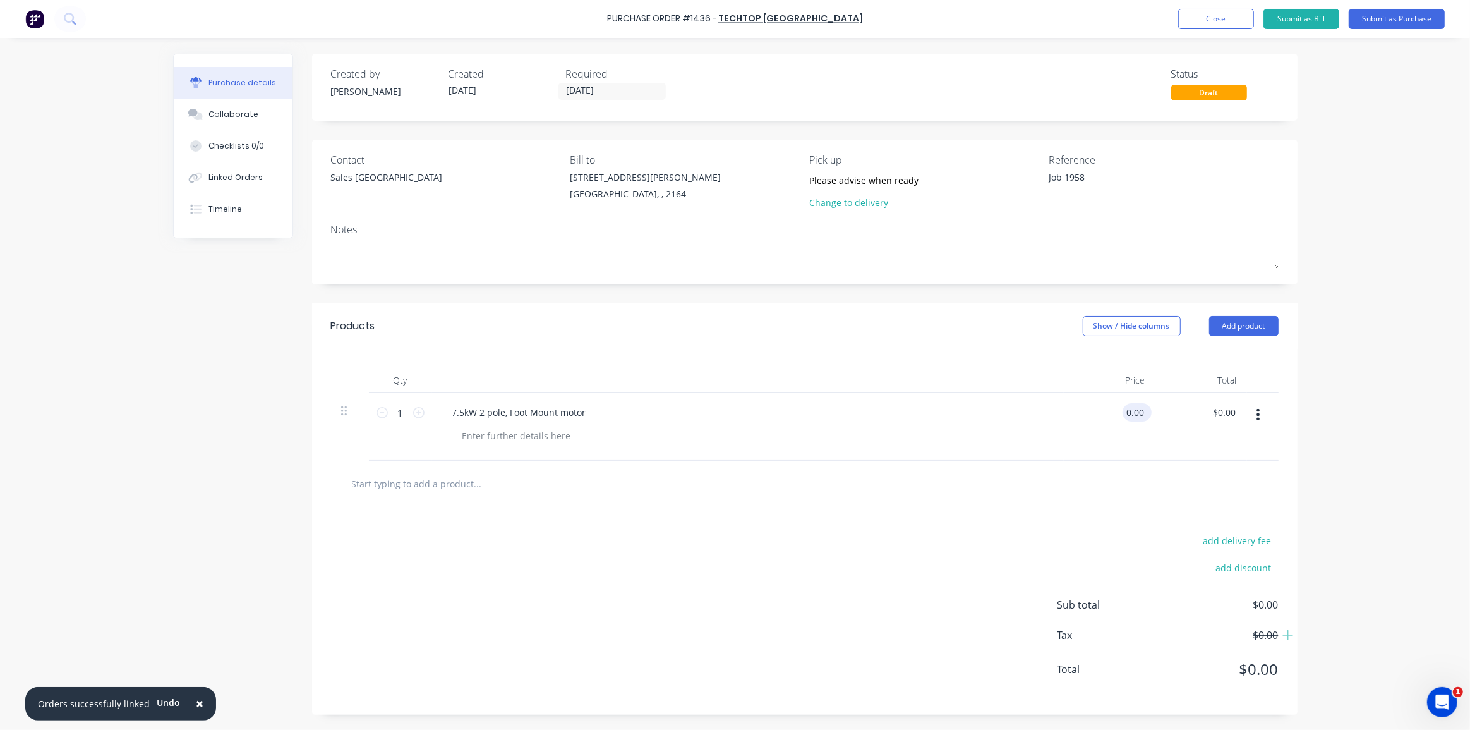
click at [1133, 411] on input "0.00" at bounding box center [1134, 412] width 24 height 18
type input "$486.00"
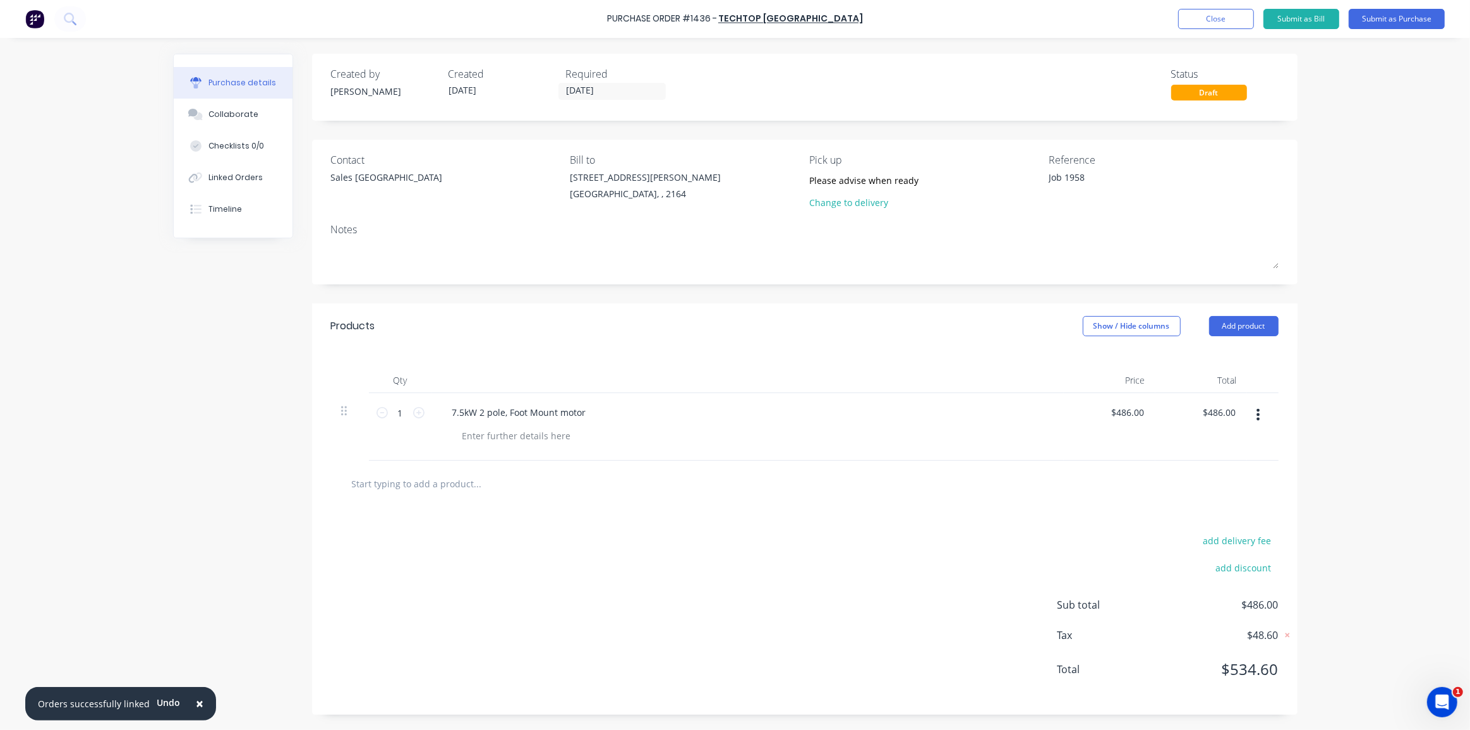
click at [1296, 398] on div "Qty Price Total 1 1 7.5kW 2 pole, Foot Mount motor $486.00 $486.00 $486.00 $486…" at bounding box center [804, 405] width 985 height 112
click at [1324, 370] on div "× Orders successfully linked Undo Purchase Order #1436 - Techtop Australia Add …" at bounding box center [735, 365] width 1470 height 730
click at [1459, 122] on div "× Orders successfully linked Undo Purchase Order #1436 - Techtop Australia Add …" at bounding box center [735, 365] width 1470 height 730
drag, startPoint x: 1392, startPoint y: 21, endPoint x: 449, endPoint y: 231, distance: 965.5
click at [1093, 302] on div "× Orders successfully linked Undo Purchase Order #1436 - Techtop Australia Add …" at bounding box center [735, 365] width 1470 height 730
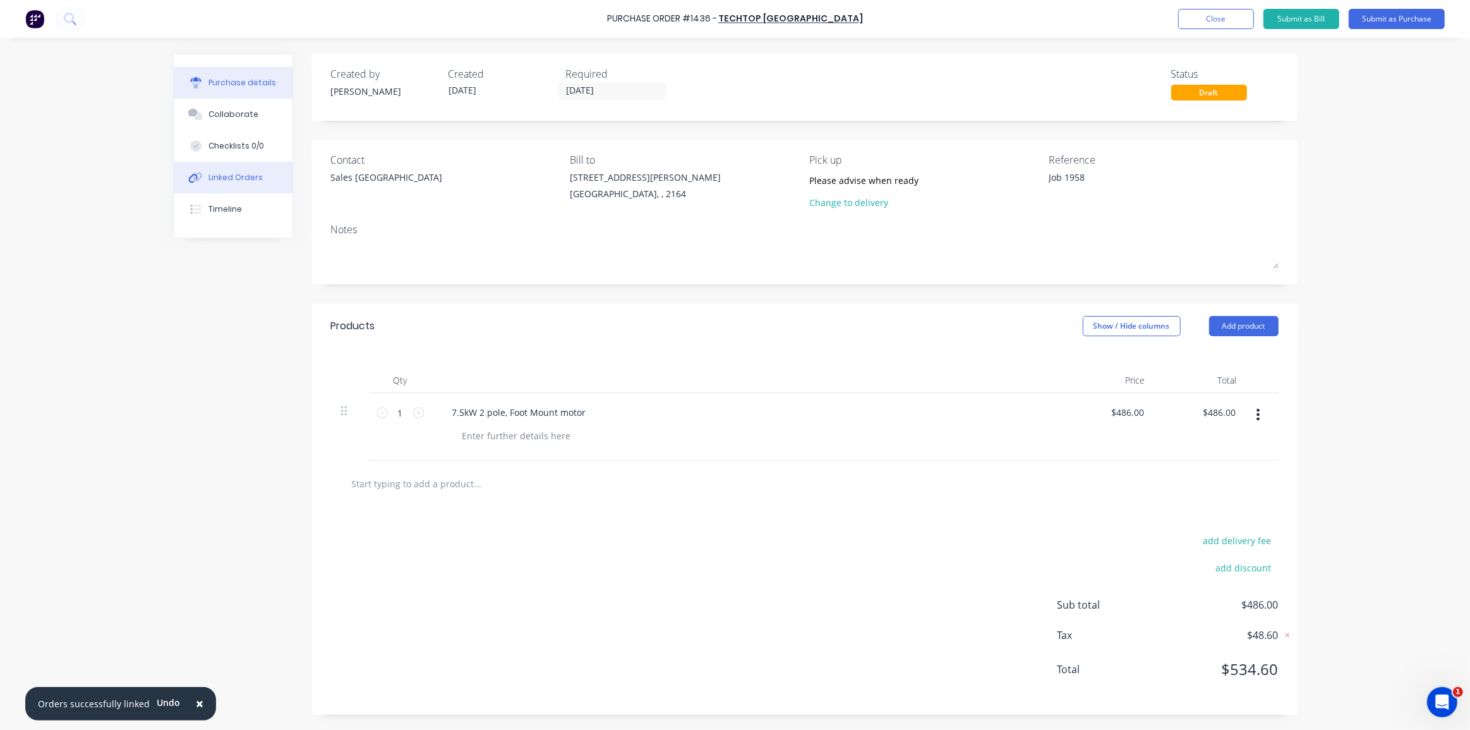
click at [237, 172] on div "Linked Orders" at bounding box center [235, 177] width 54 height 11
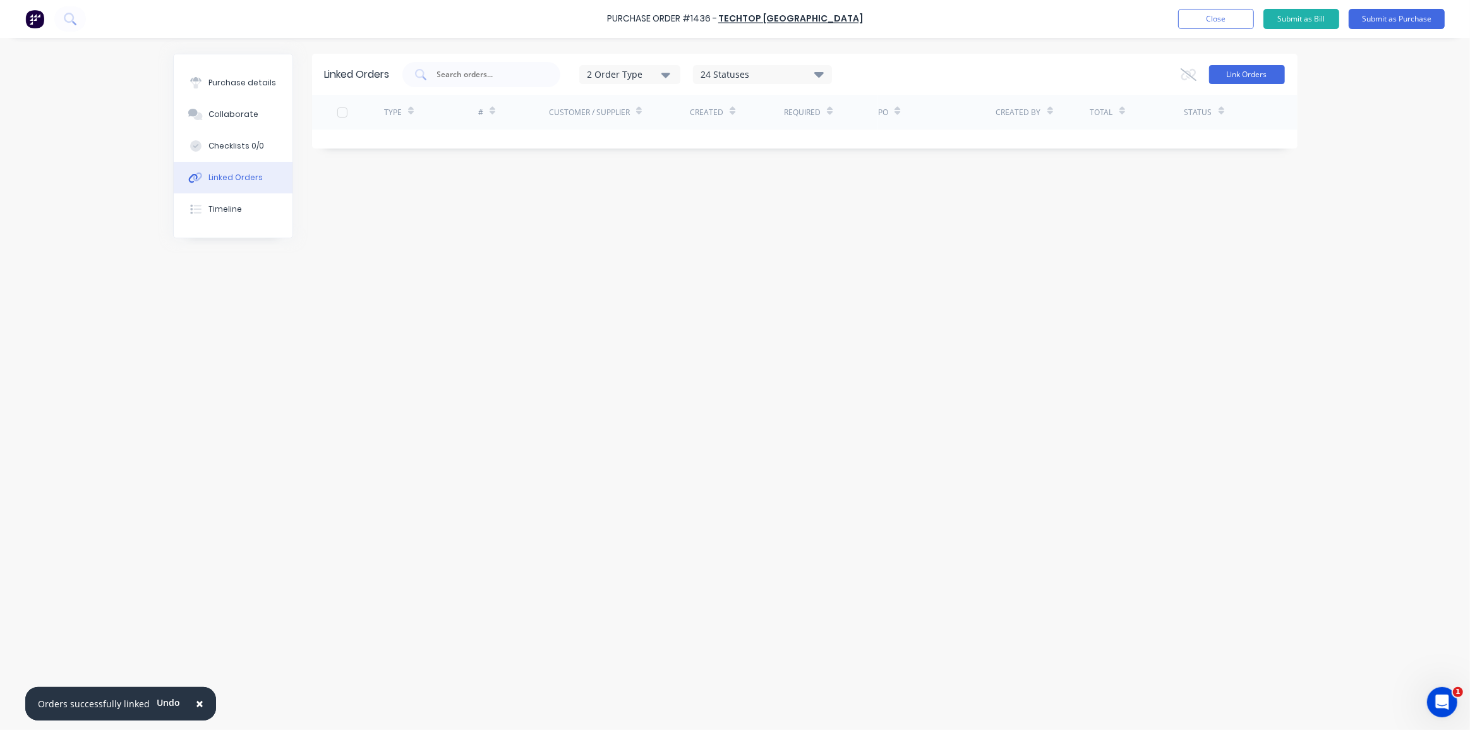
click at [1256, 74] on button "Link Orders" at bounding box center [1247, 74] width 76 height 19
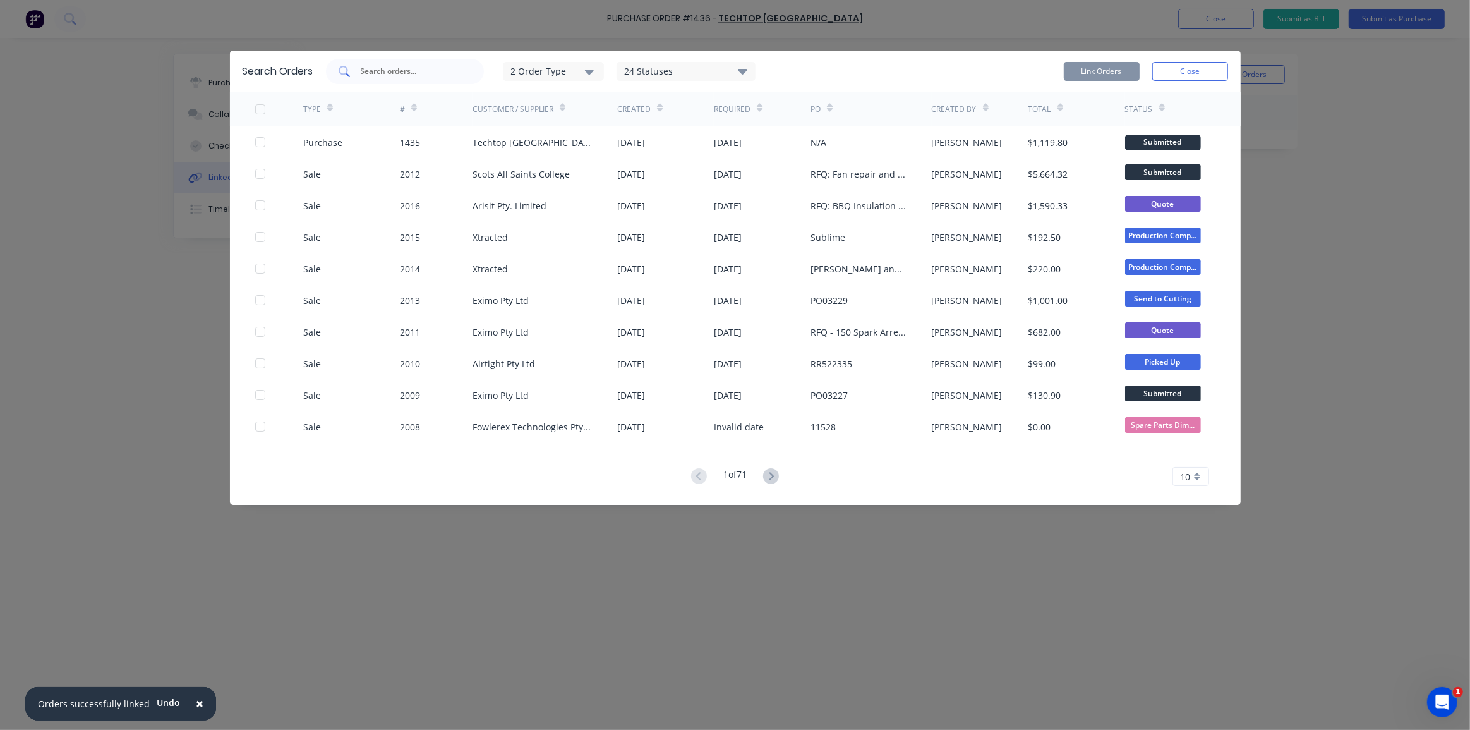
click at [370, 73] on input "text" at bounding box center [411, 71] width 105 height 13
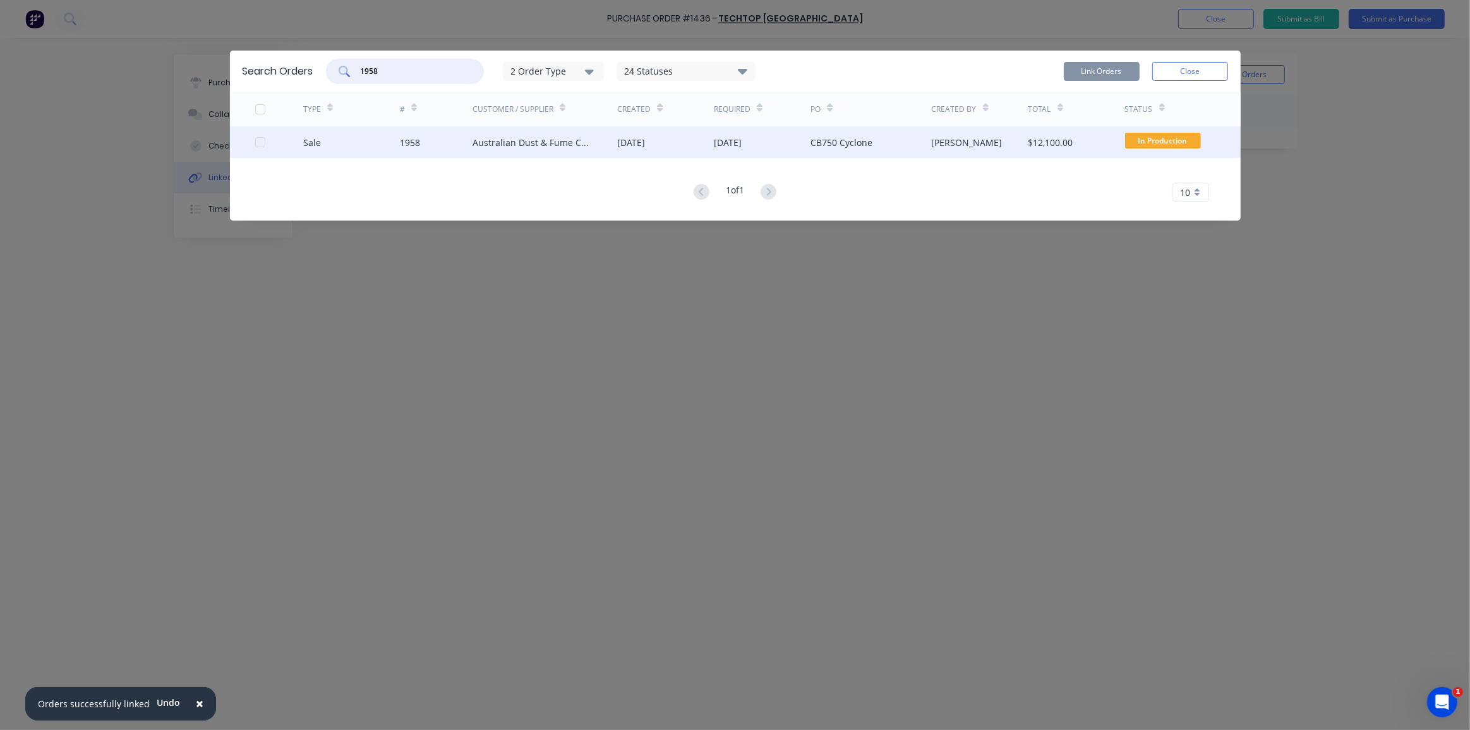
click at [257, 144] on div at bounding box center [260, 141] width 25 height 25
type input "1958"
click at [1112, 69] on button "Link Orders" at bounding box center [1102, 71] width 76 height 19
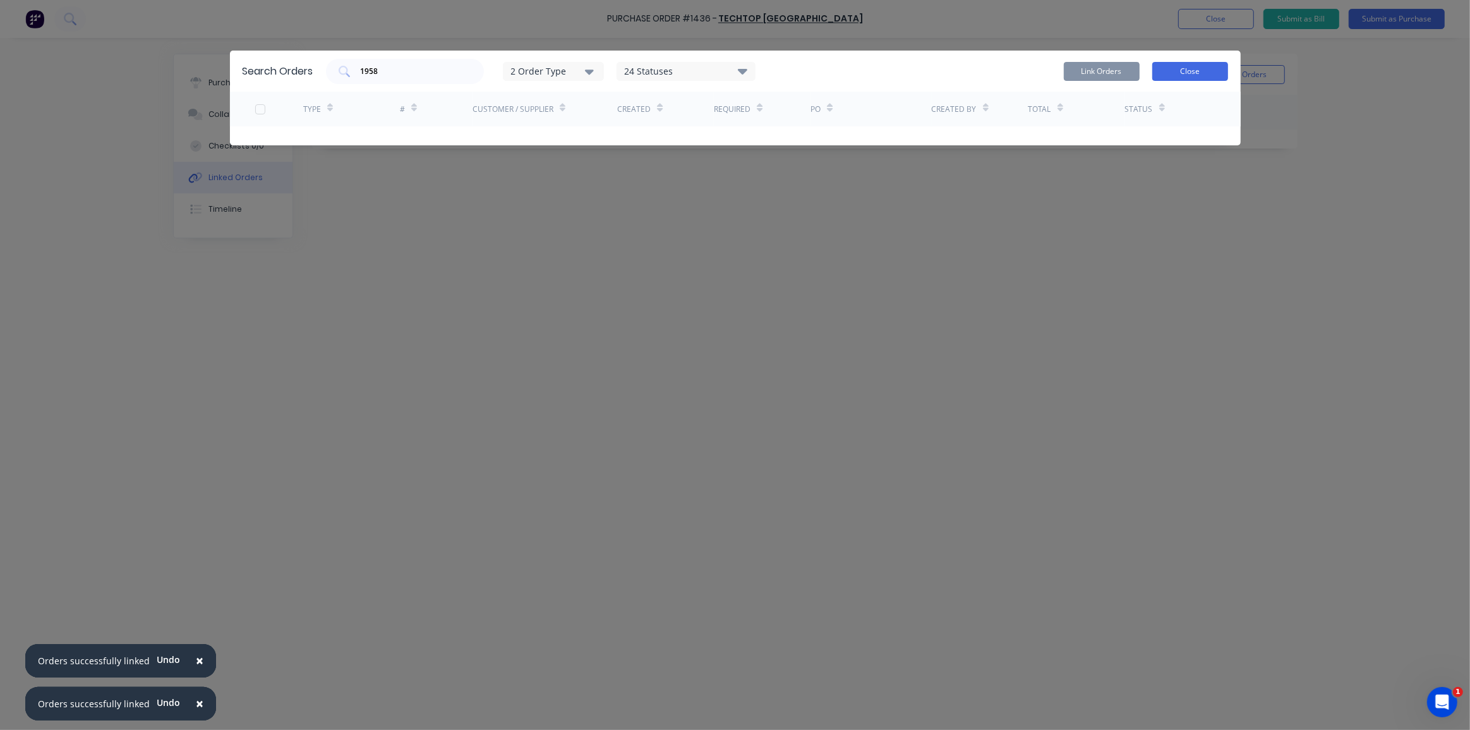
click at [1182, 72] on button "Close" at bounding box center [1190, 71] width 76 height 19
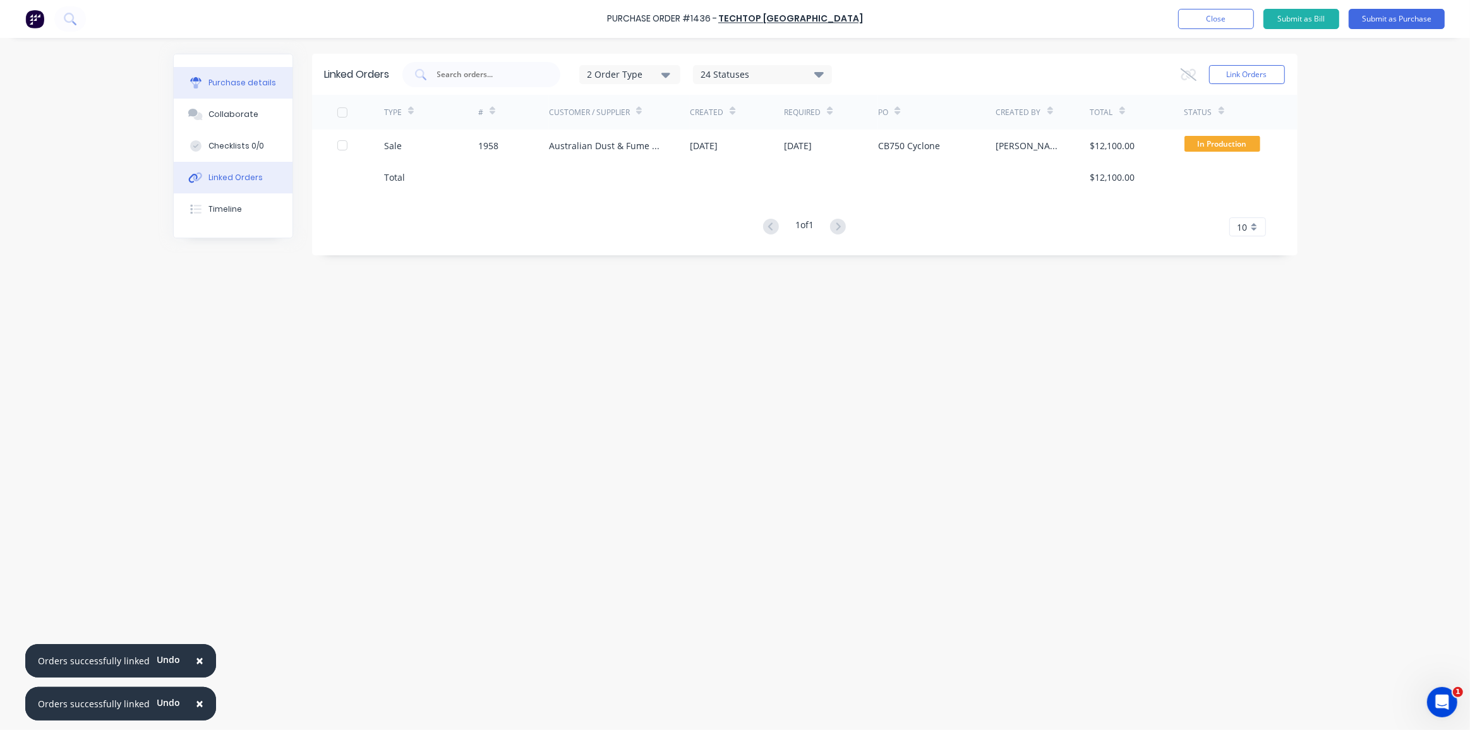
click at [218, 77] on div "Purchase details" at bounding box center [242, 82] width 68 height 11
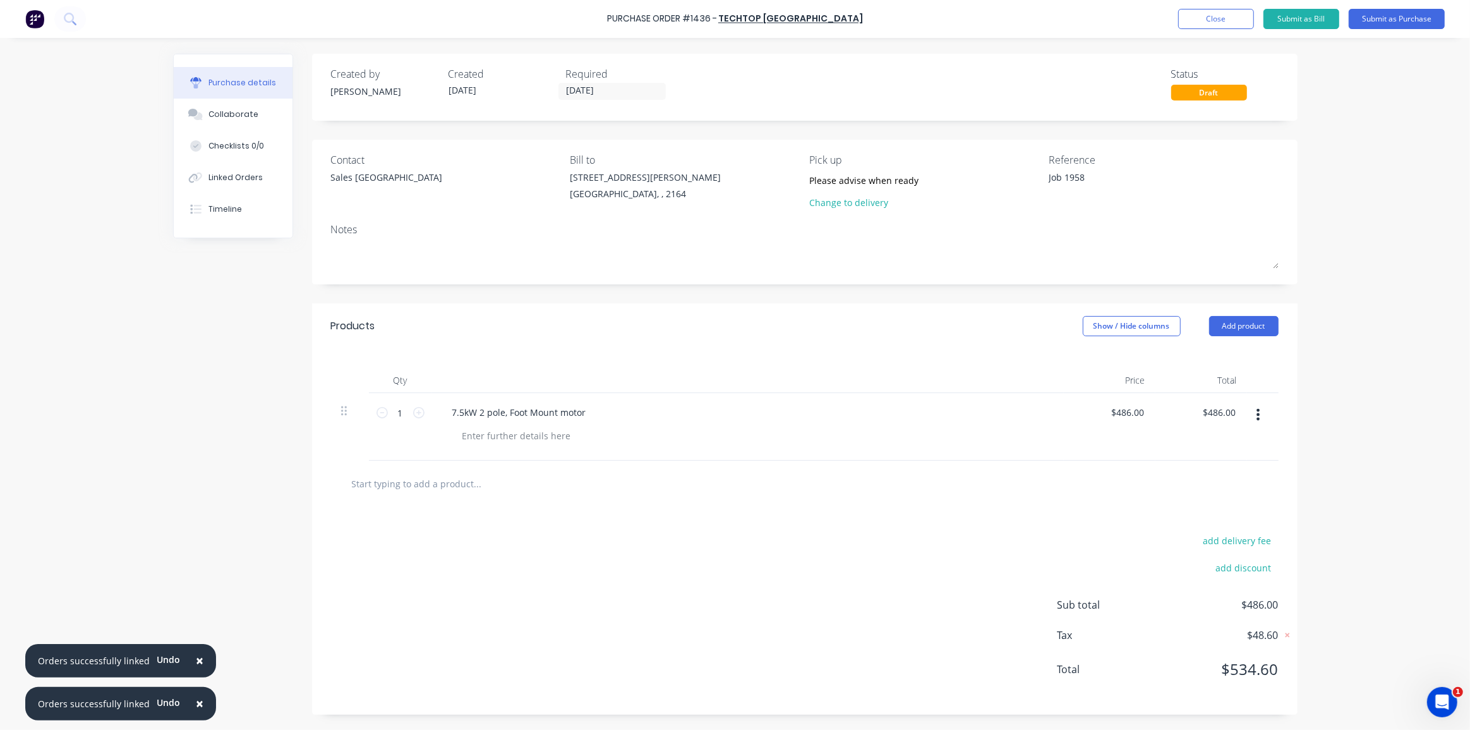
click at [1301, 147] on div "Purchase details Collaborate Checklists 0/0 Linked Orders Timeline Created by D…" at bounding box center [735, 346] width 1150 height 666
click at [1398, 19] on button "Submit as Purchase" at bounding box center [1397, 19] width 96 height 20
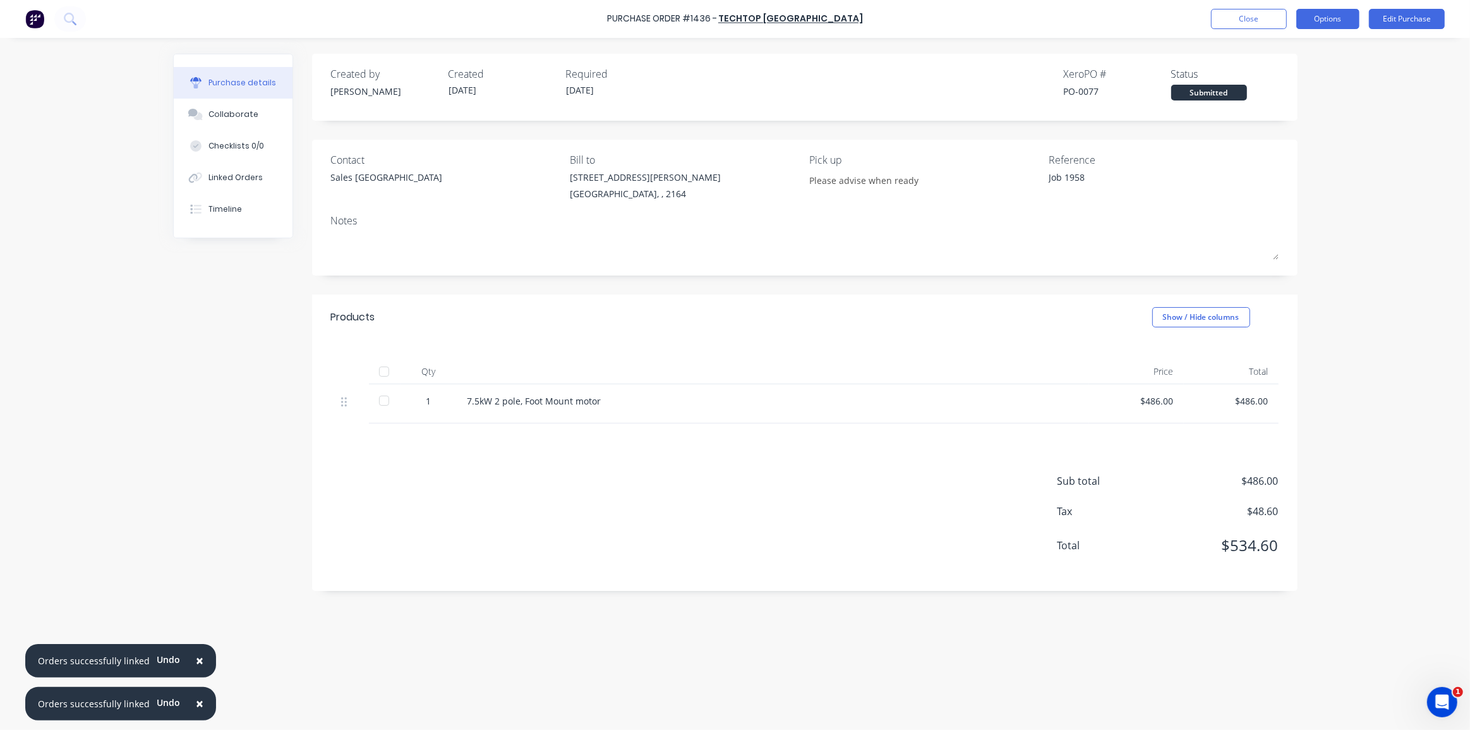
click at [1308, 15] on button "Options" at bounding box center [1327, 19] width 63 height 20
click at [1390, 322] on div "× Orders successfully linked Undo × Orders successfully linked Undo Purchase Or…" at bounding box center [735, 365] width 1470 height 730
click at [1330, 245] on div "× Orders successfully linked Undo × Orders successfully linked Undo Purchase Or…" at bounding box center [735, 365] width 1470 height 730
click at [1330, 19] on button "Options" at bounding box center [1327, 19] width 63 height 20
click at [1287, 57] on div "Print / Email" at bounding box center [1299, 51] width 97 height 18
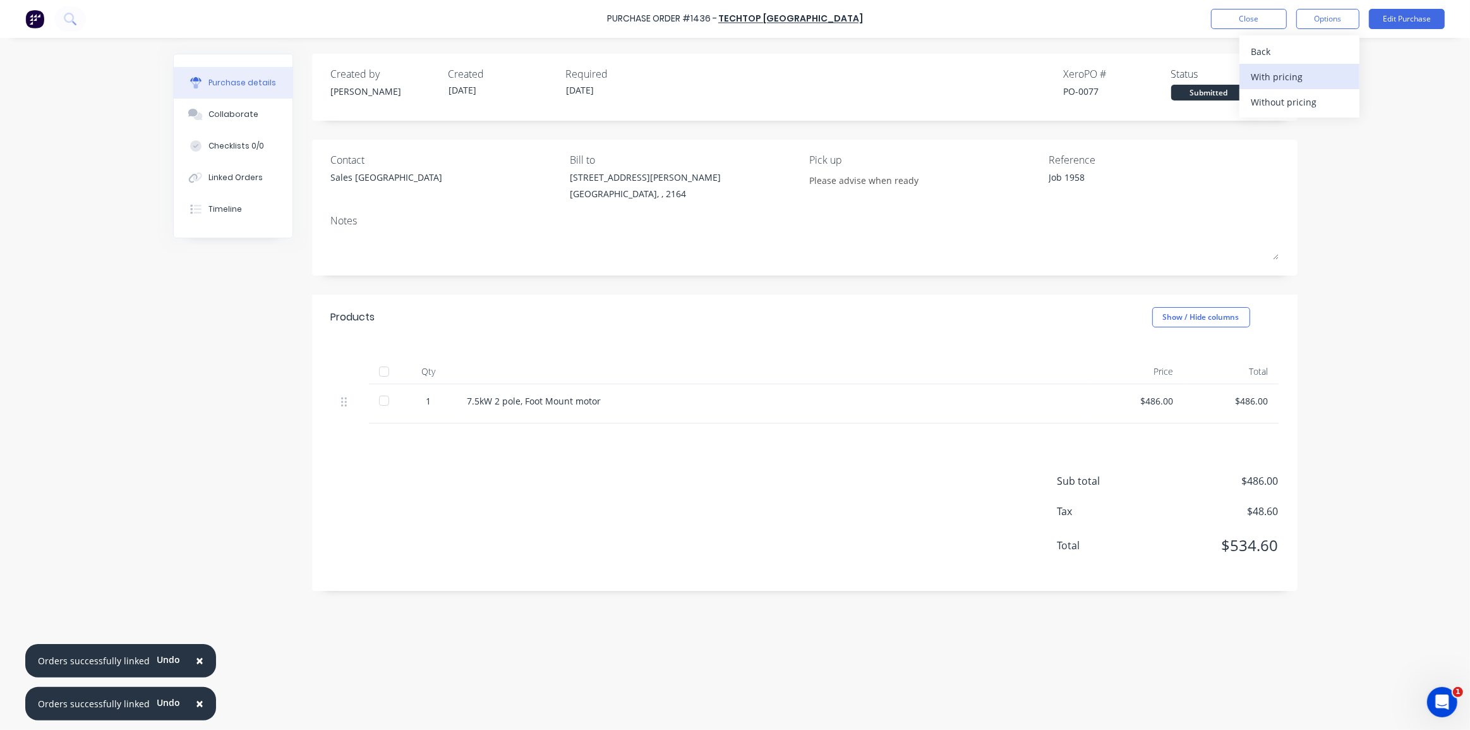
click at [1275, 76] on div "With pricing" at bounding box center [1299, 77] width 97 height 18
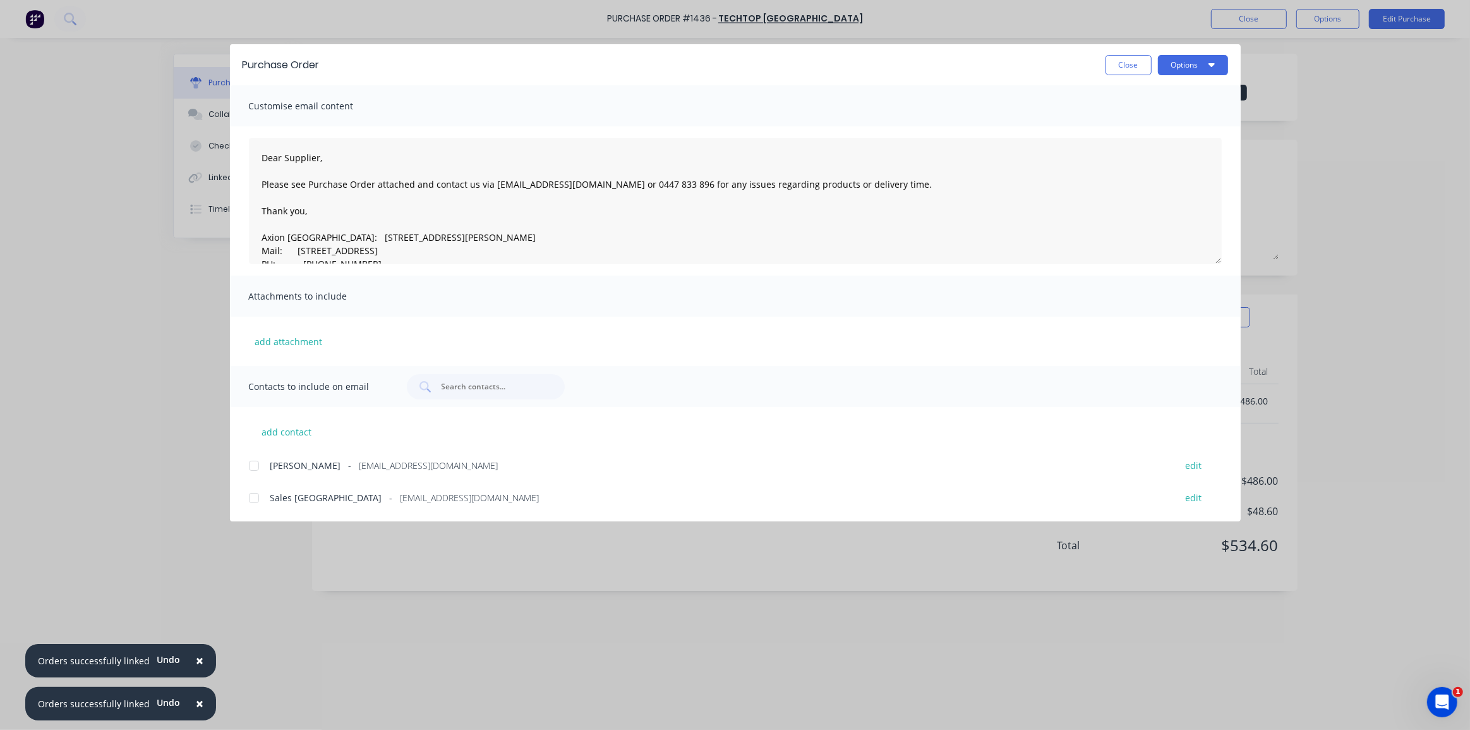
click at [254, 497] on div at bounding box center [253, 497] width 25 height 25
click at [1200, 60] on button "Options" at bounding box center [1193, 65] width 70 height 20
click at [1174, 141] on div "Email" at bounding box center [1167, 147] width 97 height 18
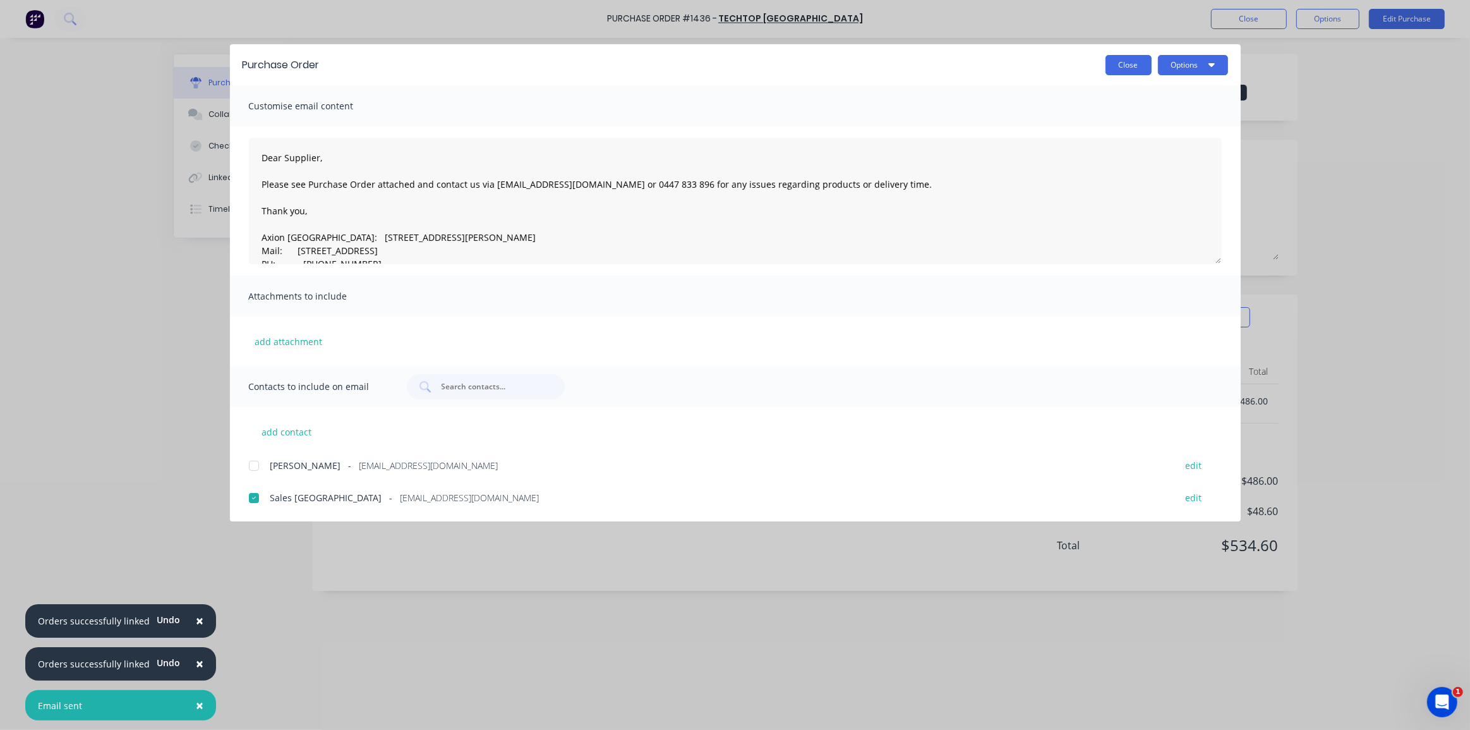
click at [1125, 69] on button "Close" at bounding box center [1128, 65] width 46 height 20
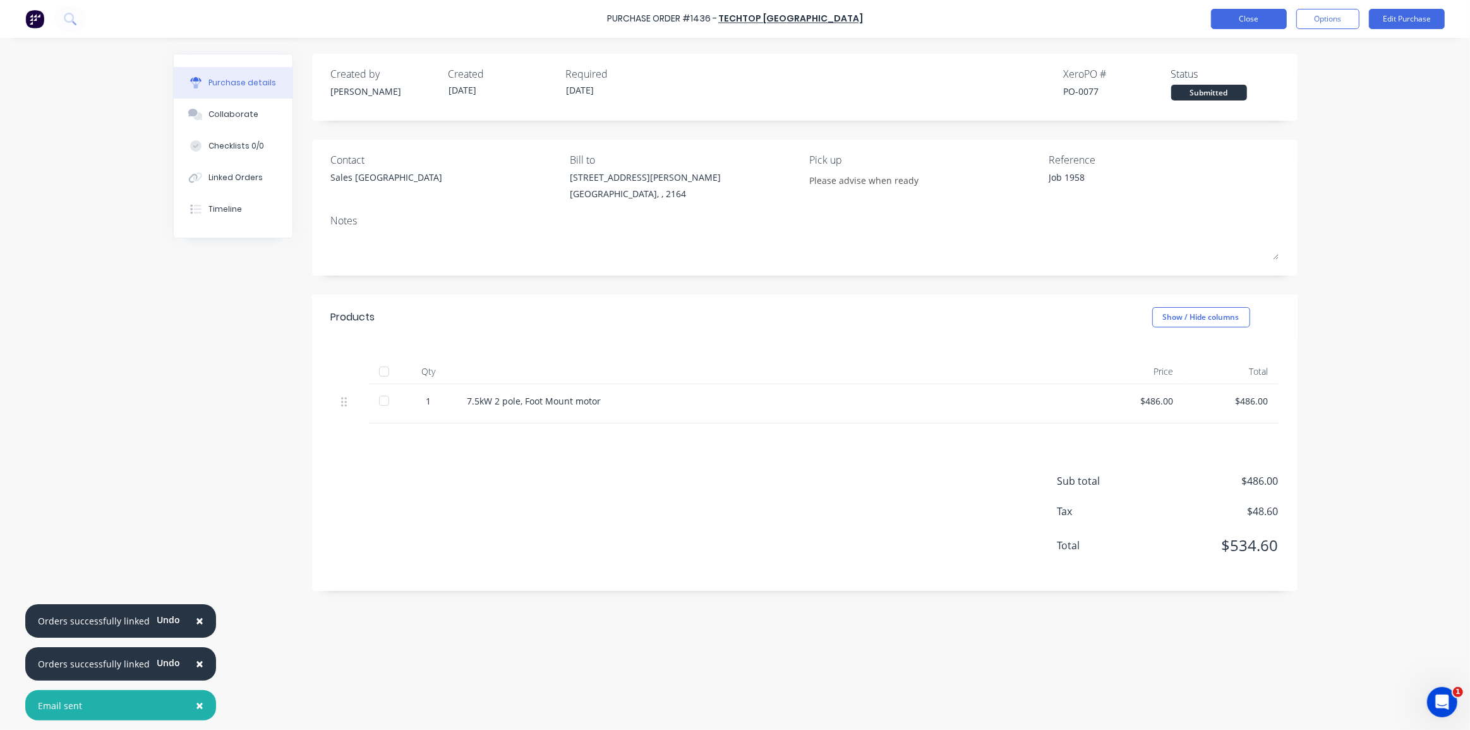
click at [1239, 17] on button "Close" at bounding box center [1249, 19] width 76 height 20
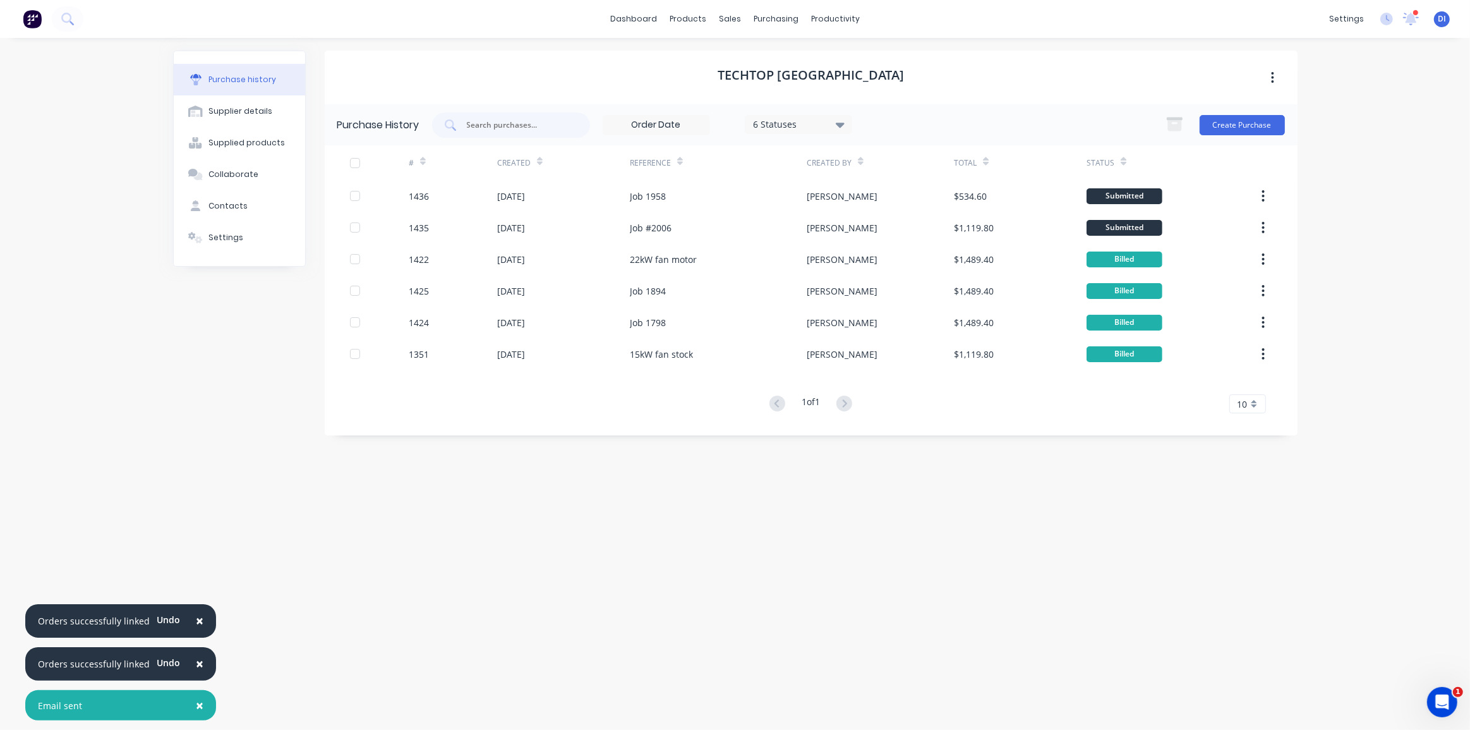
click at [1352, 151] on div "× Orders successfully linked Undo × Orders successfully linked Undo × Email sen…" at bounding box center [735, 365] width 1470 height 730
click at [28, 21] on img at bounding box center [32, 18] width 19 height 19
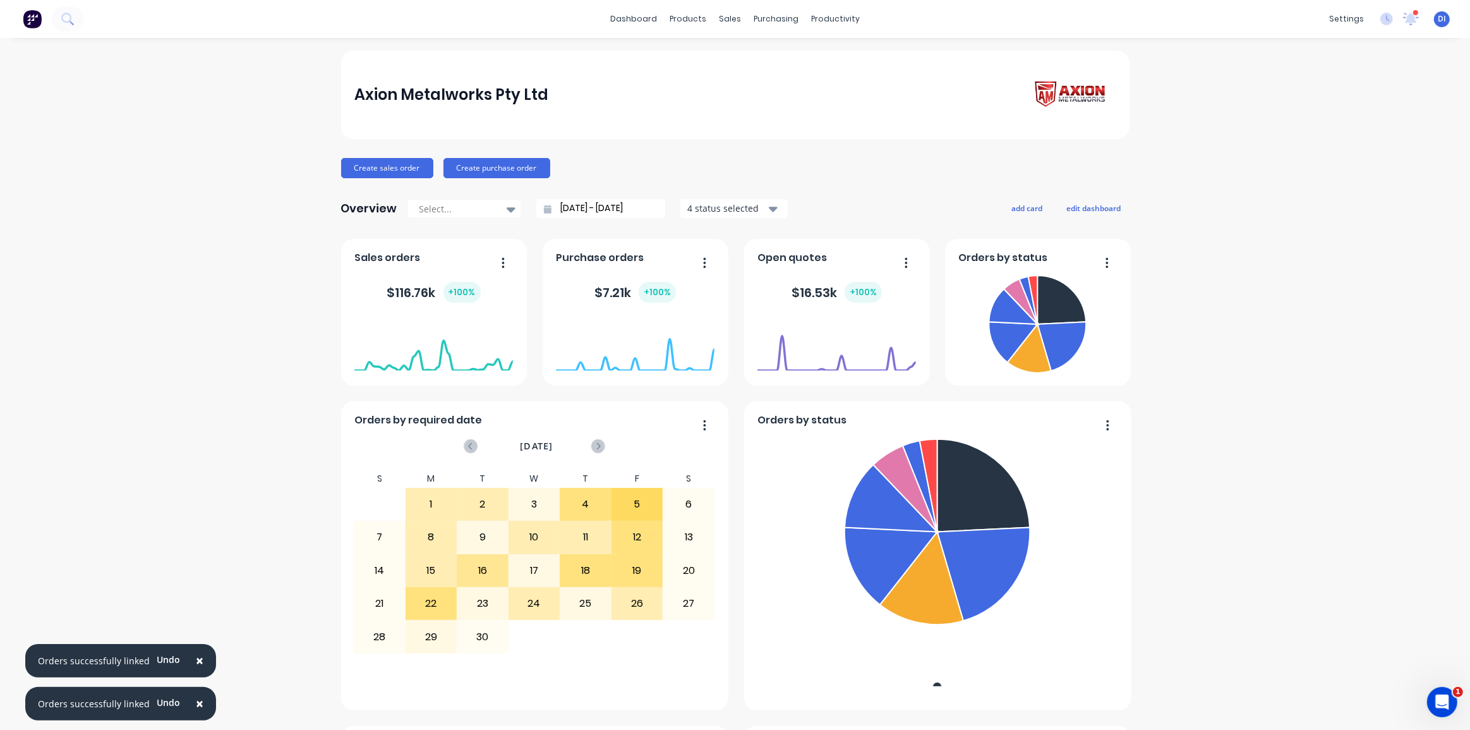
click at [1205, 219] on div "Axion Metalworks Pty Ltd Create sales order Create purchase order Overview Sele…" at bounding box center [735, 705] width 1470 height 1309
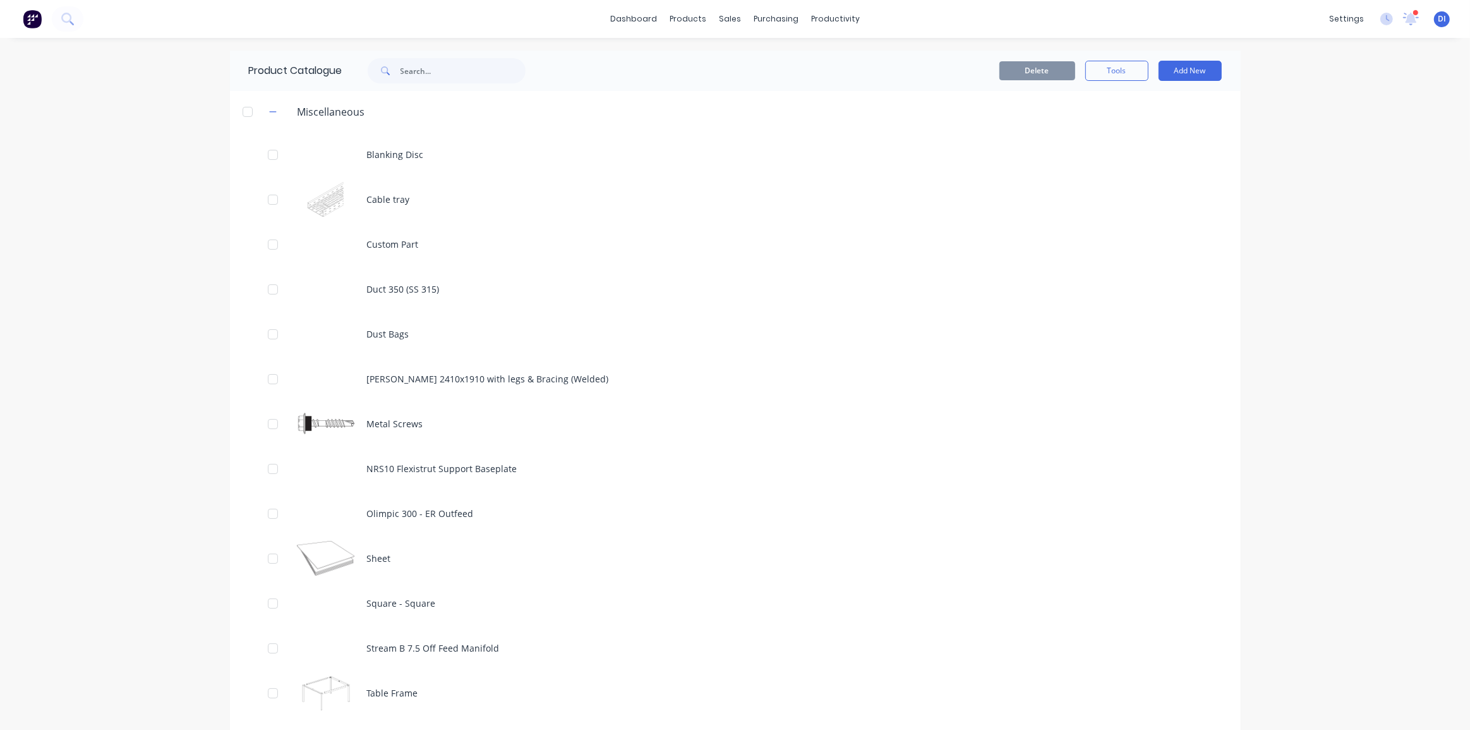
click at [240, 107] on div at bounding box center [247, 111] width 25 height 25
click at [242, 109] on div at bounding box center [247, 111] width 25 height 25
click at [146, 186] on div "dashboard products sales purchasing productivity dashboard products Product Cat…" at bounding box center [735, 365] width 1470 height 730
click at [33, 16] on img at bounding box center [32, 18] width 19 height 19
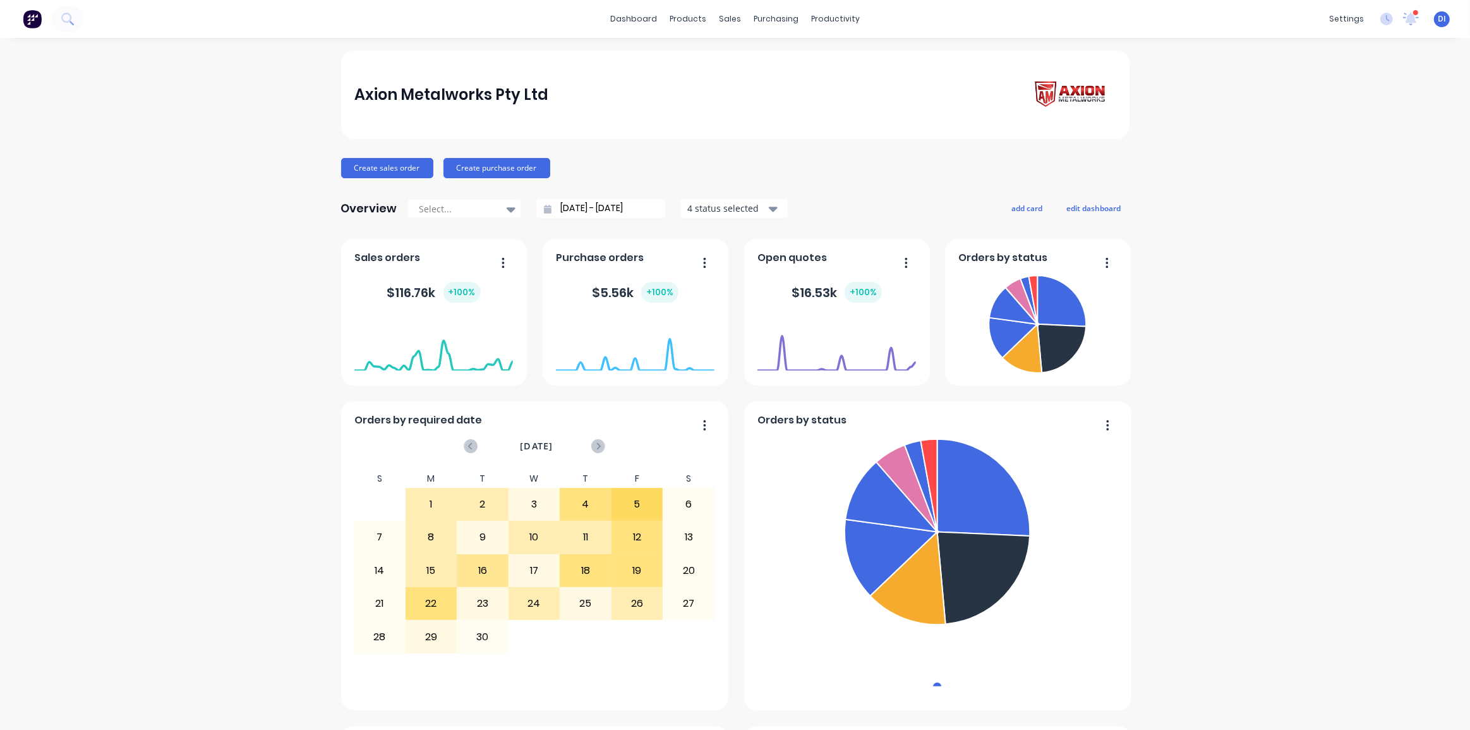
click at [219, 153] on div "Axion Metalworks Pty Ltd Create sales order Create purchase order Overview Sele…" at bounding box center [735, 705] width 1470 height 1309
click at [740, 84] on div at bounding box center [733, 85] width 19 height 11
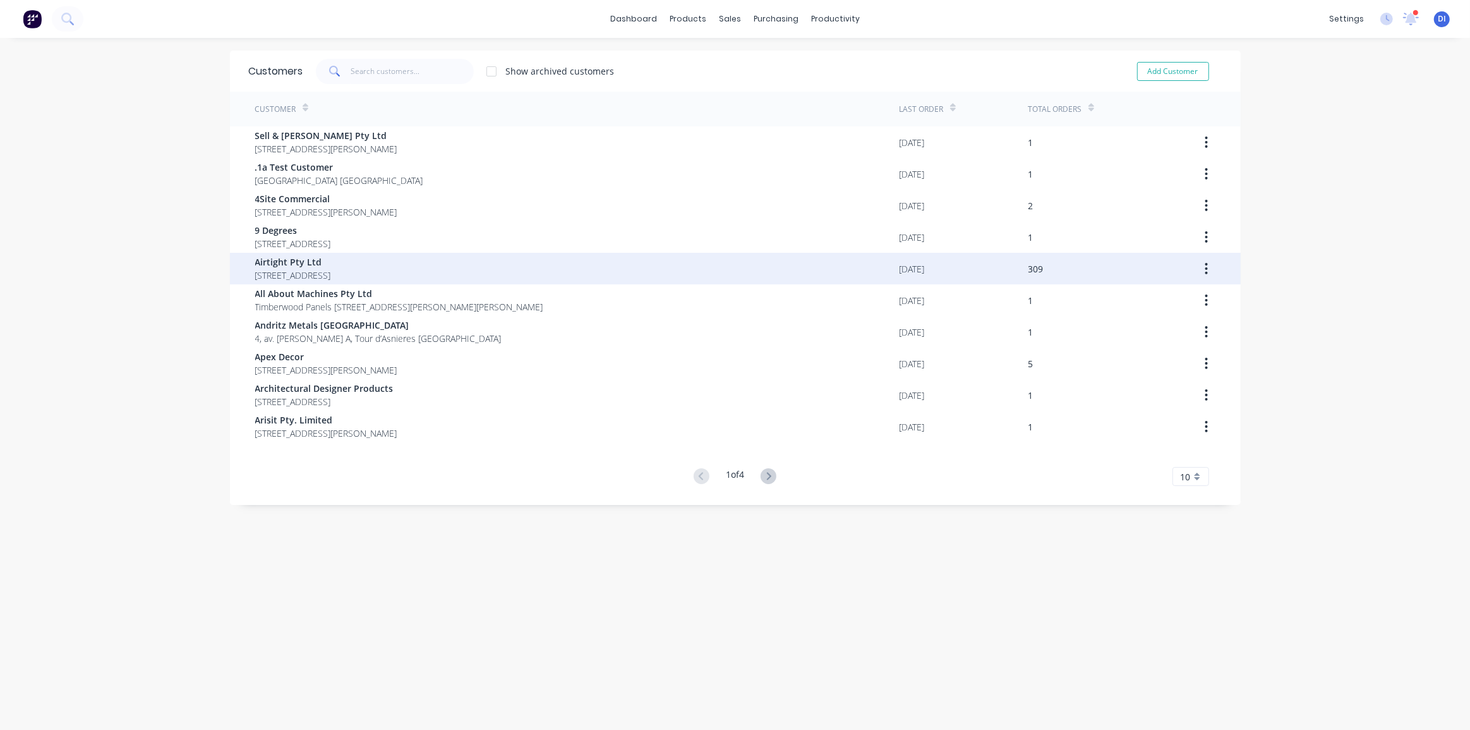
click at [331, 277] on span "18 / 167 Prospect Highway Seven Hills New South Wales Australia 2147" at bounding box center [293, 274] width 76 height 13
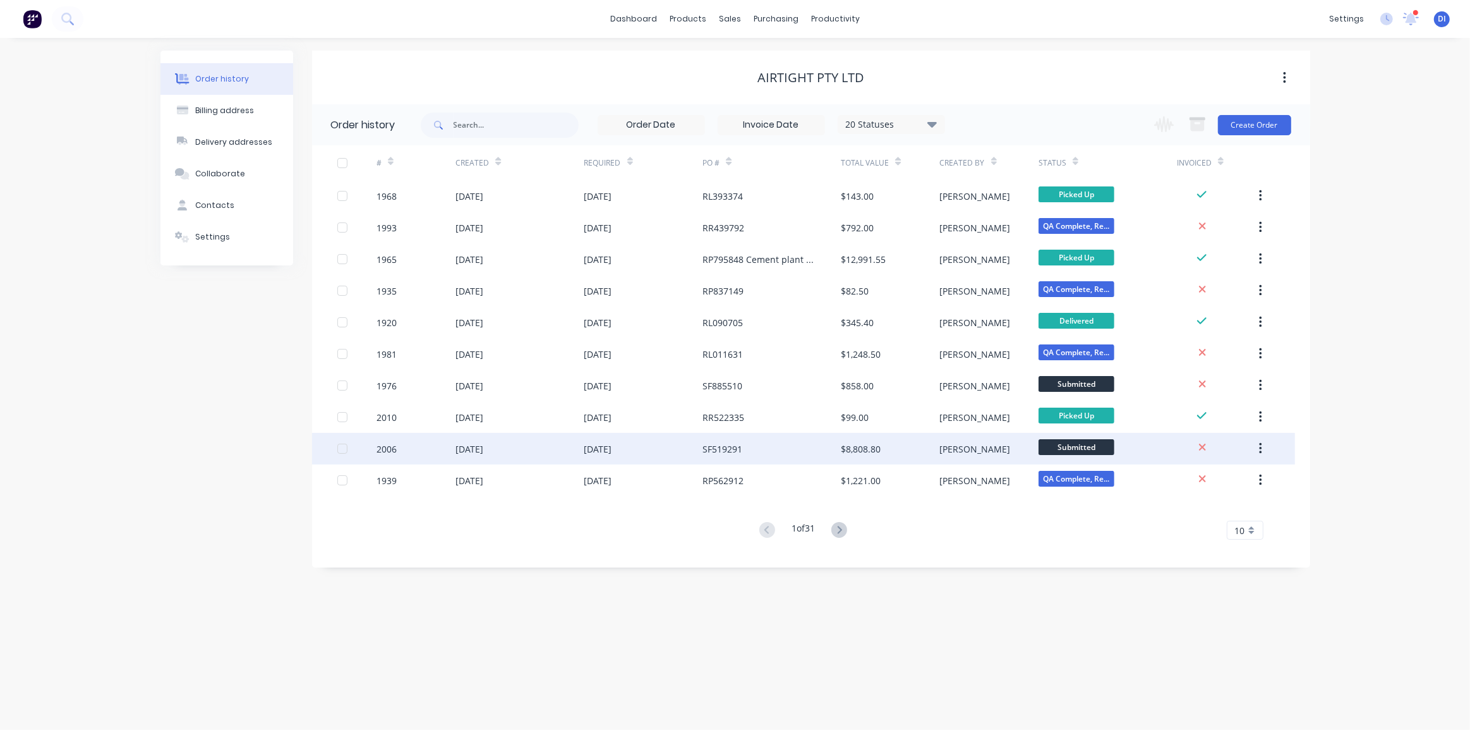
click at [749, 444] on div "SF519291" at bounding box center [771, 449] width 138 height 32
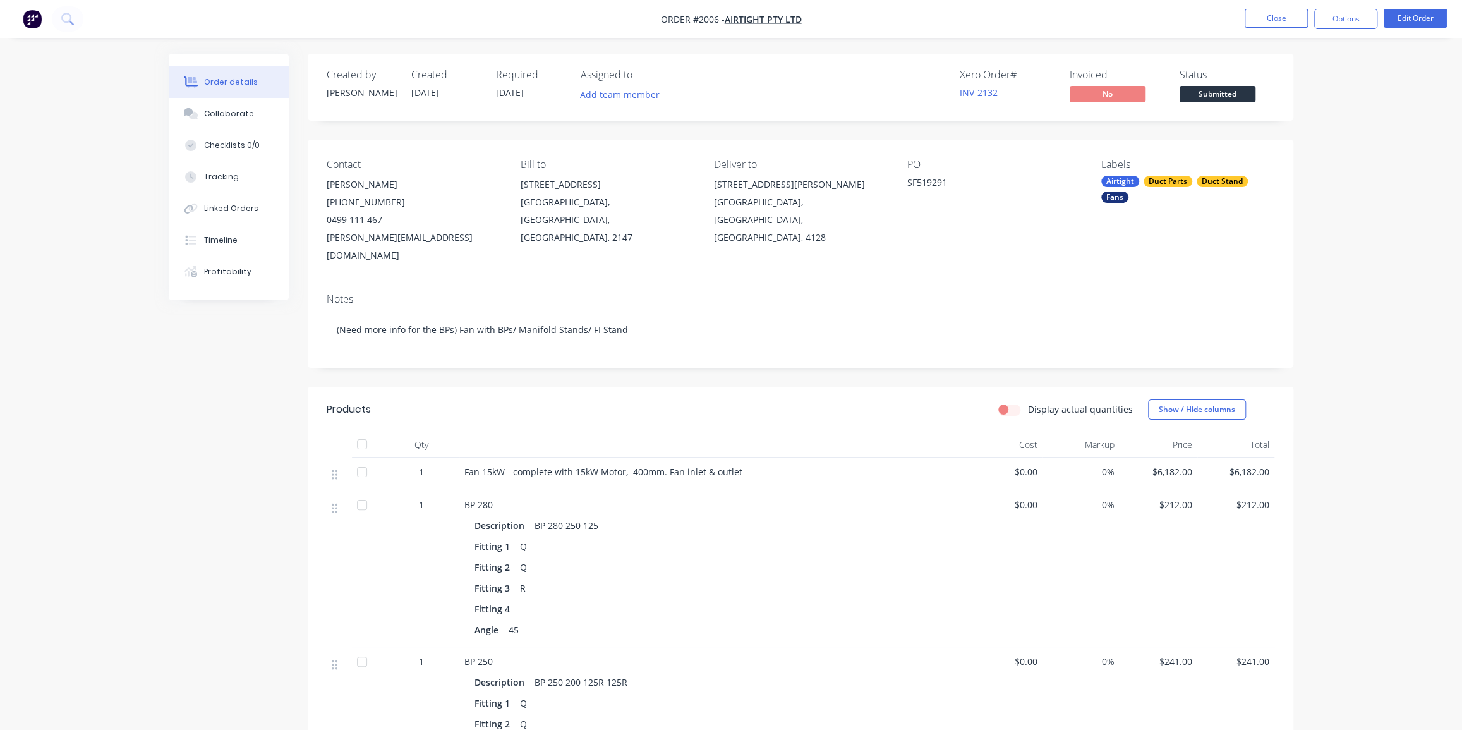
click at [706, 17] on span "Order #2006 -" at bounding box center [693, 19] width 64 height 12
copy span "Order #2006 -"
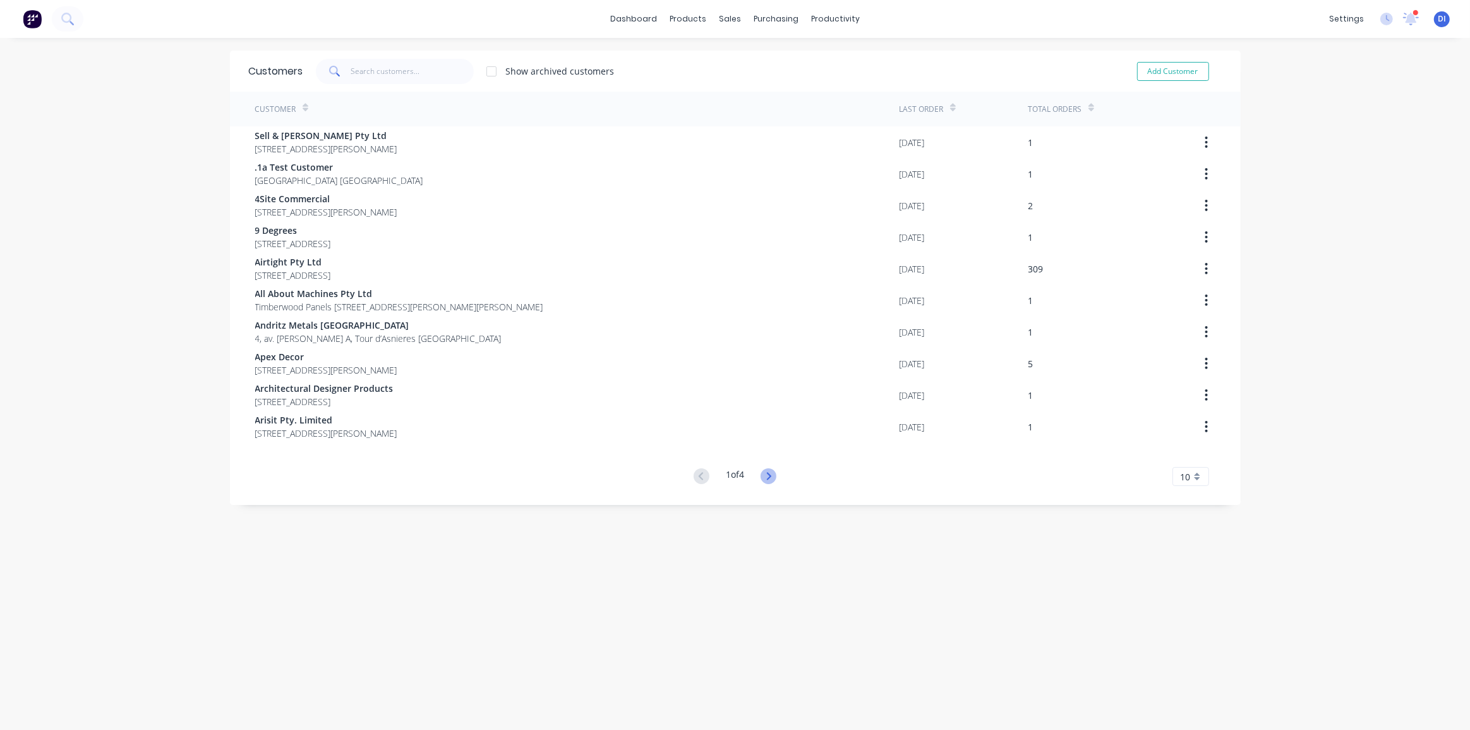
click at [771, 476] on icon at bounding box center [769, 476] width 16 height 16
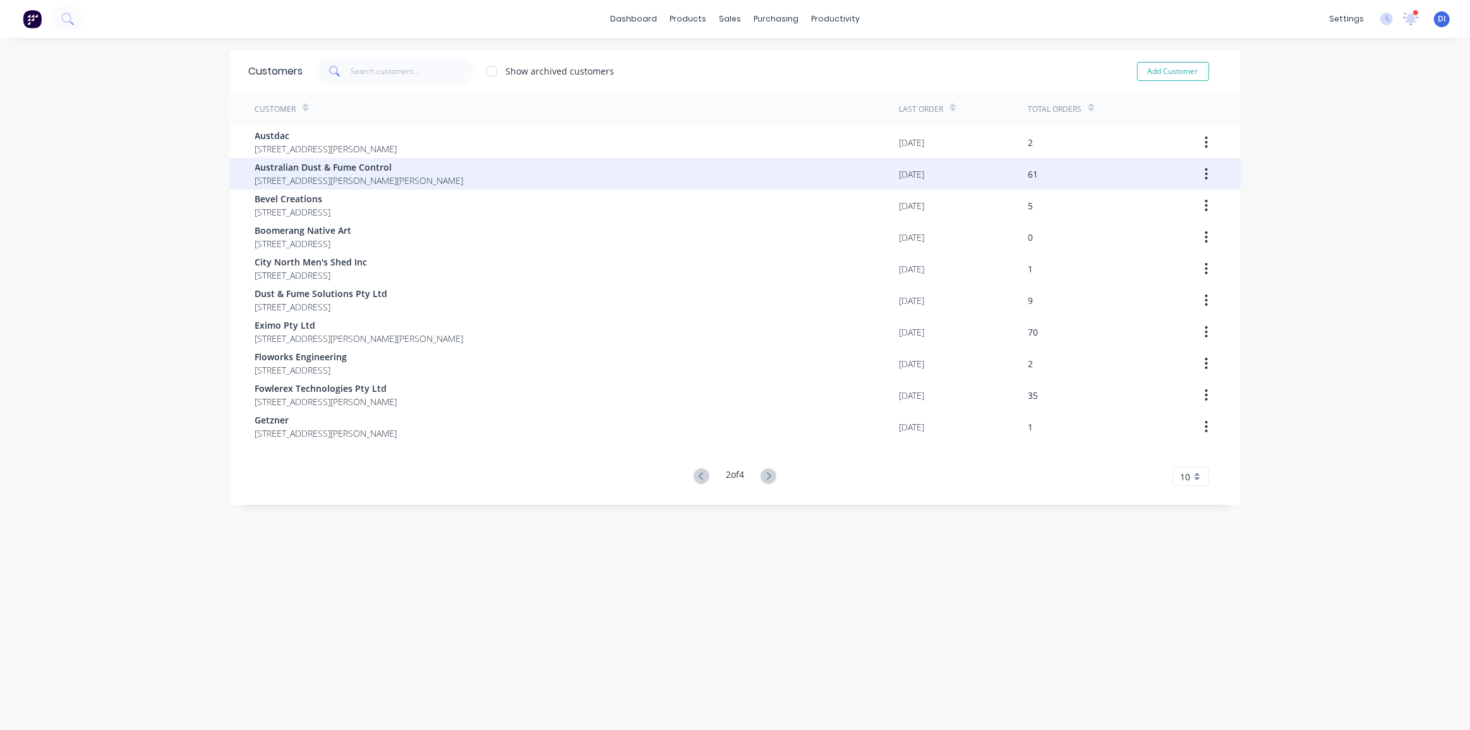
click at [351, 176] on span "26 Hargraves Place Wetherill Park New South Wales Australia 2164" at bounding box center [359, 180] width 208 height 13
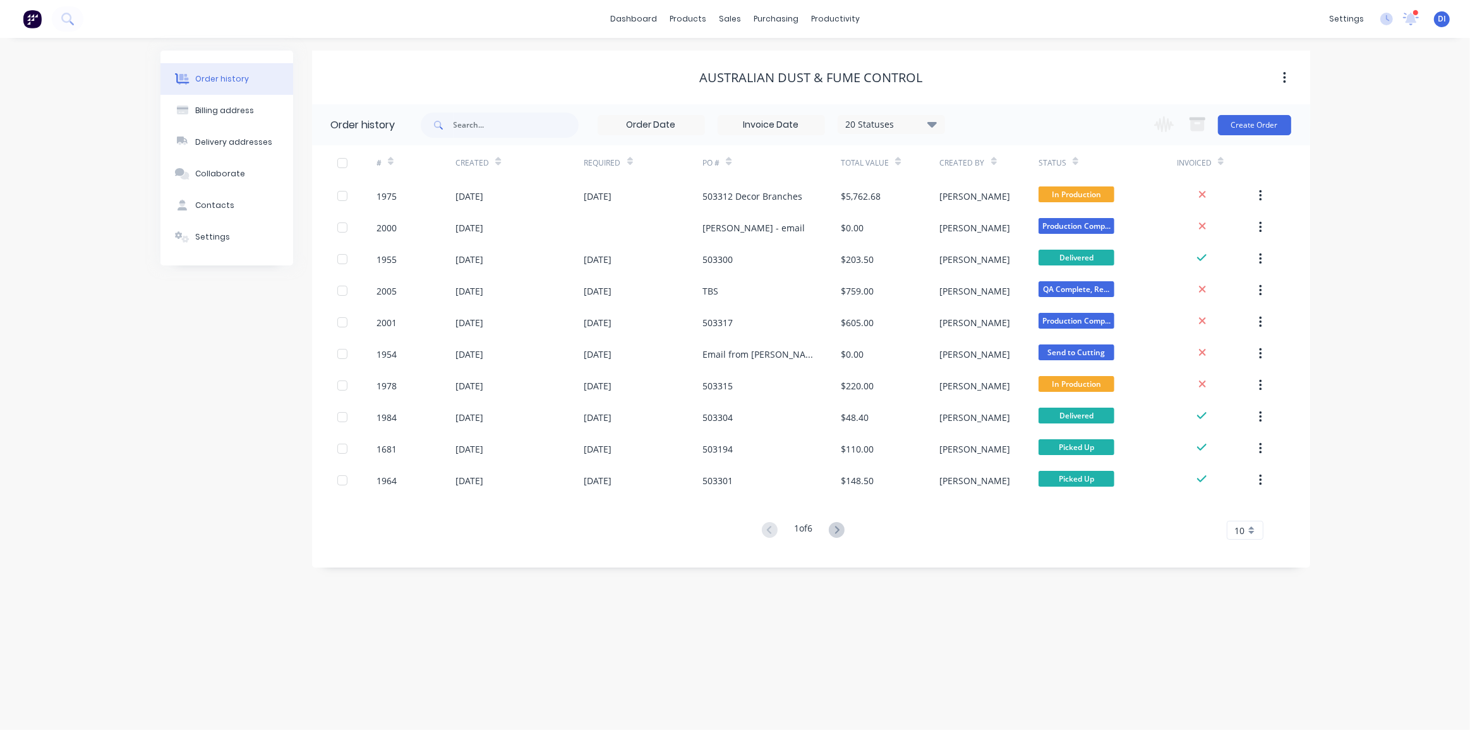
click at [638, 560] on div "Order history 20 Statuses Invoice Status Invoiced Not Invoiced Partial Order St…" at bounding box center [811, 335] width 998 height 463
click at [835, 527] on icon at bounding box center [837, 530] width 16 height 16
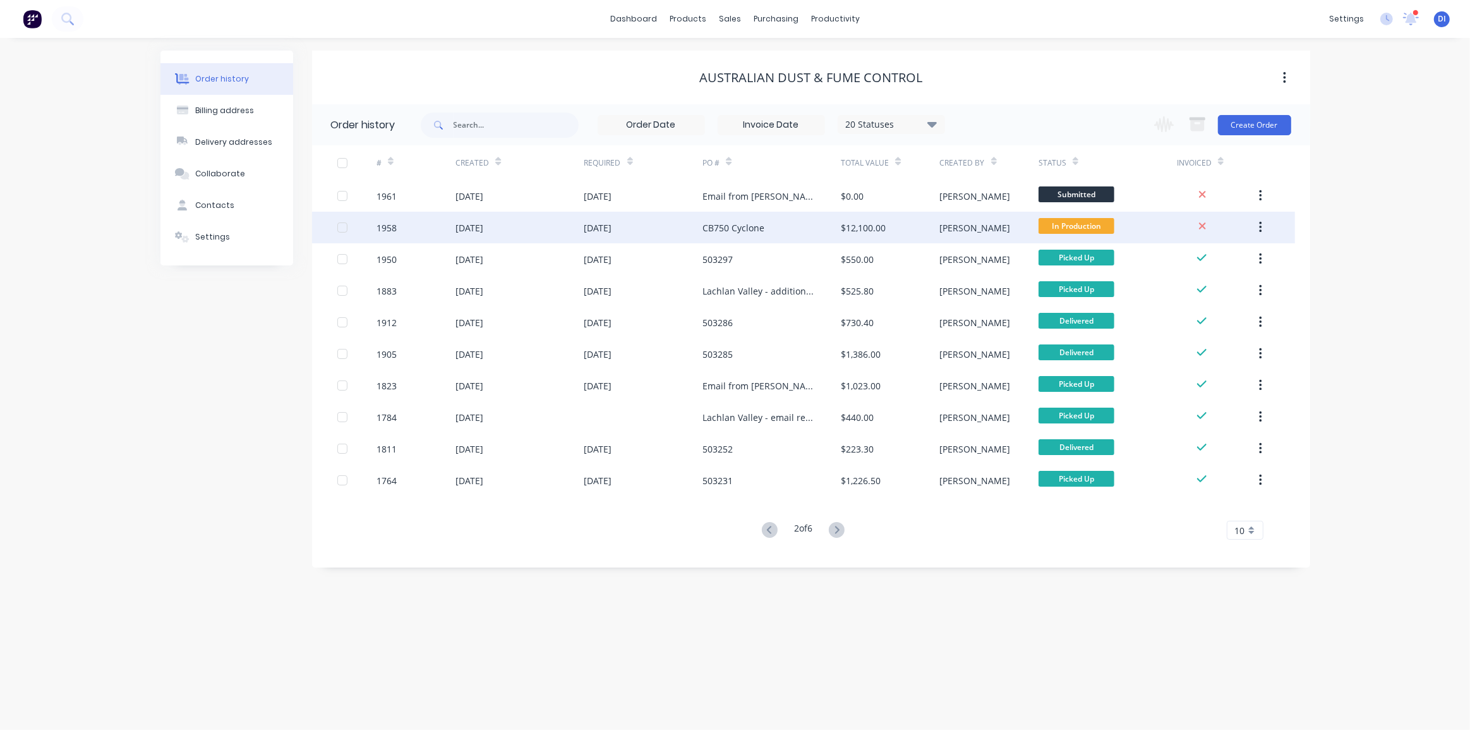
click at [727, 226] on div "CB750 Cyclone" at bounding box center [733, 227] width 62 height 13
